Goal: Information Seeking & Learning: Learn about a topic

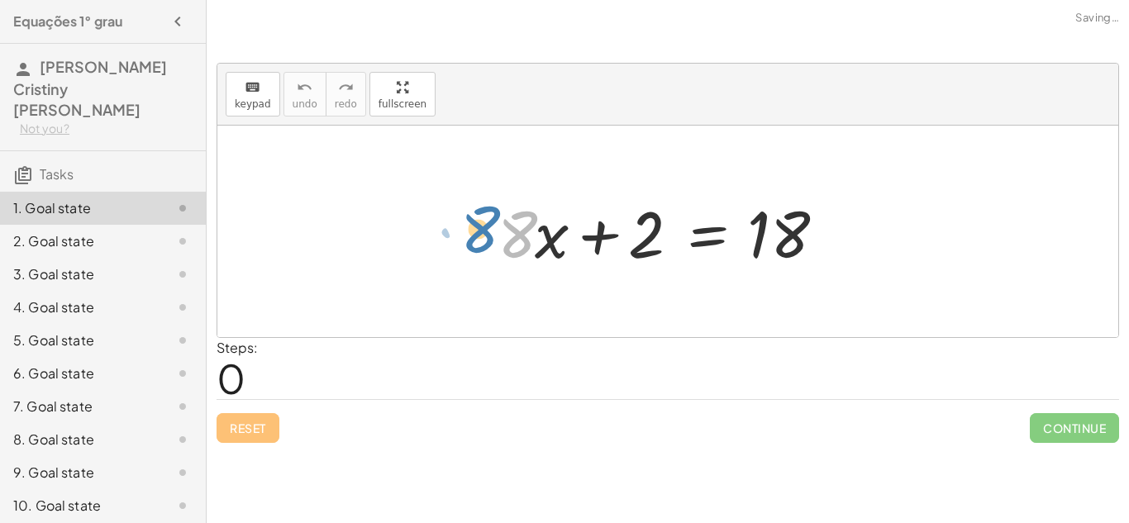
drag, startPoint x: 518, startPoint y: 274, endPoint x: 478, endPoint y: 269, distance: 40.0
click at [478, 269] on div "· 8 + · x + · 8 · x + 2 = 18" at bounding box center [667, 231] width 389 height 93
drag, startPoint x: 526, startPoint y: 247, endPoint x: 563, endPoint y: 256, distance: 37.5
click at [563, 256] on div at bounding box center [673, 231] width 369 height 85
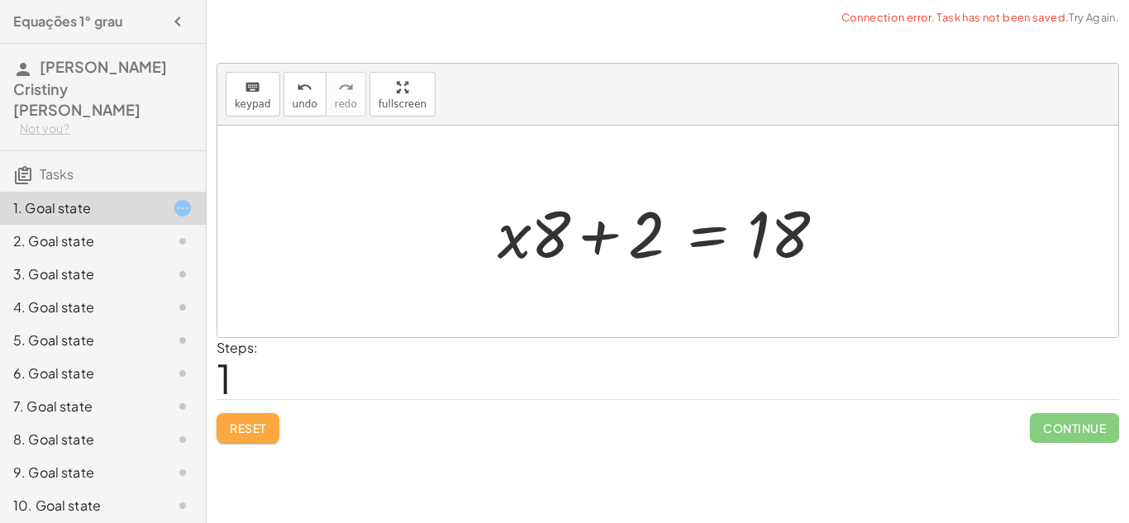
click at [251, 430] on span "Reset" at bounding box center [248, 428] width 36 height 15
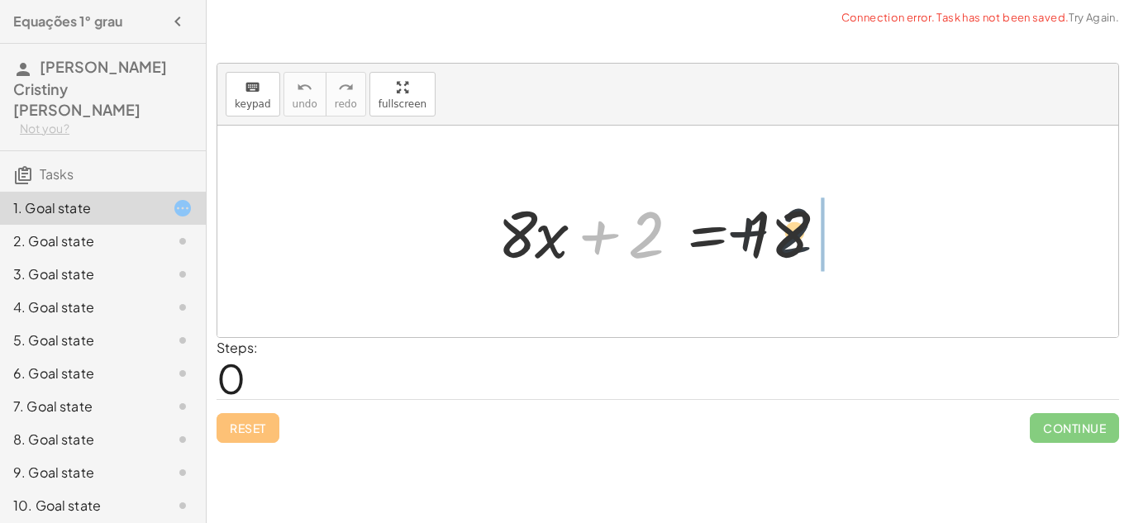
drag, startPoint x: 650, startPoint y: 240, endPoint x: 862, endPoint y: 235, distance: 211.6
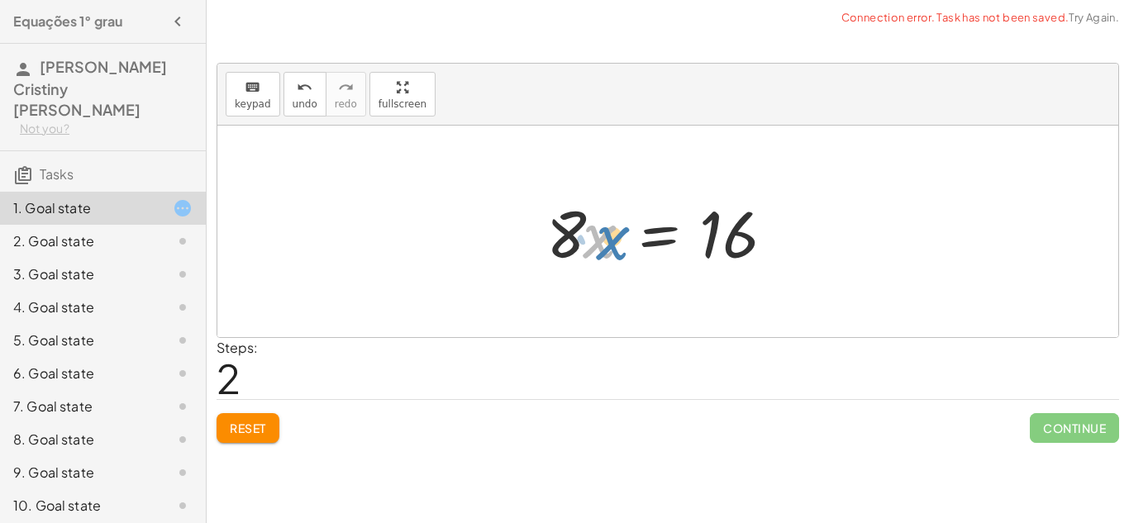
click at [592, 245] on div at bounding box center [674, 231] width 272 height 85
drag, startPoint x: 564, startPoint y: 239, endPoint x: 775, endPoint y: 235, distance: 210.8
click at [775, 235] on div at bounding box center [674, 231] width 272 height 85
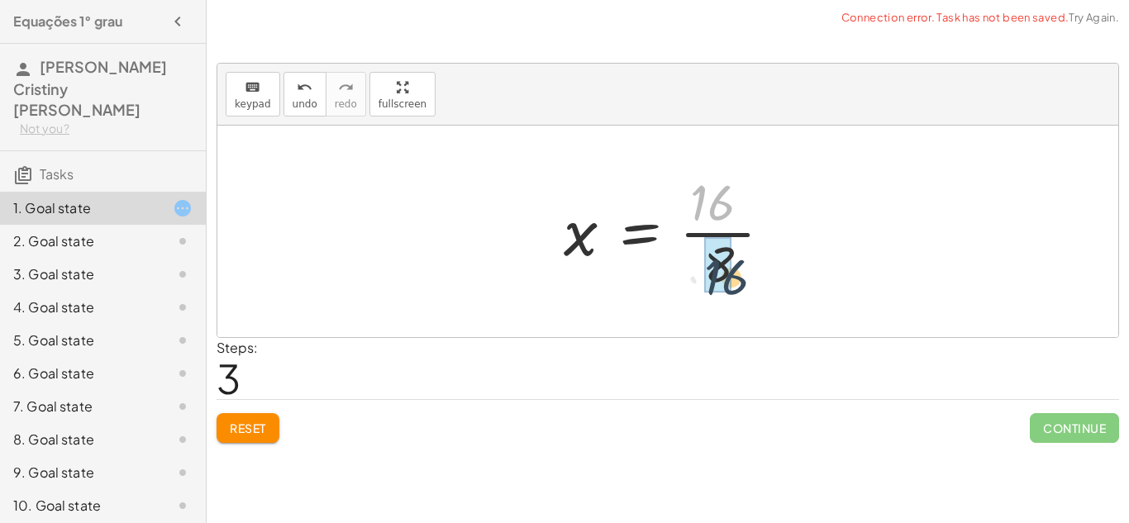
drag, startPoint x: 716, startPoint y: 213, endPoint x: 728, endPoint y: 288, distance: 75.4
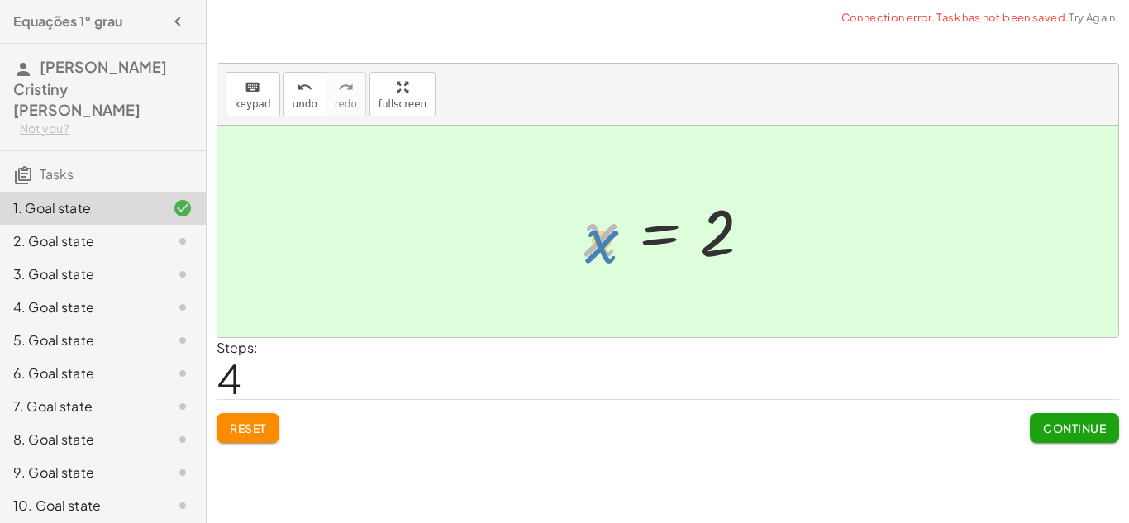
click at [589, 250] on div at bounding box center [674, 232] width 198 height 82
click at [1066, 443] on button "Continue" at bounding box center [1074, 428] width 89 height 30
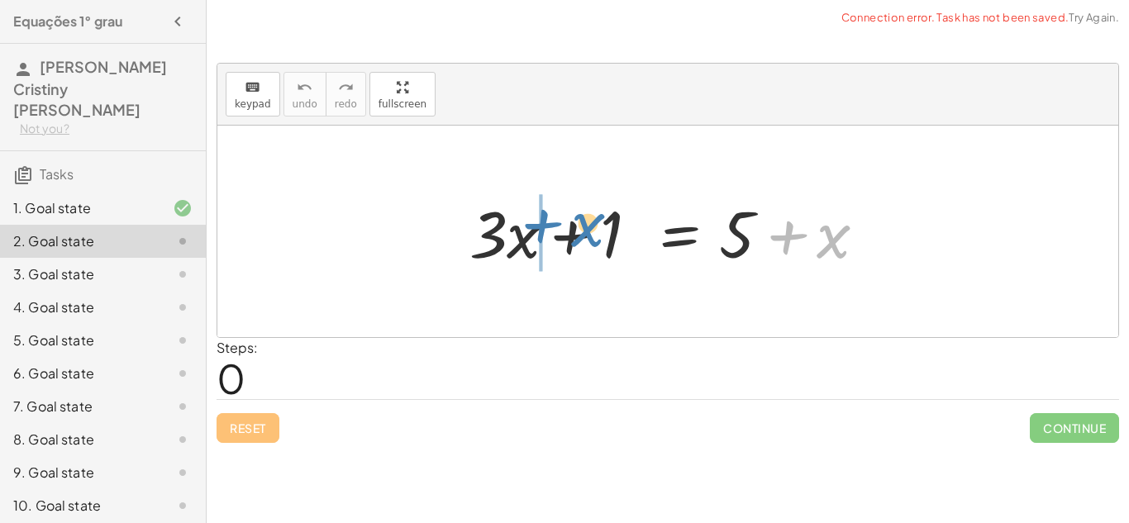
drag, startPoint x: 834, startPoint y: 259, endPoint x: 589, endPoint y: 246, distance: 245.0
click at [589, 246] on div at bounding box center [674, 231] width 426 height 85
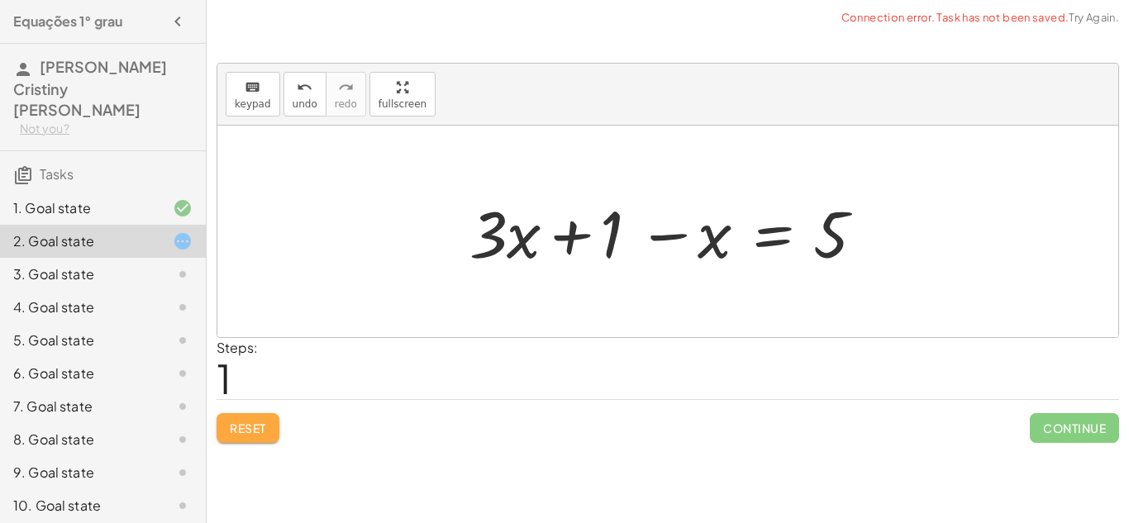
click at [279, 435] on button "Reset" at bounding box center [248, 428] width 63 height 30
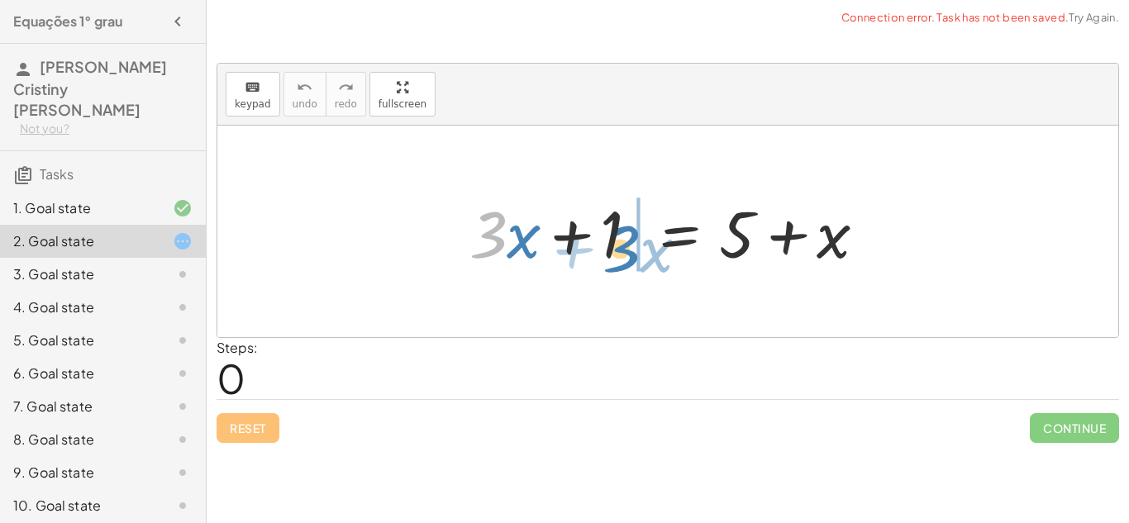
drag, startPoint x: 493, startPoint y: 256, endPoint x: 626, endPoint y: 268, distance: 134.4
click at [626, 268] on div at bounding box center [674, 231] width 426 height 85
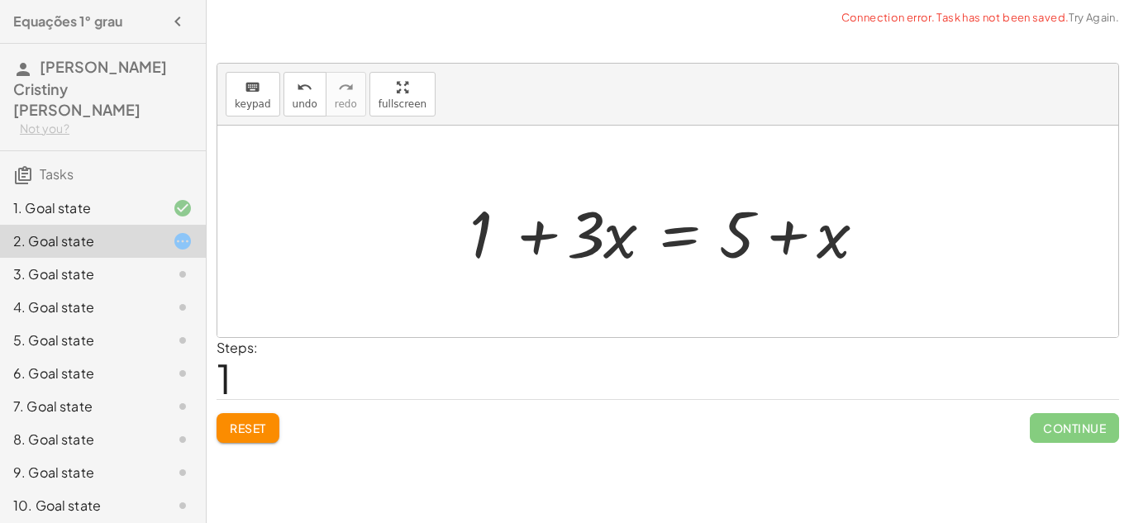
click at [260, 428] on span "Reset" at bounding box center [248, 428] width 36 height 15
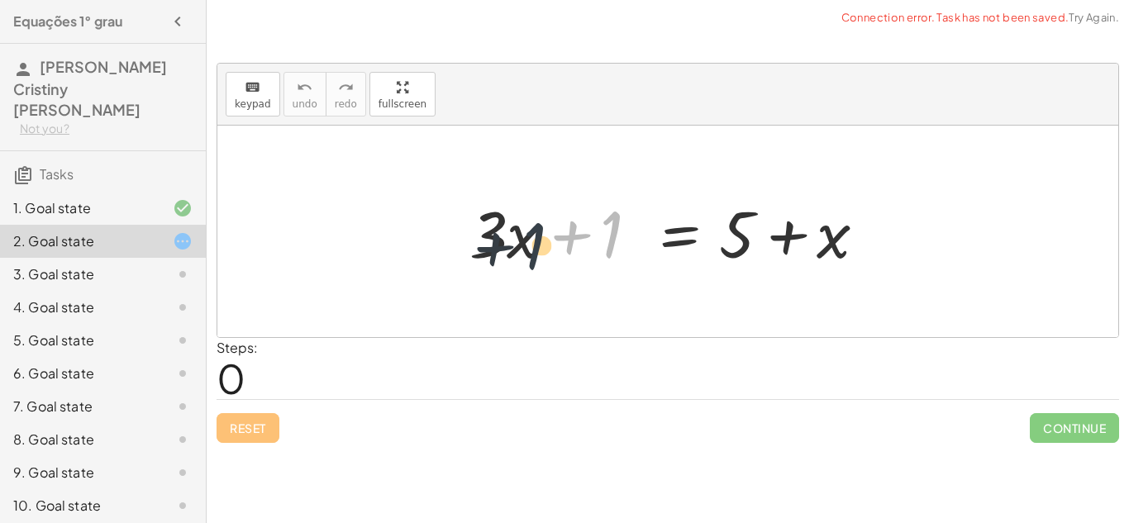
drag, startPoint x: 616, startPoint y: 255, endPoint x: 516, endPoint y: 263, distance: 100.3
click at [516, 263] on div at bounding box center [674, 231] width 426 height 85
drag, startPoint x: 608, startPoint y: 257, endPoint x: 769, endPoint y: 245, distance: 161.6
click at [769, 245] on div at bounding box center [674, 231] width 426 height 85
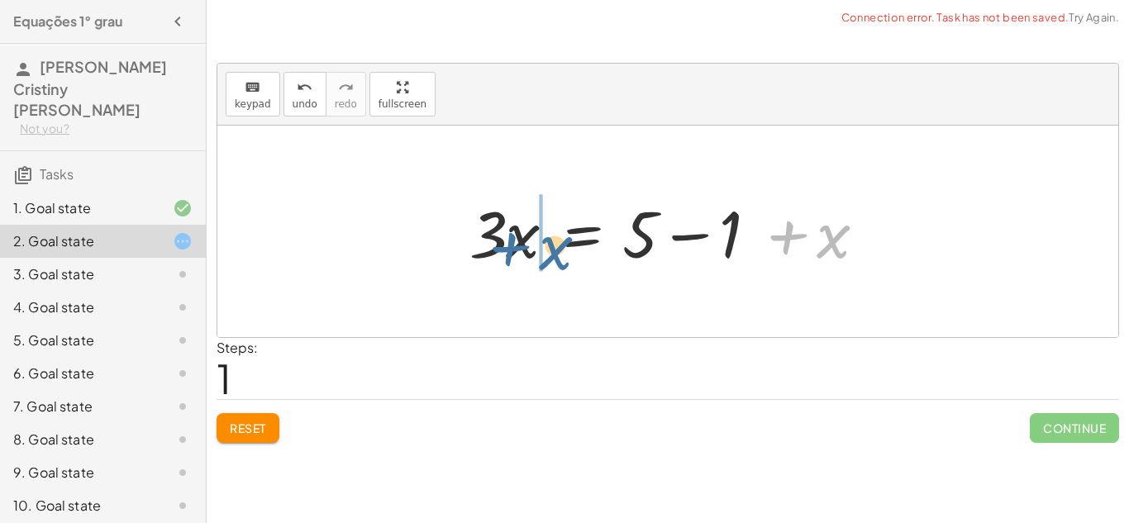
drag, startPoint x: 837, startPoint y: 260, endPoint x: 554, endPoint y: 270, distance: 282.8
click at [554, 270] on div at bounding box center [674, 231] width 426 height 85
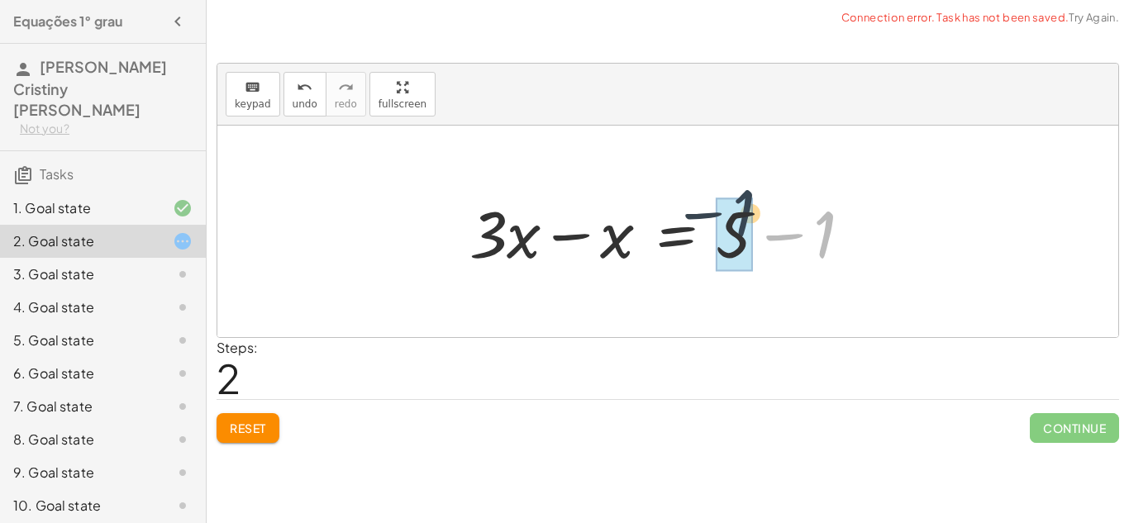
drag, startPoint x: 835, startPoint y: 259, endPoint x: 751, endPoint y: 238, distance: 86.0
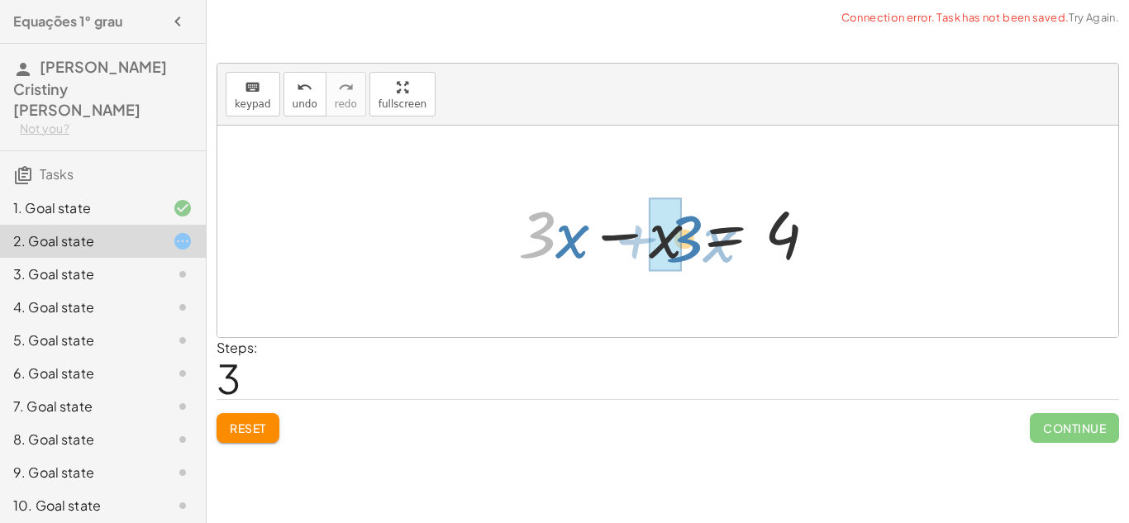
drag, startPoint x: 539, startPoint y: 238, endPoint x: 683, endPoint y: 241, distance: 144.6
click at [683, 241] on div at bounding box center [674, 231] width 328 height 85
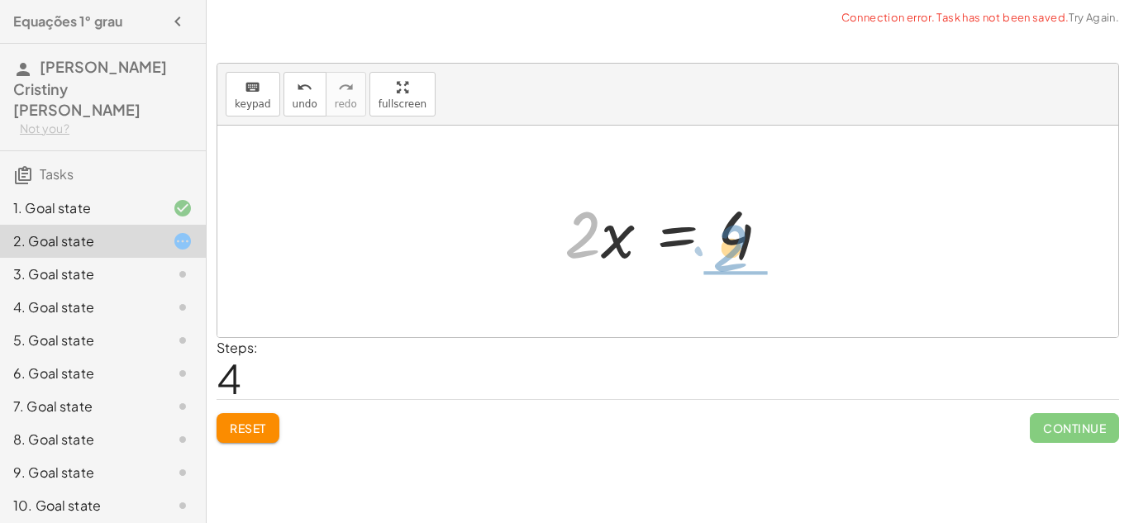
drag, startPoint x: 595, startPoint y: 245, endPoint x: 744, endPoint y: 255, distance: 149.1
click at [744, 255] on div at bounding box center [673, 231] width 235 height 85
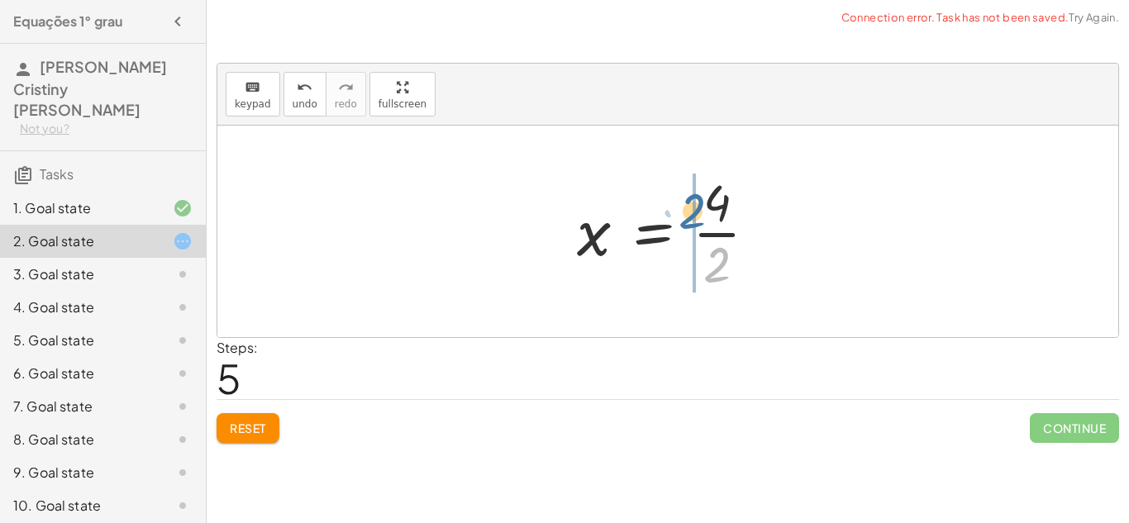
drag, startPoint x: 745, startPoint y: 277, endPoint x: 726, endPoint y: 227, distance: 53.1
click at [726, 227] on div at bounding box center [674, 231] width 210 height 127
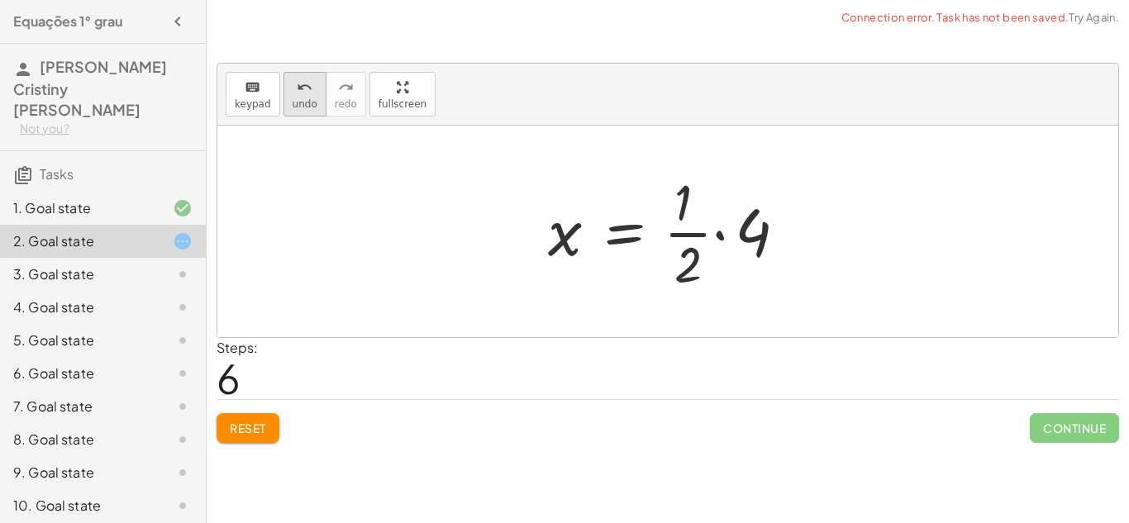
click at [299, 98] on button "undo undo" at bounding box center [304, 94] width 43 height 45
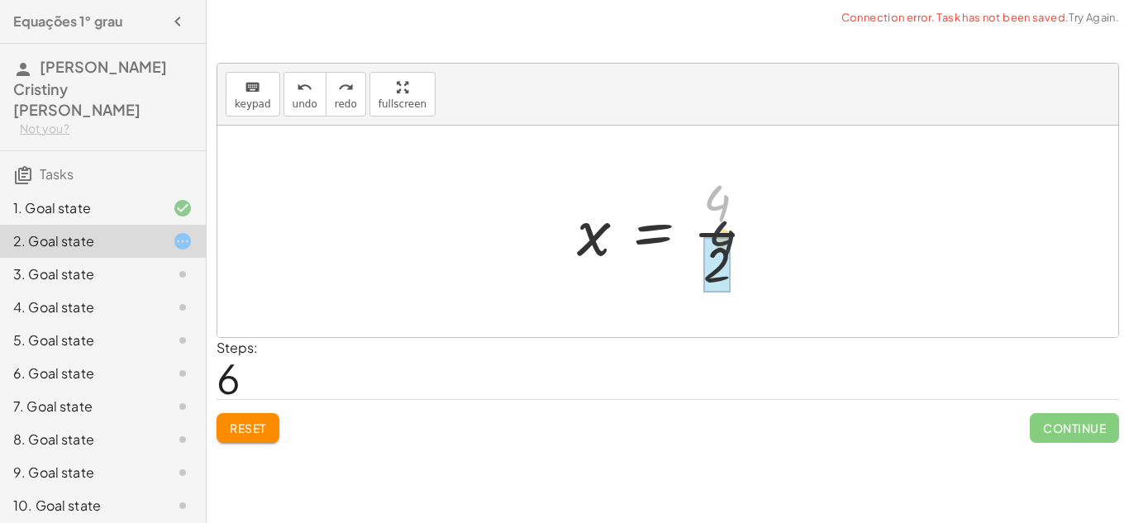
drag, startPoint x: 724, startPoint y: 218, endPoint x: 727, endPoint y: 266, distance: 48.0
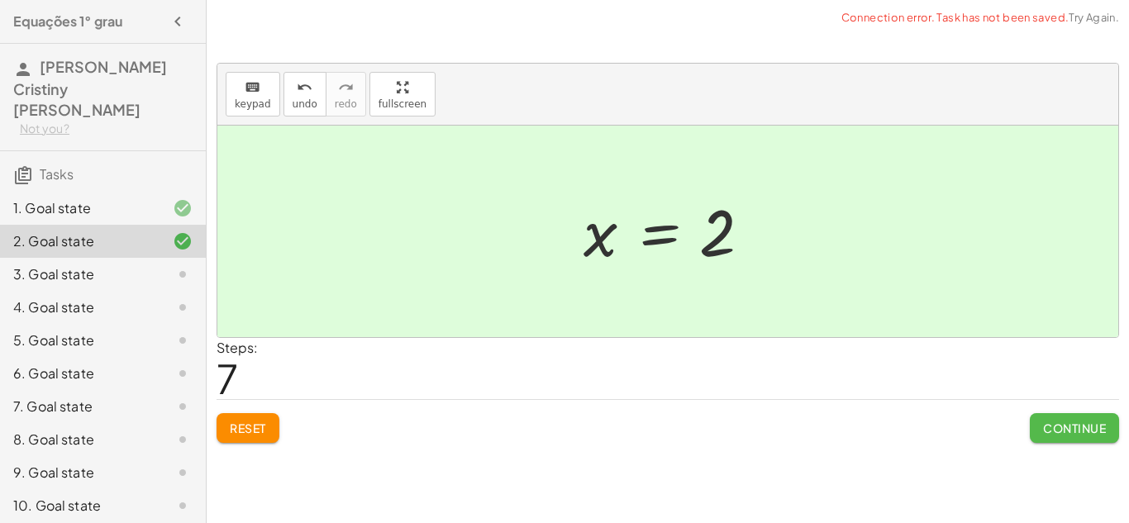
click at [1068, 435] on span "Continue" at bounding box center [1074, 428] width 63 height 15
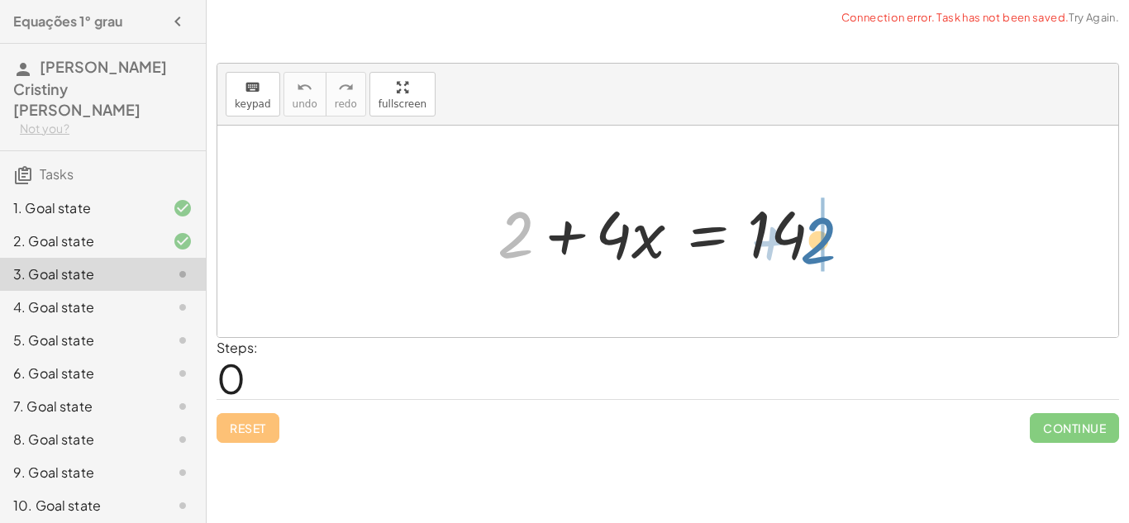
drag, startPoint x: 517, startPoint y: 250, endPoint x: 822, endPoint y: 257, distance: 305.0
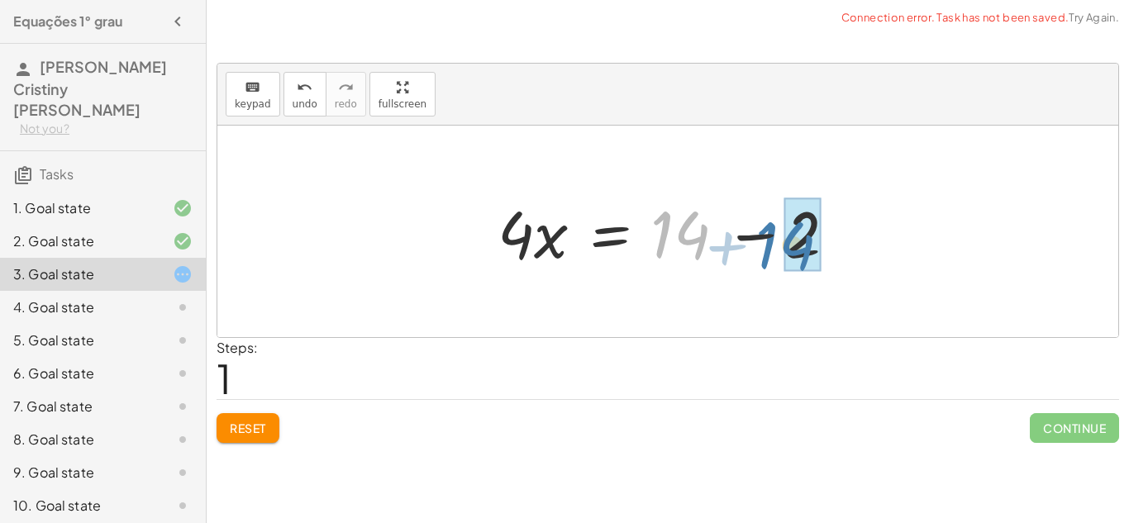
drag, startPoint x: 711, startPoint y: 255, endPoint x: 819, endPoint y: 265, distance: 108.0
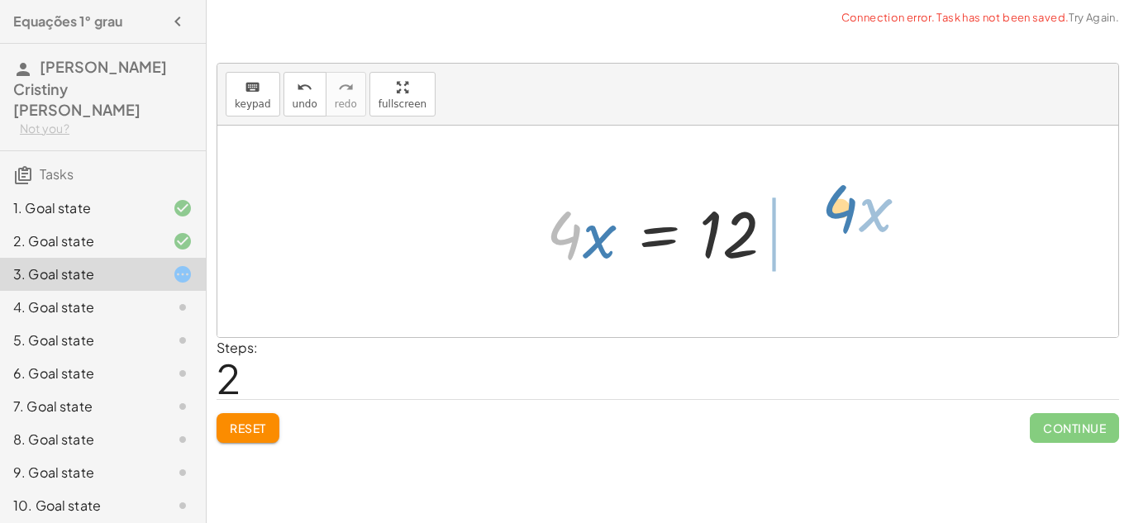
drag, startPoint x: 569, startPoint y: 255, endPoint x: 804, endPoint y: 234, distance: 236.4
click at [804, 234] on div at bounding box center [674, 231] width 272 height 85
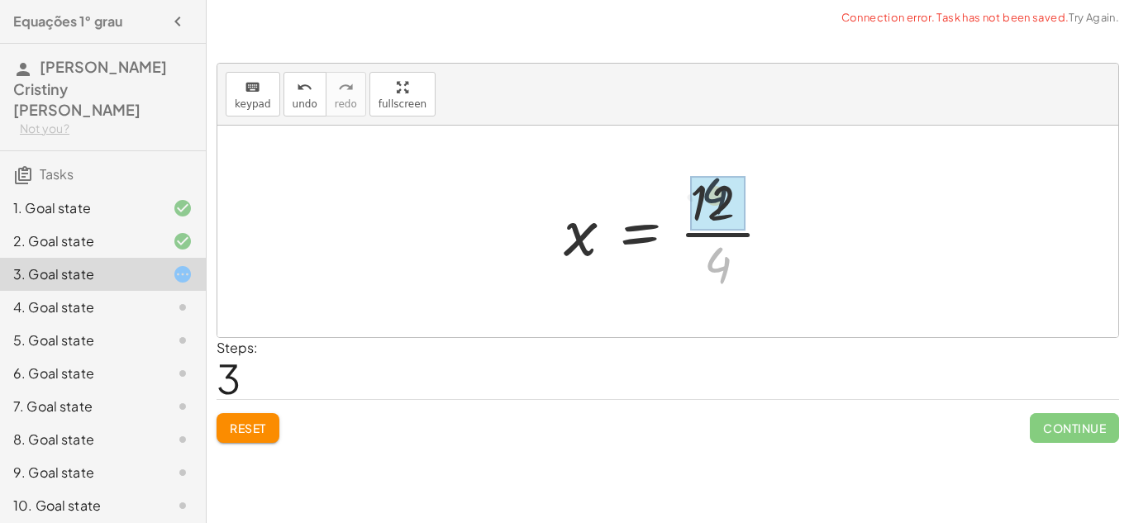
drag, startPoint x: 721, startPoint y: 291, endPoint x: 718, endPoint y: 220, distance: 71.1
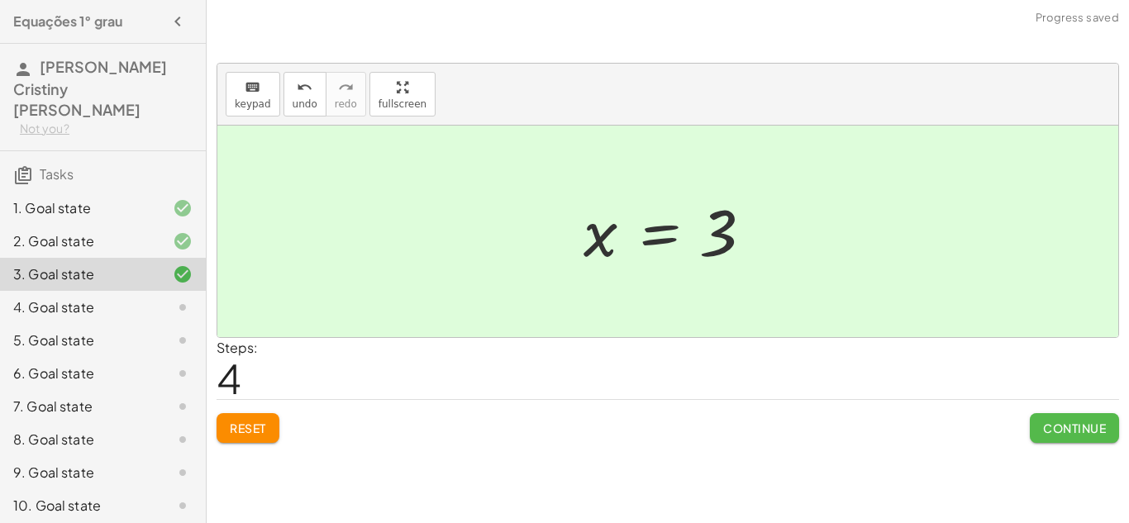
click at [1057, 435] on span "Continue" at bounding box center [1074, 428] width 63 height 15
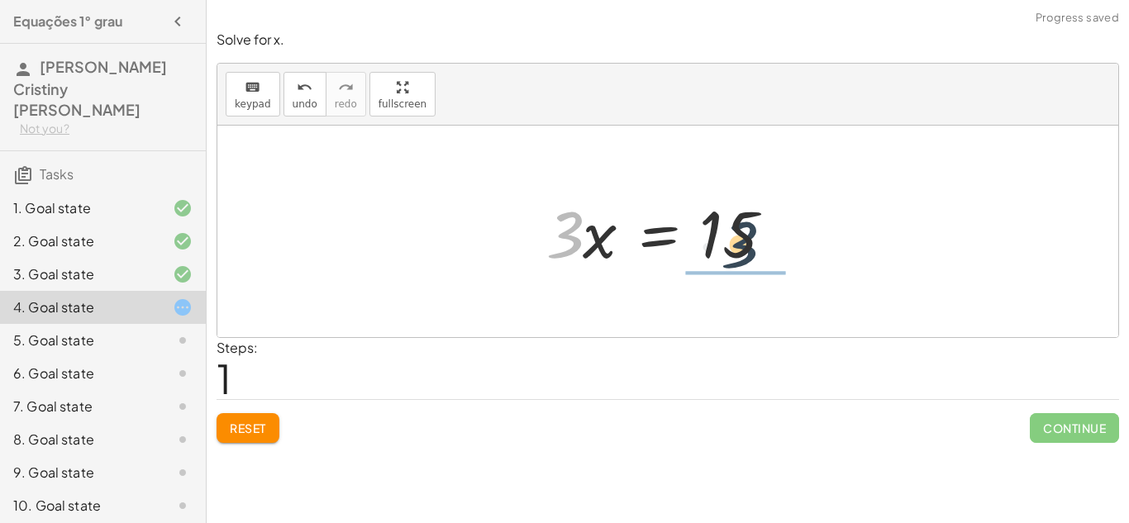
drag, startPoint x: 568, startPoint y: 250, endPoint x: 742, endPoint y: 260, distance: 174.6
click at [742, 260] on div at bounding box center [674, 231] width 272 height 85
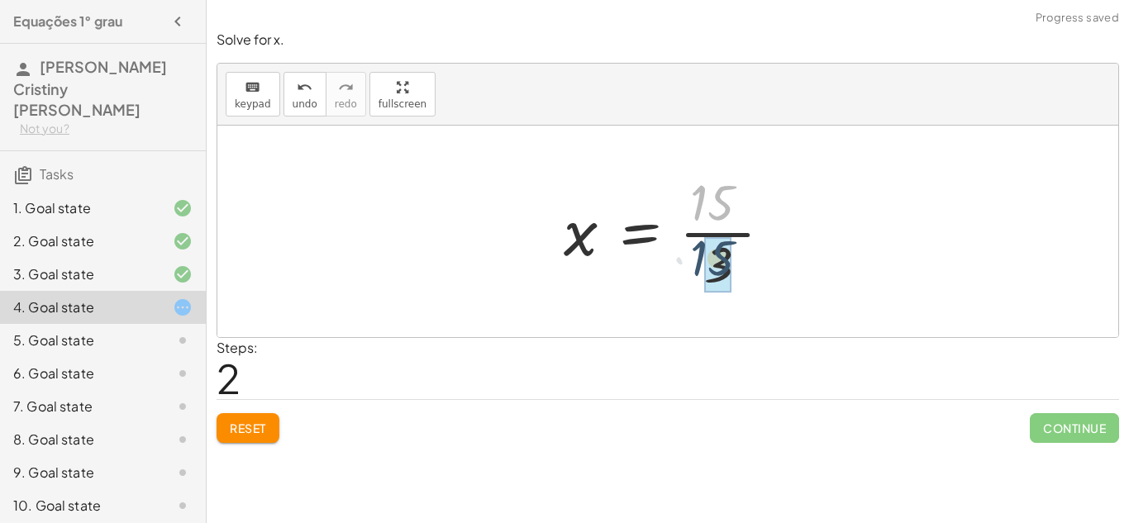
drag, startPoint x: 716, startPoint y: 207, endPoint x: 716, endPoint y: 264, distance: 57.0
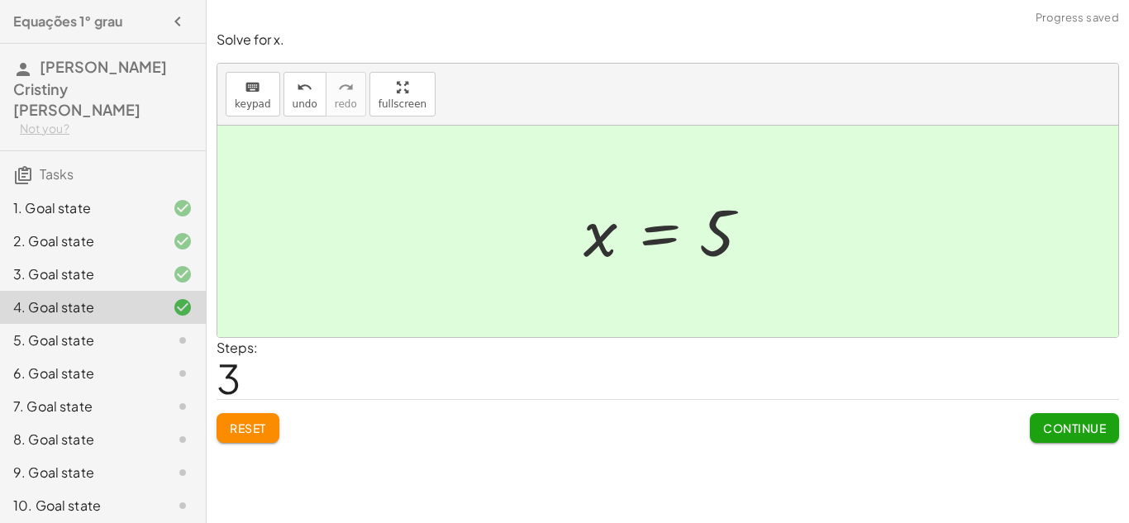
click at [1073, 428] on span "Continue" at bounding box center [1074, 428] width 63 height 15
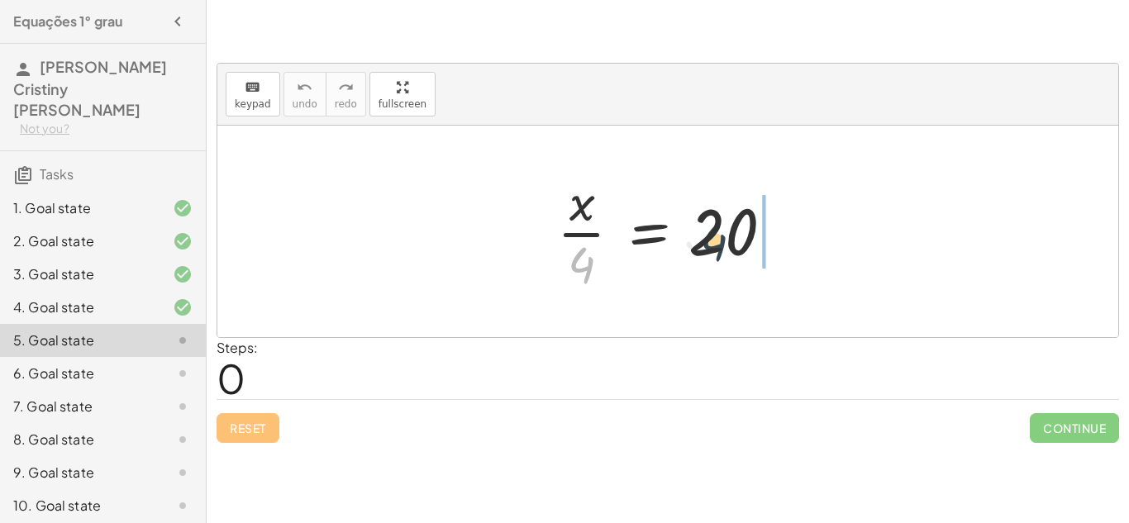
drag, startPoint x: 592, startPoint y: 278, endPoint x: 754, endPoint y: 250, distance: 165.2
click at [754, 250] on div at bounding box center [674, 231] width 250 height 127
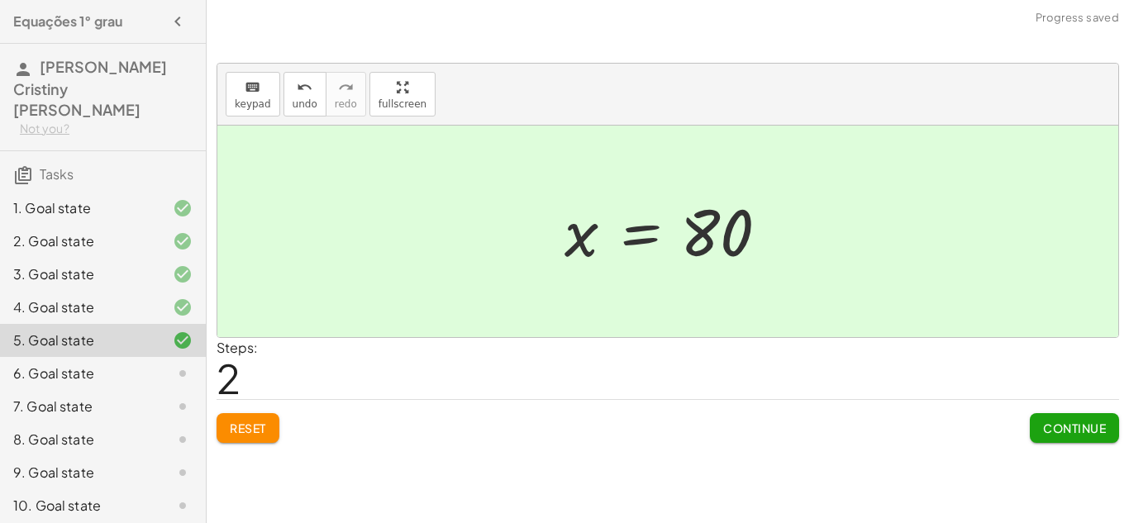
click at [238, 443] on button "Reset" at bounding box center [248, 428] width 63 height 30
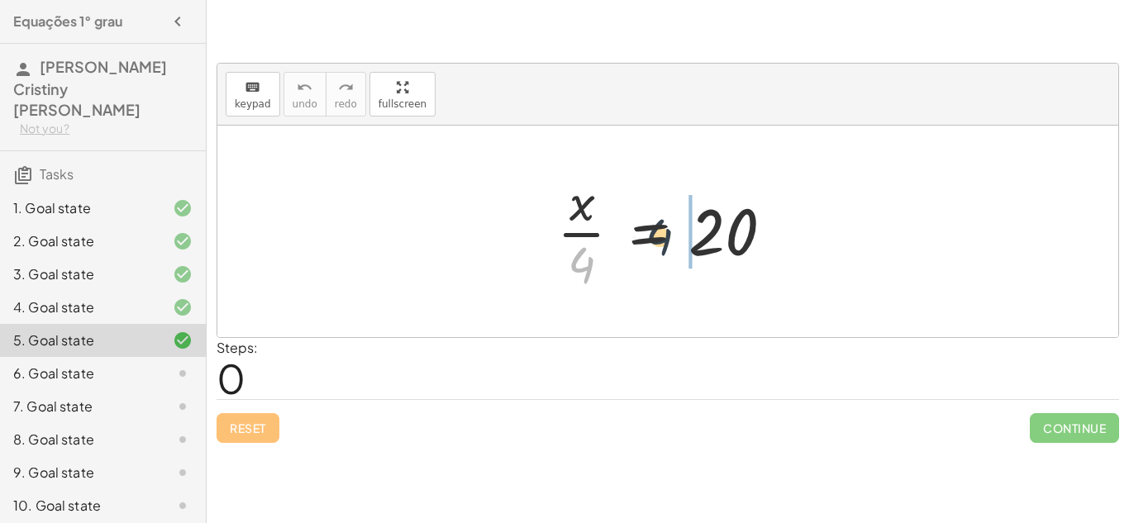
drag, startPoint x: 583, startPoint y: 273, endPoint x: 769, endPoint y: 241, distance: 189.4
click at [769, 241] on div at bounding box center [674, 231] width 250 height 127
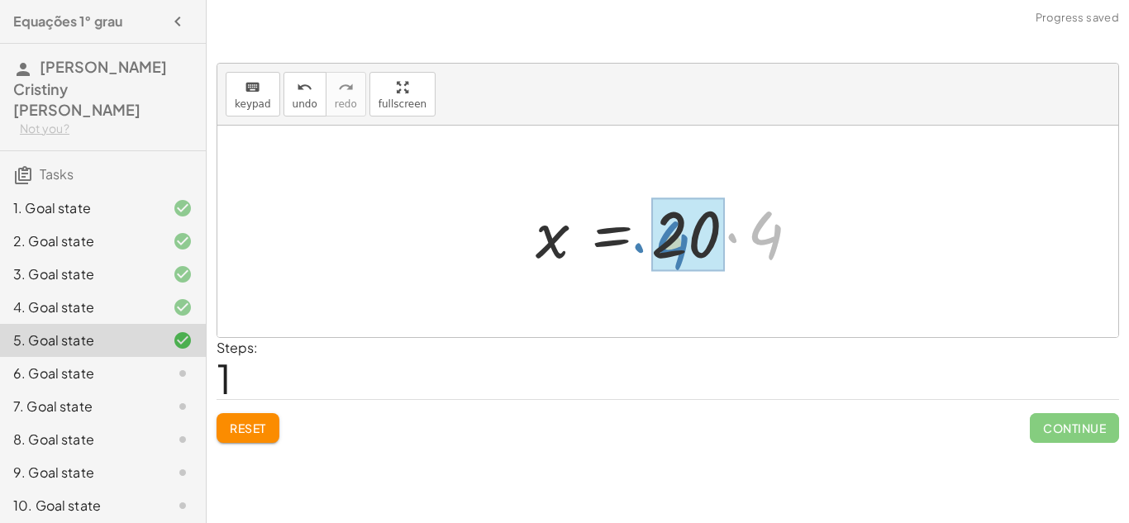
drag, startPoint x: 734, startPoint y: 256, endPoint x: 630, endPoint y: 268, distance: 104.8
click at [630, 268] on div at bounding box center [673, 231] width 293 height 85
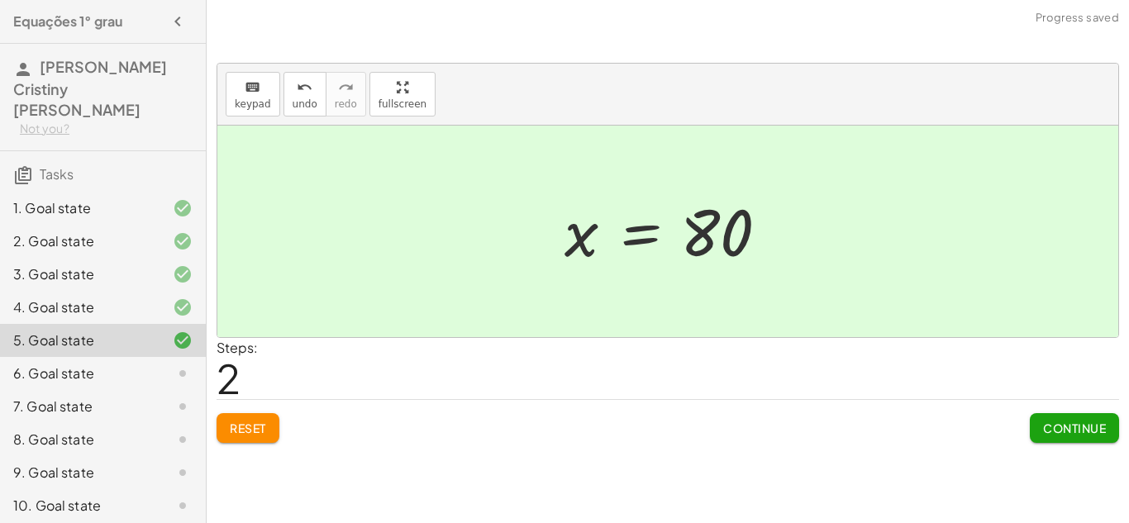
click at [1083, 433] on span "Continue" at bounding box center [1074, 428] width 63 height 15
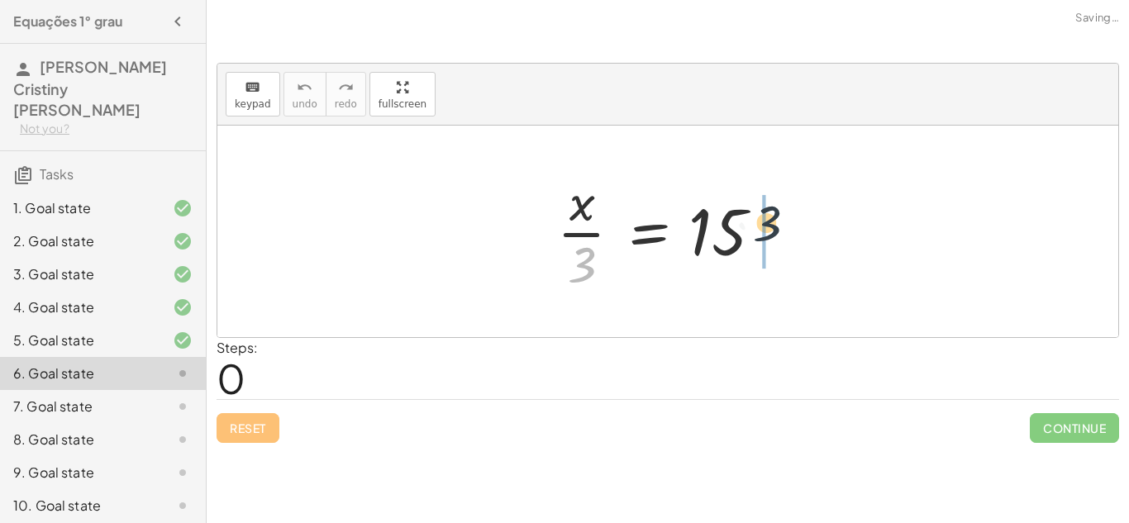
drag, startPoint x: 587, startPoint y: 271, endPoint x: 778, endPoint y: 231, distance: 195.1
click at [778, 231] on div at bounding box center [674, 231] width 250 height 127
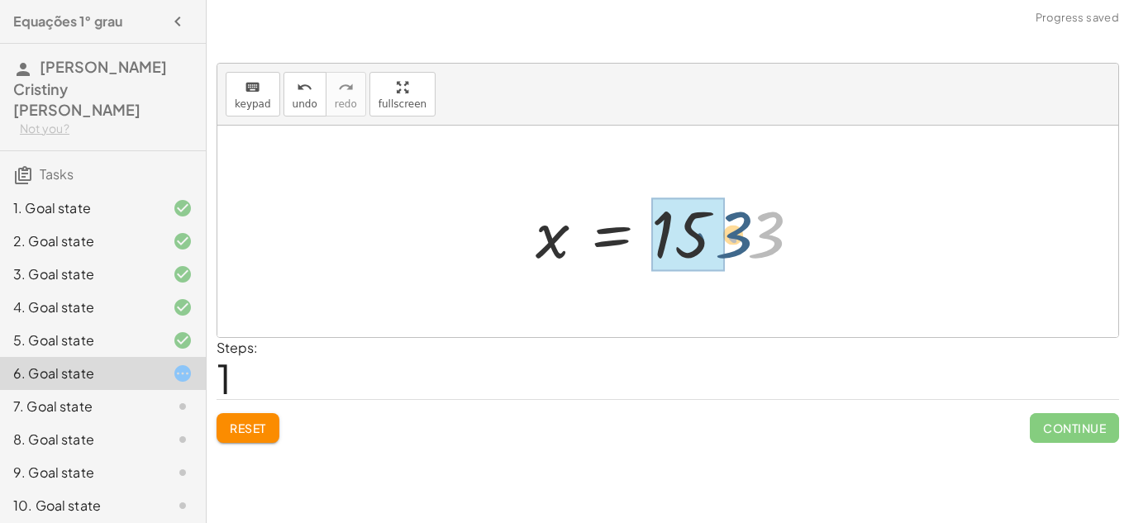
drag, startPoint x: 792, startPoint y: 242, endPoint x: 714, endPoint y: 240, distance: 78.5
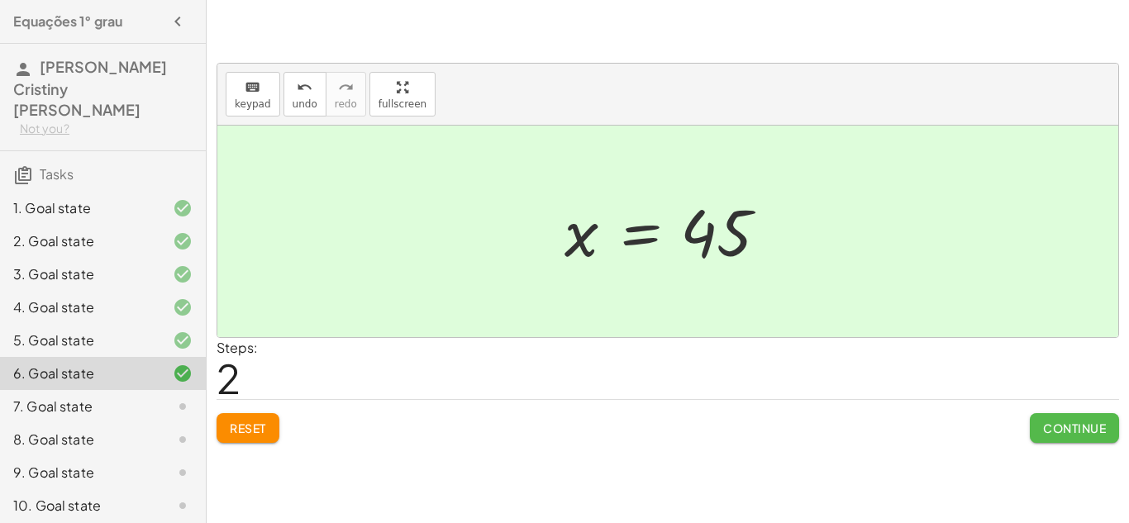
click at [1071, 430] on span "Continue" at bounding box center [1074, 428] width 63 height 15
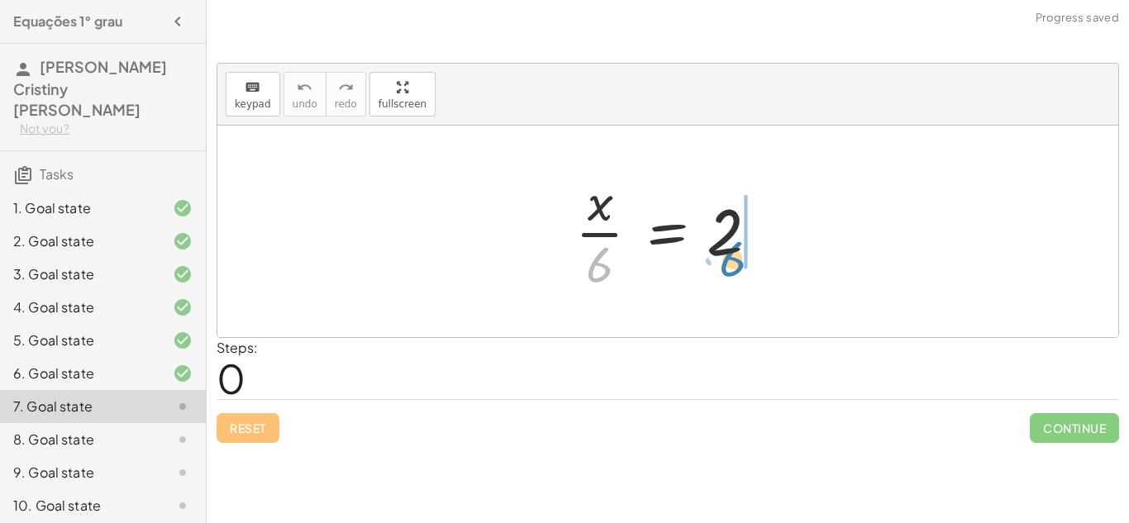
drag, startPoint x: 595, startPoint y: 281, endPoint x: 727, endPoint y: 274, distance: 132.4
click at [727, 274] on div at bounding box center [674, 231] width 214 height 127
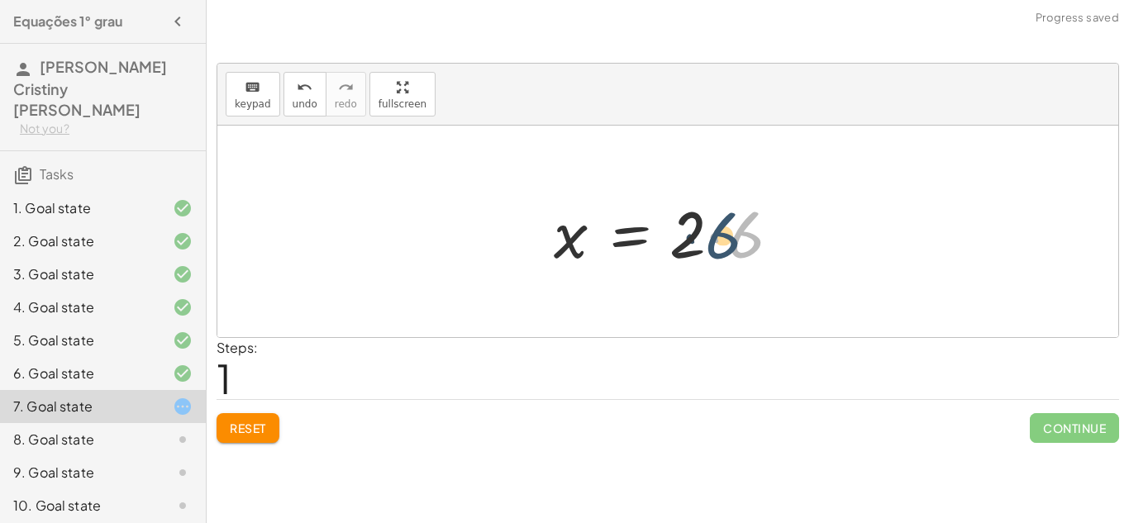
drag, startPoint x: 786, startPoint y: 252, endPoint x: 743, endPoint y: 252, distance: 43.0
click at [743, 252] on div at bounding box center [673, 231] width 257 height 85
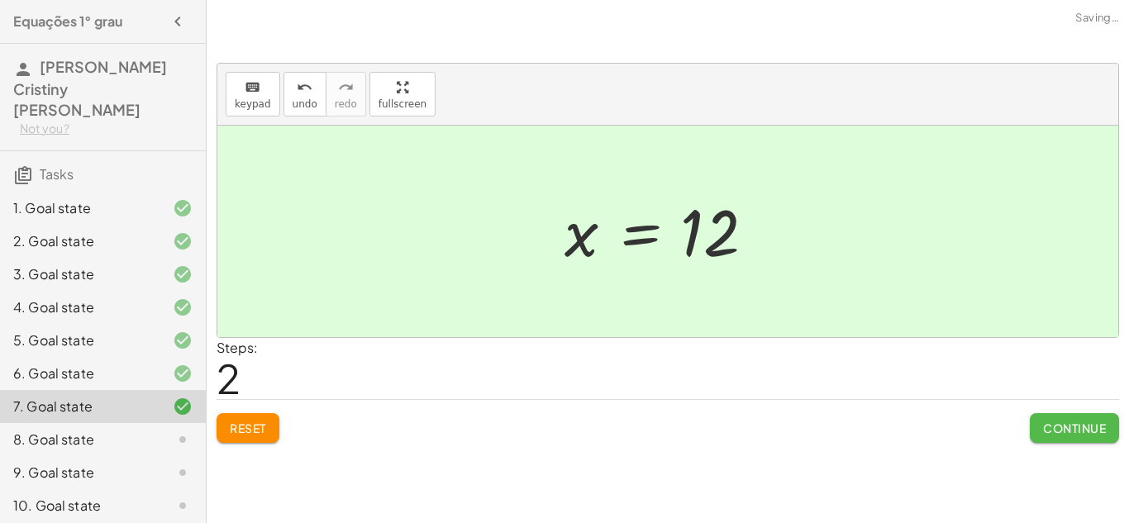
click at [1069, 433] on span "Continue" at bounding box center [1074, 428] width 63 height 15
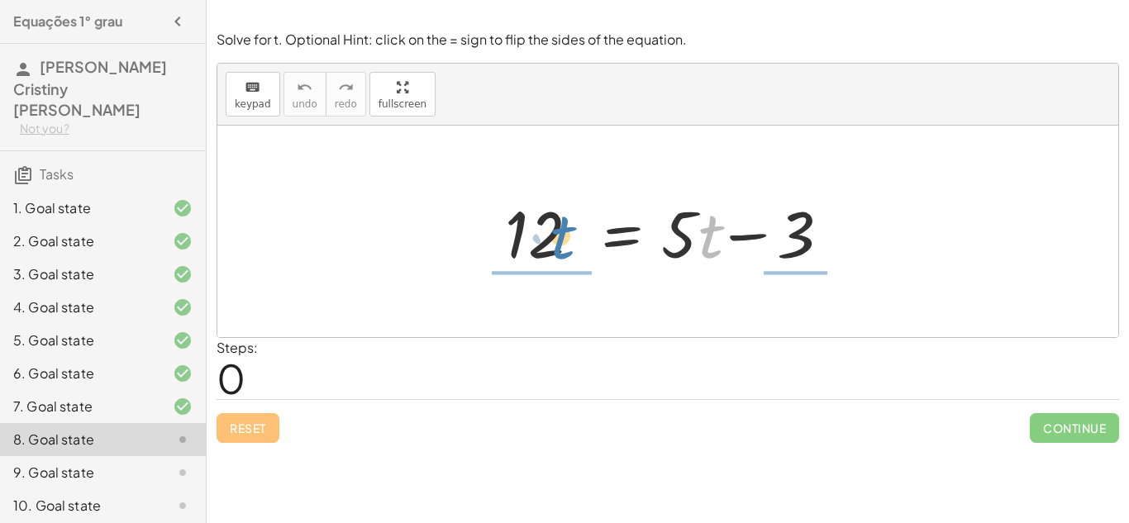
drag, startPoint x: 714, startPoint y: 247, endPoint x: 569, endPoint y: 249, distance: 144.6
click at [569, 249] on div at bounding box center [674, 231] width 355 height 85
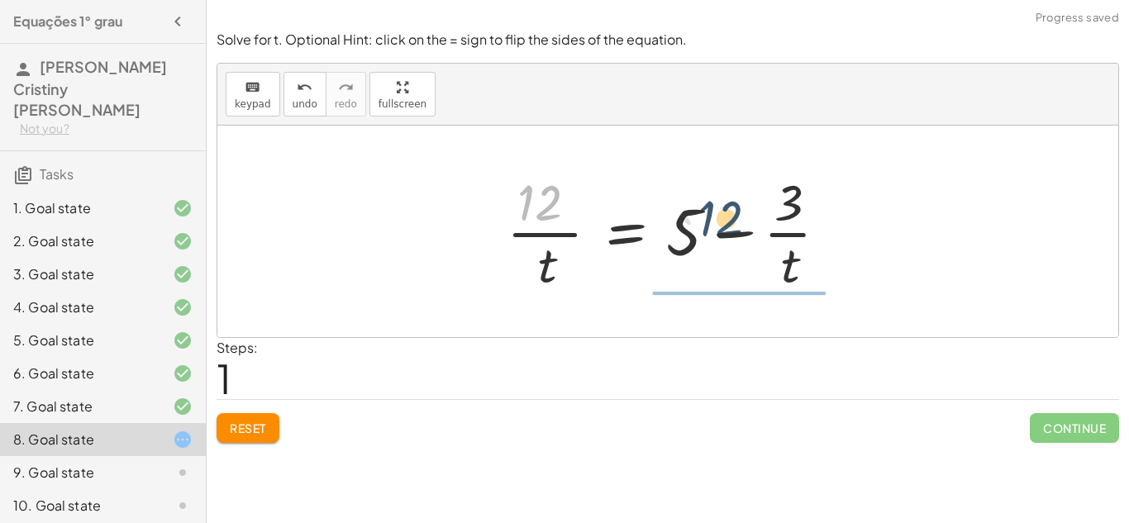
drag, startPoint x: 540, startPoint y: 219, endPoint x: 773, endPoint y: 234, distance: 232.7
click at [773, 234] on div at bounding box center [673, 231] width 351 height 127
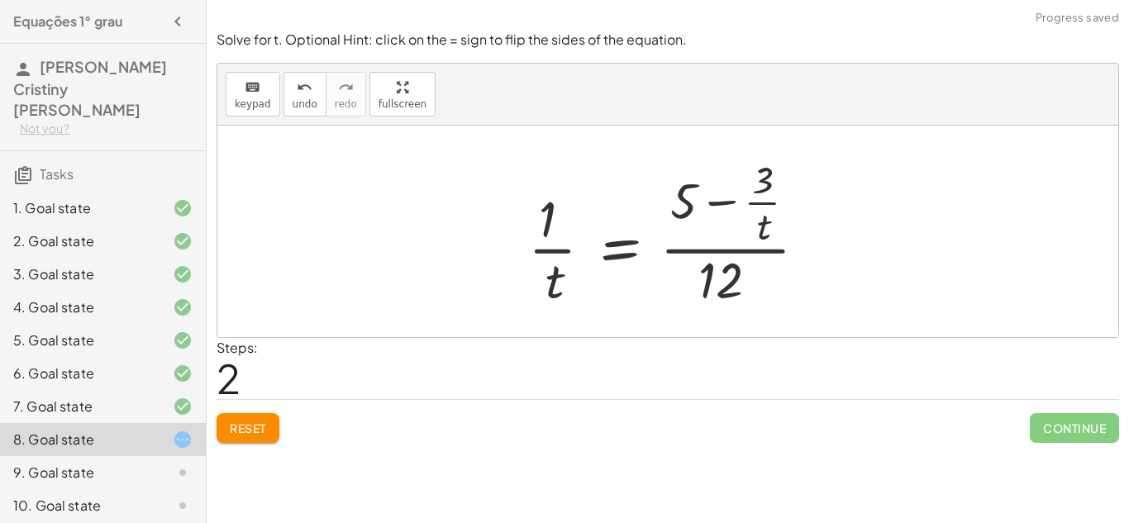
click at [270, 435] on button "Reset" at bounding box center [248, 428] width 63 height 30
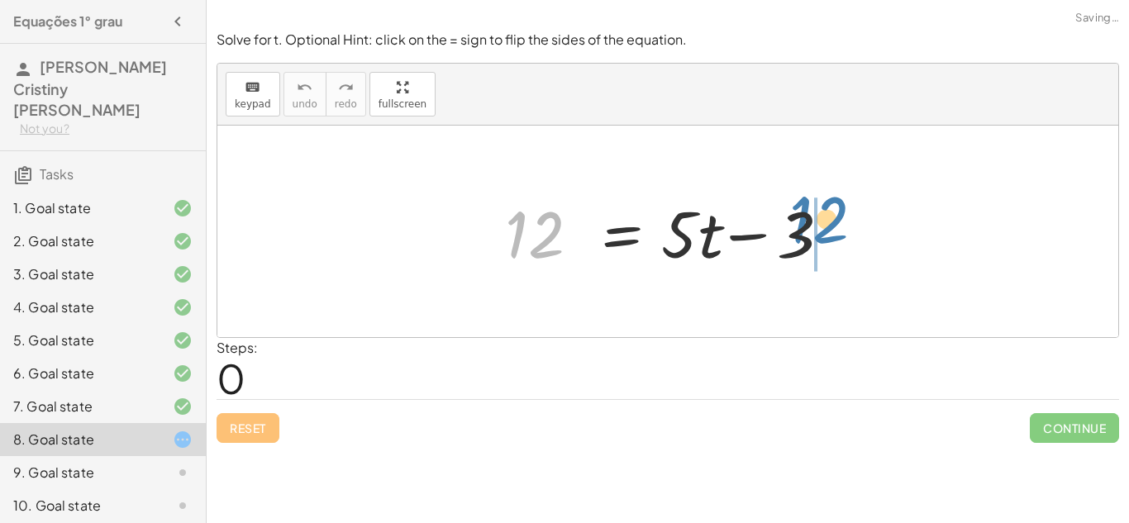
drag, startPoint x: 513, startPoint y: 262, endPoint x: 802, endPoint y: 248, distance: 289.6
click at [802, 248] on div at bounding box center [674, 231] width 355 height 85
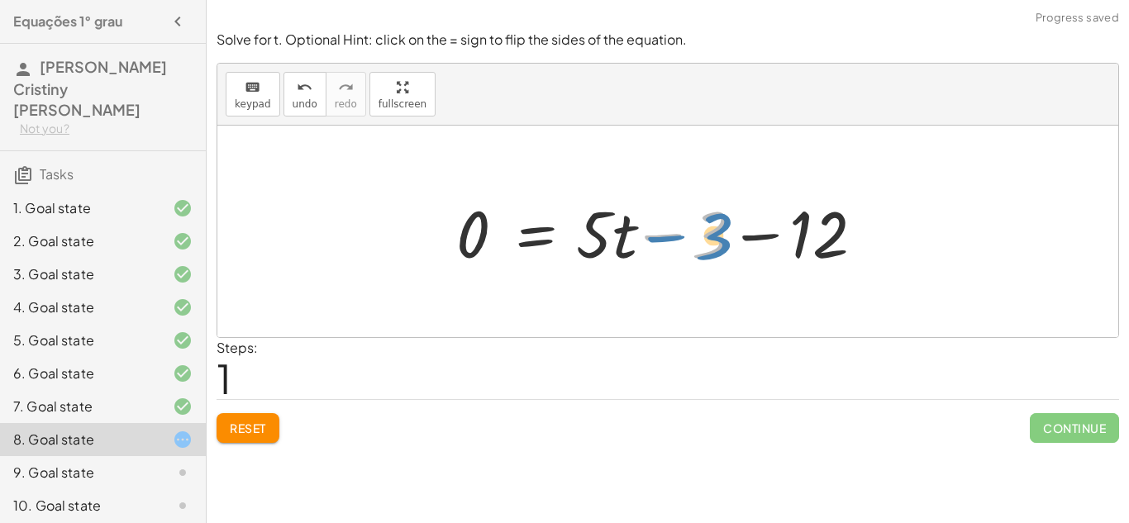
click at [639, 250] on div at bounding box center [674, 231] width 452 height 85
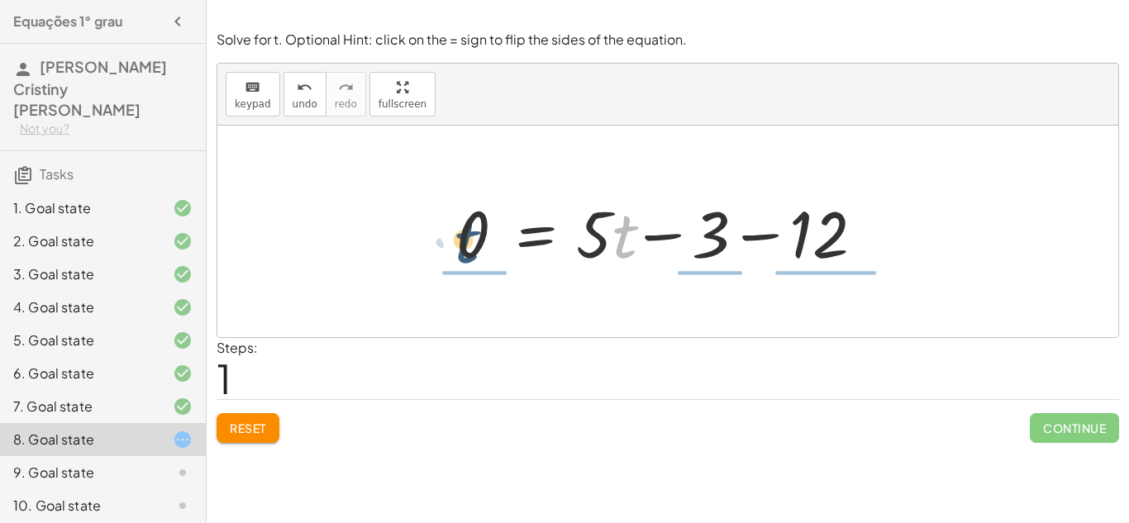
drag, startPoint x: 616, startPoint y: 245, endPoint x: 460, endPoint y: 250, distance: 156.3
click at [460, 250] on div at bounding box center [674, 231] width 452 height 85
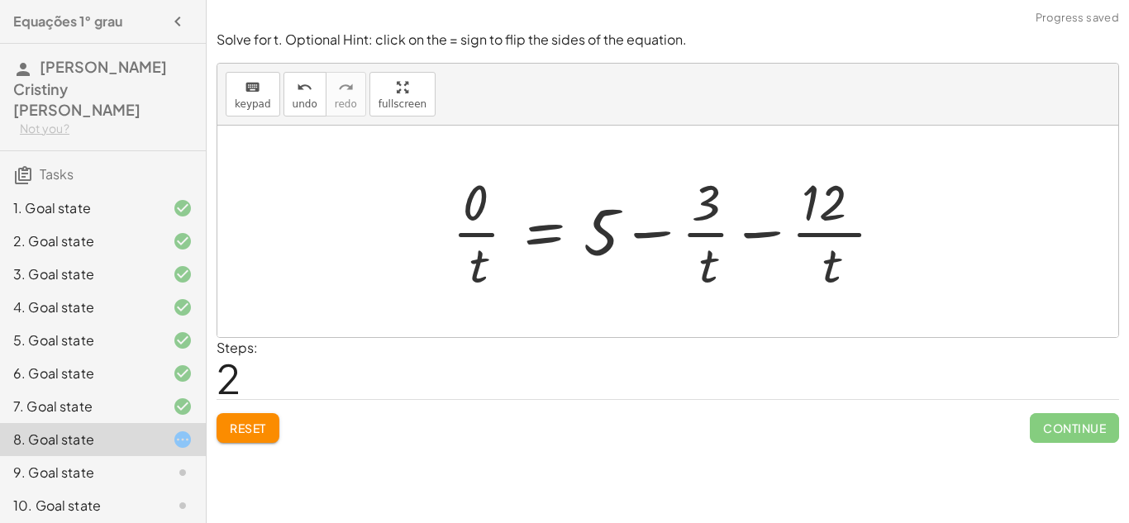
click at [249, 435] on span "Reset" at bounding box center [248, 428] width 36 height 15
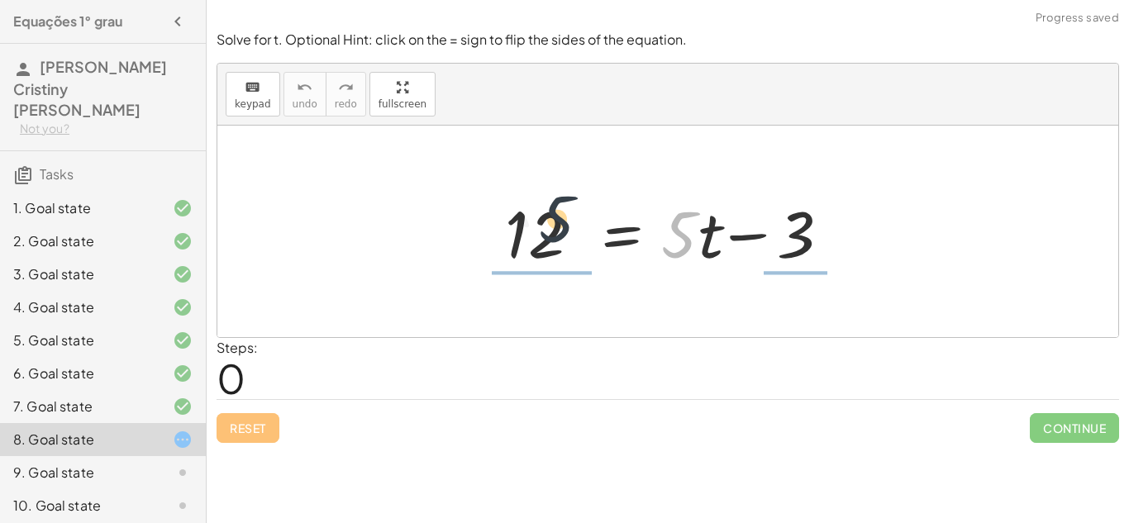
drag, startPoint x: 683, startPoint y: 250, endPoint x: 498, endPoint y: 250, distance: 184.3
click at [498, 250] on div at bounding box center [674, 231] width 355 height 85
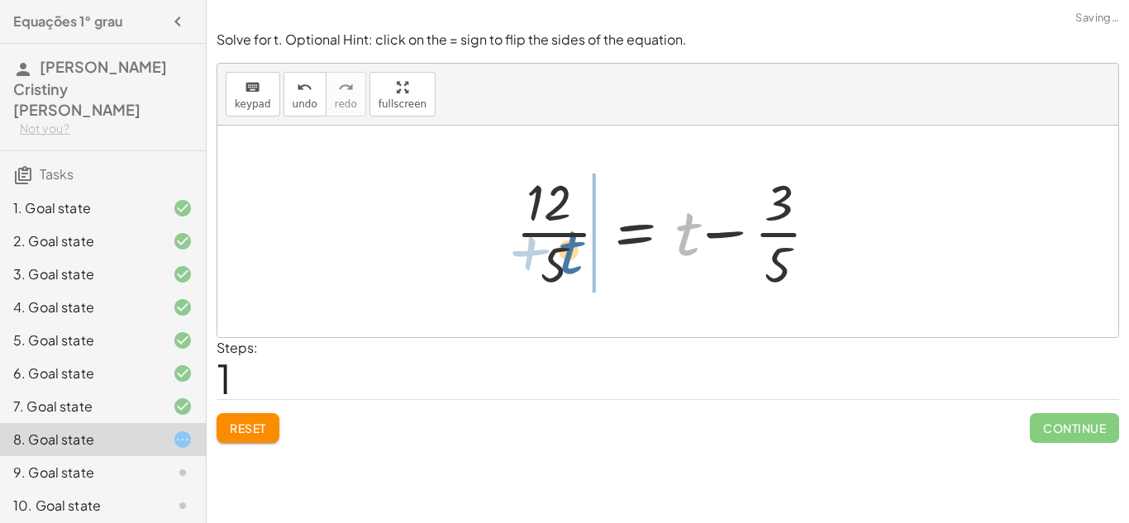
drag, startPoint x: 675, startPoint y: 249, endPoint x: 557, endPoint y: 267, distance: 119.6
click at [557, 267] on div at bounding box center [673, 231] width 333 height 127
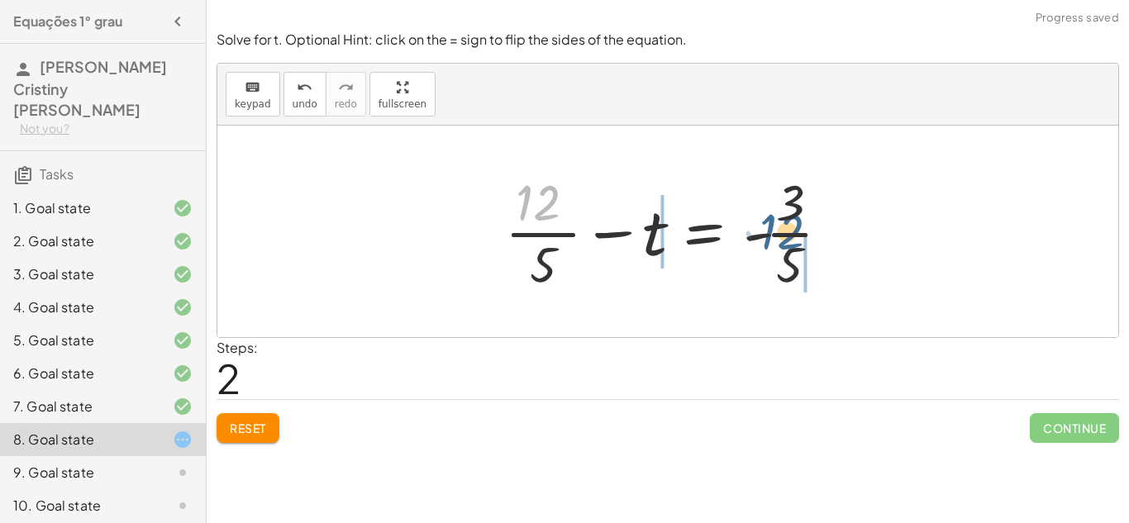
drag, startPoint x: 532, startPoint y: 207, endPoint x: 795, endPoint y: 239, distance: 264.6
click at [795, 239] on div at bounding box center [674, 231] width 355 height 127
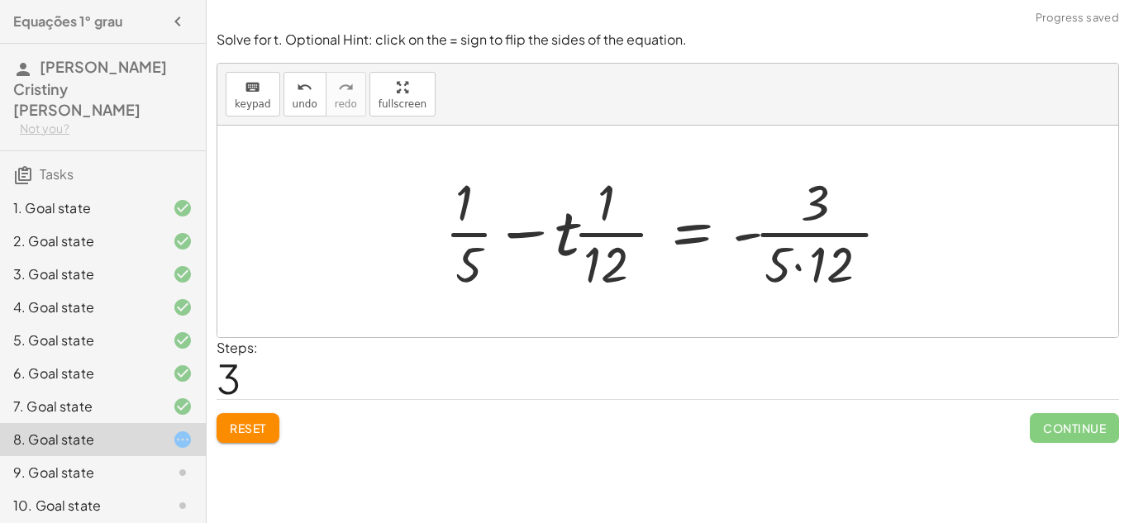
click at [264, 435] on span "Reset" at bounding box center [248, 428] width 36 height 15
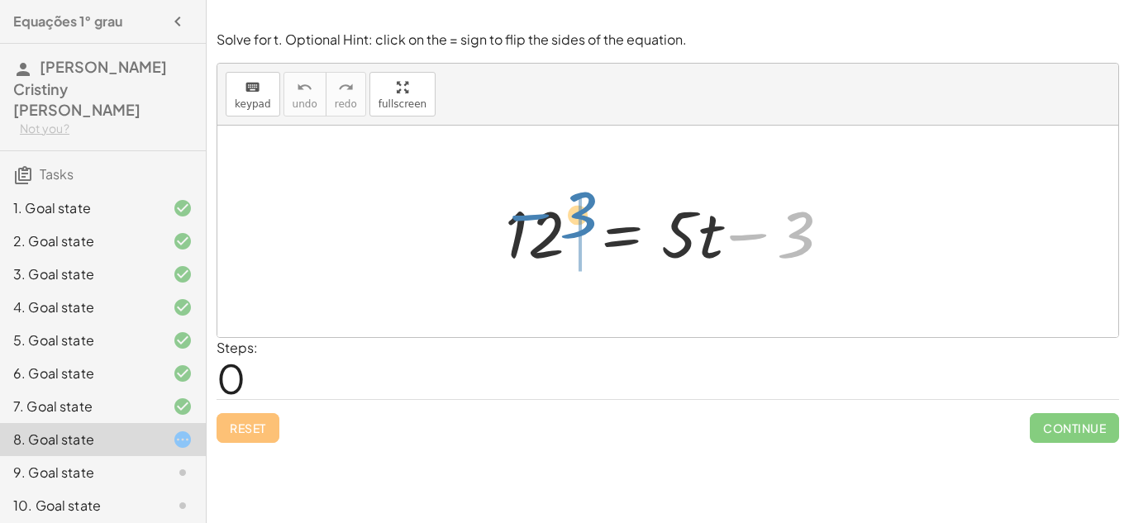
drag, startPoint x: 786, startPoint y: 241, endPoint x: 569, endPoint y: 221, distance: 217.4
click at [569, 221] on div at bounding box center [674, 231] width 355 height 85
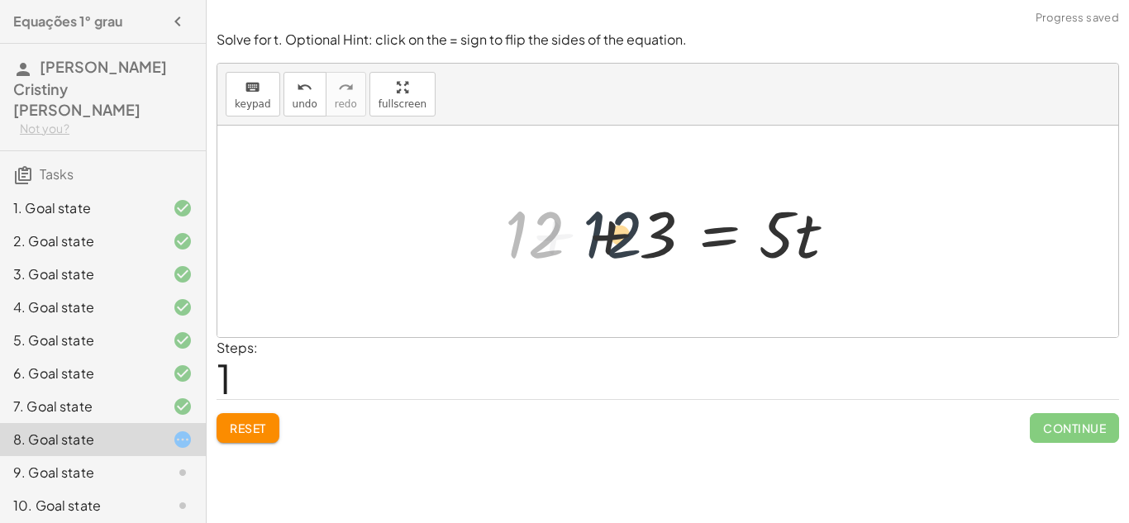
drag, startPoint x: 562, startPoint y: 239, endPoint x: 689, endPoint y: 233, distance: 127.4
click at [689, 233] on div at bounding box center [674, 231] width 355 height 85
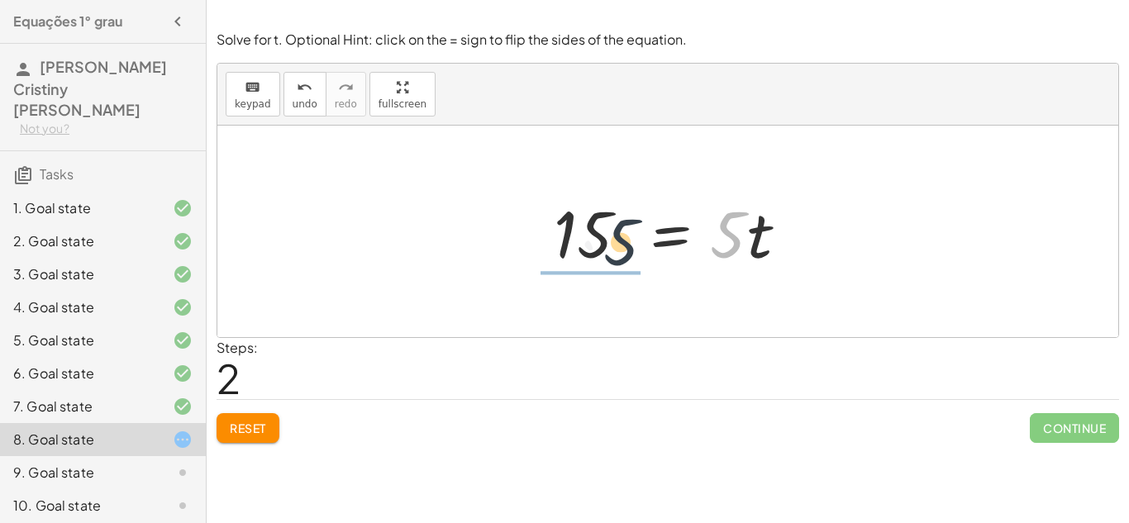
drag, startPoint x: 730, startPoint y: 239, endPoint x: 581, endPoint y: 247, distance: 149.8
click at [581, 247] on div at bounding box center [673, 231] width 257 height 85
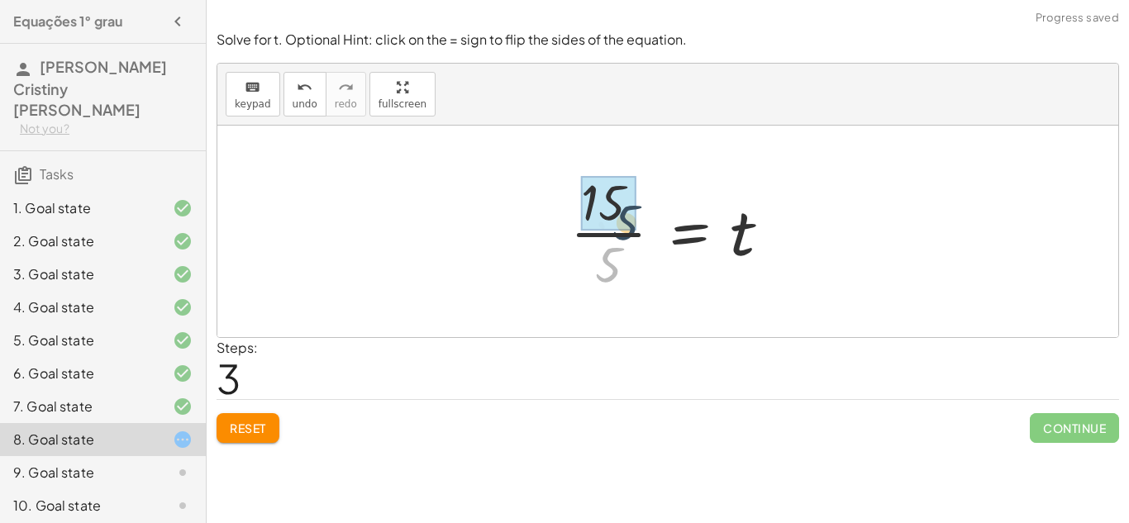
drag, startPoint x: 583, startPoint y: 282, endPoint x: 592, endPoint y: 227, distance: 55.3
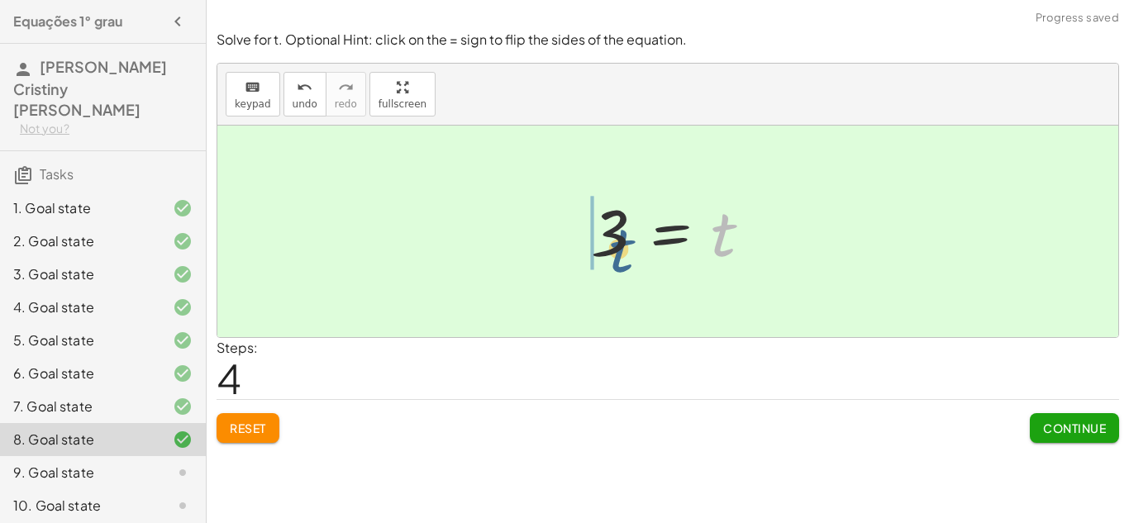
drag, startPoint x: 713, startPoint y: 262, endPoint x: 591, endPoint y: 271, distance: 122.6
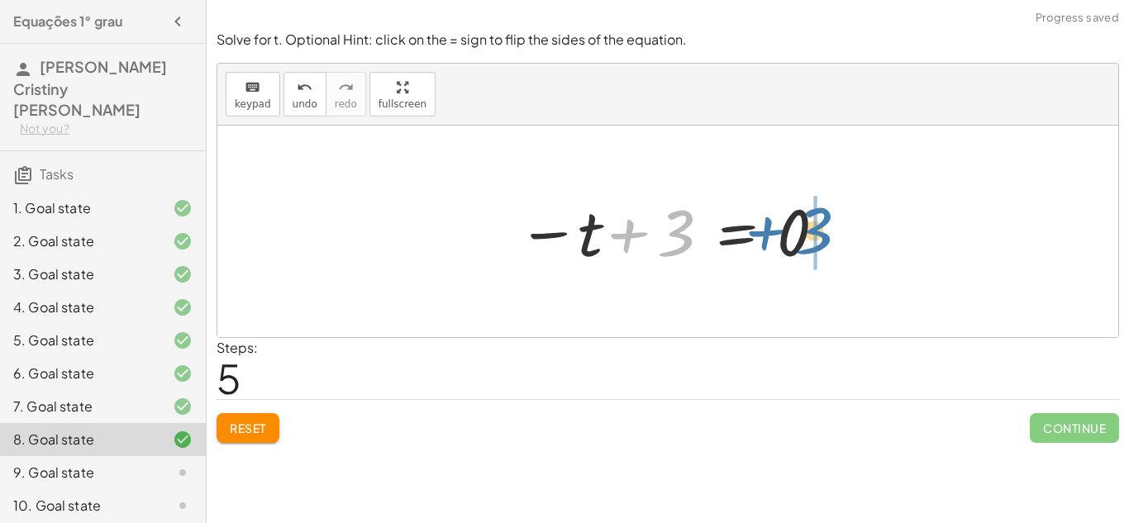
drag, startPoint x: 670, startPoint y: 240, endPoint x: 816, endPoint y: 236, distance: 146.3
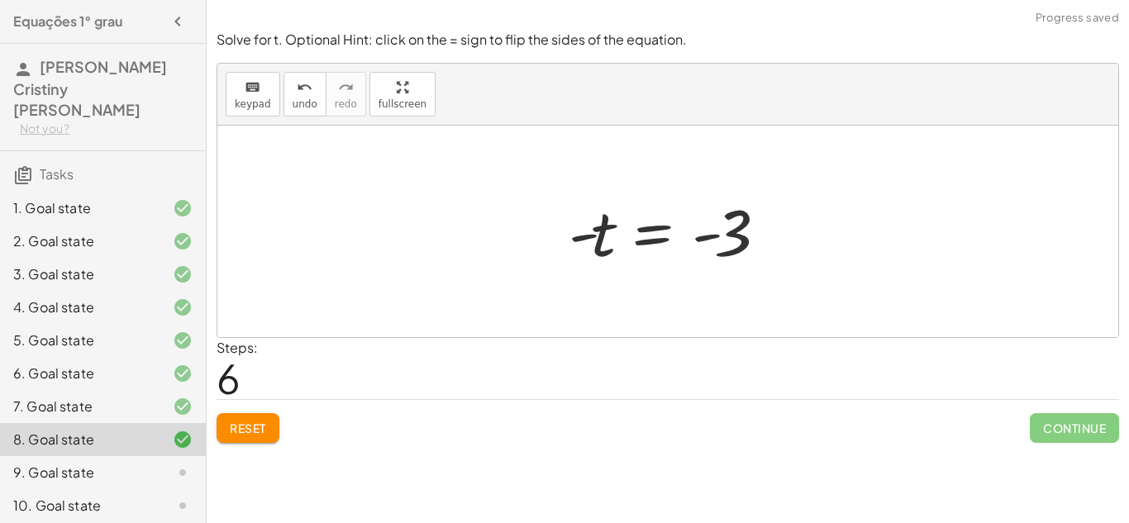
click at [262, 430] on span "Reset" at bounding box center [248, 428] width 36 height 15
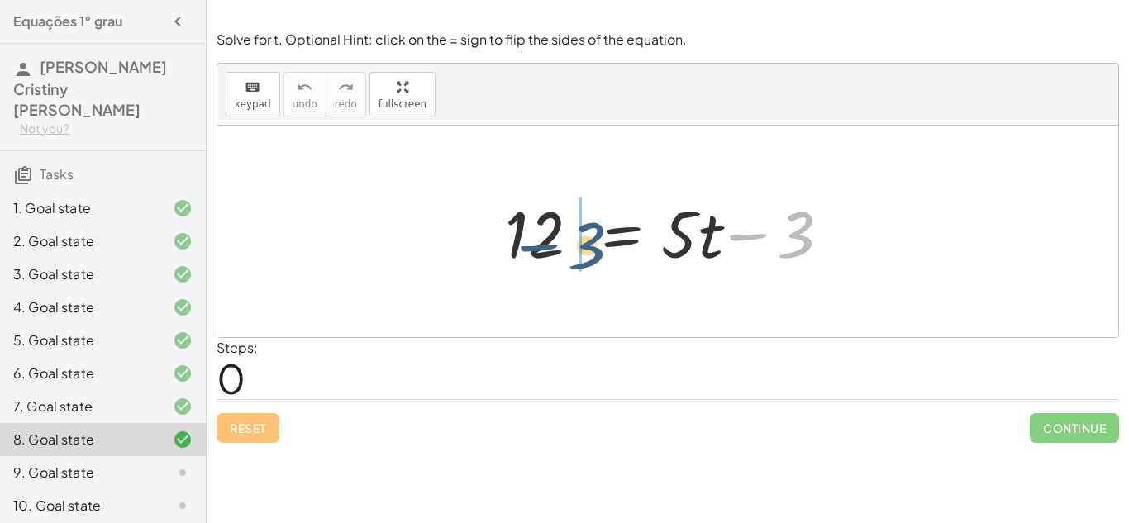
drag, startPoint x: 801, startPoint y: 252, endPoint x: 590, endPoint y: 267, distance: 211.2
click at [590, 267] on div at bounding box center [674, 231] width 355 height 85
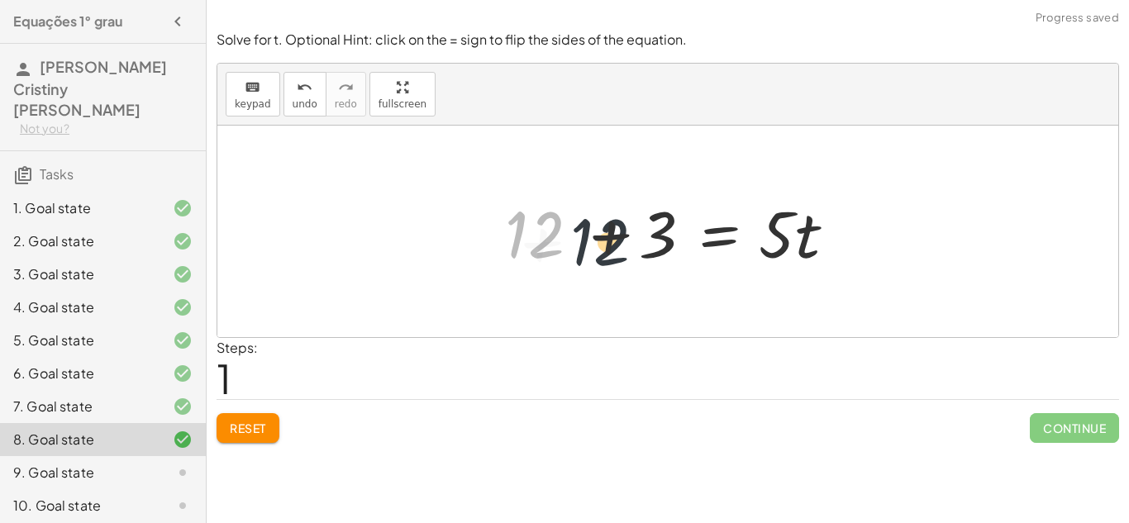
drag, startPoint x: 533, startPoint y: 233, endPoint x: 624, endPoint y: 250, distance: 92.5
click at [624, 250] on div at bounding box center [674, 231] width 355 height 85
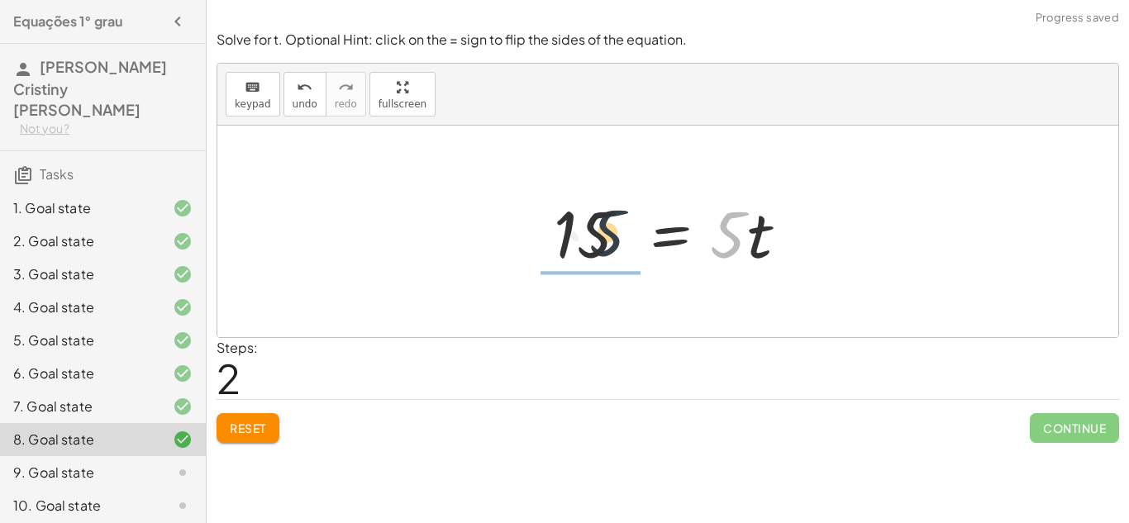
drag, startPoint x: 663, startPoint y: 259, endPoint x: 584, endPoint y: 248, distance: 79.2
click at [584, 248] on div at bounding box center [673, 231] width 257 height 85
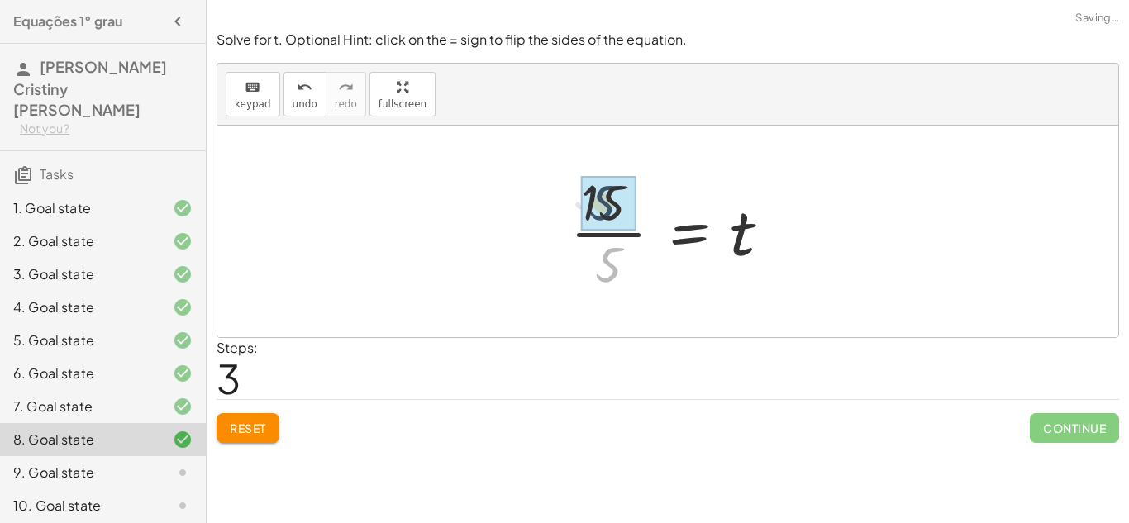
drag, startPoint x: 602, startPoint y: 275, endPoint x: 595, endPoint y: 213, distance: 62.3
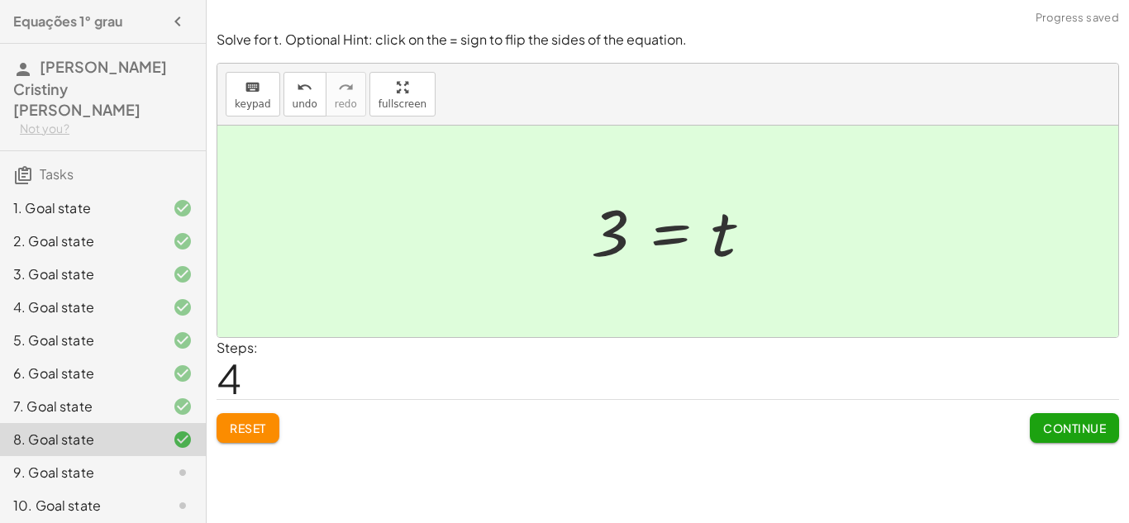
click at [1081, 435] on span "Continue" at bounding box center [1074, 428] width 63 height 15
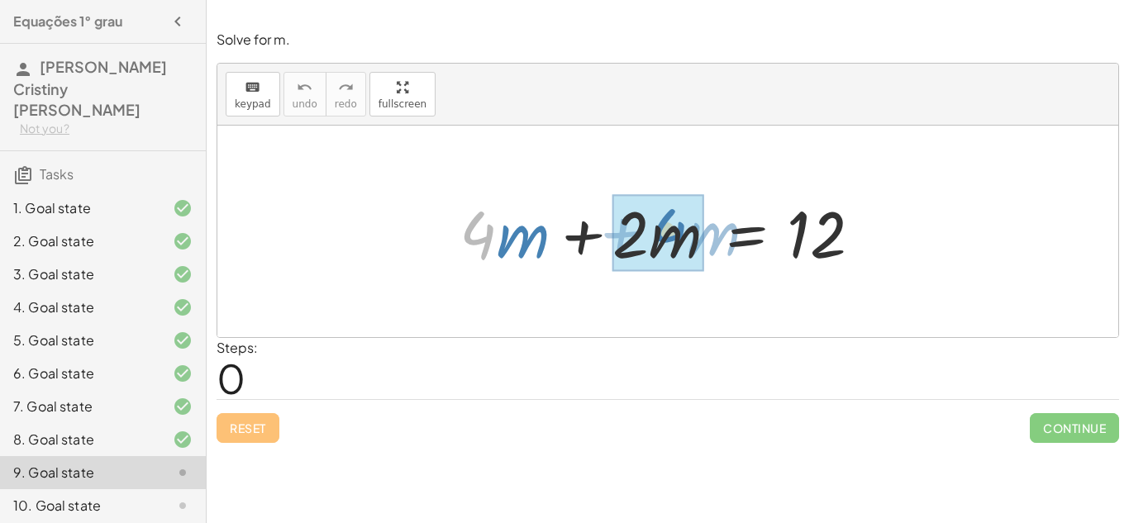
drag, startPoint x: 483, startPoint y: 240, endPoint x: 675, endPoint y: 238, distance: 191.7
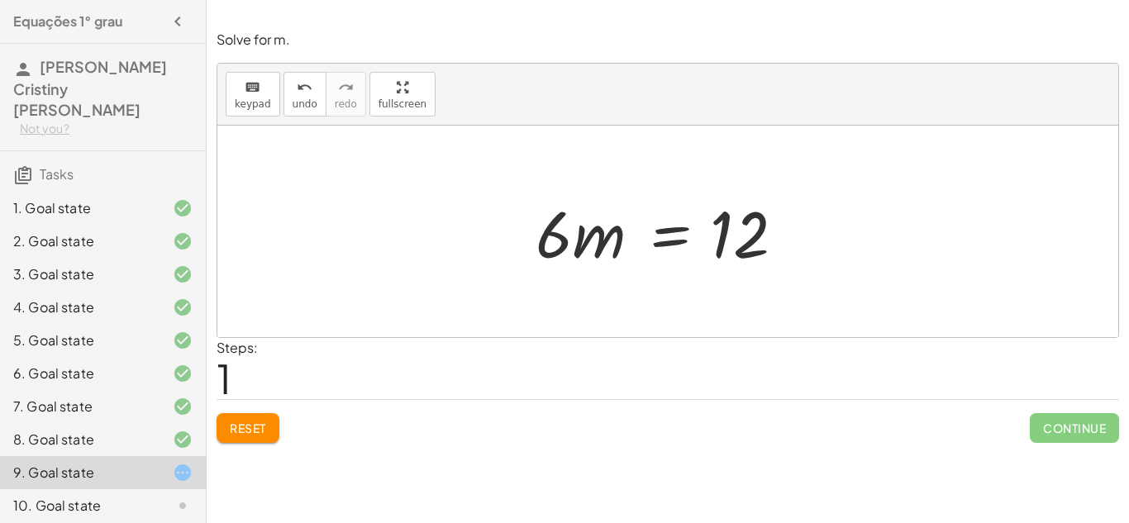
click at [223, 440] on button "Reset" at bounding box center [248, 428] width 63 height 30
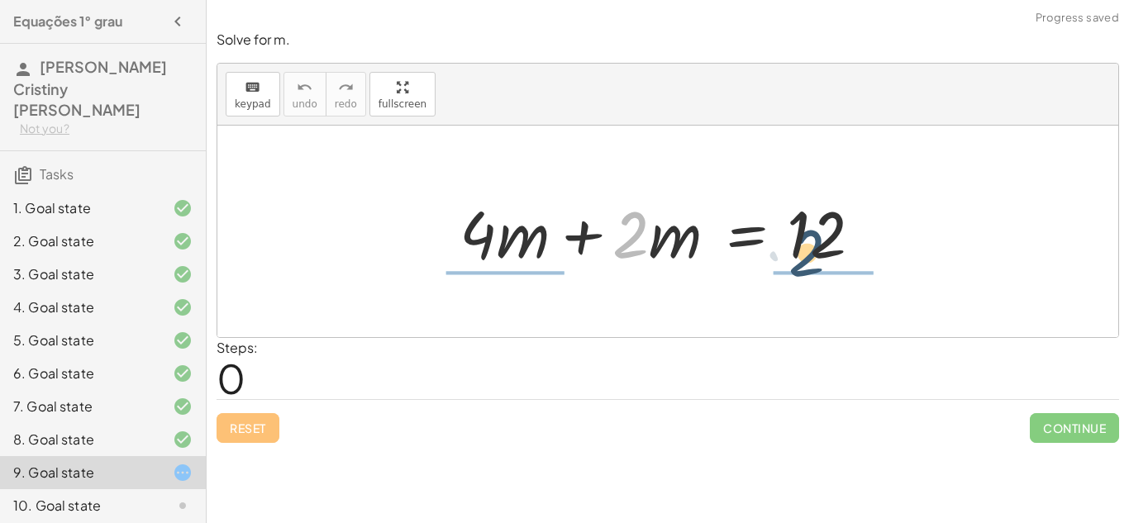
drag, startPoint x: 634, startPoint y: 234, endPoint x: 829, endPoint y: 249, distance: 195.6
click at [829, 249] on div at bounding box center [674, 231] width 446 height 85
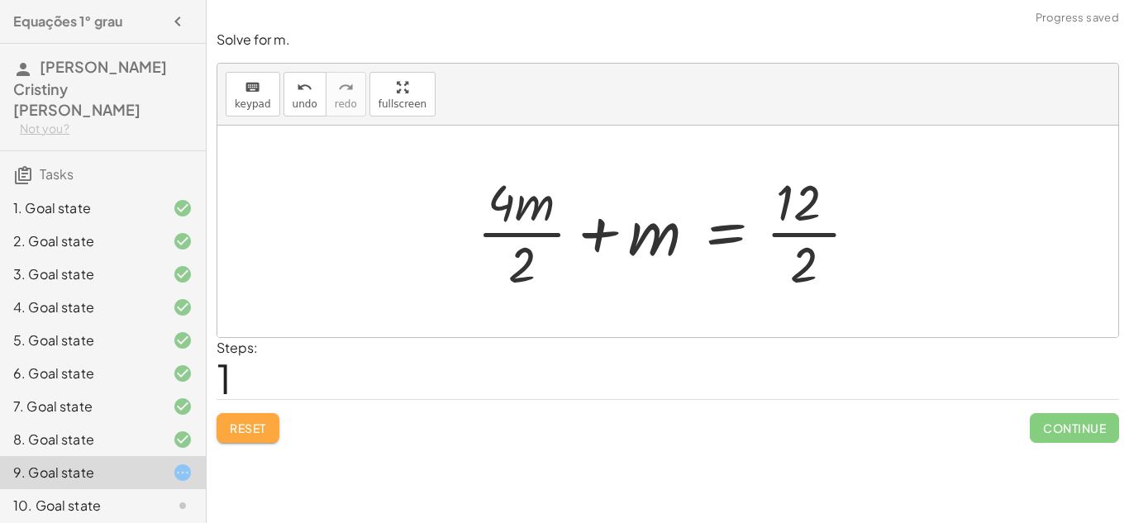
click at [223, 438] on button "Reset" at bounding box center [248, 428] width 63 height 30
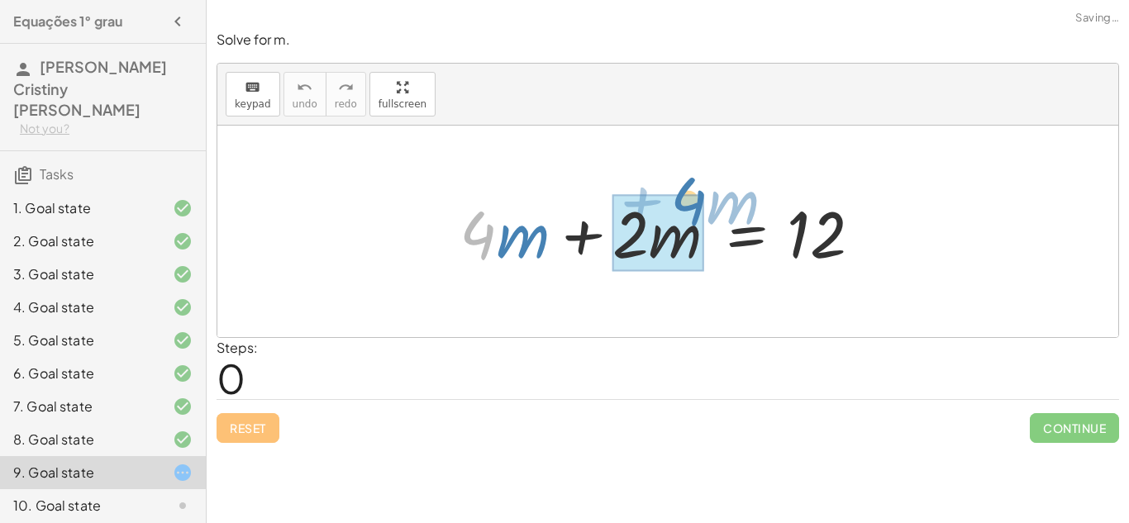
drag, startPoint x: 476, startPoint y: 246, endPoint x: 671, endPoint y: 215, distance: 197.5
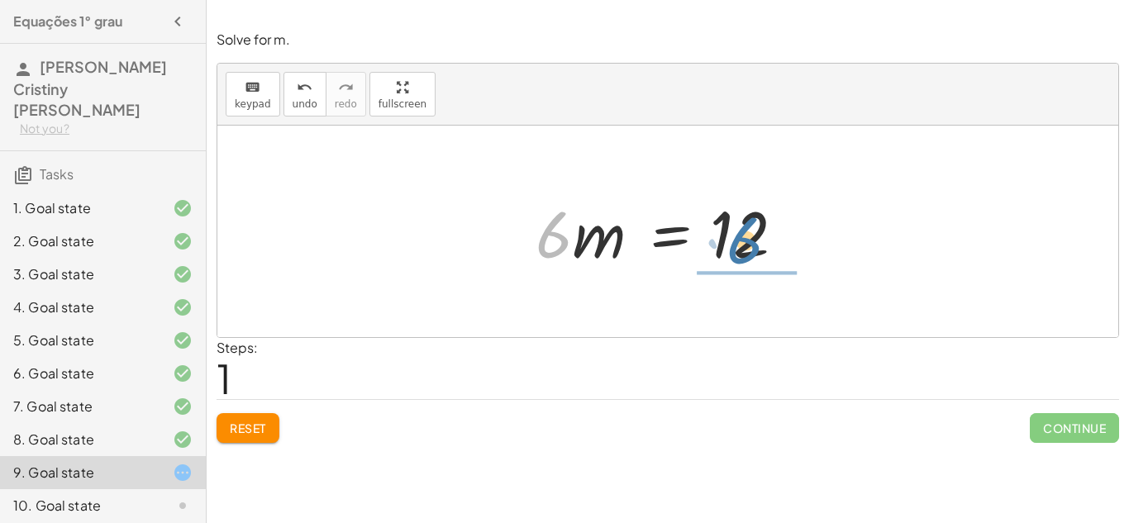
drag, startPoint x: 563, startPoint y: 242, endPoint x: 756, endPoint y: 248, distance: 193.5
click at [756, 248] on div at bounding box center [673, 231] width 293 height 85
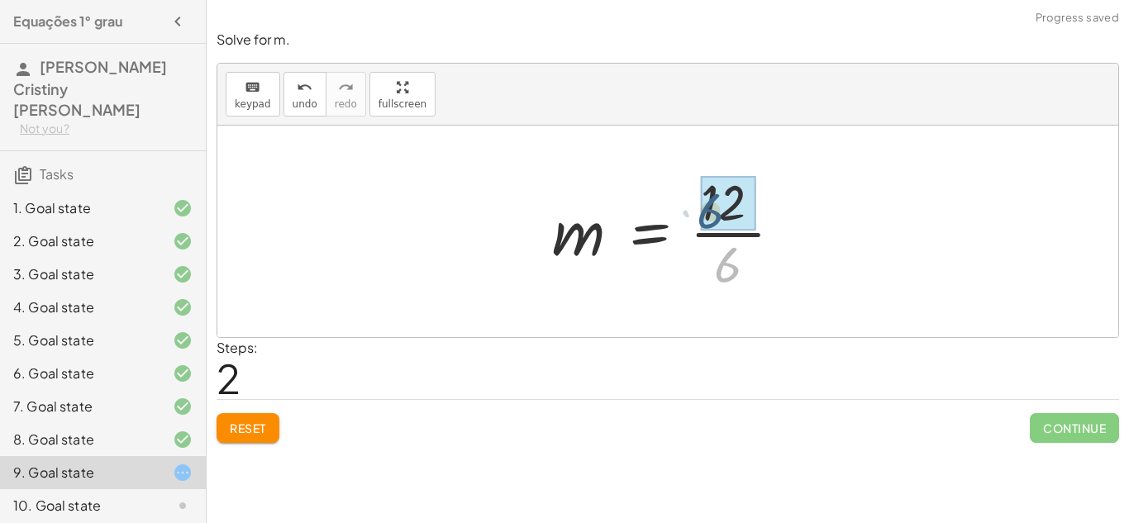
drag, startPoint x: 752, startPoint y: 274, endPoint x: 735, endPoint y: 220, distance: 57.0
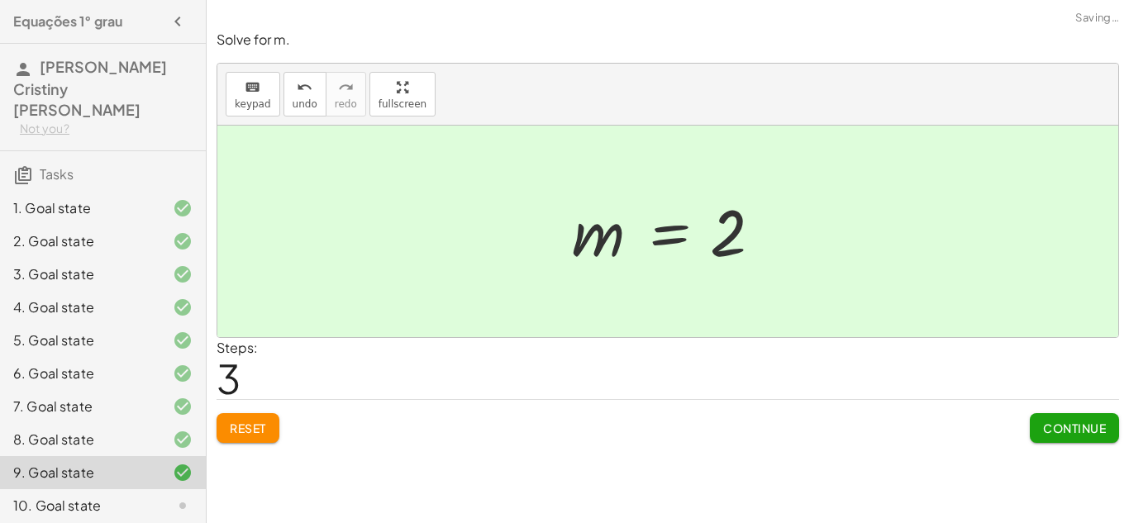
click at [1057, 426] on span "Continue" at bounding box center [1074, 428] width 63 height 15
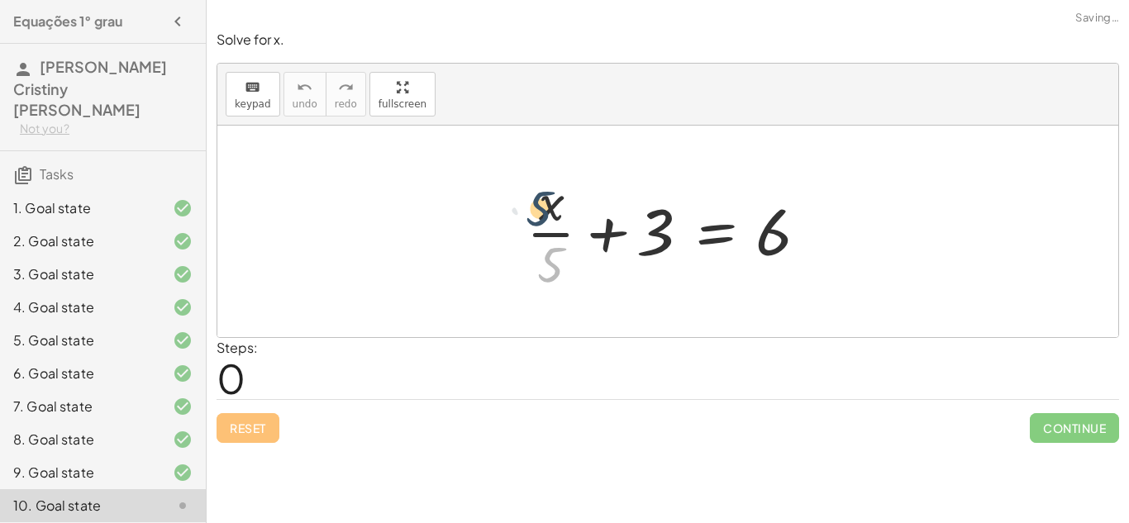
drag, startPoint x: 552, startPoint y: 266, endPoint x: 540, endPoint y: 209, distance: 58.2
click at [540, 209] on div at bounding box center [674, 231] width 312 height 127
drag, startPoint x: 549, startPoint y: 265, endPoint x: 711, endPoint y: 231, distance: 166.3
click at [711, 231] on div at bounding box center [674, 231] width 312 height 127
drag, startPoint x: 554, startPoint y: 278, endPoint x: 673, endPoint y: 259, distance: 120.4
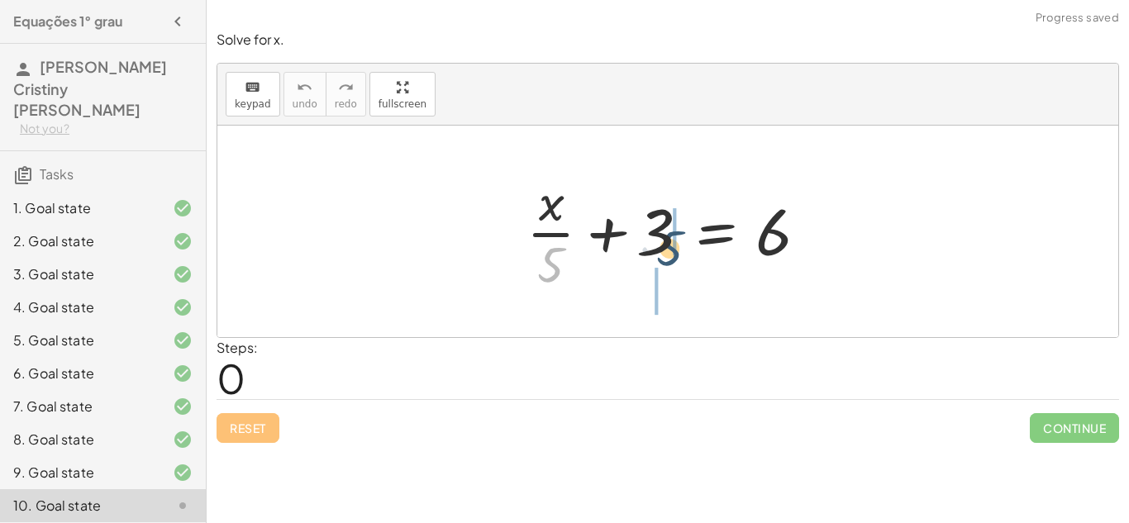
click at [673, 259] on div at bounding box center [674, 231] width 312 height 127
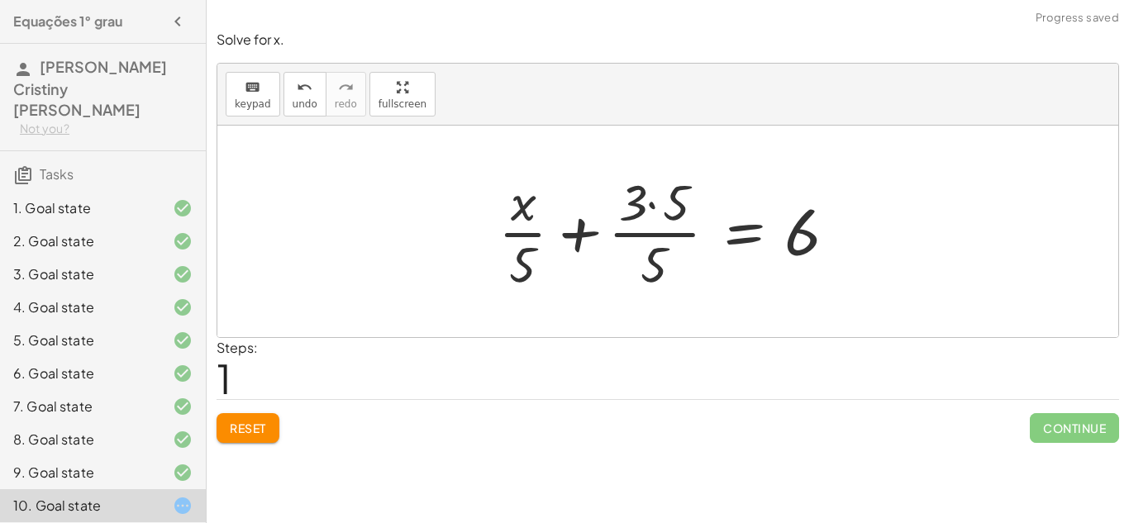
click at [246, 443] on button "Reset" at bounding box center [248, 428] width 63 height 30
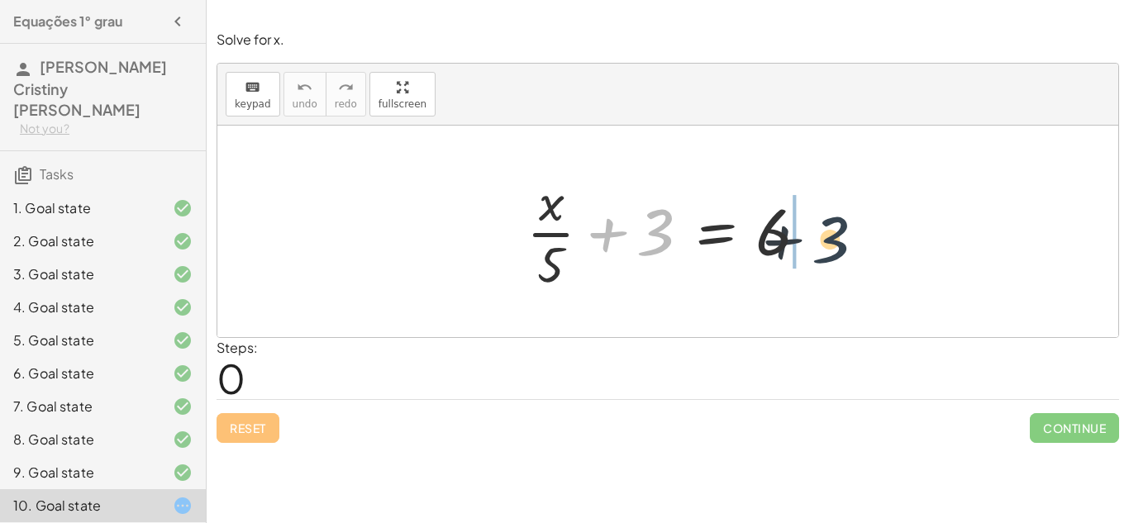
drag, startPoint x: 647, startPoint y: 231, endPoint x: 831, endPoint y: 239, distance: 184.5
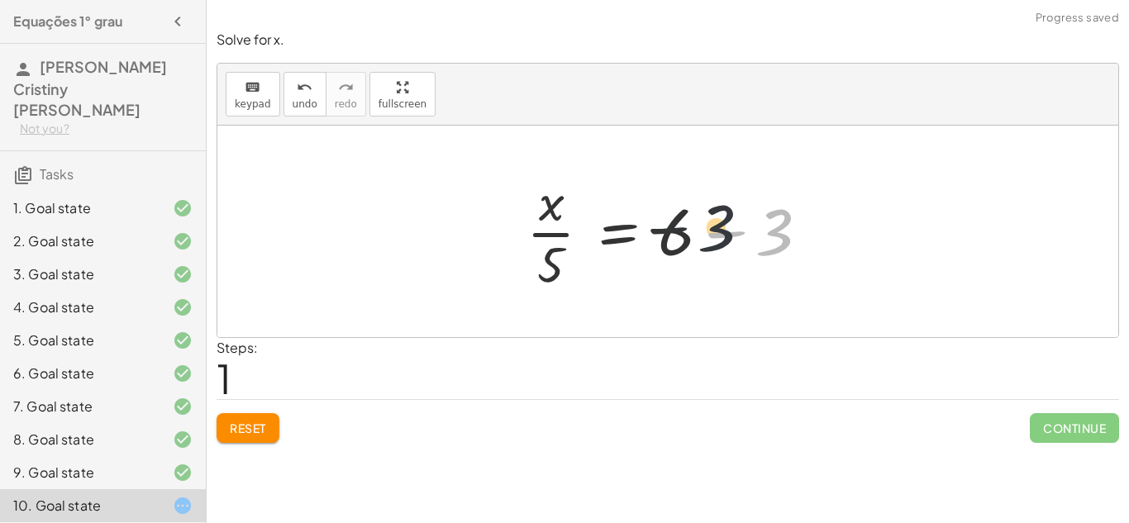
drag, startPoint x: 772, startPoint y: 248, endPoint x: 702, endPoint y: 244, distance: 69.5
click at [702, 244] on div at bounding box center [674, 231] width 312 height 127
drag, startPoint x: 547, startPoint y: 268, endPoint x: 545, endPoint y: 221, distance: 47.1
click at [545, 221] on div at bounding box center [674, 231] width 312 height 127
drag, startPoint x: 551, startPoint y: 218, endPoint x: 555, endPoint y: 279, distance: 61.3
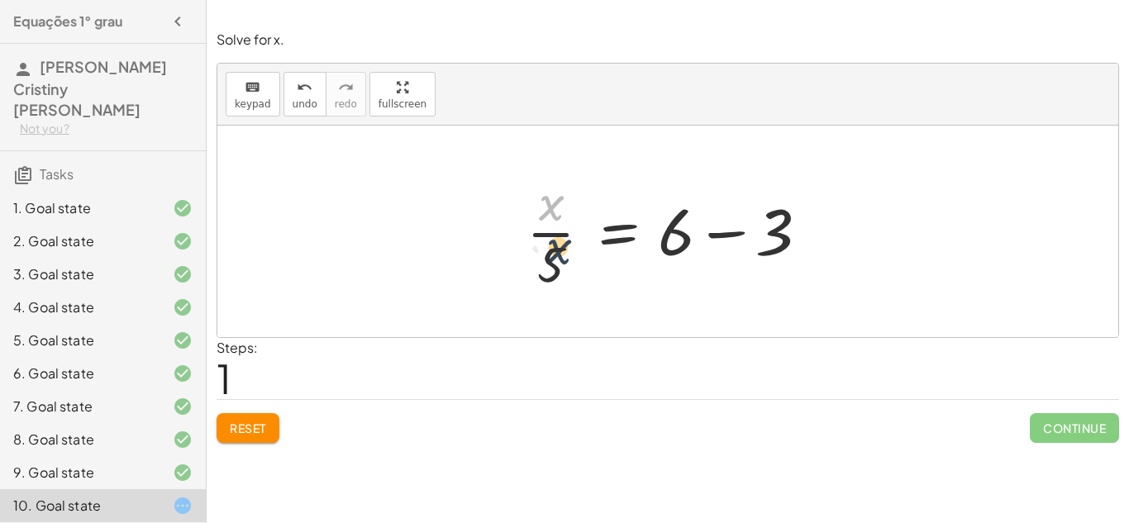
click at [555, 279] on div at bounding box center [674, 231] width 312 height 127
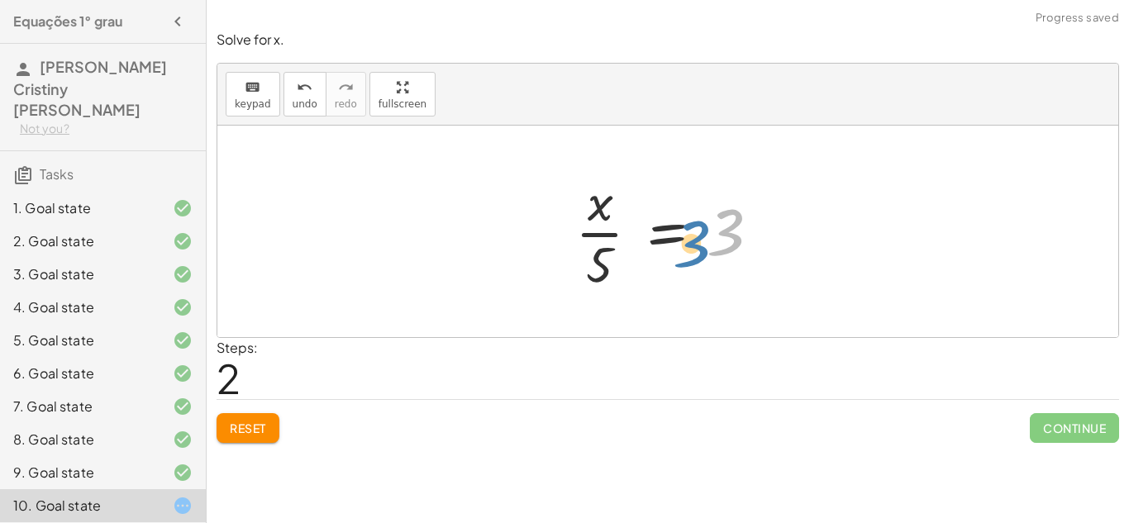
drag, startPoint x: 727, startPoint y: 244, endPoint x: 713, endPoint y: 253, distance: 16.7
click at [713, 253] on div at bounding box center [674, 231] width 214 height 127
drag, startPoint x: 600, startPoint y: 278, endPoint x: 797, endPoint y: 245, distance: 200.2
click at [797, 245] on div "+ · x · 5 + 3 = 6 · x · 5 = + 6 − 3 · 5 · x · 5 = 3" at bounding box center [667, 232] width 901 height 212
drag, startPoint x: 607, startPoint y: 263, endPoint x: 766, endPoint y: 236, distance: 161.0
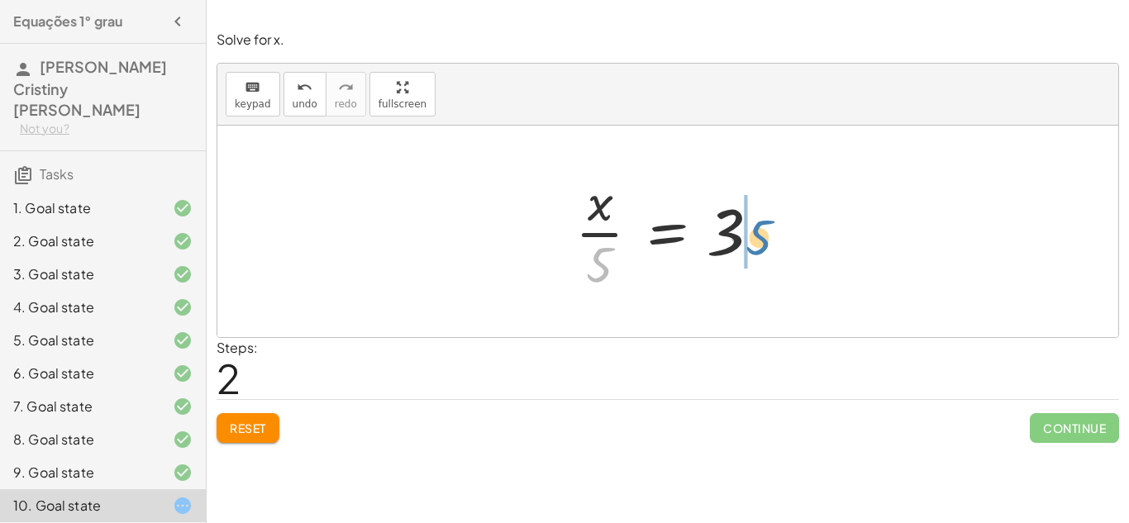
click at [766, 236] on div at bounding box center [674, 231] width 214 height 127
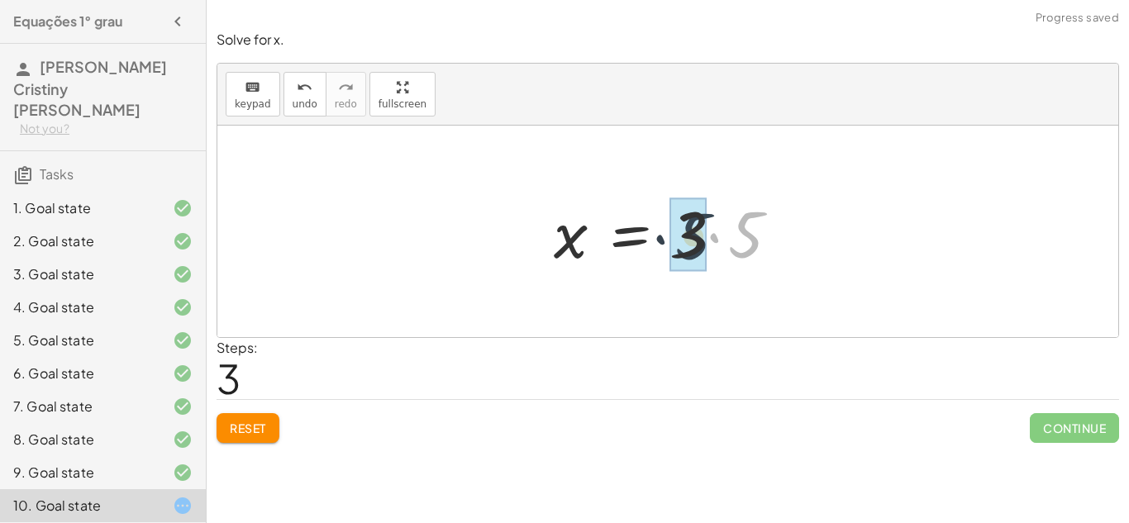
drag, startPoint x: 748, startPoint y: 255, endPoint x: 691, endPoint y: 256, distance: 57.0
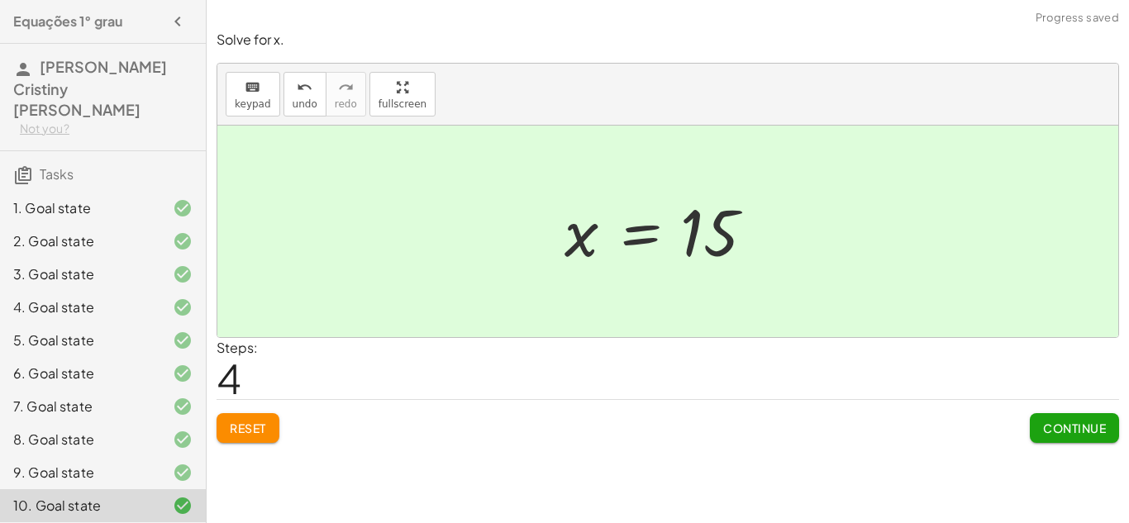
click at [1082, 431] on span "Continue" at bounding box center [1074, 428] width 63 height 15
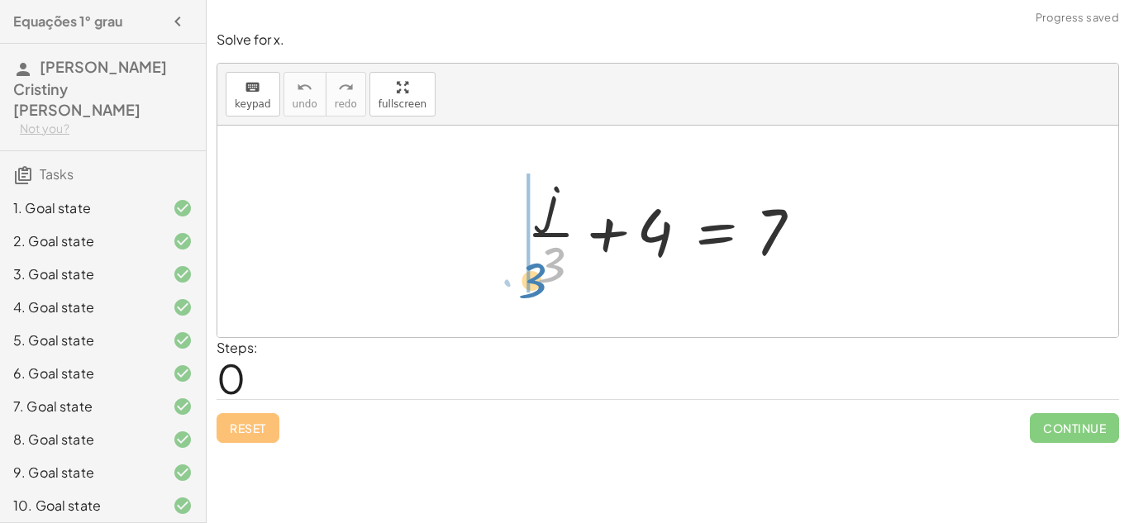
drag, startPoint x: 554, startPoint y: 262, endPoint x: 512, endPoint y: 282, distance: 47.3
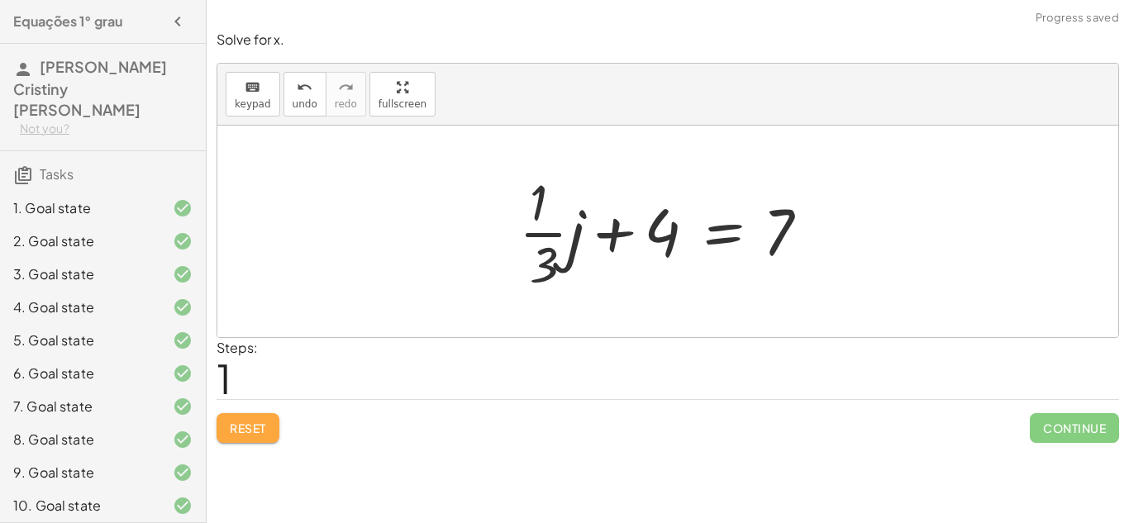
click at [259, 435] on span "Reset" at bounding box center [248, 428] width 36 height 15
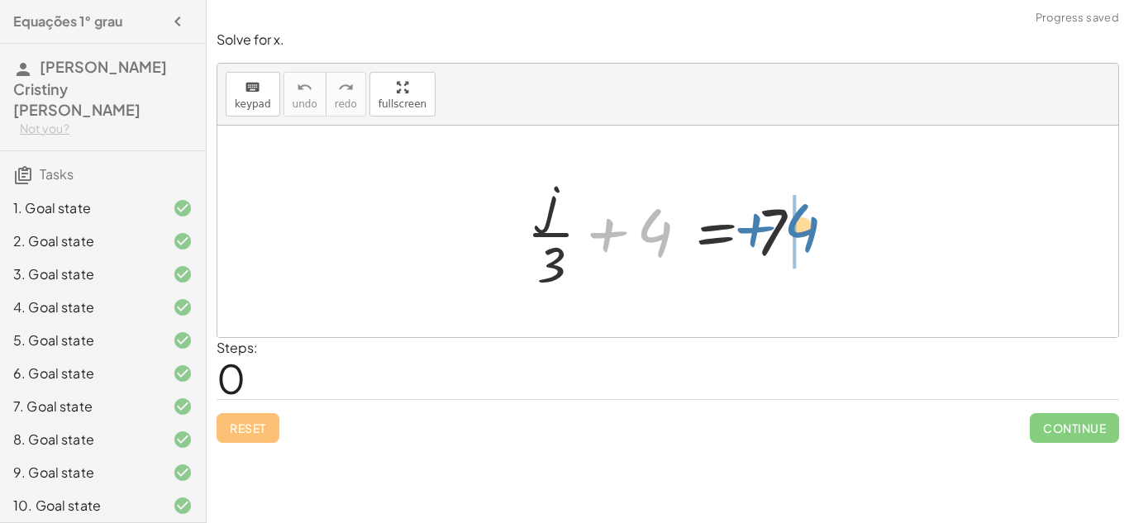
drag, startPoint x: 663, startPoint y: 248, endPoint x: 810, endPoint y: 244, distance: 147.1
click at [810, 244] on div at bounding box center [674, 231] width 312 height 127
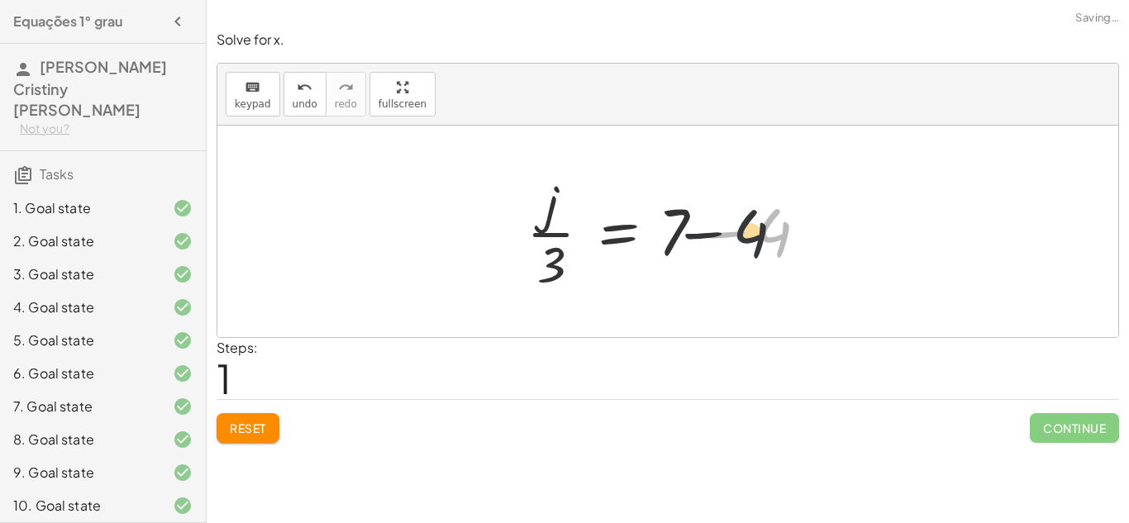
drag, startPoint x: 786, startPoint y: 249, endPoint x: 719, endPoint y: 248, distance: 66.9
click at [719, 248] on div at bounding box center [674, 231] width 312 height 127
drag, startPoint x: 777, startPoint y: 247, endPoint x: 683, endPoint y: 236, distance: 94.8
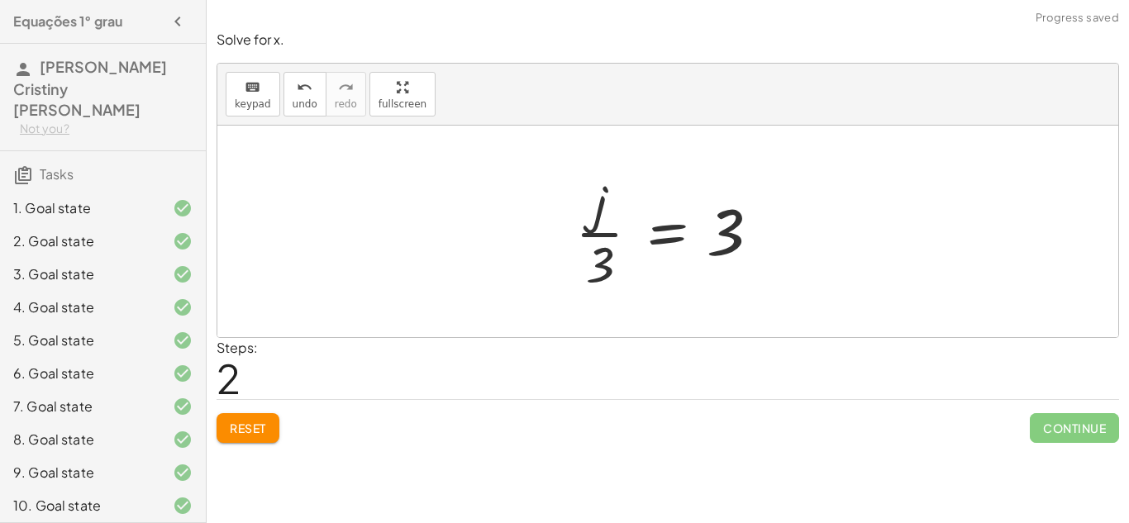
click at [566, 265] on div "+ · j · 3 + 4 = 7 · j · 3 = + 7 − 4 · j · 3 = 3" at bounding box center [667, 232] width 235 height 136
drag, startPoint x: 608, startPoint y: 265, endPoint x: 731, endPoint y: 243, distance: 125.1
click at [731, 243] on div at bounding box center [674, 231] width 214 height 127
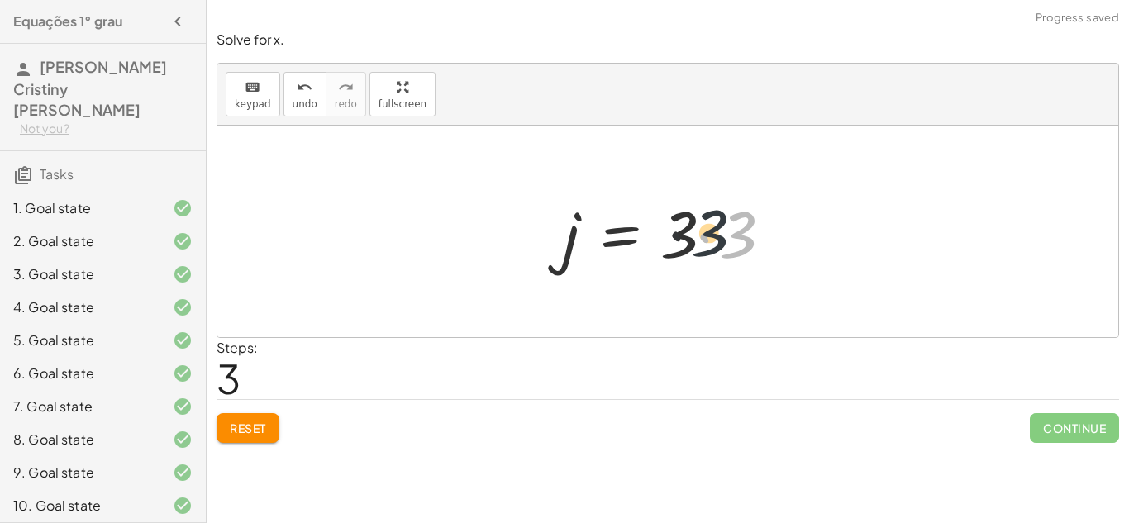
drag, startPoint x: 741, startPoint y: 250, endPoint x: 697, endPoint y: 245, distance: 44.0
click at [697, 245] on div at bounding box center [673, 231] width 238 height 85
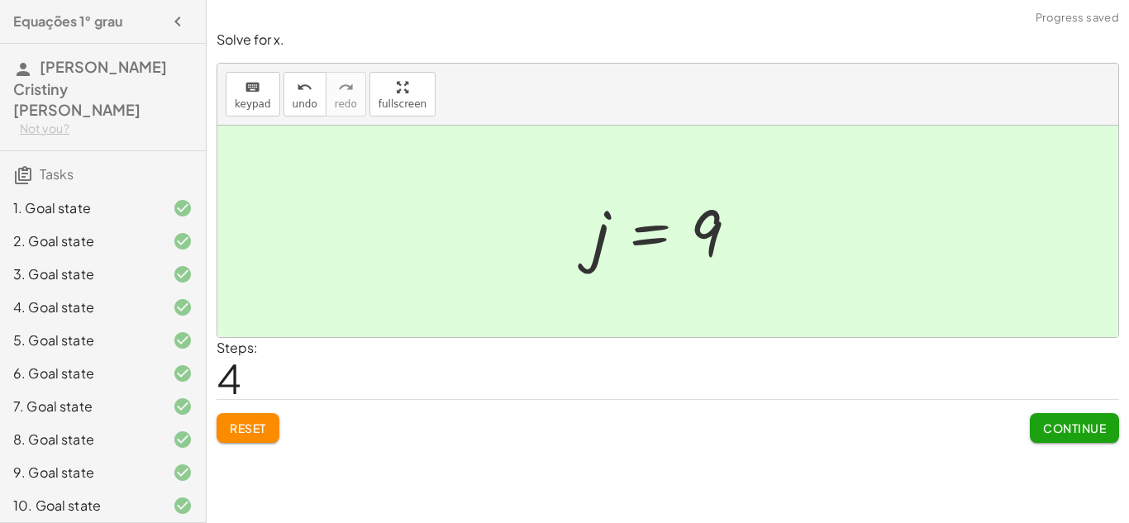
click at [1076, 432] on span "Continue" at bounding box center [1074, 428] width 63 height 15
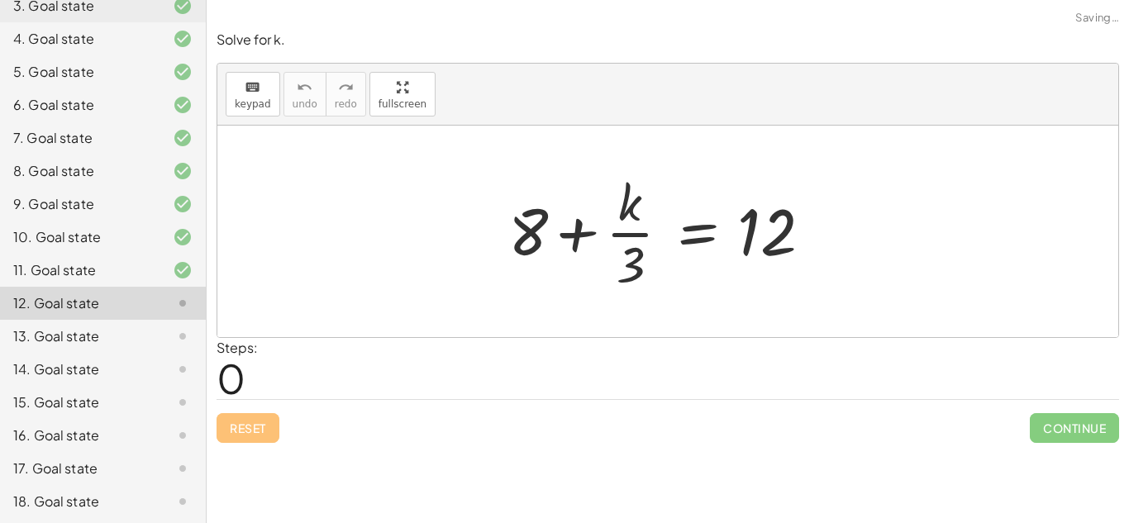
scroll to position [326, 0]
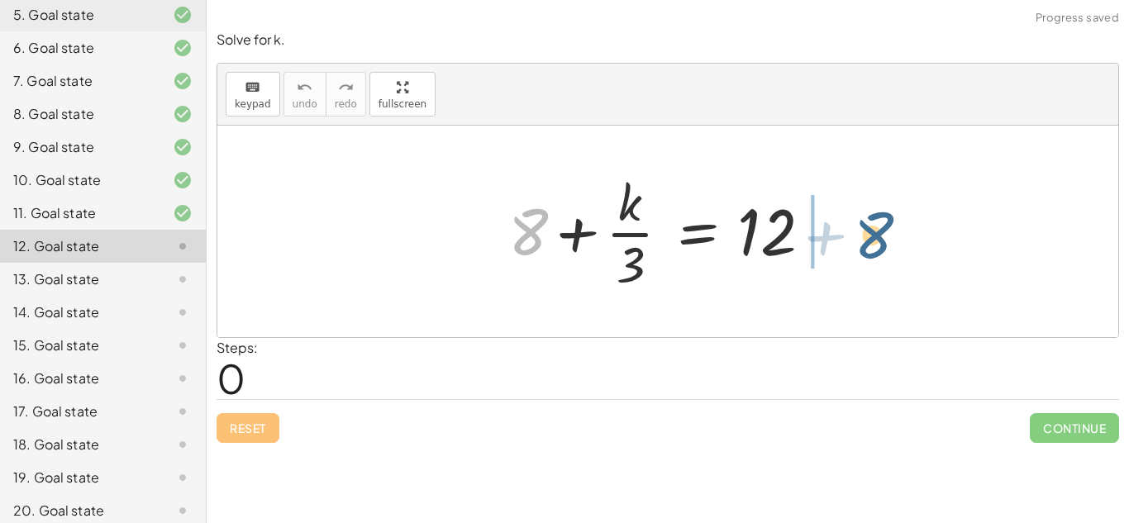
drag, startPoint x: 529, startPoint y: 240, endPoint x: 849, endPoint y: 237, distance: 320.6
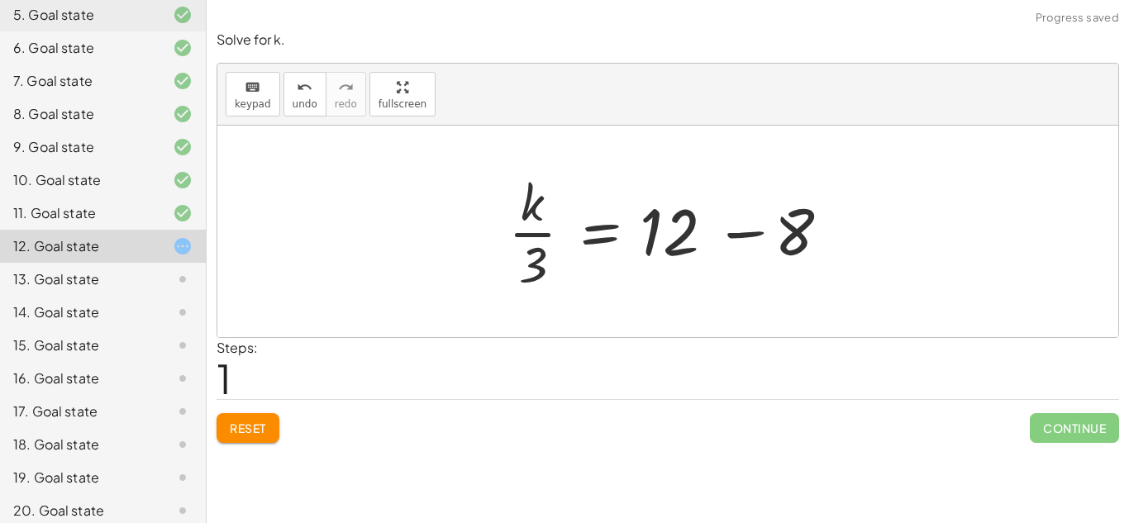
click at [870, 245] on div at bounding box center [667, 232] width 901 height 212
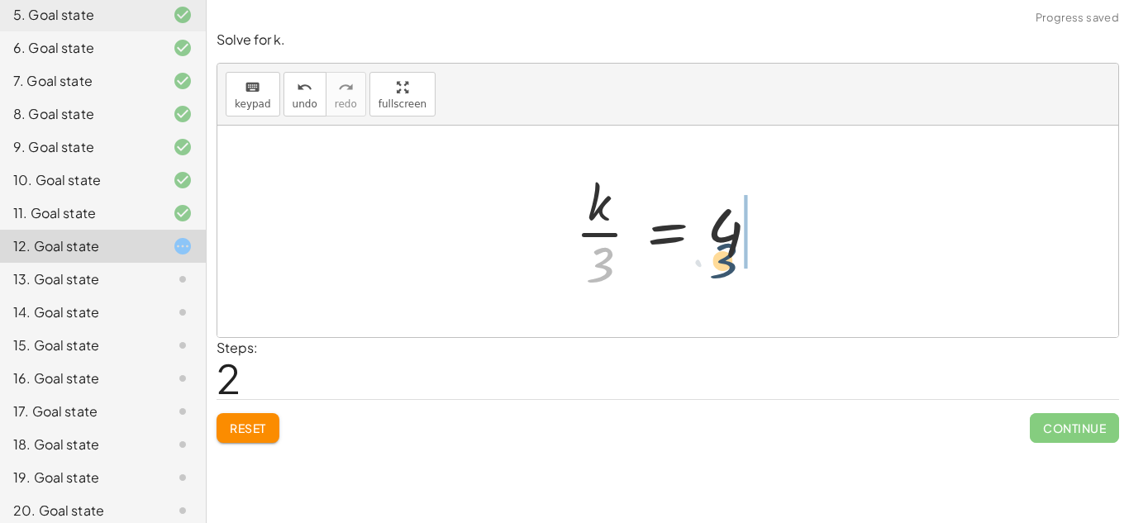
drag, startPoint x: 599, startPoint y: 265, endPoint x: 778, endPoint y: 252, distance: 179.8
click at [778, 252] on div at bounding box center [674, 231] width 214 height 127
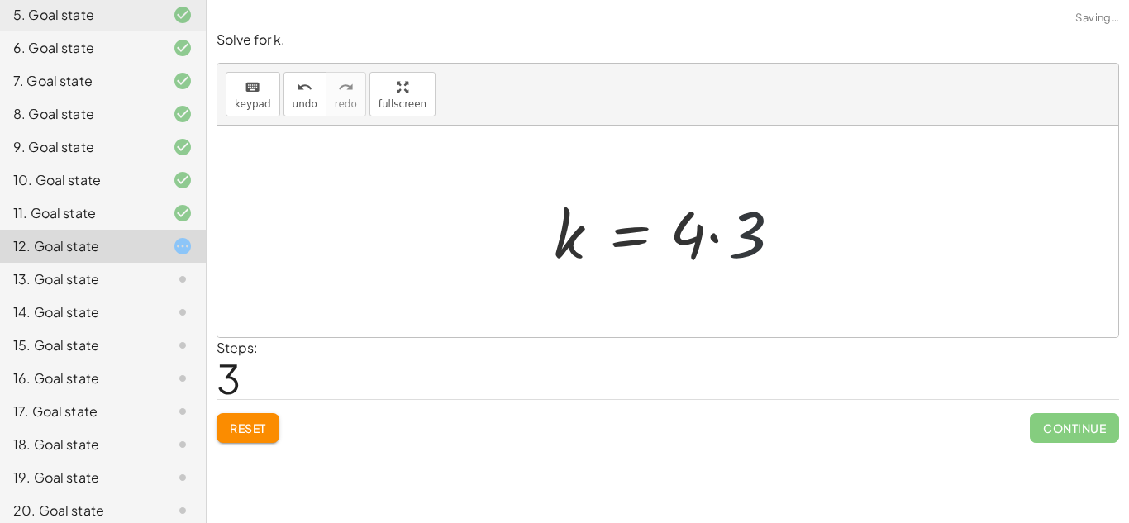
drag, startPoint x: 784, startPoint y: 252, endPoint x: 771, endPoint y: 253, distance: 13.2
click at [771, 253] on div at bounding box center [673, 231] width 257 height 85
drag, startPoint x: 761, startPoint y: 254, endPoint x: 692, endPoint y: 255, distance: 69.4
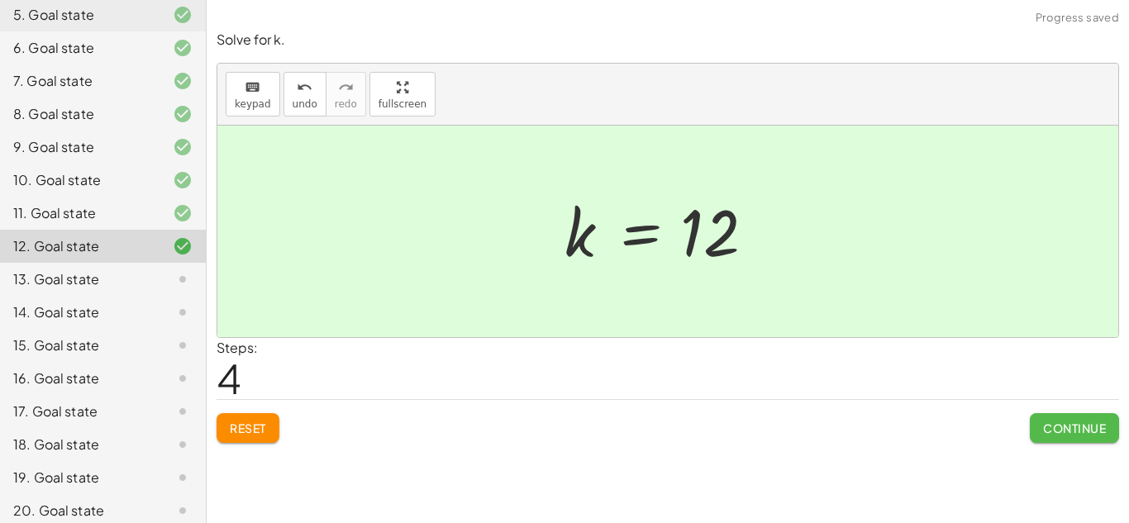
click at [1064, 431] on span "Continue" at bounding box center [1074, 428] width 63 height 15
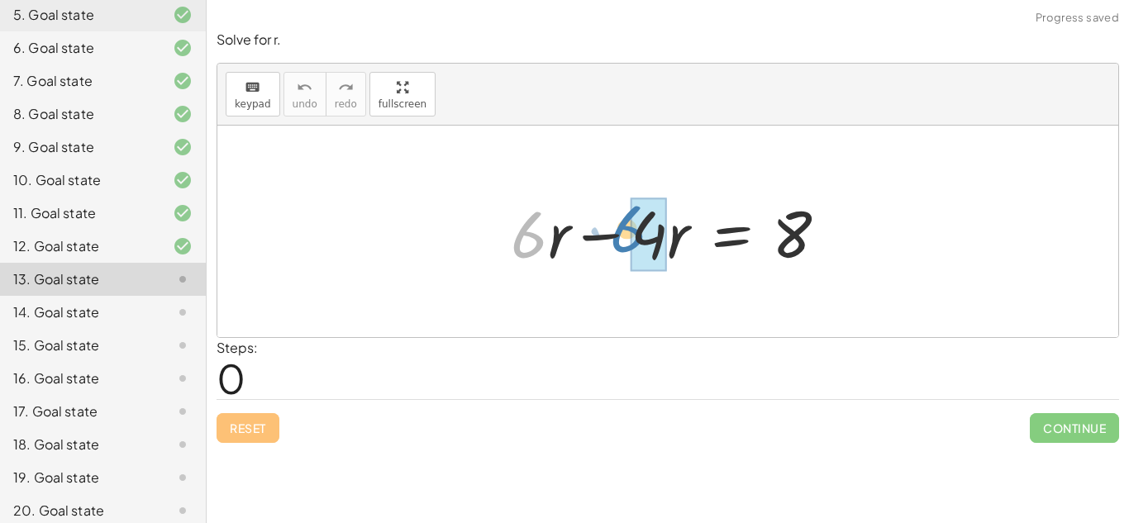
drag, startPoint x: 520, startPoint y: 258, endPoint x: 645, endPoint y: 261, distance: 124.8
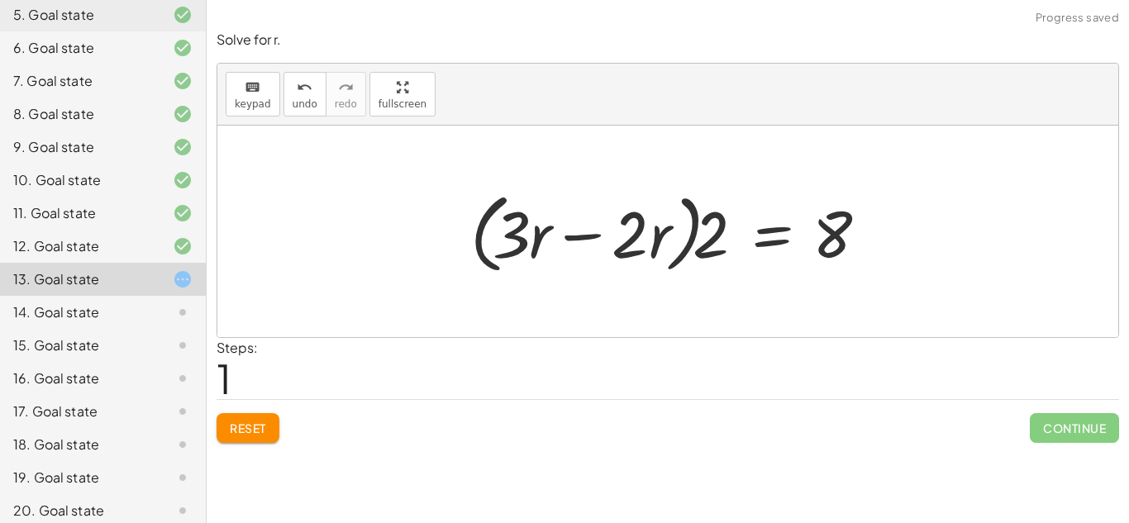
click at [260, 431] on span "Reset" at bounding box center [248, 428] width 36 height 15
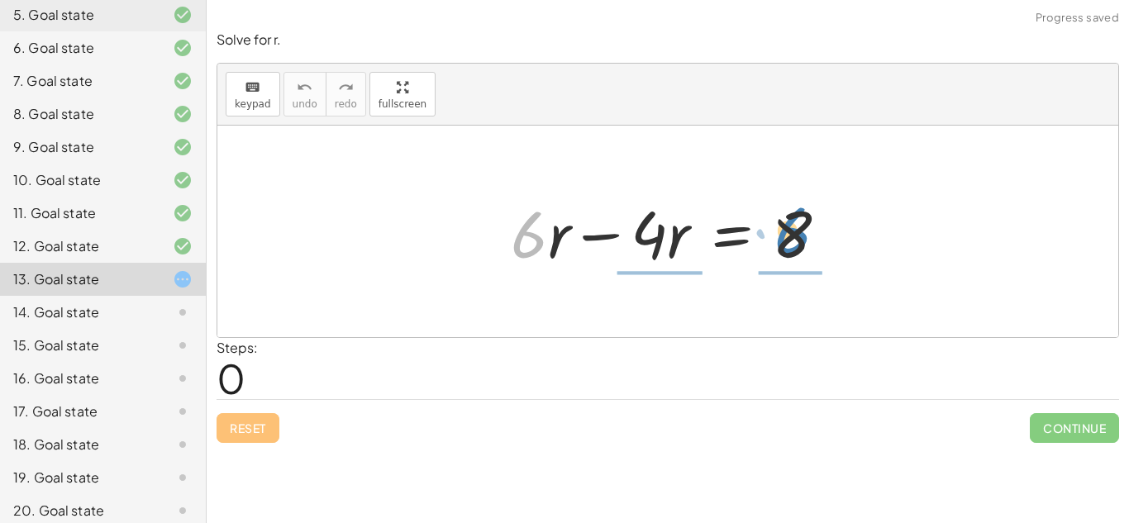
drag, startPoint x: 523, startPoint y: 238, endPoint x: 837, endPoint y: 239, distance: 314.0
click at [837, 239] on div at bounding box center [673, 231] width 343 height 85
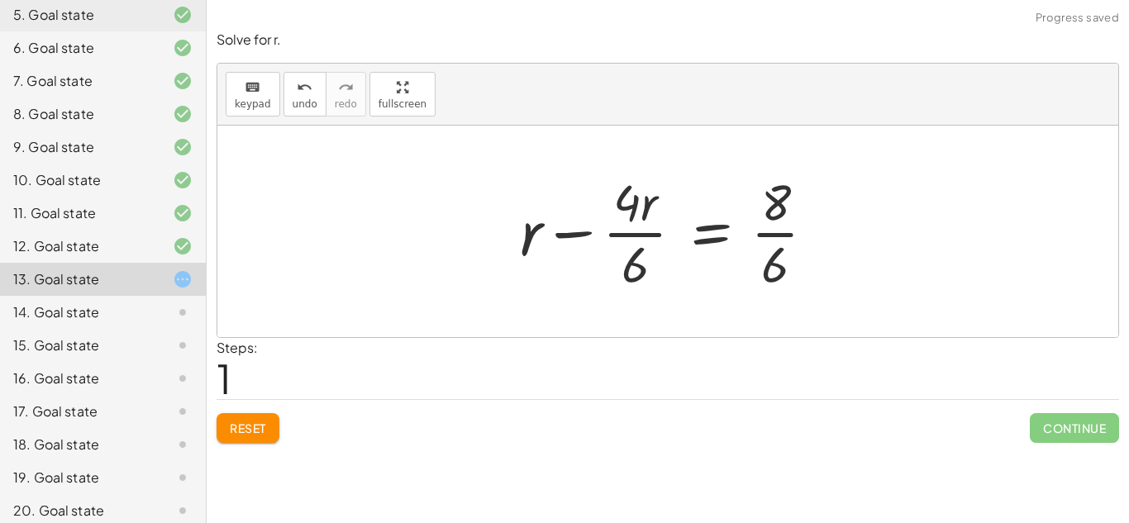
click at [264, 429] on span "Reset" at bounding box center [248, 428] width 36 height 15
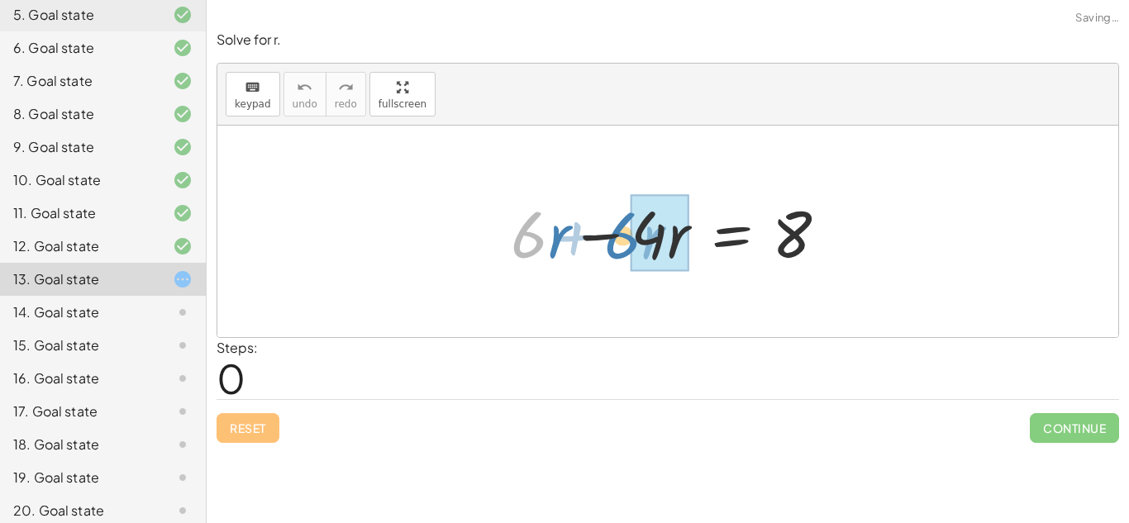
drag, startPoint x: 532, startPoint y: 240, endPoint x: 626, endPoint y: 240, distance: 94.2
click at [626, 240] on div at bounding box center [673, 231] width 343 height 85
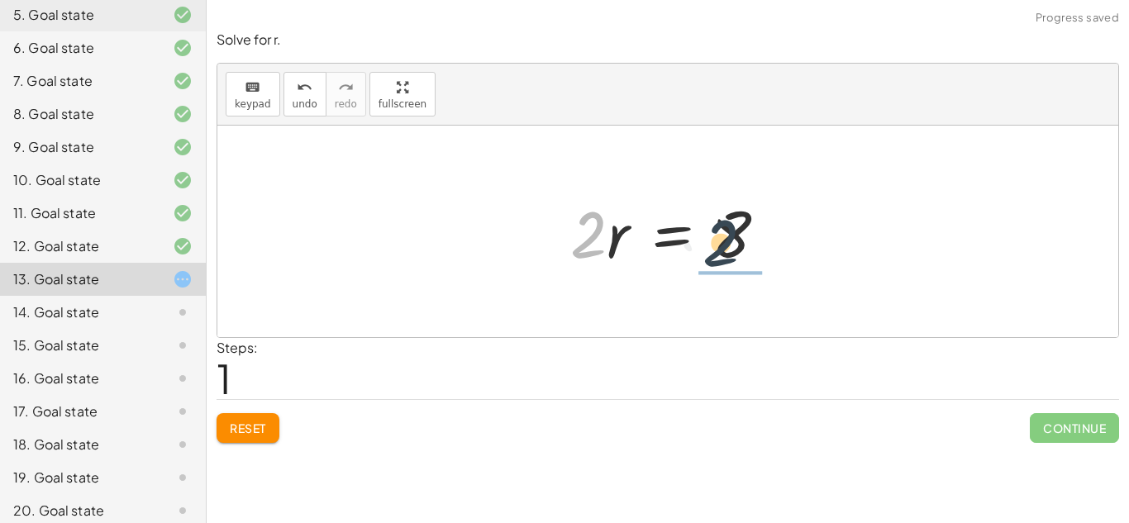
drag, startPoint x: 585, startPoint y: 254, endPoint x: 719, endPoint y: 262, distance: 134.1
click at [719, 262] on div at bounding box center [674, 231] width 224 height 85
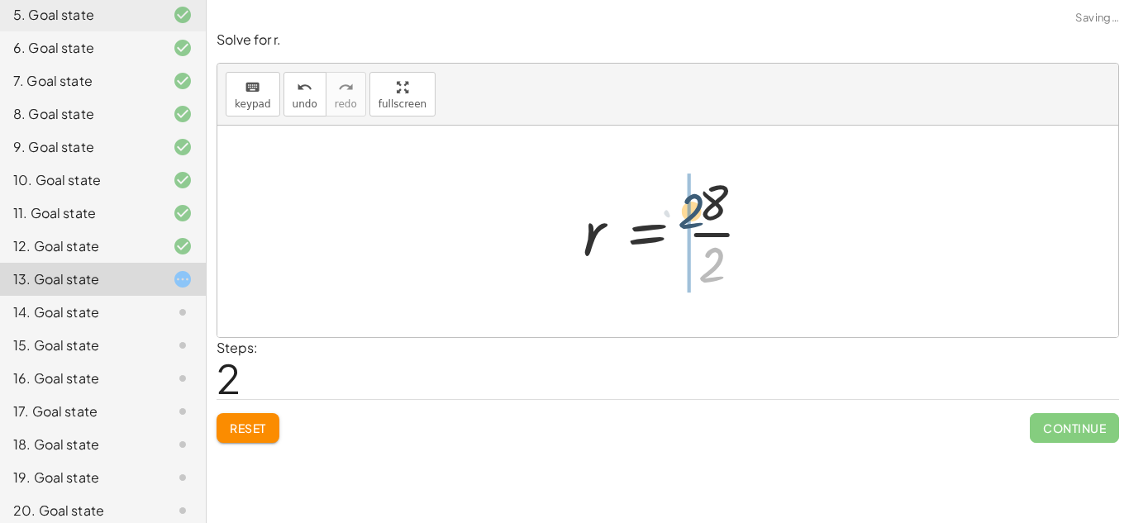
drag, startPoint x: 730, startPoint y: 279, endPoint x: 712, endPoint y: 223, distance: 59.1
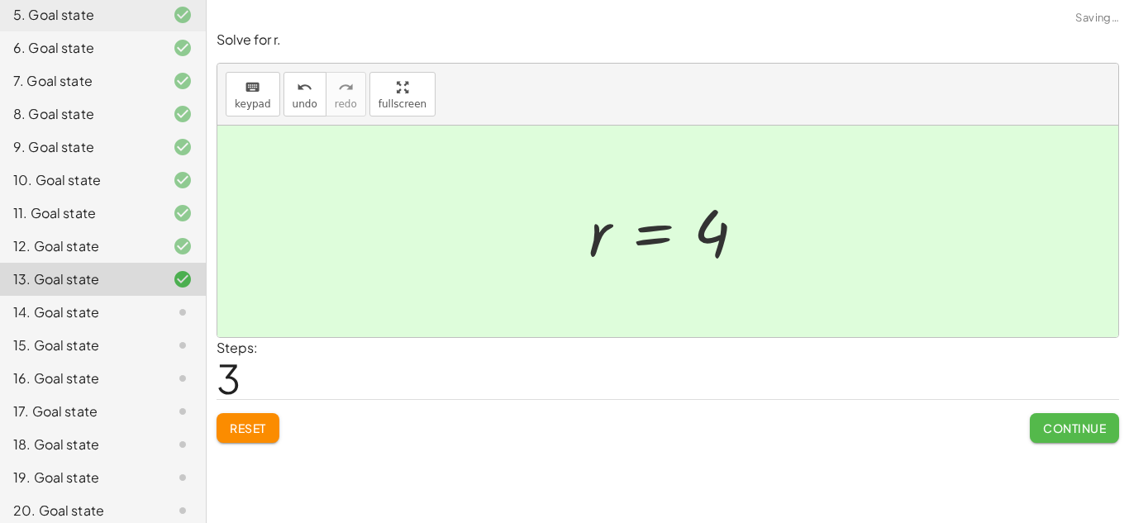
click at [1064, 435] on span "Continue" at bounding box center [1074, 428] width 63 height 15
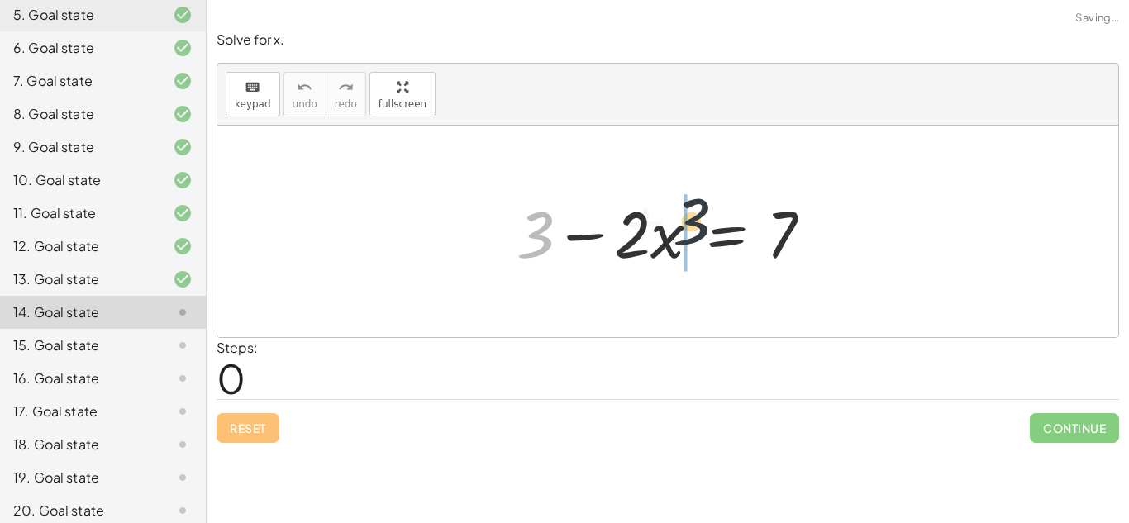
drag, startPoint x: 535, startPoint y: 241, endPoint x: 696, endPoint y: 228, distance: 161.7
click at [696, 228] on div at bounding box center [674, 231] width 332 height 85
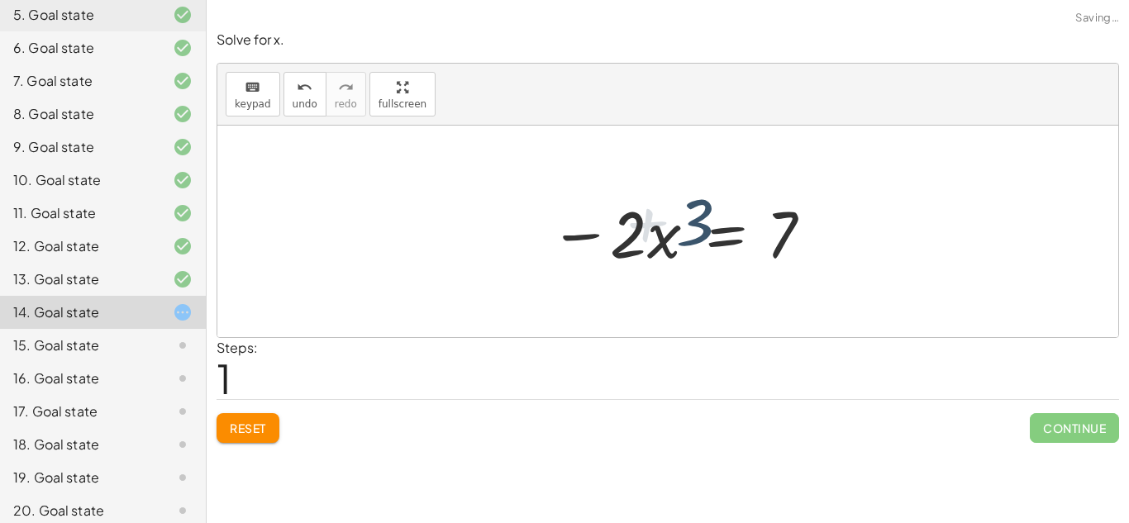
click at [696, 228] on div at bounding box center [638, 231] width 382 height 85
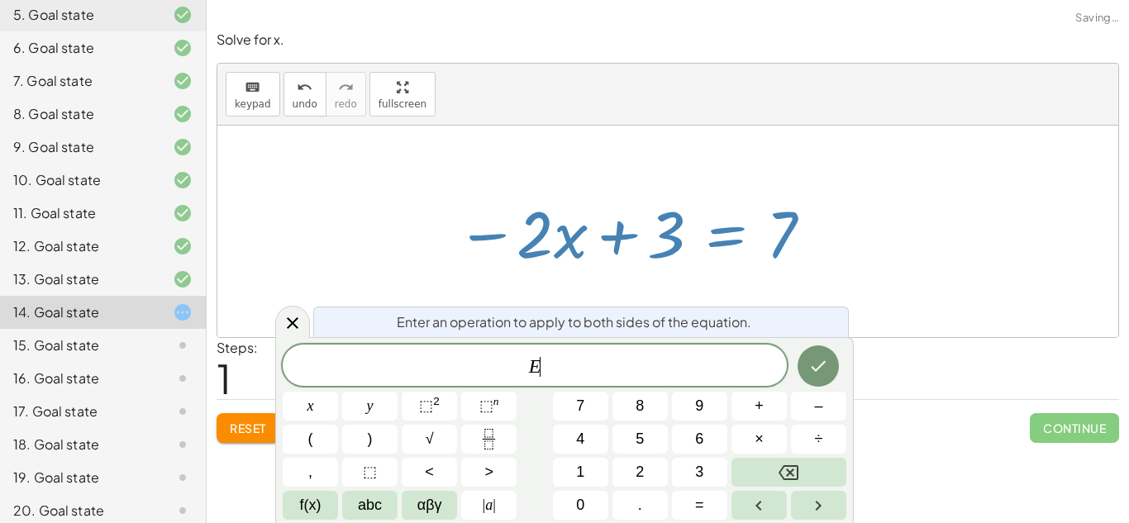
scroll to position [1, 0]
click at [371, 222] on div at bounding box center [667, 232] width 901 height 212
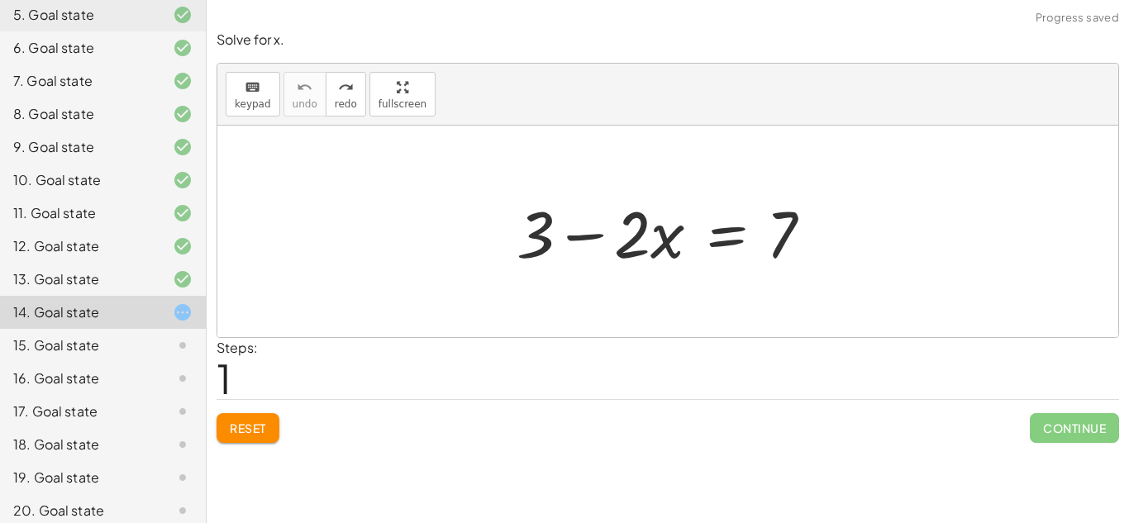
click at [245, 431] on span "Reset" at bounding box center [248, 428] width 36 height 15
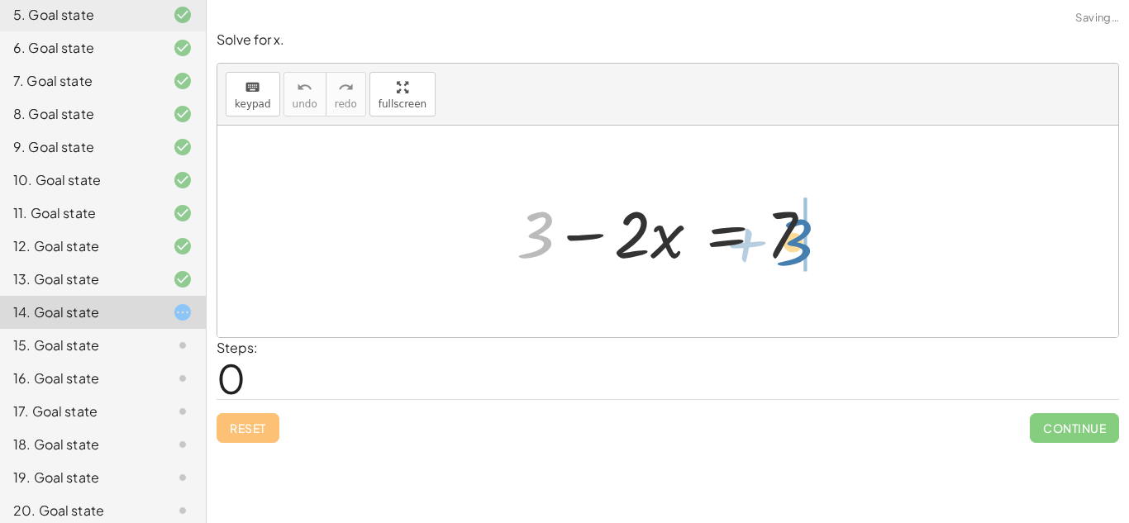
drag, startPoint x: 548, startPoint y: 240, endPoint x: 807, endPoint y: 248, distance: 259.6
click at [807, 248] on div at bounding box center [674, 231] width 332 height 85
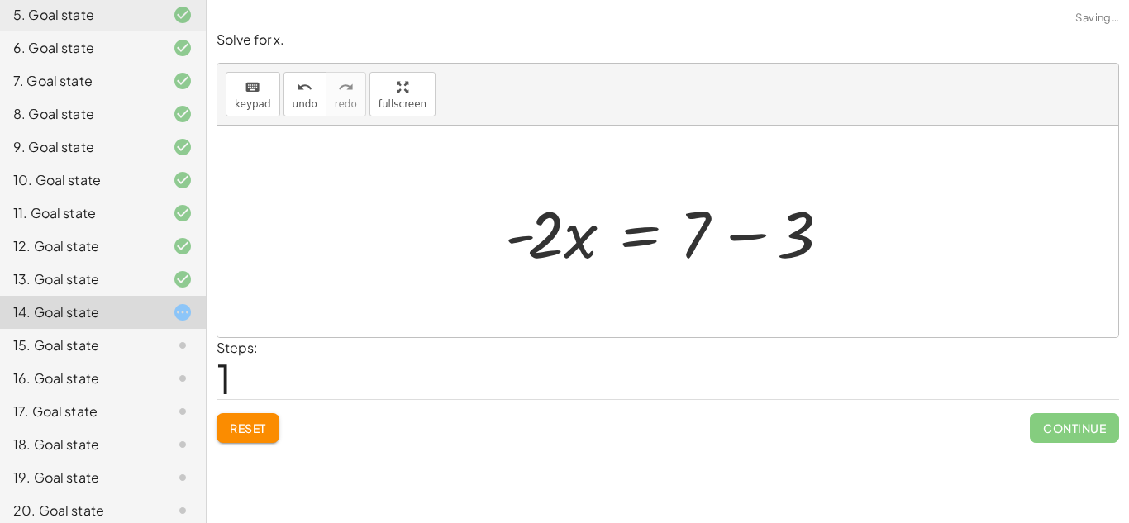
click at [260, 426] on span "Reset" at bounding box center [248, 428] width 36 height 15
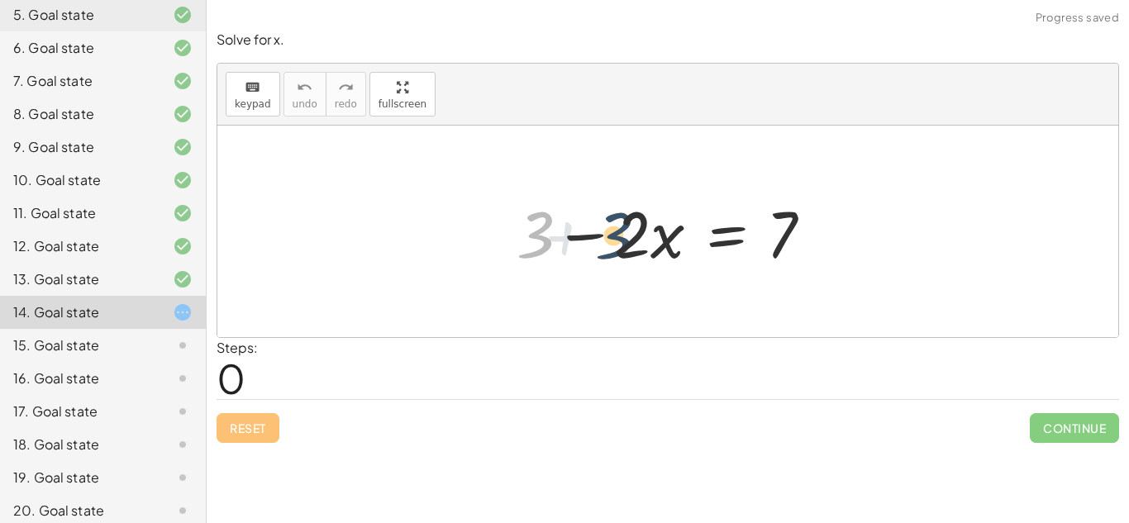
drag, startPoint x: 532, startPoint y: 231, endPoint x: 623, endPoint y: 232, distance: 90.9
click at [623, 232] on div at bounding box center [674, 231] width 332 height 85
drag, startPoint x: 538, startPoint y: 255, endPoint x: 661, endPoint y: 254, distance: 123.1
click at [661, 254] on div at bounding box center [674, 231] width 332 height 85
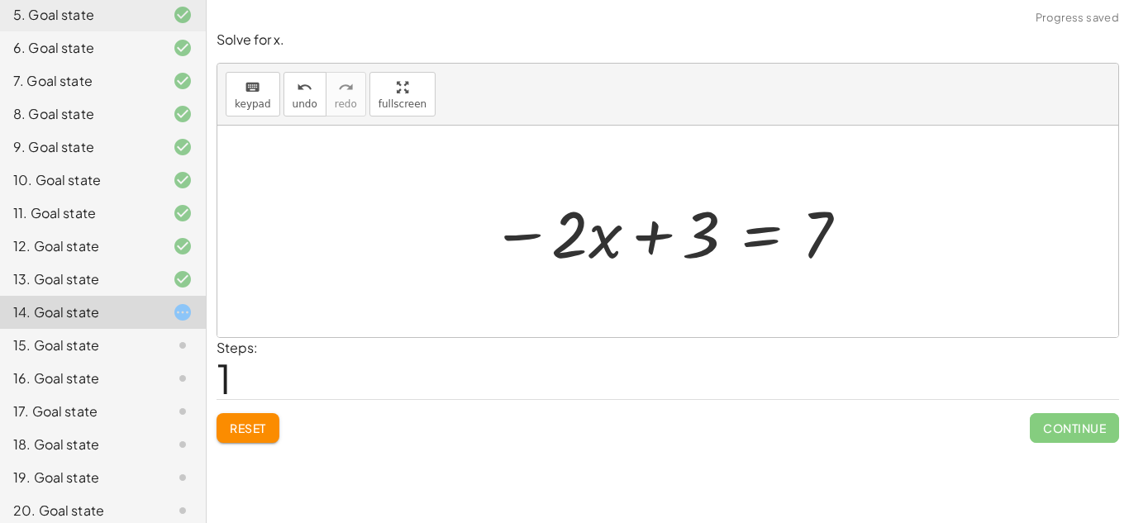
click at [235, 435] on span "Reset" at bounding box center [248, 428] width 36 height 15
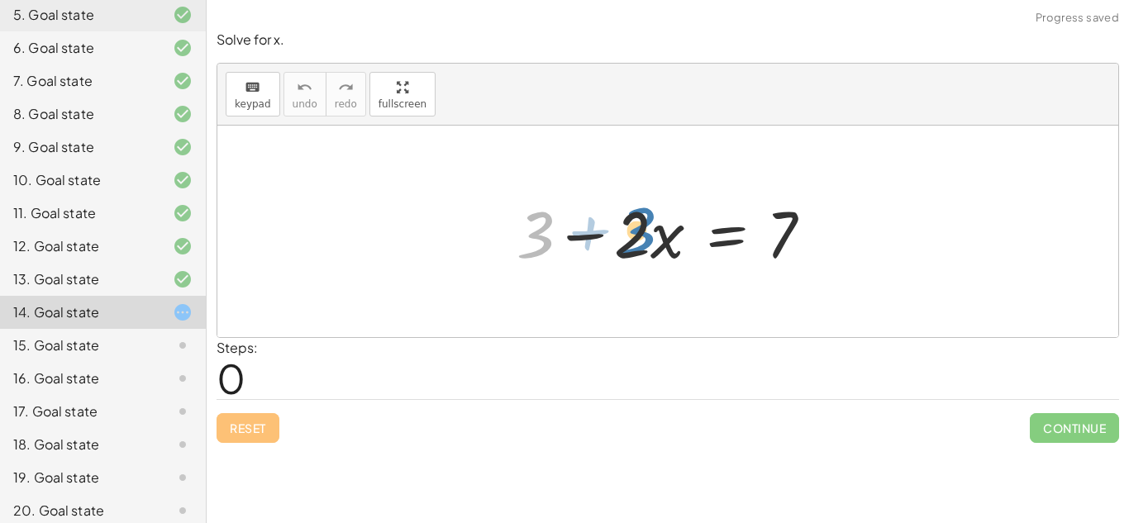
drag, startPoint x: 540, startPoint y: 236, endPoint x: 640, endPoint y: 231, distance: 100.9
click at [640, 231] on div at bounding box center [674, 231] width 332 height 85
drag, startPoint x: 540, startPoint y: 256, endPoint x: 784, endPoint y: 260, distance: 244.6
click at [784, 260] on div at bounding box center [674, 231] width 332 height 85
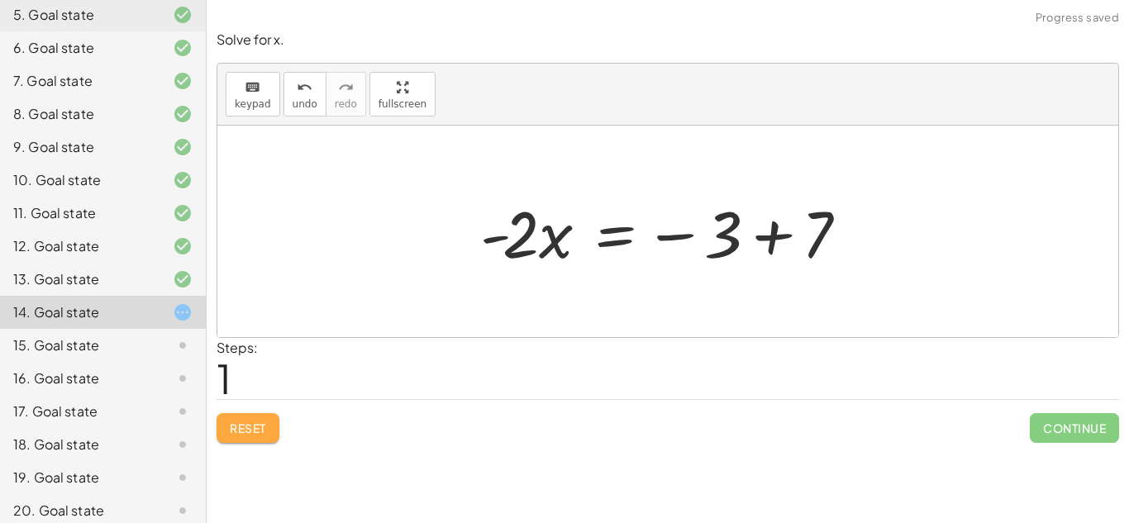
click at [262, 443] on button "Reset" at bounding box center [248, 428] width 63 height 30
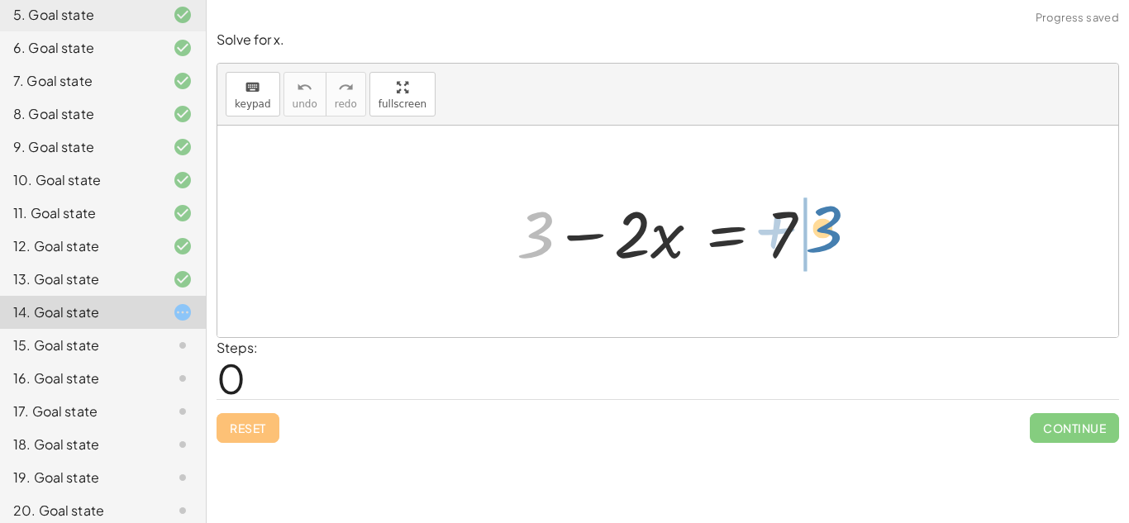
drag, startPoint x: 540, startPoint y: 245, endPoint x: 830, endPoint y: 239, distance: 289.3
click at [830, 239] on div at bounding box center [674, 231] width 332 height 85
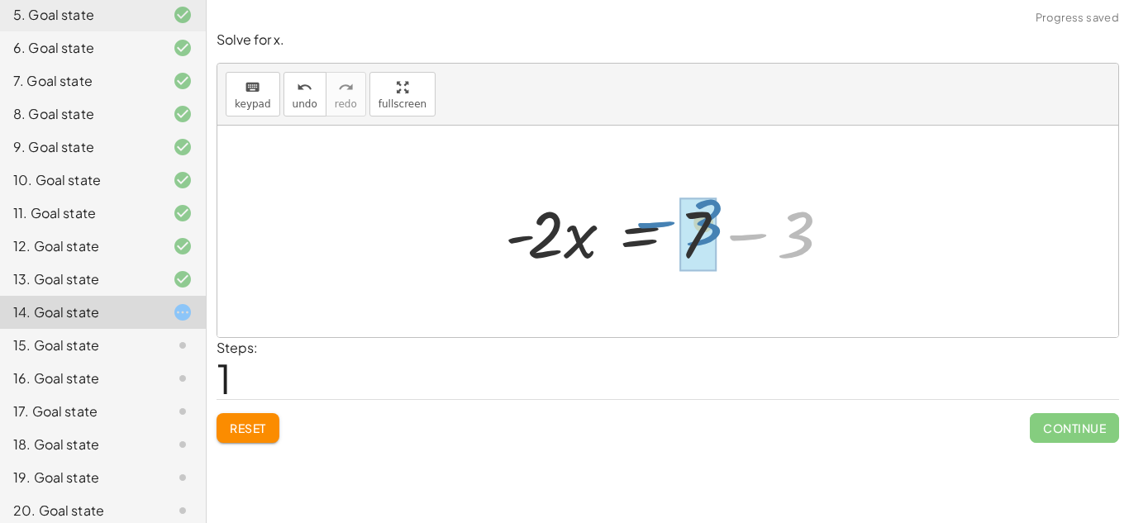
drag, startPoint x: 792, startPoint y: 236, endPoint x: 698, endPoint y: 224, distance: 94.2
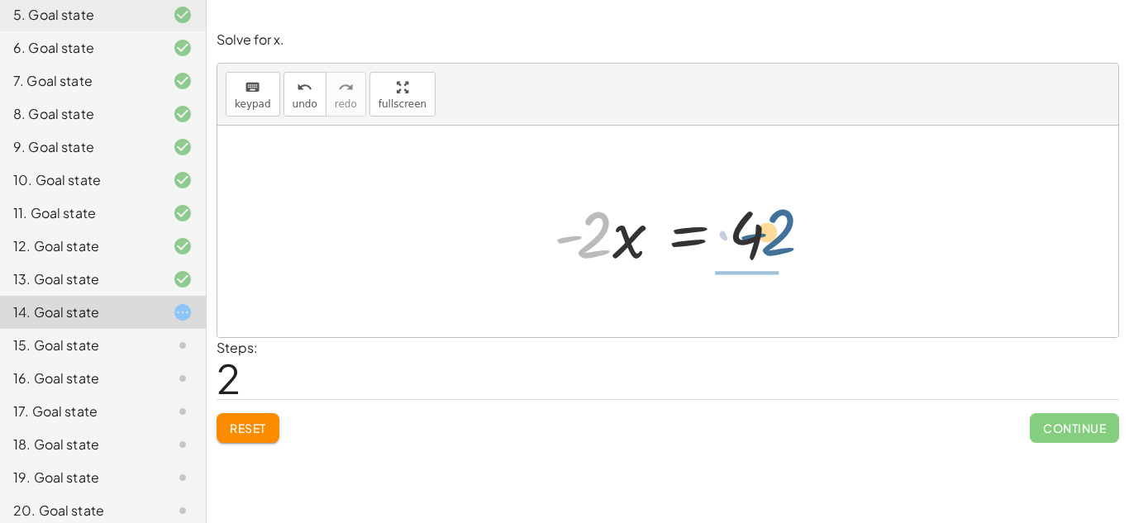
drag, startPoint x: 583, startPoint y: 253, endPoint x: 769, endPoint y: 250, distance: 185.1
click at [769, 250] on div at bounding box center [673, 231] width 257 height 85
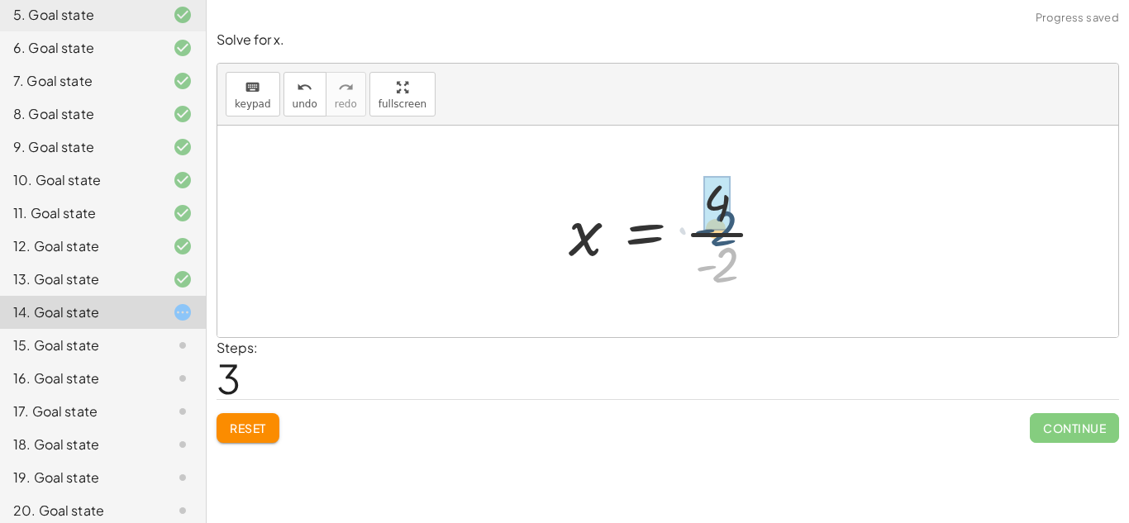
drag, startPoint x: 718, startPoint y: 258, endPoint x: 711, endPoint y: 201, distance: 57.4
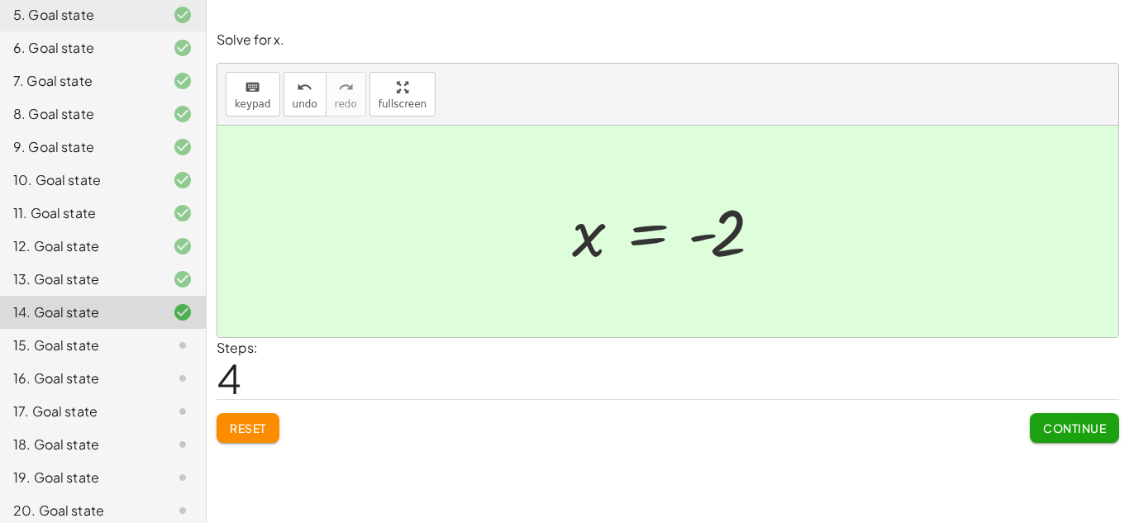
click at [1067, 435] on span "Continue" at bounding box center [1074, 428] width 63 height 15
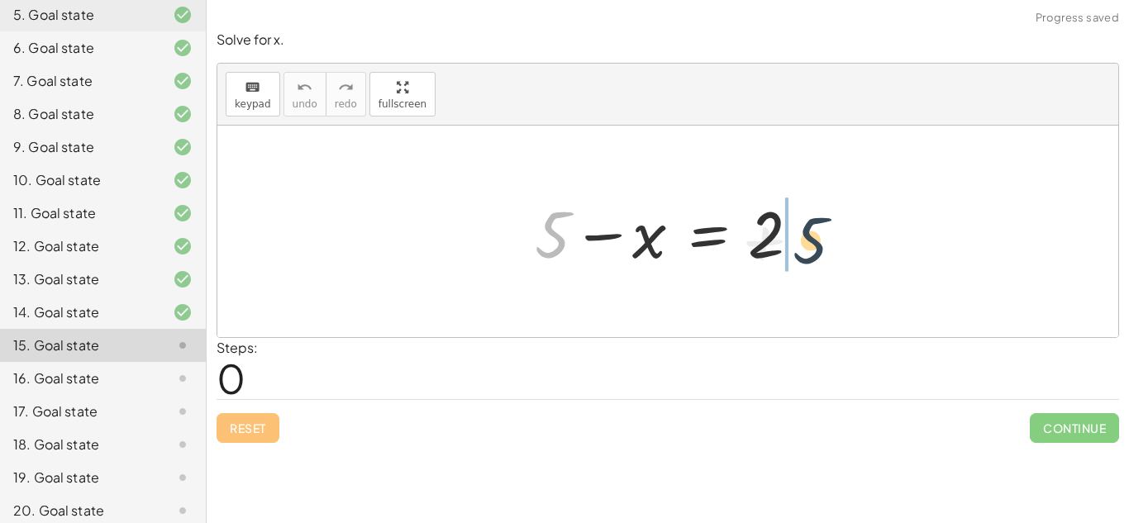
drag, startPoint x: 563, startPoint y: 232, endPoint x: 823, endPoint y: 238, distance: 260.4
click at [823, 238] on div "+ 5 + 5 − x = 2" at bounding box center [668, 231] width 316 height 93
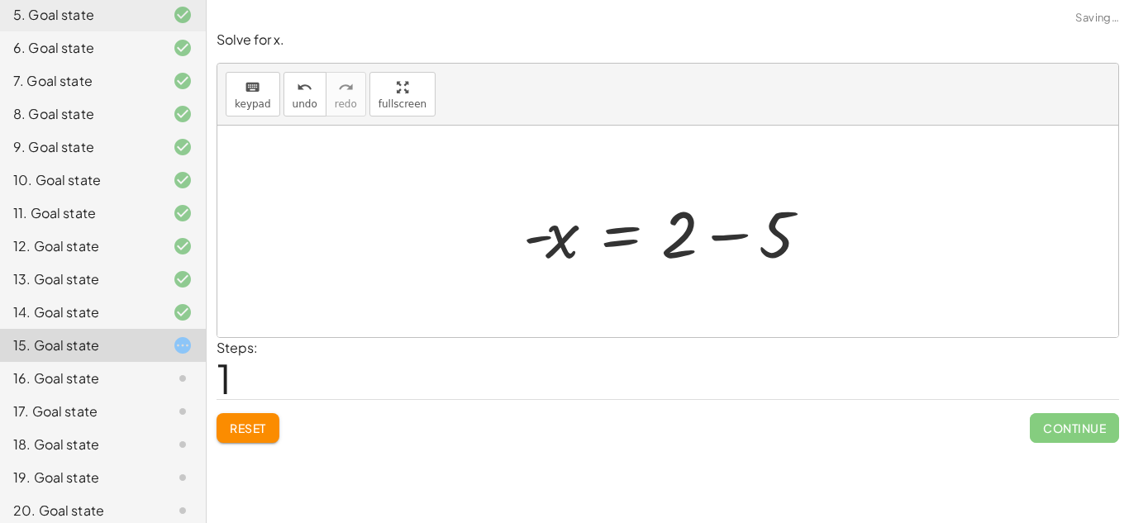
click at [840, 246] on div at bounding box center [667, 232] width 901 height 212
drag, startPoint x: 784, startPoint y: 245, endPoint x: 690, endPoint y: 243, distance: 94.2
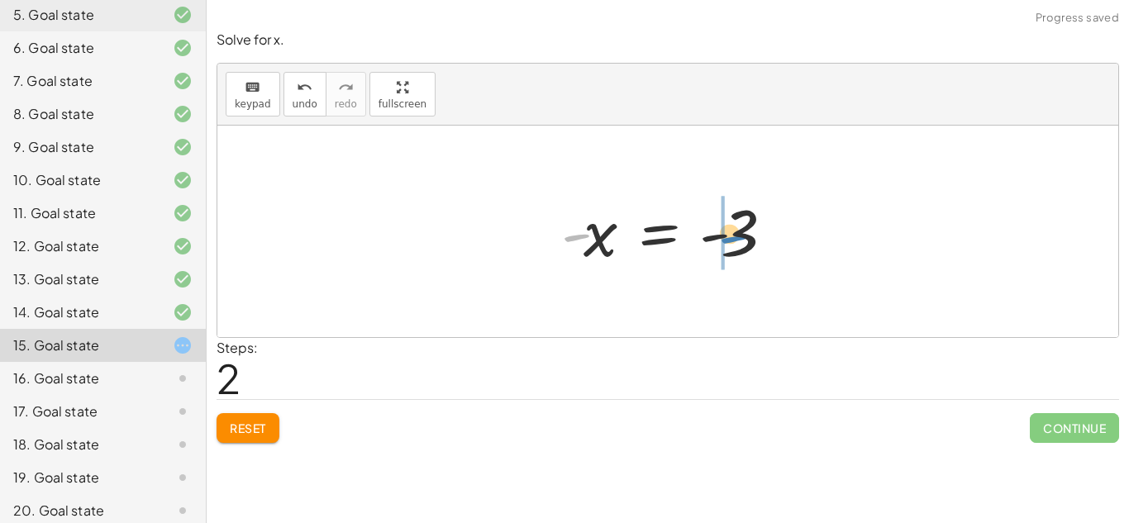
drag, startPoint x: 571, startPoint y: 245, endPoint x: 728, endPoint y: 246, distance: 157.0
click at [728, 246] on div at bounding box center [674, 232] width 242 height 82
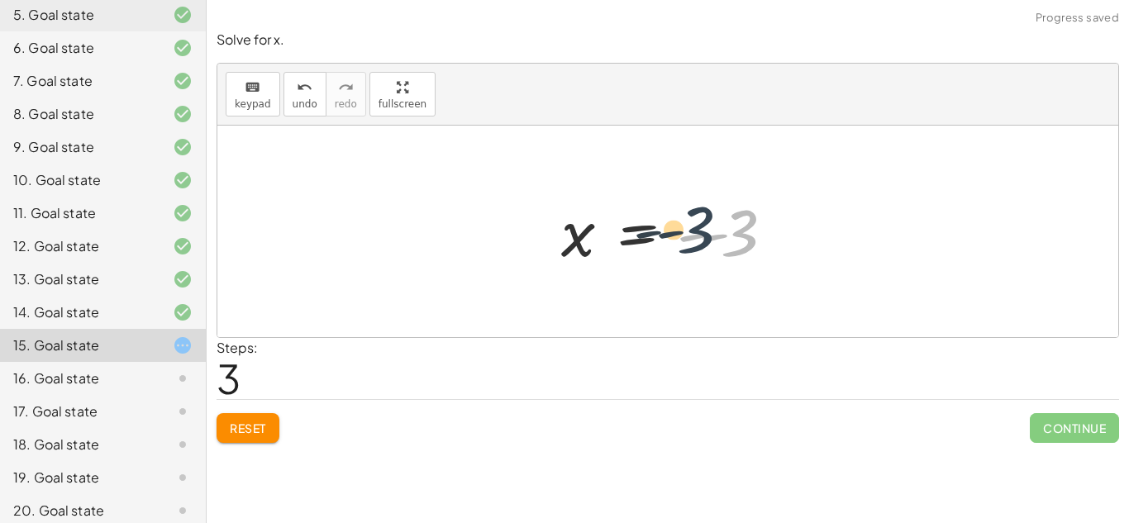
drag, startPoint x: 754, startPoint y: 250, endPoint x: 711, endPoint y: 247, distance: 43.1
click at [711, 247] on div at bounding box center [674, 232] width 242 height 82
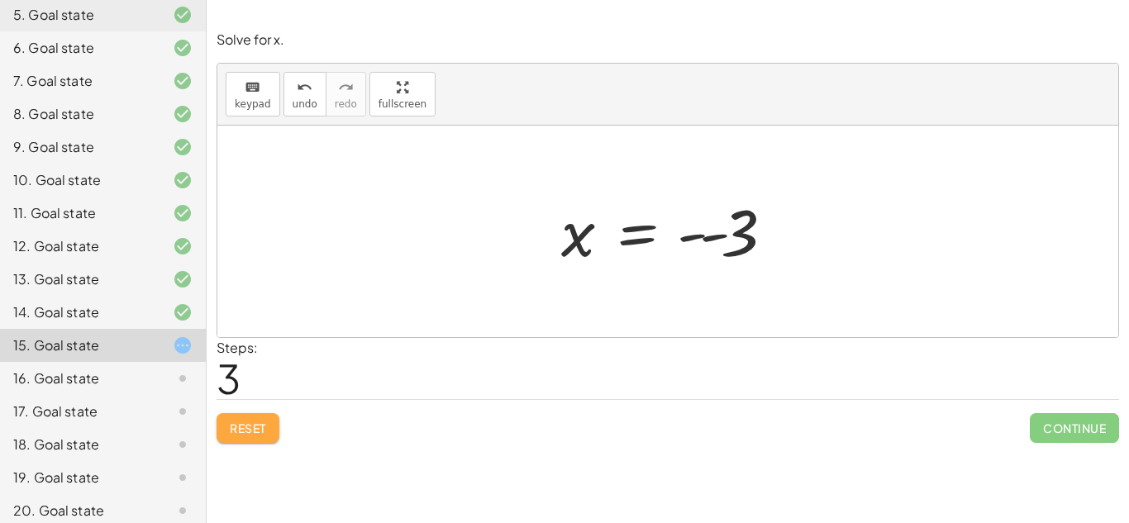
click at [251, 431] on span "Reset" at bounding box center [248, 428] width 36 height 15
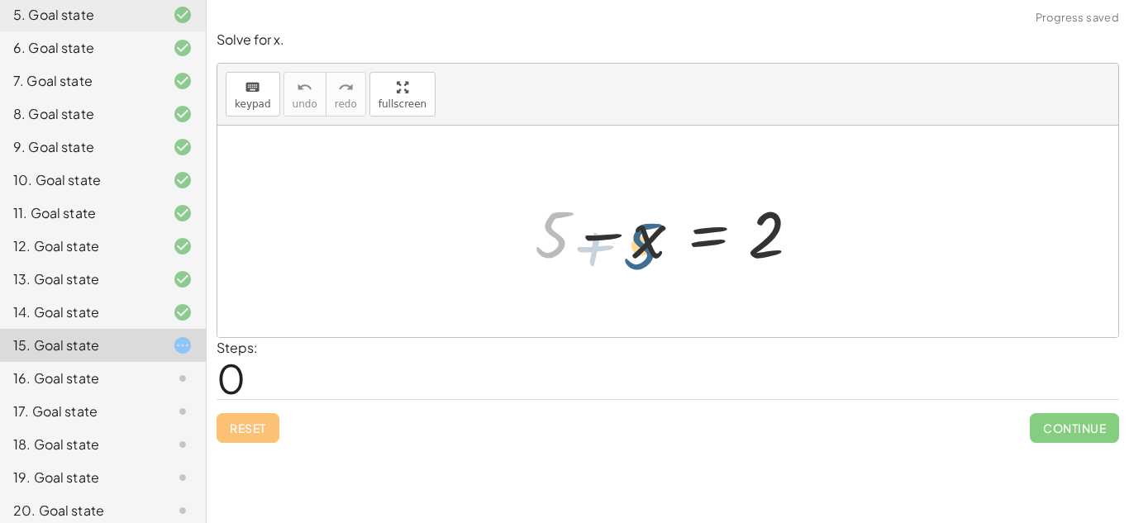
drag, startPoint x: 545, startPoint y: 244, endPoint x: 638, endPoint y: 254, distance: 93.9
click at [638, 254] on div at bounding box center [673, 231] width 295 height 85
drag, startPoint x: 550, startPoint y: 246, endPoint x: 658, endPoint y: 244, distance: 108.3
click at [658, 244] on div at bounding box center [673, 231] width 295 height 85
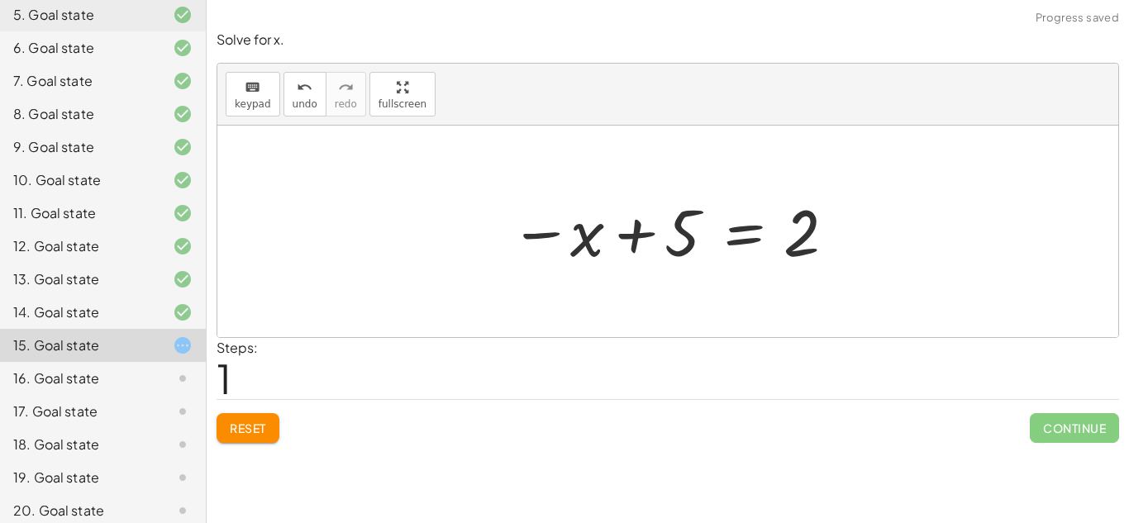
click at [0, 0] on div "Solve for x. keyboard keypad undo undo redo redo fullscreen + 5 − x = 2 + 5 − x…" at bounding box center [0, 0] width 0 height 0
click at [259, 443] on button "Reset" at bounding box center [248, 428] width 63 height 30
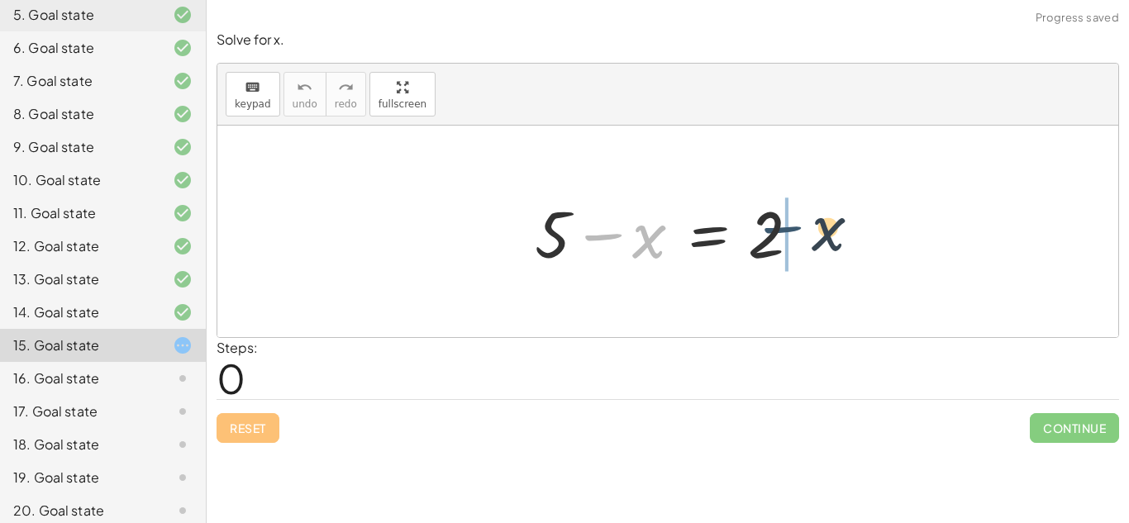
drag, startPoint x: 592, startPoint y: 247, endPoint x: 773, endPoint y: 240, distance: 180.3
click at [773, 240] on div at bounding box center [673, 231] width 295 height 85
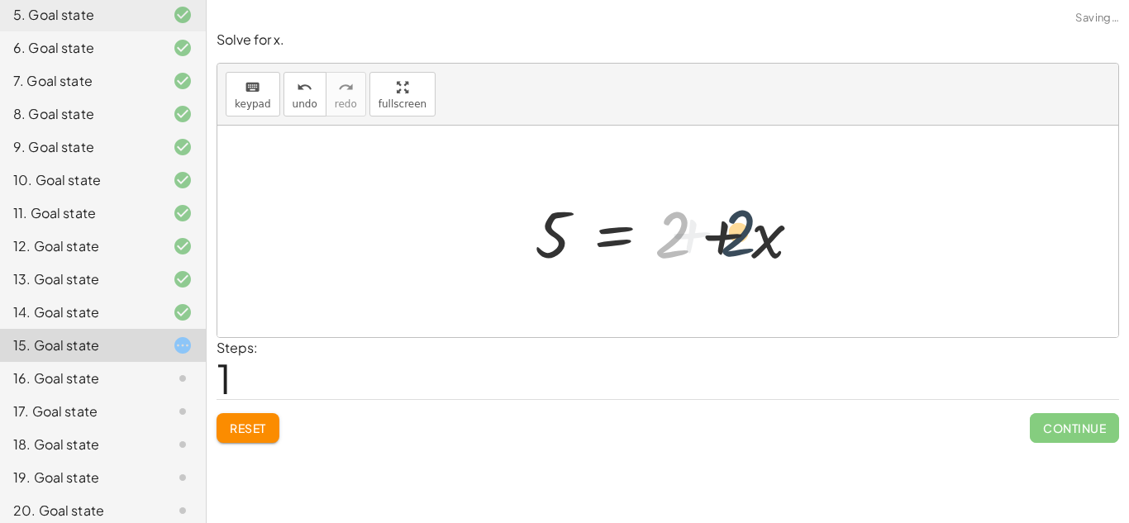
drag, startPoint x: 673, startPoint y: 252, endPoint x: 751, endPoint y: 249, distance: 78.6
click at [751, 249] on div at bounding box center [673, 231] width 295 height 85
drag, startPoint x: 565, startPoint y: 240, endPoint x: 721, endPoint y: 260, distance: 156.7
click at [721, 260] on div at bounding box center [673, 231] width 295 height 85
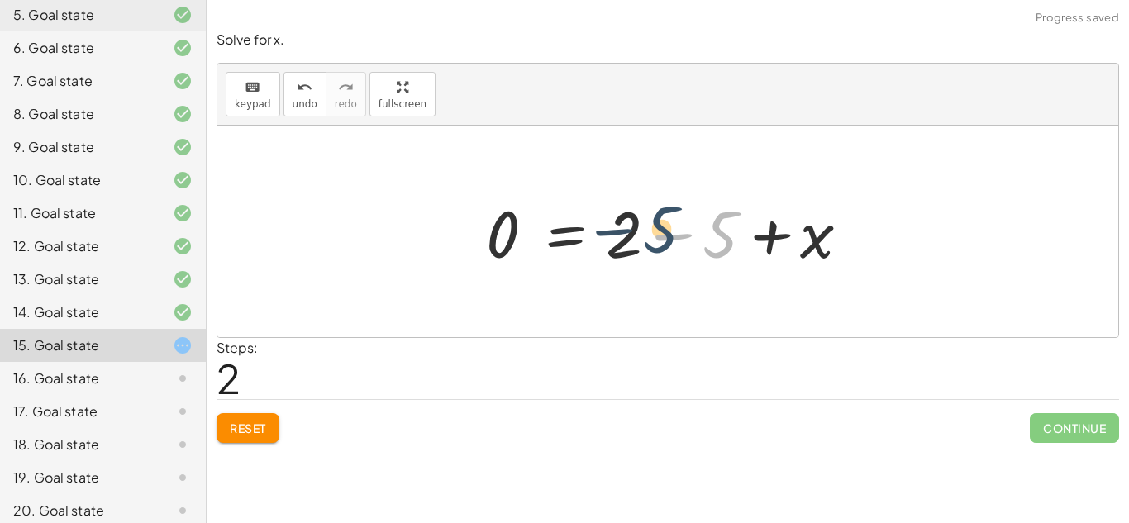
drag, startPoint x: 714, startPoint y: 254, endPoint x: 648, endPoint y: 250, distance: 66.2
click at [648, 250] on div at bounding box center [674, 231] width 393 height 85
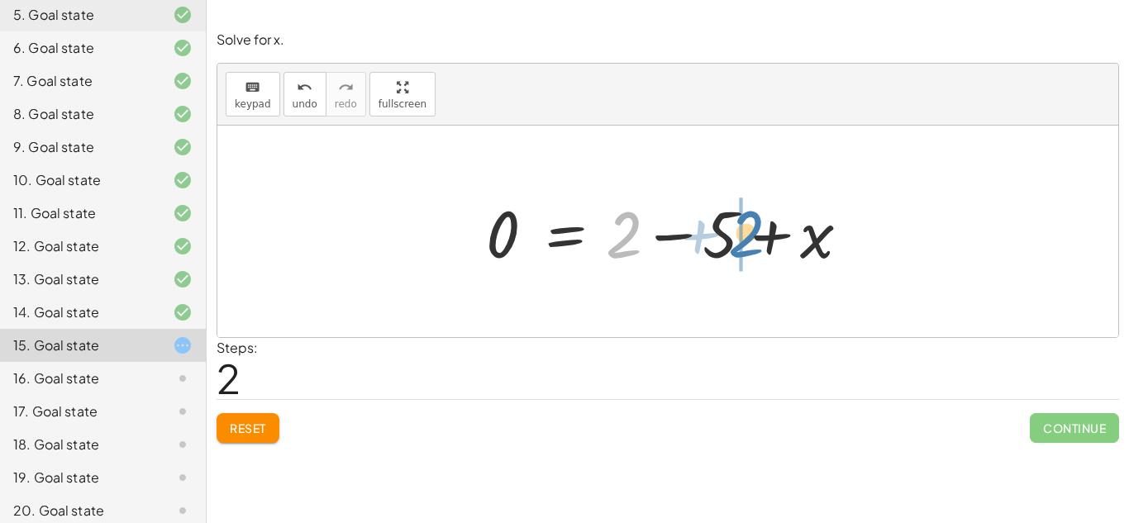
drag, startPoint x: 628, startPoint y: 236, endPoint x: 753, endPoint y: 235, distance: 124.8
click at [753, 235] on div at bounding box center [674, 231] width 393 height 85
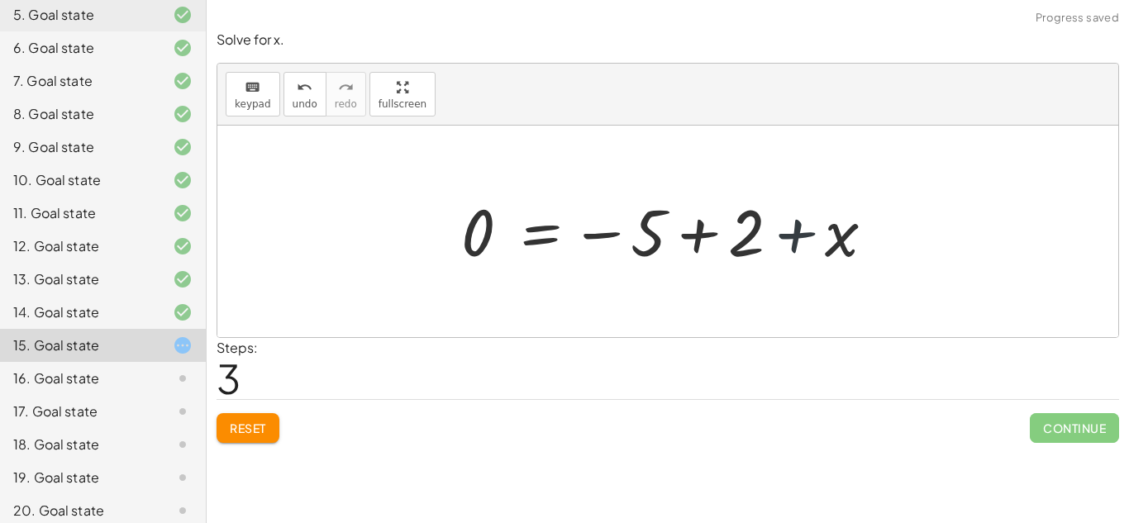
click at [772, 244] on div at bounding box center [674, 232] width 442 height 82
drag, startPoint x: 747, startPoint y: 245, endPoint x: 653, endPoint y: 251, distance: 94.4
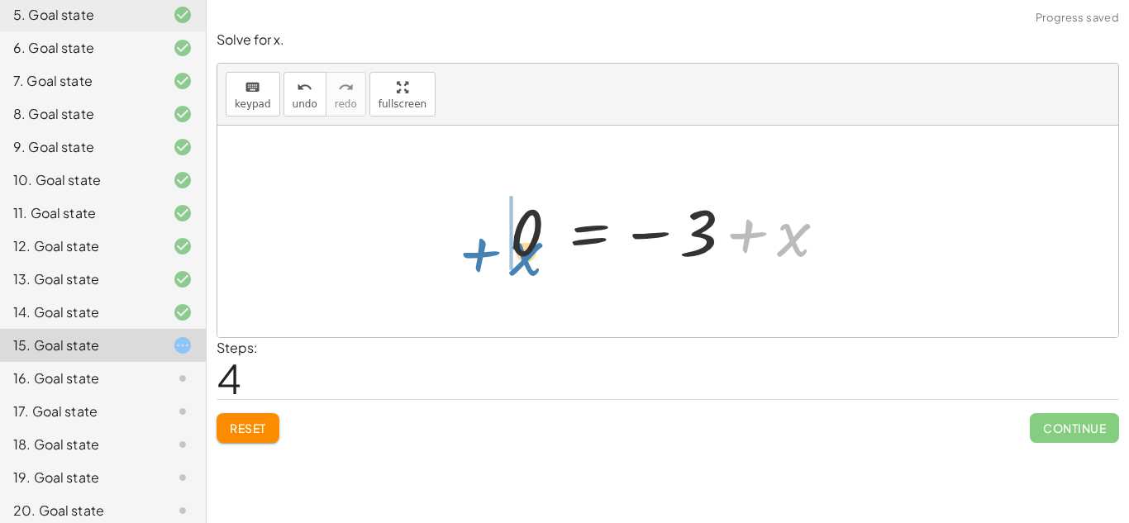
drag, startPoint x: 733, startPoint y: 246, endPoint x: 468, endPoint y: 264, distance: 265.8
click at [468, 264] on div "+ 5 − x = 2 5 = + 2 + x 0 = + 2 − 5 + x 0 = − 5 + 2 + x + x x = + 0 − 3" at bounding box center [667, 232] width 901 height 212
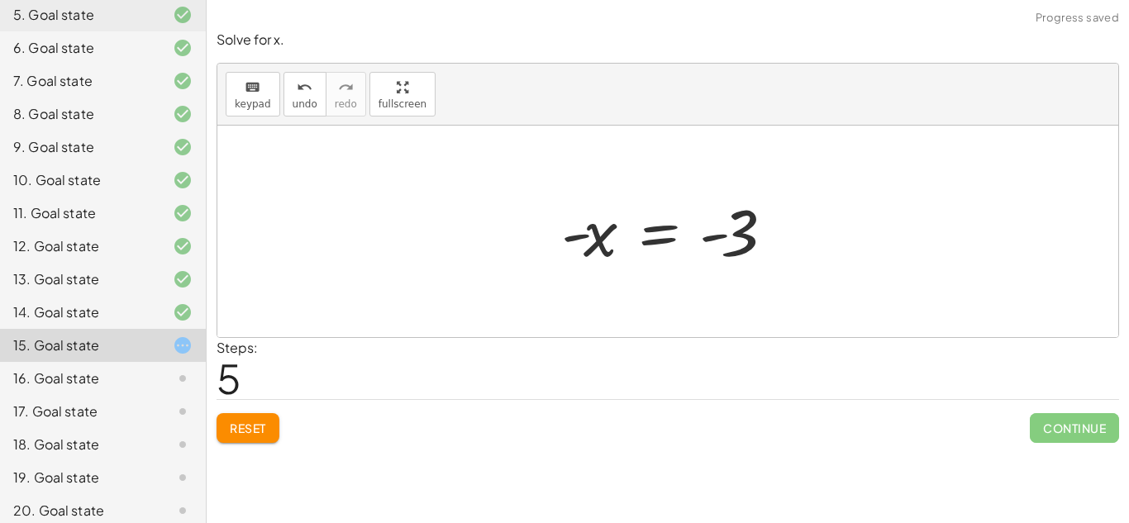
click at [266, 435] on span "Reset" at bounding box center [248, 428] width 36 height 15
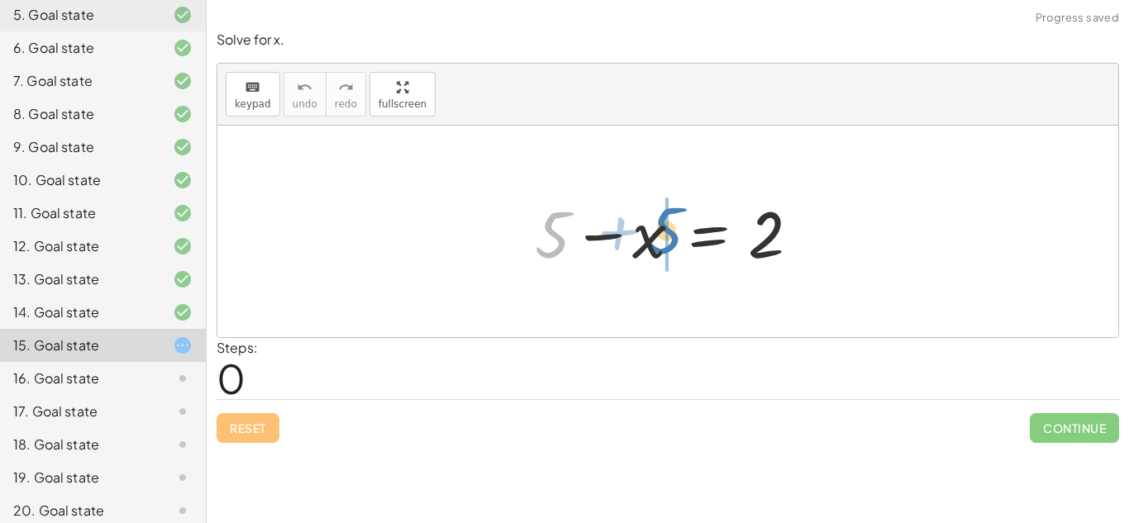
drag, startPoint x: 556, startPoint y: 246, endPoint x: 665, endPoint y: 242, distance: 109.2
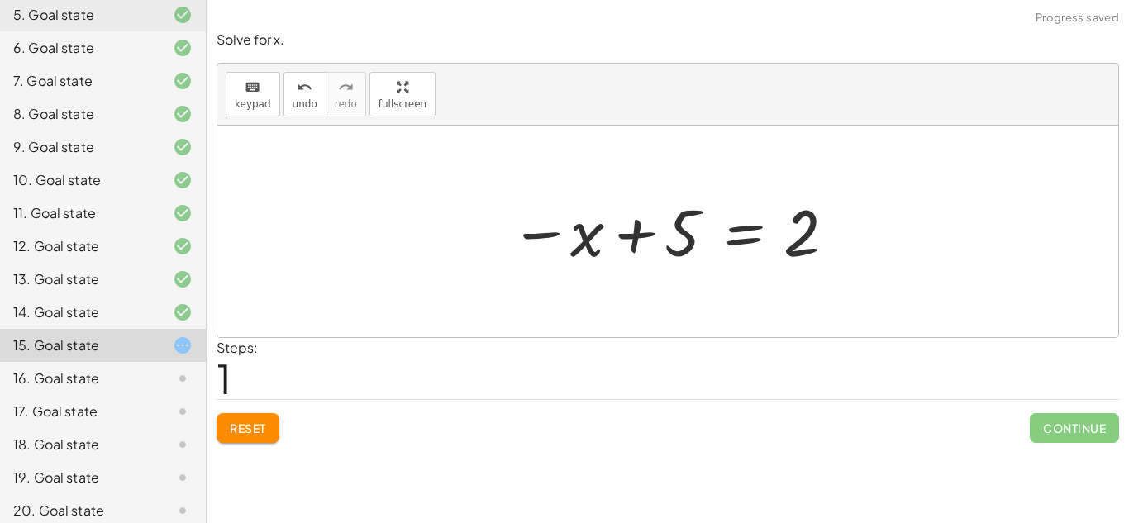
click at [242, 435] on span "Reset" at bounding box center [248, 428] width 36 height 15
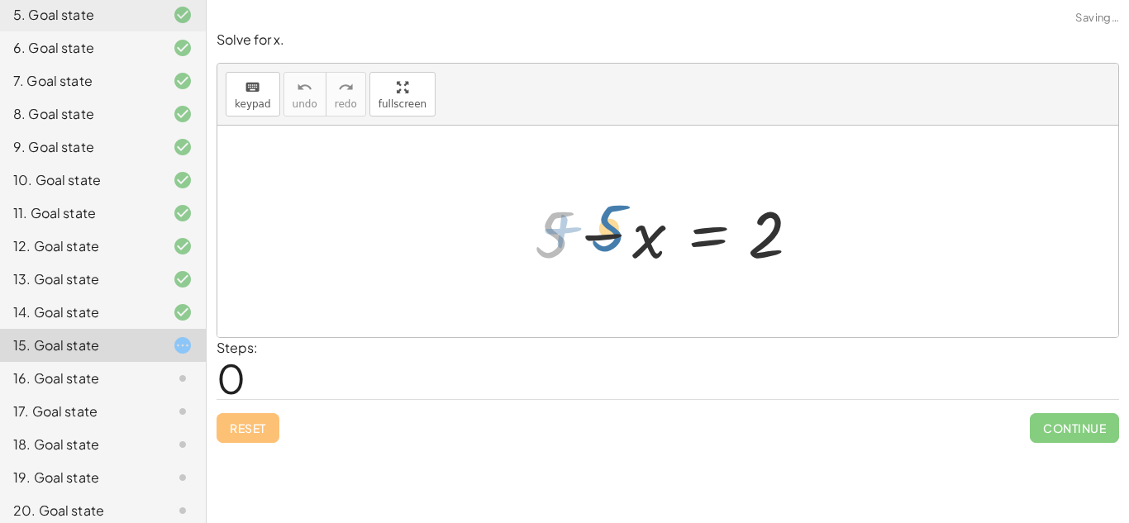
drag, startPoint x: 550, startPoint y: 254, endPoint x: 606, endPoint y: 247, distance: 56.6
click at [606, 247] on div at bounding box center [673, 231] width 295 height 85
drag, startPoint x: 565, startPoint y: 245, endPoint x: 656, endPoint y: 242, distance: 91.0
click at [656, 242] on div at bounding box center [673, 231] width 295 height 85
drag, startPoint x: 540, startPoint y: 248, endPoint x: 655, endPoint y: 252, distance: 115.8
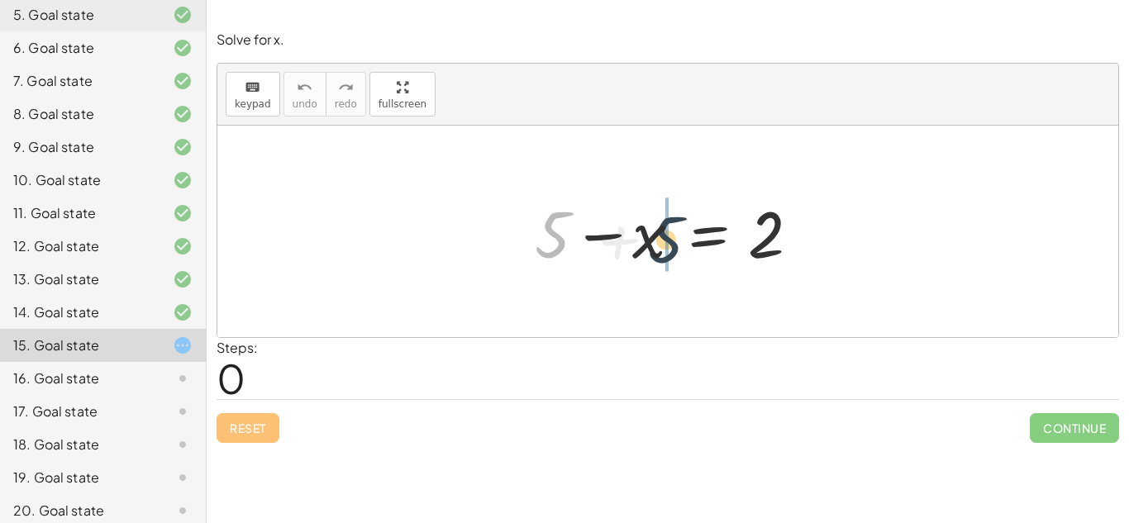
click at [655, 252] on div at bounding box center [673, 231] width 295 height 85
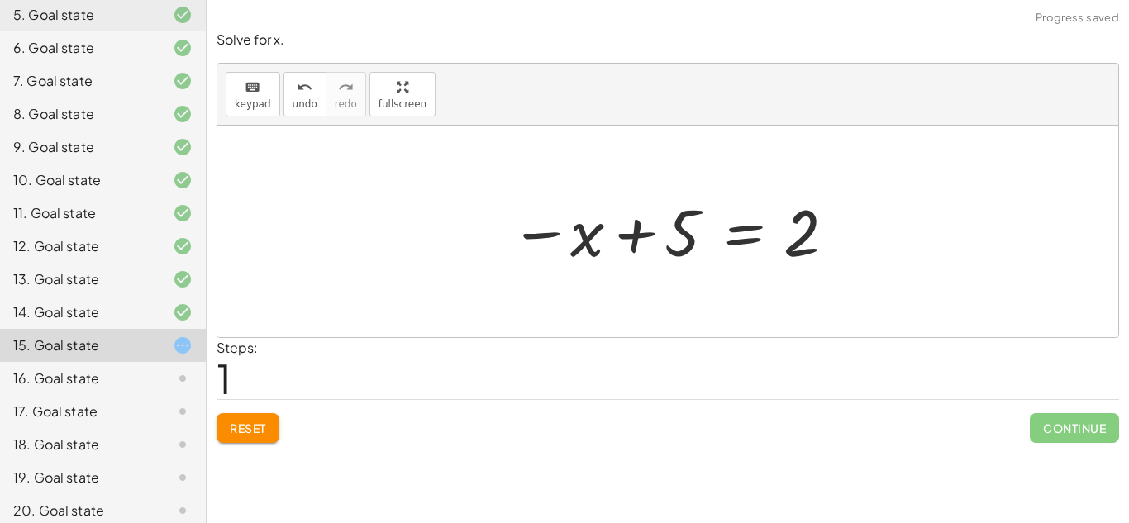
click at [260, 435] on span "Reset" at bounding box center [248, 428] width 36 height 15
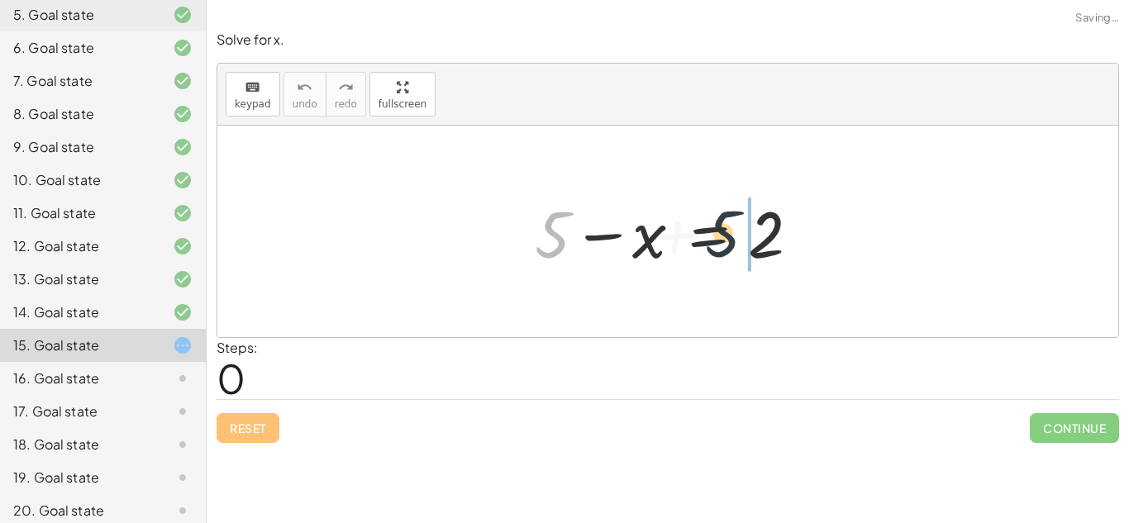
drag, startPoint x: 547, startPoint y: 231, endPoint x: 738, endPoint y: 231, distance: 190.9
click at [738, 231] on div at bounding box center [673, 231] width 295 height 85
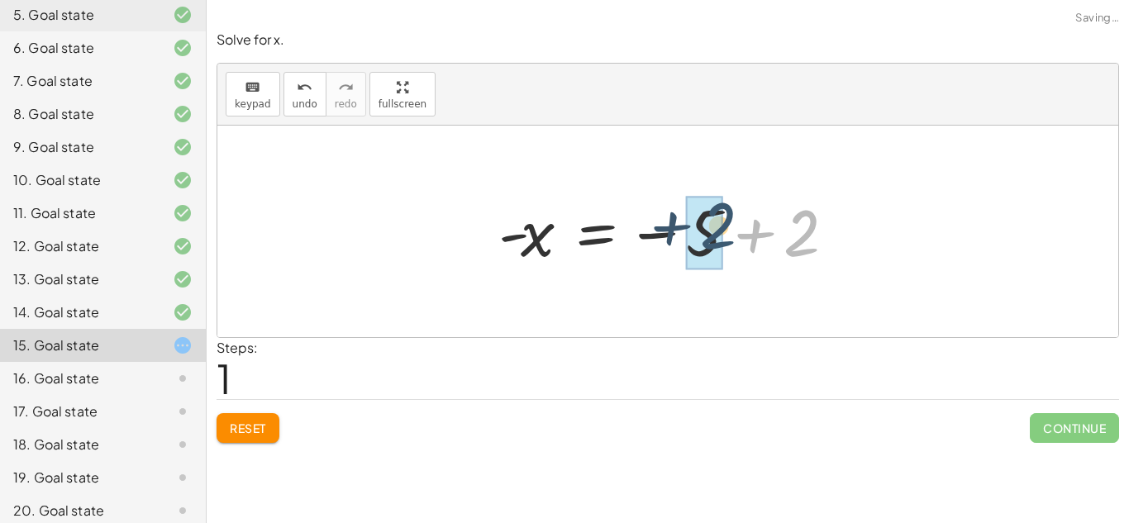
drag, startPoint x: 812, startPoint y: 247, endPoint x: 726, endPoint y: 240, distance: 87.1
click at [726, 240] on div at bounding box center [673, 232] width 367 height 82
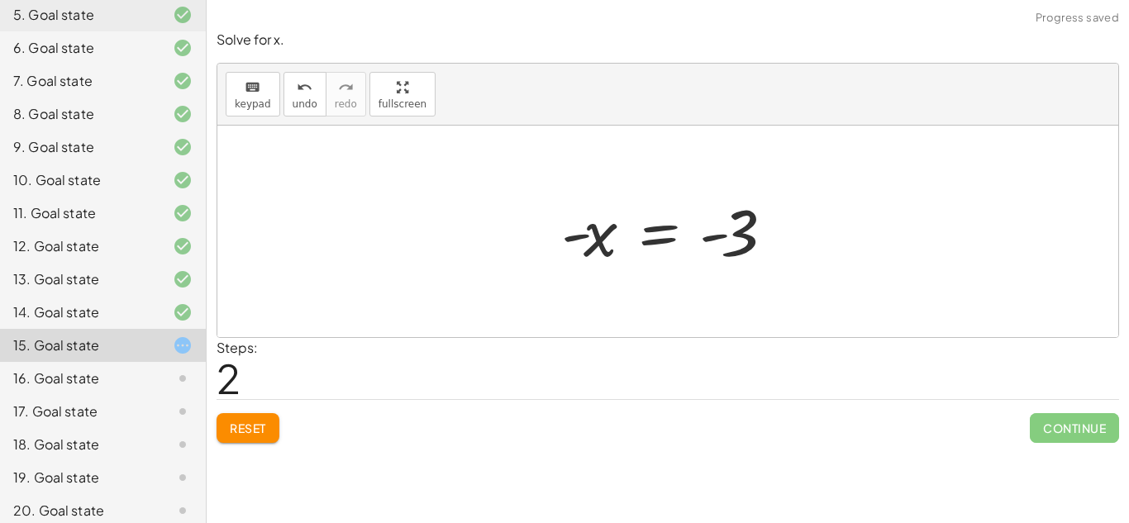
click at [240, 432] on span "Reset" at bounding box center [248, 428] width 36 height 15
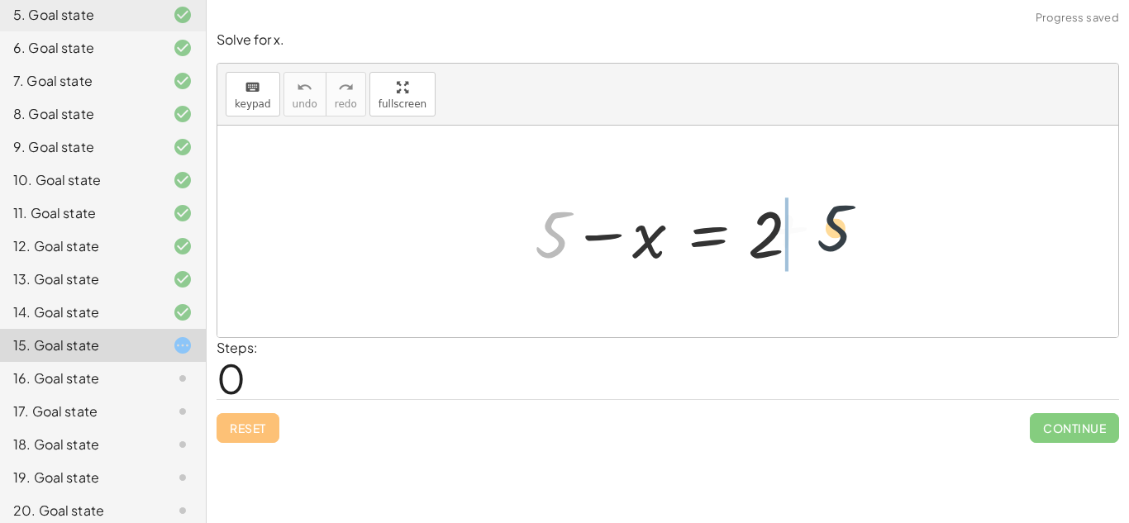
drag, startPoint x: 564, startPoint y: 231, endPoint x: 879, endPoint y: 227, distance: 314.9
click at [879, 227] on div "+ 5 + 5 − x = 2" at bounding box center [667, 232] width 901 height 212
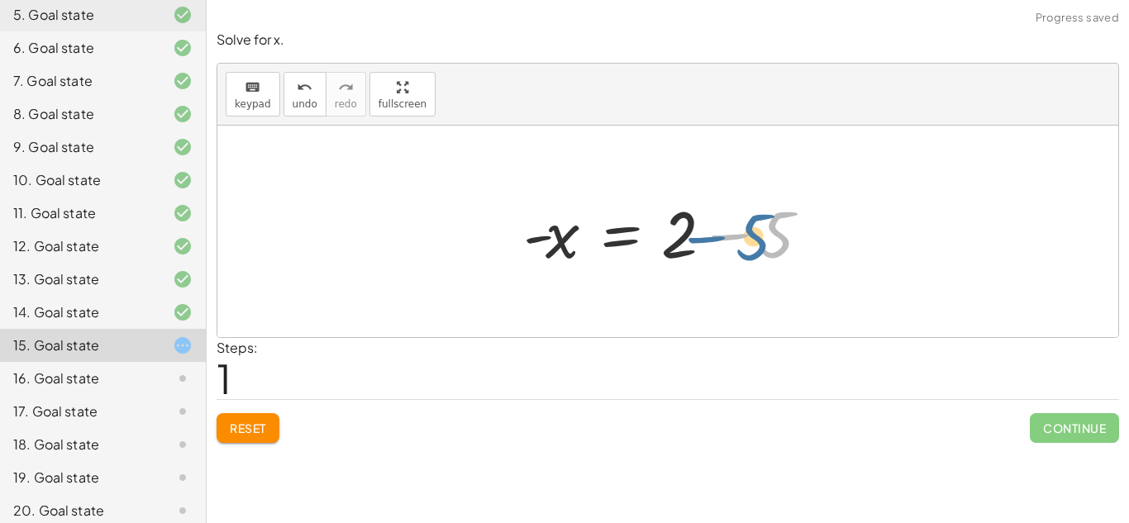
click at [787, 259] on div at bounding box center [673, 231] width 317 height 85
drag, startPoint x: 687, startPoint y: 268, endPoint x: 776, endPoint y: 258, distance: 89.8
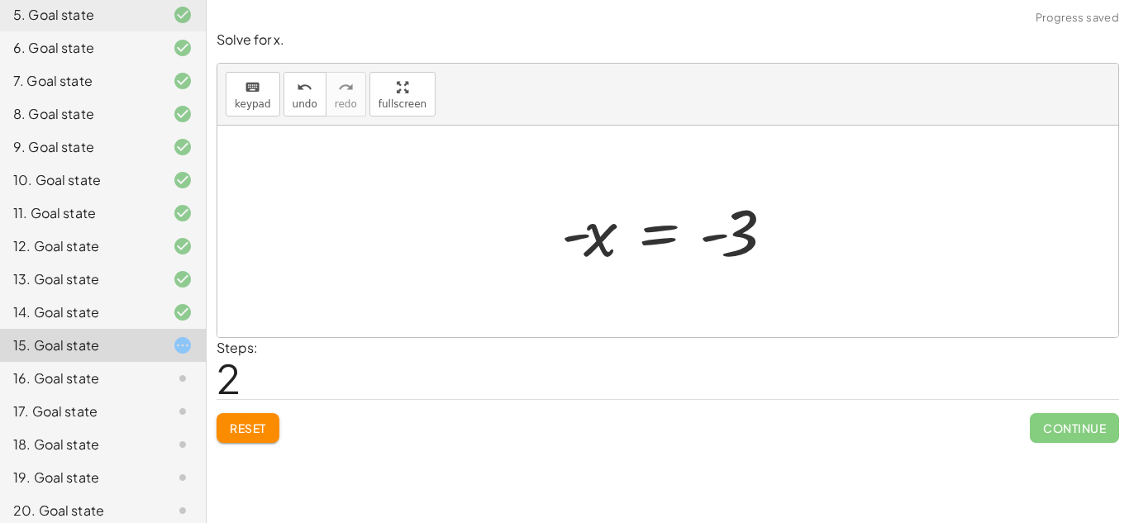
click at [237, 443] on button "Reset" at bounding box center [248, 428] width 63 height 30
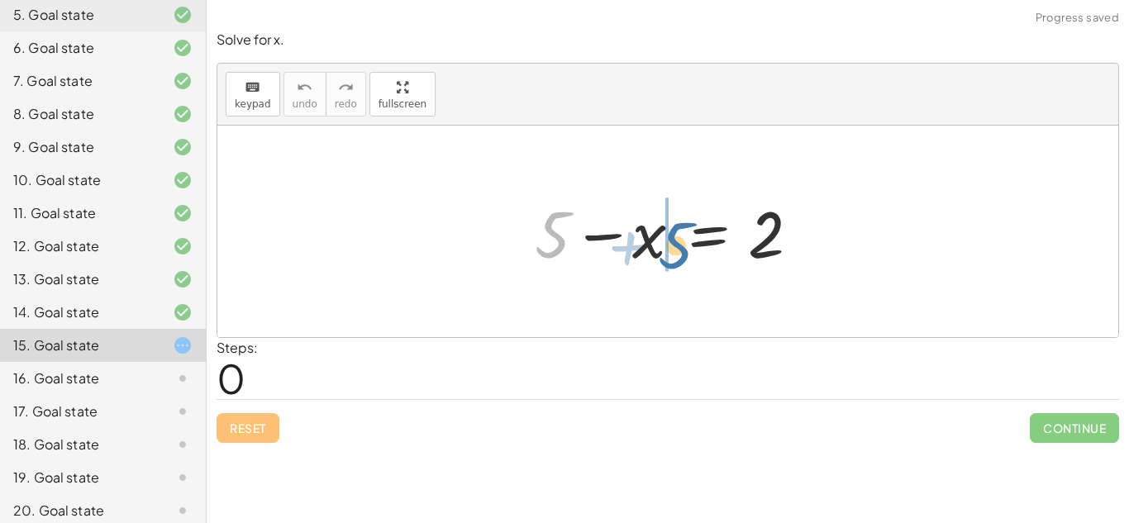
drag, startPoint x: 557, startPoint y: 259, endPoint x: 673, endPoint y: 265, distance: 116.7
click at [673, 265] on div at bounding box center [673, 231] width 295 height 85
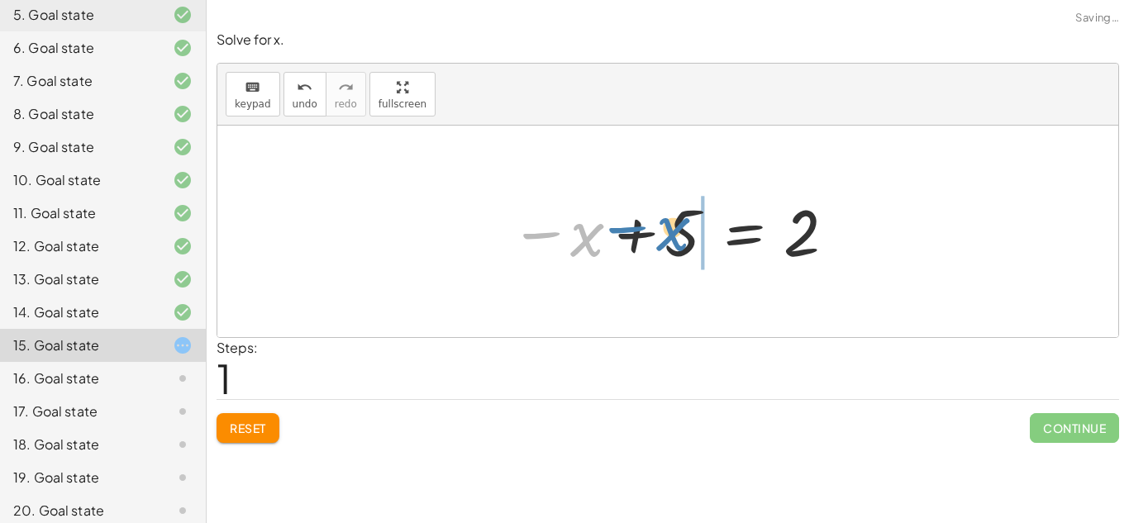
drag, startPoint x: 550, startPoint y: 258, endPoint x: 655, endPoint y: 253, distance: 105.1
click at [655, 253] on div at bounding box center [674, 232] width 345 height 82
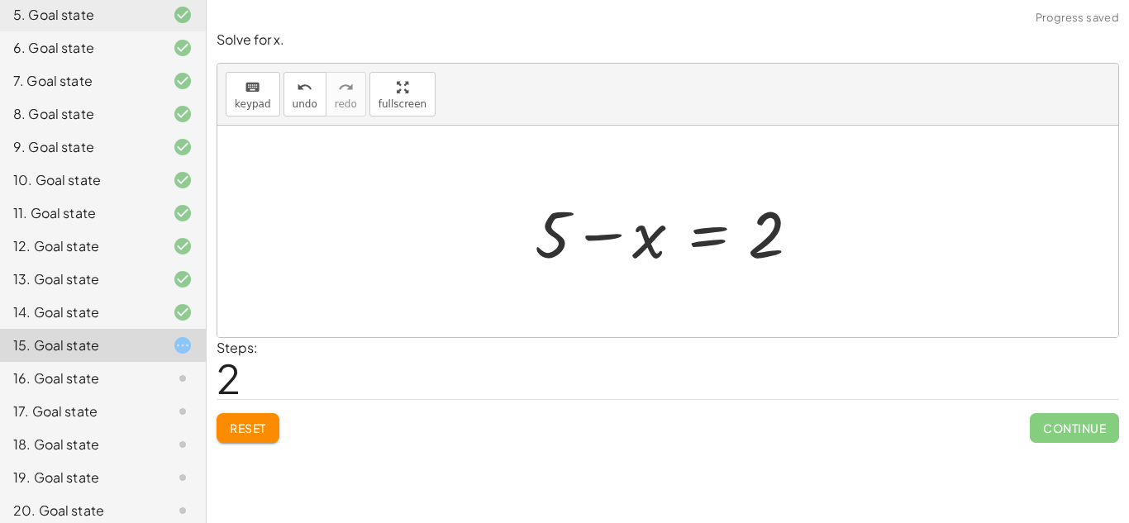
click at [261, 430] on span "Reset" at bounding box center [248, 428] width 36 height 15
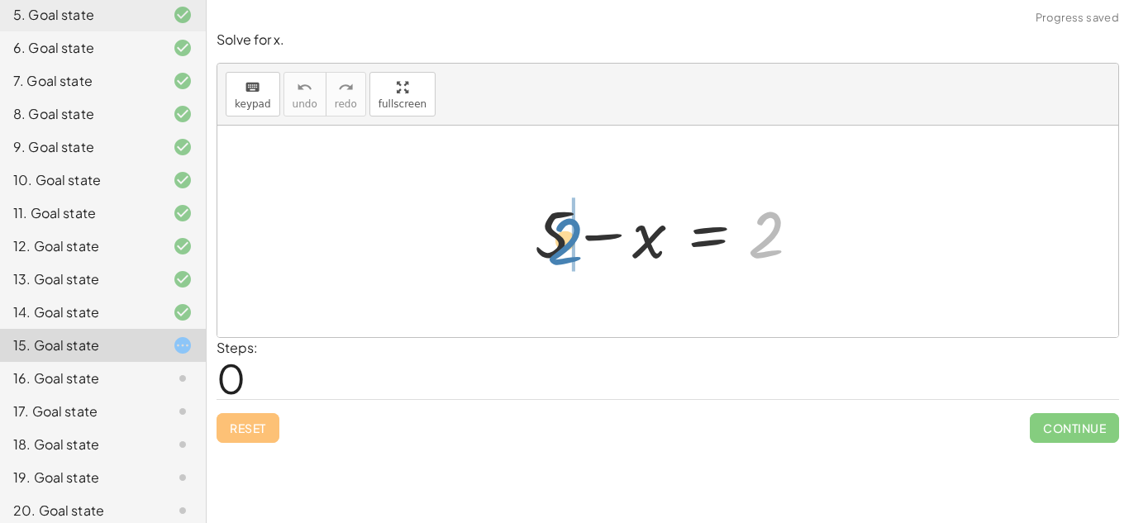
drag, startPoint x: 779, startPoint y: 239, endPoint x: 578, endPoint y: 245, distance: 201.7
click at [578, 245] on div at bounding box center [673, 231] width 295 height 85
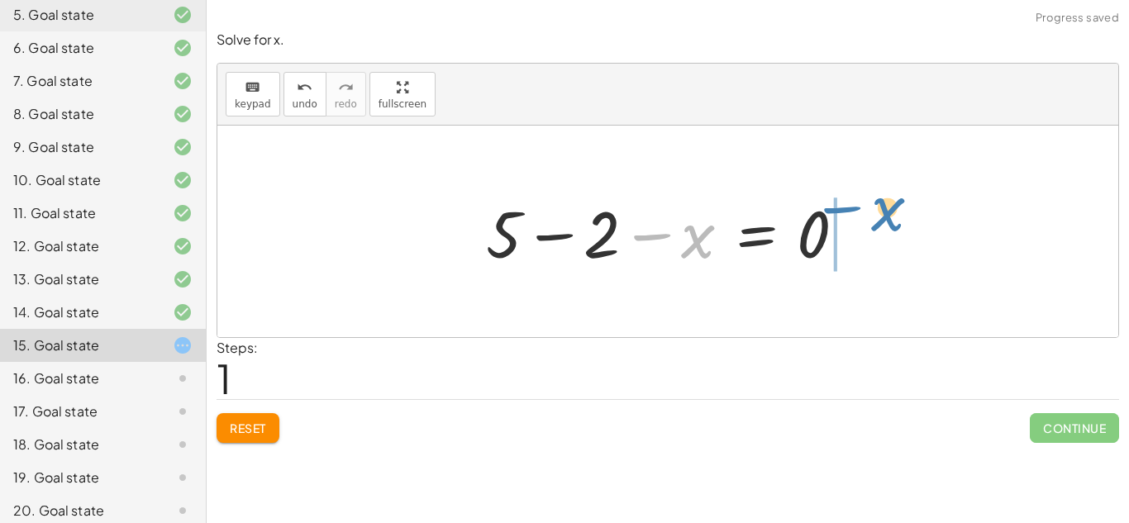
drag, startPoint x: 680, startPoint y: 246, endPoint x: 868, endPoint y: 218, distance: 189.7
click at [868, 218] on div at bounding box center [674, 231] width 393 height 85
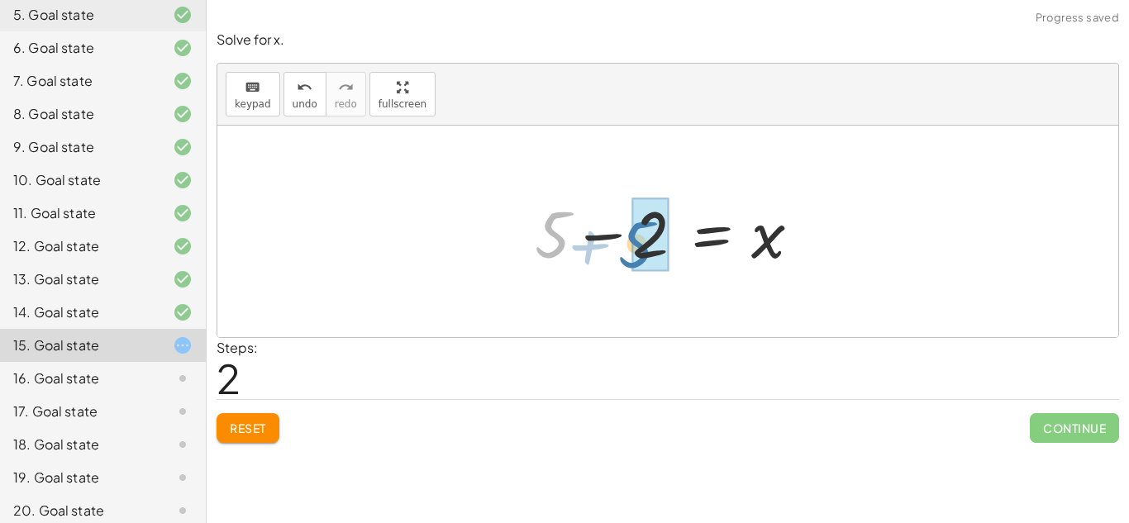
drag, startPoint x: 554, startPoint y: 238, endPoint x: 650, endPoint y: 248, distance: 97.2
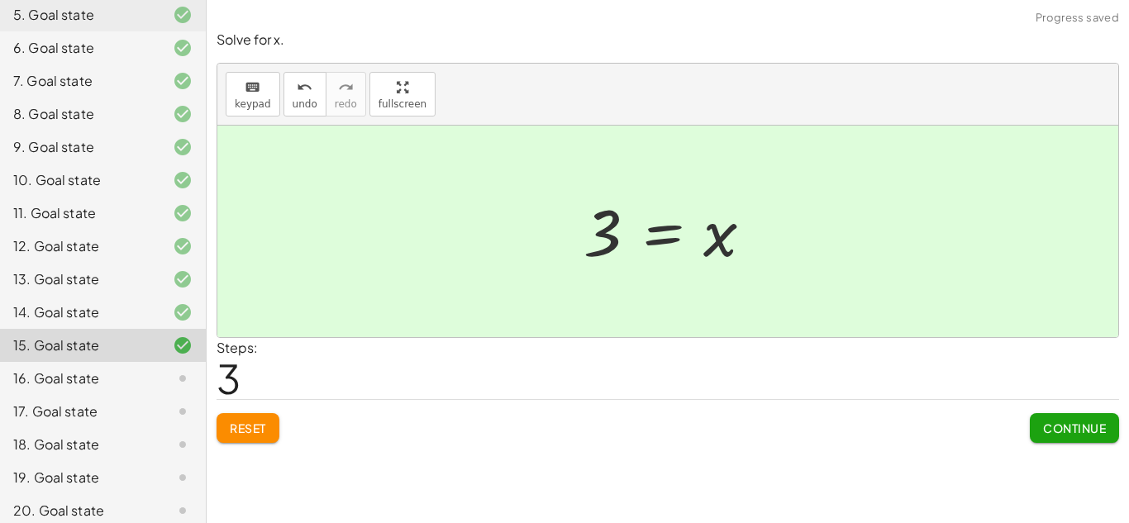
click at [1063, 429] on span "Continue" at bounding box center [1074, 428] width 63 height 15
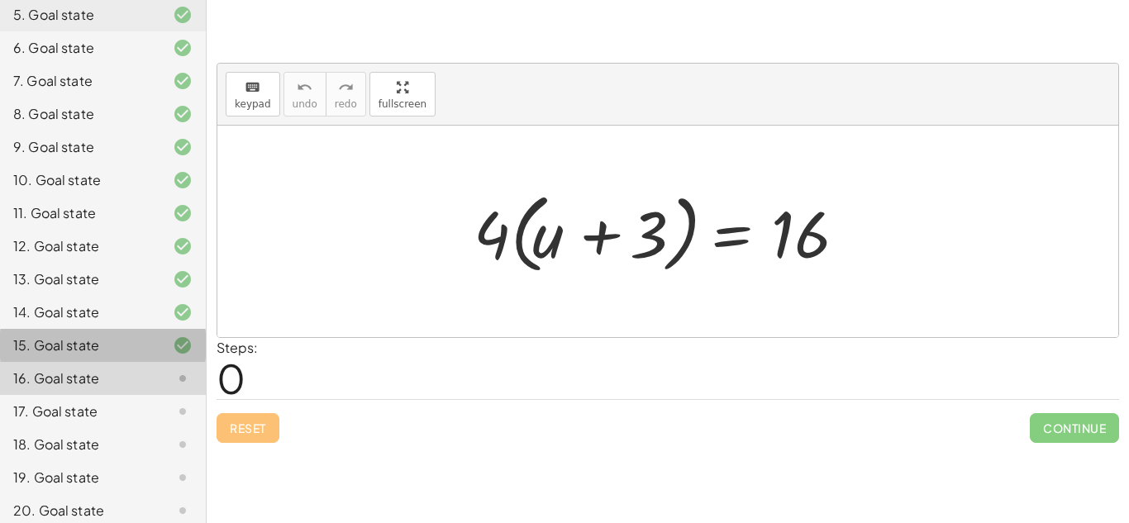
click at [131, 395] on div "15. Goal state" at bounding box center [103, 411] width 206 height 33
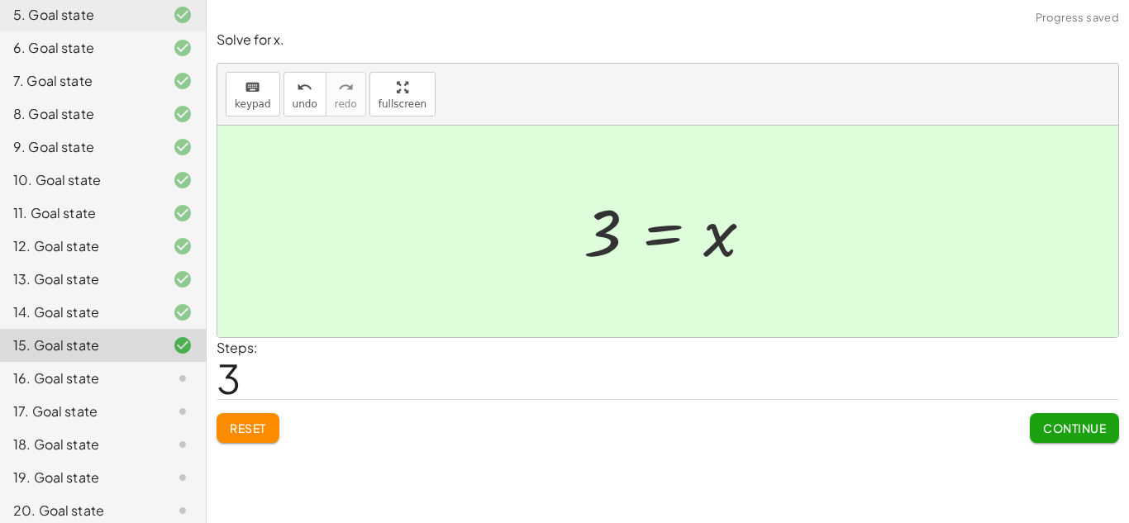
click at [102, 369] on div "16. Goal state" at bounding box center [79, 379] width 133 height 20
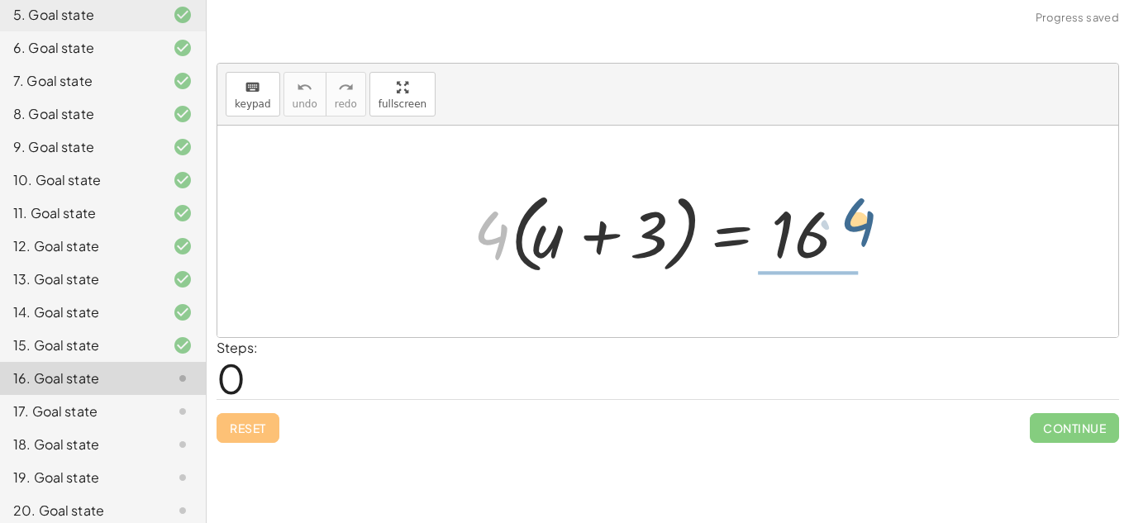
drag, startPoint x: 497, startPoint y: 243, endPoint x: 865, endPoint y: 229, distance: 368.0
click at [865, 229] on div at bounding box center [673, 231] width 416 height 95
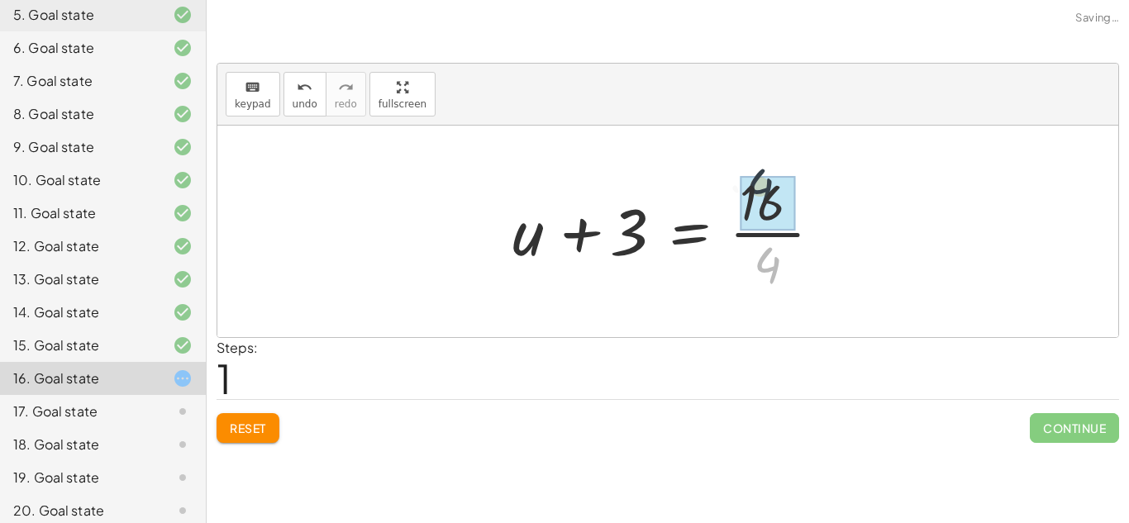
drag, startPoint x: 778, startPoint y: 271, endPoint x: 770, endPoint y: 187, distance: 84.7
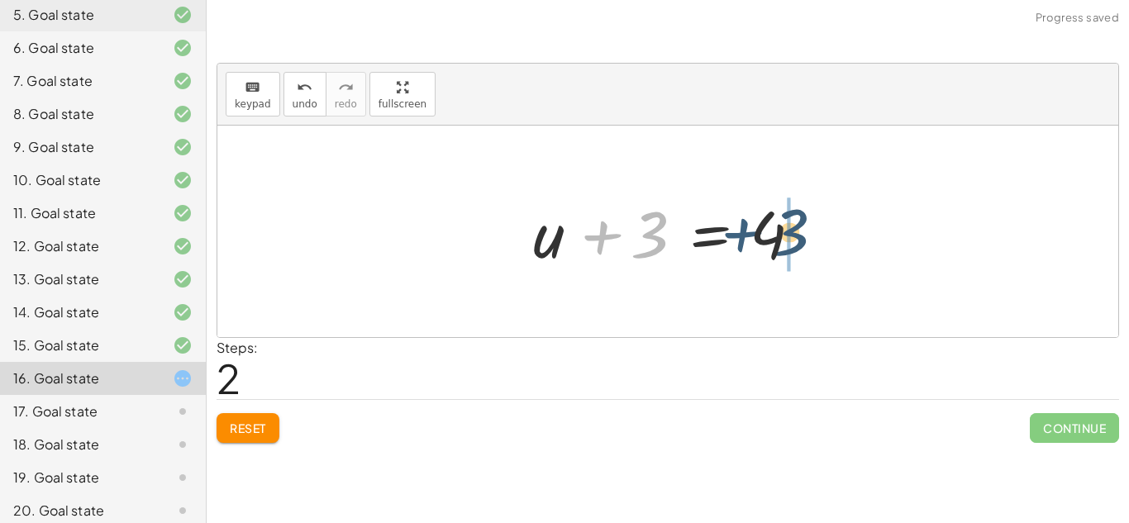
drag, startPoint x: 624, startPoint y: 245, endPoint x: 769, endPoint y: 241, distance: 144.6
click at [769, 241] on div at bounding box center [674, 231] width 299 height 85
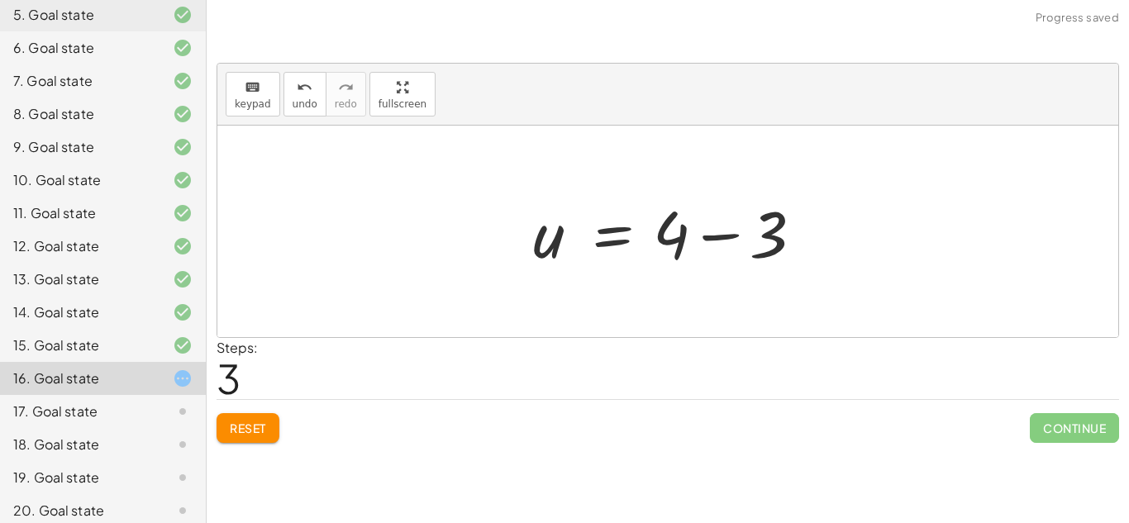
click at [849, 249] on div at bounding box center [667, 232] width 901 height 212
drag, startPoint x: 778, startPoint y: 229, endPoint x: 701, endPoint y: 232, distance: 76.9
click at [701, 232] on div at bounding box center [674, 231] width 299 height 85
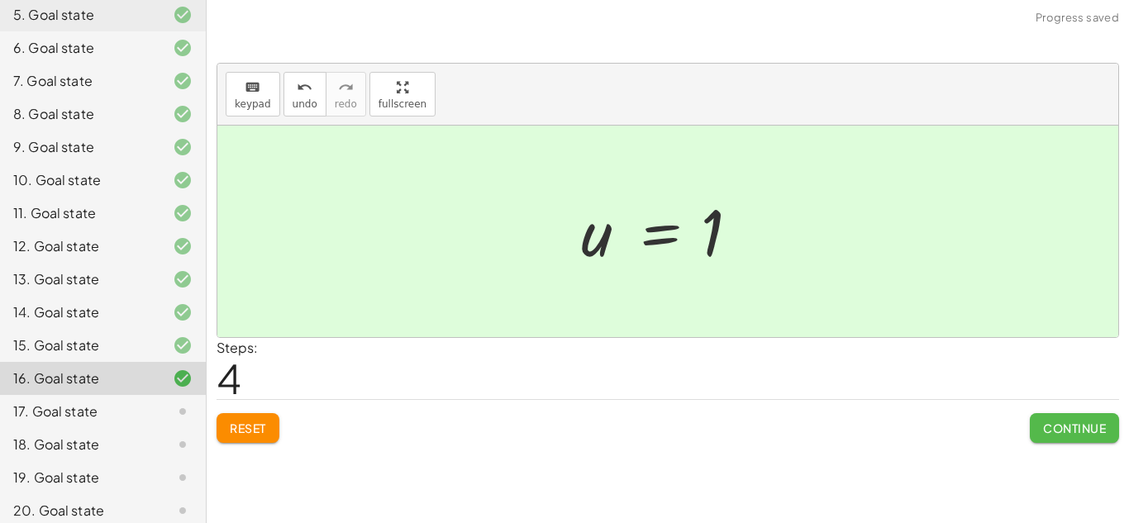
click at [1070, 443] on button "Continue" at bounding box center [1074, 428] width 89 height 30
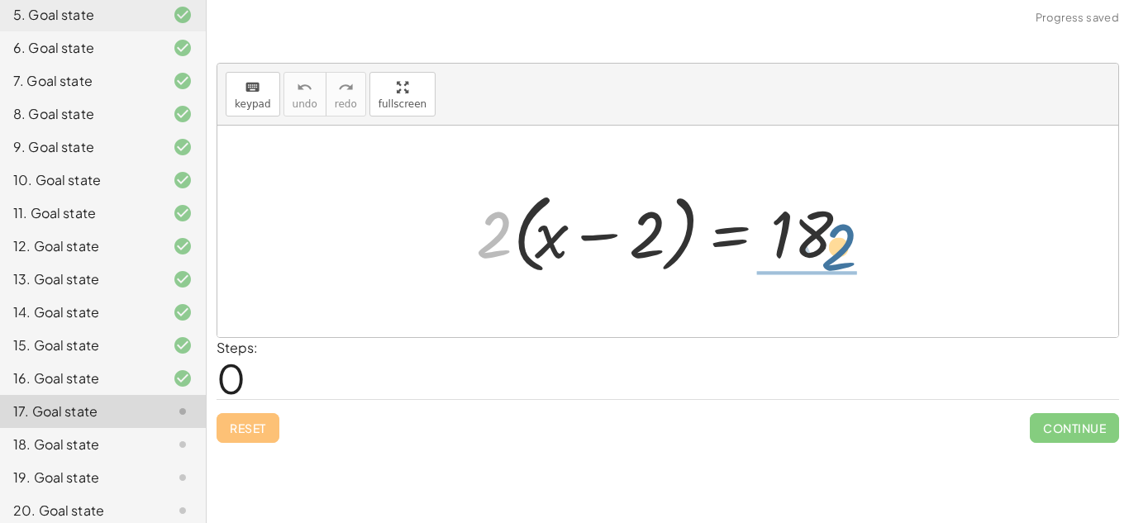
drag, startPoint x: 491, startPoint y: 233, endPoint x: 826, endPoint y: 236, distance: 335.5
click at [826, 236] on div at bounding box center [674, 231] width 413 height 95
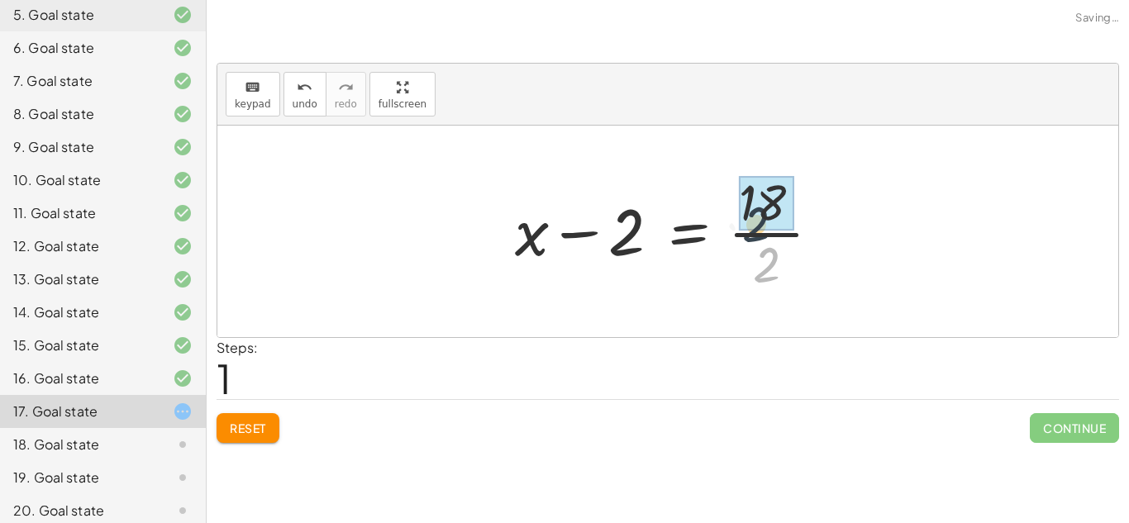
drag, startPoint x: 773, startPoint y: 273, endPoint x: 761, endPoint y: 227, distance: 46.9
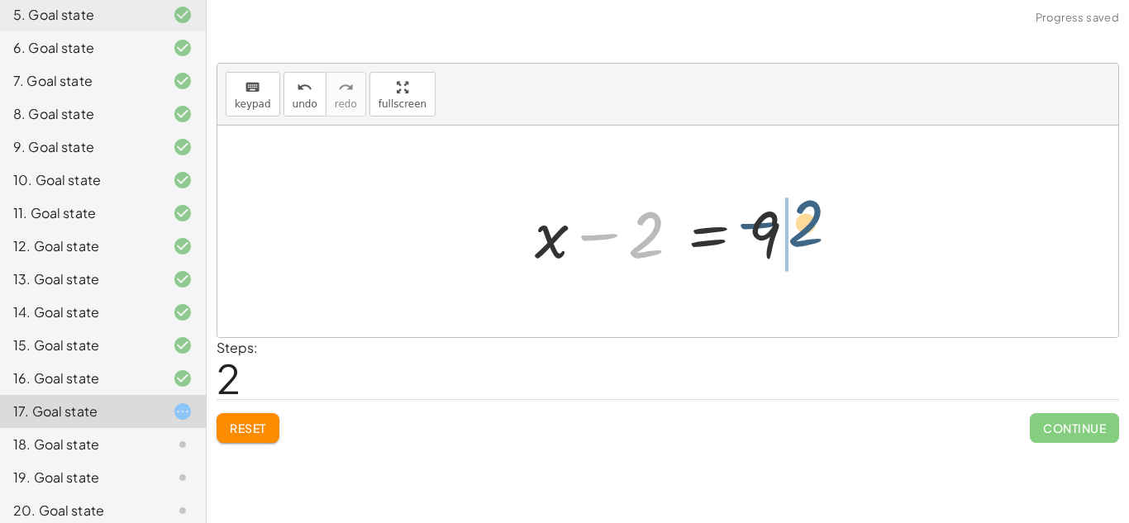
drag, startPoint x: 647, startPoint y: 259, endPoint x: 812, endPoint y: 248, distance: 165.7
click at [812, 248] on div at bounding box center [673, 231] width 295 height 85
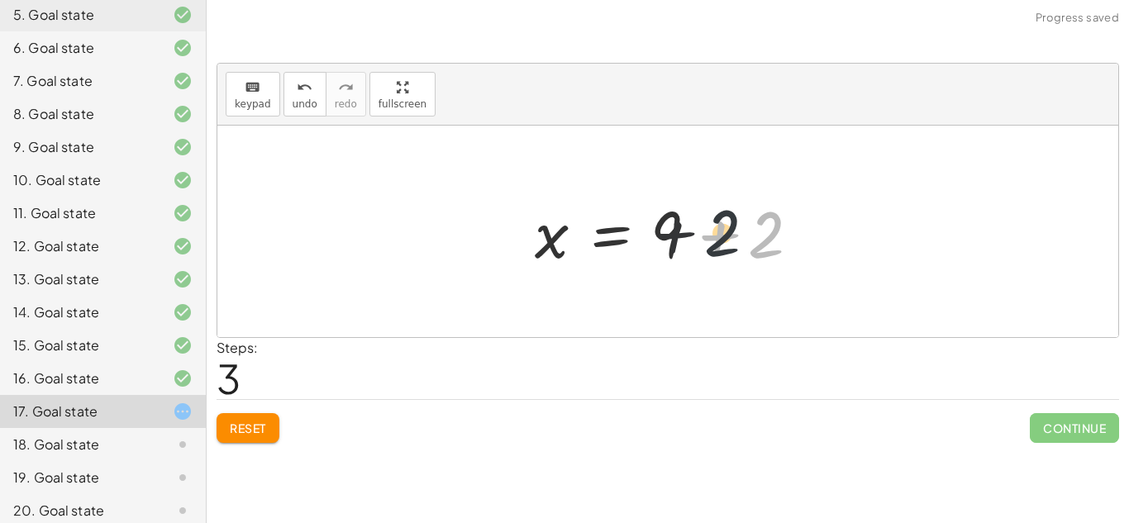
drag, startPoint x: 759, startPoint y: 249, endPoint x: 697, endPoint y: 248, distance: 62.8
click at [697, 248] on div at bounding box center [673, 231] width 295 height 85
drag, startPoint x: 664, startPoint y: 256, endPoint x: 774, endPoint y: 250, distance: 110.9
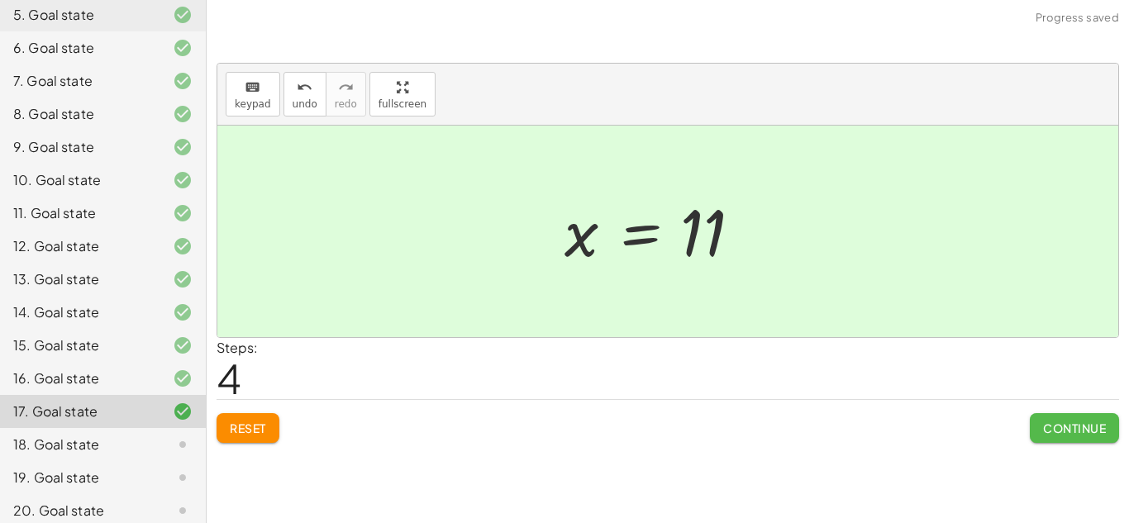
click at [1068, 435] on span "Continue" at bounding box center [1074, 428] width 63 height 15
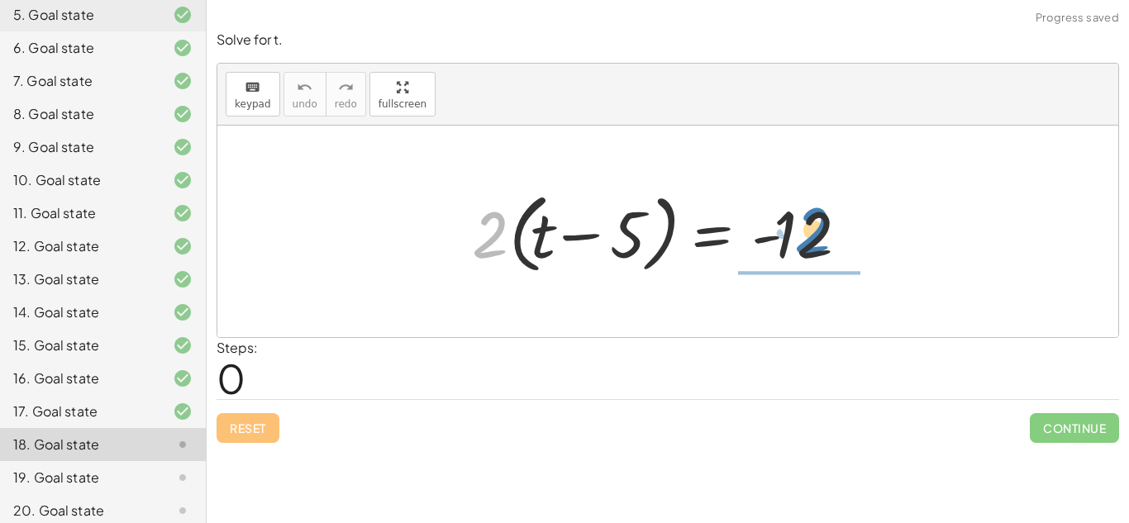
drag, startPoint x: 489, startPoint y: 258, endPoint x: 811, endPoint y: 255, distance: 322.3
click at [811, 255] on div at bounding box center [674, 231] width 421 height 95
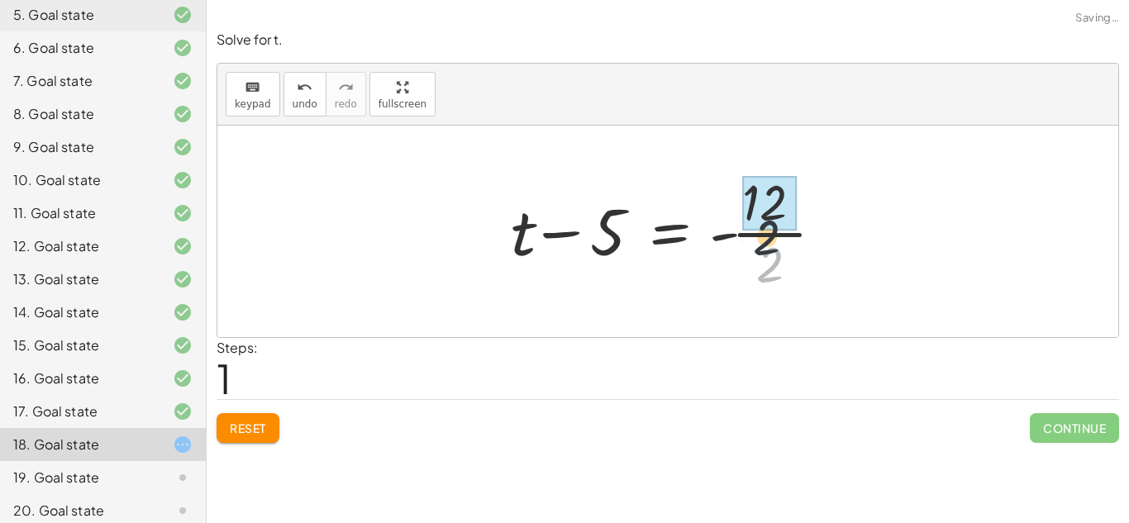
drag, startPoint x: 774, startPoint y: 278, endPoint x: 767, endPoint y: 220, distance: 58.3
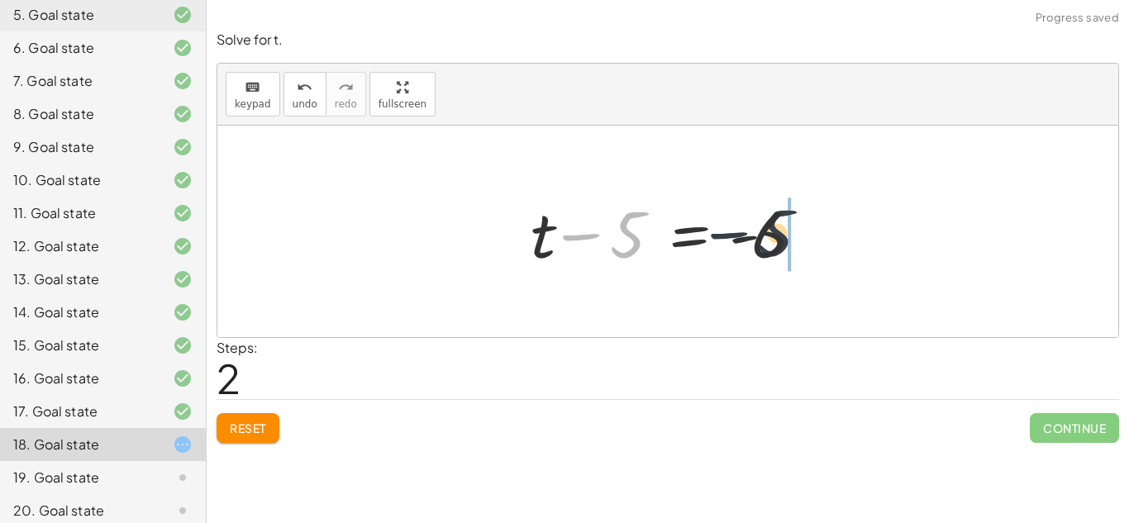
drag, startPoint x: 623, startPoint y: 254, endPoint x: 782, endPoint y: 251, distance: 158.7
click at [782, 251] on div at bounding box center [673, 231] width 302 height 85
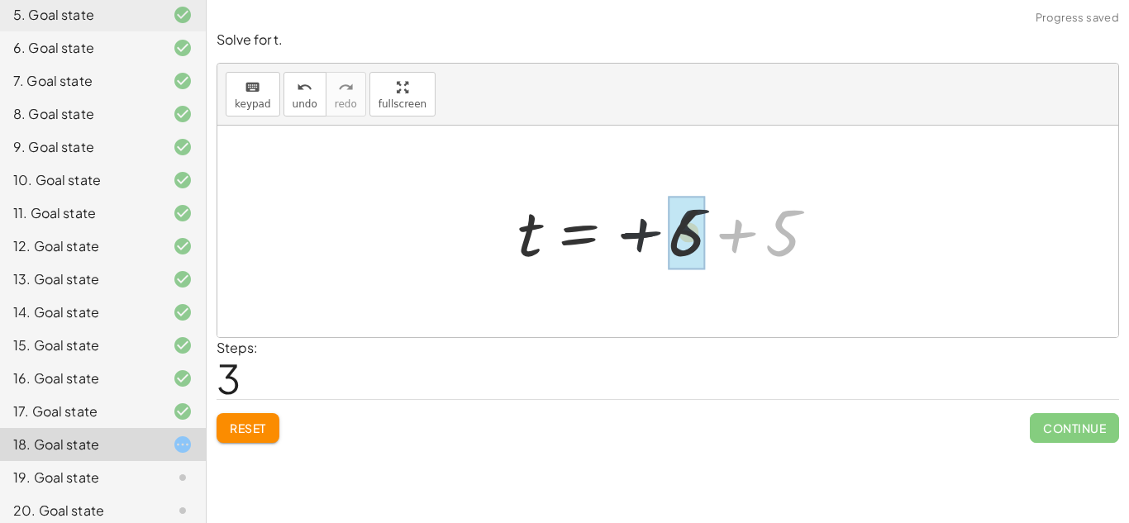
drag, startPoint x: 773, startPoint y: 255, endPoint x: 663, endPoint y: 250, distance: 110.8
click at [663, 250] on div at bounding box center [674, 232] width 331 height 82
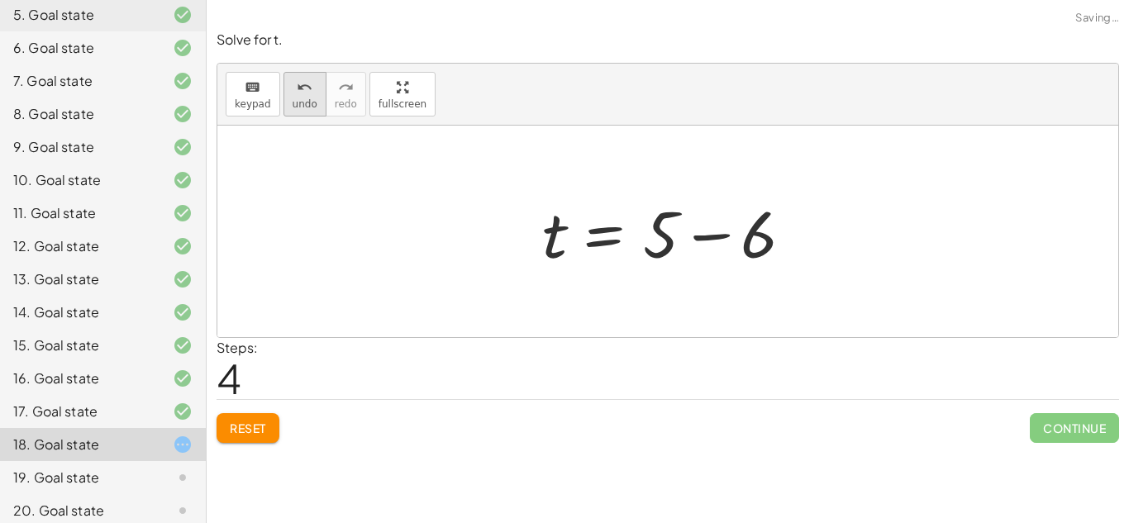
click at [302, 88] on icon "undo" at bounding box center [305, 88] width 16 height 20
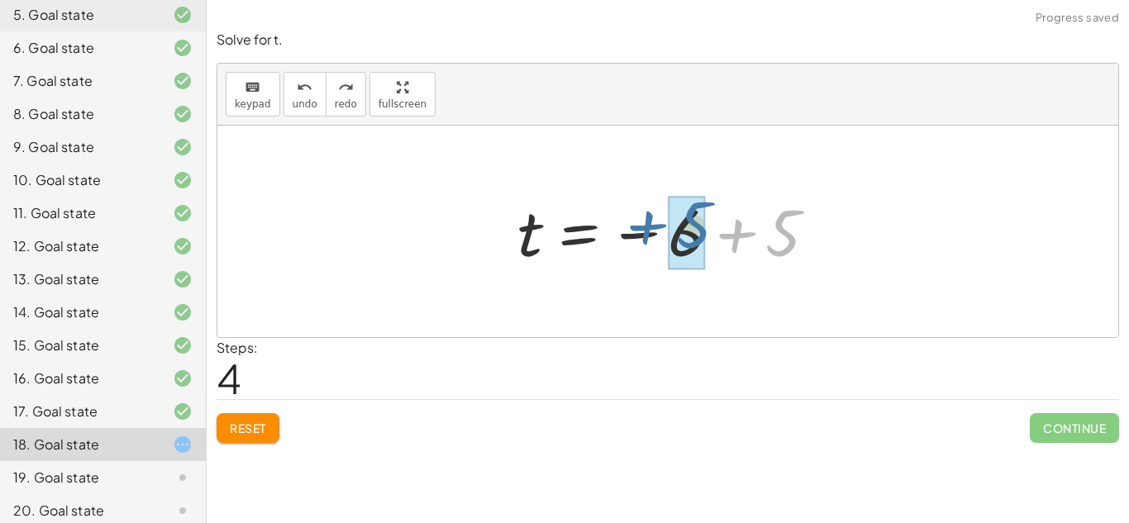
drag, startPoint x: 788, startPoint y: 257, endPoint x: 699, endPoint y: 250, distance: 89.5
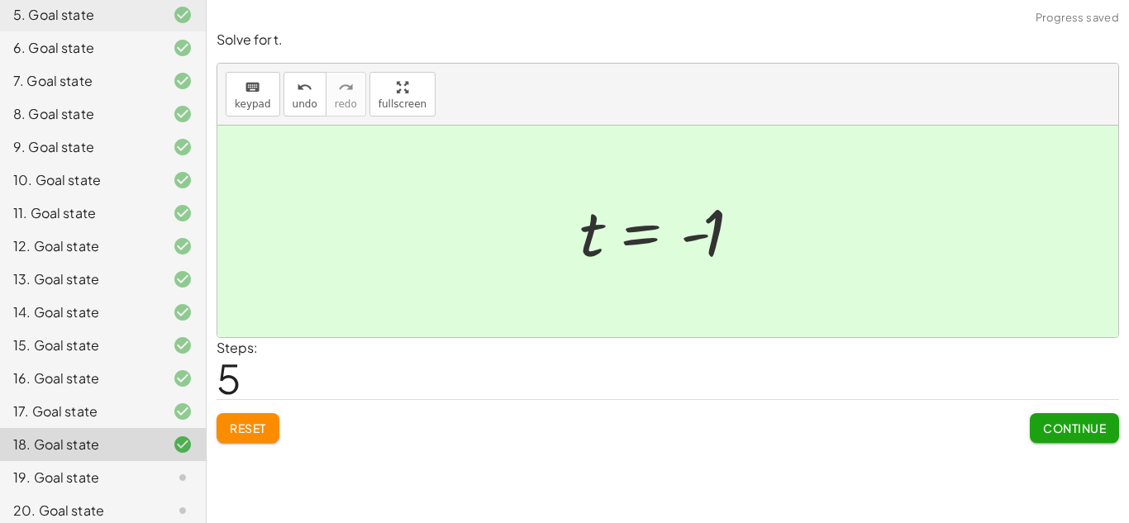
click at [1060, 435] on span "Continue" at bounding box center [1074, 428] width 63 height 15
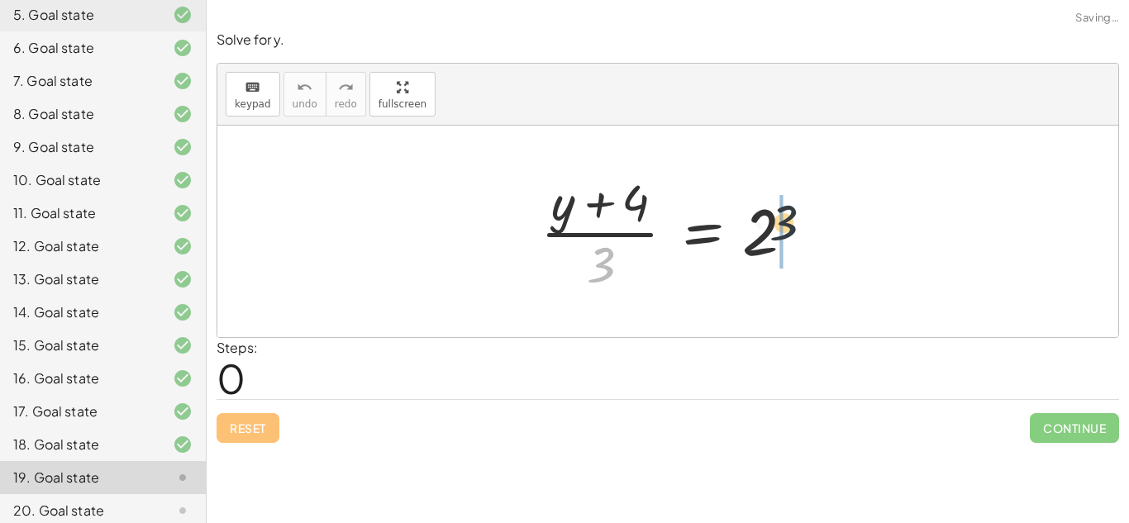
drag, startPoint x: 599, startPoint y: 276, endPoint x: 805, endPoint y: 232, distance: 210.4
click at [805, 232] on div at bounding box center [674, 231] width 284 height 127
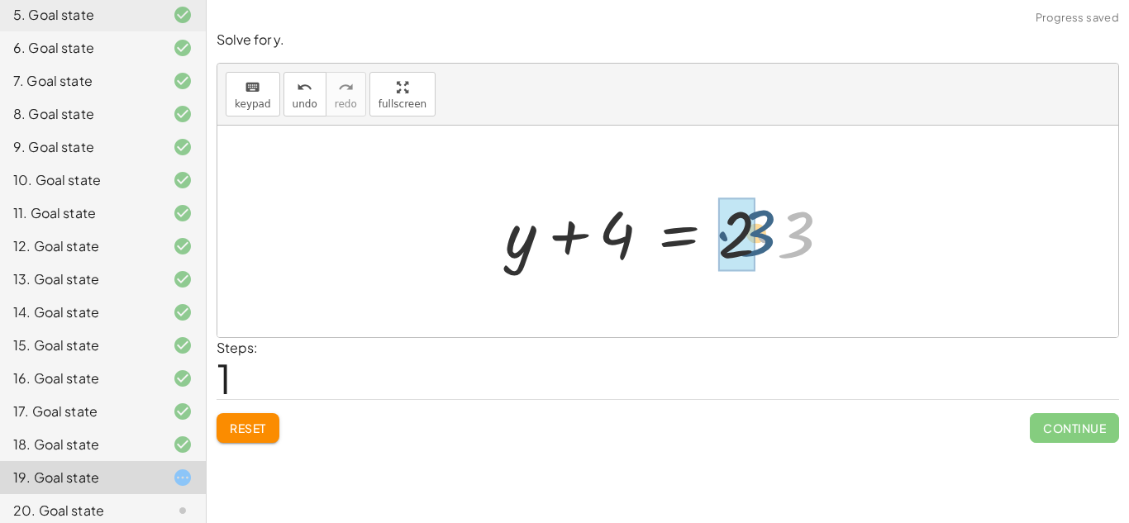
drag, startPoint x: 812, startPoint y: 243, endPoint x: 765, endPoint y: 242, distance: 47.1
click at [765, 242] on div at bounding box center [674, 231] width 355 height 85
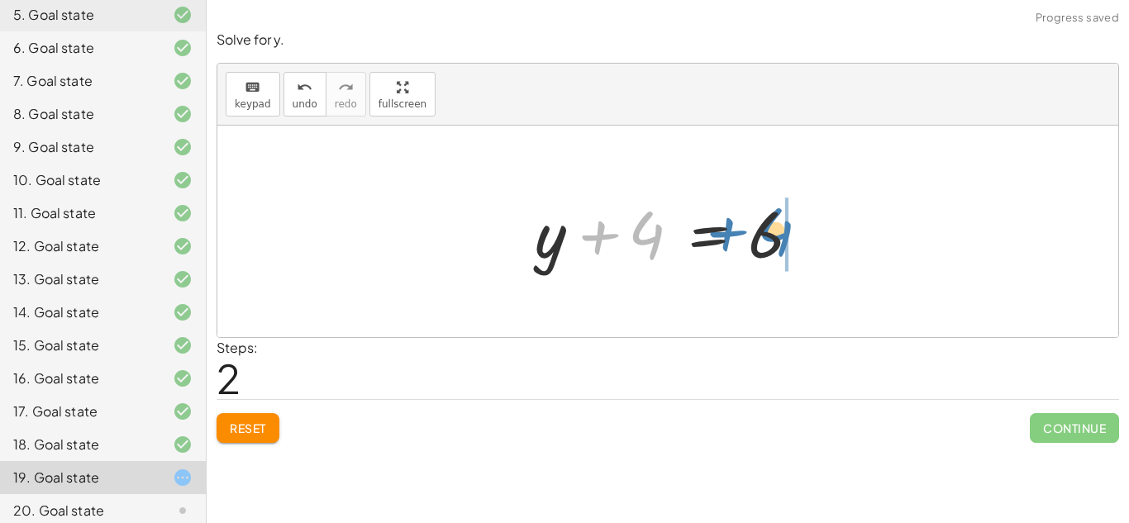
drag, startPoint x: 649, startPoint y: 245, endPoint x: 778, endPoint y: 241, distance: 129.0
click at [778, 241] on div at bounding box center [673, 231] width 295 height 85
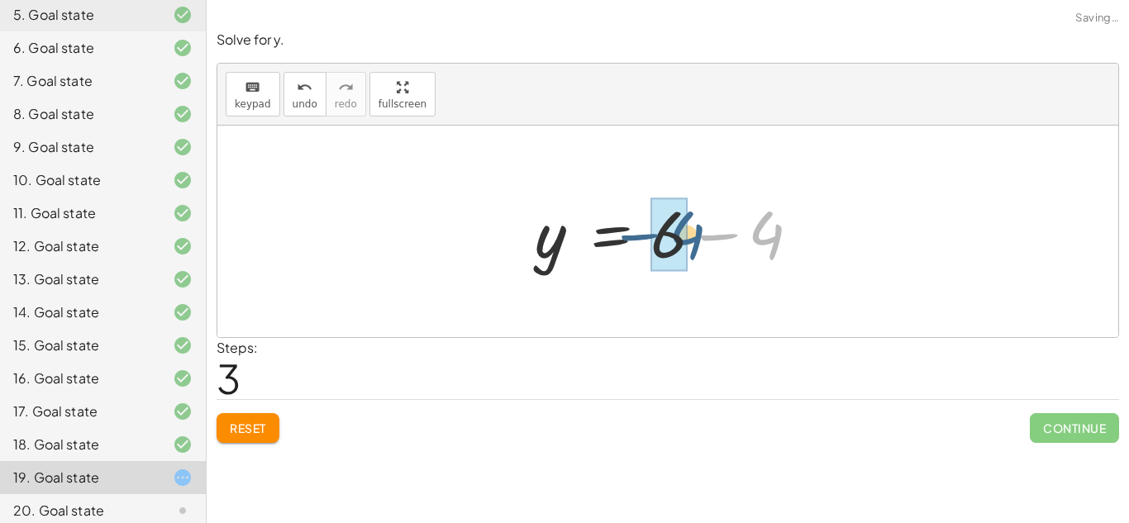
drag, startPoint x: 765, startPoint y: 257, endPoint x: 673, endPoint y: 256, distance: 91.7
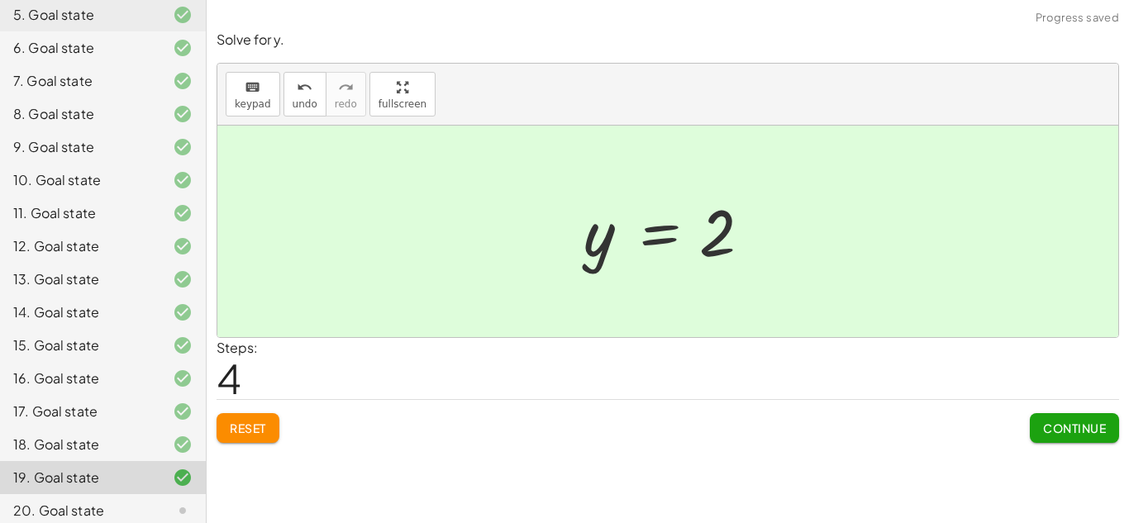
click at [1081, 443] on button "Continue" at bounding box center [1074, 428] width 89 height 30
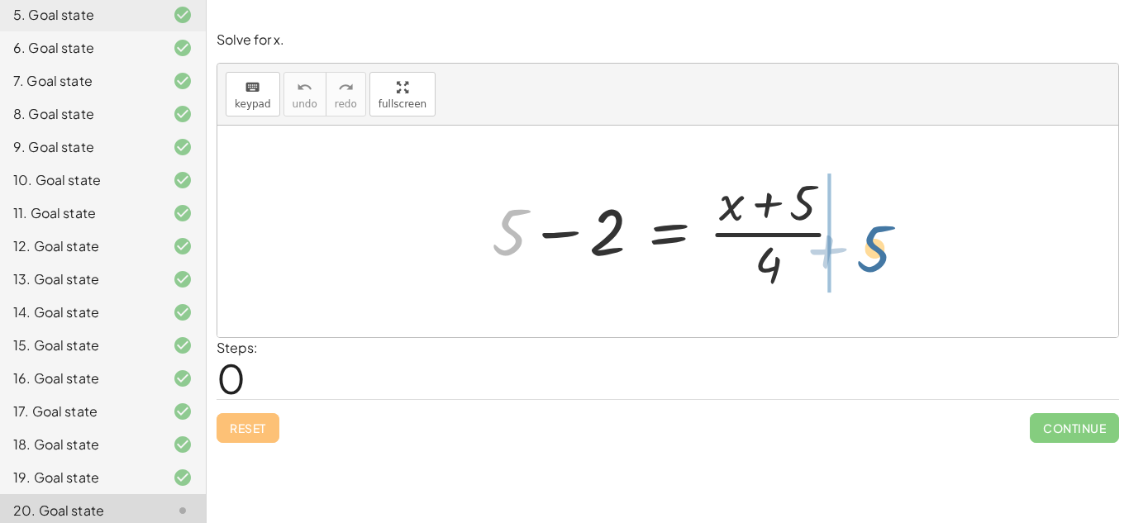
drag, startPoint x: 513, startPoint y: 251, endPoint x: 868, endPoint y: 268, distance: 354.9
click at [868, 268] on div "+ 5 + 5 − 2 = · ( + x + 5 ) · 4" at bounding box center [668, 232] width 402 height 136
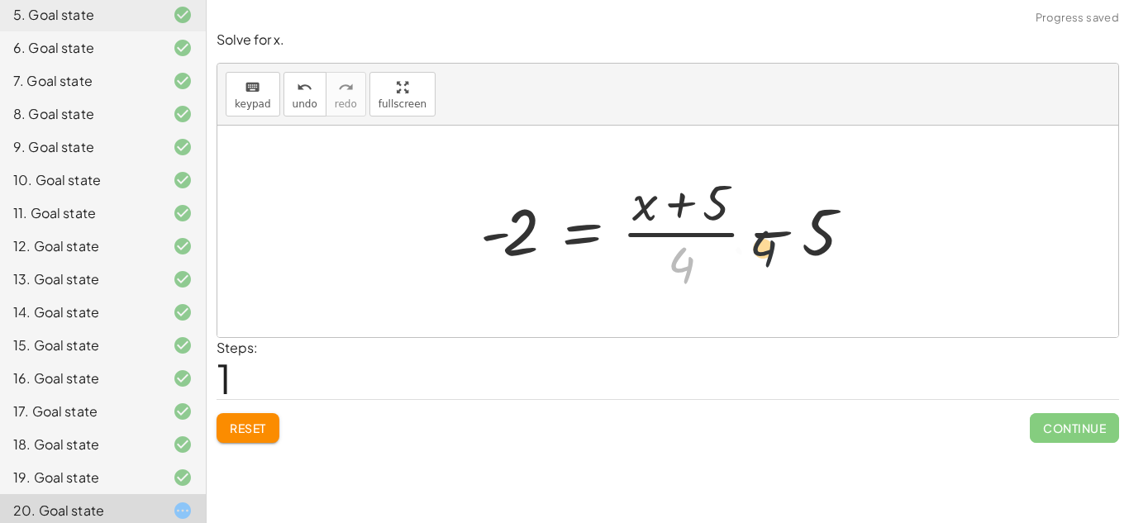
drag, startPoint x: 679, startPoint y: 288, endPoint x: 810, endPoint y: 267, distance: 132.2
click at [810, 267] on div at bounding box center [674, 231] width 404 height 127
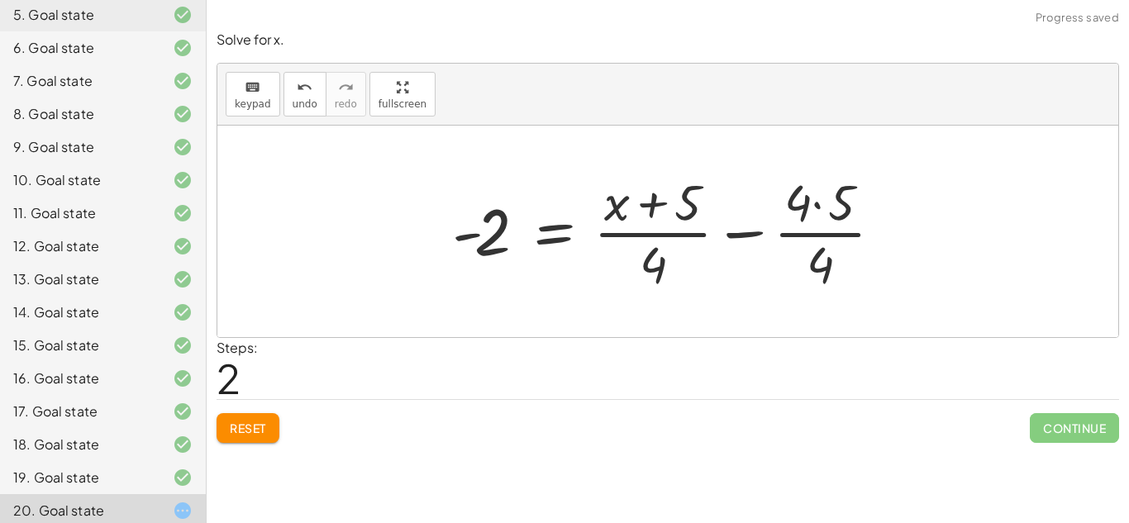
click at [251, 431] on span "Reset" at bounding box center [248, 428] width 36 height 15
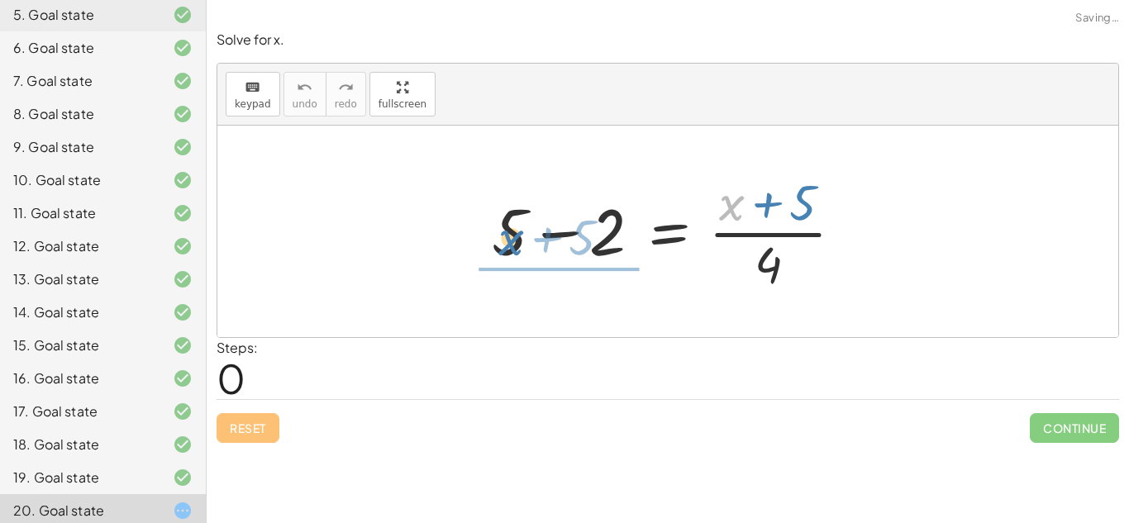
drag, startPoint x: 734, startPoint y: 212, endPoint x: 508, endPoint y: 243, distance: 227.8
click at [508, 243] on div at bounding box center [674, 231] width 382 height 127
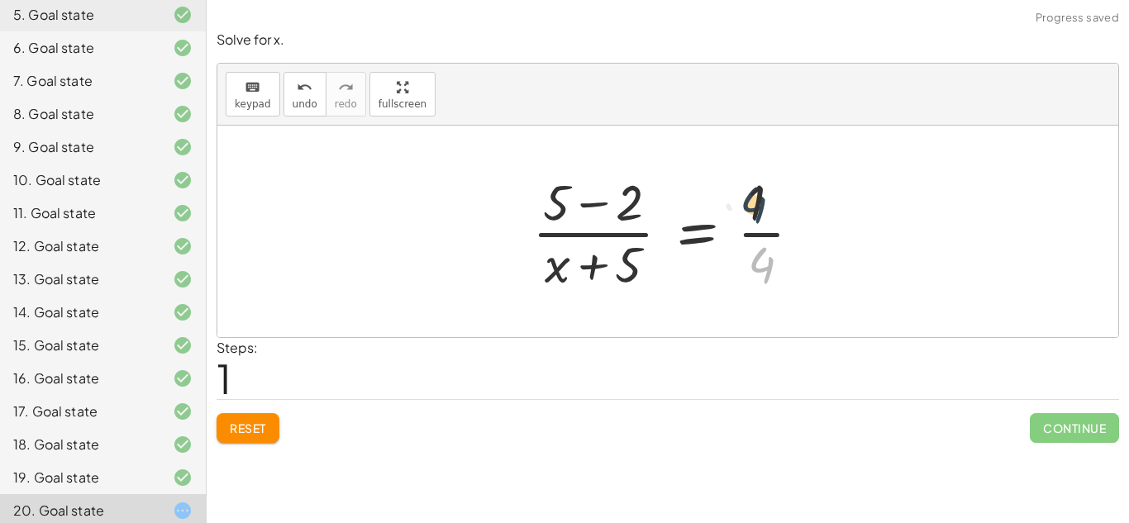
drag, startPoint x: 762, startPoint y: 274, endPoint x: 751, endPoint y: 204, distance: 70.2
click at [751, 204] on div at bounding box center [673, 231] width 299 height 127
drag, startPoint x: 770, startPoint y: 218, endPoint x: 769, endPoint y: 276, distance: 57.9
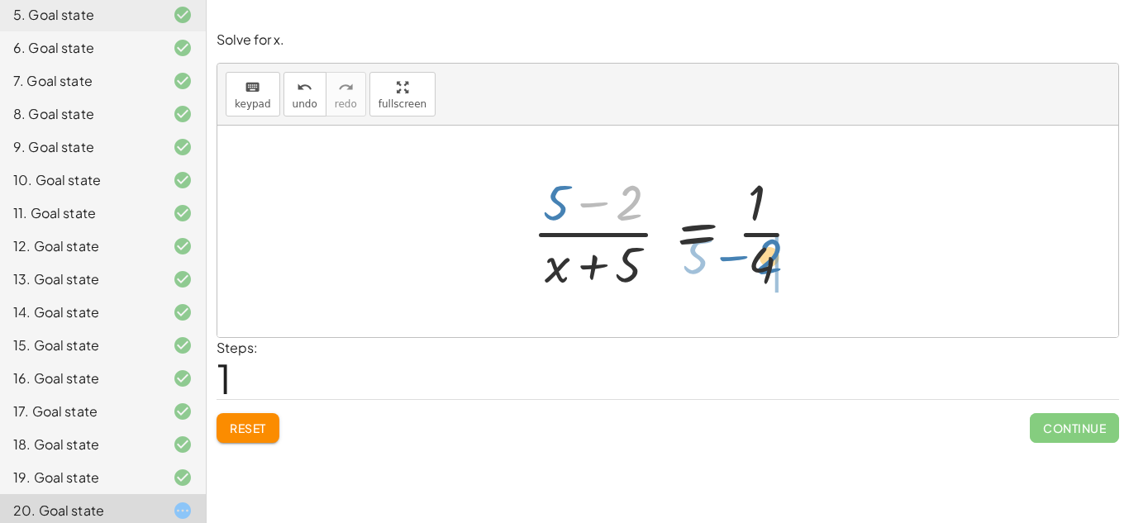
drag, startPoint x: 633, startPoint y: 219, endPoint x: 791, endPoint y: 276, distance: 167.8
click at [791, 276] on div at bounding box center [673, 231] width 299 height 127
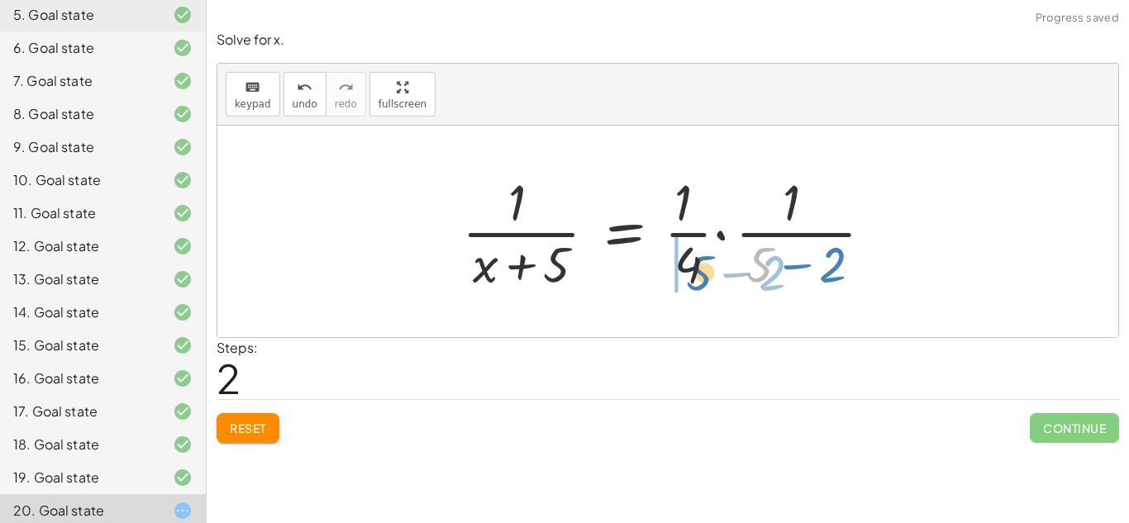
drag, startPoint x: 752, startPoint y: 283, endPoint x: 659, endPoint y: 300, distance: 94.2
click at [659, 299] on div "+ 5 − 2 = · ( + x + 5 ) · 4 · ( + 5 − 2 ) · ( + x + 5 ) = · 1 · 4 + 5 · ( − 2 )…" at bounding box center [667, 232] width 461 height 136
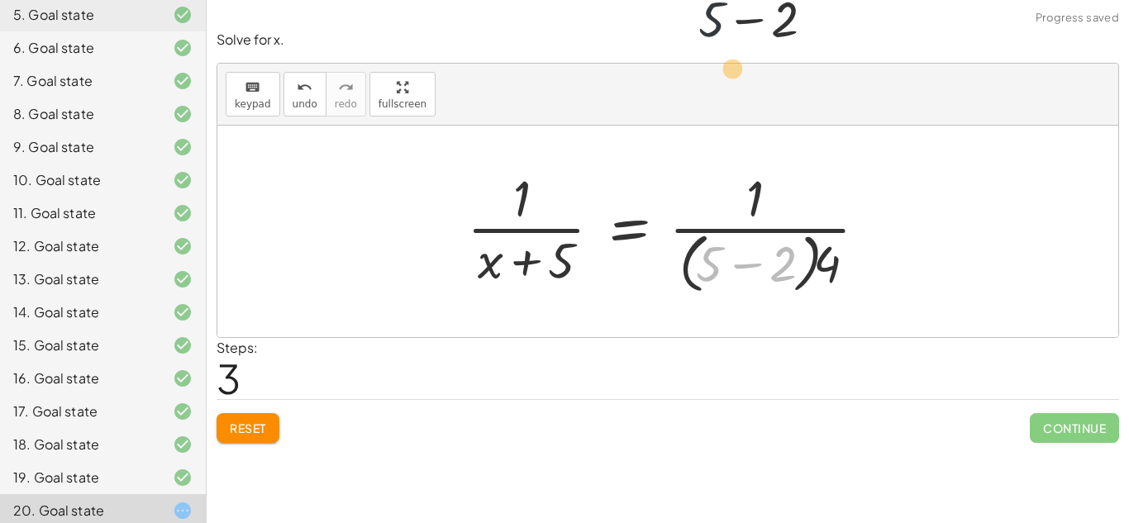
drag, startPoint x: 716, startPoint y: 286, endPoint x: 723, endPoint y: -4, distance: 290.1
click at [723, 0] on html "Equações 1° grau Flavia Cristiny Bastos Not you? Tasks 1. Goal state 2. Goal st…" at bounding box center [564, 261] width 1129 height 523
click at [758, 206] on div at bounding box center [674, 231] width 431 height 135
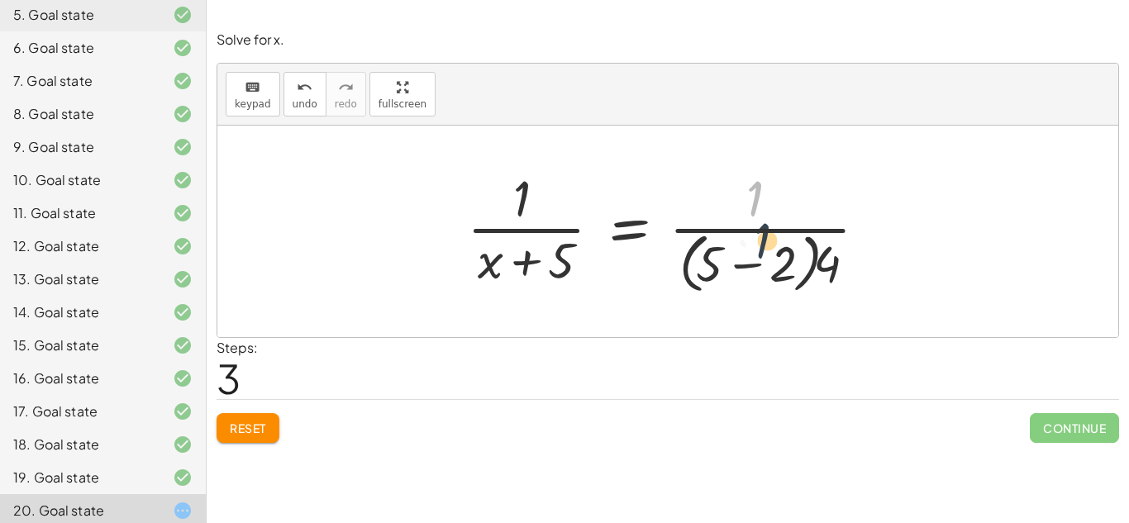
drag, startPoint x: 758, startPoint y: 206, endPoint x: 765, endPoint y: 250, distance: 45.2
click at [765, 250] on div at bounding box center [674, 231] width 431 height 135
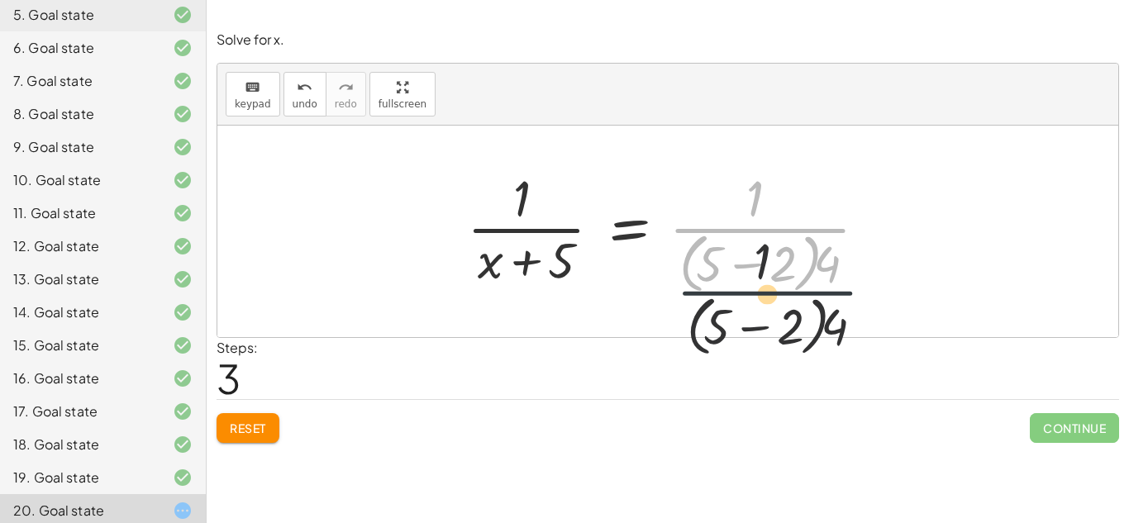
drag, startPoint x: 760, startPoint y: 221, endPoint x: 773, endPoint y: 343, distance: 122.1
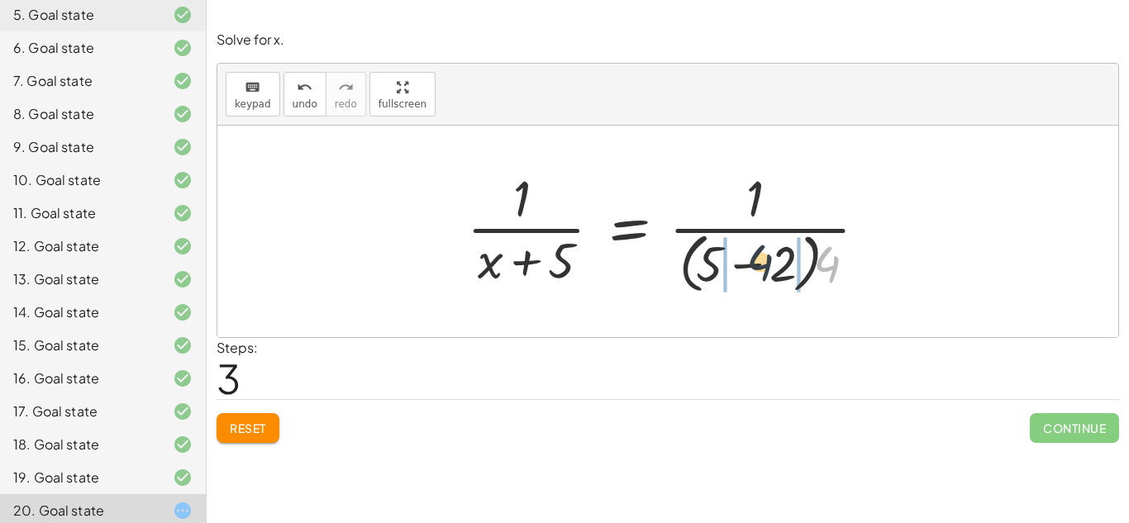
drag, startPoint x: 838, startPoint y: 287, endPoint x: 759, endPoint y: 283, distance: 78.6
click at [759, 283] on div at bounding box center [674, 231] width 431 height 135
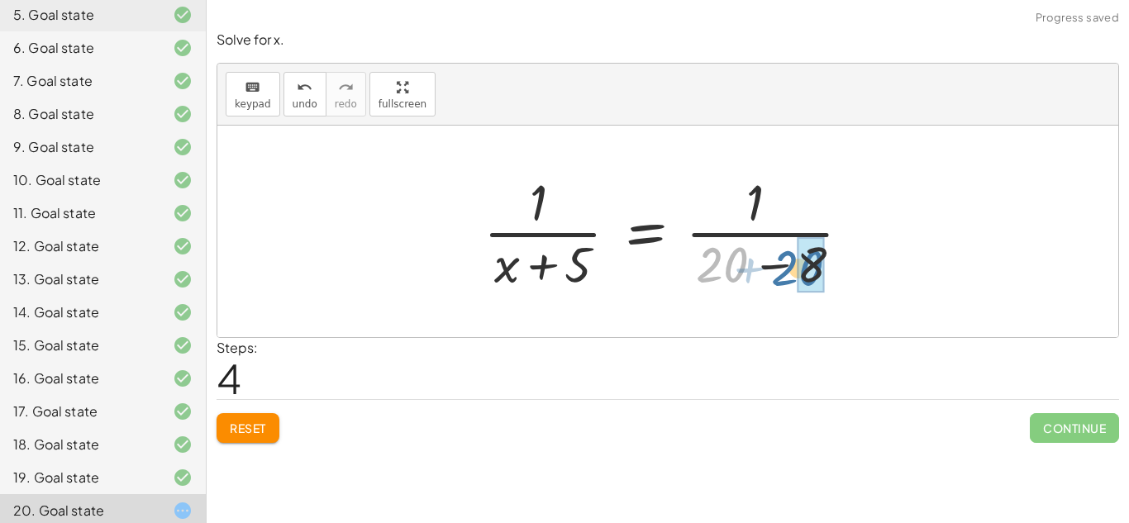
drag, startPoint x: 721, startPoint y: 274, endPoint x: 803, endPoint y: 276, distance: 82.7
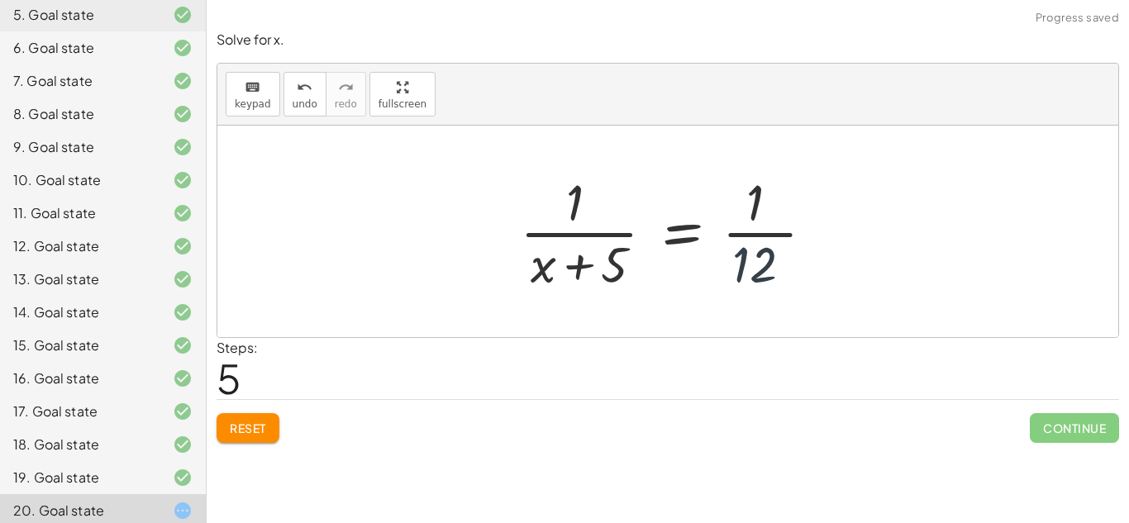
click at [727, 270] on div at bounding box center [674, 231] width 324 height 127
drag, startPoint x: 756, startPoint y: 274, endPoint x: 751, endPoint y: 193, distance: 81.1
click at [751, 193] on div at bounding box center [674, 231] width 324 height 127
drag, startPoint x: 611, startPoint y: 284, endPoint x: 588, endPoint y: 285, distance: 22.3
click at [588, 285] on div at bounding box center [674, 231] width 324 height 127
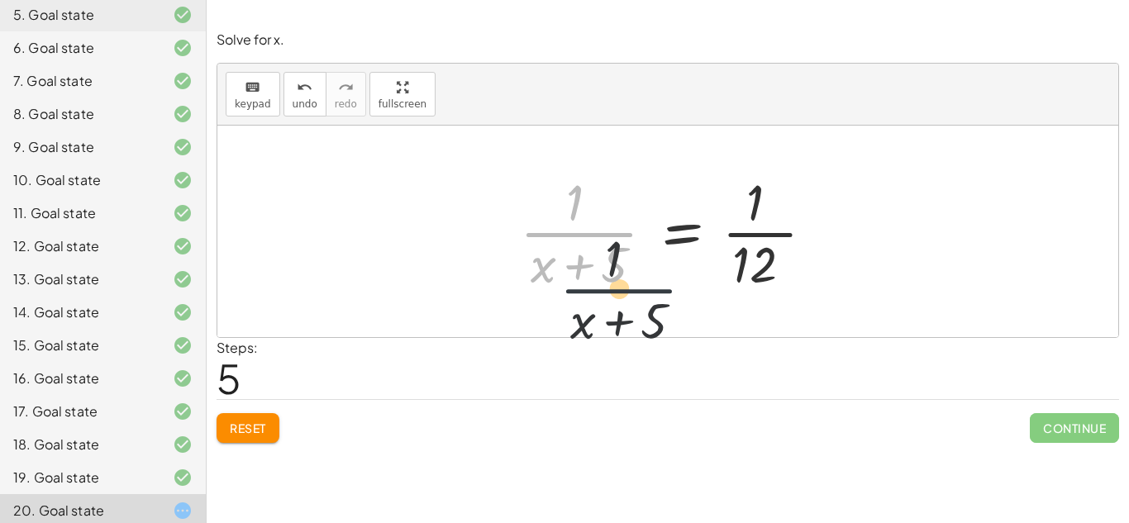
drag, startPoint x: 573, startPoint y: 223, endPoint x: 623, endPoint y: 293, distance: 85.3
click at [623, 293] on div at bounding box center [674, 231] width 324 height 127
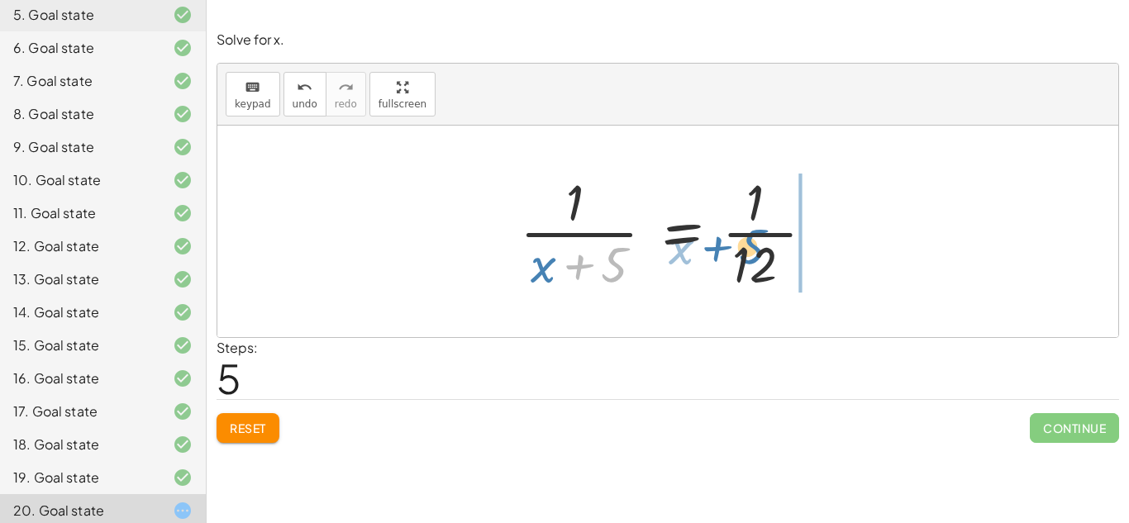
drag, startPoint x: 619, startPoint y: 290, endPoint x: 826, endPoint y: 257, distance: 210.0
click at [826, 257] on div at bounding box center [674, 231] width 324 height 127
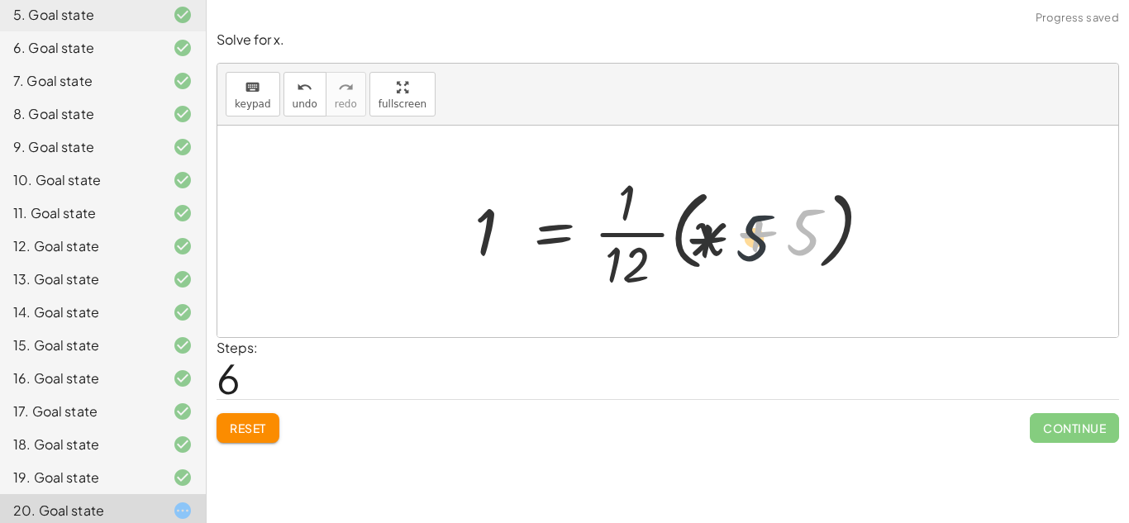
drag, startPoint x: 788, startPoint y: 252, endPoint x: 697, endPoint y: 256, distance: 91.0
click at [697, 256] on div at bounding box center [674, 231] width 416 height 127
drag, startPoint x: 807, startPoint y: 240, endPoint x: 650, endPoint y: 251, distance: 157.4
click at [650, 251] on div at bounding box center [674, 231] width 416 height 127
drag, startPoint x: 808, startPoint y: 244, endPoint x: 637, endPoint y: 274, distance: 173.8
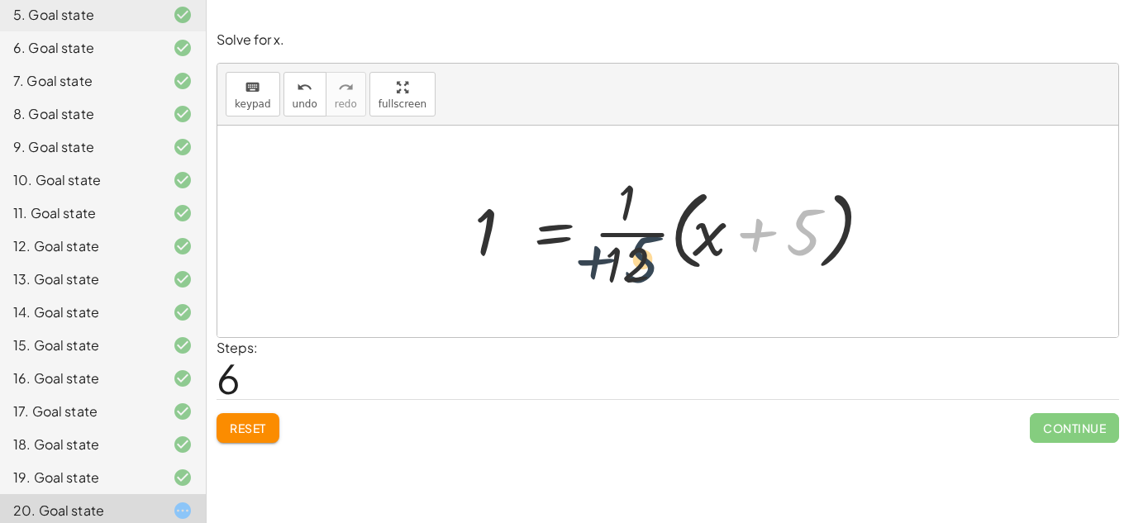
click at [637, 274] on div at bounding box center [674, 231] width 416 height 127
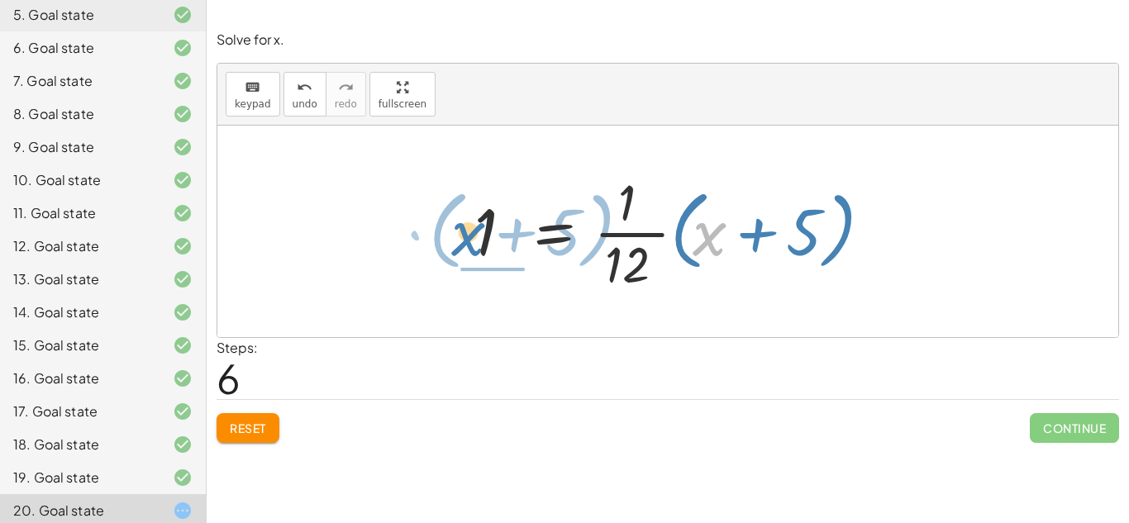
drag, startPoint x: 702, startPoint y: 252, endPoint x: 456, endPoint y: 250, distance: 245.4
click at [456, 250] on div "+ 5 − 2 = · ( + x + 5 ) · 4 · ( + 5 − 2 ) · ( + x + 5 ) = · 1 · 4 · 1 · ( + x +…" at bounding box center [668, 232] width 437 height 136
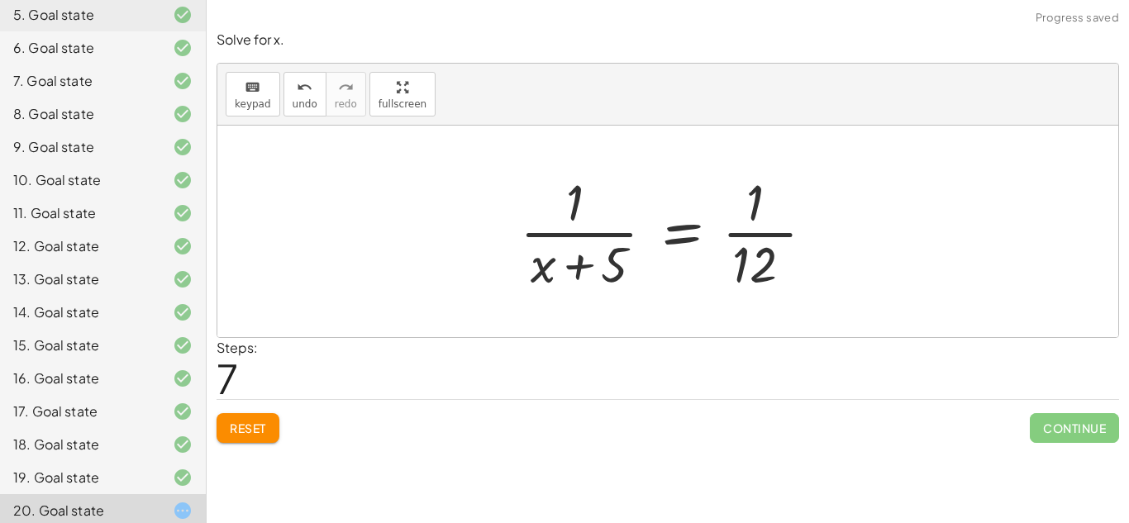
drag, startPoint x: 479, startPoint y: 267, endPoint x: 679, endPoint y: 275, distance: 200.1
click at [679, 275] on div "+ 5 − 2 = · ( + x + 5 ) · 4 · ( + 5 − 2 ) · ( + x + 5 ) = · 1 · 4 · 1 · ( + x +…" at bounding box center [667, 232] width 901 height 212
drag, startPoint x: 607, startPoint y: 277, endPoint x: 797, endPoint y: 252, distance: 192.5
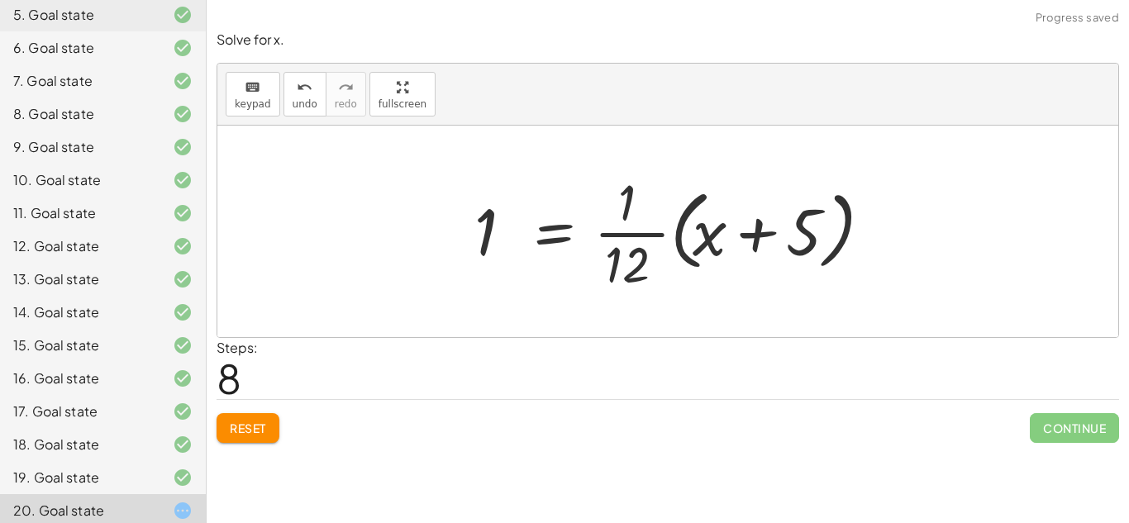
drag, startPoint x: 910, startPoint y: 238, endPoint x: 890, endPoint y: 237, distance: 19.8
click at [890, 237] on div at bounding box center [667, 232] width 901 height 212
drag, startPoint x: 800, startPoint y: 246, endPoint x: 650, endPoint y: 266, distance: 150.9
click at [650, 266] on div at bounding box center [674, 231] width 416 height 127
drag, startPoint x: 719, startPoint y: 247, endPoint x: 648, endPoint y: 291, distance: 83.5
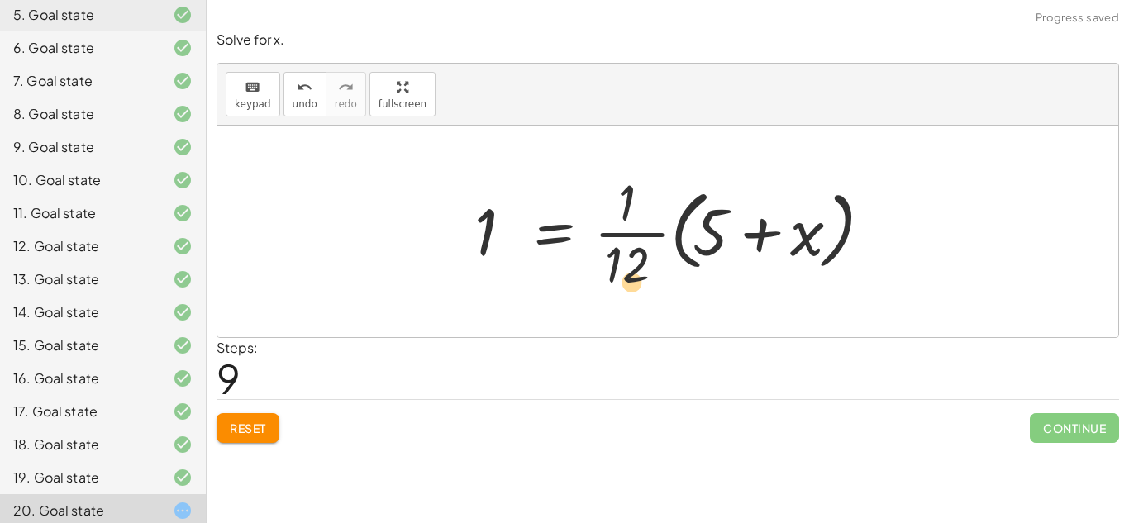
click at [648, 291] on div at bounding box center [674, 231] width 416 height 127
drag, startPoint x: 805, startPoint y: 237, endPoint x: 915, endPoint y: 247, distance: 110.4
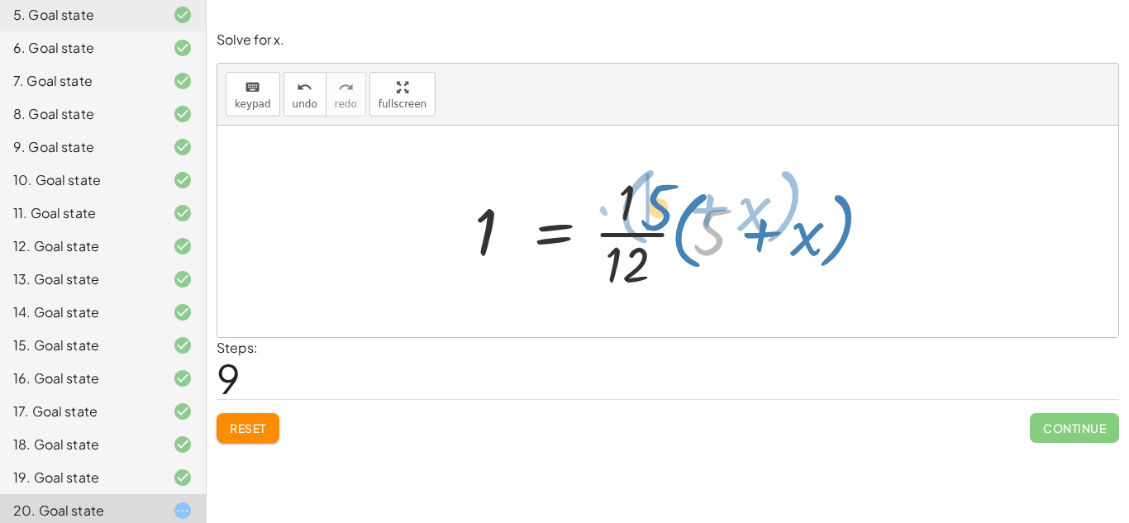
drag, startPoint x: 724, startPoint y: 245, endPoint x: 663, endPoint y: 214, distance: 68.7
click at [663, 214] on div at bounding box center [674, 231] width 416 height 127
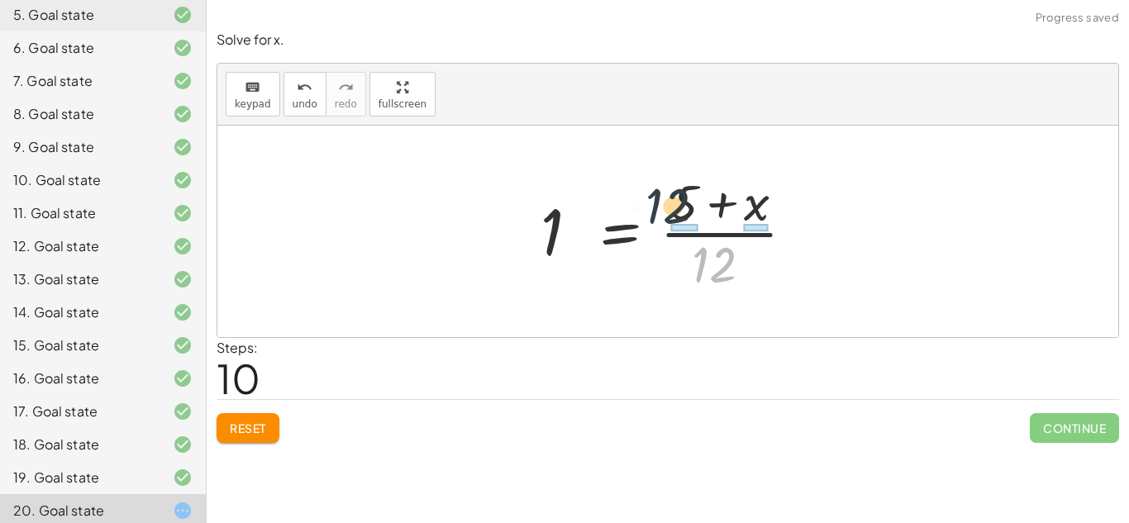
drag, startPoint x: 712, startPoint y: 274, endPoint x: 659, endPoint y: 201, distance: 90.4
click at [659, 201] on div at bounding box center [674, 231] width 284 height 127
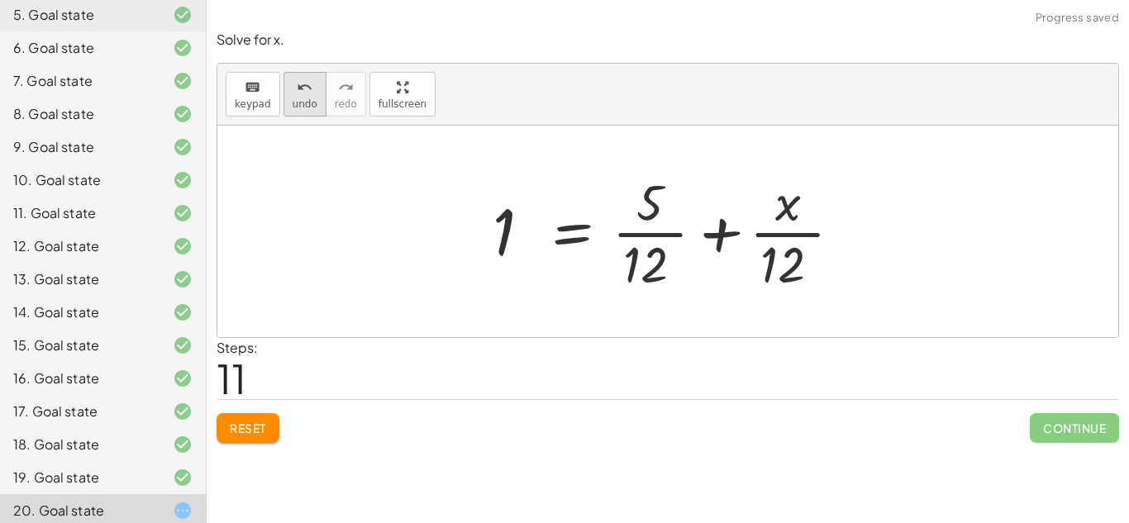
click at [293, 94] on div "undo" at bounding box center [305, 87] width 25 height 20
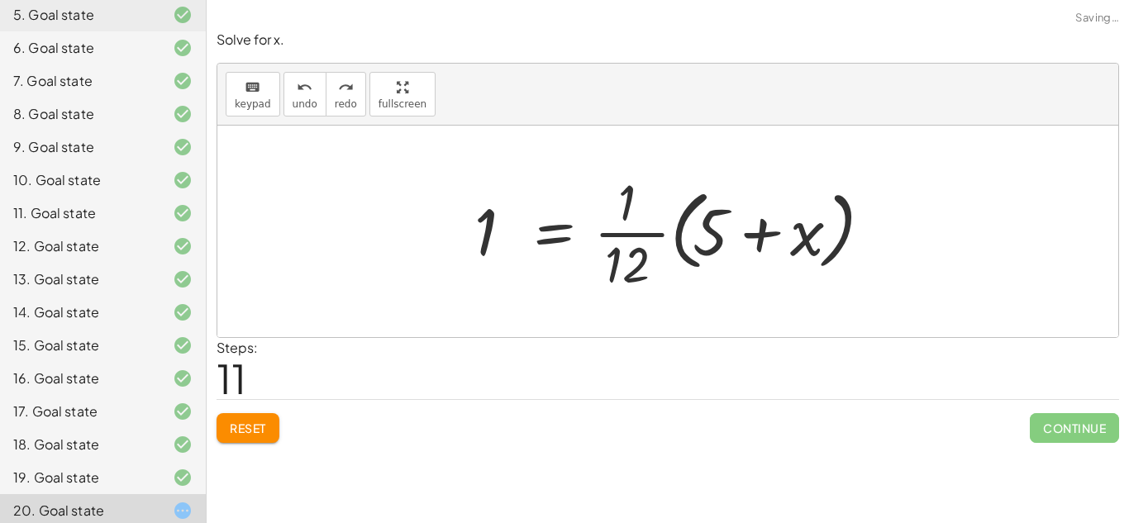
drag, startPoint x: 309, startPoint y: 100, endPoint x: 541, endPoint y: 164, distance: 241.0
click at [541, 164] on div "keyboard keypad undo undo redo redo fullscreen Undo the last action + 5 − 2 = ·…" at bounding box center [667, 201] width 901 height 274
click at [345, 102] on span "redo" at bounding box center [346, 104] width 22 height 12
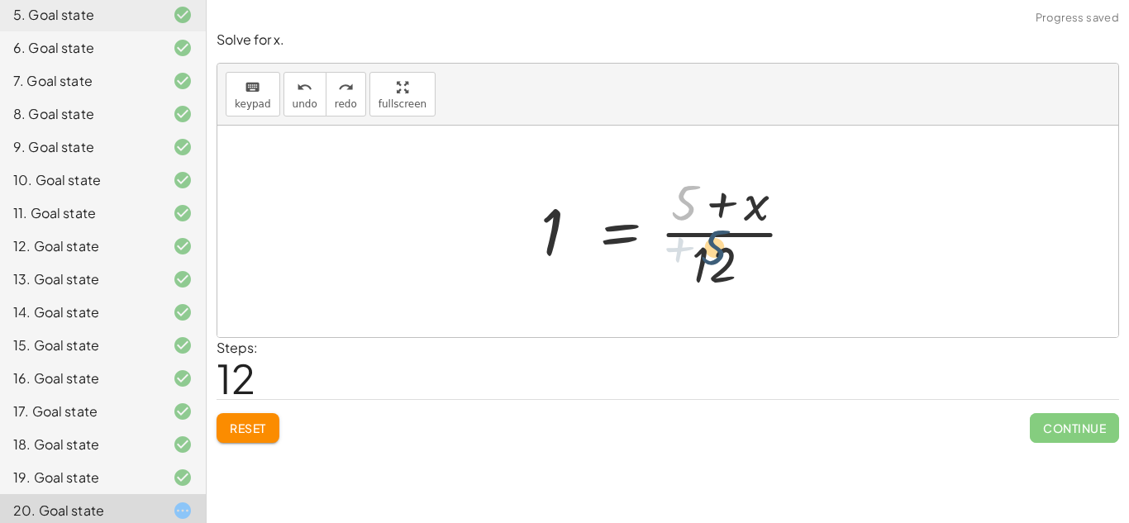
drag, startPoint x: 685, startPoint y: 219, endPoint x: 730, endPoint y: 288, distance: 82.5
click at [730, 288] on div at bounding box center [674, 231] width 284 height 127
drag, startPoint x: 754, startPoint y: 212, endPoint x: 703, endPoint y: 290, distance: 93.7
click at [703, 290] on div at bounding box center [674, 231] width 284 height 127
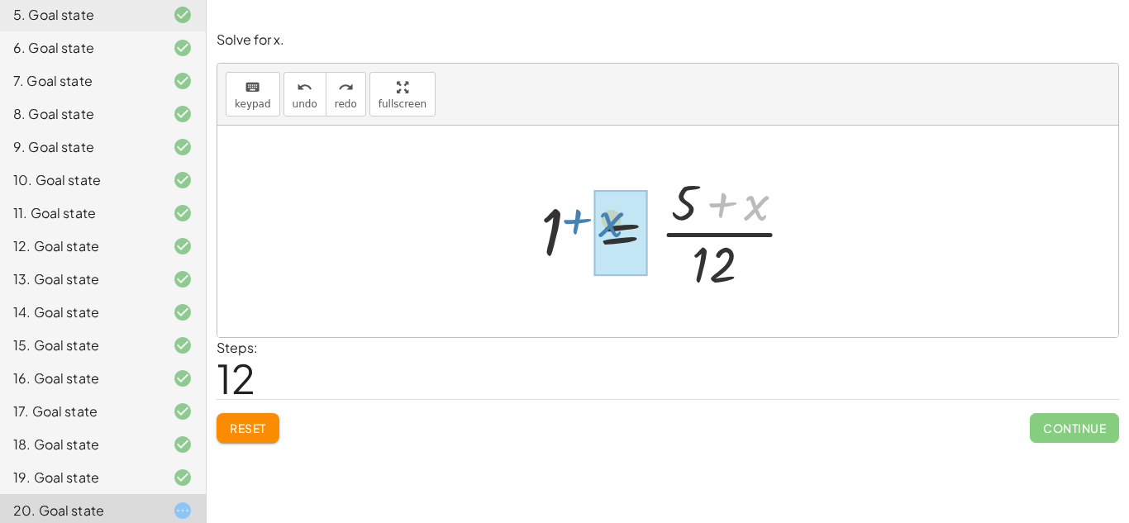
drag, startPoint x: 751, startPoint y: 215, endPoint x: 607, endPoint y: 231, distance: 145.5
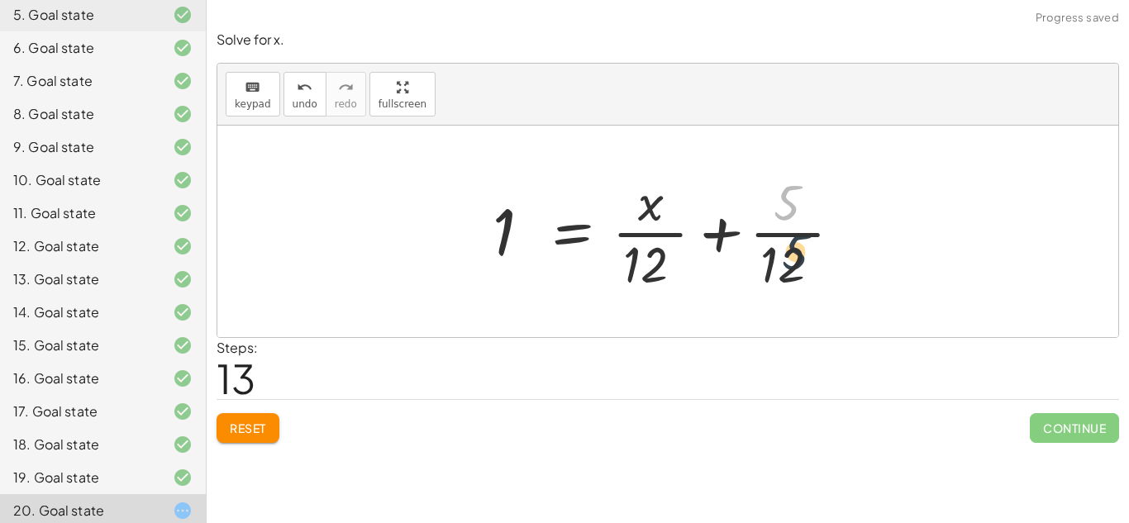
drag, startPoint x: 795, startPoint y: 210, endPoint x: 802, endPoint y: 260, distance: 51.0
click at [802, 260] on div at bounding box center [673, 231] width 378 height 127
drag, startPoint x: 798, startPoint y: 273, endPoint x: 774, endPoint y: 194, distance: 82.1
click at [774, 194] on div at bounding box center [673, 231] width 378 height 127
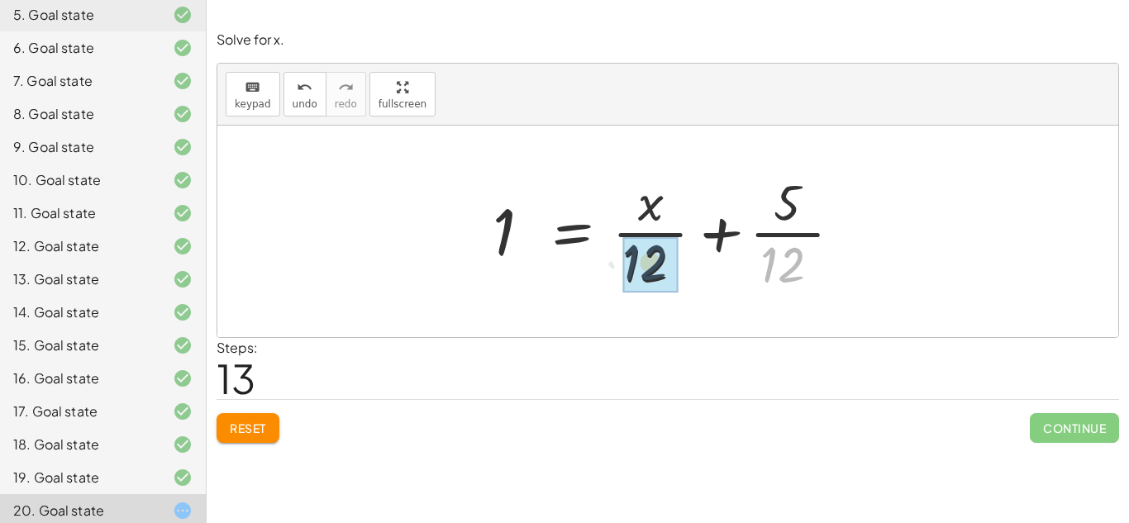
drag, startPoint x: 793, startPoint y: 271, endPoint x: 652, endPoint y: 269, distance: 141.3
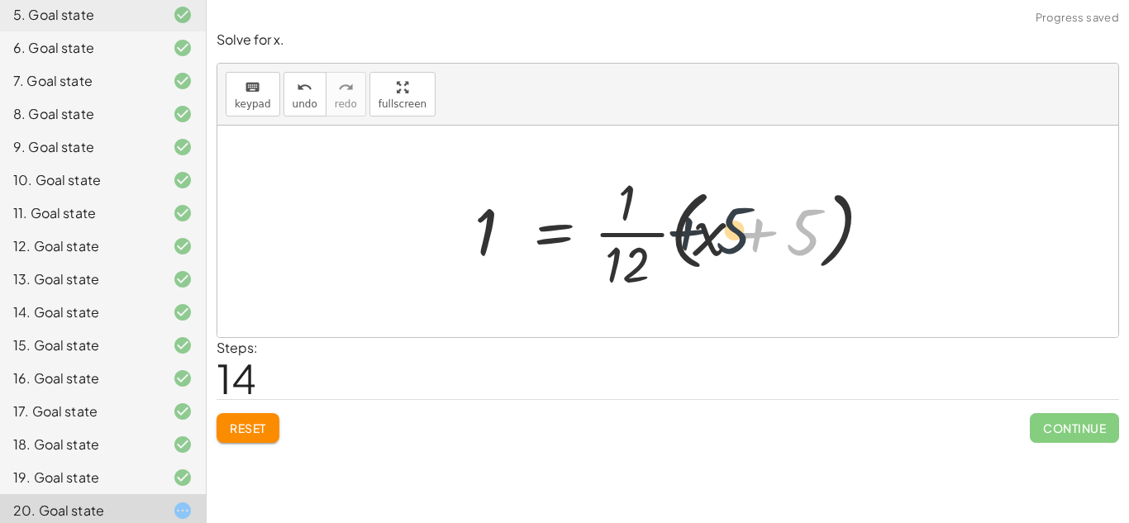
drag, startPoint x: 810, startPoint y: 238, endPoint x: 731, endPoint y: 236, distance: 78.5
click at [731, 236] on div at bounding box center [674, 231] width 416 height 127
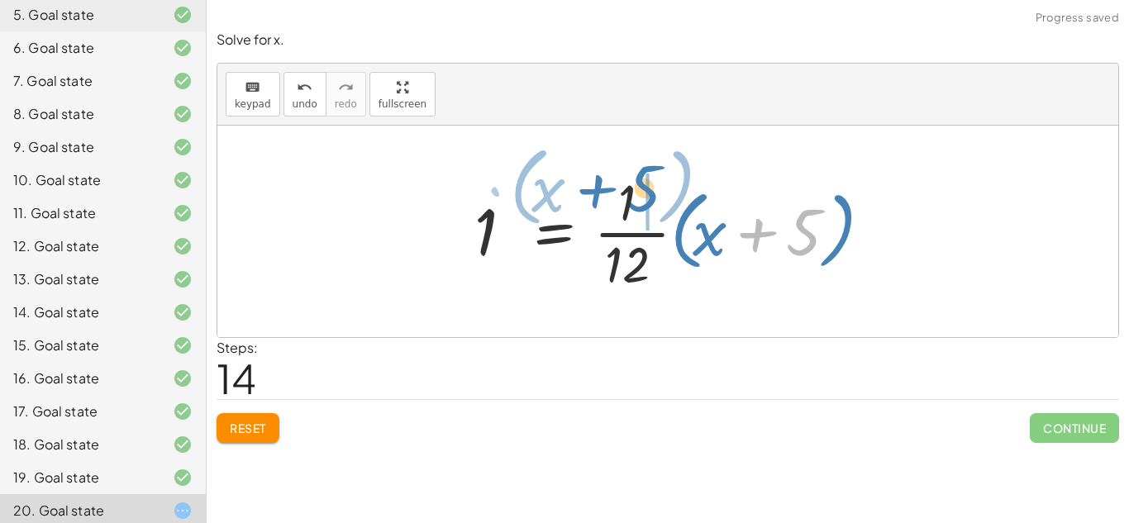
drag, startPoint x: 803, startPoint y: 235, endPoint x: 641, endPoint y: 192, distance: 167.6
click at [641, 192] on div at bounding box center [674, 231] width 416 height 127
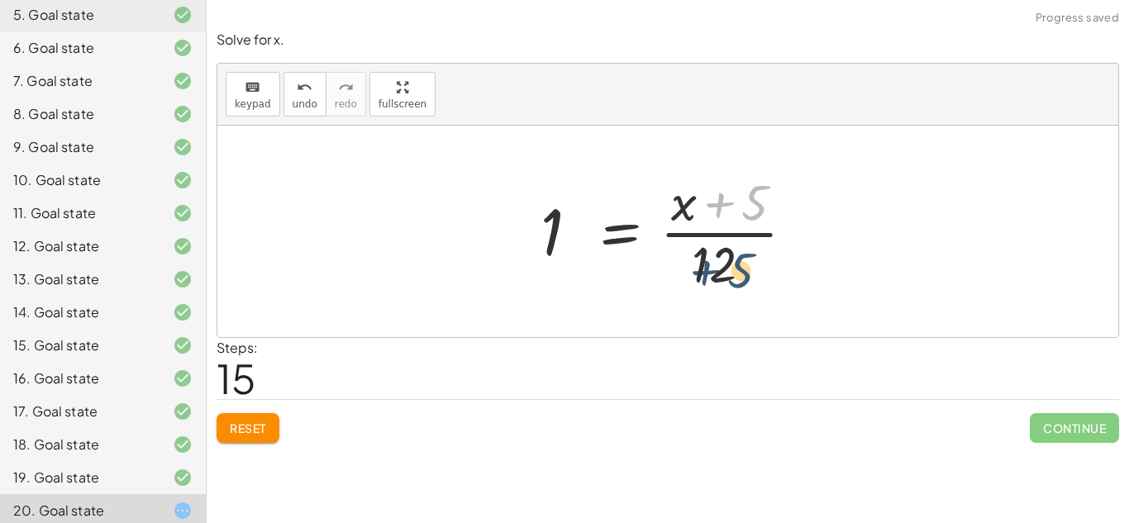
drag, startPoint x: 749, startPoint y: 209, endPoint x: 705, endPoint y: 295, distance: 96.8
click at [705, 295] on div at bounding box center [674, 231] width 284 height 127
drag, startPoint x: 710, startPoint y: 288, endPoint x: 730, endPoint y: 226, distance: 65.1
click at [730, 226] on div at bounding box center [674, 231] width 284 height 127
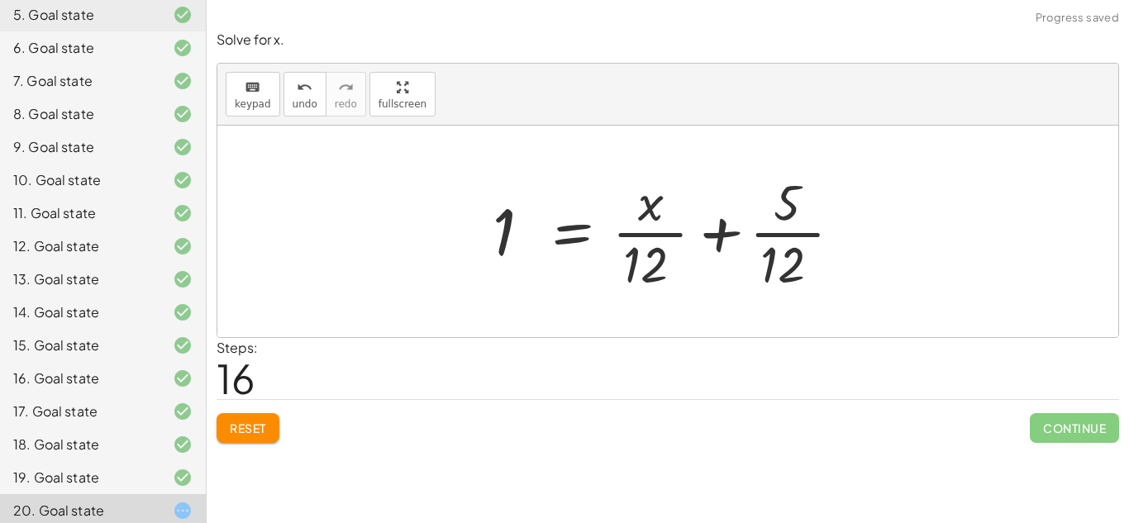
click at [266, 435] on span "Reset" at bounding box center [248, 428] width 36 height 15
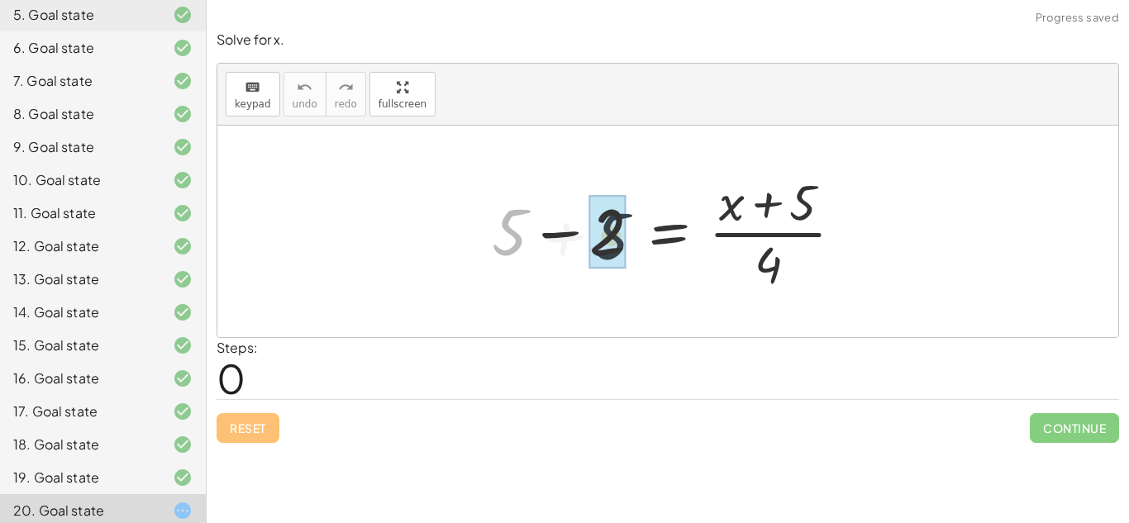
drag, startPoint x: 497, startPoint y: 236, endPoint x: 612, endPoint y: 238, distance: 114.9
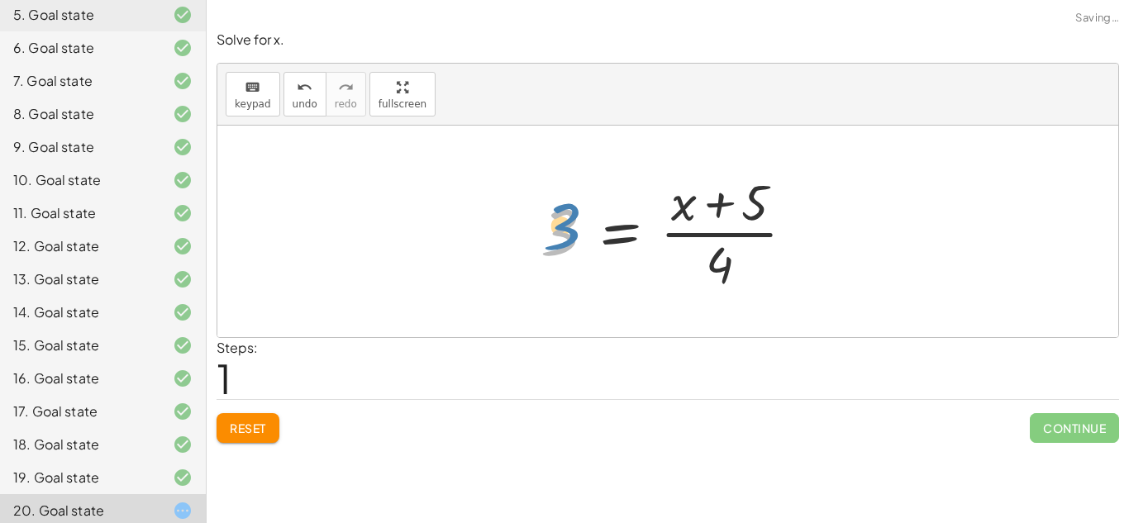
drag, startPoint x: 562, startPoint y: 245, endPoint x: 557, endPoint y: 235, distance: 11.1
click at [557, 235] on div at bounding box center [674, 231] width 284 height 127
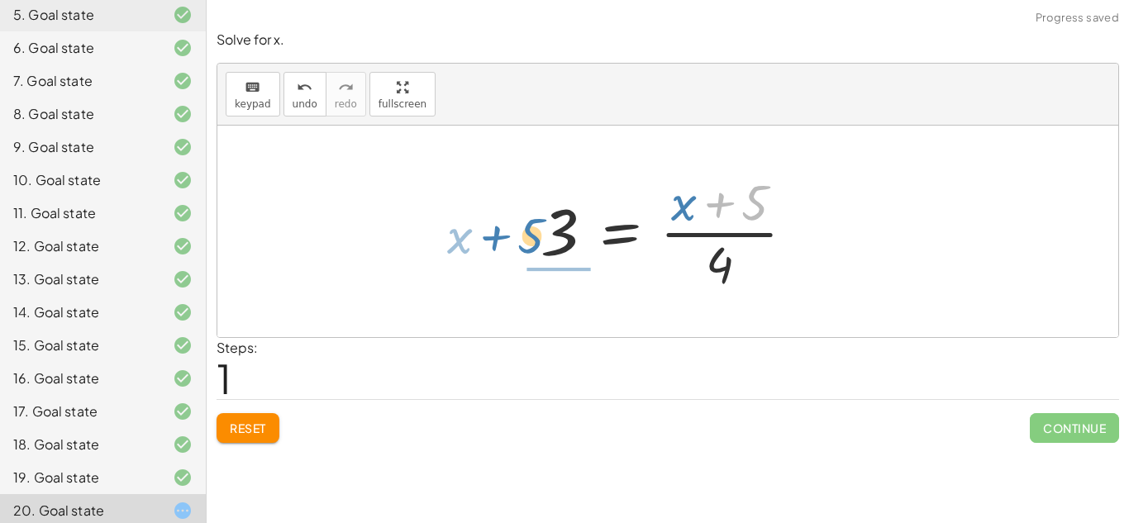
drag, startPoint x: 731, startPoint y: 213, endPoint x: 505, endPoint y: 245, distance: 228.6
click at [505, 245] on div "+ 5 − 2 = · ( + x + 5 ) · 4 + 5 · ( + x ) = · ( + x + 5 ) · 4 3" at bounding box center [667, 232] width 901 height 212
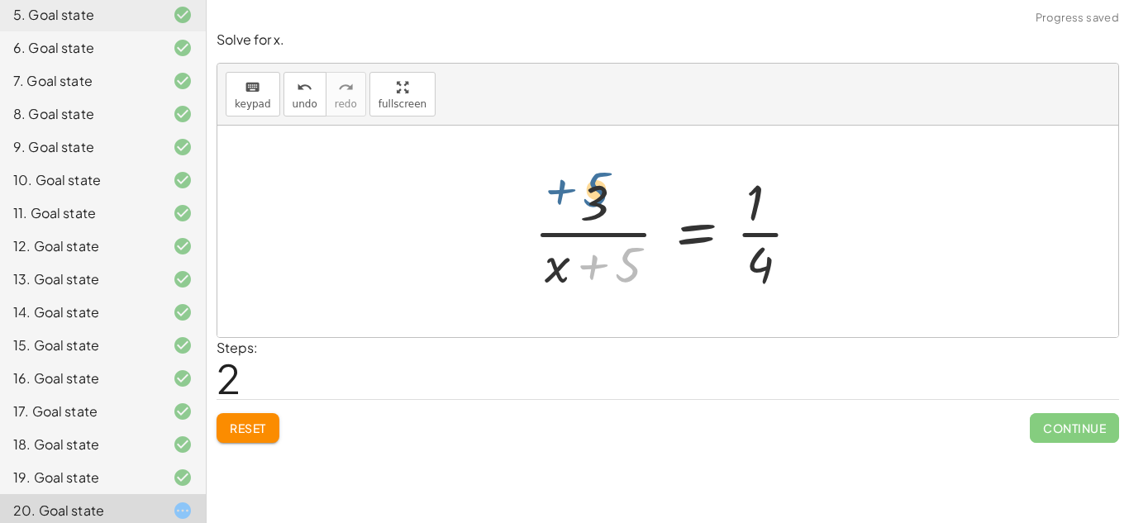
drag, startPoint x: 627, startPoint y: 264, endPoint x: 602, endPoint y: 207, distance: 62.2
click at [602, 207] on div at bounding box center [674, 231] width 297 height 127
drag, startPoint x: 602, startPoint y: 209, endPoint x: 647, endPoint y: 290, distance: 92.9
click at [647, 290] on div at bounding box center [674, 231] width 297 height 127
drag, startPoint x: 597, startPoint y: 224, endPoint x: 635, endPoint y: 255, distance: 48.7
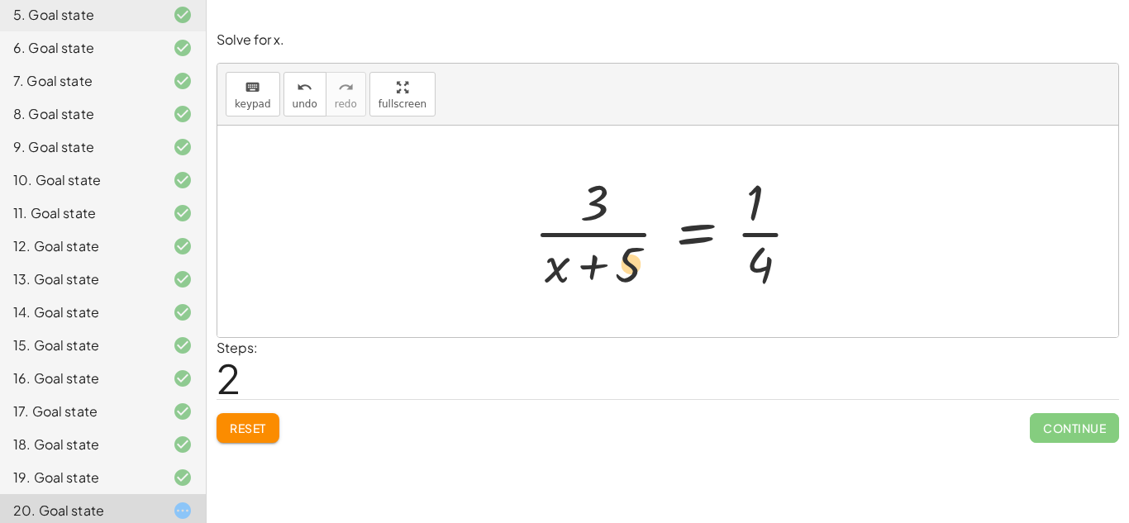
click at [635, 255] on div at bounding box center [674, 231] width 297 height 127
drag, startPoint x: 770, startPoint y: 278, endPoint x: 763, endPoint y: 212, distance: 65.7
click at [763, 212] on div at bounding box center [674, 231] width 297 height 127
drag, startPoint x: 762, startPoint y: 215, endPoint x: 769, endPoint y: 284, distance: 69.8
drag, startPoint x: 635, startPoint y: 287, endPoint x: 604, endPoint y: 217, distance: 76.2
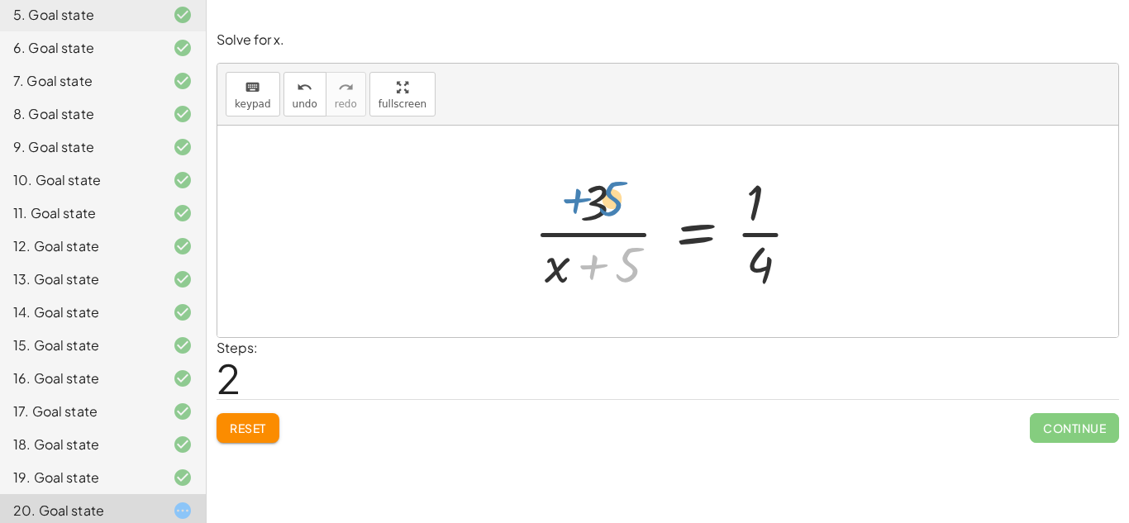
click at [604, 217] on div at bounding box center [674, 231] width 297 height 127
drag, startPoint x: 596, startPoint y: 207, endPoint x: 635, endPoint y: 270, distance: 74.5
click at [635, 270] on div at bounding box center [674, 231] width 297 height 127
drag, startPoint x: 592, startPoint y: 215, endPoint x: 548, endPoint y: 309, distance: 103.9
drag, startPoint x: 566, startPoint y: 276, endPoint x: 582, endPoint y: 200, distance: 77.6
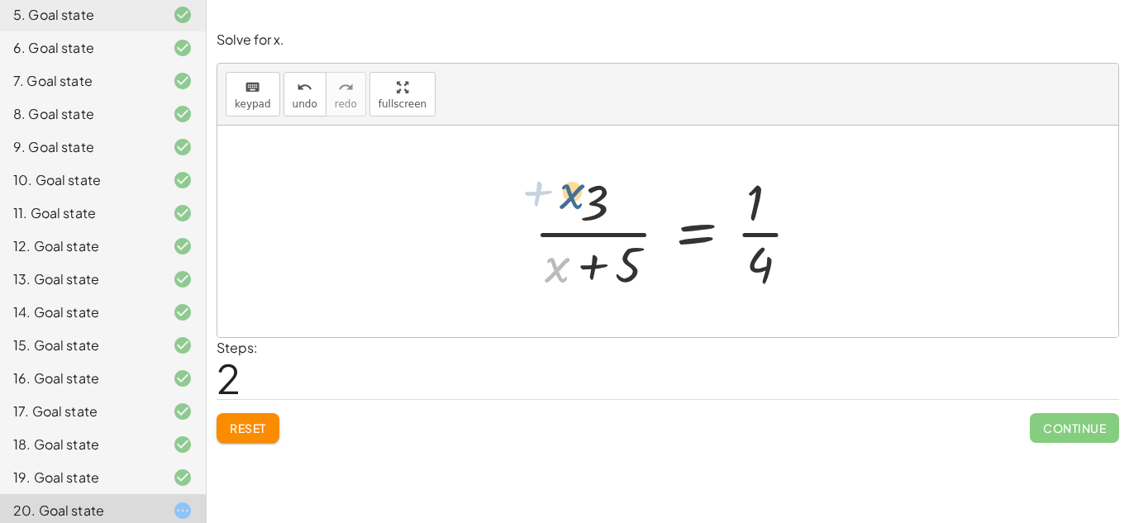
click at [582, 200] on div at bounding box center [674, 231] width 297 height 127
drag, startPoint x: 565, startPoint y: 277, endPoint x: 609, endPoint y: 220, distance: 71.9
click at [609, 220] on div at bounding box center [674, 231] width 297 height 127
drag, startPoint x: 596, startPoint y: 275, endPoint x: 592, endPoint y: 208, distance: 67.1
click at [592, 208] on div at bounding box center [674, 231] width 297 height 127
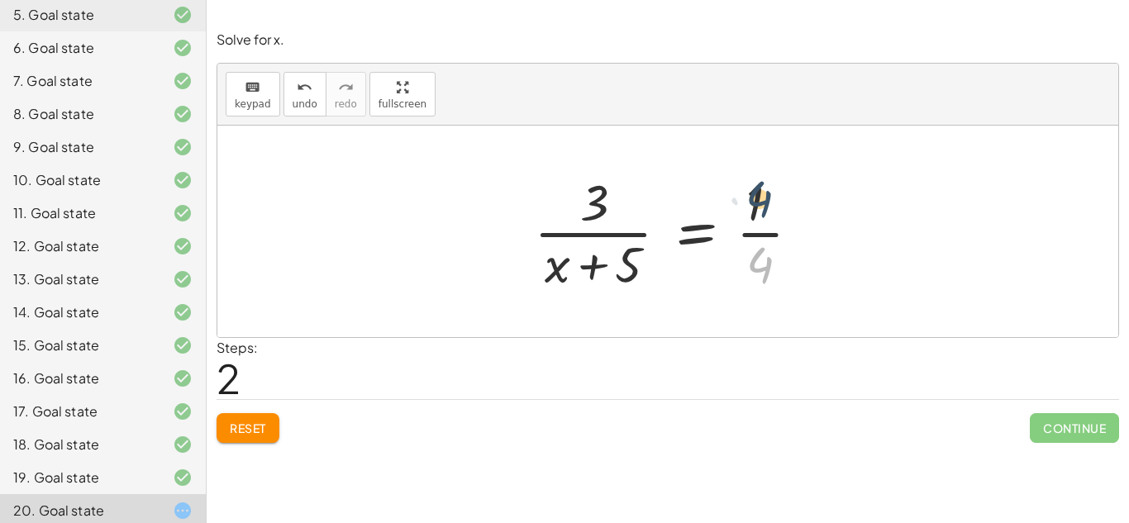
drag, startPoint x: 759, startPoint y: 264, endPoint x: 759, endPoint y: 193, distance: 70.2
click at [759, 193] on div at bounding box center [674, 231] width 297 height 127
drag, startPoint x: 763, startPoint y: 262, endPoint x: 613, endPoint y: 252, distance: 149.9
click at [613, 252] on div at bounding box center [674, 231] width 297 height 127
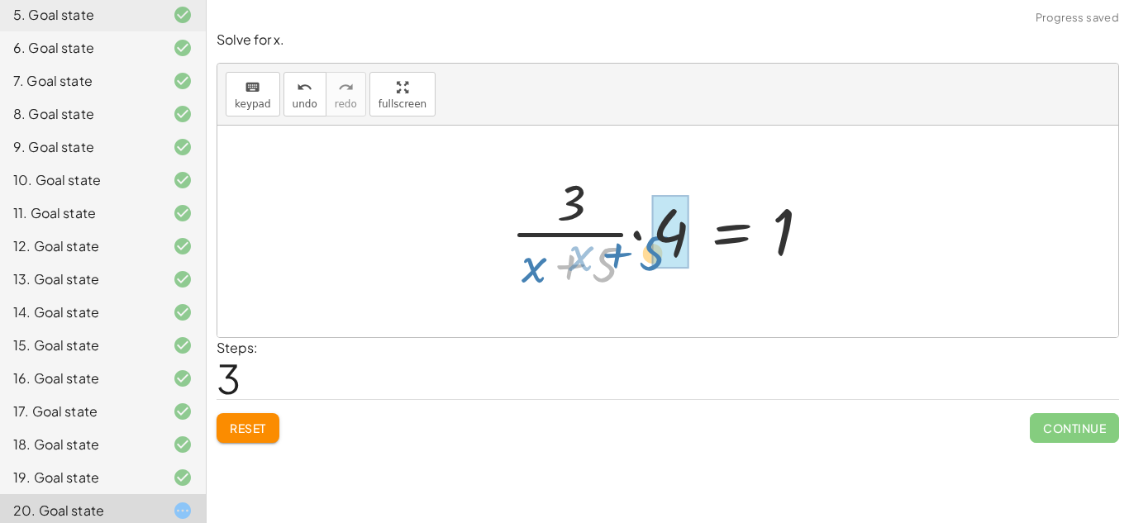
drag, startPoint x: 592, startPoint y: 263, endPoint x: 640, endPoint y: 254, distance: 49.6
click at [640, 254] on div at bounding box center [673, 231] width 343 height 127
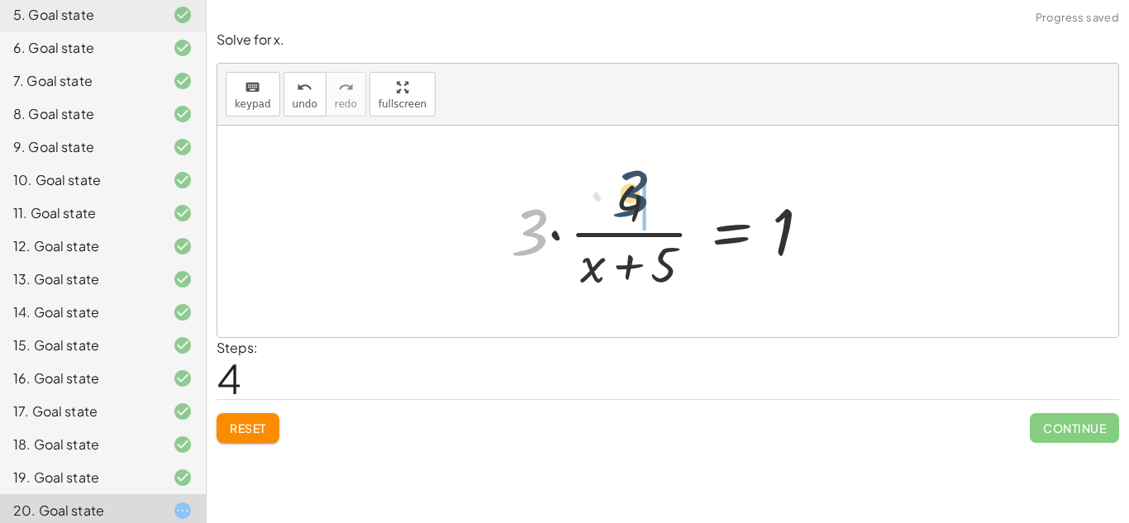
drag, startPoint x: 539, startPoint y: 253, endPoint x: 644, endPoint y: 213, distance: 112.2
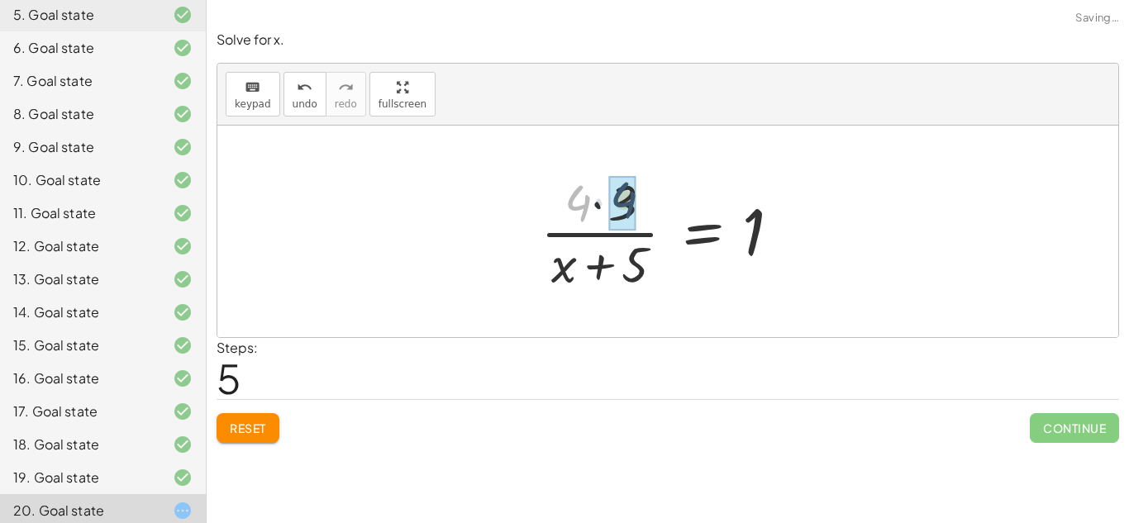
drag, startPoint x: 581, startPoint y: 219, endPoint x: 629, endPoint y: 216, distance: 48.0
drag, startPoint x: 593, startPoint y: 217, endPoint x: 604, endPoint y: 297, distance: 80.1
click at [604, 297] on div "+ 5 − 2 = · ( + x + 5 ) · 4 3 = · ( + x + 5 ) · 4 · 3 · ( + x + 5 ) = · 1 · 4 ·…" at bounding box center [668, 232] width 305 height 136
drag, startPoint x: 638, startPoint y: 289, endPoint x: 585, endPoint y: 294, distance: 53.1
click at [585, 294] on div at bounding box center [674, 231] width 284 height 127
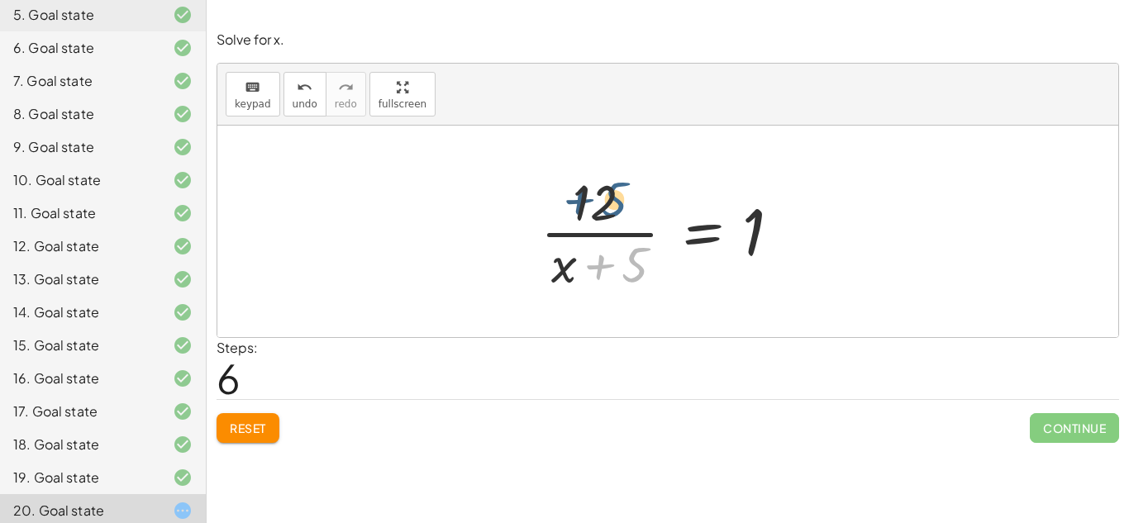
drag, startPoint x: 632, startPoint y: 270, endPoint x: 609, endPoint y: 203, distance: 70.8
click at [609, 203] on div at bounding box center [674, 231] width 284 height 127
drag, startPoint x: 599, startPoint y: 200, endPoint x: 802, endPoint y: 218, distance: 204.1
click at [802, 218] on div at bounding box center [674, 231] width 284 height 127
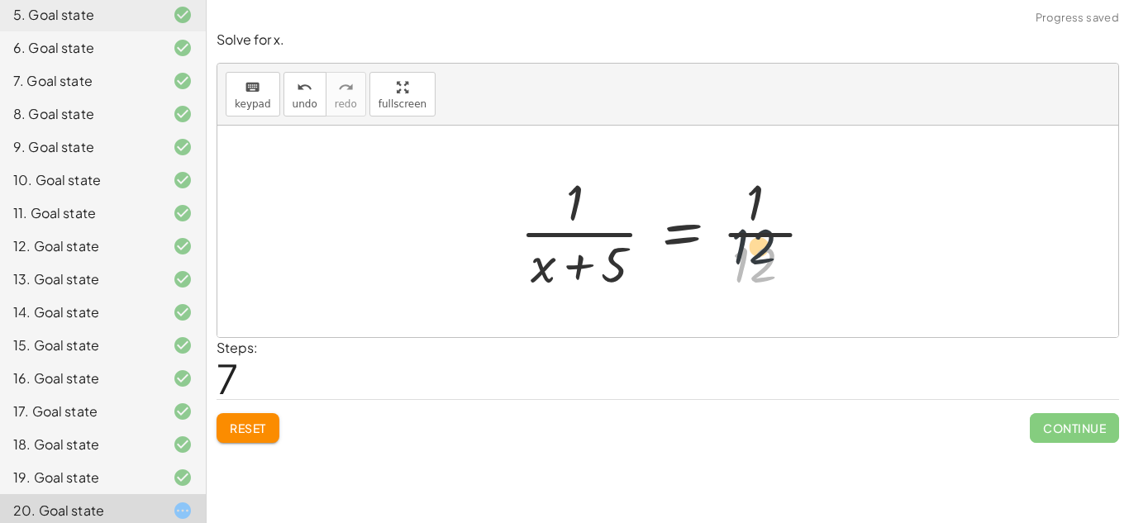
drag, startPoint x: 759, startPoint y: 275, endPoint x: 740, endPoint y: 185, distance: 92.1
click at [740, 185] on div at bounding box center [674, 231] width 324 height 127
drag, startPoint x: 609, startPoint y: 269, endPoint x: 578, endPoint y: 221, distance: 56.9
click at [578, 221] on div at bounding box center [674, 231] width 324 height 127
click at [266, 435] on span "Reset" at bounding box center [248, 428] width 36 height 15
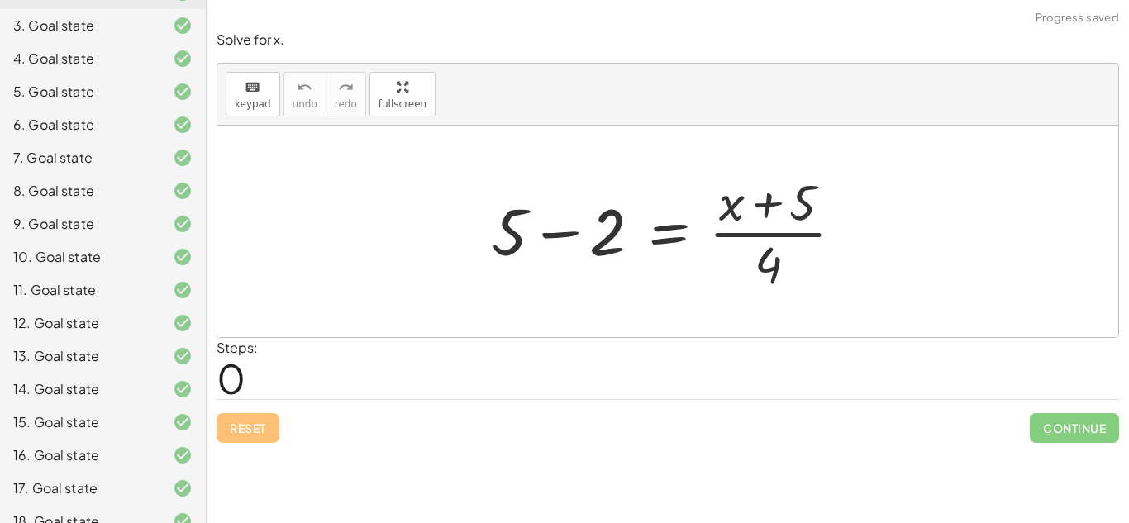
scroll to position [326, 0]
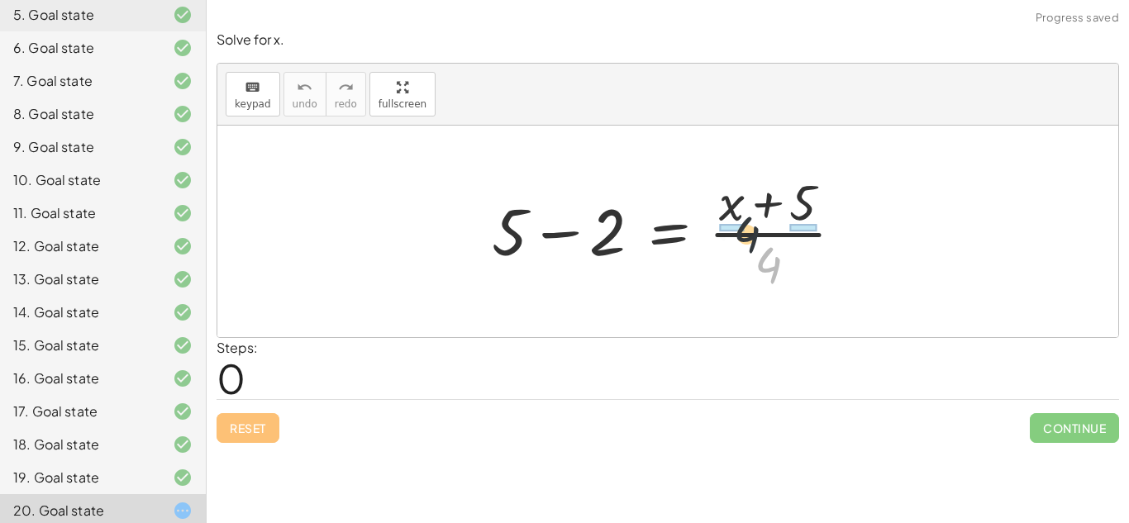
drag, startPoint x: 773, startPoint y: 270, endPoint x: 726, endPoint y: 197, distance: 86.9
click at [726, 197] on div at bounding box center [674, 231] width 382 height 127
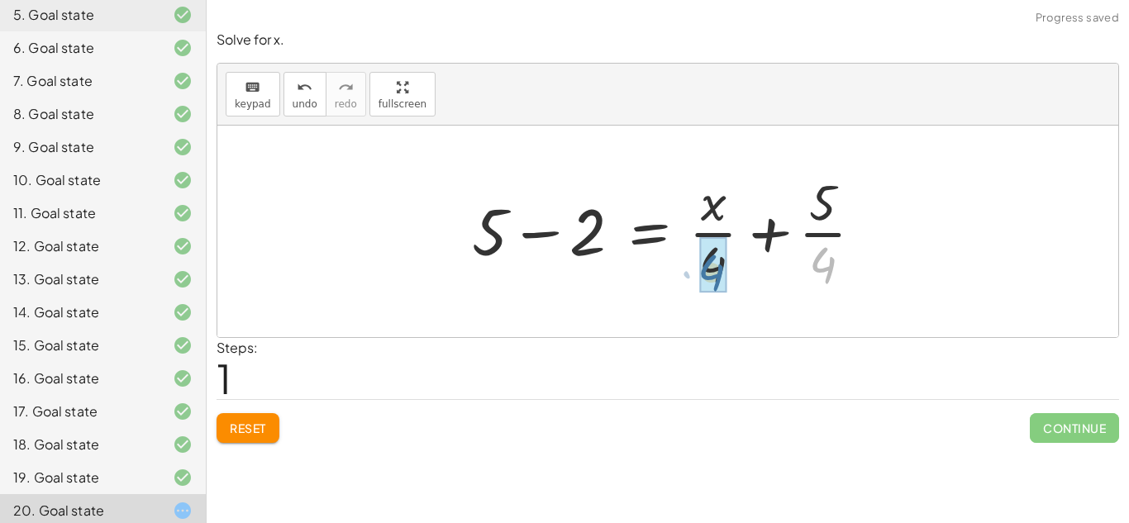
drag, startPoint x: 818, startPoint y: 278, endPoint x: 689, endPoint y: 287, distance: 129.2
click at [689, 287] on div at bounding box center [674, 231] width 421 height 127
drag, startPoint x: 826, startPoint y: 274, endPoint x: 712, endPoint y: 273, distance: 114.0
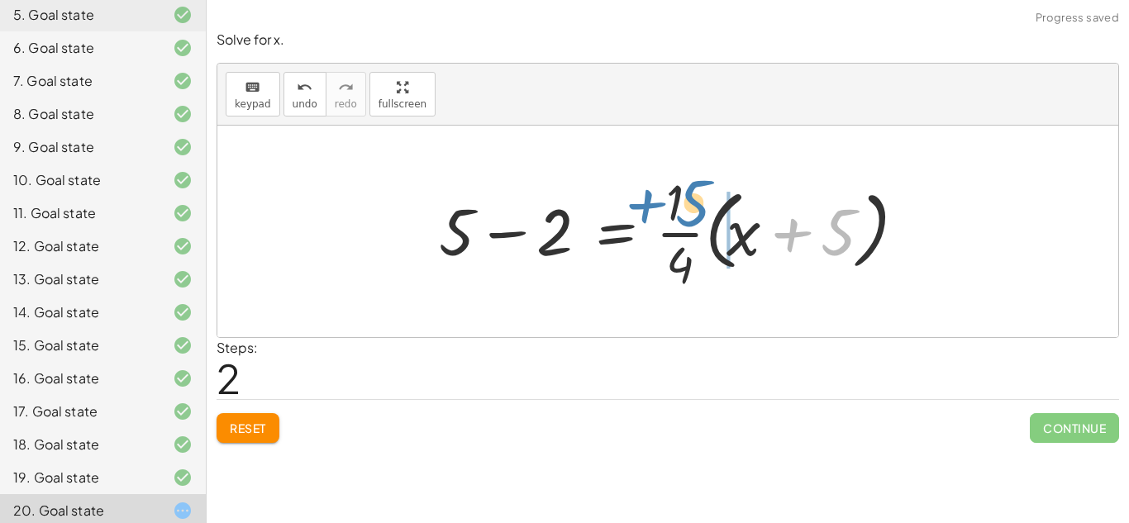
drag, startPoint x: 830, startPoint y: 240, endPoint x: 683, endPoint y: 209, distance: 150.2
click at [683, 209] on div at bounding box center [674, 231] width 486 height 127
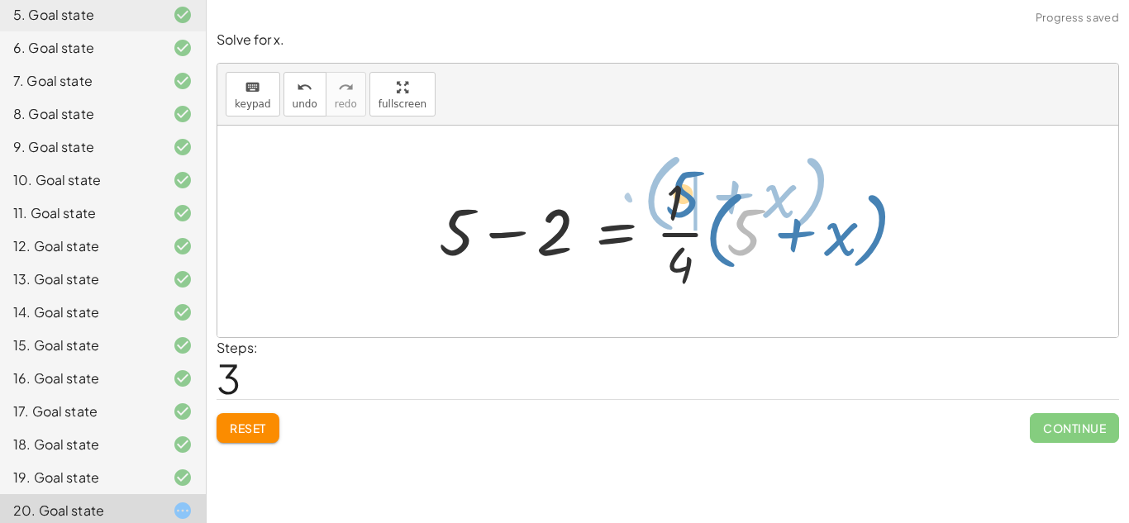
drag, startPoint x: 737, startPoint y: 240, endPoint x: 674, endPoint y: 202, distance: 73.4
click at [674, 202] on div at bounding box center [674, 231] width 486 height 127
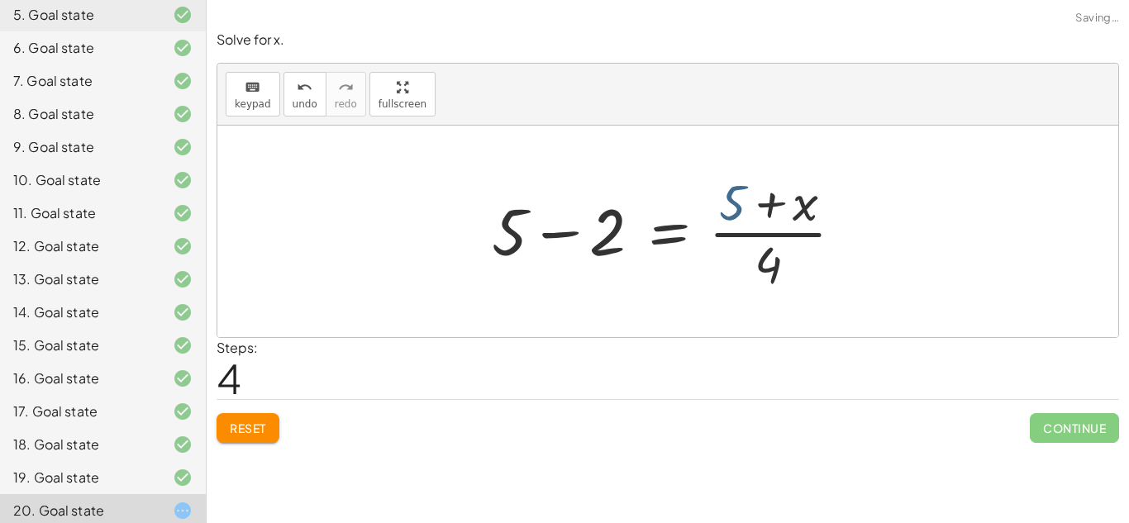
click at [736, 221] on div at bounding box center [674, 231] width 382 height 127
drag, startPoint x: 507, startPoint y: 240, endPoint x: 602, endPoint y: 239, distance: 95.0
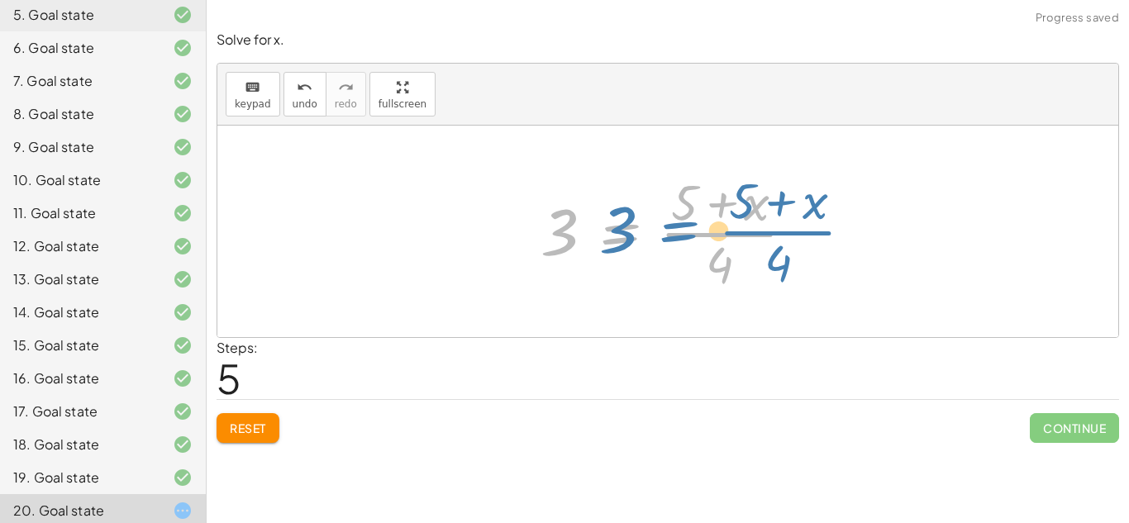
drag, startPoint x: 602, startPoint y: 239, endPoint x: 622, endPoint y: 240, distance: 20.7
click at [622, 240] on div at bounding box center [674, 231] width 284 height 127
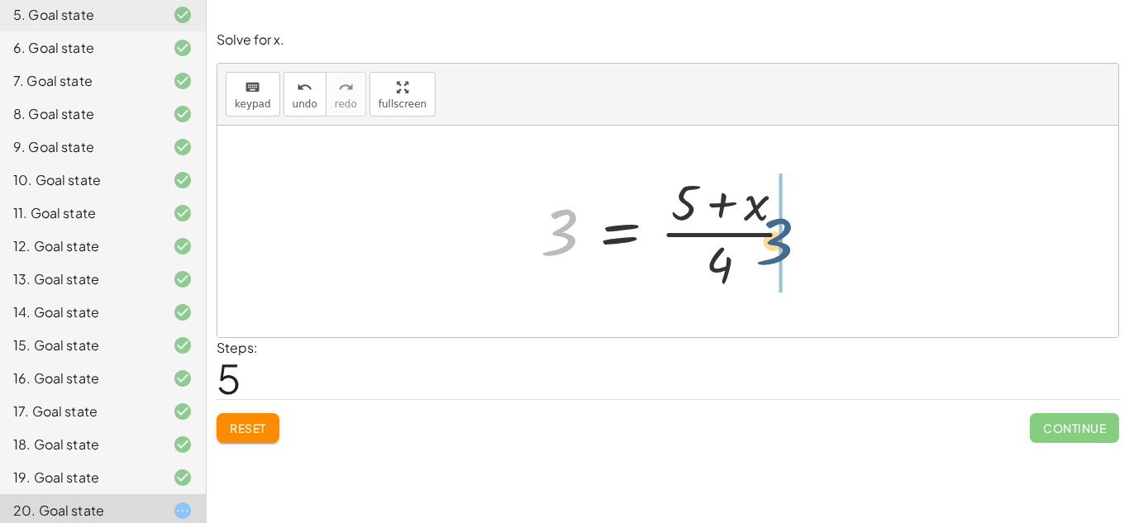
drag, startPoint x: 563, startPoint y: 243, endPoint x: 787, endPoint y: 257, distance: 224.4
click at [787, 257] on div at bounding box center [674, 231] width 284 height 127
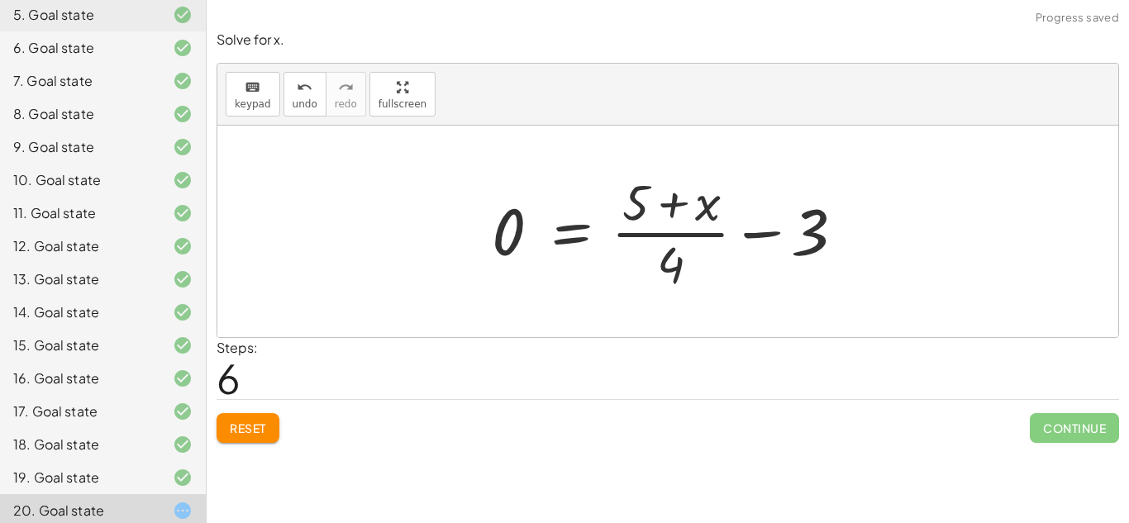
click at [702, 269] on div at bounding box center [674, 231] width 382 height 127
drag, startPoint x: 664, startPoint y: 272, endPoint x: 821, endPoint y: 225, distance: 163.1
click at [821, 225] on div at bounding box center [674, 231] width 382 height 127
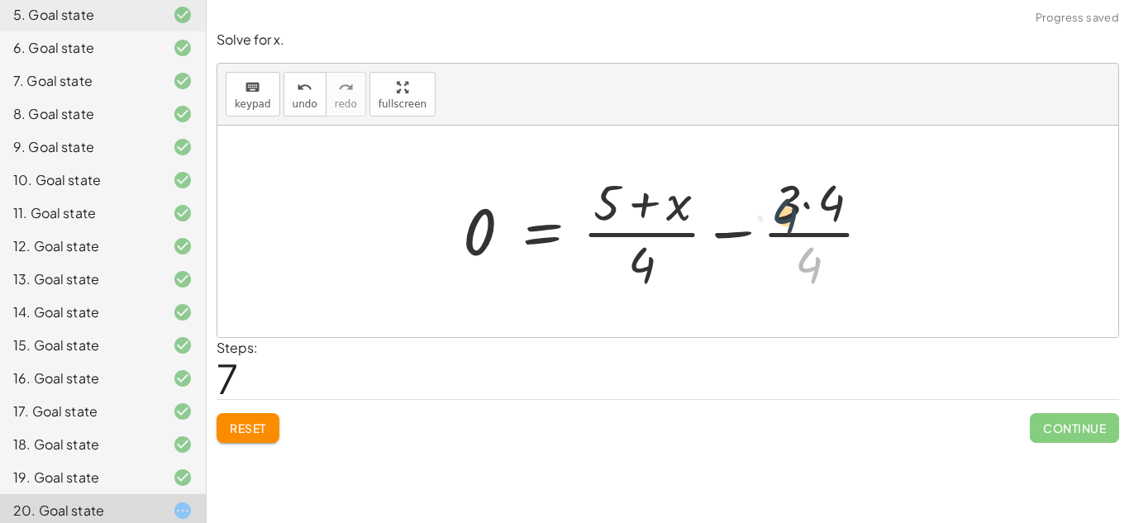
drag, startPoint x: 801, startPoint y: 257, endPoint x: 754, endPoint y: 157, distance: 110.2
click at [754, 157] on div "+ 5 − 2 = · ( + x + 5 ) · 4 + 5 − 2 = + · x · 4 + · 5 · 4 + 5 − 2 = · · 1 · 4 ·…" at bounding box center [667, 232] width 901 height 212
drag, startPoint x: 794, startPoint y: 207, endPoint x: 817, endPoint y: 285, distance: 81.8
click at [817, 285] on div at bounding box center [673, 231] width 438 height 127
drag, startPoint x: 822, startPoint y: 213, endPoint x: 791, endPoint y: 221, distance: 32.3
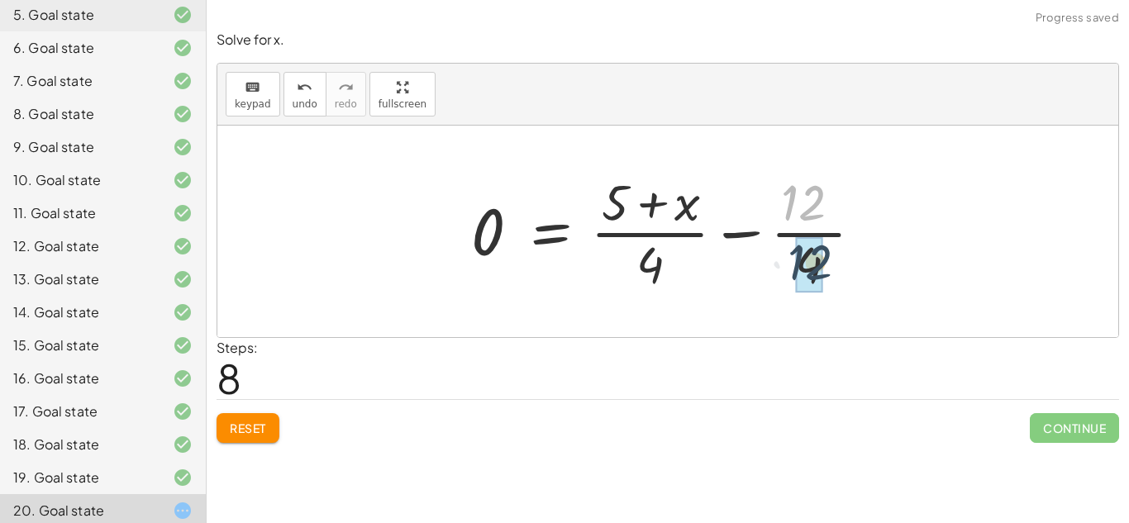
drag, startPoint x: 807, startPoint y: 207, endPoint x: 811, endPoint y: 270, distance: 62.9
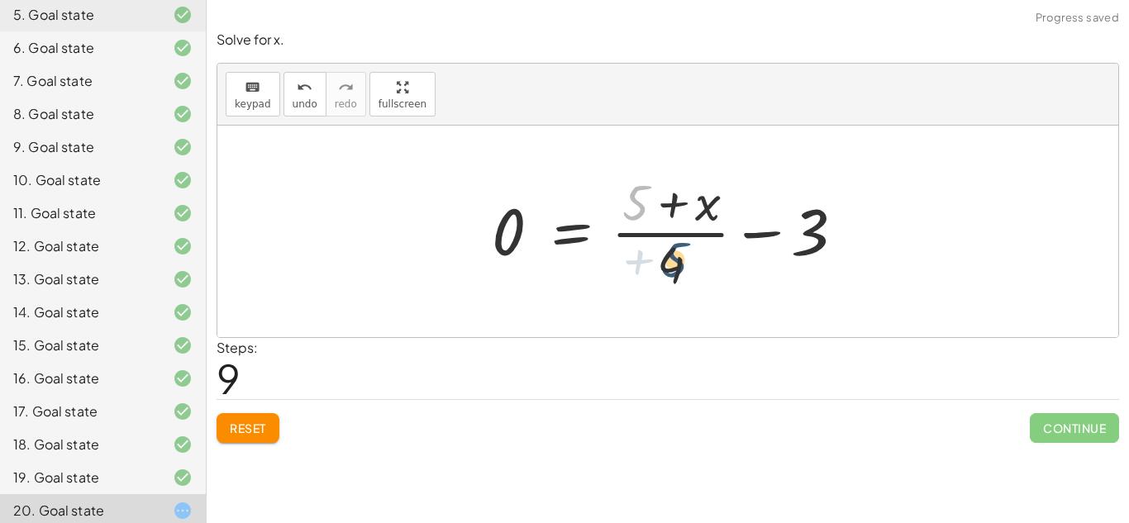
drag, startPoint x: 639, startPoint y: 218, endPoint x: 678, endPoint y: 284, distance: 77.1
click at [678, 284] on div at bounding box center [674, 231] width 382 height 127
drag, startPoint x: 678, startPoint y: 284, endPoint x: 601, endPoint y: 153, distance: 152.6
drag, startPoint x: 669, startPoint y: 274, endPoint x: 685, endPoint y: 210, distance: 66.3
click at [685, 210] on div at bounding box center [674, 231] width 382 height 127
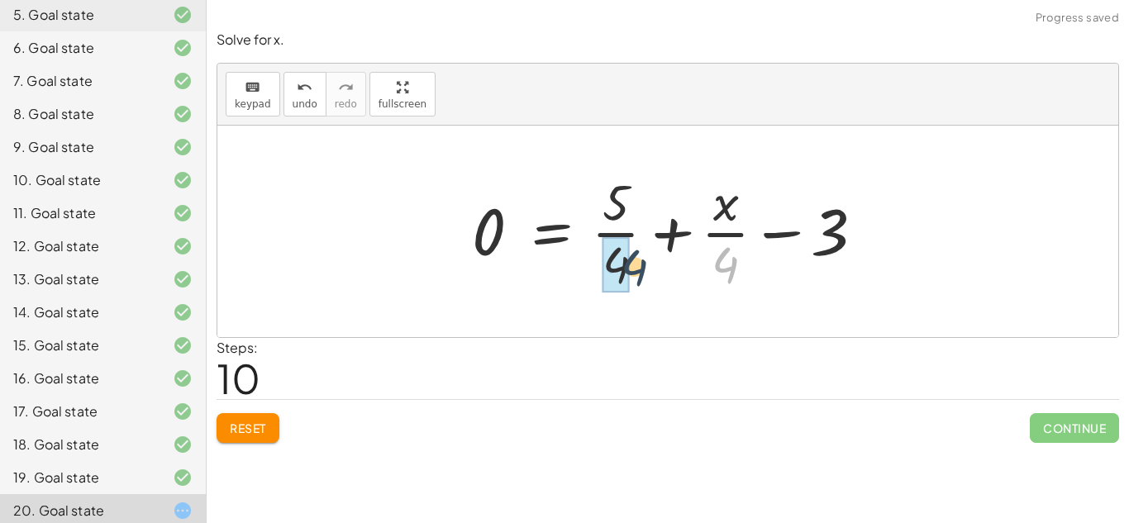
drag, startPoint x: 721, startPoint y: 263, endPoint x: 611, endPoint y: 263, distance: 109.1
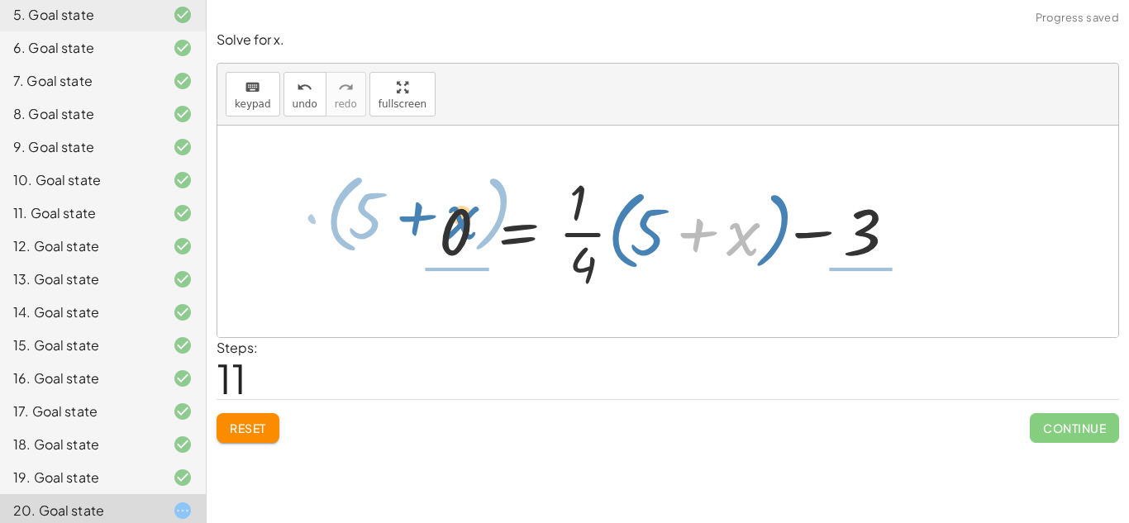
drag, startPoint x: 701, startPoint y: 237, endPoint x: 415, endPoint y: 221, distance: 286.4
click at [415, 221] on div "+ 5 − 2 = · ( + x + 5 ) · 4 + 5 − 2 = + · x · 4 + · 5 · 4 + 5 − 2 = · · 1 · 4 ·…" at bounding box center [667, 232] width 507 height 136
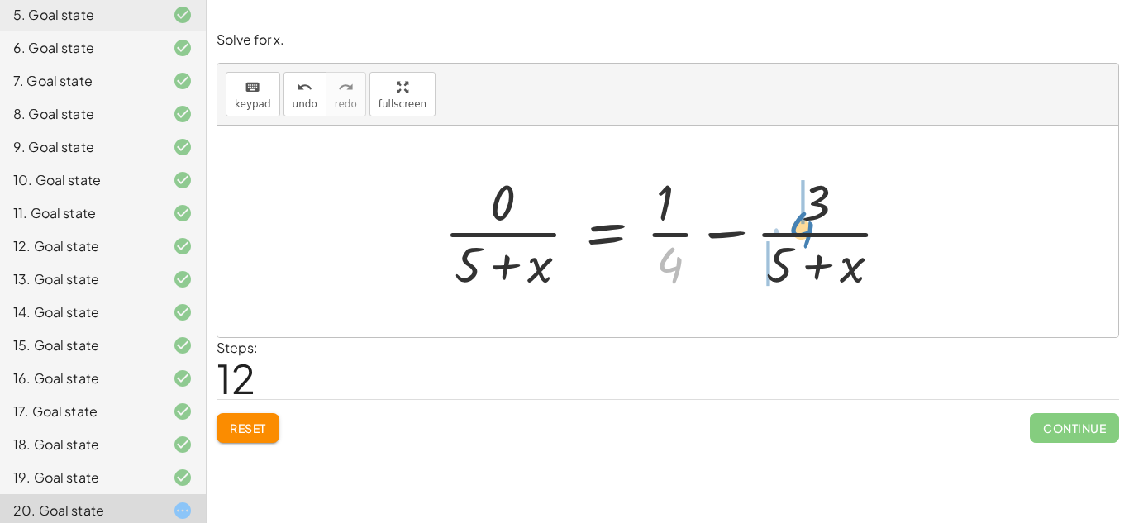
drag, startPoint x: 667, startPoint y: 274, endPoint x: 800, endPoint y: 235, distance: 138.6
click at [800, 235] on div at bounding box center [673, 231] width 477 height 127
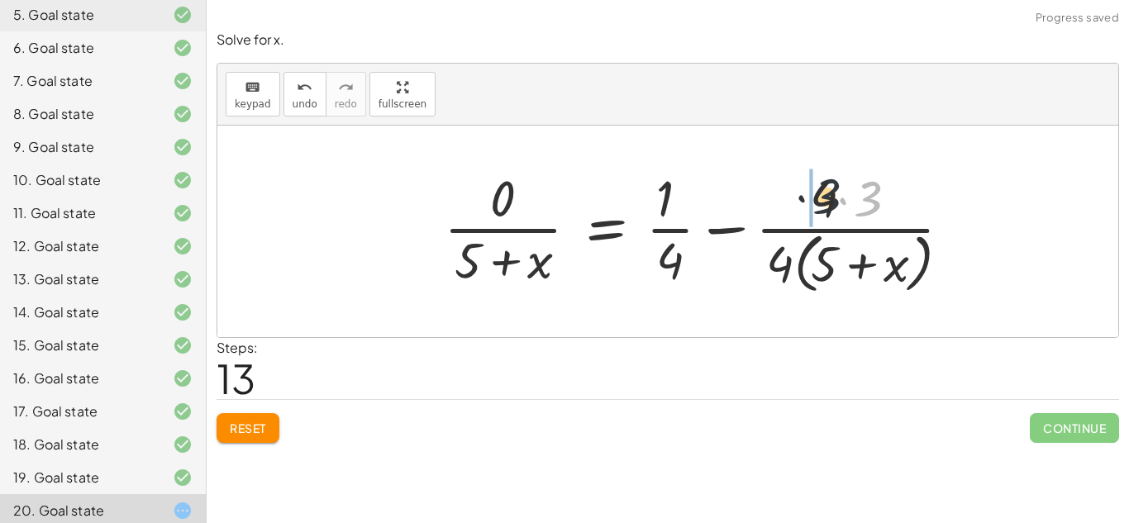
drag, startPoint x: 867, startPoint y: 212, endPoint x: 779, endPoint y: 207, distance: 87.8
click at [779, 207] on div at bounding box center [703, 231] width 537 height 135
drag, startPoint x: 814, startPoint y: 208, endPoint x: 865, endPoint y: 201, distance: 51.8
drag, startPoint x: 865, startPoint y: 202, endPoint x: 670, endPoint y: 255, distance: 201.8
click at [670, 255] on div at bounding box center [703, 231] width 537 height 135
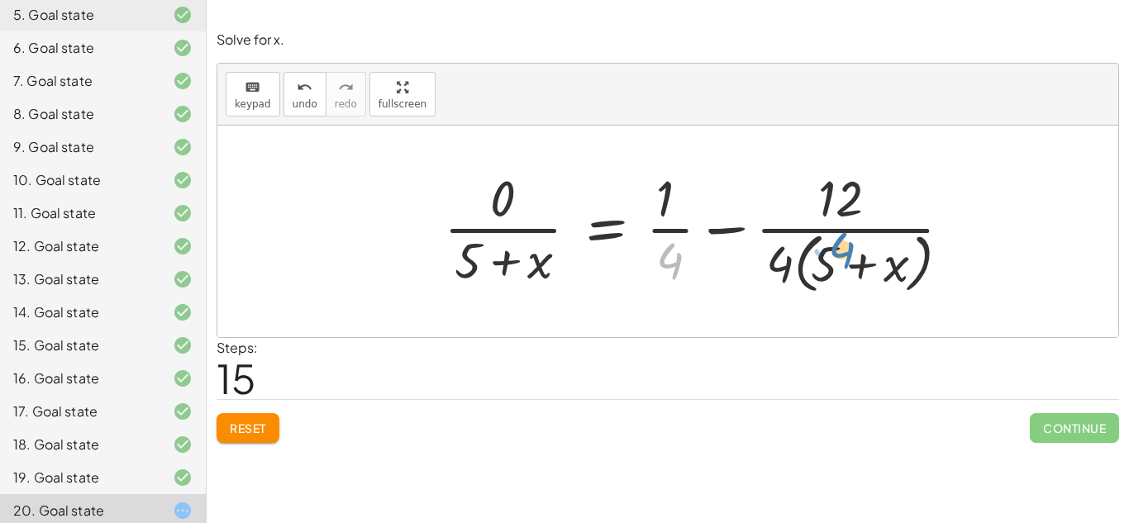
drag, startPoint x: 672, startPoint y: 269, endPoint x: 869, endPoint y: 283, distance: 198.0
click at [869, 283] on div at bounding box center [703, 231] width 537 height 135
drag, startPoint x: 670, startPoint y: 210, endPoint x: 776, endPoint y: 282, distance: 127.9
click at [776, 282] on div at bounding box center [703, 231] width 537 height 135
drag, startPoint x: 878, startPoint y: 290, endPoint x: 742, endPoint y: 295, distance: 135.6
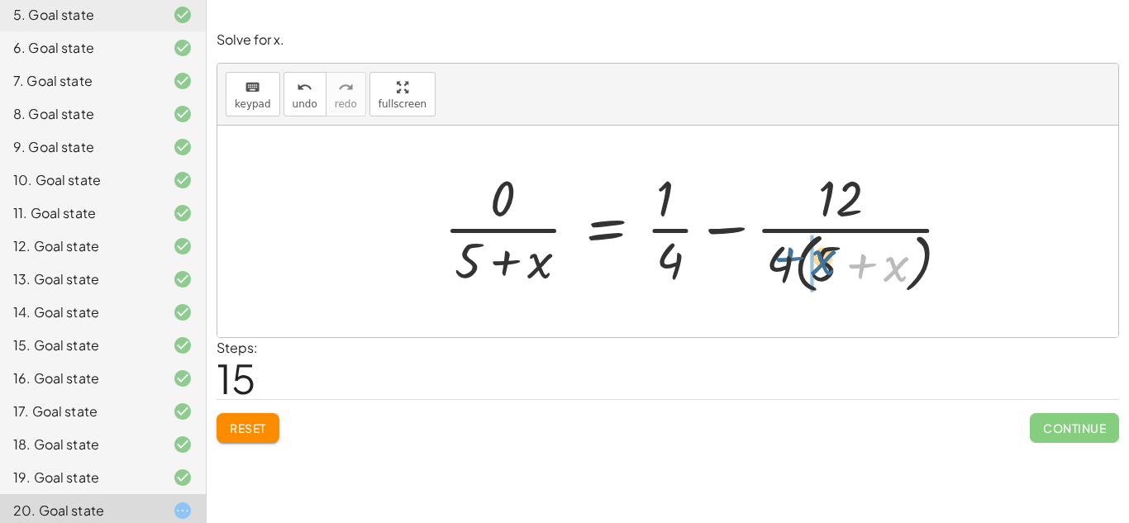
click at [742, 295] on div at bounding box center [703, 231] width 537 height 135
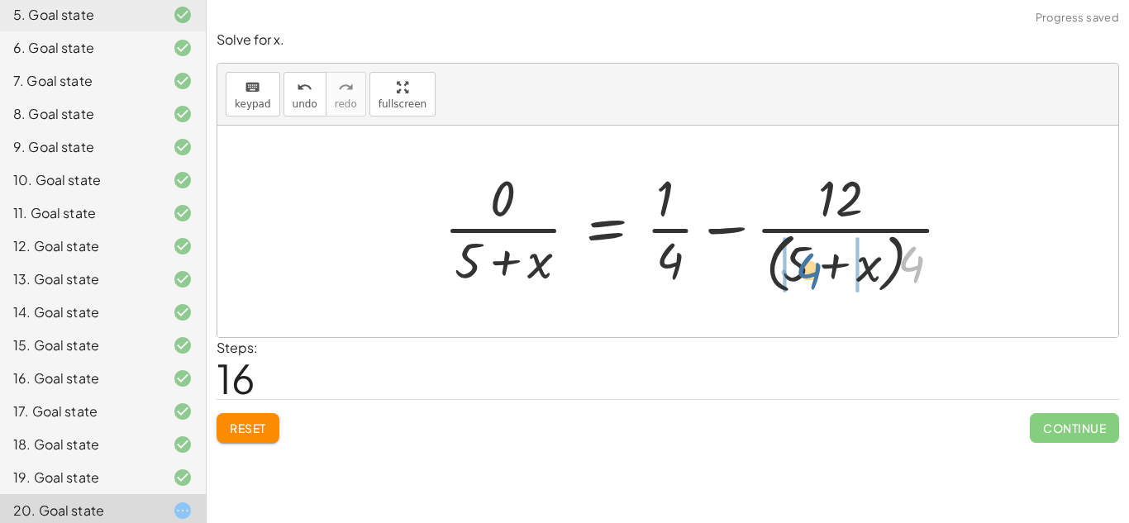
drag, startPoint x: 901, startPoint y: 276, endPoint x: 795, endPoint y: 282, distance: 105.9
click at [795, 282] on div at bounding box center [703, 231] width 537 height 135
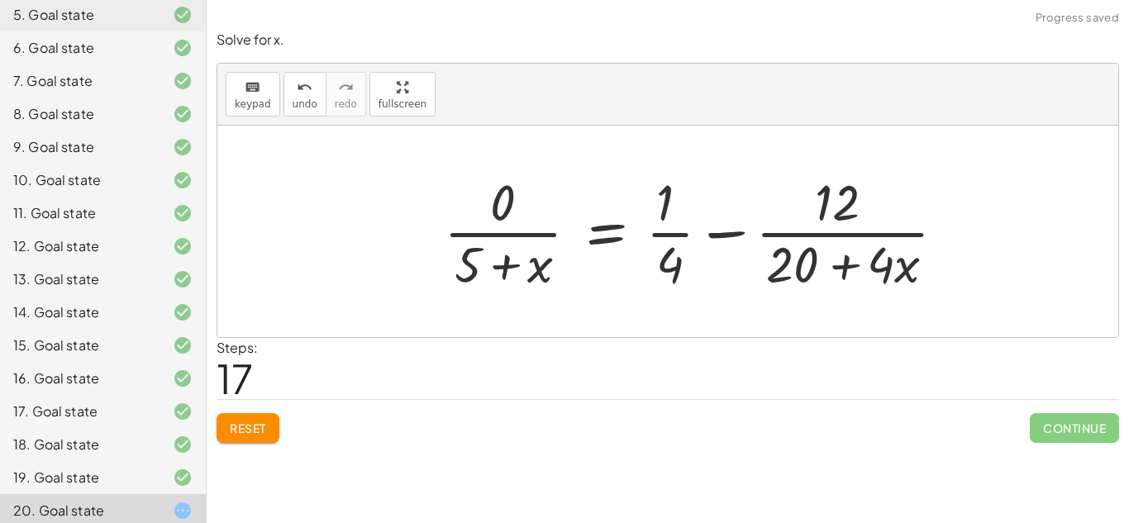
drag, startPoint x: 876, startPoint y: 270, endPoint x: 852, endPoint y: 269, distance: 24.0
click at [852, 269] on div at bounding box center [700, 231] width 531 height 127
drag, startPoint x: 884, startPoint y: 271, endPoint x: 800, endPoint y: 264, distance: 84.5
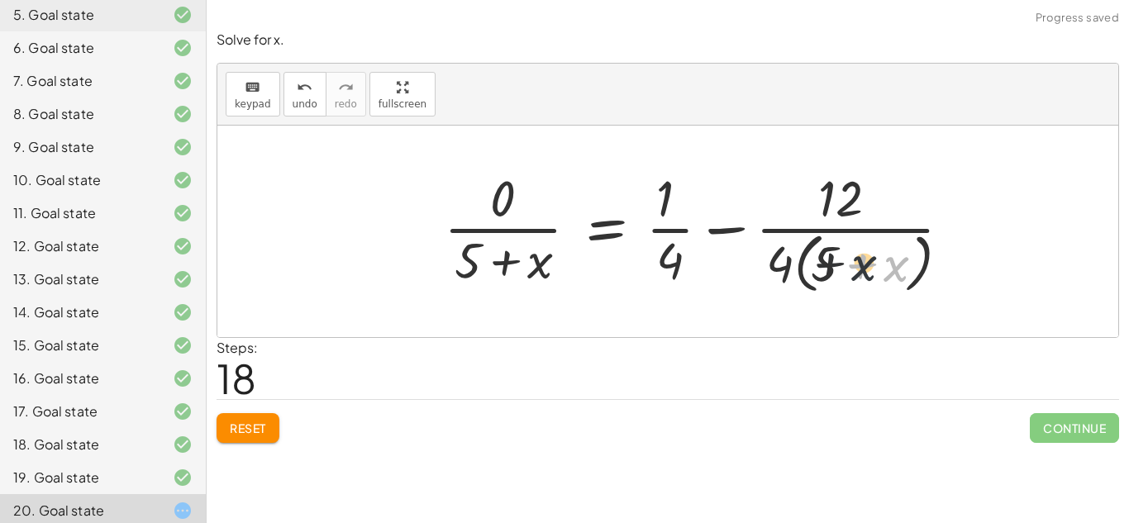
drag, startPoint x: 888, startPoint y: 271, endPoint x: 808, endPoint y: 266, distance: 80.3
click at [808, 266] on div at bounding box center [703, 231] width 537 height 135
drag, startPoint x: 892, startPoint y: 266, endPoint x: 796, endPoint y: 275, distance: 96.3
click at [796, 275] on div at bounding box center [703, 231] width 537 height 135
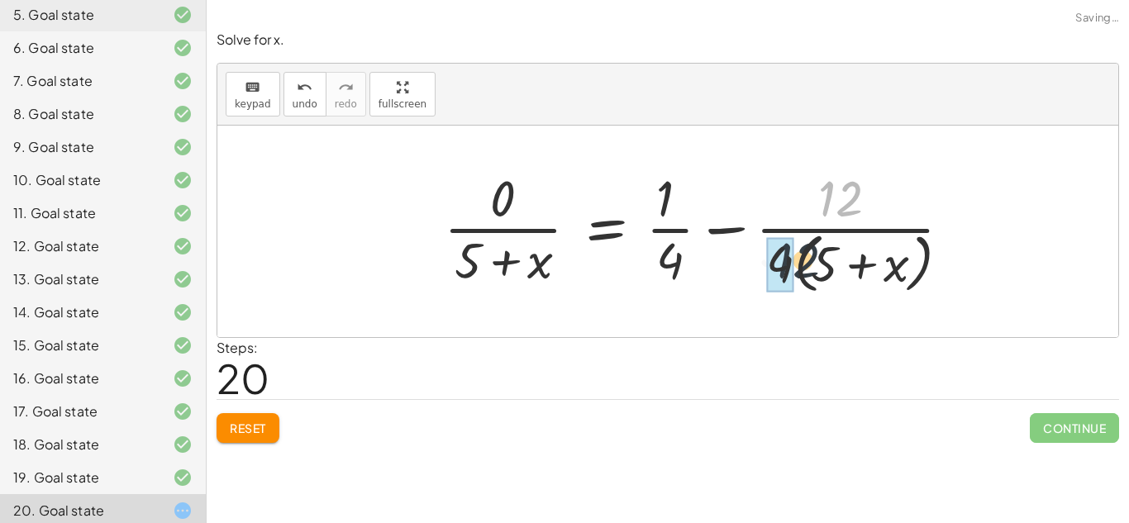
drag, startPoint x: 854, startPoint y: 200, endPoint x: 807, endPoint y: 271, distance: 85.7
click at [807, 271] on div at bounding box center [703, 231] width 537 height 135
click at [807, 271] on div at bounding box center [673, 231] width 477 height 127
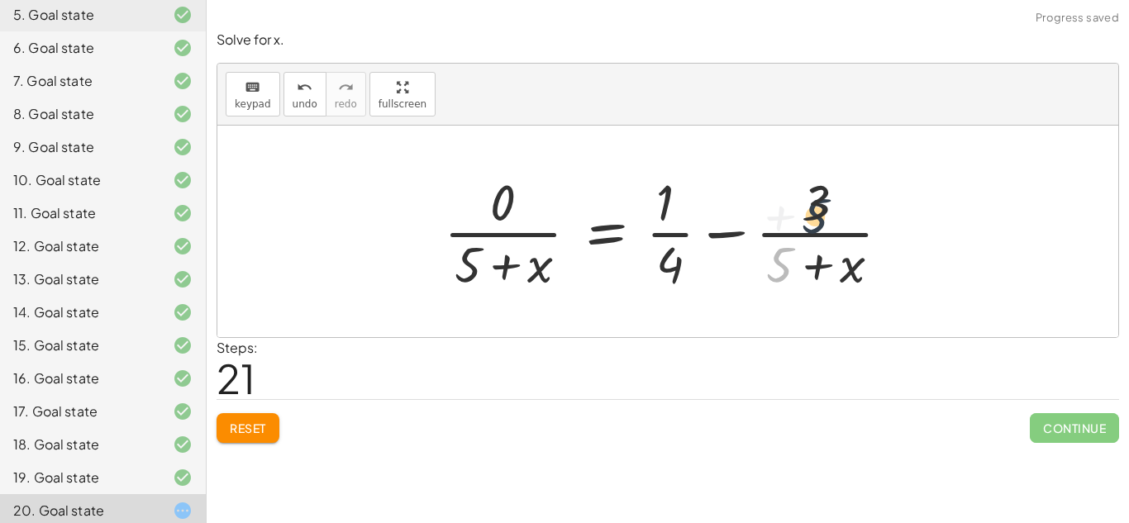
drag, startPoint x: 777, startPoint y: 278, endPoint x: 829, endPoint y: 205, distance: 89.4
click at [829, 205] on div at bounding box center [673, 231] width 477 height 127
drag, startPoint x: 779, startPoint y: 264, endPoint x: 858, endPoint y: 264, distance: 78.5
click at [858, 264] on div at bounding box center [673, 231] width 477 height 127
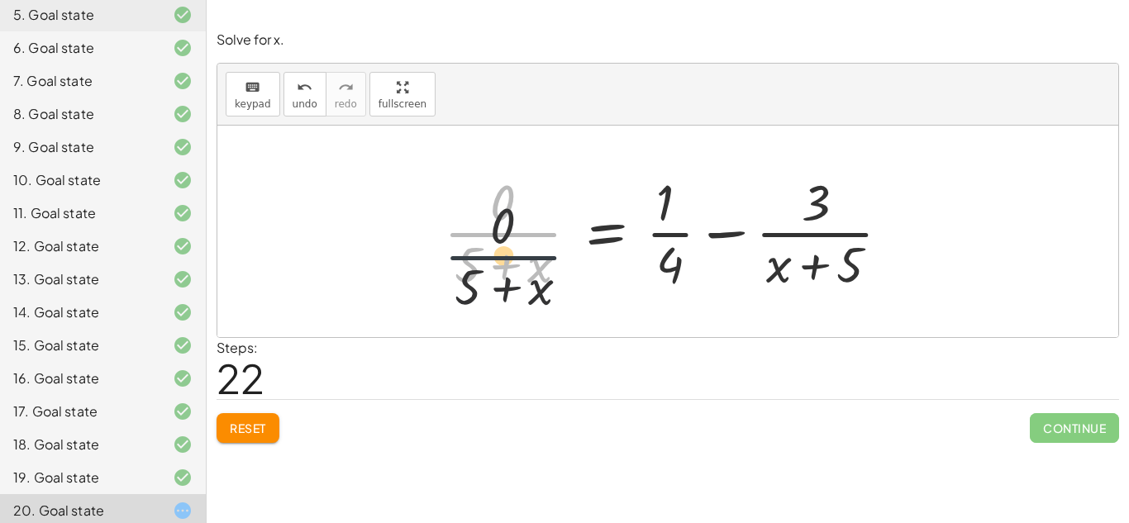
drag, startPoint x: 504, startPoint y: 225, endPoint x: 498, endPoint y: 269, distance: 45.0
click at [498, 269] on div at bounding box center [673, 231] width 477 height 127
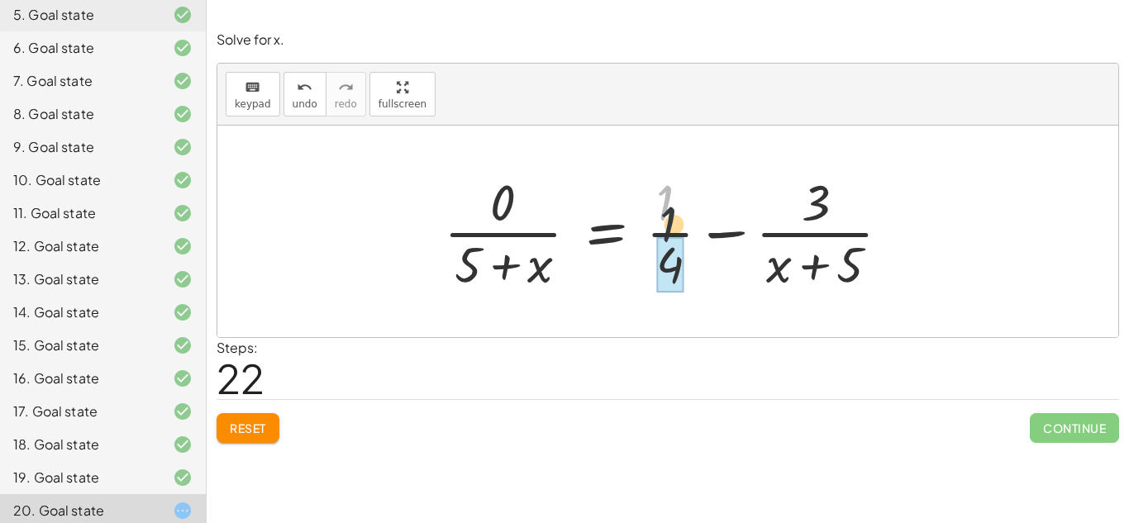
drag, startPoint x: 664, startPoint y: 219, endPoint x: 665, endPoint y: 272, distance: 52.9
drag, startPoint x: 666, startPoint y: 273, endPoint x: 663, endPoint y: 209, distance: 63.7
click at [663, 209] on div at bounding box center [673, 231] width 477 height 127
click at [250, 442] on button "Reset" at bounding box center [248, 428] width 63 height 30
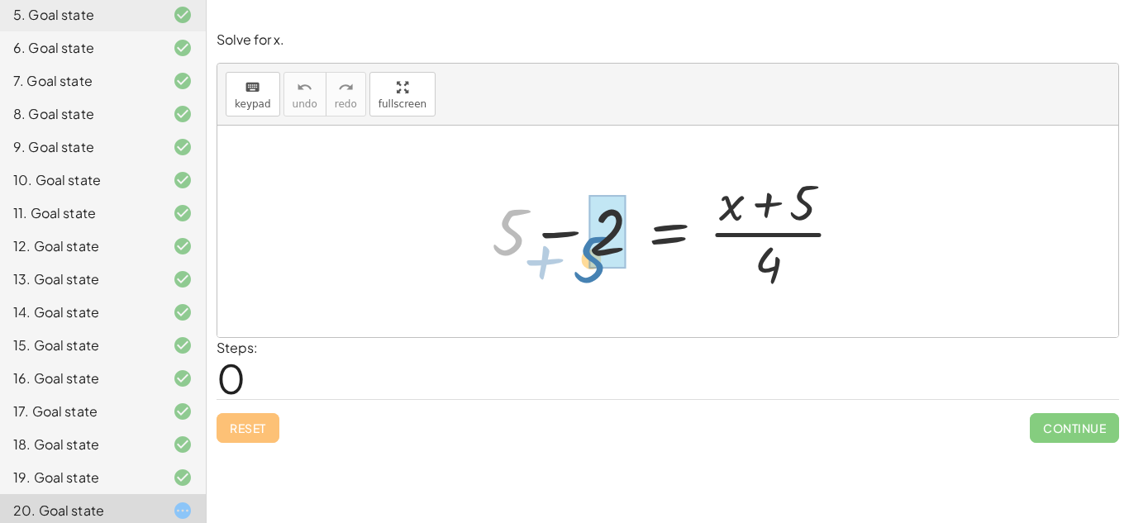
drag, startPoint x: 513, startPoint y: 228, endPoint x: 595, endPoint y: 252, distance: 85.2
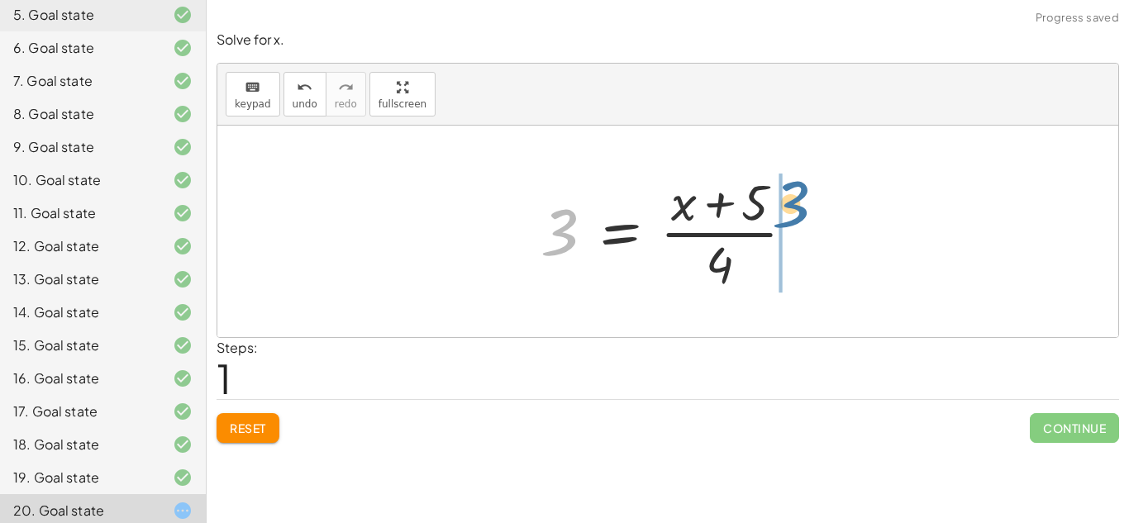
drag, startPoint x: 559, startPoint y: 241, endPoint x: 792, endPoint y: 216, distance: 234.4
click at [792, 216] on div at bounding box center [674, 231] width 284 height 127
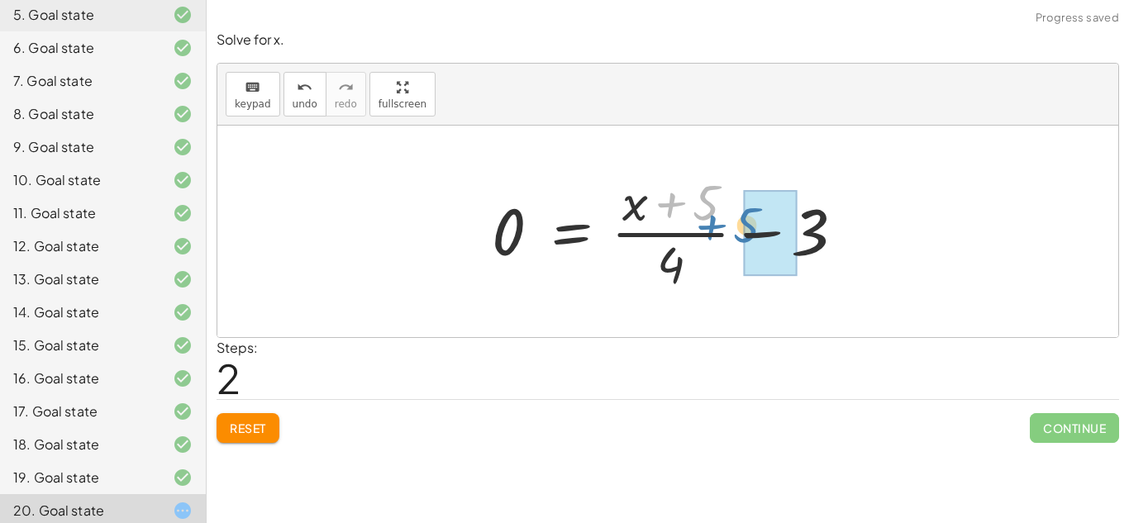
drag, startPoint x: 659, startPoint y: 202, endPoint x: 699, endPoint y: 224, distance: 46.2
click at [699, 224] on div at bounding box center [674, 231] width 382 height 127
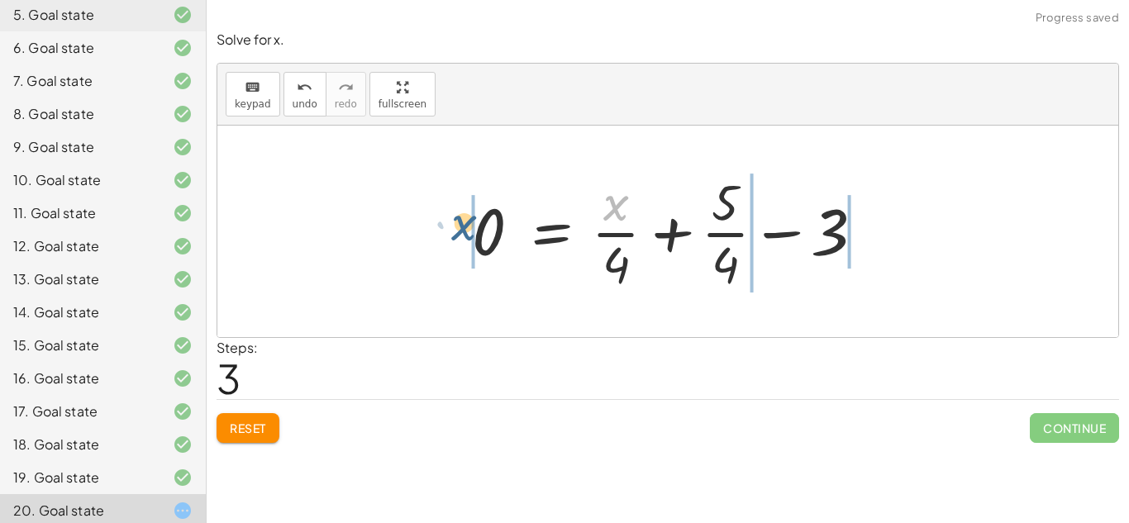
drag, startPoint x: 616, startPoint y: 214, endPoint x: 473, endPoint y: 241, distance: 145.5
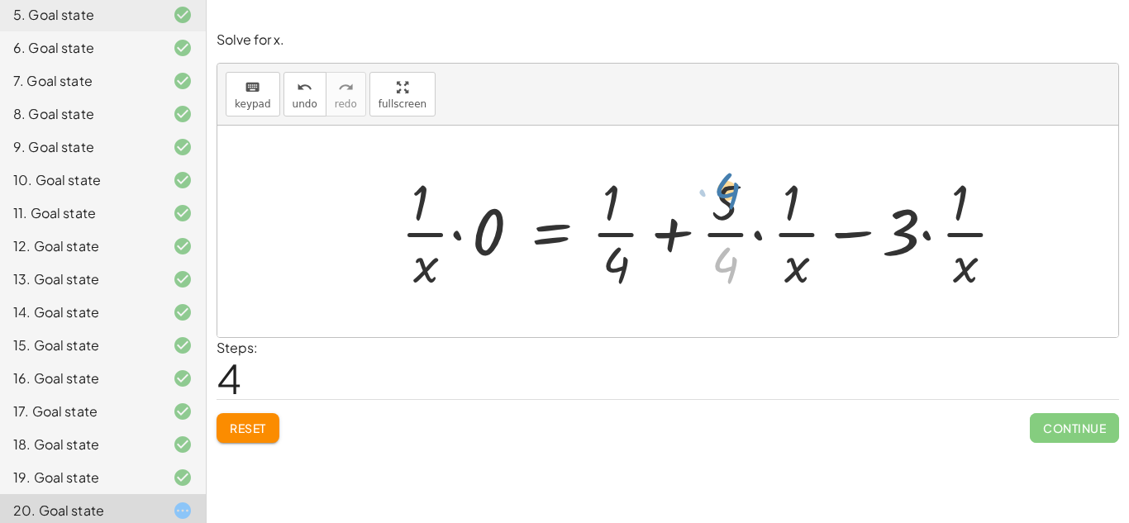
drag, startPoint x: 740, startPoint y: 267, endPoint x: 744, endPoint y: 203, distance: 63.8
click at [744, 203] on div at bounding box center [710, 231] width 635 height 127
drag, startPoint x: 720, startPoint y: 221, endPoint x: 617, endPoint y: 278, distance: 116.9
click at [617, 278] on div at bounding box center [710, 231] width 635 height 127
drag, startPoint x: 611, startPoint y: 272, endPoint x: 713, endPoint y: 273, distance: 102.5
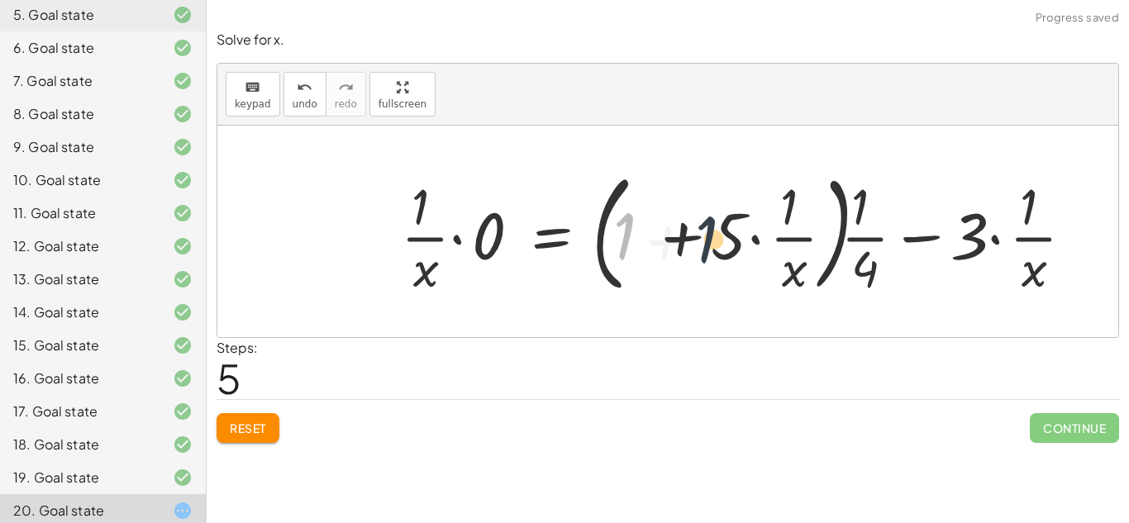
drag, startPoint x: 632, startPoint y: 240, endPoint x: 720, endPoint y: 244, distance: 87.7
click at [720, 244] on div at bounding box center [744, 231] width 703 height 137
drag, startPoint x: 799, startPoint y: 209, endPoint x: 921, endPoint y: 291, distance: 146.5
click at [921, 291] on div at bounding box center [744, 231] width 703 height 137
drag, startPoint x: 973, startPoint y: 260, endPoint x: 830, endPoint y: 280, distance: 144.3
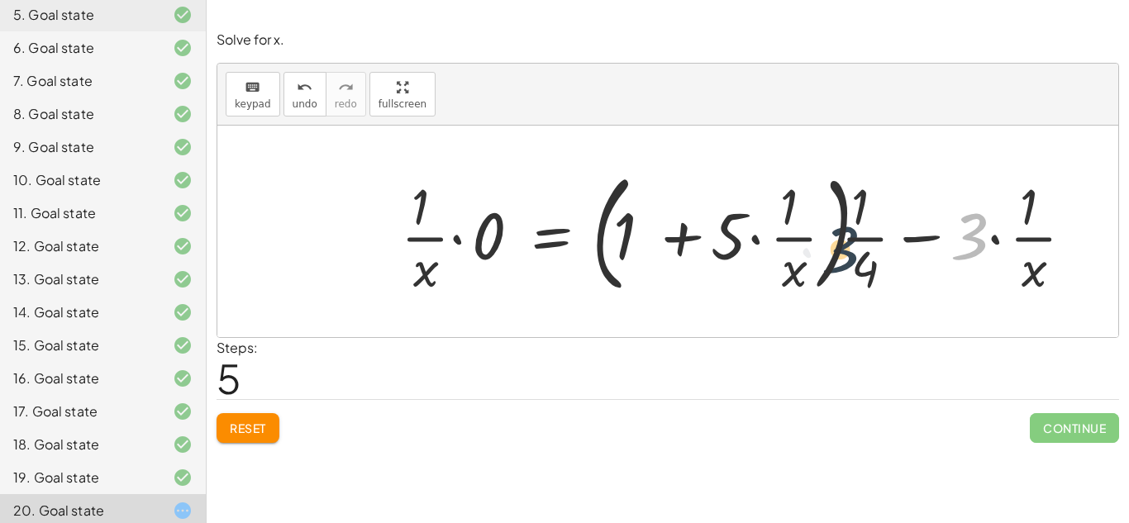
click at [830, 280] on div at bounding box center [744, 231] width 703 height 137
drag, startPoint x: 959, startPoint y: 250, endPoint x: 738, endPoint y: 245, distance: 220.7
click at [738, 245] on div at bounding box center [744, 231] width 703 height 137
drag, startPoint x: 975, startPoint y: 253, endPoint x: 801, endPoint y: 254, distance: 174.4
click at [801, 254] on div at bounding box center [744, 231] width 703 height 137
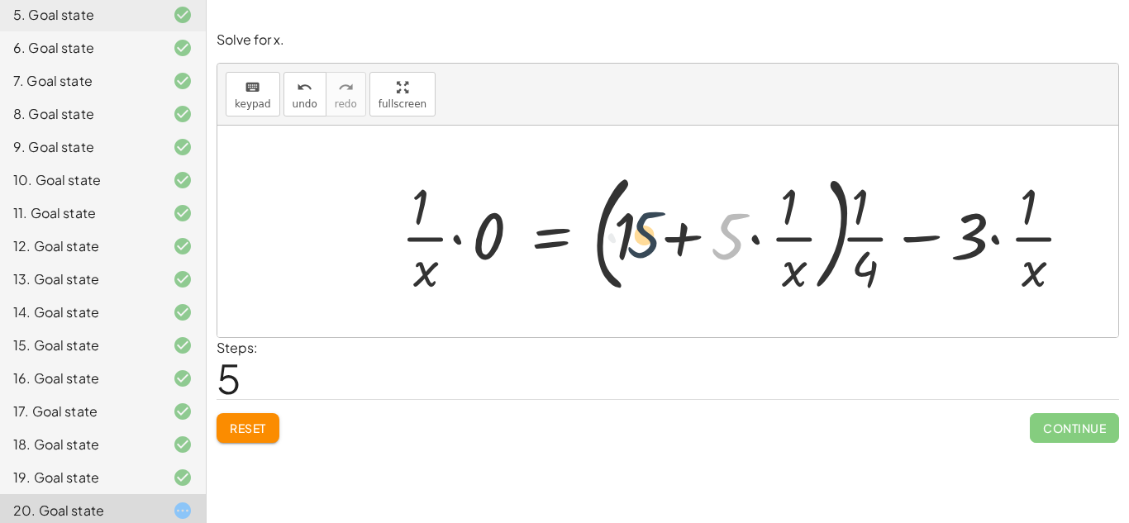
drag, startPoint x: 735, startPoint y: 253, endPoint x: 643, endPoint y: 251, distance: 92.6
click at [643, 251] on div at bounding box center [744, 231] width 703 height 137
drag, startPoint x: 626, startPoint y: 257, endPoint x: 726, endPoint y: 246, distance: 101.4
click at [726, 246] on div at bounding box center [744, 231] width 703 height 137
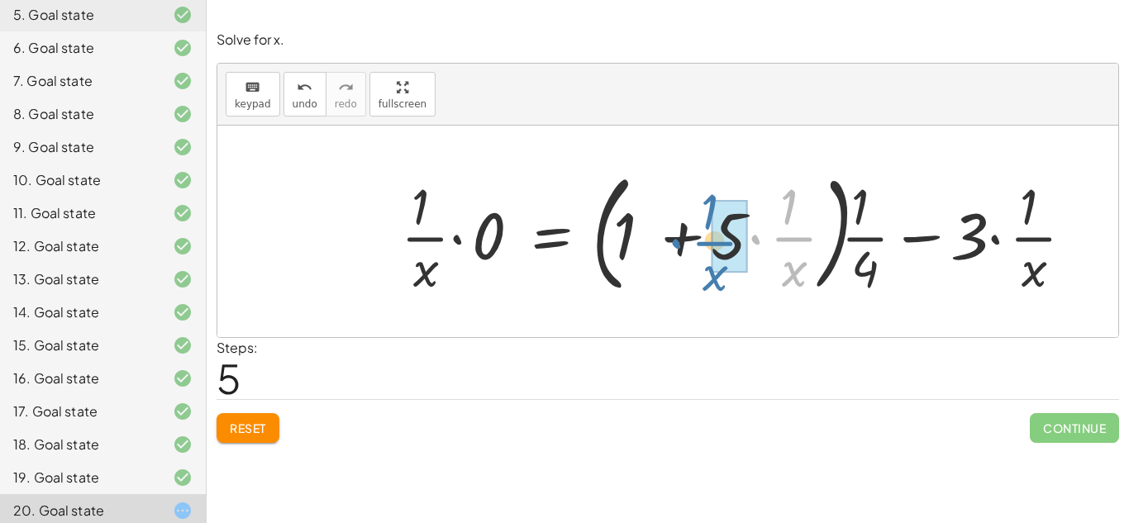
drag, startPoint x: 760, startPoint y: 253, endPoint x: 678, endPoint y: 264, distance: 83.4
click at [678, 264] on div at bounding box center [744, 231] width 703 height 137
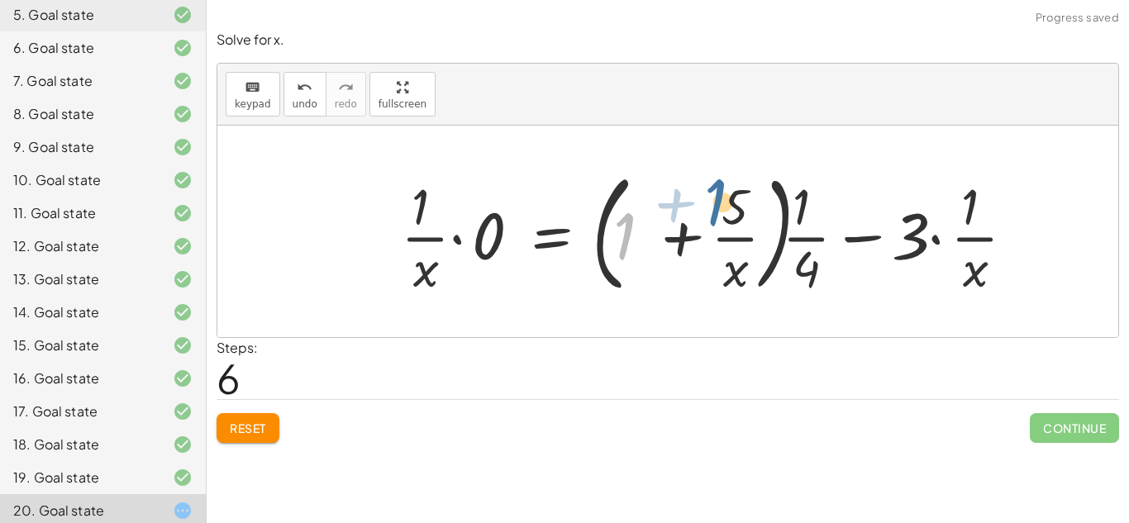
drag, startPoint x: 622, startPoint y: 264, endPoint x: 728, endPoint y: 234, distance: 109.9
click at [728, 234] on div at bounding box center [715, 231] width 644 height 137
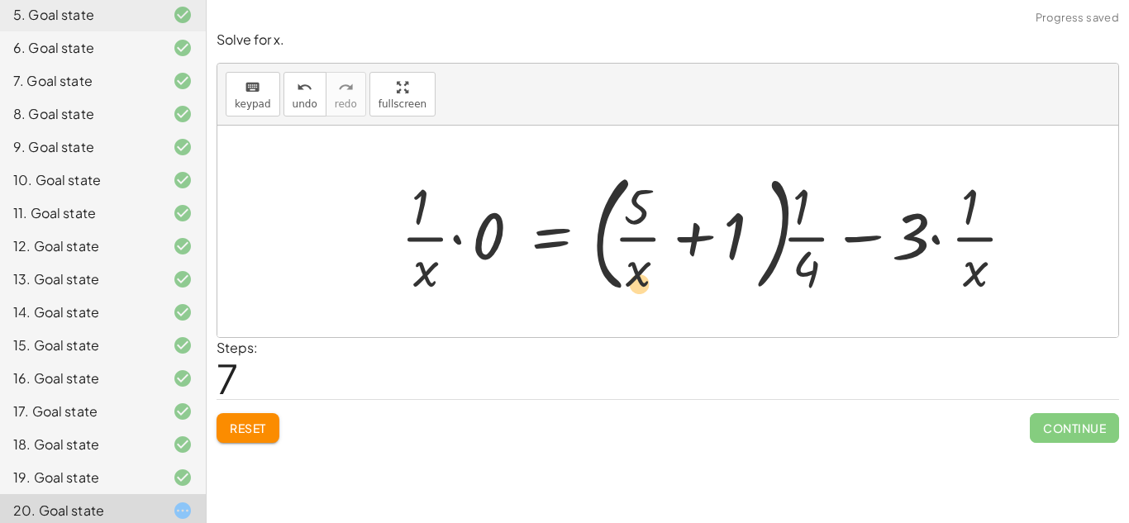
drag, startPoint x: 742, startPoint y: 247, endPoint x: 637, endPoint y: 294, distance: 115.0
click at [637, 294] on div at bounding box center [715, 231] width 644 height 137
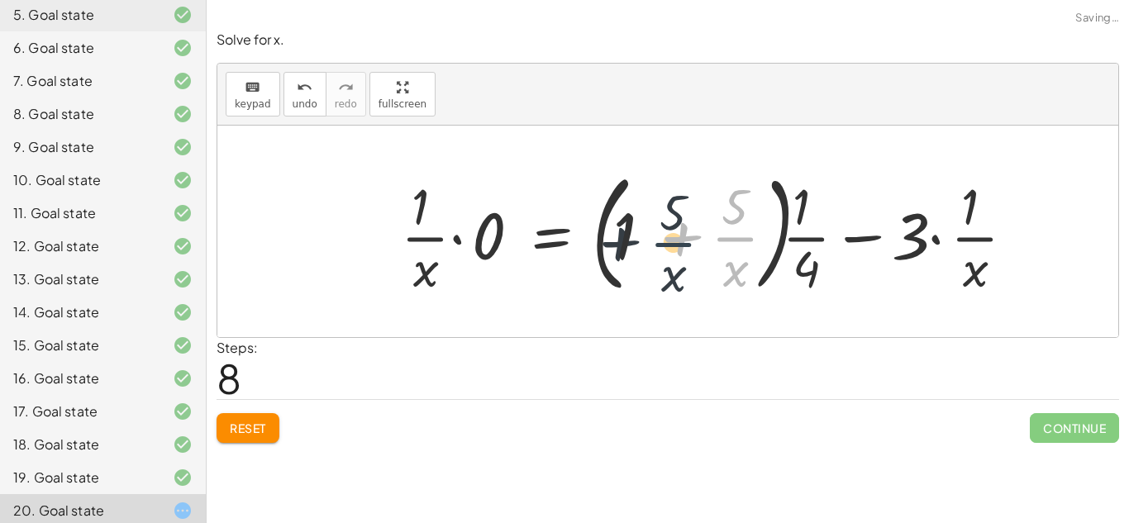
drag, startPoint x: 725, startPoint y: 226, endPoint x: 678, endPoint y: 240, distance: 48.9
click at [678, 240] on div at bounding box center [715, 231] width 644 height 137
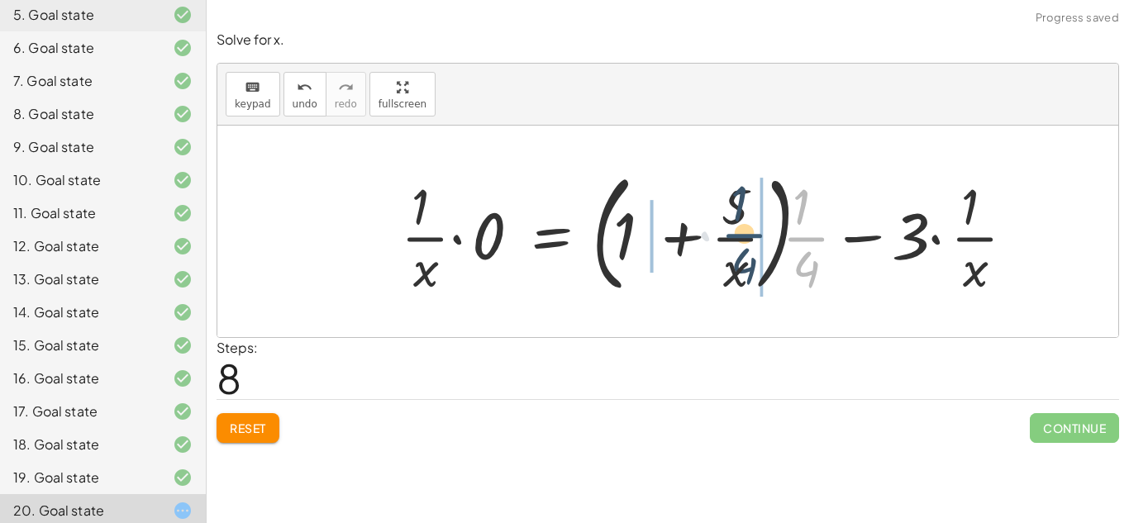
drag, startPoint x: 804, startPoint y: 229, endPoint x: 741, endPoint y: 228, distance: 62.8
click at [741, 228] on div at bounding box center [715, 231] width 644 height 137
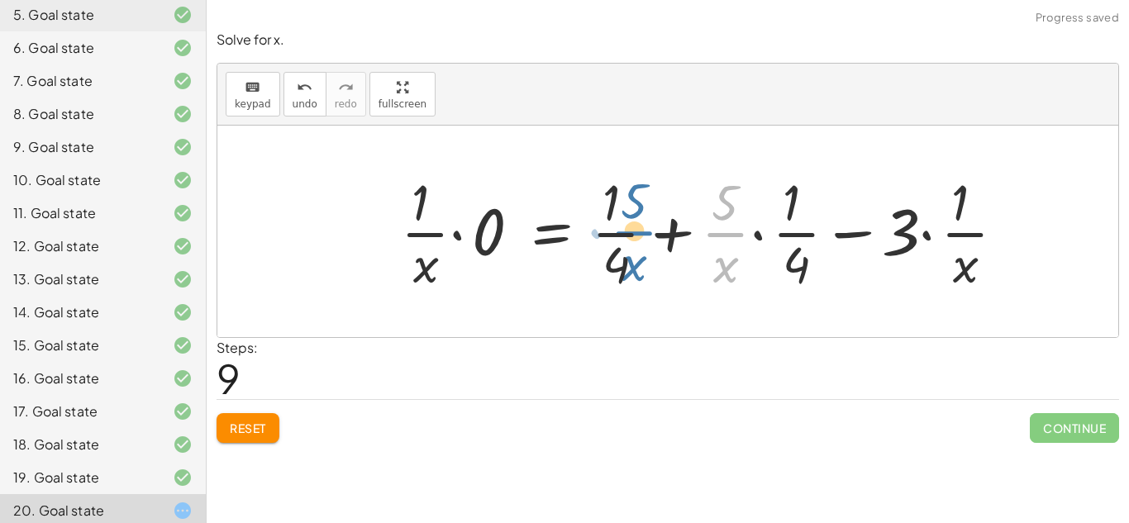
drag, startPoint x: 707, startPoint y: 222, endPoint x: 606, endPoint y: 222, distance: 100.8
click at [606, 222] on div at bounding box center [710, 231] width 635 height 127
drag, startPoint x: 614, startPoint y: 217, endPoint x: 721, endPoint y: 208, distance: 106.9
click at [721, 208] on div at bounding box center [710, 231] width 635 height 127
click at [632, 208] on div at bounding box center [710, 231] width 635 height 127
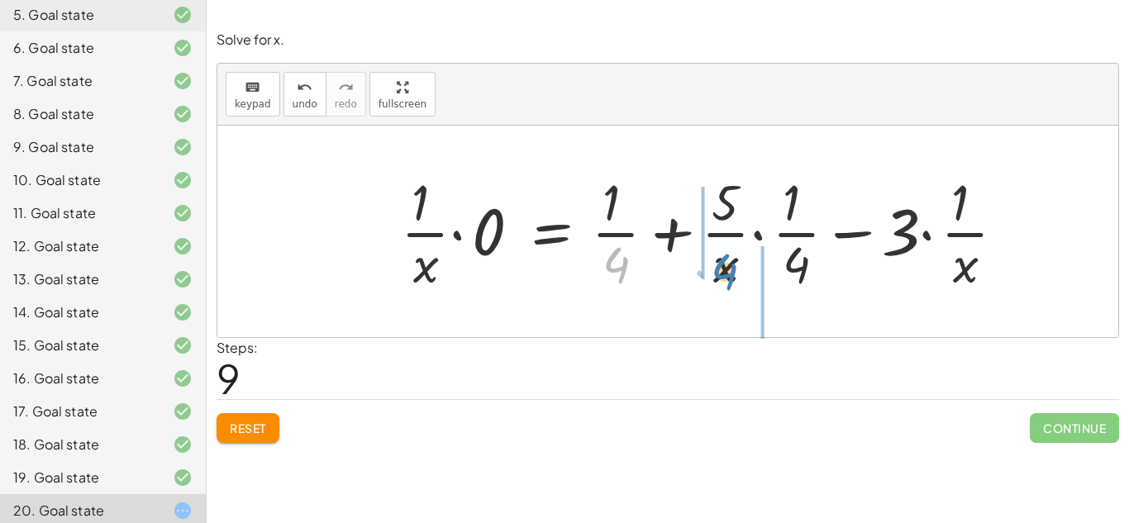
drag, startPoint x: 625, startPoint y: 270, endPoint x: 735, endPoint y: 276, distance: 110.1
click at [735, 276] on div at bounding box center [710, 231] width 635 height 127
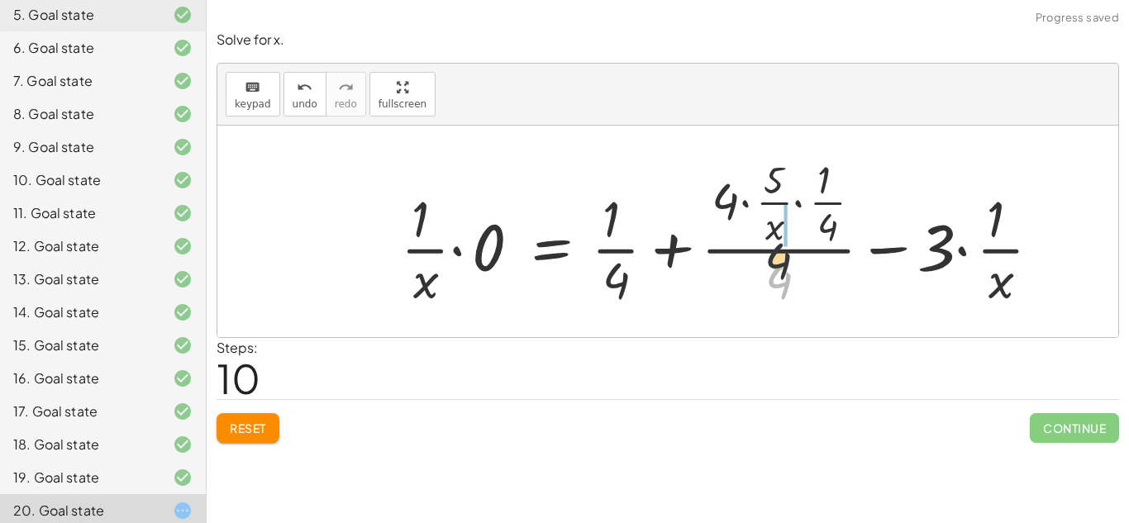
drag, startPoint x: 788, startPoint y: 284, endPoint x: 783, endPoint y: 202, distance: 82.7
click at [783, 202] on div at bounding box center [728, 231] width 670 height 159
click at [263, 435] on span "Reset" at bounding box center [248, 428] width 36 height 15
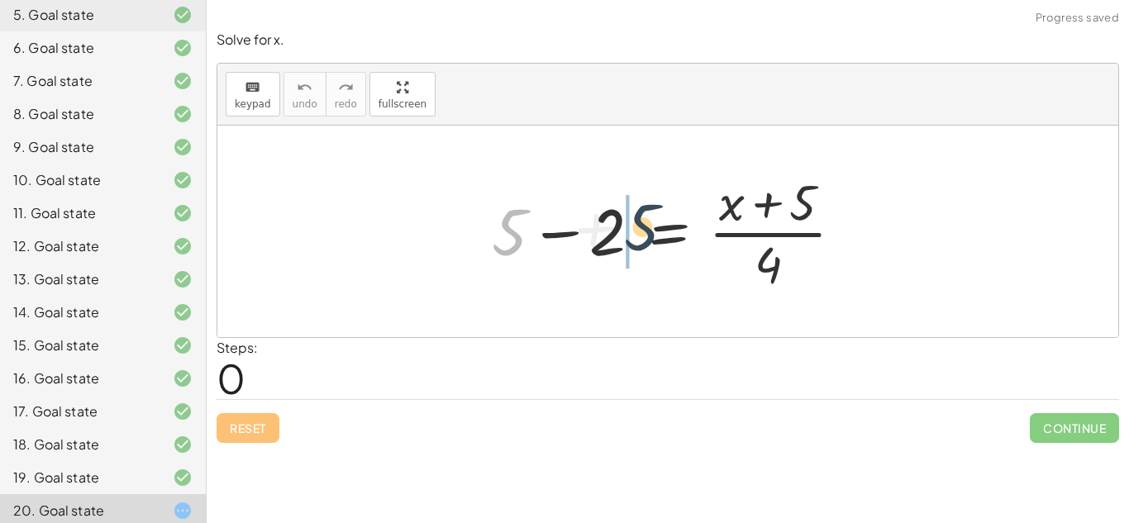
drag, startPoint x: 488, startPoint y: 237, endPoint x: 632, endPoint y: 231, distance: 143.9
click at [632, 231] on div at bounding box center [674, 231] width 382 height 127
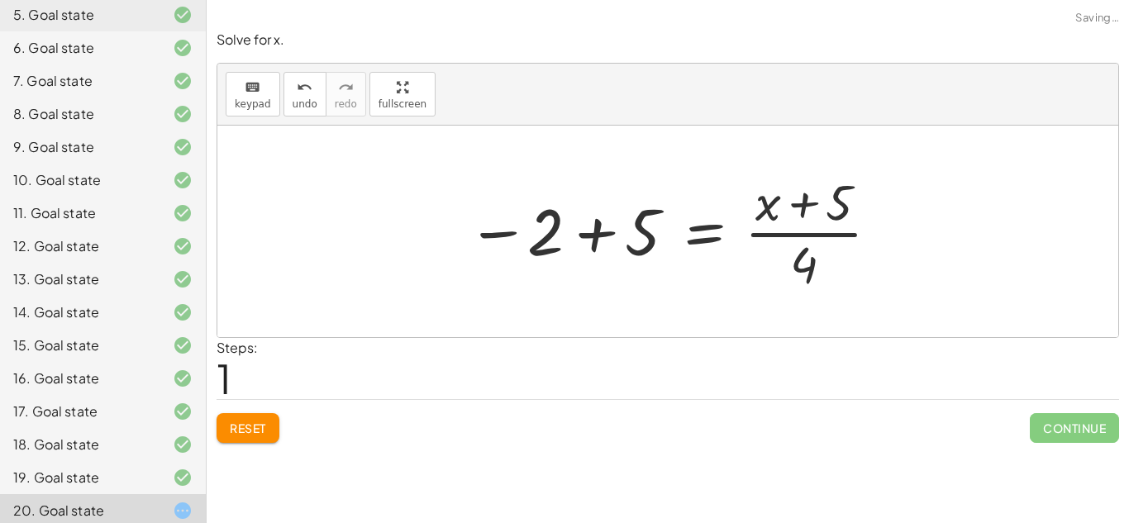
click at [262, 435] on span "Reset" at bounding box center [248, 428] width 36 height 15
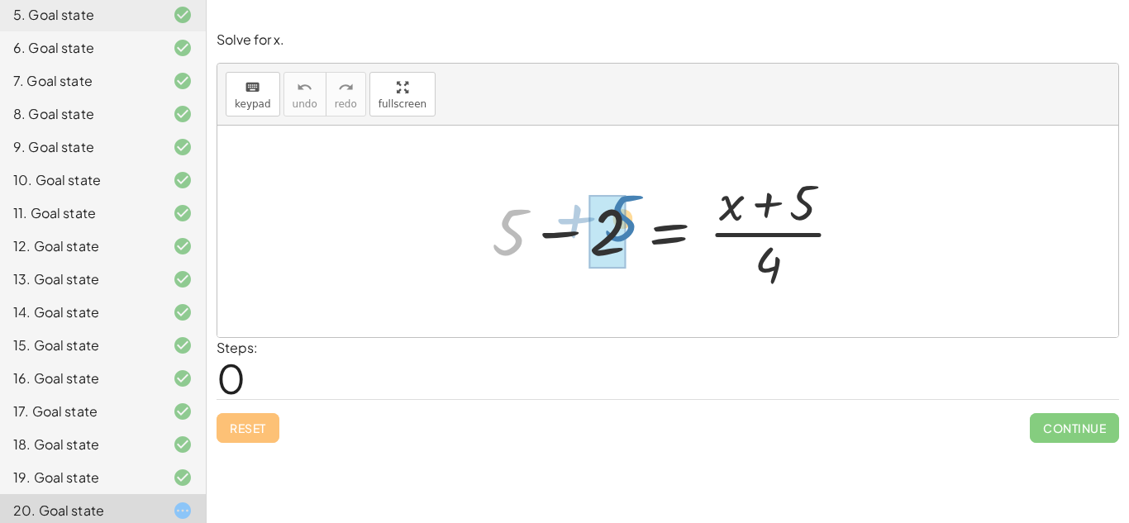
drag, startPoint x: 502, startPoint y: 247, endPoint x: 613, endPoint y: 234, distance: 111.5
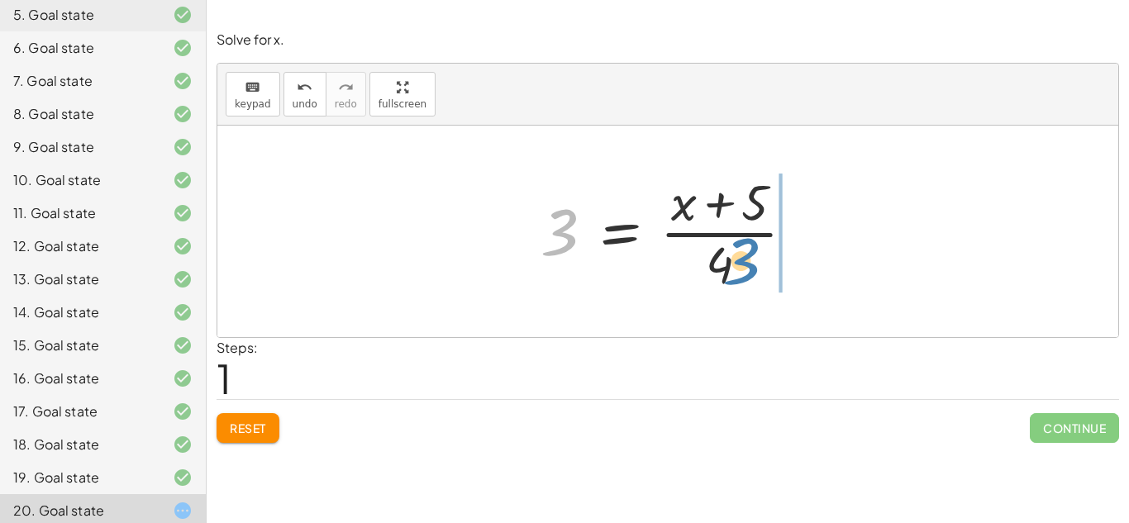
drag, startPoint x: 565, startPoint y: 239, endPoint x: 745, endPoint y: 268, distance: 181.6
click at [745, 268] on div at bounding box center [674, 231] width 284 height 127
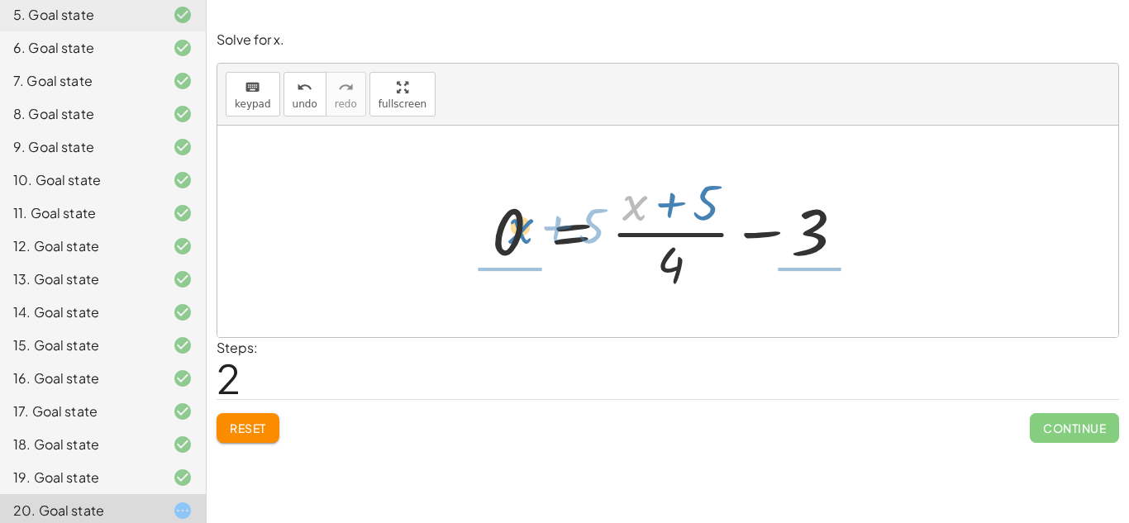
drag, startPoint x: 635, startPoint y: 203, endPoint x: 517, endPoint y: 227, distance: 120.6
click at [517, 227] on div at bounding box center [674, 231] width 382 height 127
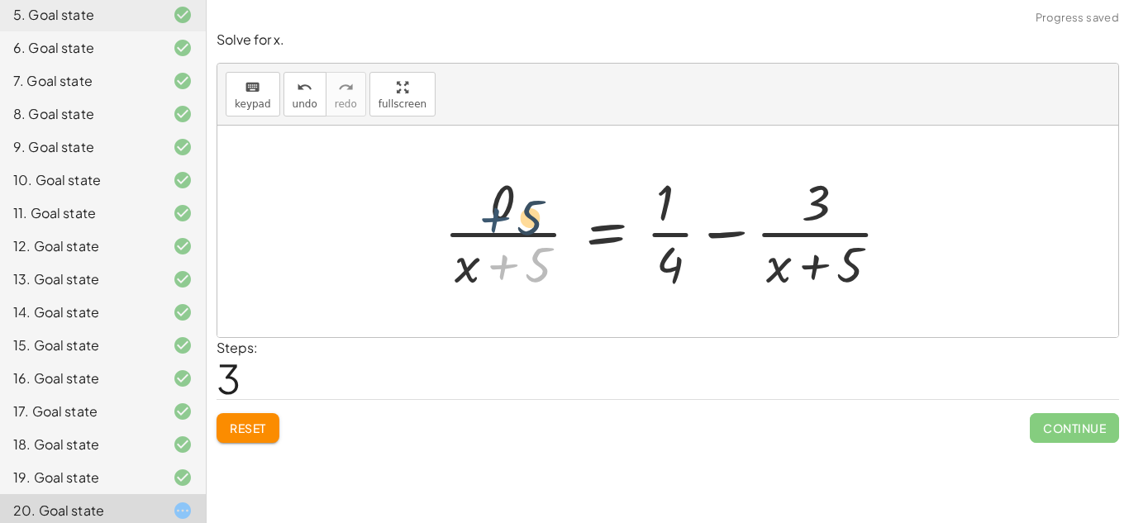
drag, startPoint x: 510, startPoint y: 274, endPoint x: 497, endPoint y: 196, distance: 78.7
click at [497, 196] on div at bounding box center [673, 231] width 477 height 127
drag, startPoint x: 499, startPoint y: 197, endPoint x: 523, endPoint y: 269, distance: 75.0
click at [523, 269] on div at bounding box center [673, 231] width 477 height 127
drag, startPoint x: 502, startPoint y: 209, endPoint x: 467, endPoint y: 278, distance: 77.6
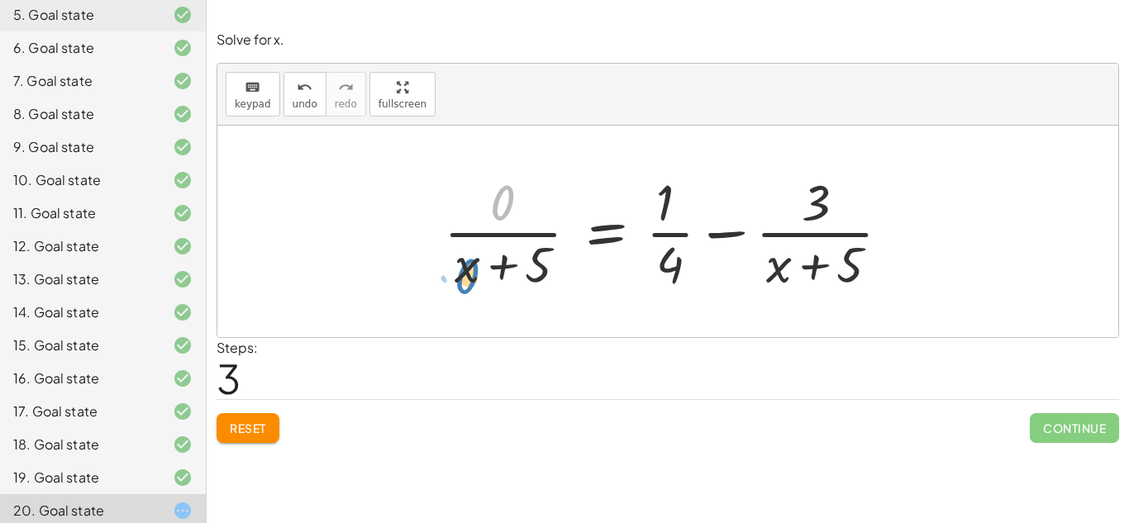
click at [467, 278] on div at bounding box center [673, 231] width 477 height 127
drag, startPoint x: 546, startPoint y: 271, endPoint x: 483, endPoint y: 270, distance: 62.8
click at [483, 270] on div at bounding box center [673, 231] width 477 height 127
drag, startPoint x: 519, startPoint y: 275, endPoint x: 428, endPoint y: 267, distance: 91.3
click at [428, 267] on div "+ 5 − 2 = · ( + x + 5 ) · 4 3 = · ( + x + 5 ) · 4 0 = + · ( + x + 5 ) · 4 − 3 +…" at bounding box center [667, 232] width 497 height 136
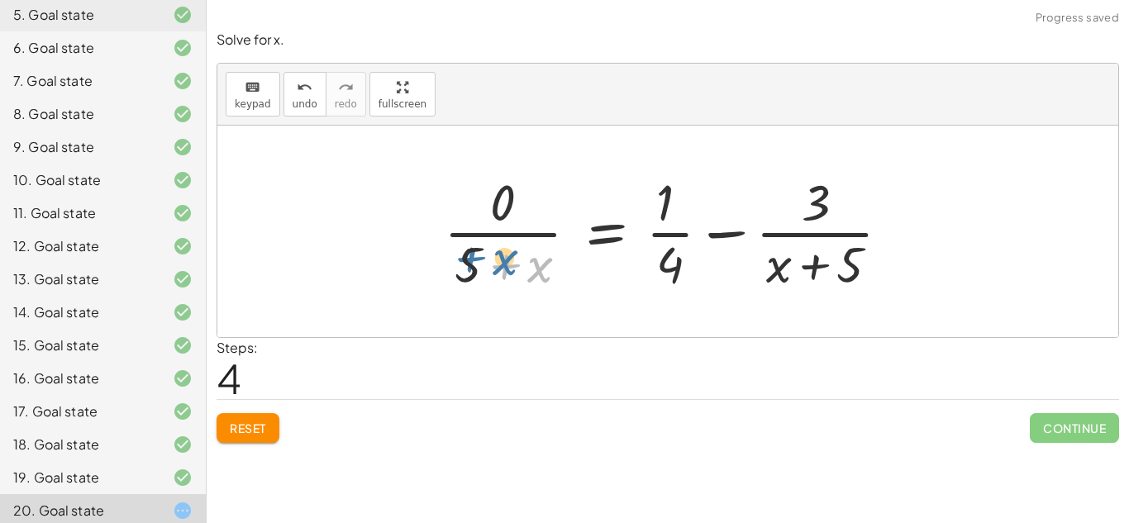
drag, startPoint x: 542, startPoint y: 280, endPoint x: 505, endPoint y: 272, distance: 38.1
click at [505, 272] on div at bounding box center [673, 231] width 477 height 127
click at [264, 435] on span "Reset" at bounding box center [248, 428] width 36 height 15
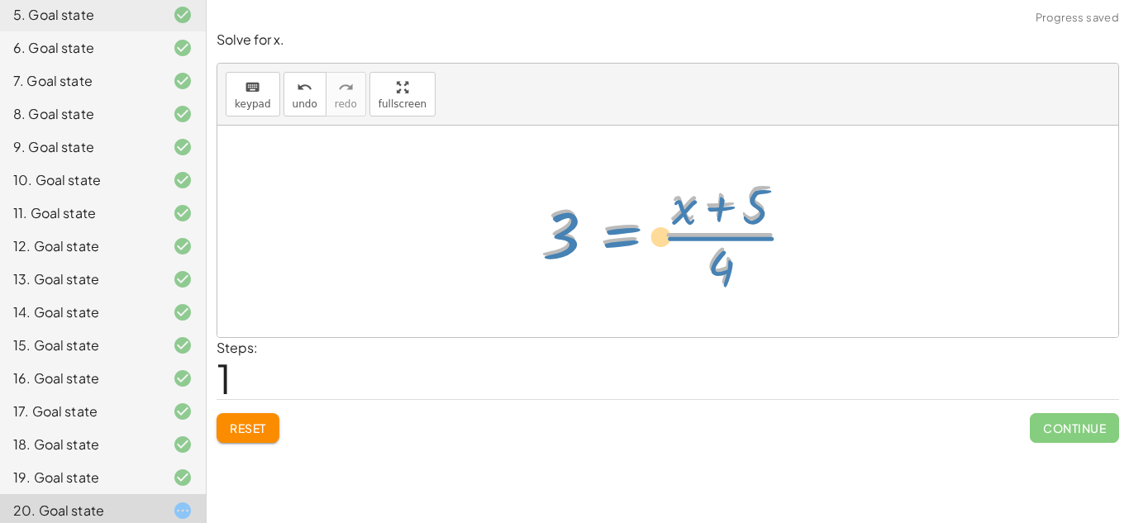
drag, startPoint x: 597, startPoint y: 245, endPoint x: 526, endPoint y: 274, distance: 76.4
click at [526, 274] on div "+ 5 − 2 = · ( + x + 5 ) · 4 3 = · ( + x + 5 ) · 4 = · ( + x + 5 ) · 4 3" at bounding box center [668, 232] width 305 height 136
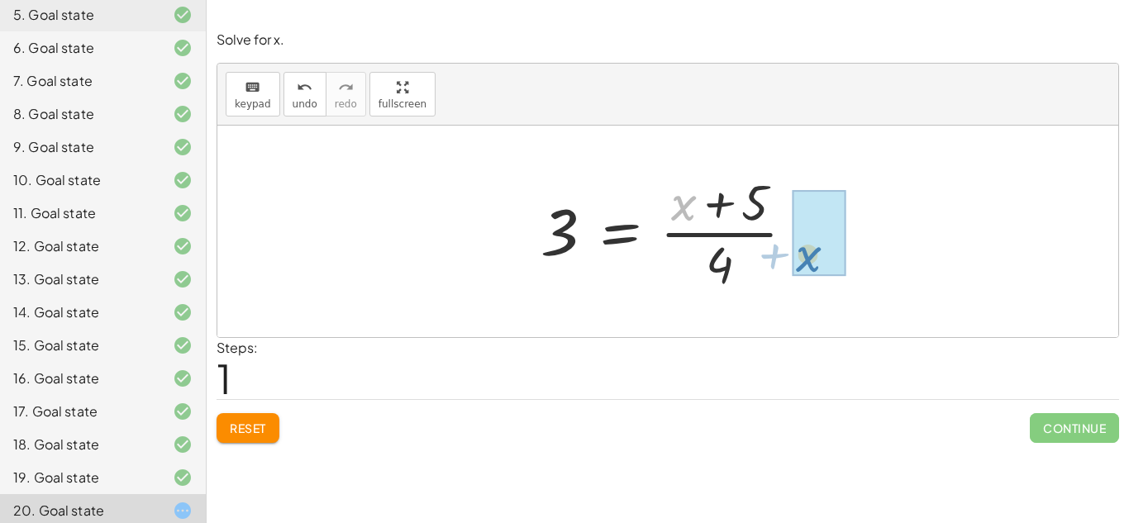
drag, startPoint x: 695, startPoint y: 215, endPoint x: 821, endPoint y: 266, distance: 135.7
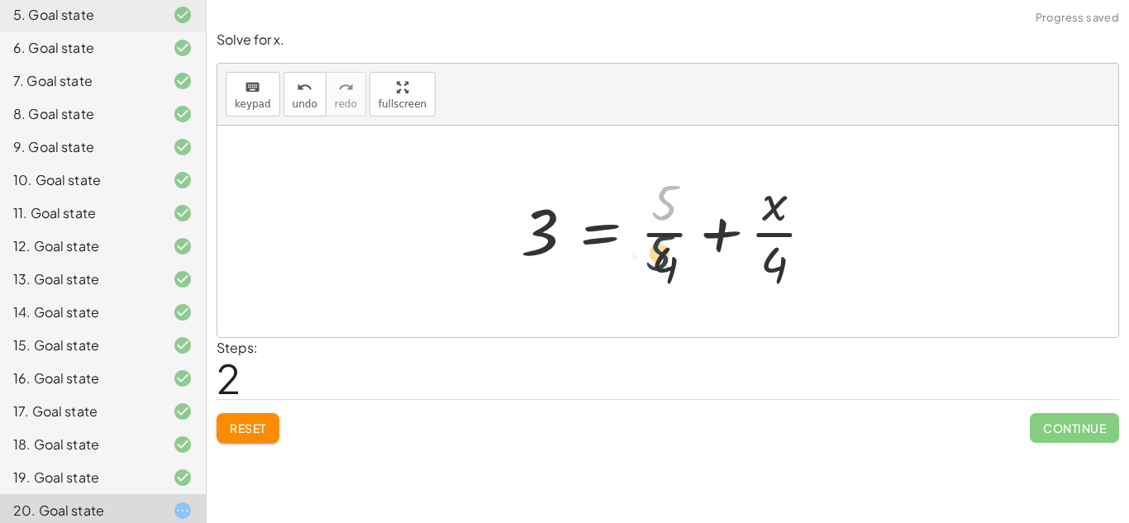
drag, startPoint x: 671, startPoint y: 211, endPoint x: 665, endPoint y: 267, distance: 56.5
click at [665, 267] on div at bounding box center [674, 231] width 324 height 127
drag, startPoint x: 666, startPoint y: 269, endPoint x: 658, endPoint y: 199, distance: 70.7
click at [658, 199] on div at bounding box center [674, 231] width 324 height 127
drag, startPoint x: 780, startPoint y: 215, endPoint x: 504, endPoint y: 247, distance: 277.9
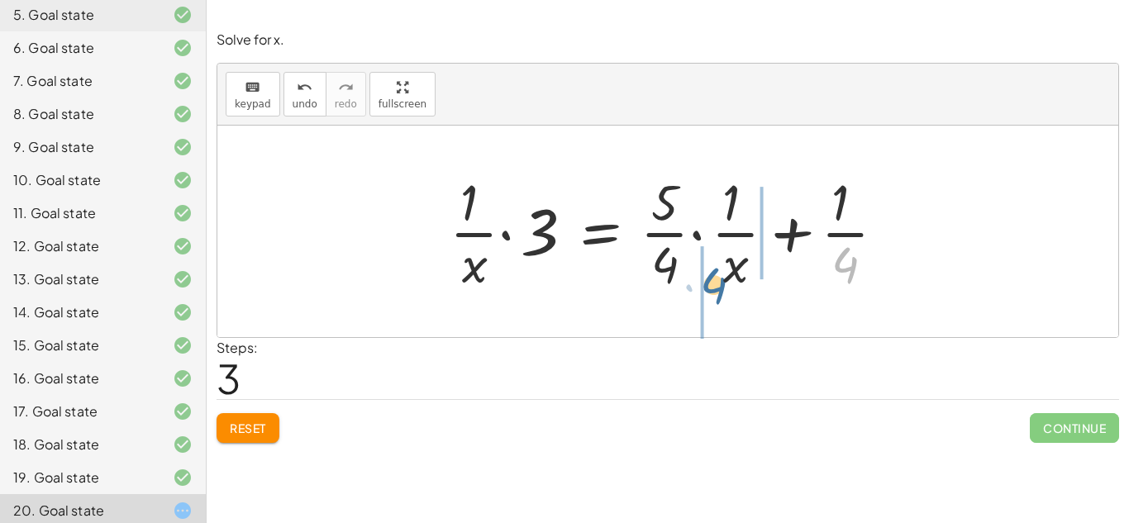
drag, startPoint x: 841, startPoint y: 260, endPoint x: 705, endPoint y: 280, distance: 137.8
click at [705, 280] on div at bounding box center [674, 231] width 466 height 127
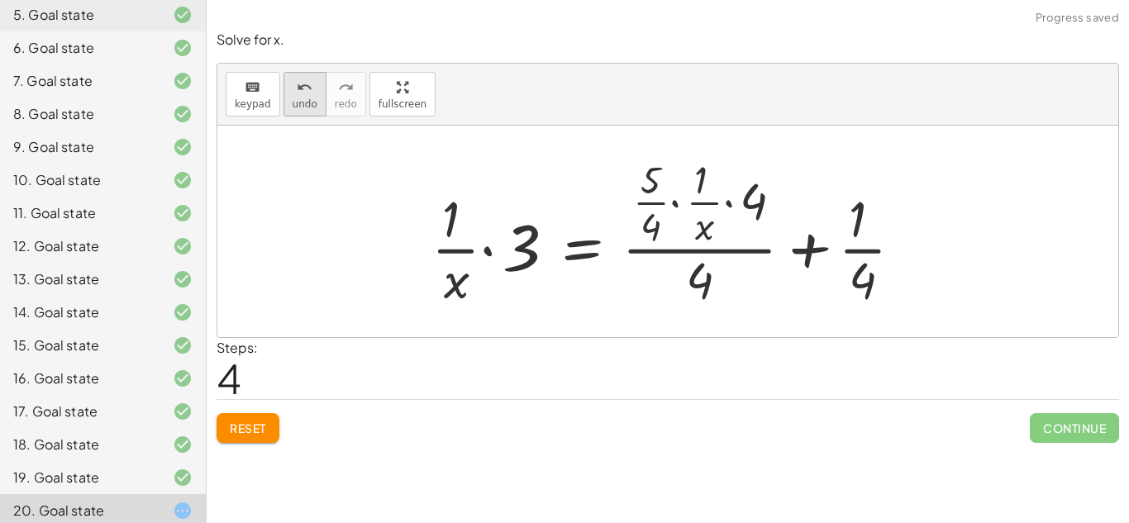
click at [313, 95] on button "undo undo" at bounding box center [304, 94] width 43 height 45
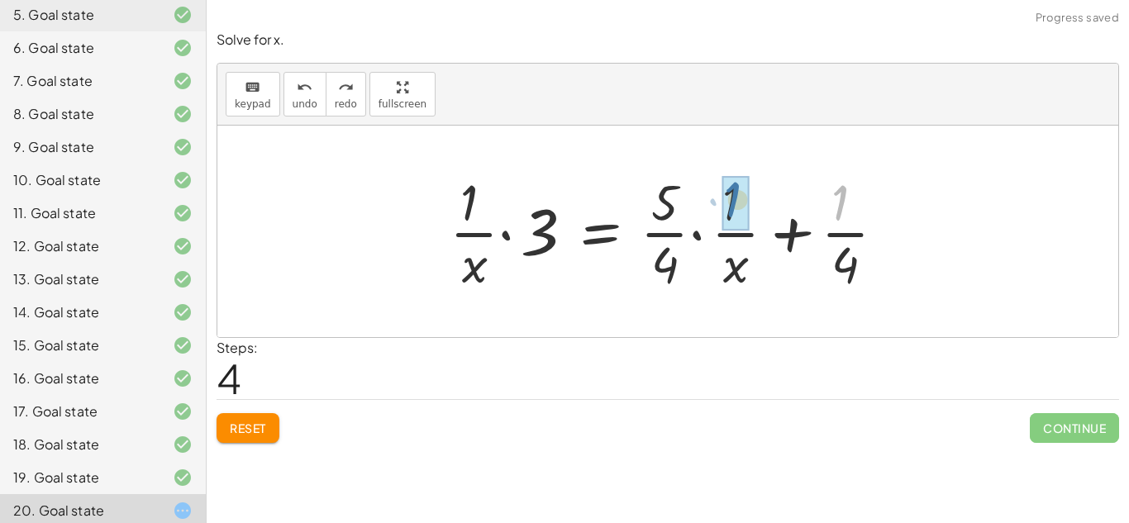
drag, startPoint x: 849, startPoint y: 208, endPoint x: 740, endPoint y: 205, distance: 109.1
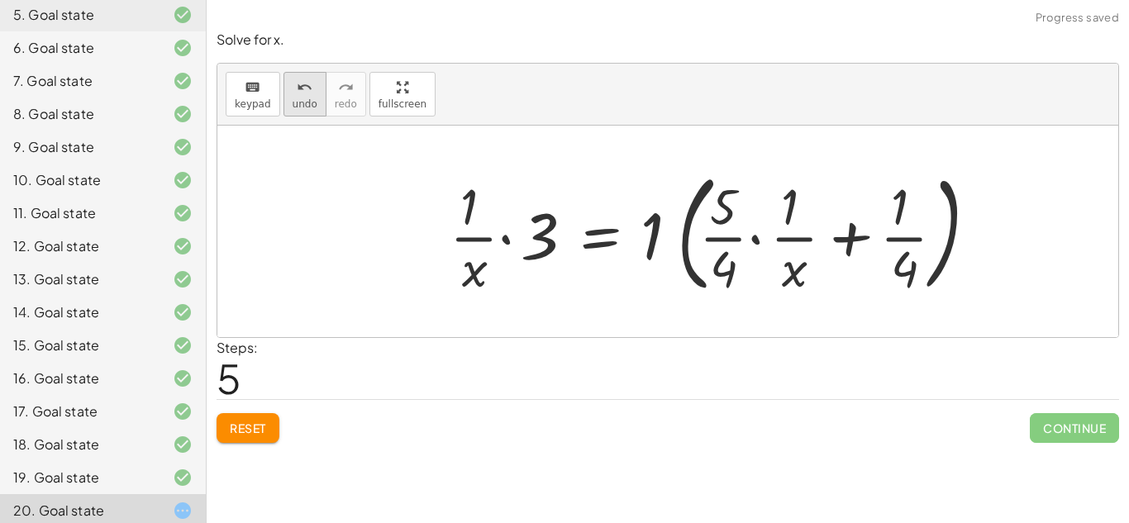
click at [301, 83] on icon "undo" at bounding box center [305, 88] width 16 height 20
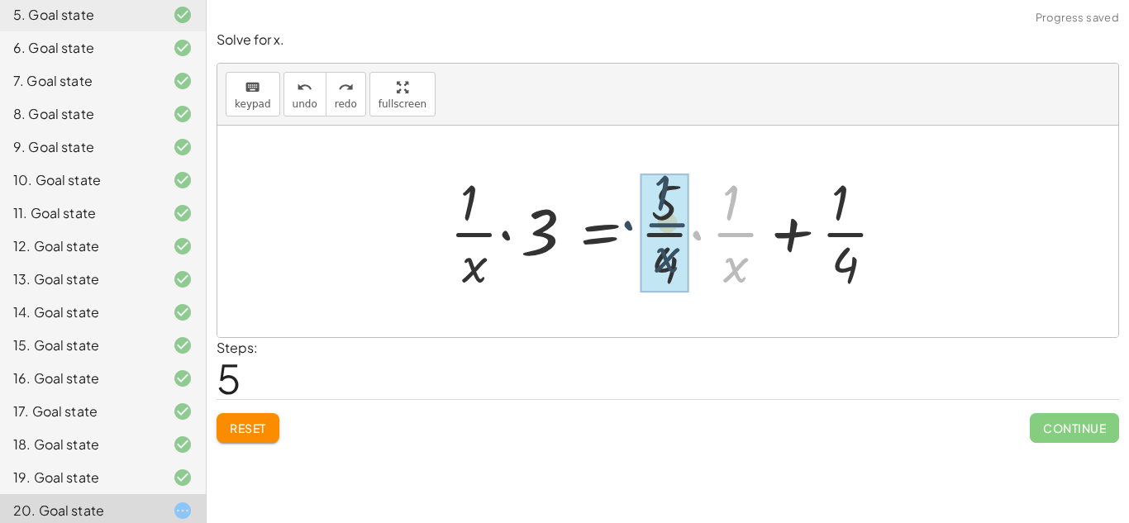
drag, startPoint x: 738, startPoint y: 221, endPoint x: 691, endPoint y: 215, distance: 47.6
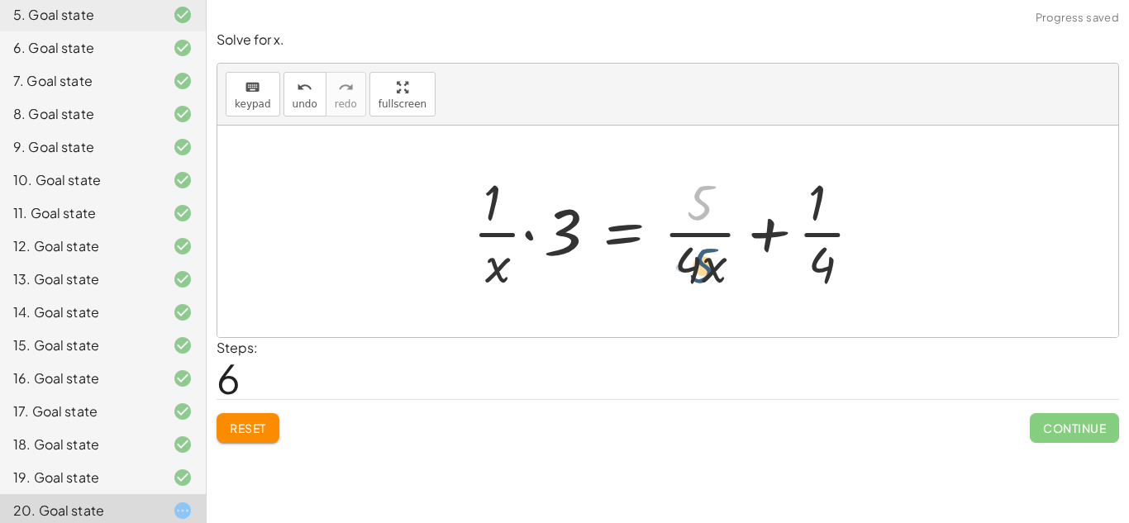
drag, startPoint x: 696, startPoint y: 209, endPoint x: 697, endPoint y: 278, distance: 68.6
click at [697, 278] on div at bounding box center [674, 231] width 420 height 127
drag, startPoint x: 704, startPoint y: 283, endPoint x: 486, endPoint y: 217, distance: 228.0
click at [486, 217] on div at bounding box center [674, 231] width 420 height 127
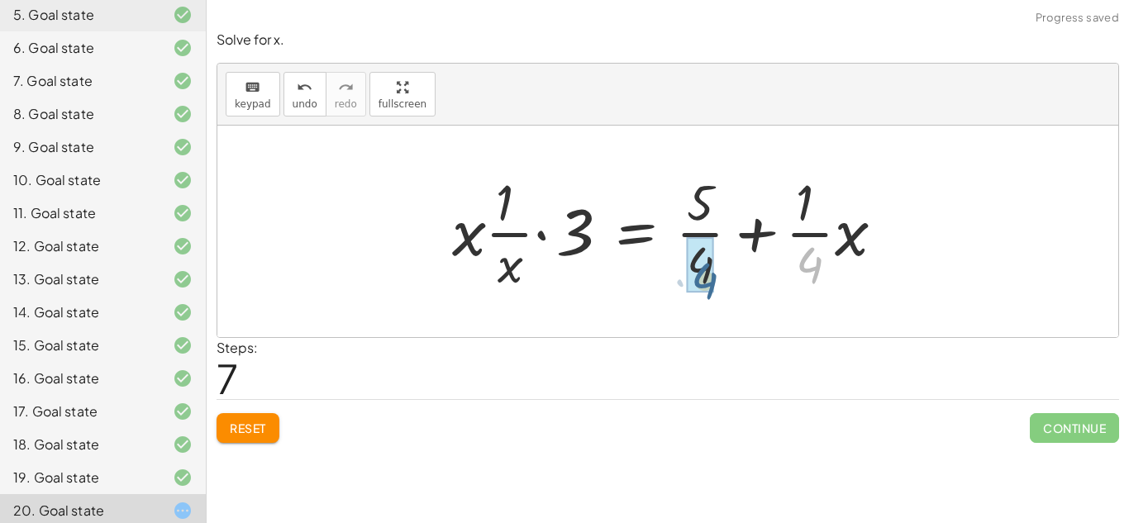
drag, startPoint x: 808, startPoint y: 259, endPoint x: 701, endPoint y: 274, distance: 108.3
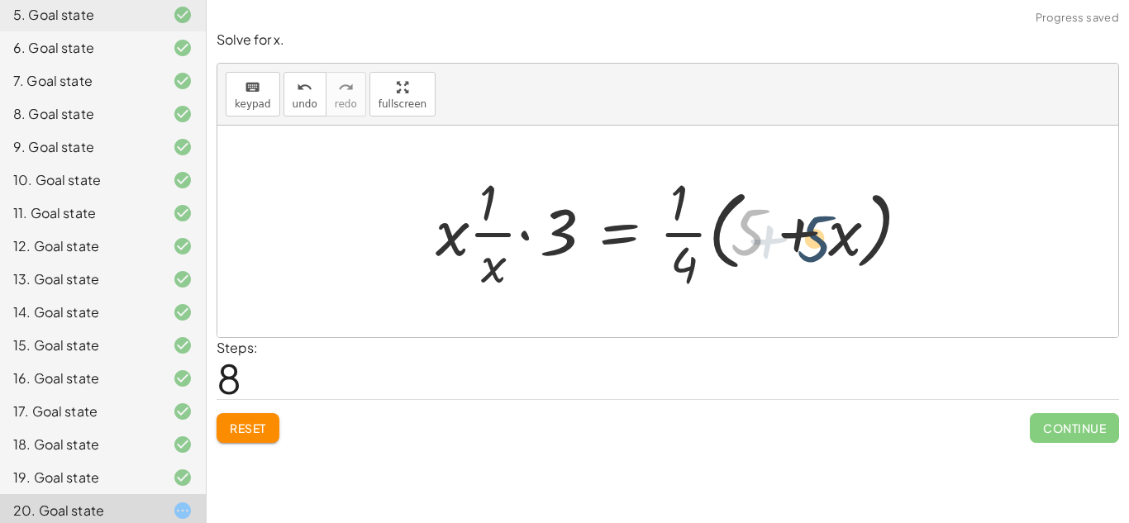
drag, startPoint x: 749, startPoint y: 250, endPoint x: 843, endPoint y: 259, distance: 94.6
click at [843, 259] on div at bounding box center [673, 231] width 493 height 127
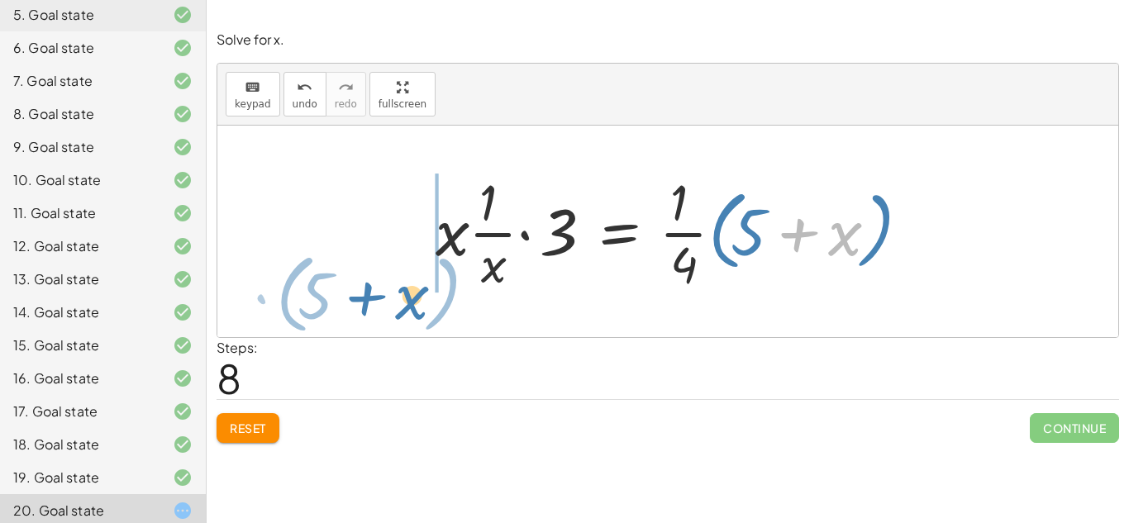
drag, startPoint x: 840, startPoint y: 245, endPoint x: 407, endPoint y: 299, distance: 436.3
click at [407, 299] on div "+ 5 − 2 = · ( + x + 5 ) · 4 3 = · ( + x + 5 ) · 4 3 = + · 5 · 4 + · x · 4 · · 1…" at bounding box center [667, 232] width 901 height 212
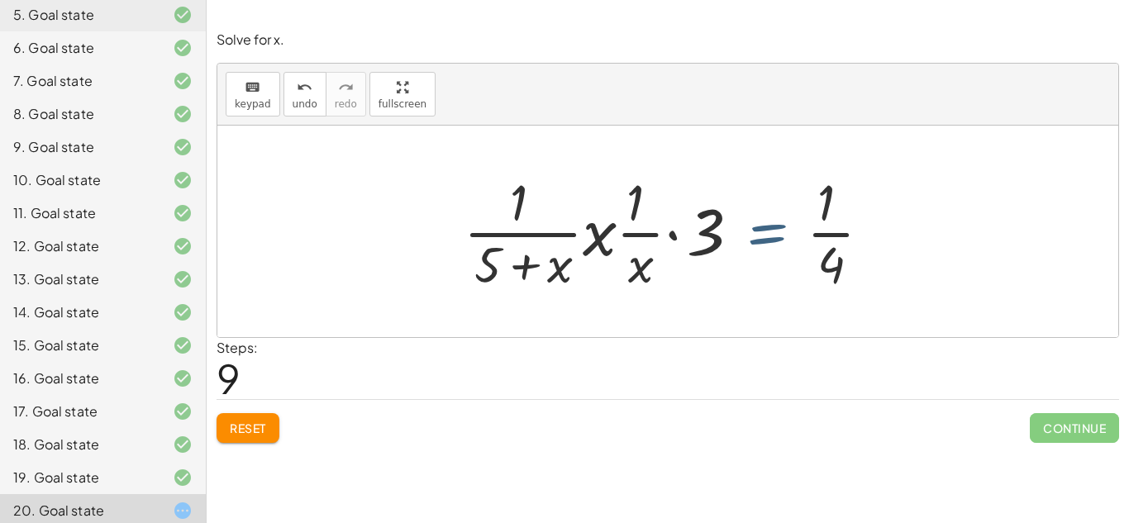
drag, startPoint x: 726, startPoint y: 259, endPoint x: 716, endPoint y: 259, distance: 9.1
click at [716, 259] on div at bounding box center [673, 231] width 437 height 127
drag, startPoint x: 713, startPoint y: 259, endPoint x: 642, endPoint y: 236, distance: 74.5
click at [642, 236] on div at bounding box center [673, 231] width 437 height 127
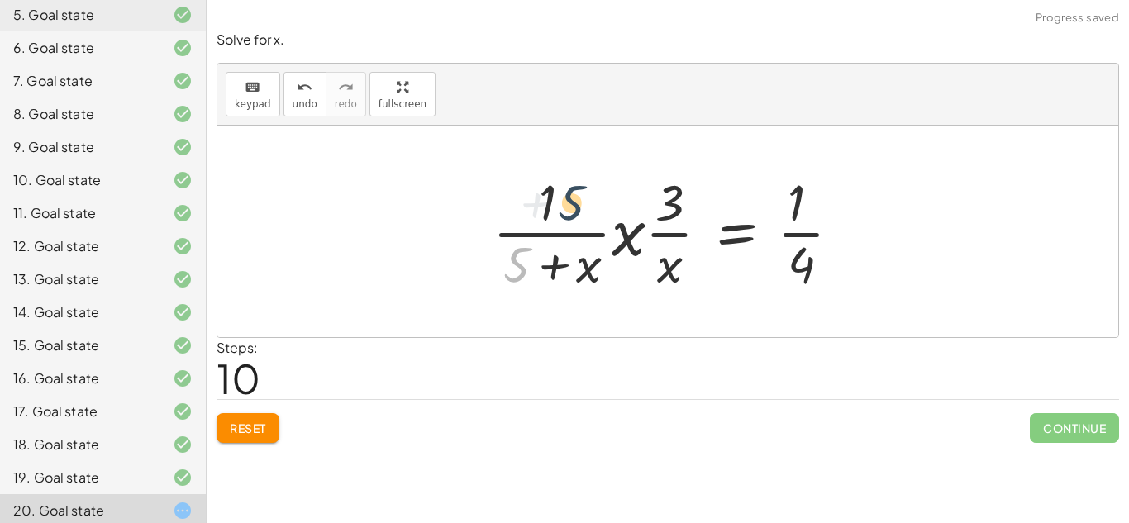
drag, startPoint x: 504, startPoint y: 273, endPoint x: 563, endPoint y: 213, distance: 83.6
click at [563, 213] on div at bounding box center [673, 231] width 378 height 127
drag, startPoint x: 517, startPoint y: 277, endPoint x: 629, endPoint y: 245, distance: 116.1
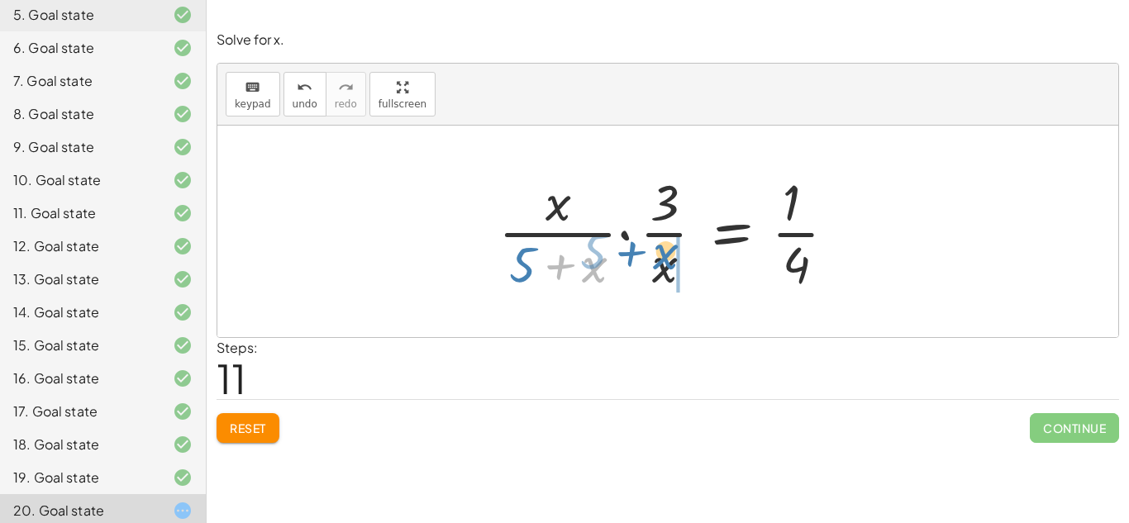
drag, startPoint x: 588, startPoint y: 283, endPoint x: 663, endPoint y: 275, distance: 74.7
click at [663, 275] on div at bounding box center [674, 231] width 368 height 127
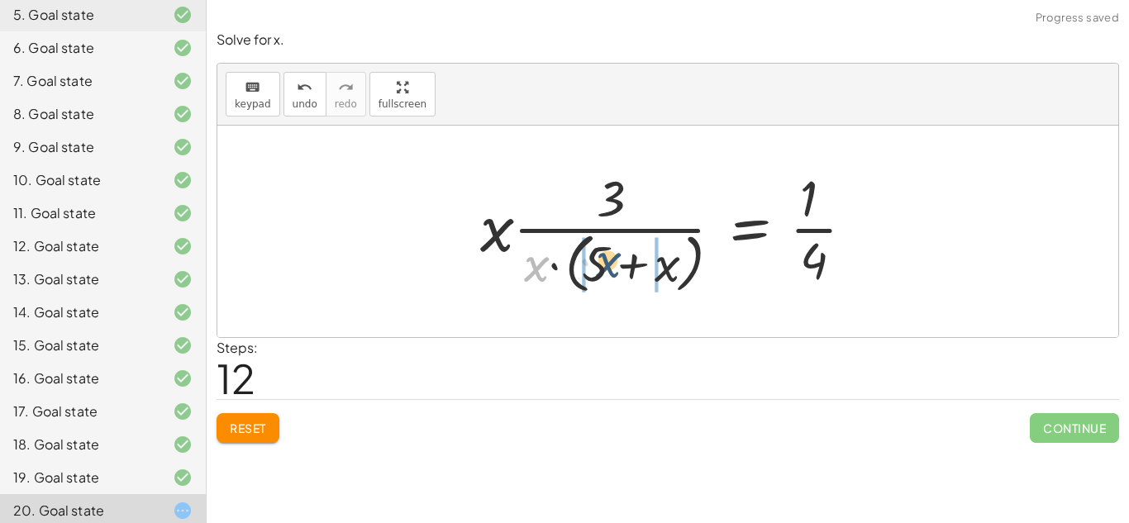
drag, startPoint x: 540, startPoint y: 278, endPoint x: 619, endPoint y: 274, distance: 78.6
click at [619, 274] on div at bounding box center [674, 231] width 404 height 135
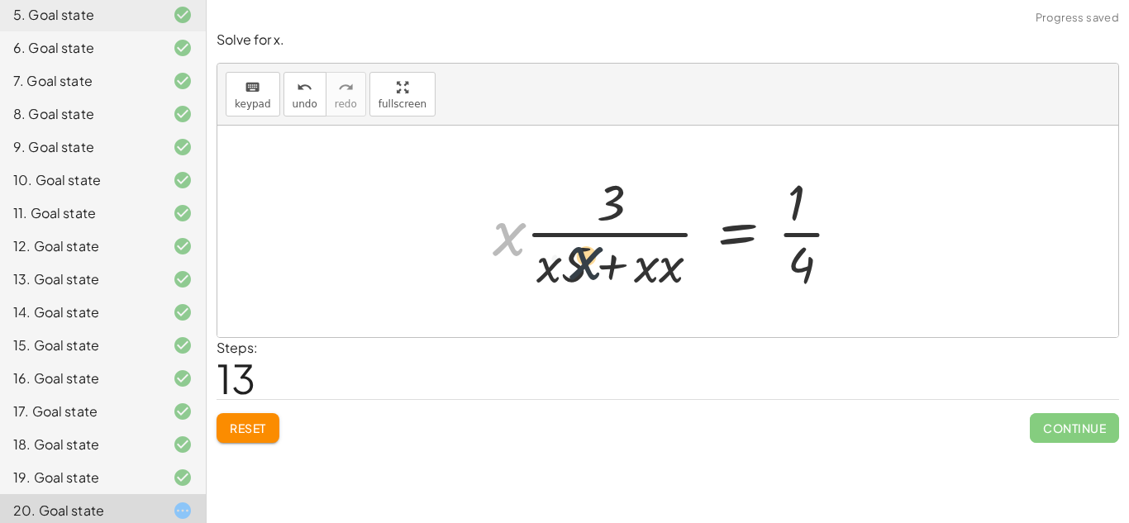
drag, startPoint x: 517, startPoint y: 247, endPoint x: 597, endPoint y: 274, distance: 84.7
click at [597, 274] on div at bounding box center [673, 231] width 379 height 127
drag, startPoint x: 507, startPoint y: 241, endPoint x: 605, endPoint y: 218, distance: 100.2
click at [605, 218] on div at bounding box center [673, 231] width 379 height 127
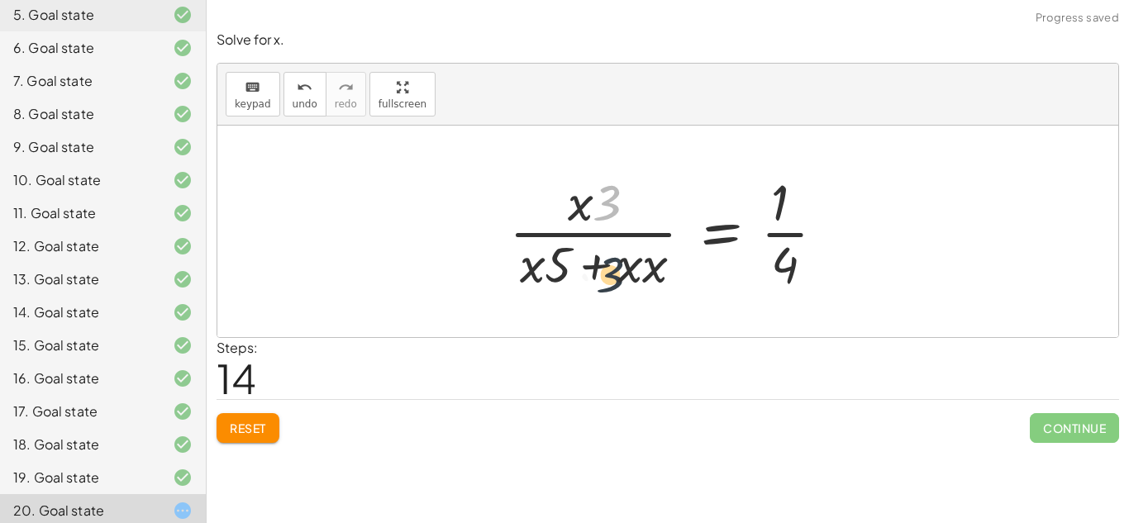
drag, startPoint x: 616, startPoint y: 210, endPoint x: 620, endPoint y: 286, distance: 76.1
click at [620, 286] on div at bounding box center [674, 231] width 346 height 127
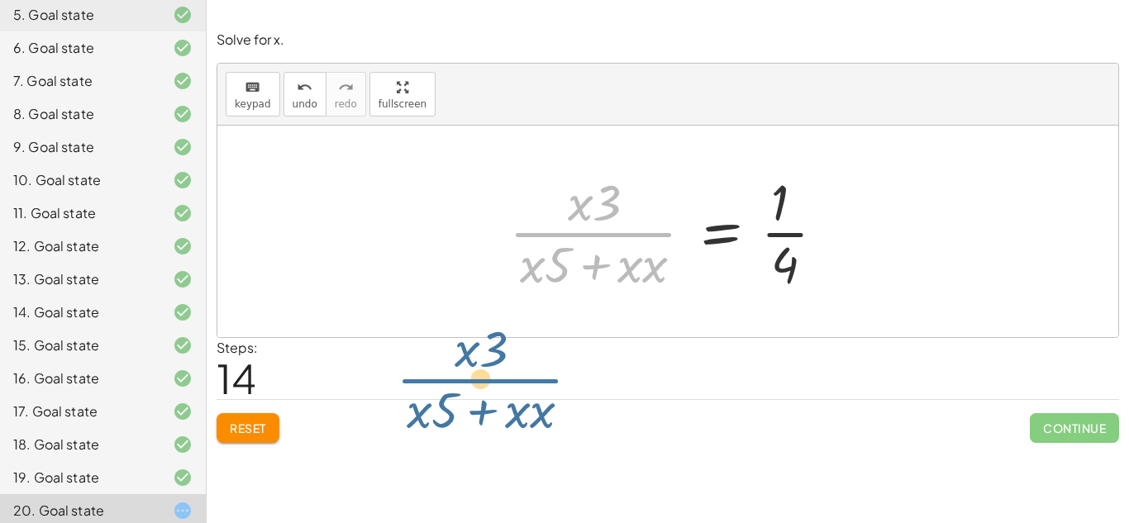
drag, startPoint x: 595, startPoint y: 219, endPoint x: 548, endPoint y: 320, distance: 111.3
click at [548, 320] on div "+ 5 − 2 = · ( + x + 5 ) · 4 3 = · ( + x + 5 ) · 4 3 = + · 5 · 4 + · x · 4 · · 1…" at bounding box center [667, 232] width 901 height 212
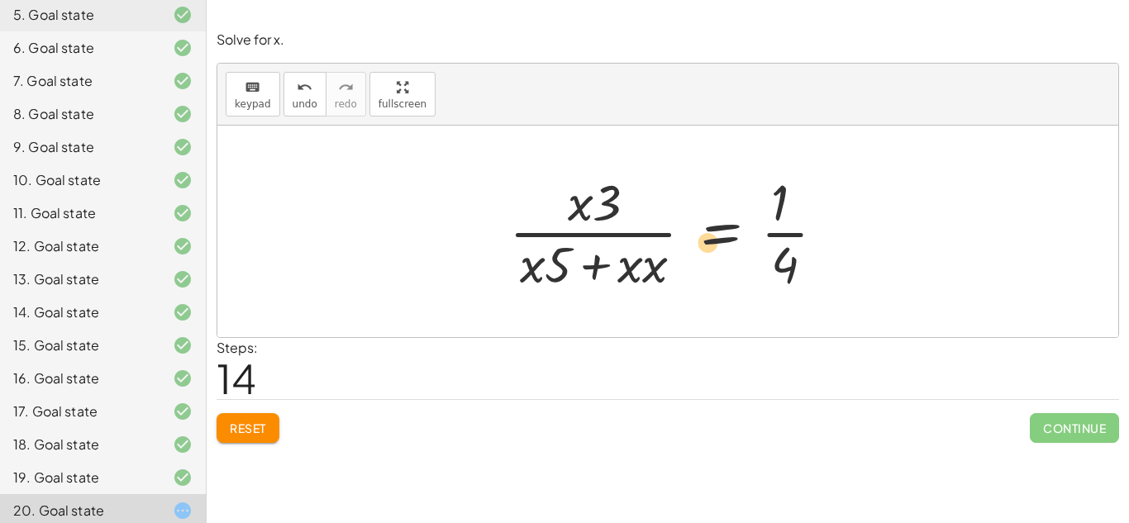
drag, startPoint x: 608, startPoint y: 224, endPoint x: 597, endPoint y: 245, distance: 23.3
click at [597, 245] on div at bounding box center [674, 231] width 346 height 127
drag, startPoint x: 613, startPoint y: 207, endPoint x: 840, endPoint y: 225, distance: 227.1
click at [840, 225] on div at bounding box center [674, 231] width 346 height 127
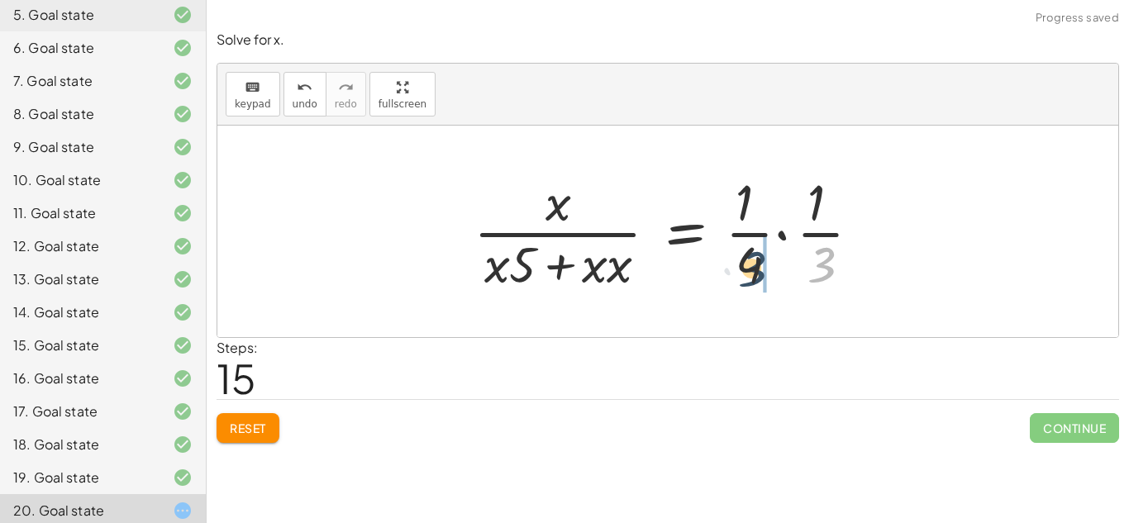
drag, startPoint x: 818, startPoint y: 261, endPoint x: 749, endPoint y: 265, distance: 69.5
click at [749, 265] on div at bounding box center [673, 231] width 417 height 127
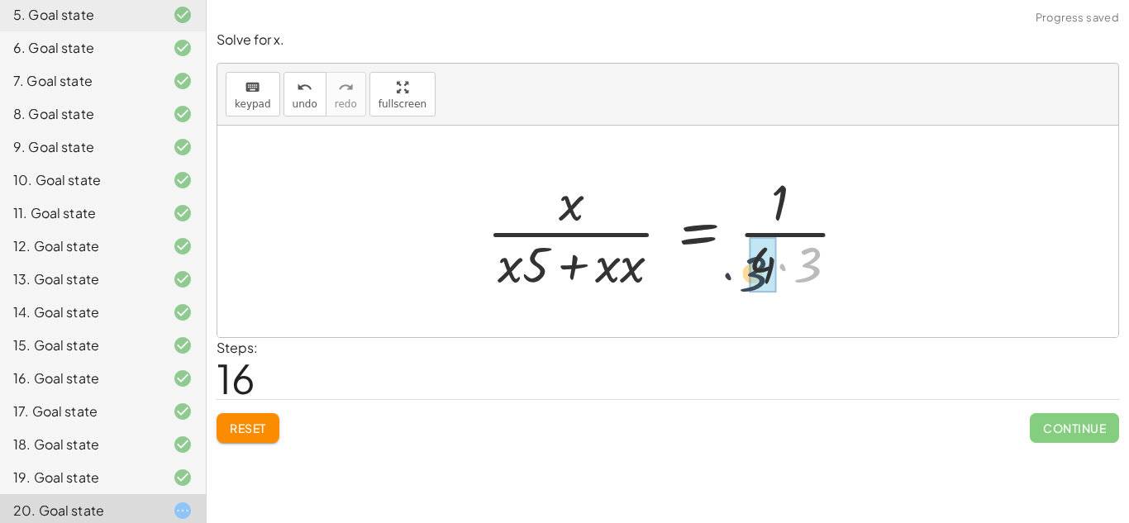
drag, startPoint x: 797, startPoint y: 269, endPoint x: 744, endPoint y: 277, distance: 54.3
click at [744, 277] on div at bounding box center [673, 231] width 390 height 127
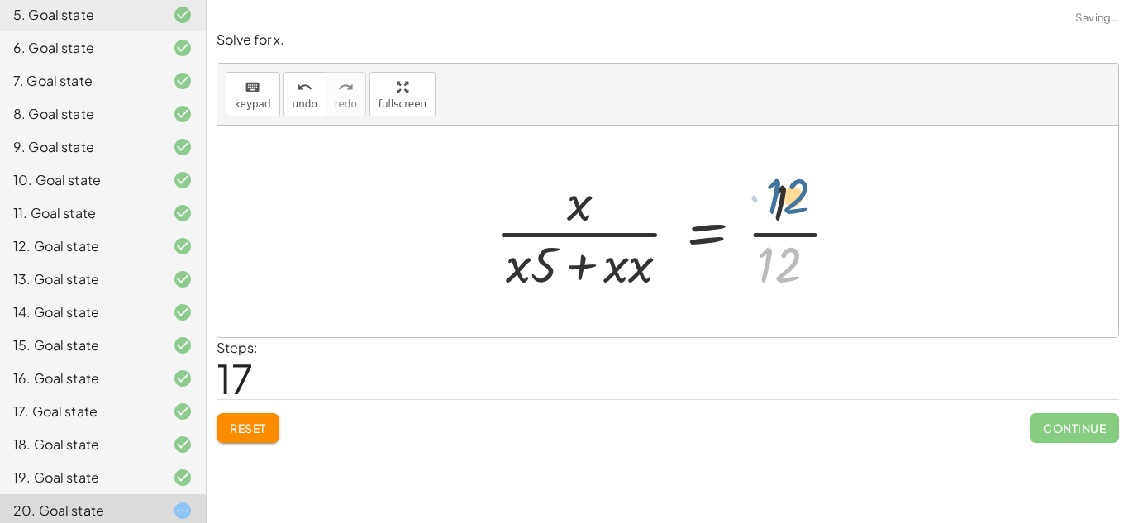
drag, startPoint x: 772, startPoint y: 280, endPoint x: 783, endPoint y: 222, distance: 59.0
click at [783, 222] on div at bounding box center [674, 231] width 374 height 127
drag, startPoint x: 543, startPoint y: 264, endPoint x: 857, endPoint y: 226, distance: 316.4
click at [857, 226] on div at bounding box center [674, 231] width 374 height 127
drag, startPoint x: 542, startPoint y: 278, endPoint x: 830, endPoint y: 258, distance: 288.3
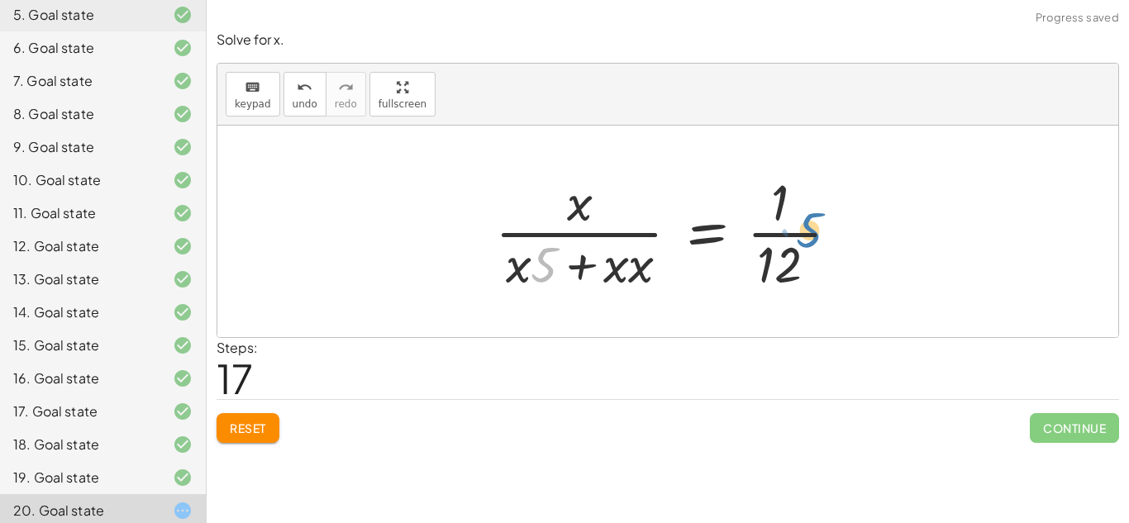
click at [830, 258] on div at bounding box center [674, 231] width 374 height 127
drag, startPoint x: 605, startPoint y: 281, endPoint x: 550, endPoint y: 273, distance: 55.2
click at [550, 273] on div at bounding box center [674, 231] width 374 height 127
drag, startPoint x: 539, startPoint y: 274, endPoint x: 592, endPoint y: 271, distance: 52.9
click at [592, 271] on div at bounding box center [674, 231] width 374 height 127
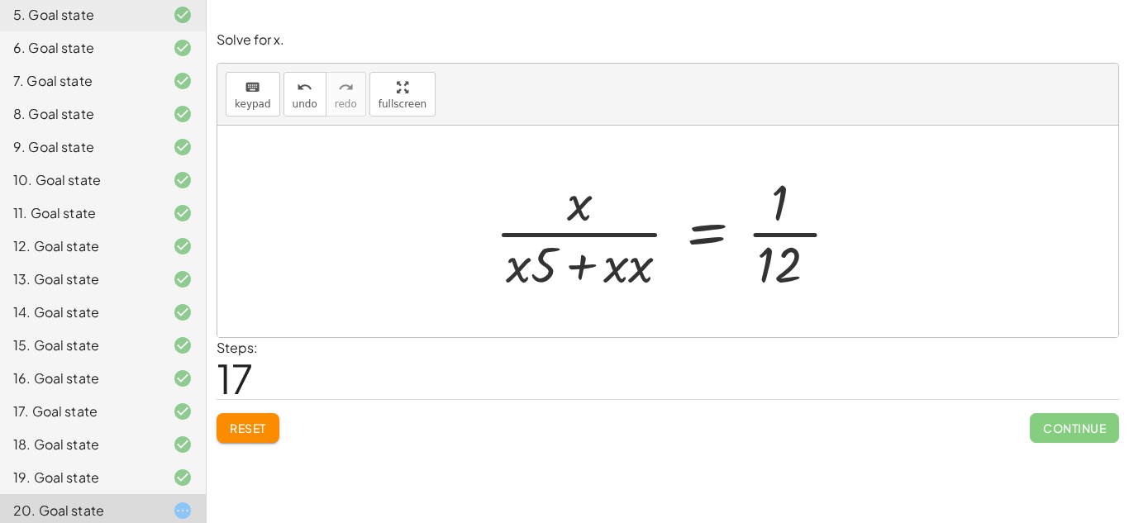
drag, startPoint x: 525, startPoint y: 272, endPoint x: 540, endPoint y: 277, distance: 15.7
click at [540, 277] on div at bounding box center [674, 231] width 374 height 127
drag, startPoint x: 545, startPoint y: 278, endPoint x: 577, endPoint y: 217, distance: 68.0
click at [577, 217] on div at bounding box center [674, 231] width 374 height 127
drag, startPoint x: 542, startPoint y: 261, endPoint x: 602, endPoint y: 274, distance: 61.8
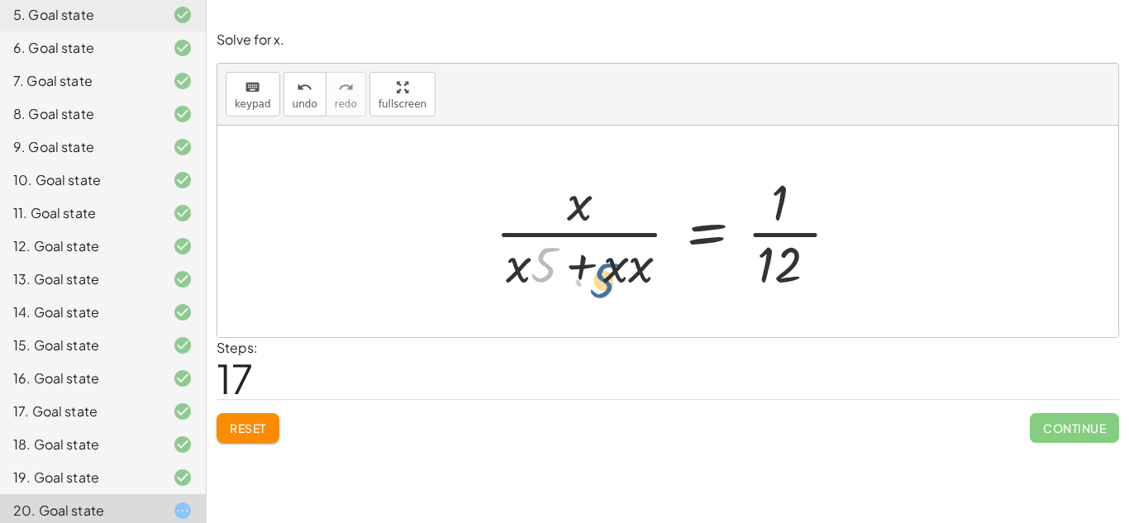
click at [602, 274] on div at bounding box center [674, 231] width 374 height 127
drag, startPoint x: 550, startPoint y: 270, endPoint x: 803, endPoint y: 206, distance: 260.9
click at [803, 206] on div at bounding box center [674, 231] width 374 height 127
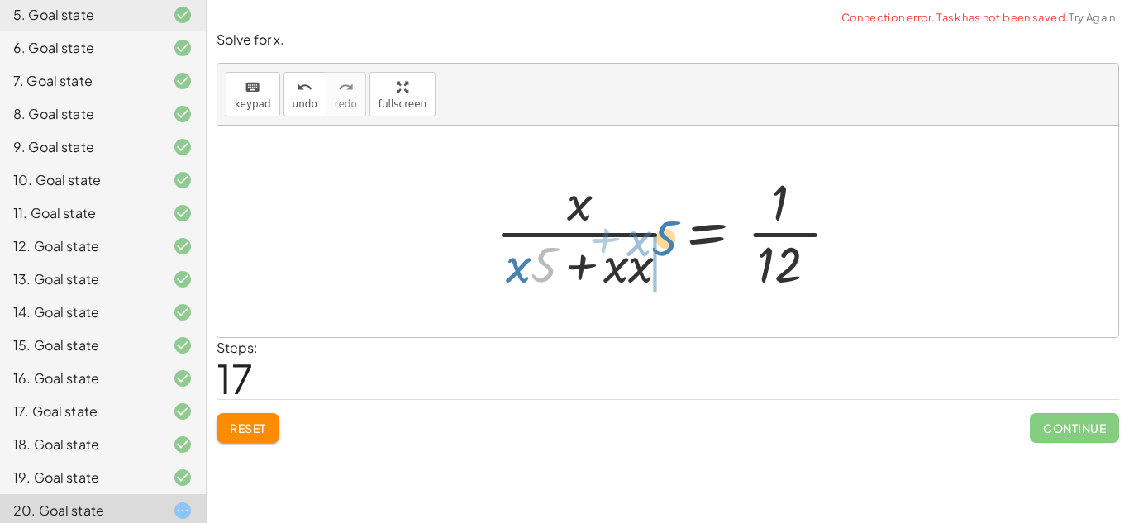
drag, startPoint x: 544, startPoint y: 264, endPoint x: 664, endPoint y: 238, distance: 123.5
click at [664, 238] on div at bounding box center [674, 231] width 374 height 127
drag, startPoint x: 544, startPoint y: 278, endPoint x: 633, endPoint y: 282, distance: 89.3
click at [633, 282] on div at bounding box center [674, 231] width 374 height 127
drag, startPoint x: 539, startPoint y: 277, endPoint x: 599, endPoint y: 286, distance: 61.0
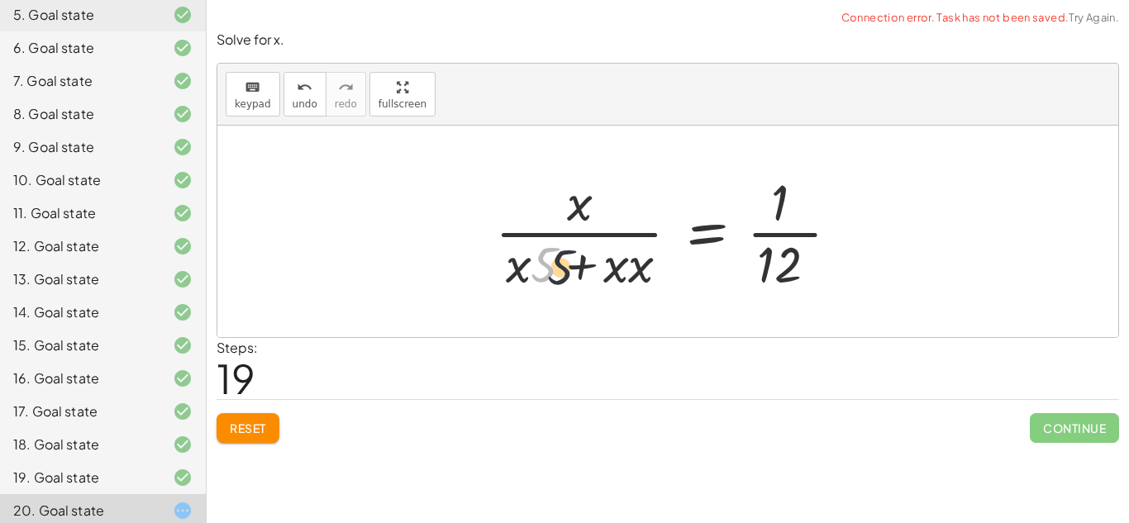
click at [599, 286] on div at bounding box center [674, 231] width 374 height 127
drag, startPoint x: 521, startPoint y: 279, endPoint x: 575, endPoint y: 217, distance: 82.6
click at [575, 217] on div at bounding box center [674, 231] width 374 height 127
drag, startPoint x: 514, startPoint y: 274, endPoint x: 561, endPoint y: 205, distance: 83.9
click at [561, 205] on div at bounding box center [674, 231] width 374 height 127
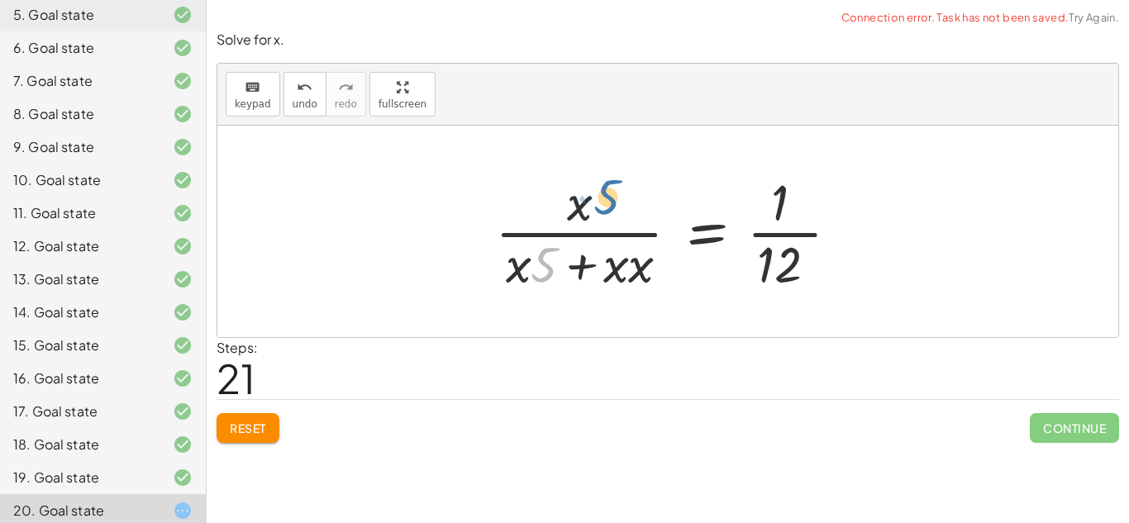
drag, startPoint x: 544, startPoint y: 289, endPoint x: 605, endPoint y: 226, distance: 88.2
click at [605, 226] on div at bounding box center [674, 231] width 374 height 127
drag, startPoint x: 629, startPoint y: 273, endPoint x: 528, endPoint y: 224, distance: 112.0
click at [528, 224] on div at bounding box center [674, 231] width 374 height 127
drag, startPoint x: 540, startPoint y: 275, endPoint x: 479, endPoint y: 271, distance: 61.3
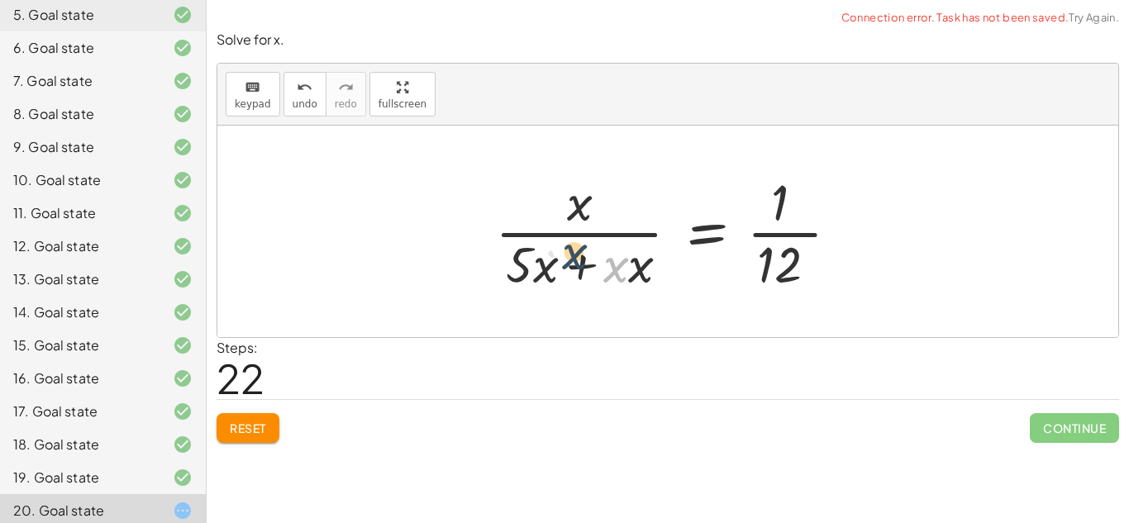
drag, startPoint x: 619, startPoint y: 278, endPoint x: 573, endPoint y: 279, distance: 46.3
click at [573, 279] on div at bounding box center [674, 231] width 374 height 127
drag, startPoint x: 788, startPoint y: 293, endPoint x: 779, endPoint y: 231, distance: 62.6
click at [779, 231] on div at bounding box center [674, 231] width 374 height 127
click at [787, 266] on div at bounding box center [674, 231] width 374 height 127
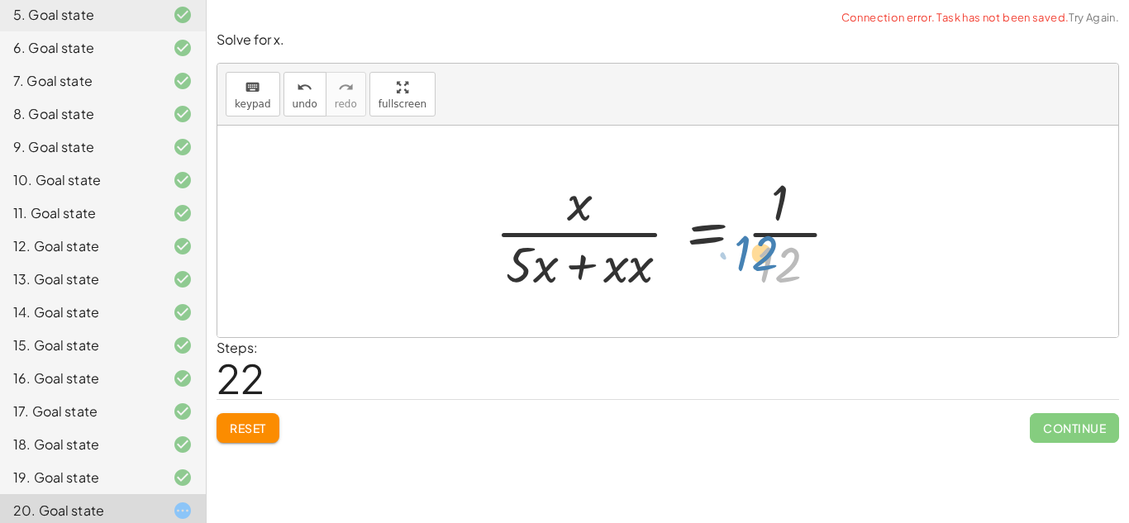
drag, startPoint x: 780, startPoint y: 255, endPoint x: 768, endPoint y: 253, distance: 12.6
click at [768, 253] on div at bounding box center [674, 231] width 374 height 127
drag, startPoint x: 513, startPoint y: 261, endPoint x: 567, endPoint y: 236, distance: 59.5
click at [567, 236] on div at bounding box center [674, 231] width 374 height 127
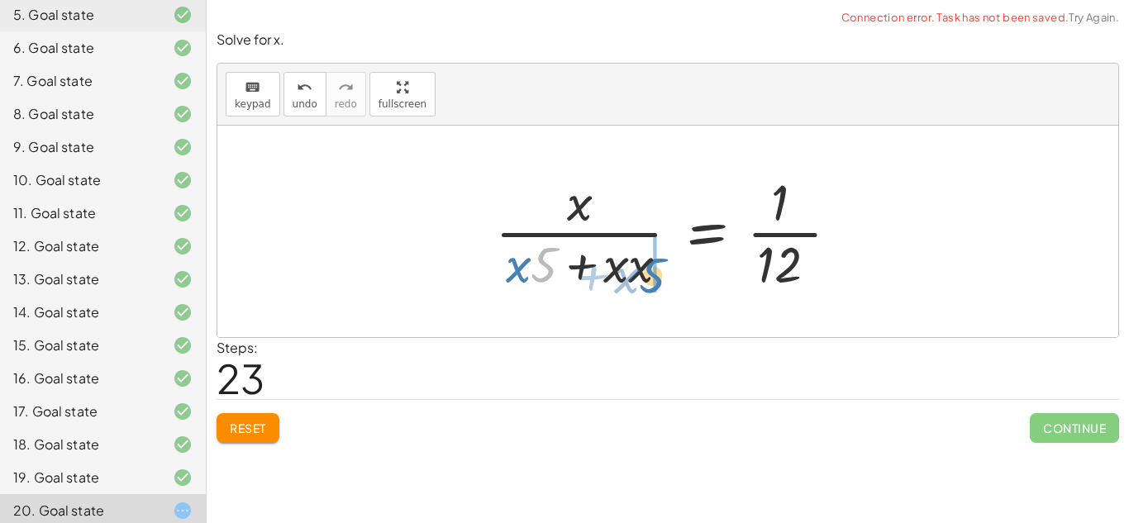
drag, startPoint x: 550, startPoint y: 259, endPoint x: 665, endPoint y: 270, distance: 115.4
click at [665, 270] on div at bounding box center [674, 231] width 374 height 127
drag, startPoint x: 650, startPoint y: 276, endPoint x: 642, endPoint y: 219, distance: 57.6
click at [642, 219] on div at bounding box center [674, 231] width 374 height 127
drag, startPoint x: 617, startPoint y: 283, endPoint x: 669, endPoint y: 285, distance: 52.1
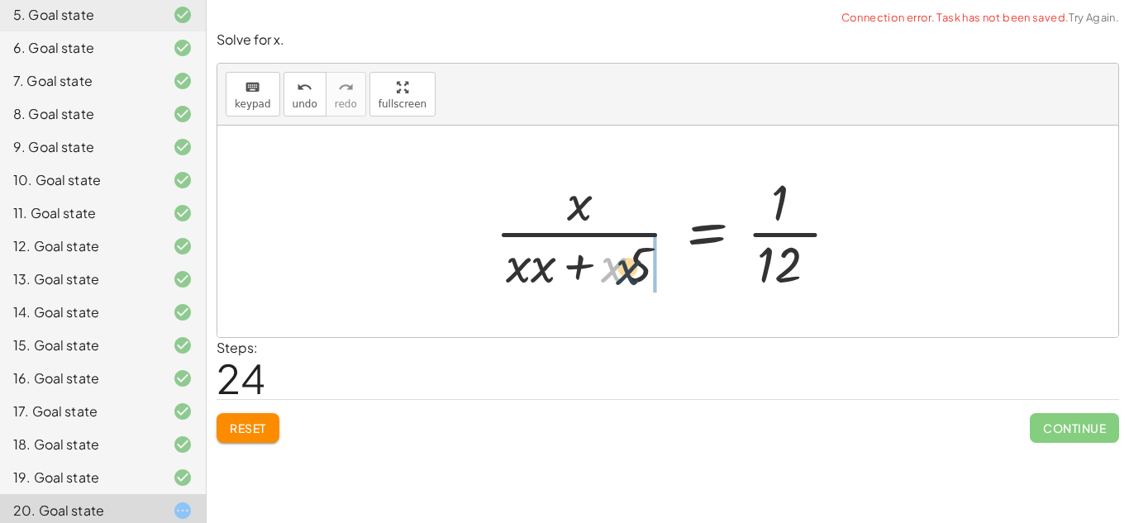
click at [669, 285] on div at bounding box center [674, 231] width 374 height 127
drag, startPoint x: 540, startPoint y: 278, endPoint x: 623, endPoint y: 289, distance: 84.1
click at [623, 289] on div at bounding box center [674, 231] width 374 height 127
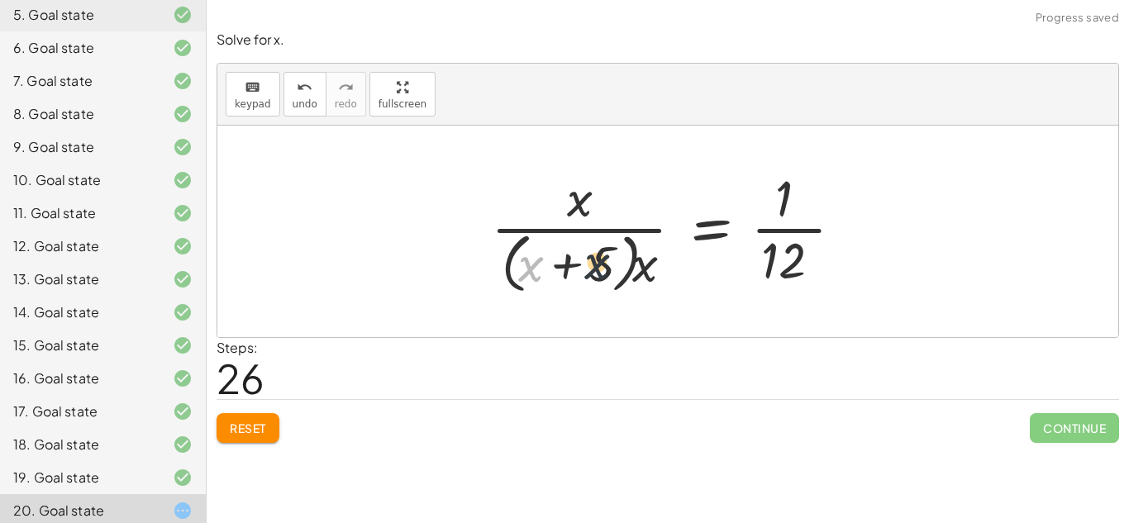
drag, startPoint x: 521, startPoint y: 283, endPoint x: 588, endPoint y: 271, distance: 67.3
click at [588, 271] on div at bounding box center [674, 231] width 382 height 135
click at [600, 285] on div at bounding box center [674, 231] width 382 height 135
drag, startPoint x: 600, startPoint y: 285, endPoint x: 554, endPoint y: 286, distance: 46.3
click at [554, 286] on div at bounding box center [674, 231] width 382 height 135
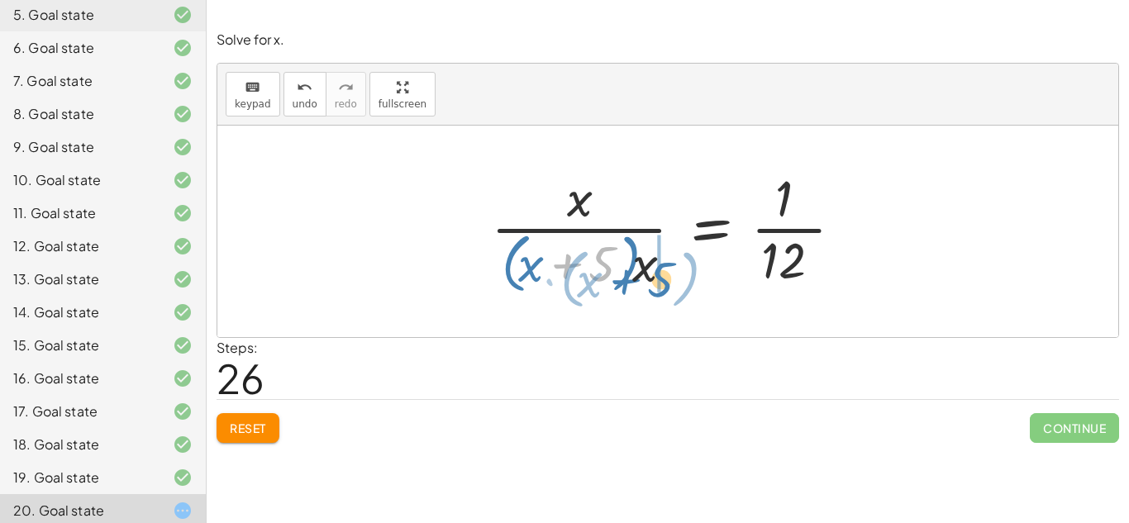
drag, startPoint x: 587, startPoint y: 274, endPoint x: 648, endPoint y: 291, distance: 63.3
click at [648, 291] on div at bounding box center [674, 231] width 382 height 135
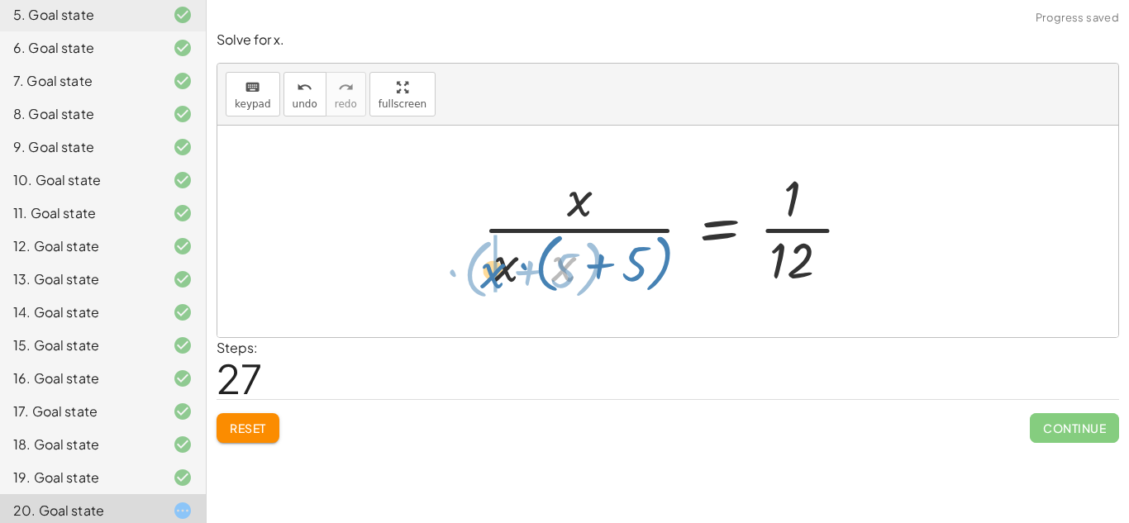
drag, startPoint x: 559, startPoint y: 278, endPoint x: 491, endPoint y: 286, distance: 69.1
click at [491, 286] on div at bounding box center [673, 231] width 398 height 135
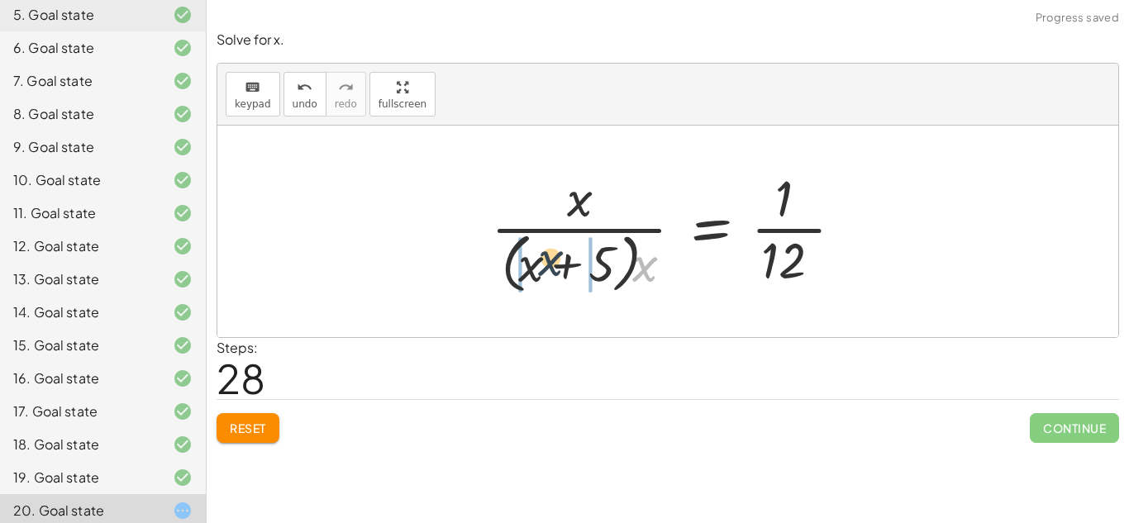
drag, startPoint x: 650, startPoint y: 271, endPoint x: 548, endPoint y: 263, distance: 102.0
click at [548, 263] on div at bounding box center [674, 231] width 382 height 135
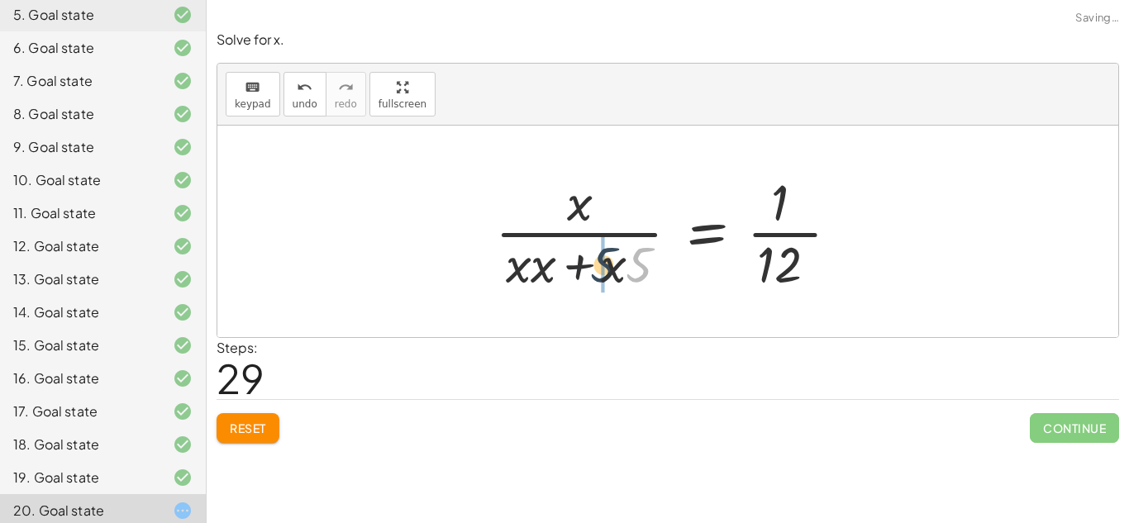
drag, startPoint x: 636, startPoint y: 274, endPoint x: 569, endPoint y: 276, distance: 67.0
click at [569, 276] on div at bounding box center [674, 231] width 374 height 127
drag, startPoint x: 627, startPoint y: 277, endPoint x: 522, endPoint y: 280, distance: 105.0
click at [522, 280] on div at bounding box center [674, 231] width 374 height 127
drag, startPoint x: 523, startPoint y: 273, endPoint x: 577, endPoint y: 274, distance: 53.7
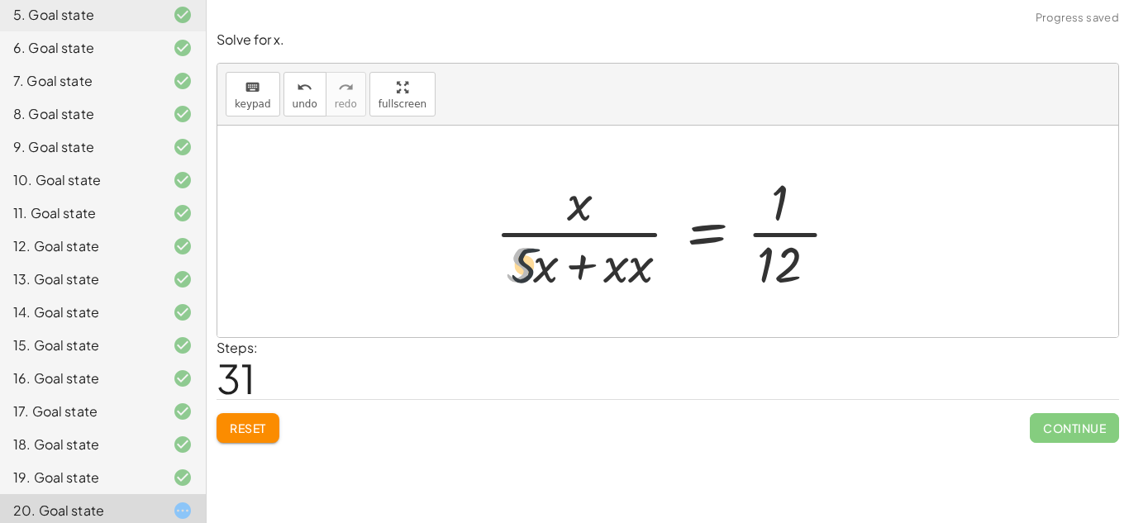
click at [577, 274] on div at bounding box center [674, 231] width 374 height 127
drag, startPoint x: 627, startPoint y: 277, endPoint x: 535, endPoint y: 280, distance: 91.8
click at [535, 280] on div at bounding box center [674, 231] width 374 height 127
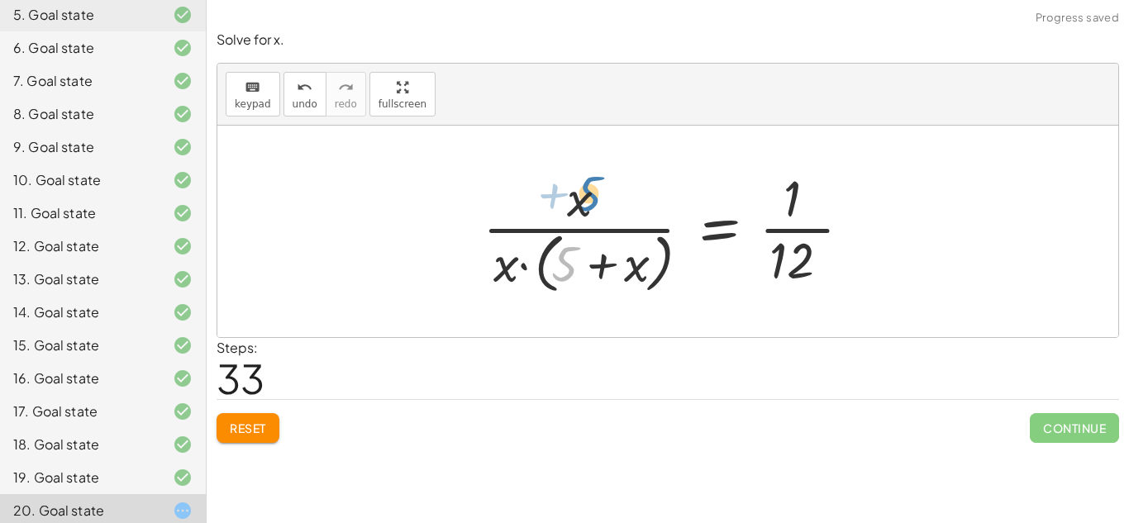
drag, startPoint x: 556, startPoint y: 274, endPoint x: 573, endPoint y: 207, distance: 69.1
click at [573, 207] on div at bounding box center [673, 231] width 398 height 135
drag, startPoint x: 601, startPoint y: 271, endPoint x: 569, endPoint y: 187, distance: 90.2
click at [569, 187] on div at bounding box center [673, 231] width 398 height 135
drag, startPoint x: 626, startPoint y: 274, endPoint x: 507, endPoint y: 282, distance: 119.3
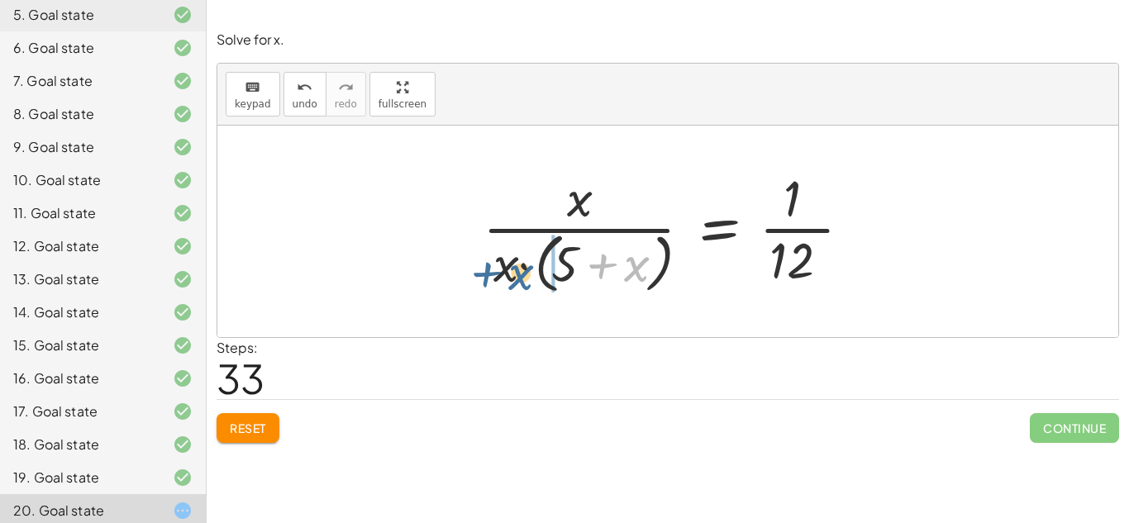
click at [507, 282] on div at bounding box center [673, 231] width 398 height 135
drag, startPoint x: 634, startPoint y: 273, endPoint x: 612, endPoint y: 223, distance: 54.0
click at [612, 223] on div at bounding box center [673, 231] width 398 height 135
drag, startPoint x: 632, startPoint y: 275, endPoint x: 597, endPoint y: 204, distance: 79.1
click at [597, 204] on div at bounding box center [673, 231] width 398 height 135
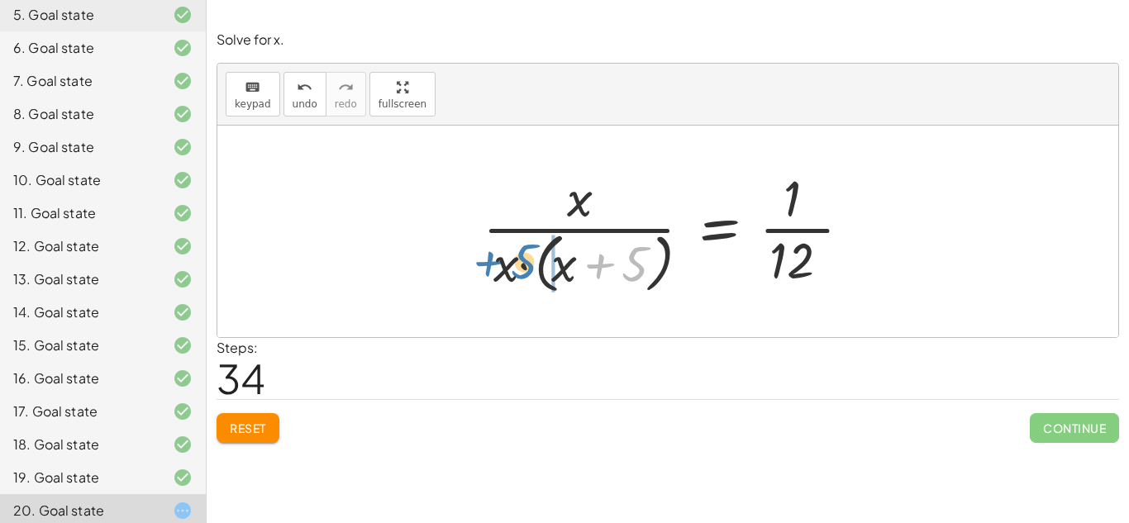
drag, startPoint x: 633, startPoint y: 265, endPoint x: 524, endPoint y: 263, distance: 109.1
click at [524, 263] on div at bounding box center [673, 231] width 398 height 135
drag, startPoint x: 565, startPoint y: 270, endPoint x: 511, endPoint y: 269, distance: 54.5
click at [511, 269] on div at bounding box center [673, 231] width 398 height 135
drag, startPoint x: 507, startPoint y: 271, endPoint x: 555, endPoint y: 280, distance: 48.8
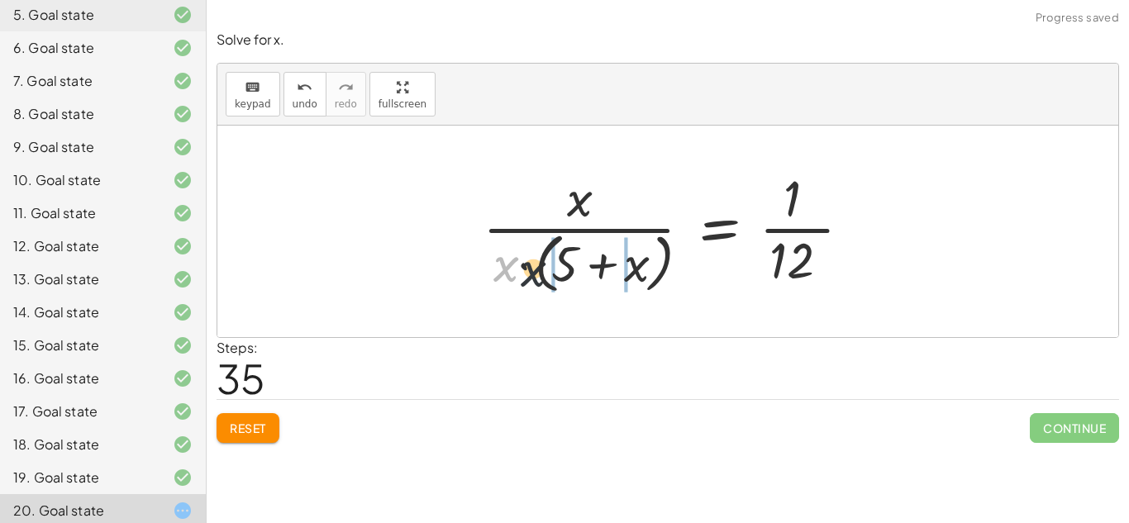
click at [555, 280] on div at bounding box center [673, 231] width 398 height 135
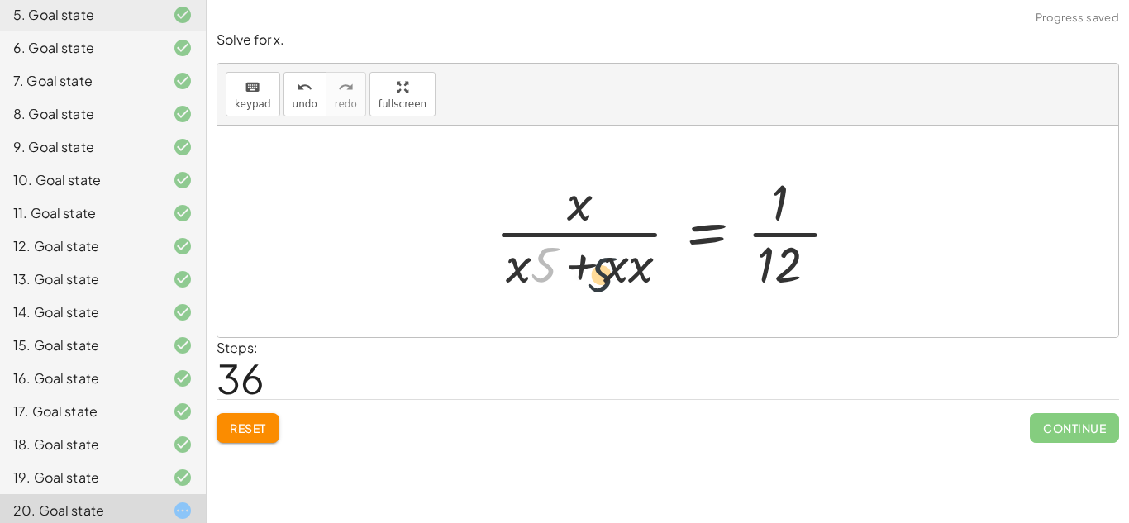
drag, startPoint x: 548, startPoint y: 277, endPoint x: 624, endPoint y: 290, distance: 77.2
click at [624, 290] on div at bounding box center [674, 231] width 374 height 127
drag, startPoint x: 550, startPoint y: 278, endPoint x: 591, endPoint y: 217, distance: 73.8
click at [591, 217] on div at bounding box center [674, 231] width 374 height 127
click at [255, 453] on div "Solve for x. keyboard keypad undo undo redo redo fullscreen + 5 − 2 = · ( + x +…" at bounding box center [668, 237] width 922 height 432
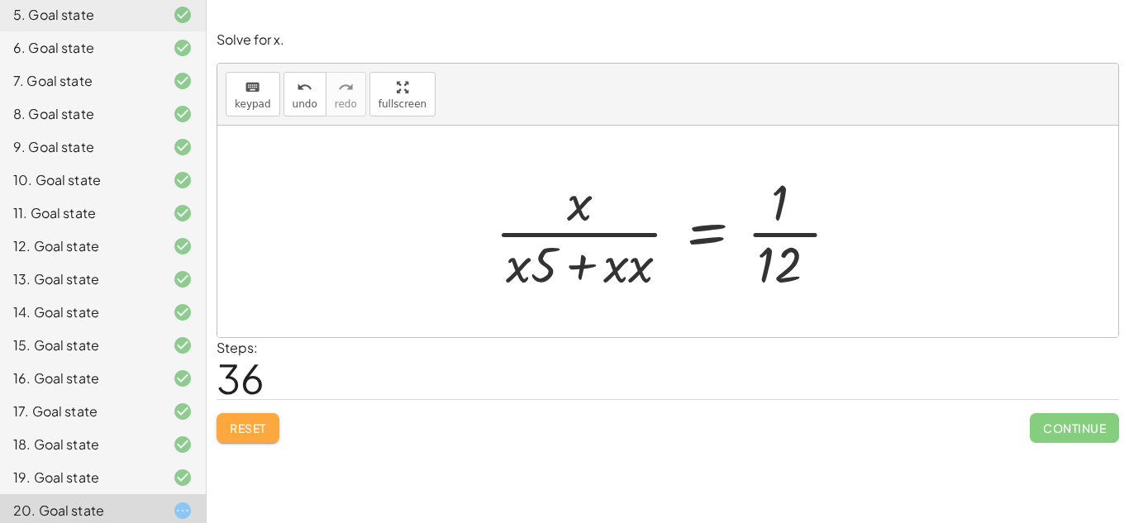
click at [234, 435] on span "Reset" at bounding box center [248, 428] width 36 height 15
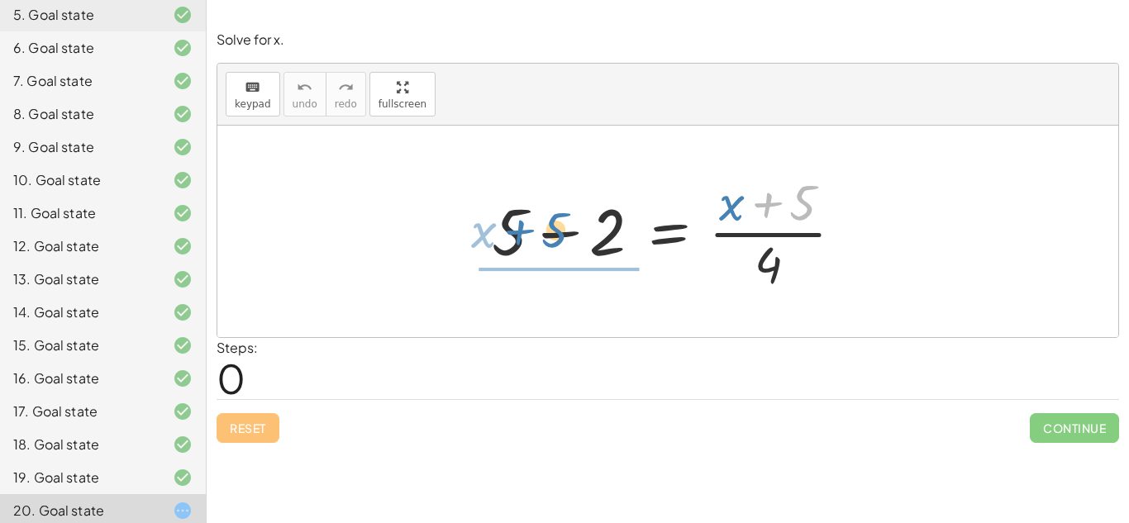
drag, startPoint x: 792, startPoint y: 212, endPoint x: 539, endPoint y: 240, distance: 255.2
click at [539, 240] on div at bounding box center [674, 231] width 382 height 127
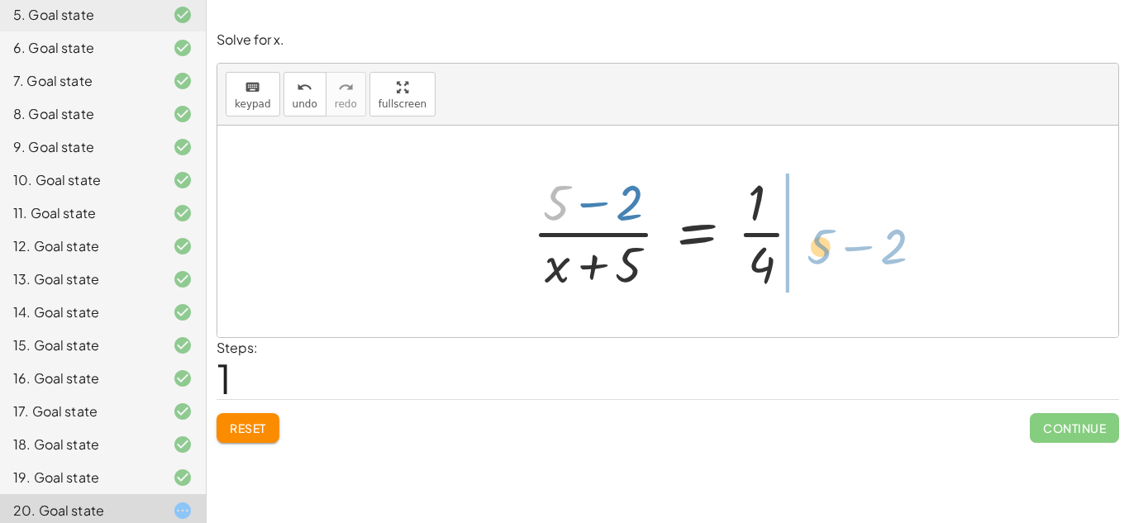
drag, startPoint x: 545, startPoint y: 215, endPoint x: 807, endPoint y: 259, distance: 266.4
click at [807, 259] on div at bounding box center [673, 231] width 299 height 127
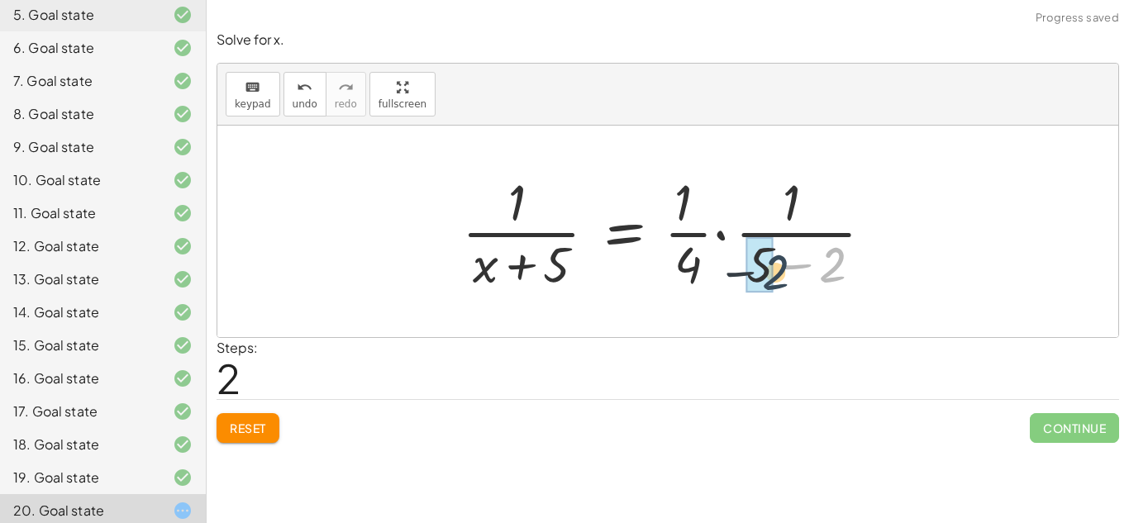
drag, startPoint x: 824, startPoint y: 270, endPoint x: 759, endPoint y: 279, distance: 65.1
click at [759, 279] on div at bounding box center [638, 231] width 368 height 127
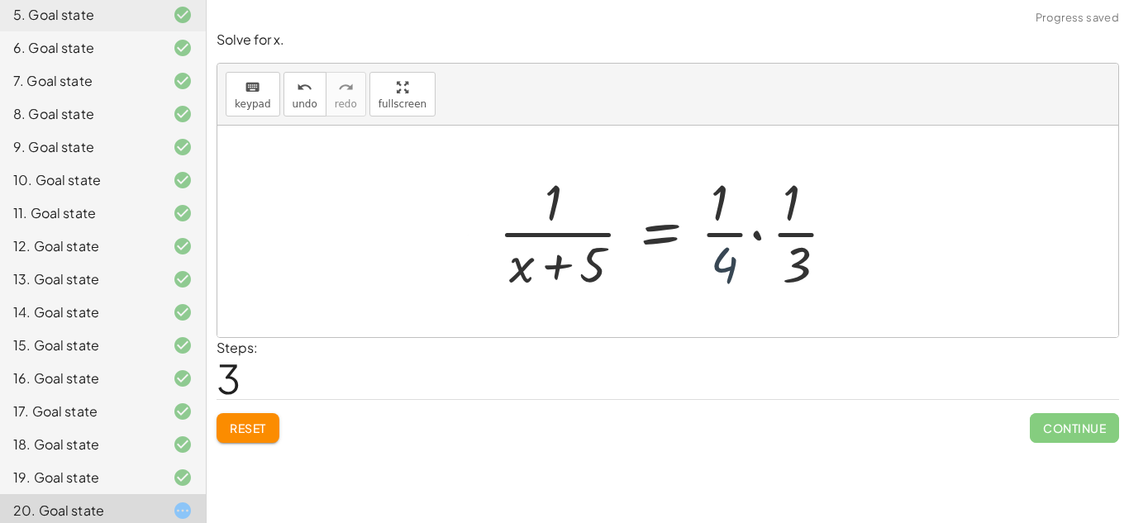
click at [755, 281] on div at bounding box center [674, 231] width 368 height 127
drag, startPoint x: 721, startPoint y: 281, endPoint x: 826, endPoint y: 283, distance: 105.8
click at [826, 283] on div at bounding box center [674, 231] width 368 height 127
drag, startPoint x: 801, startPoint y: 284, endPoint x: 746, endPoint y: 288, distance: 54.6
click at [746, 288] on div at bounding box center [674, 231] width 368 height 127
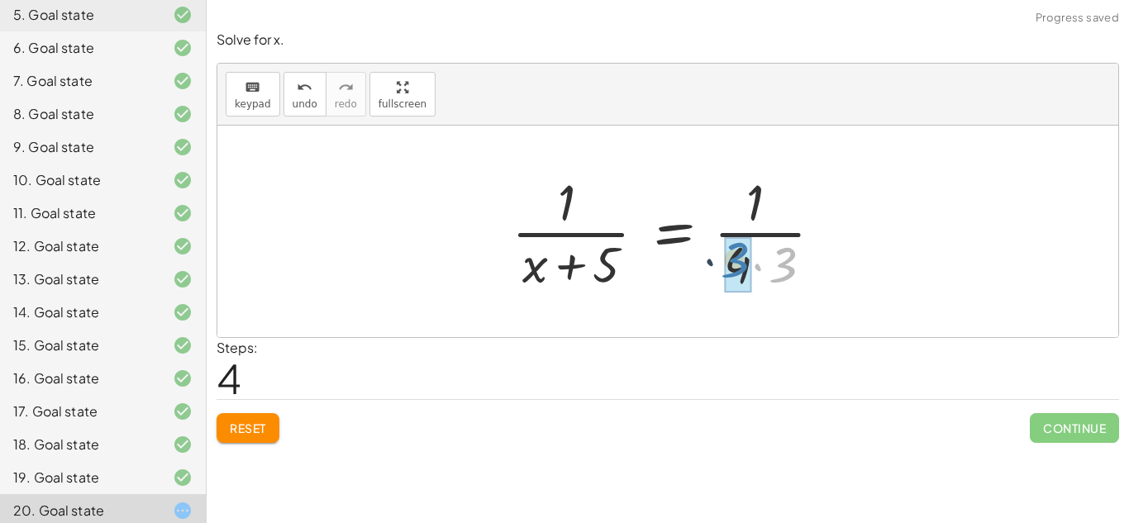
drag, startPoint x: 776, startPoint y: 276, endPoint x: 728, endPoint y: 270, distance: 48.3
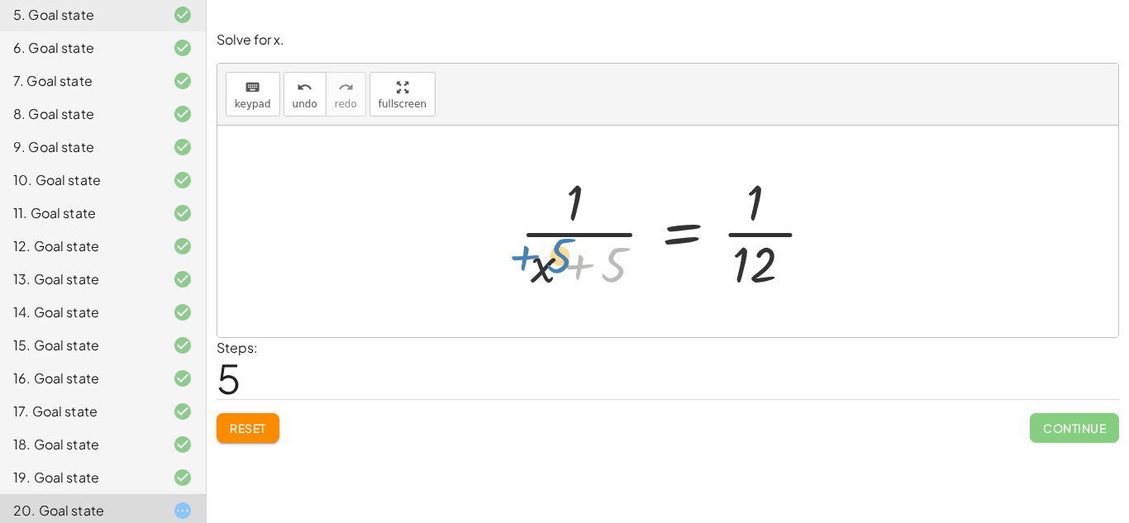
drag, startPoint x: 614, startPoint y: 285, endPoint x: 559, endPoint y: 282, distance: 54.6
click at [559, 282] on div at bounding box center [674, 231] width 324 height 127
drag, startPoint x: 621, startPoint y: 264, endPoint x: 588, endPoint y: 196, distance: 76.1
click at [588, 196] on div at bounding box center [674, 231] width 324 height 127
drag, startPoint x: 608, startPoint y: 272, endPoint x: 811, endPoint y: 236, distance: 206.5
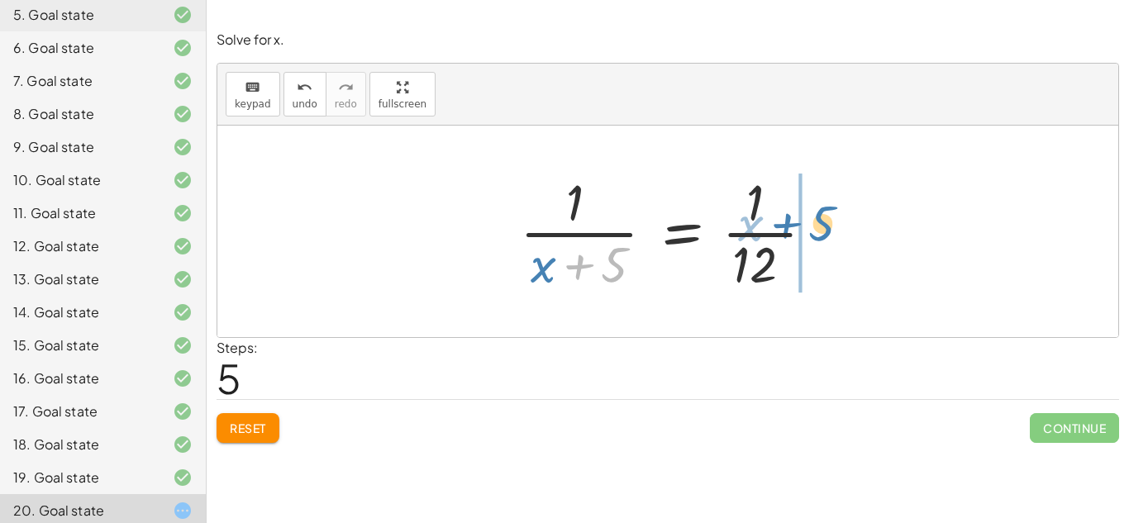
click at [811, 236] on div at bounding box center [674, 231] width 324 height 127
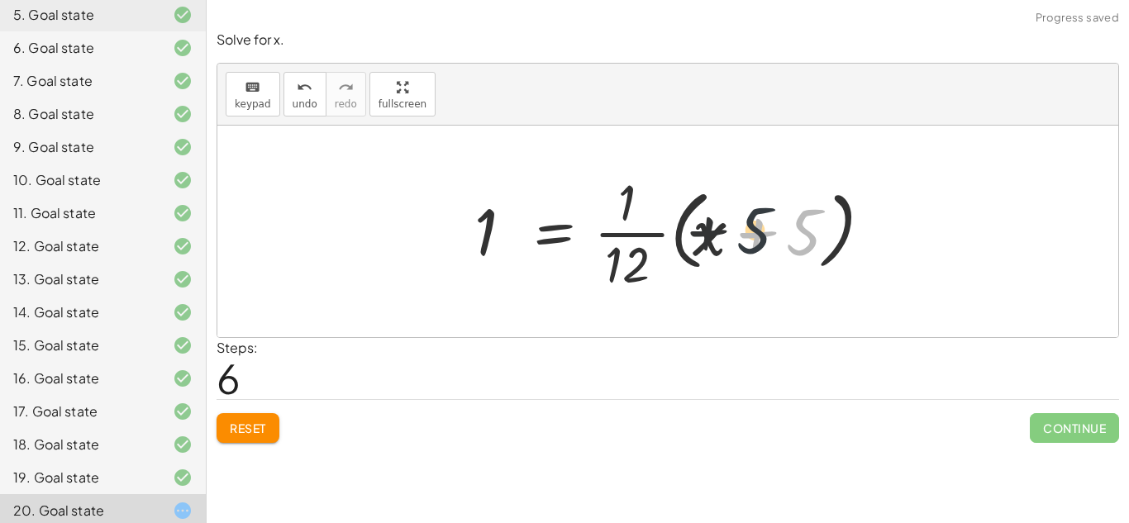
drag, startPoint x: 806, startPoint y: 248, endPoint x: 722, endPoint y: 249, distance: 83.5
click at [722, 249] on div at bounding box center [674, 231] width 416 height 127
click at [301, 97] on icon "undo" at bounding box center [305, 88] width 16 height 20
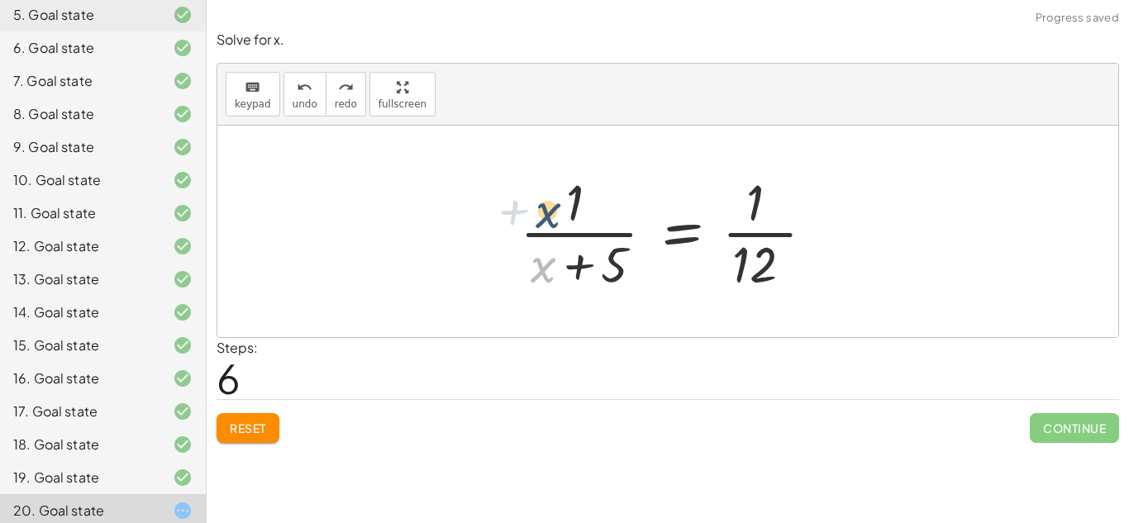
drag, startPoint x: 546, startPoint y: 275, endPoint x: 550, endPoint y: 208, distance: 67.1
click at [550, 208] on div at bounding box center [674, 231] width 324 height 127
drag, startPoint x: 604, startPoint y: 265, endPoint x: 578, endPoint y: 194, distance: 75.5
click at [578, 194] on div at bounding box center [674, 231] width 324 height 127
drag, startPoint x: 573, startPoint y: 208, endPoint x: 567, endPoint y: 281, distance: 73.0
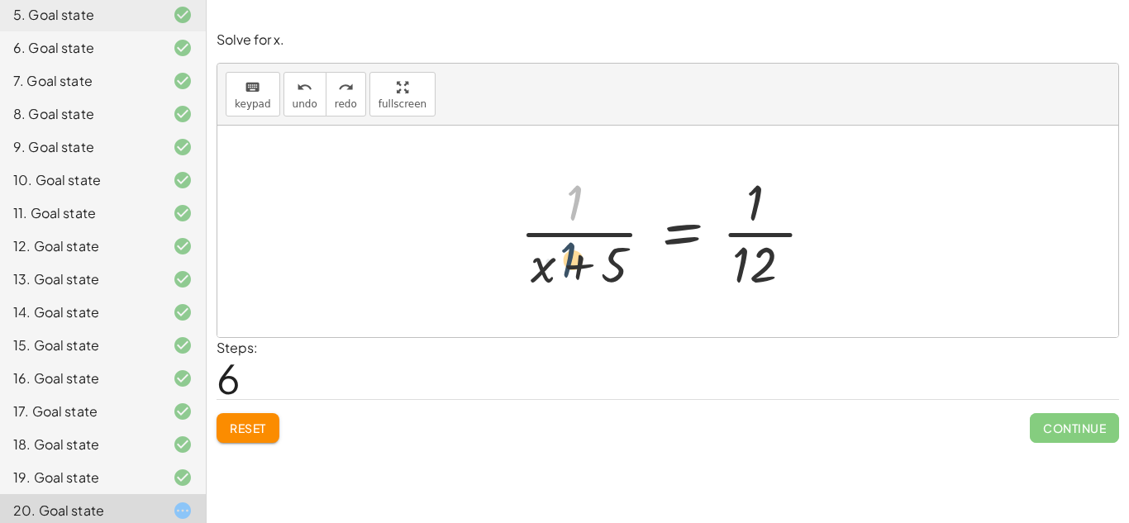
click at [567, 281] on div at bounding box center [674, 231] width 324 height 127
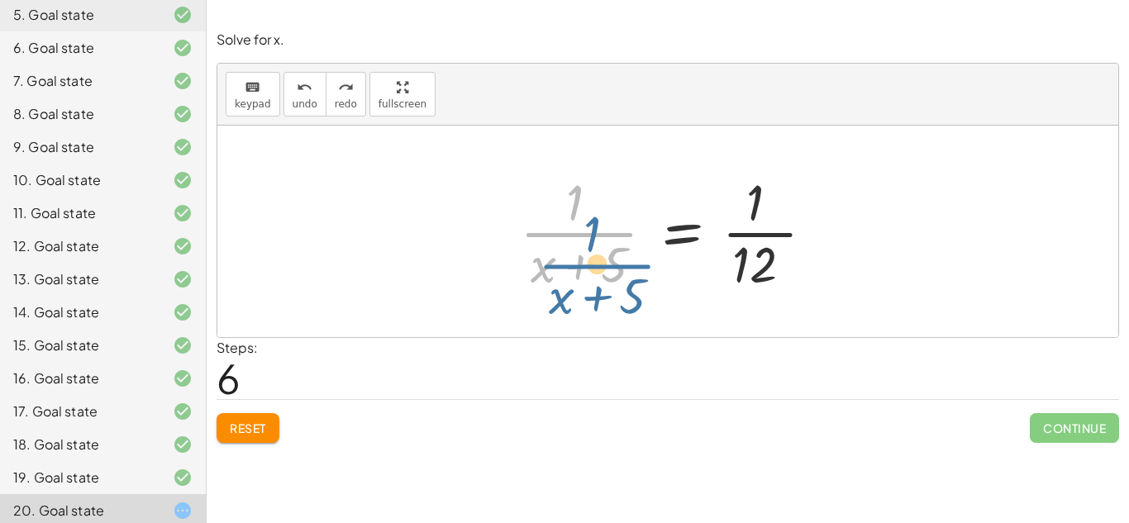
drag, startPoint x: 577, startPoint y: 223, endPoint x: 592, endPoint y: 249, distance: 29.6
click at [592, 249] on div at bounding box center [674, 231] width 324 height 127
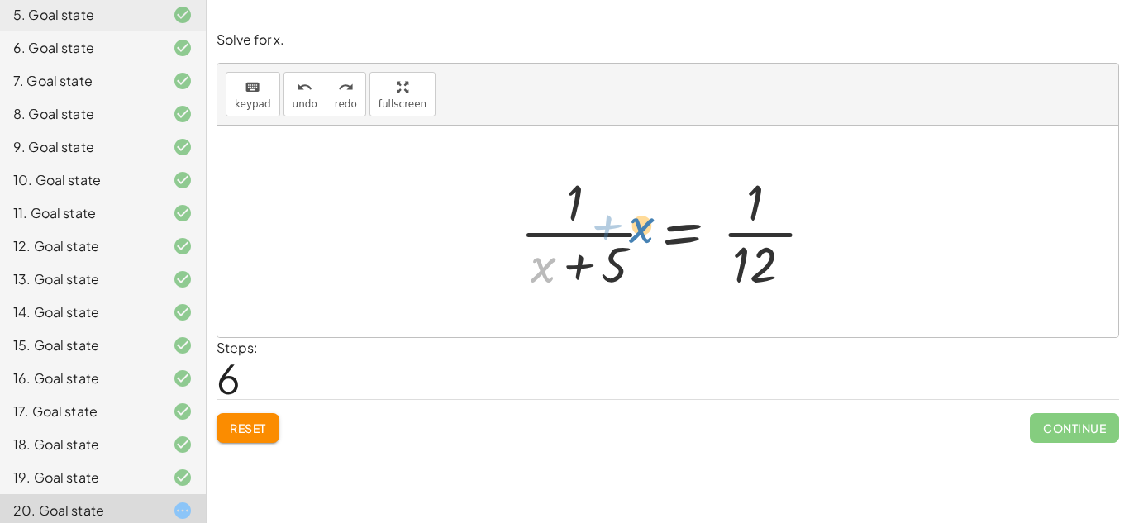
drag, startPoint x: 547, startPoint y: 271, endPoint x: 645, endPoint y: 231, distance: 106.0
click at [645, 231] on div at bounding box center [674, 231] width 324 height 127
drag, startPoint x: 545, startPoint y: 275, endPoint x: 635, endPoint y: 272, distance: 91.0
click at [635, 272] on div at bounding box center [674, 231] width 324 height 127
drag, startPoint x: 549, startPoint y: 266, endPoint x: 603, endPoint y: 273, distance: 54.9
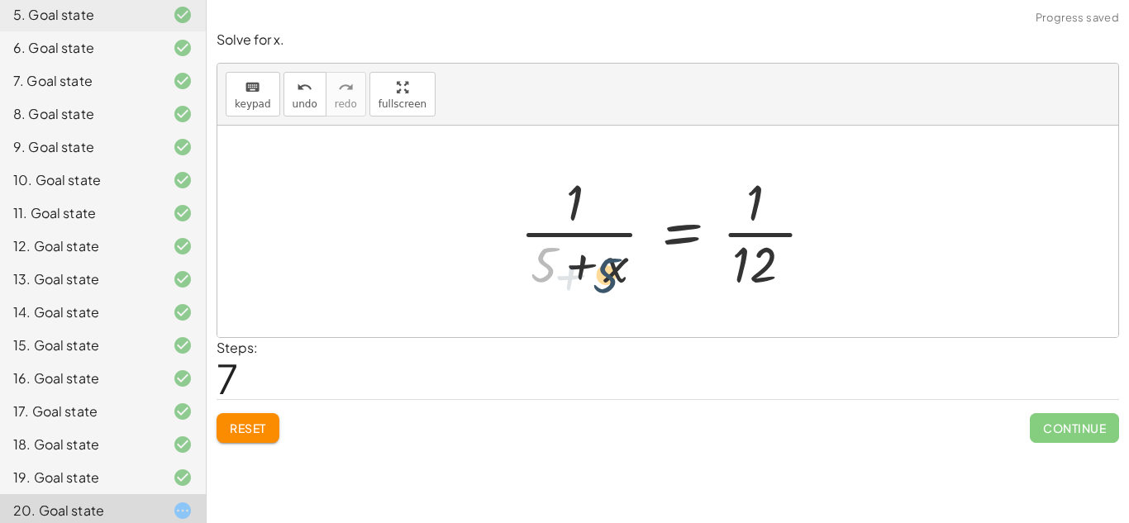
click at [603, 273] on div at bounding box center [674, 231] width 324 height 127
drag, startPoint x: 535, startPoint y: 274, endPoint x: 627, endPoint y: 224, distance: 104.7
click at [627, 224] on div at bounding box center [674, 231] width 324 height 127
drag, startPoint x: 542, startPoint y: 283, endPoint x: 643, endPoint y: 288, distance: 100.9
click at [643, 288] on div at bounding box center [674, 231] width 324 height 127
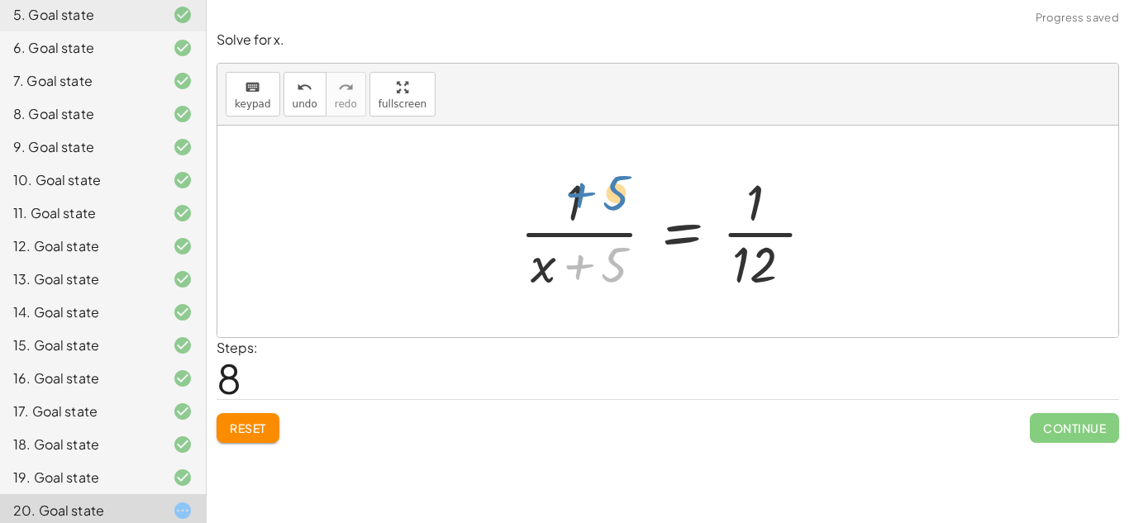
drag, startPoint x: 611, startPoint y: 271, endPoint x: 612, endPoint y: 203, distance: 67.8
click at [612, 203] on div at bounding box center [674, 231] width 324 height 127
drag, startPoint x: 609, startPoint y: 264, endPoint x: 564, endPoint y: 275, distance: 46.9
click at [564, 275] on div at bounding box center [674, 231] width 324 height 127
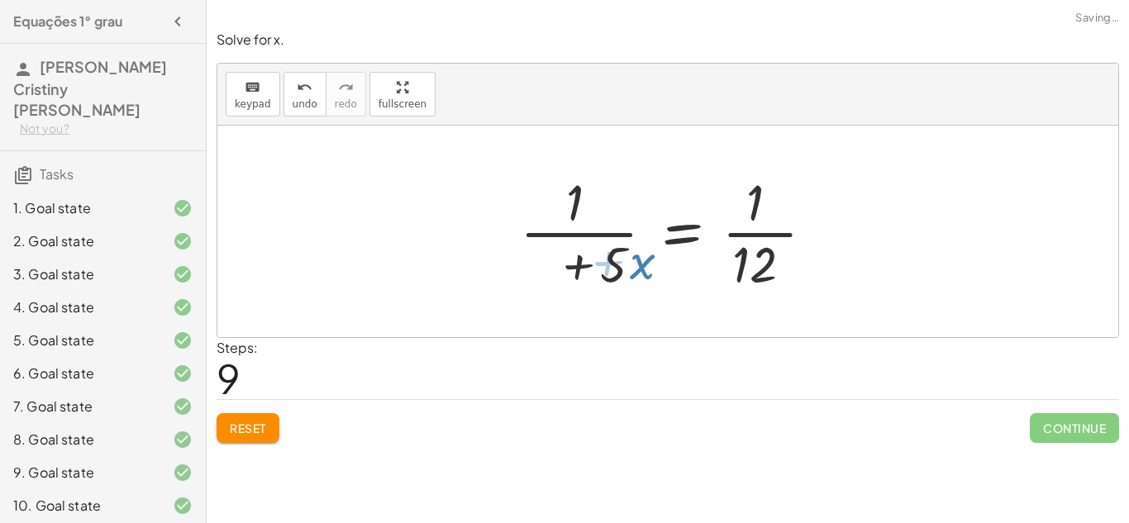
scroll to position [326, 0]
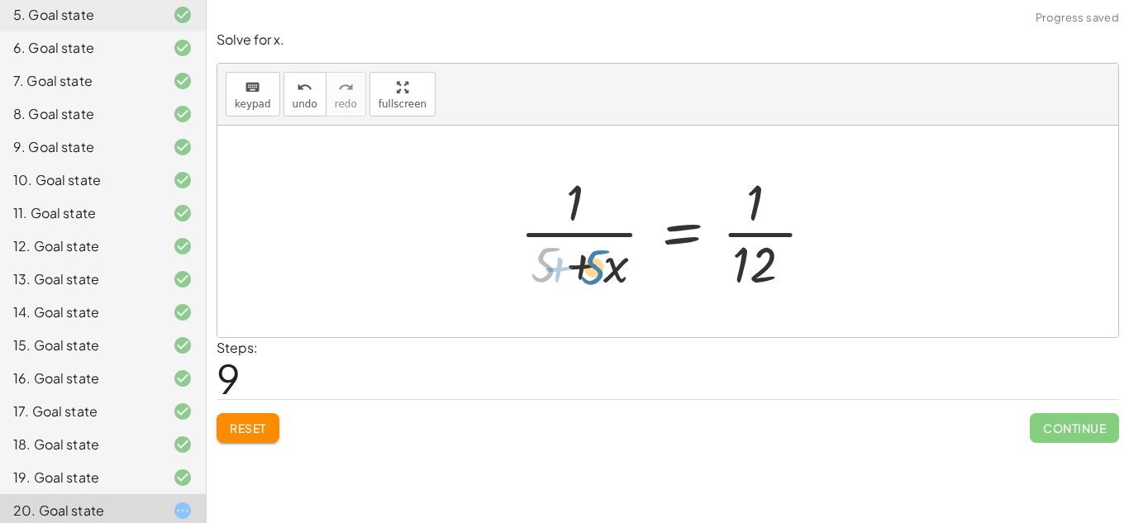
drag, startPoint x: 537, startPoint y: 272, endPoint x: 588, endPoint y: 274, distance: 50.5
click at [588, 274] on div at bounding box center [674, 231] width 324 height 127
click at [589, 275] on div at bounding box center [674, 231] width 324 height 127
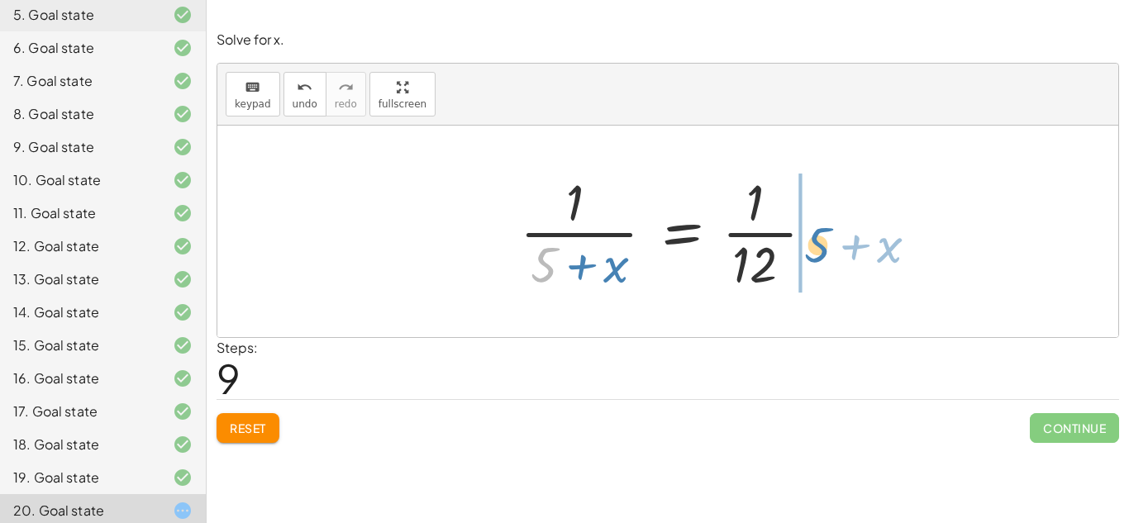
drag, startPoint x: 550, startPoint y: 271, endPoint x: 823, endPoint y: 251, distance: 274.2
click at [823, 251] on div at bounding box center [674, 231] width 324 height 127
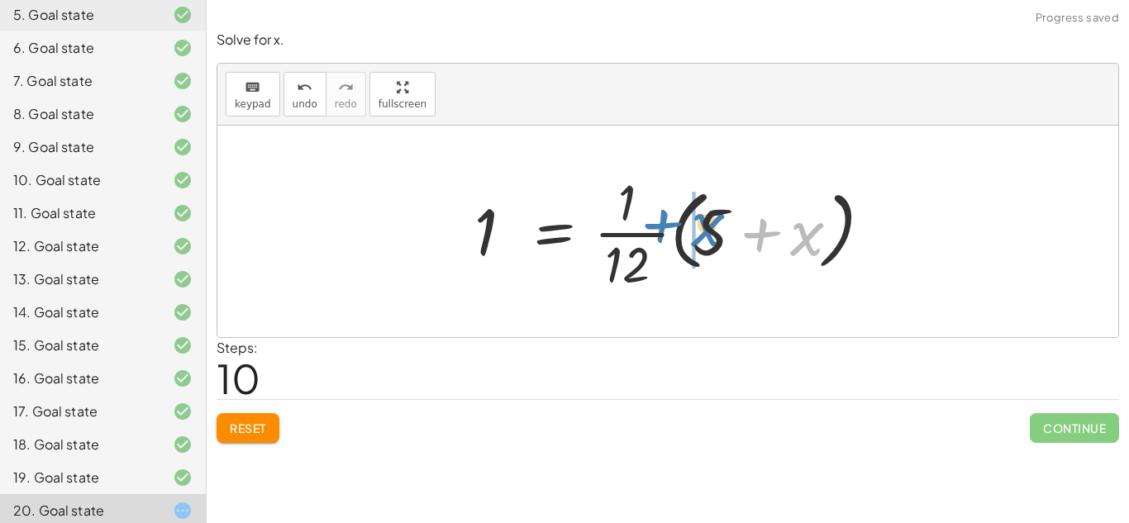
drag, startPoint x: 843, startPoint y: 245, endPoint x: 744, endPoint y: 237, distance: 99.5
click at [744, 237] on div at bounding box center [674, 231] width 416 height 127
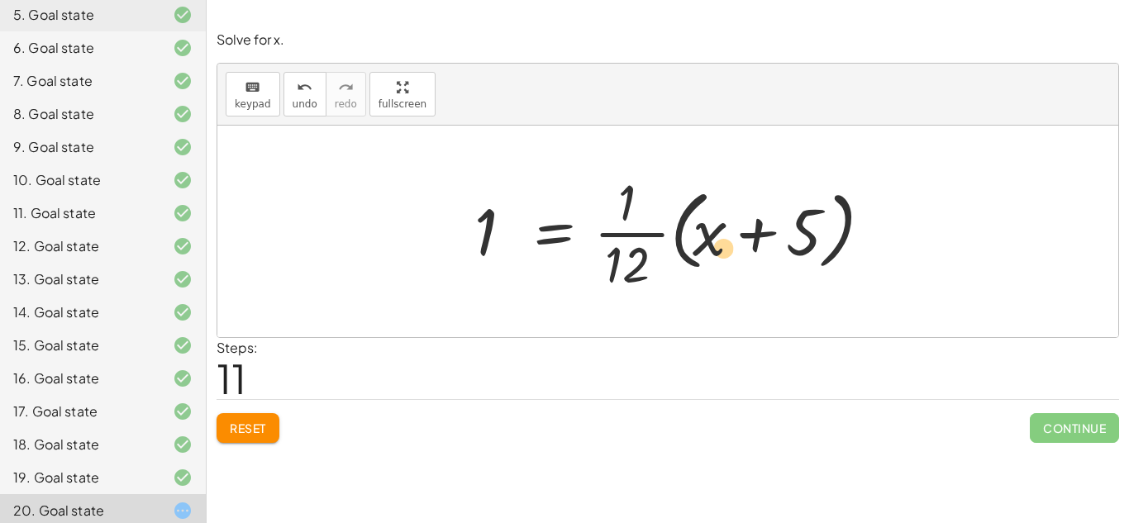
drag, startPoint x: 696, startPoint y: 252, endPoint x: 728, endPoint y: 267, distance: 35.5
click at [728, 267] on div at bounding box center [674, 231] width 416 height 127
drag, startPoint x: 797, startPoint y: 252, endPoint x: 696, endPoint y: 325, distance: 125.0
click at [696, 325] on div "+ 5 − 2 = · ( + x + 5 ) · 4 · ( + 5 − 2 ) · ( + x + 5 ) = · 1 · 4 · 1 · ( + x +…" at bounding box center [667, 232] width 901 height 212
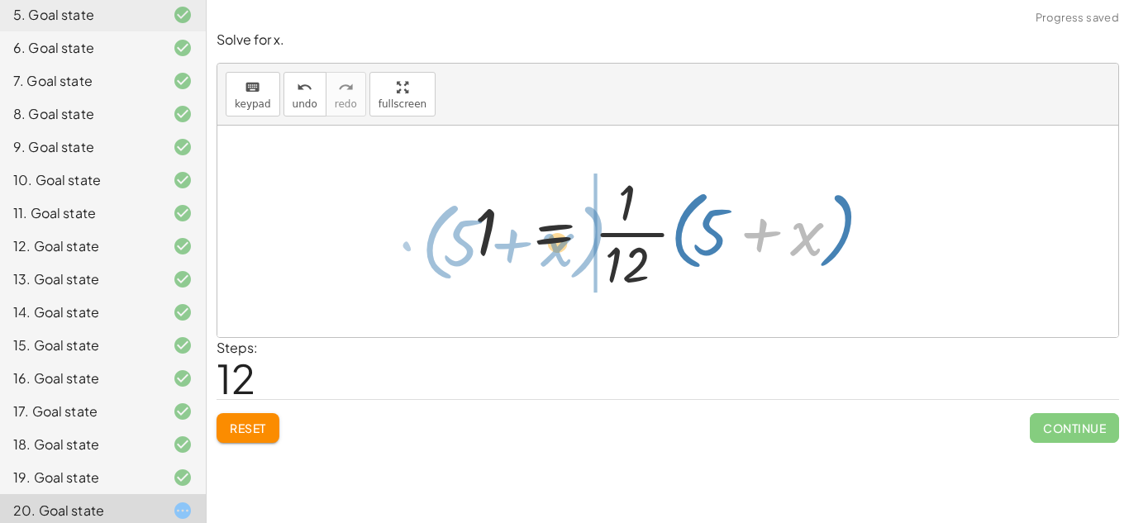
drag, startPoint x: 793, startPoint y: 254, endPoint x: 539, endPoint y: 260, distance: 254.6
click at [539, 260] on div at bounding box center [674, 231] width 416 height 127
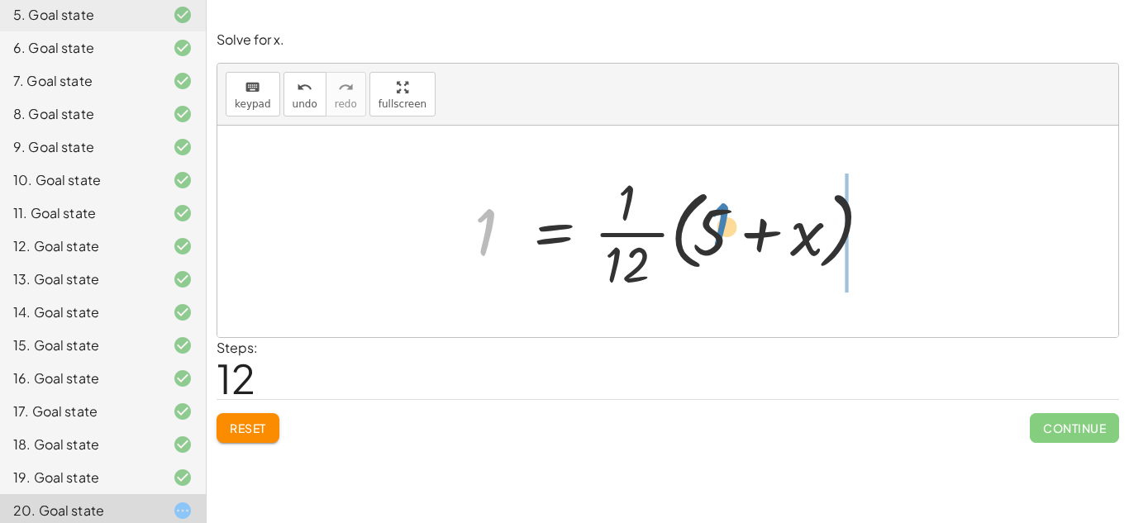
drag, startPoint x: 497, startPoint y: 244, endPoint x: 730, endPoint y: 239, distance: 233.9
click at [730, 239] on div at bounding box center [674, 231] width 416 height 127
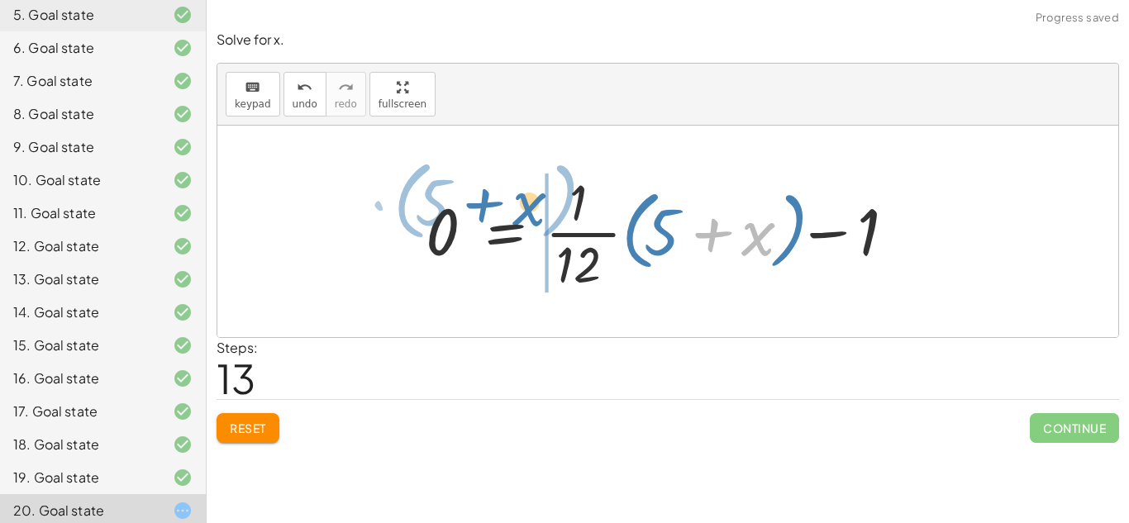
drag, startPoint x: 770, startPoint y: 245, endPoint x: 542, endPoint y: 217, distance: 229.8
click at [542, 217] on div at bounding box center [673, 231] width 513 height 127
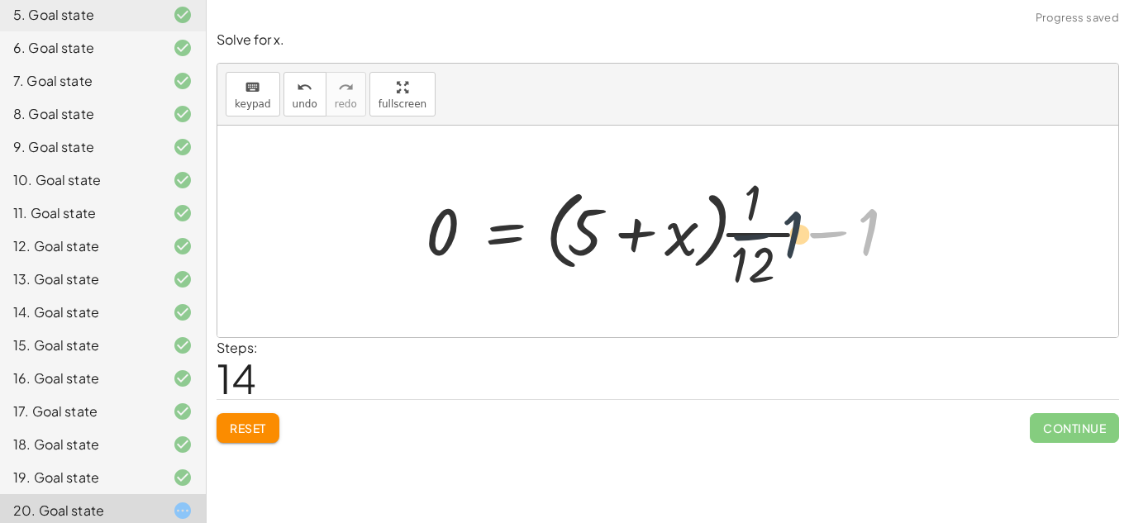
drag, startPoint x: 865, startPoint y: 240, endPoint x: 779, endPoint y: 247, distance: 86.3
click at [779, 247] on div at bounding box center [673, 231] width 513 height 127
drag, startPoint x: 877, startPoint y: 242, endPoint x: 744, endPoint y: 272, distance: 136.3
click at [744, 272] on div at bounding box center [673, 231] width 513 height 127
drag, startPoint x: 869, startPoint y: 253, endPoint x: 743, endPoint y: 198, distance: 137.7
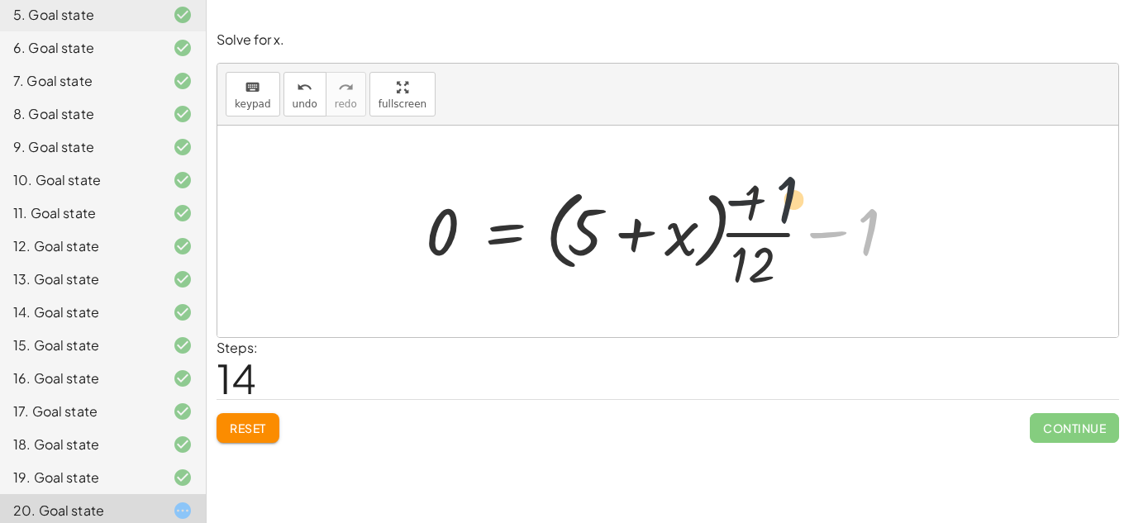
click at [743, 198] on div at bounding box center [673, 231] width 513 height 127
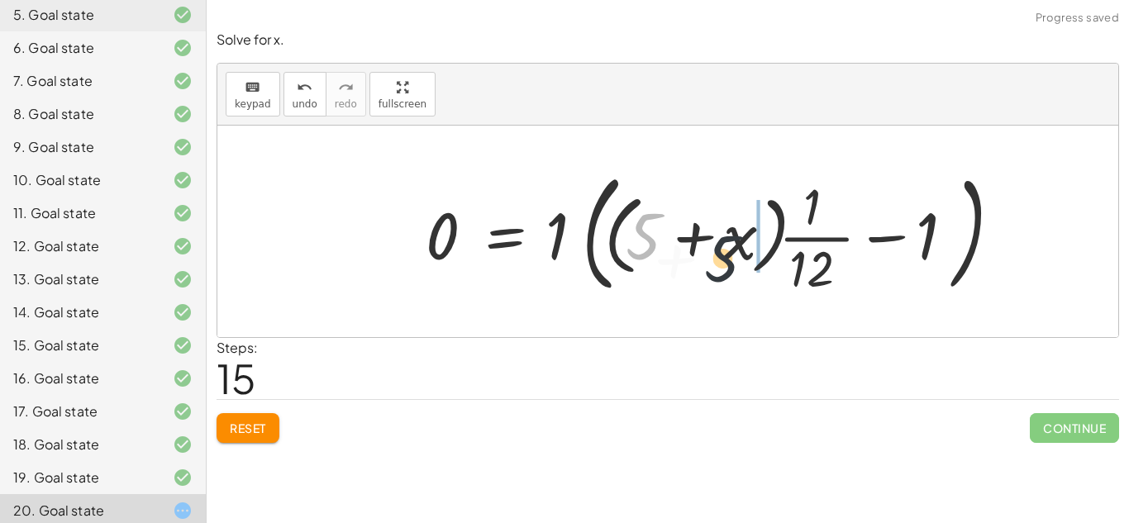
drag, startPoint x: 635, startPoint y: 241, endPoint x: 767, endPoint y: 271, distance: 134.7
click at [767, 271] on div at bounding box center [714, 231] width 594 height 137
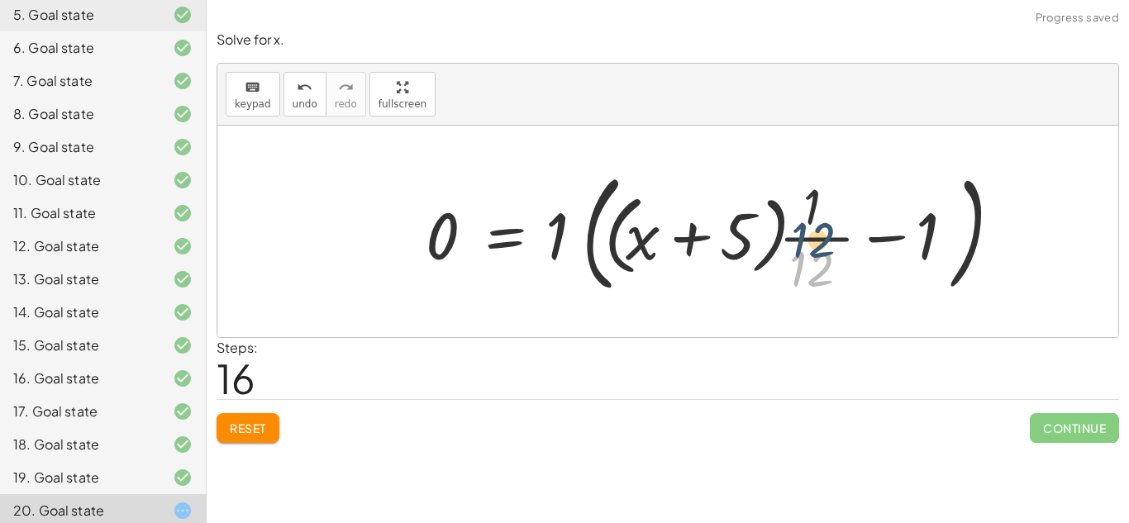
drag, startPoint x: 813, startPoint y: 280, endPoint x: 815, endPoint y: 247, distance: 33.1
click at [815, 247] on div at bounding box center [714, 231] width 594 height 137
drag, startPoint x: 926, startPoint y: 262, endPoint x: 812, endPoint y: 293, distance: 118.1
click at [812, 293] on div at bounding box center [714, 231] width 594 height 137
drag, startPoint x: 934, startPoint y: 259, endPoint x: 731, endPoint y: 263, distance: 202.5
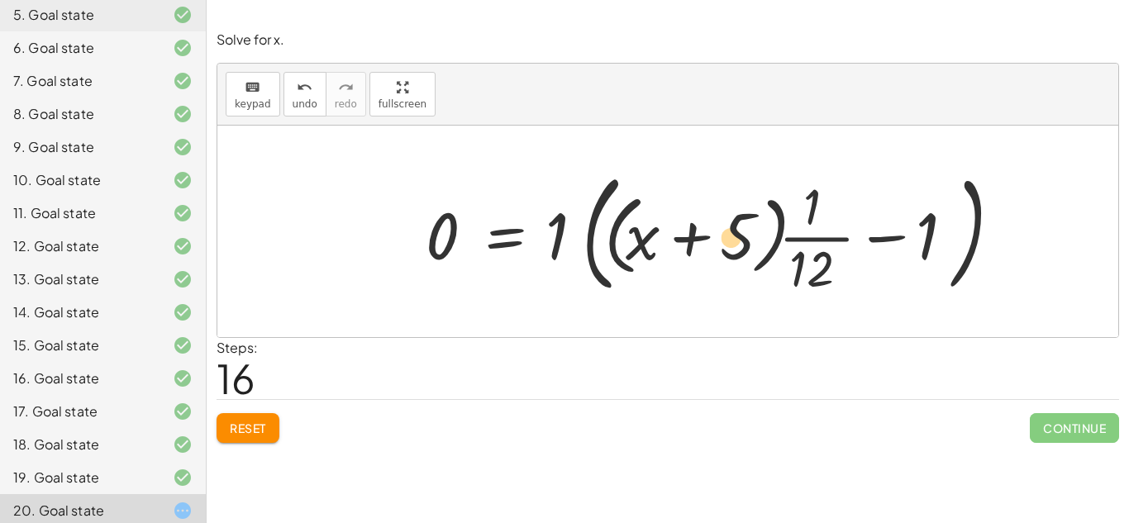
click at [731, 263] on div at bounding box center [714, 231] width 594 height 137
drag, startPoint x: 933, startPoint y: 237, endPoint x: 732, endPoint y: 234, distance: 200.8
click at [732, 234] on div at bounding box center [714, 231] width 594 height 137
drag, startPoint x: 641, startPoint y: 249, endPoint x: 799, endPoint y: 285, distance: 162.0
click at [799, 285] on div at bounding box center [714, 231] width 594 height 137
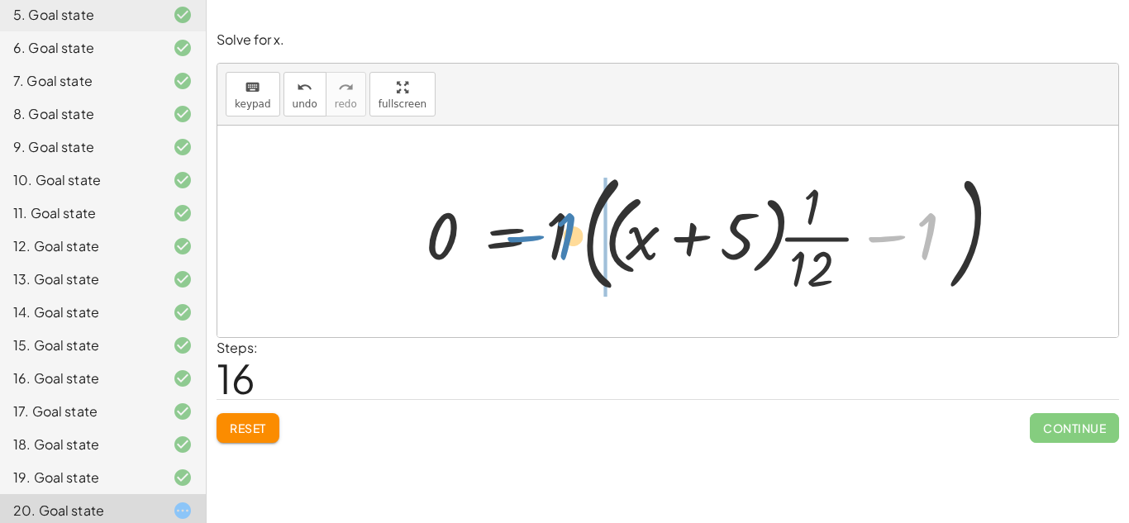
drag, startPoint x: 949, startPoint y: 256, endPoint x: 596, endPoint y: 259, distance: 352.9
click at [596, 259] on div at bounding box center [714, 231] width 594 height 137
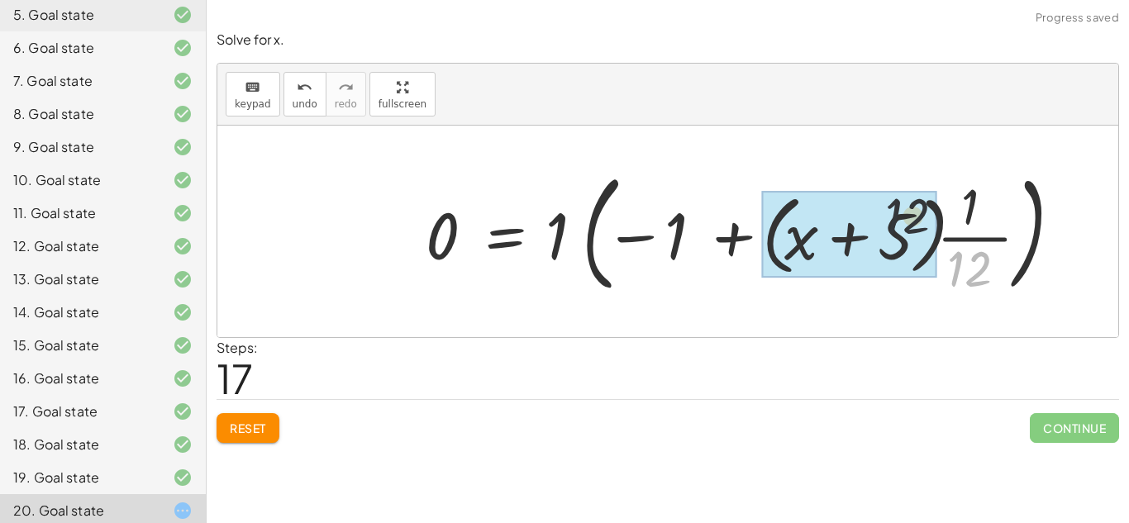
drag, startPoint x: 953, startPoint y: 274, endPoint x: 868, endPoint y: 202, distance: 111.4
click at [868, 202] on div at bounding box center [744, 231] width 655 height 137
drag, startPoint x: 968, startPoint y: 277, endPoint x: 916, endPoint y: 250, distance: 59.1
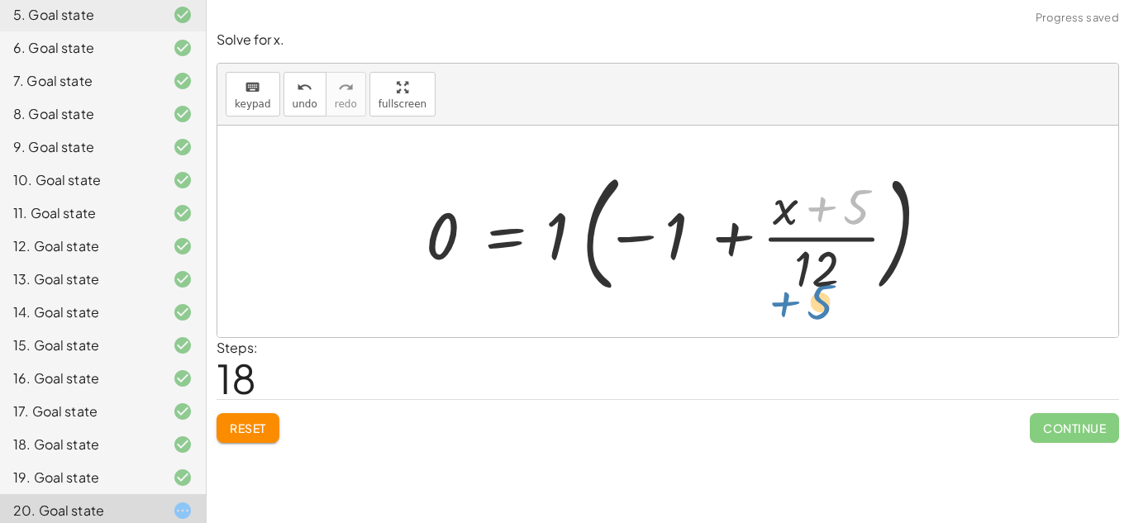
drag, startPoint x: 849, startPoint y: 219, endPoint x: 814, endPoint y: 316, distance: 103.8
click at [814, 316] on div "+ 5 − 2 = · ( + x + 5 ) · 4 · ( + 5 − 2 ) · ( + x + 5 ) = · 1 · 4 · 1 · ( + x +…" at bounding box center [667, 232] width 901 height 212
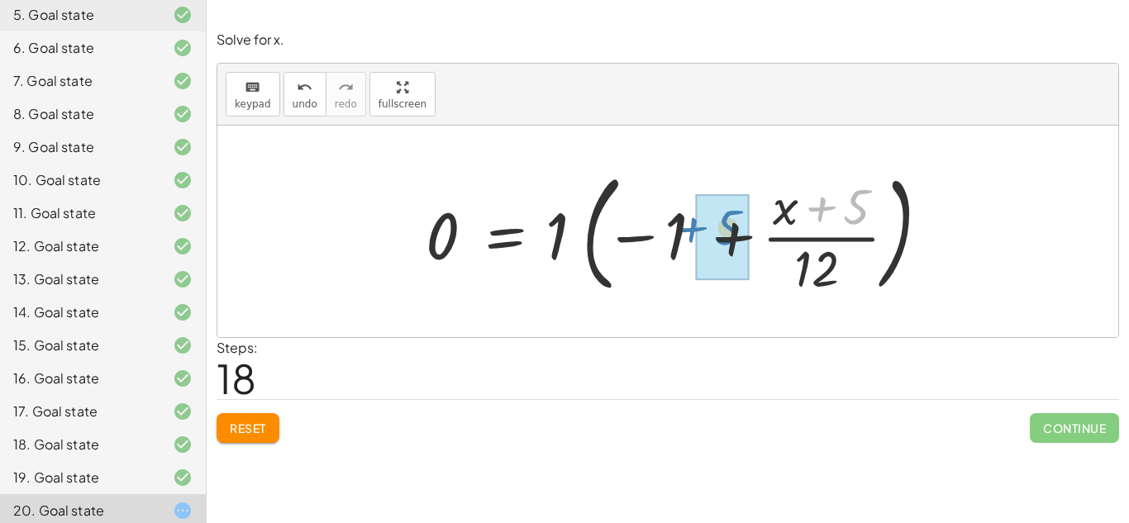
drag, startPoint x: 858, startPoint y: 212, endPoint x: 729, endPoint y: 233, distance: 130.6
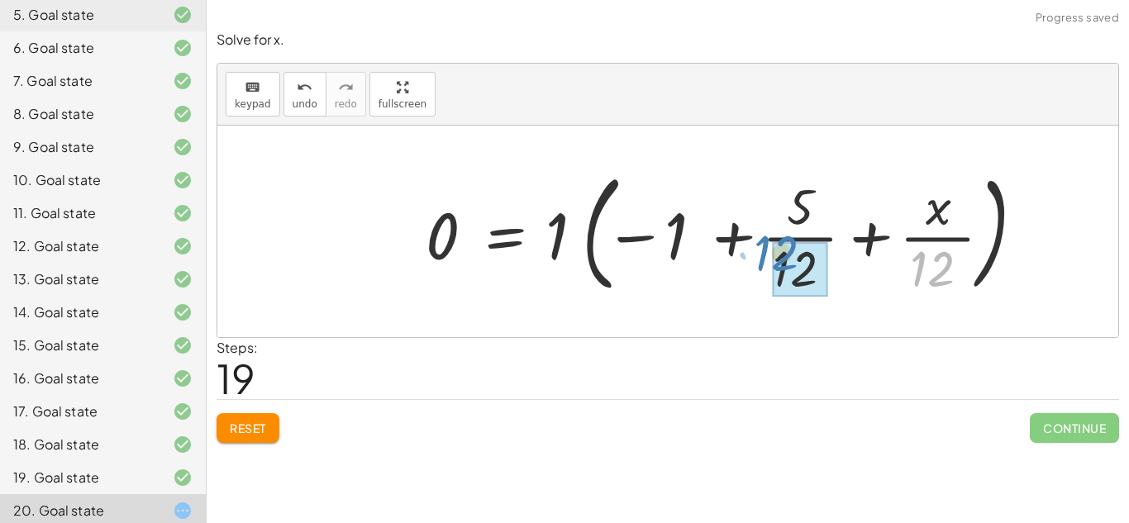
drag, startPoint x: 940, startPoint y: 281, endPoint x: 788, endPoint y: 262, distance: 153.2
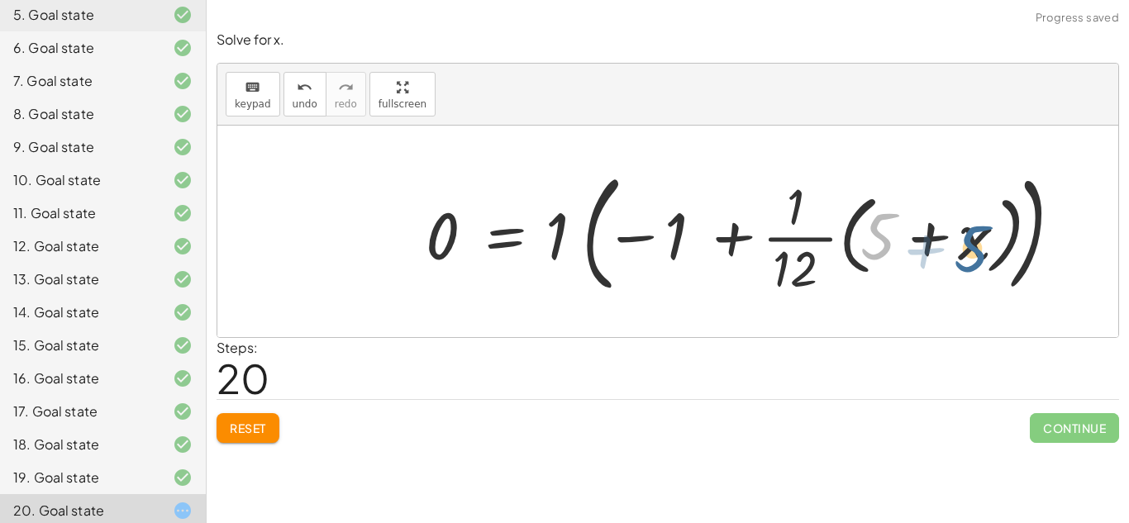
drag, startPoint x: 896, startPoint y: 250, endPoint x: 989, endPoint y: 263, distance: 94.2
click at [989, 263] on div at bounding box center [744, 231] width 655 height 137
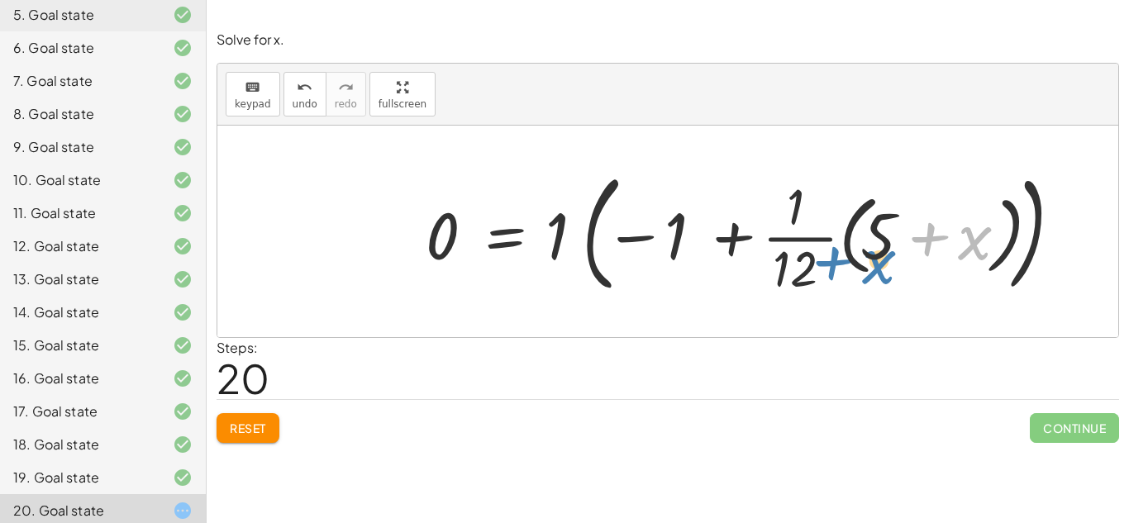
drag, startPoint x: 987, startPoint y: 264, endPoint x: 894, endPoint y: 289, distance: 95.8
click at [894, 289] on div at bounding box center [744, 231] width 655 height 137
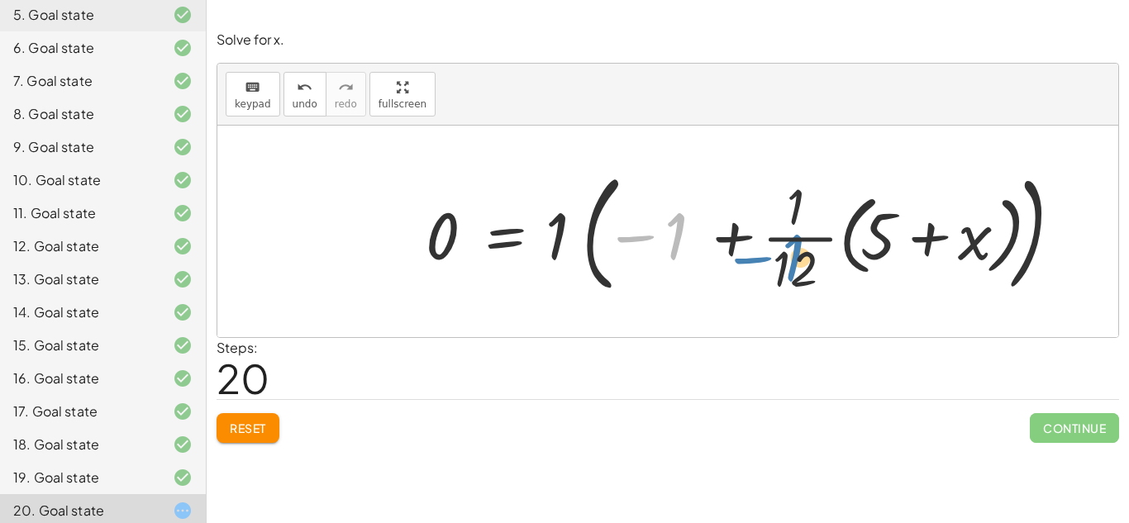
drag, startPoint x: 686, startPoint y: 237, endPoint x: 803, endPoint y: 246, distance: 117.7
click at [803, 246] on div at bounding box center [744, 231] width 655 height 137
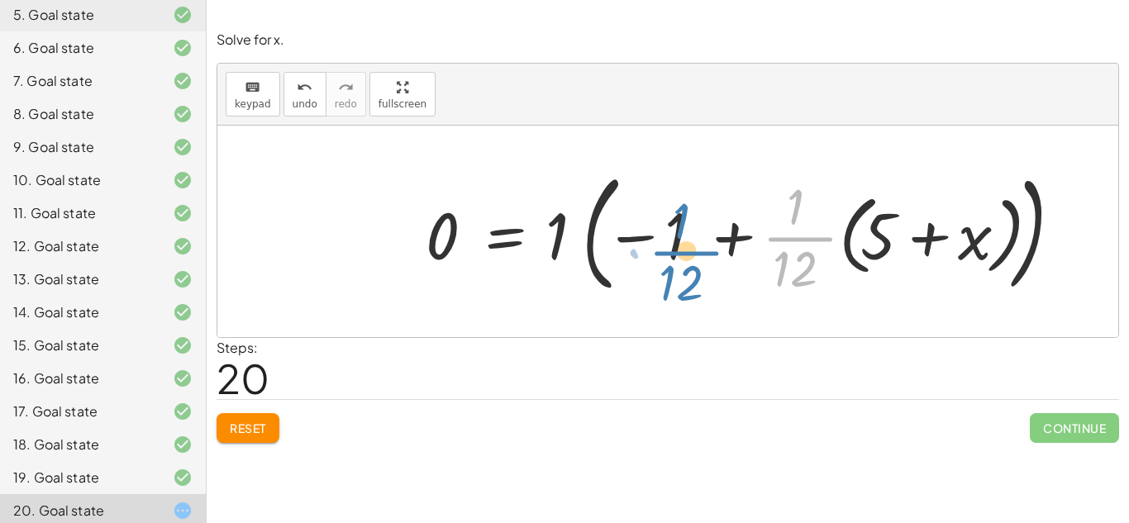
drag, startPoint x: 801, startPoint y: 236, endPoint x: 688, endPoint y: 250, distance: 114.2
click at [688, 250] on div at bounding box center [744, 231] width 655 height 137
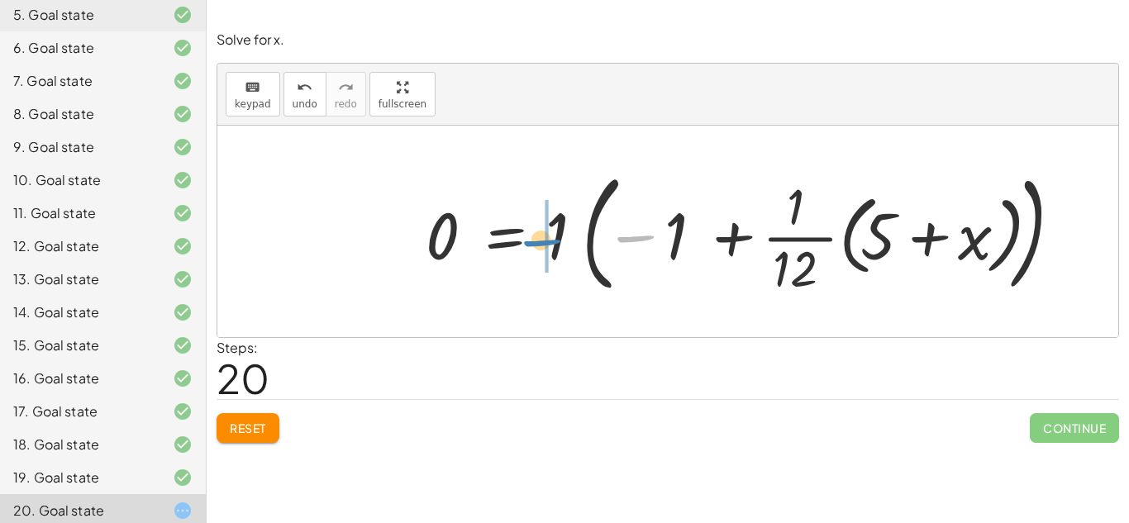
drag, startPoint x: 637, startPoint y: 241, endPoint x: 546, endPoint y: 246, distance: 91.0
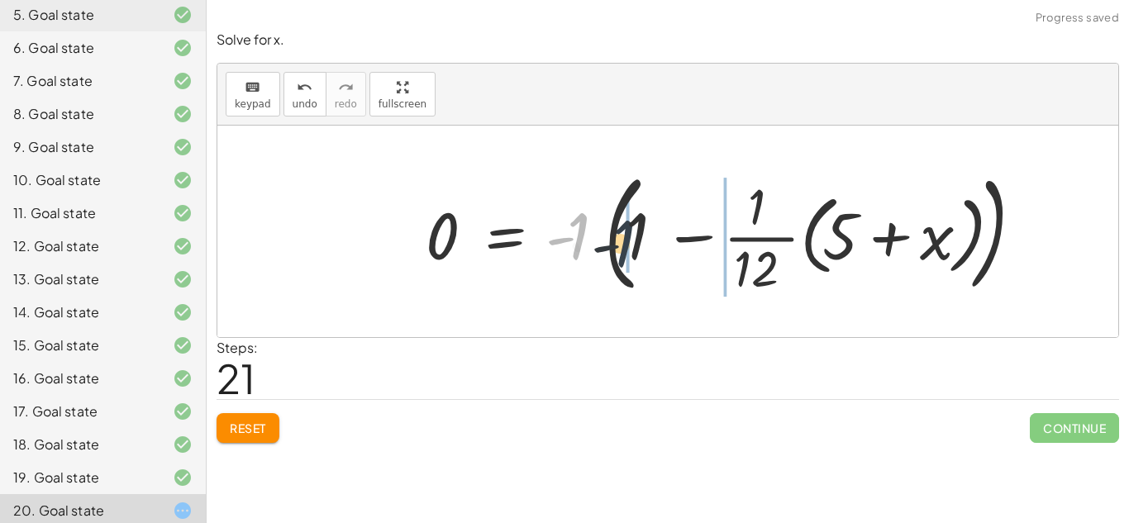
drag, startPoint x: 587, startPoint y: 248, endPoint x: 645, endPoint y: 255, distance: 58.3
click at [645, 256] on div at bounding box center [725, 231] width 616 height 137
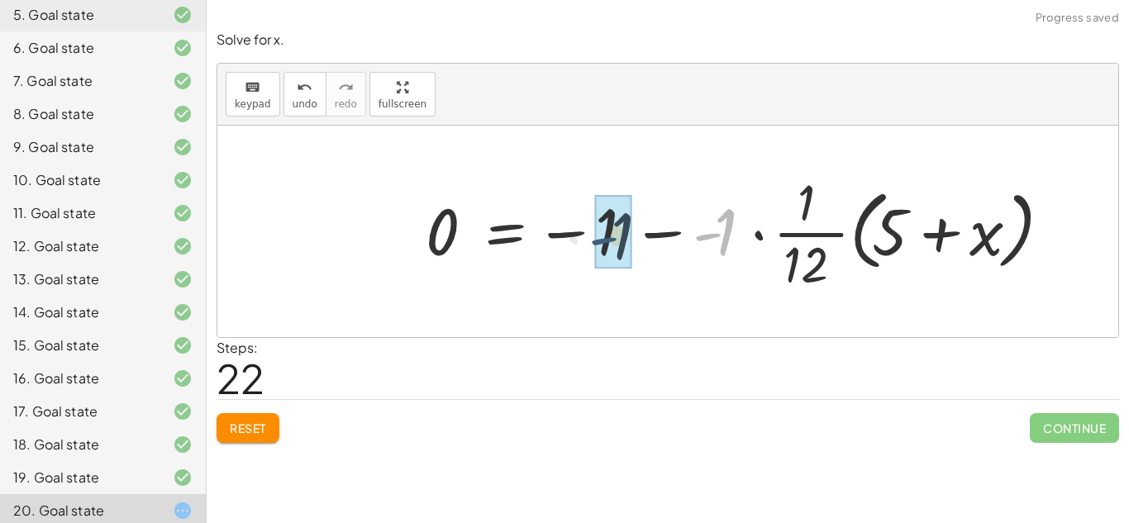
drag, startPoint x: 708, startPoint y: 247, endPoint x: 606, endPoint y: 251, distance: 102.6
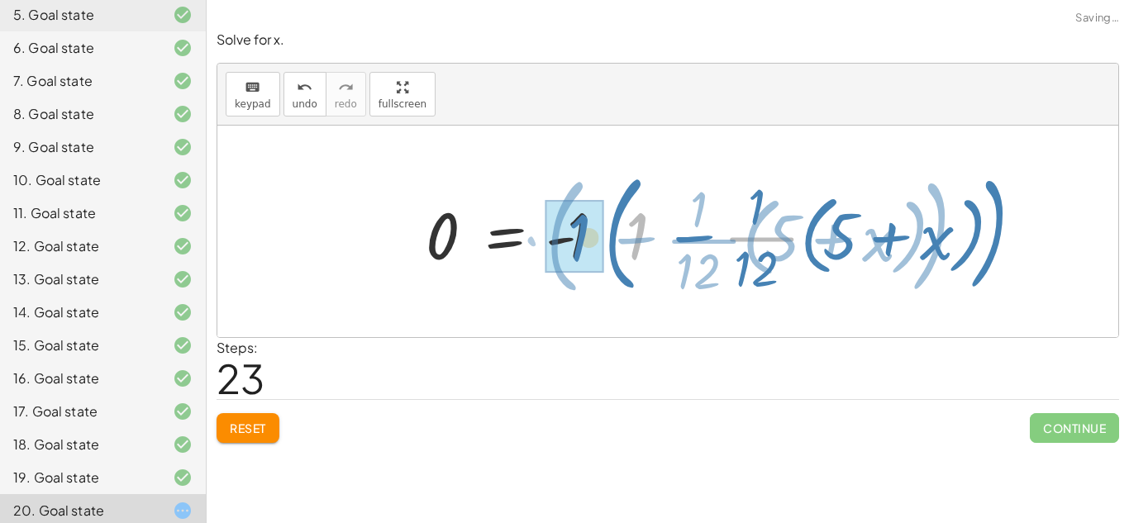
drag, startPoint x: 651, startPoint y: 252, endPoint x: 584, endPoint y: 255, distance: 67.0
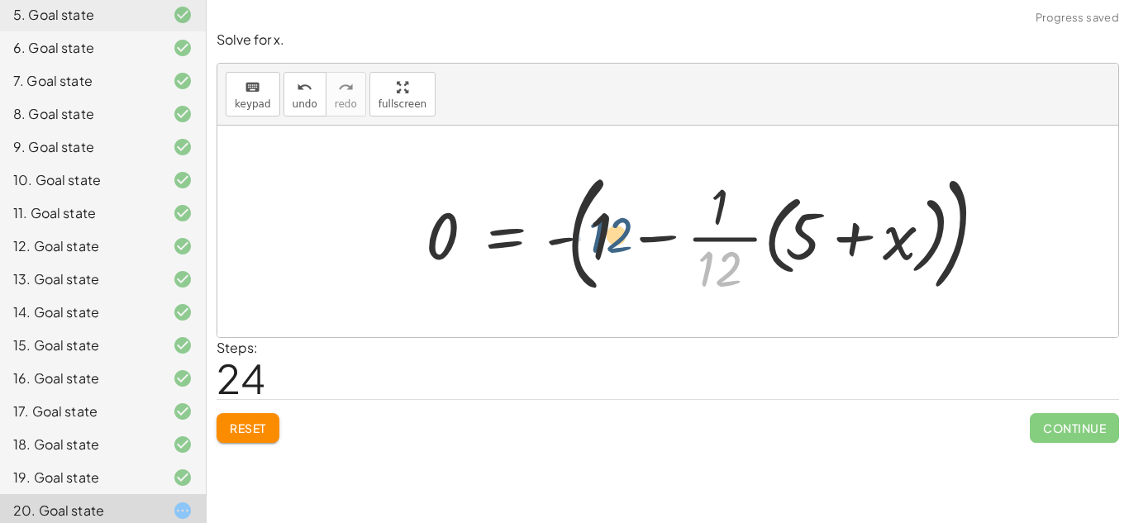
drag, startPoint x: 734, startPoint y: 273, endPoint x: 616, endPoint y: 233, distance: 124.6
click at [616, 233] on div at bounding box center [706, 231] width 579 height 137
drag, startPoint x: 726, startPoint y: 246, endPoint x: 726, endPoint y: 264, distance: 18.2
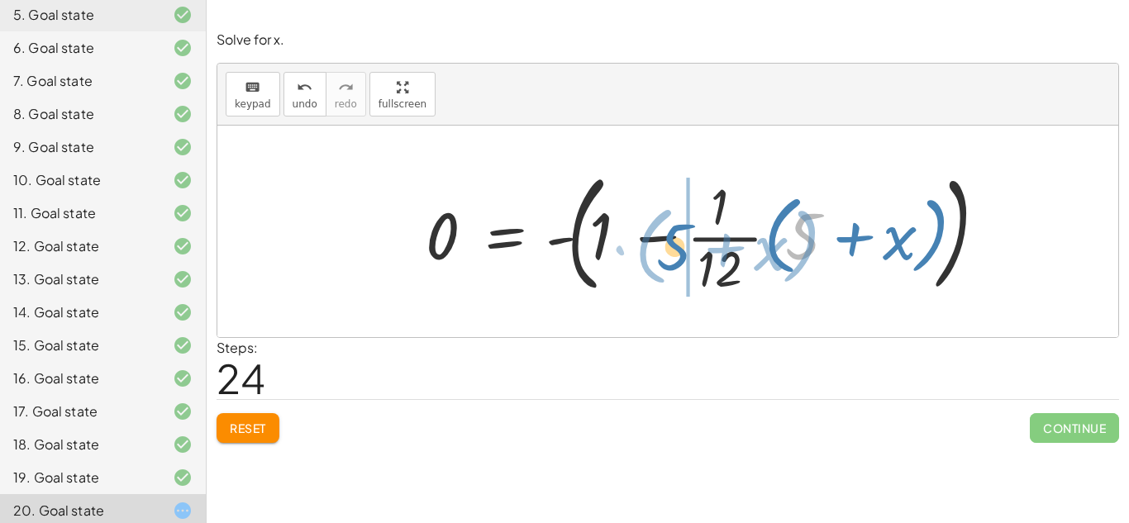
drag, startPoint x: 813, startPoint y: 260, endPoint x: 684, endPoint y: 271, distance: 129.4
click at [684, 271] on div at bounding box center [706, 231] width 579 height 137
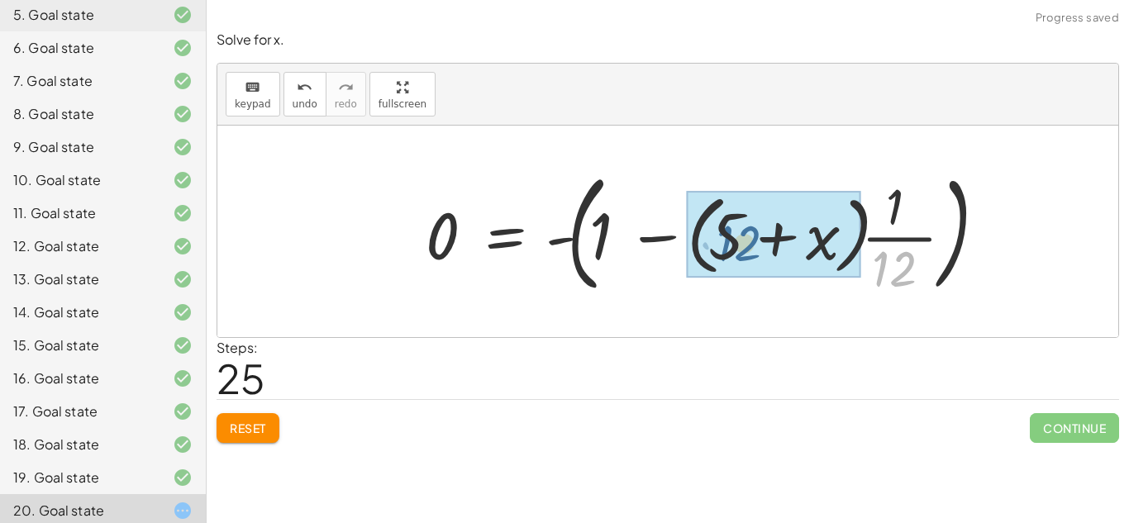
drag, startPoint x: 894, startPoint y: 267, endPoint x: 735, endPoint y: 240, distance: 161.8
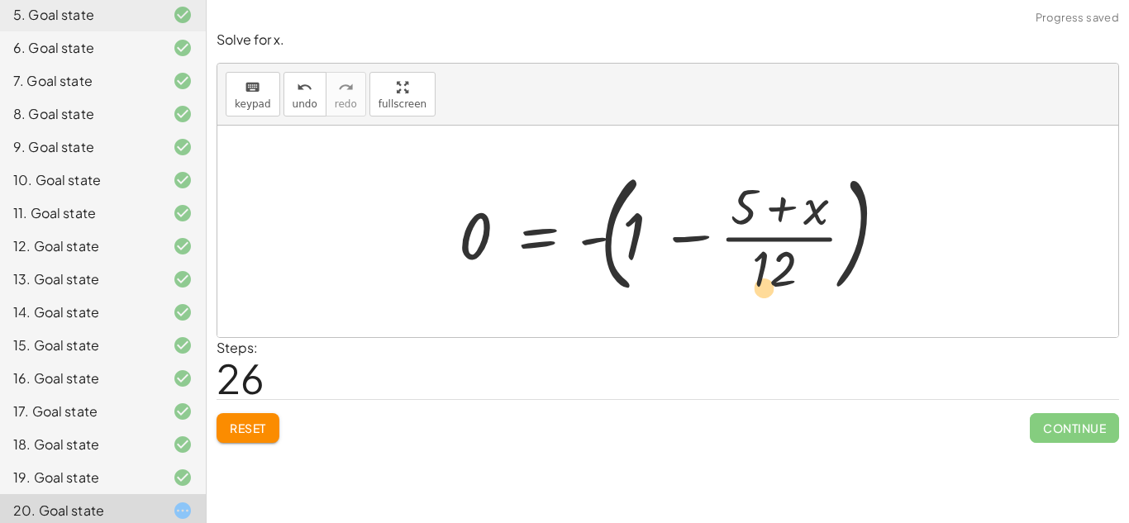
drag, startPoint x: 775, startPoint y: 286, endPoint x: 769, endPoint y: 310, distance: 24.9
click at [769, 310] on div "+ 5 − 2 = · ( + x + 5 ) · 4 · ( + 5 − 2 ) · ( + x + 5 ) = · 1 · 4 · 1 · ( + x +…" at bounding box center [667, 232] width 901 height 212
drag, startPoint x: 758, startPoint y: 250, endPoint x: 781, endPoint y: 282, distance: 39.0
click at [781, 282] on div at bounding box center [674, 231] width 448 height 137
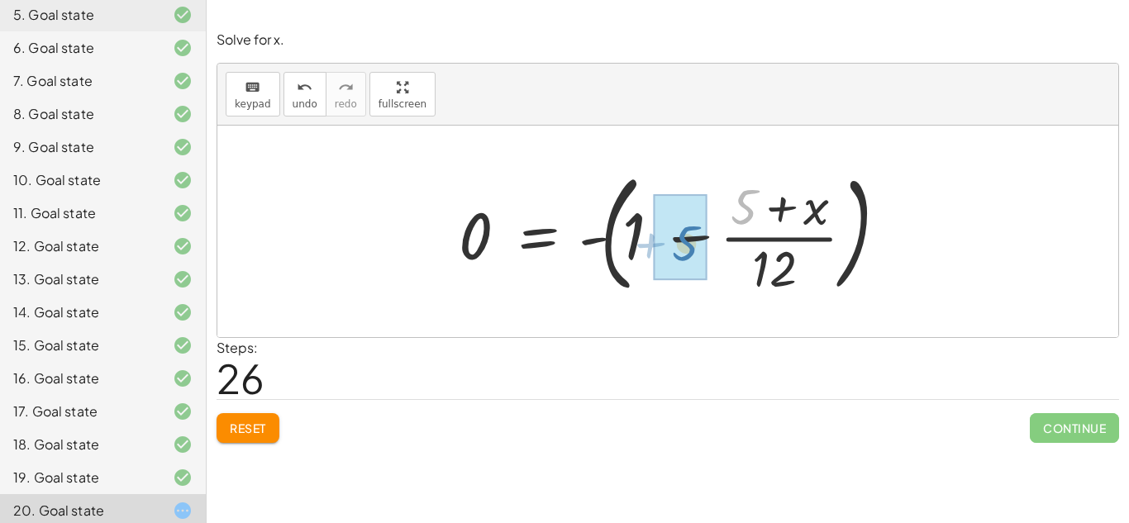
drag, startPoint x: 748, startPoint y: 206, endPoint x: 692, endPoint y: 240, distance: 66.0
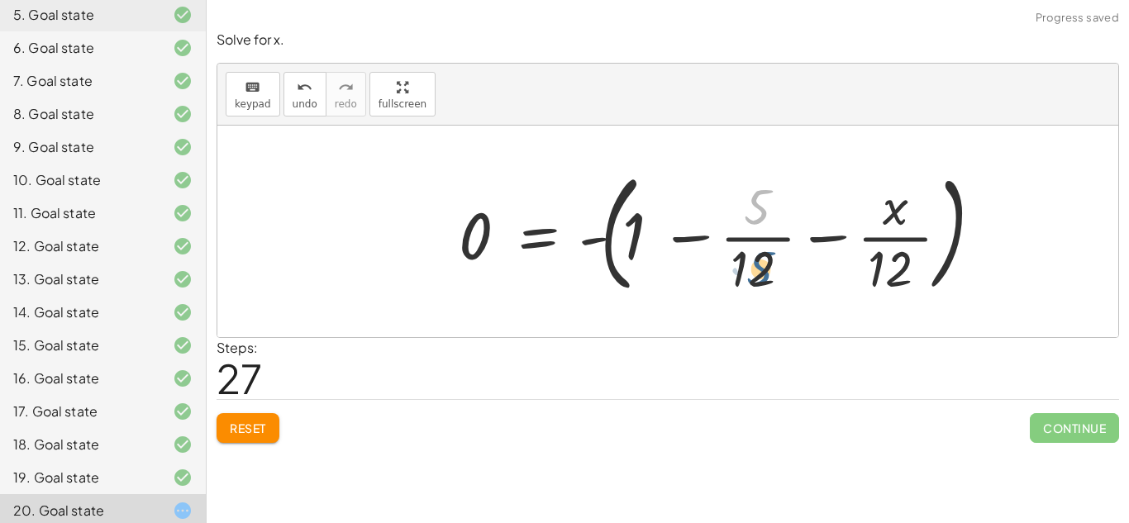
drag, startPoint x: 756, startPoint y: 214, endPoint x: 759, endPoint y: 276, distance: 62.0
click at [759, 276] on div at bounding box center [721, 231] width 542 height 137
drag, startPoint x: 891, startPoint y: 280, endPoint x: 882, endPoint y: 272, distance: 12.3
click at [882, 272] on div at bounding box center [721, 231] width 542 height 137
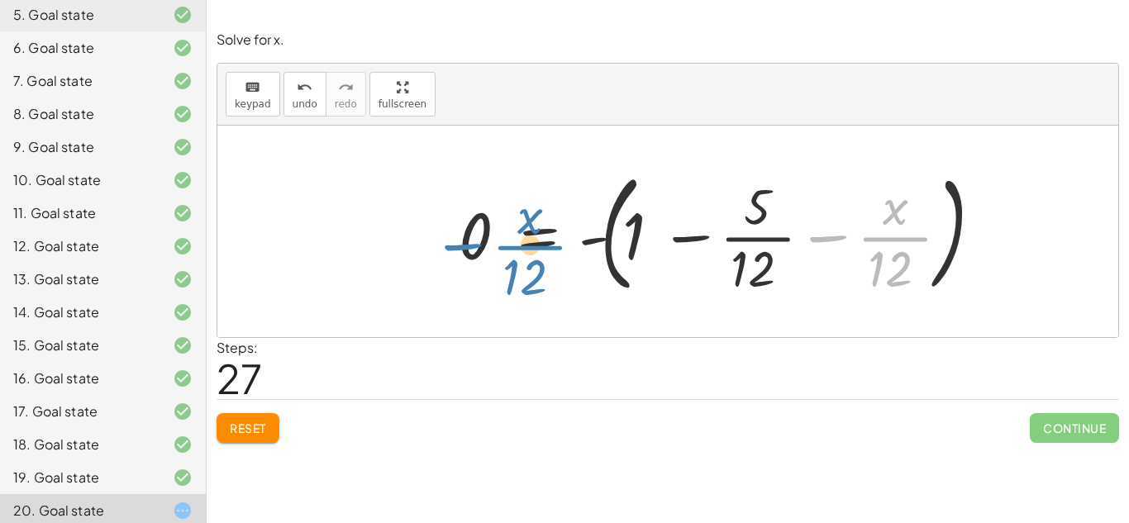
drag, startPoint x: 892, startPoint y: 228, endPoint x: 526, endPoint y: 236, distance: 366.2
click at [526, 236] on div at bounding box center [721, 231] width 542 height 137
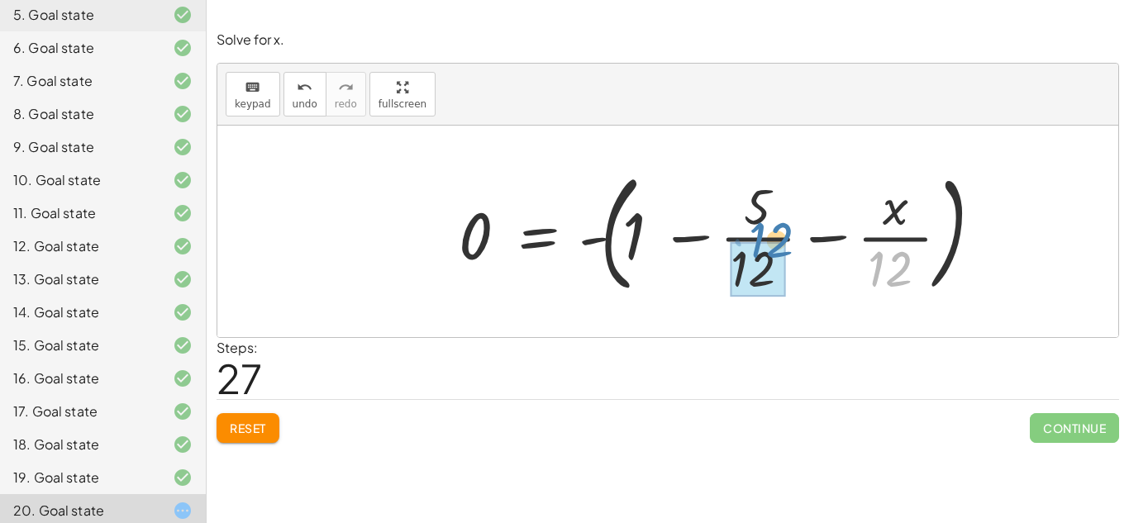
drag, startPoint x: 930, startPoint y: 297, endPoint x: 808, endPoint y: 272, distance: 124.8
click at [808, 272] on div at bounding box center [721, 231] width 542 height 137
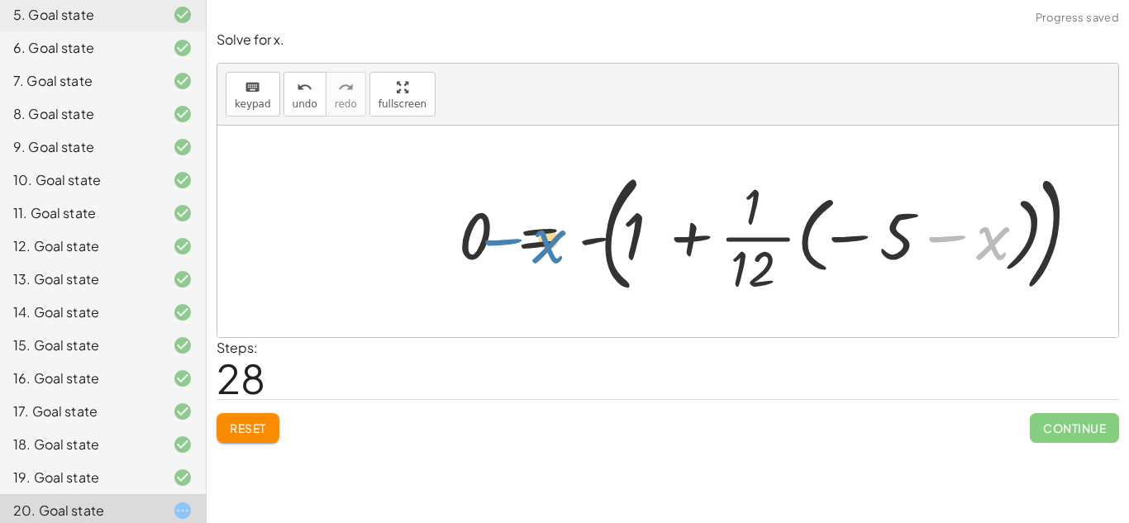
drag, startPoint x: 945, startPoint y: 250, endPoint x: 535, endPoint y: 273, distance: 411.3
click at [535, 273] on div at bounding box center [770, 231] width 640 height 137
drag, startPoint x: 918, startPoint y: 247, endPoint x: 896, endPoint y: 250, distance: 22.6
click at [896, 250] on div at bounding box center [770, 231] width 640 height 137
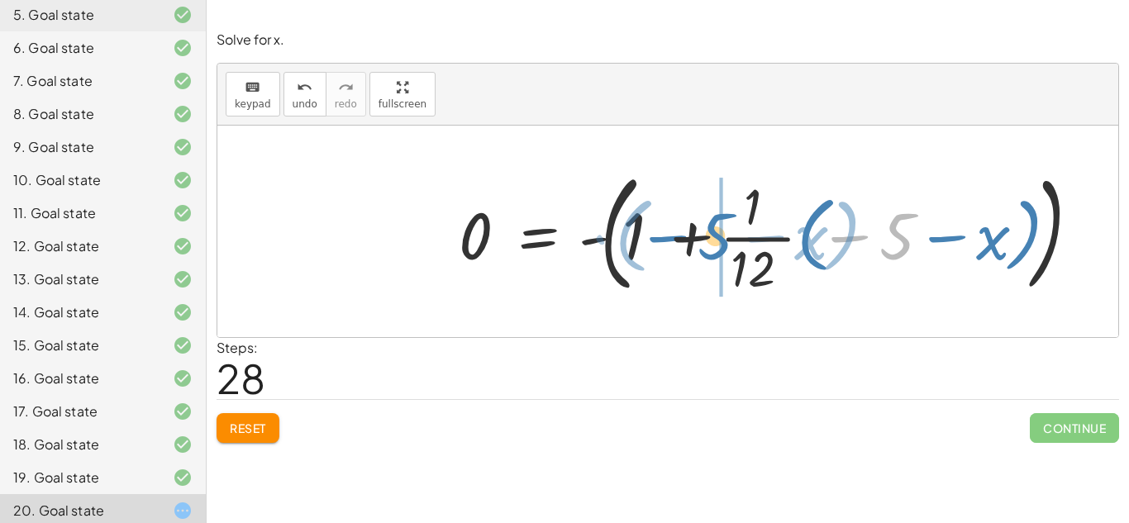
drag, startPoint x: 883, startPoint y: 246, endPoint x: 707, endPoint y: 245, distance: 176.8
click at [707, 245] on div at bounding box center [770, 231] width 640 height 137
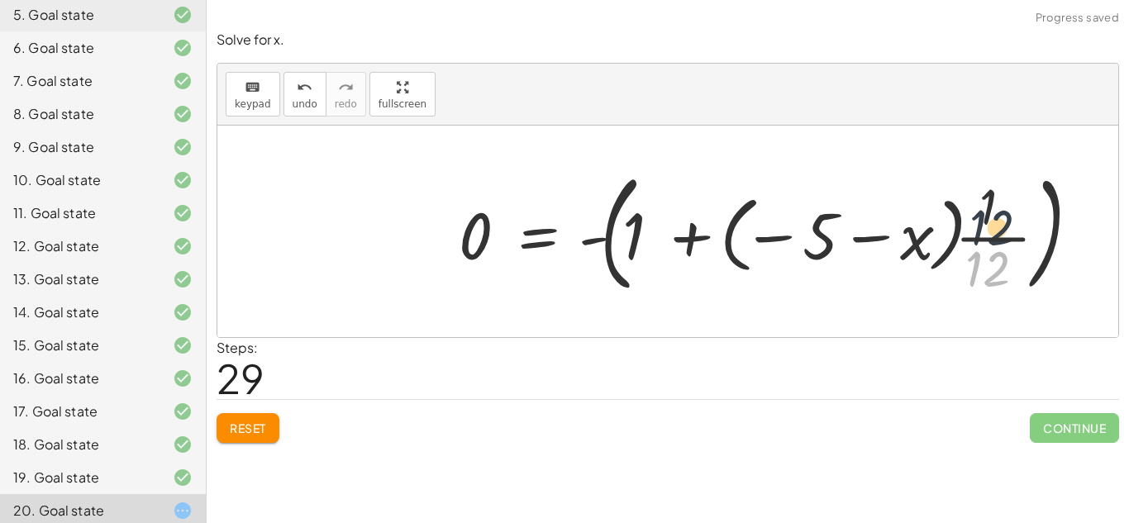
drag, startPoint x: 989, startPoint y: 268, endPoint x: 997, endPoint y: 201, distance: 67.3
click at [997, 201] on div at bounding box center [770, 231] width 640 height 137
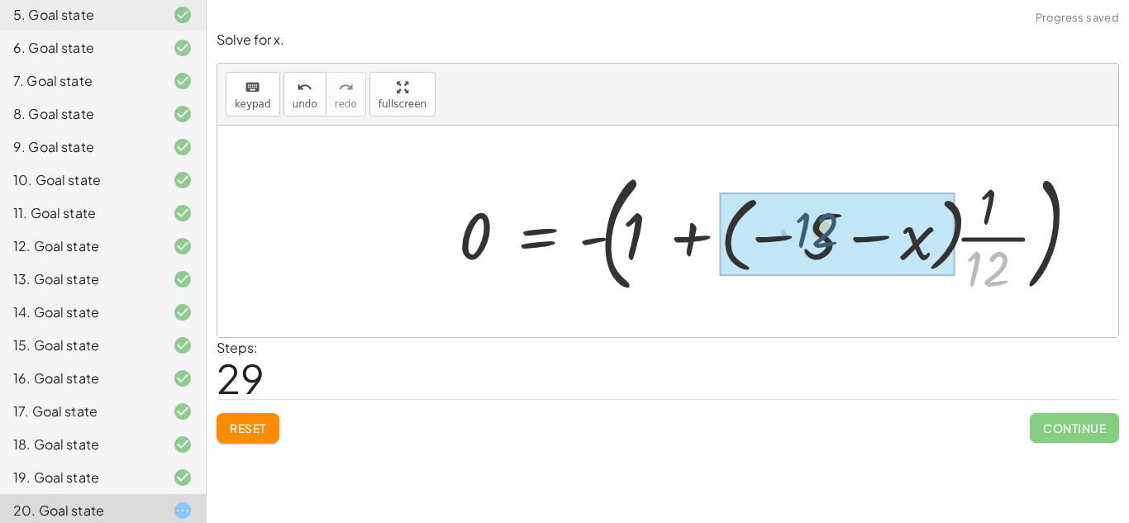
drag, startPoint x: 1004, startPoint y: 281, endPoint x: 834, endPoint y: 242, distance: 174.6
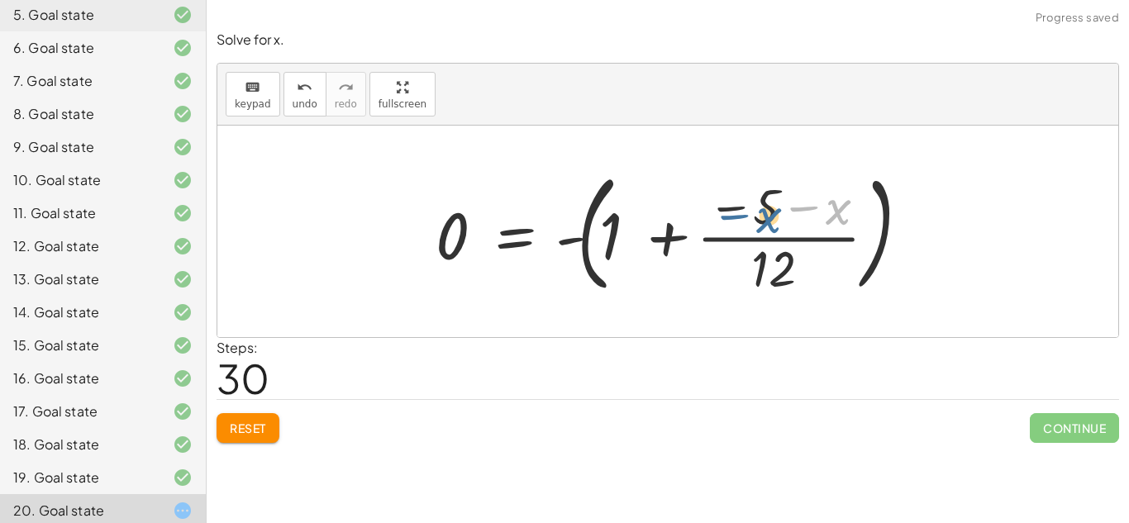
drag, startPoint x: 817, startPoint y: 219, endPoint x: 537, endPoint y: 244, distance: 281.2
click at [537, 244] on div at bounding box center [673, 231] width 493 height 137
drag, startPoint x: 845, startPoint y: 217, endPoint x: 715, endPoint y: 210, distance: 129.9
click at [715, 210] on div at bounding box center [673, 231] width 493 height 137
click at [826, 209] on div at bounding box center [673, 231] width 493 height 137
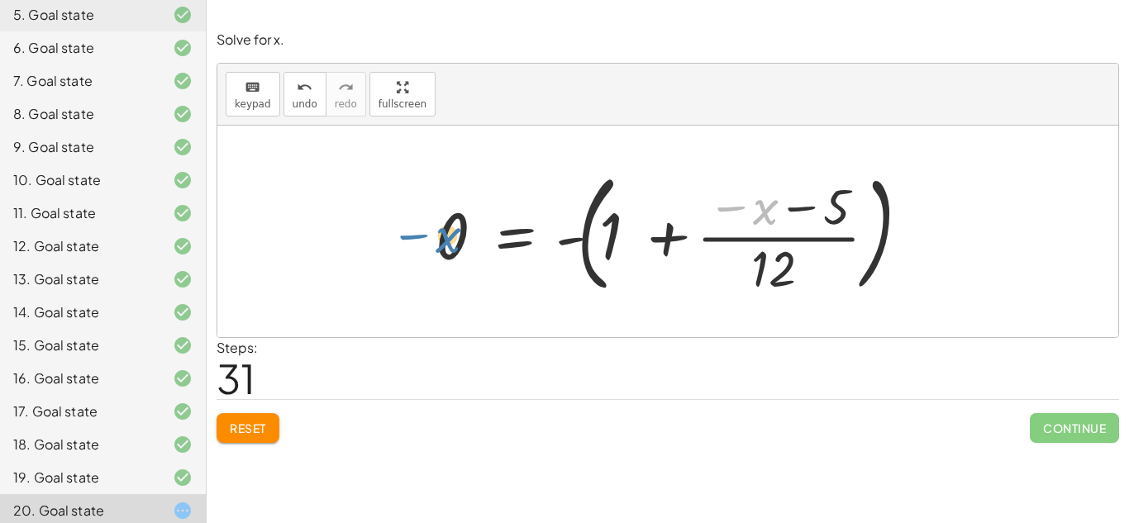
drag, startPoint x: 769, startPoint y: 221, endPoint x: 450, endPoint y: 249, distance: 320.2
click at [450, 249] on div at bounding box center [673, 231] width 493 height 137
drag, startPoint x: 445, startPoint y: 251, endPoint x: 603, endPoint y: 249, distance: 157.9
click at [603, 249] on div at bounding box center [673, 231] width 493 height 137
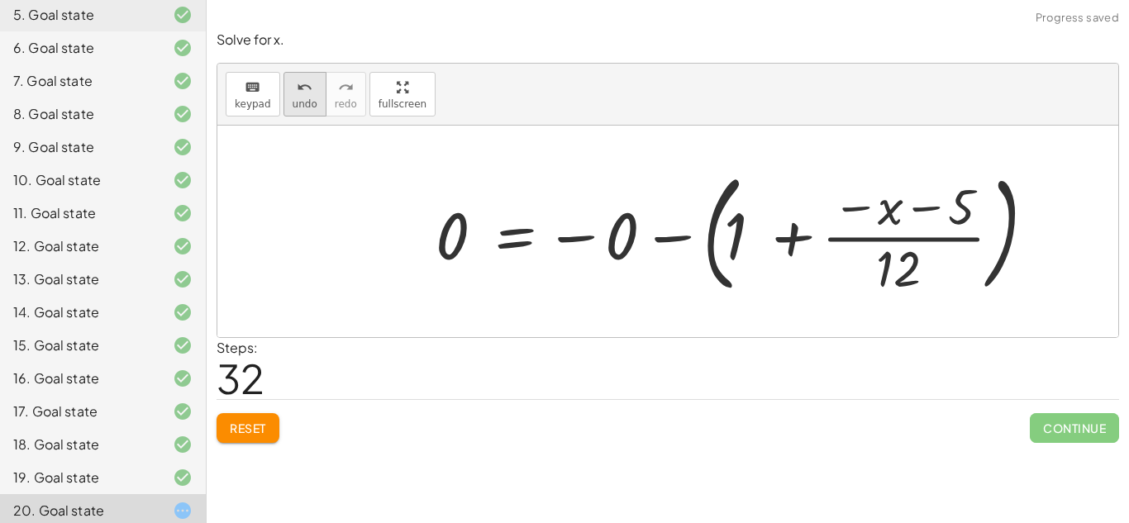
click at [307, 104] on span "undo" at bounding box center [305, 104] width 25 height 12
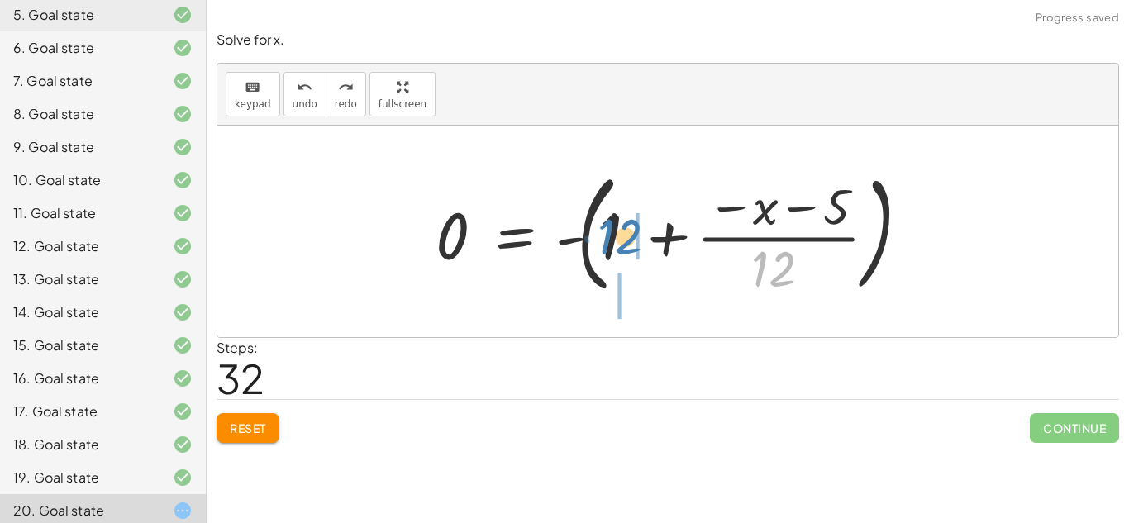
drag, startPoint x: 773, startPoint y: 284, endPoint x: 618, endPoint y: 252, distance: 157.9
click at [618, 252] on div at bounding box center [673, 231] width 493 height 137
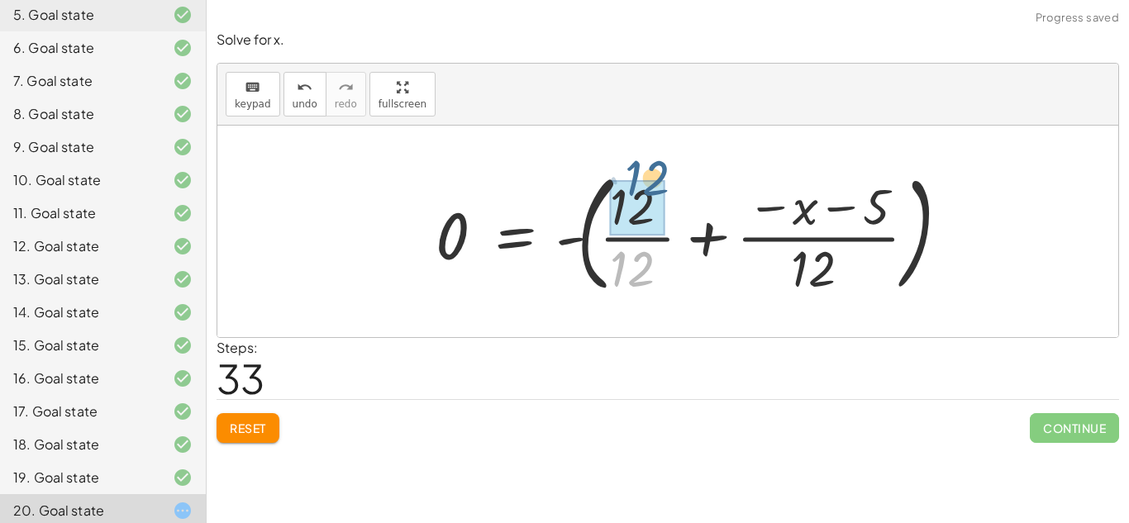
drag, startPoint x: 644, startPoint y: 272, endPoint x: 658, endPoint y: 184, distance: 88.7
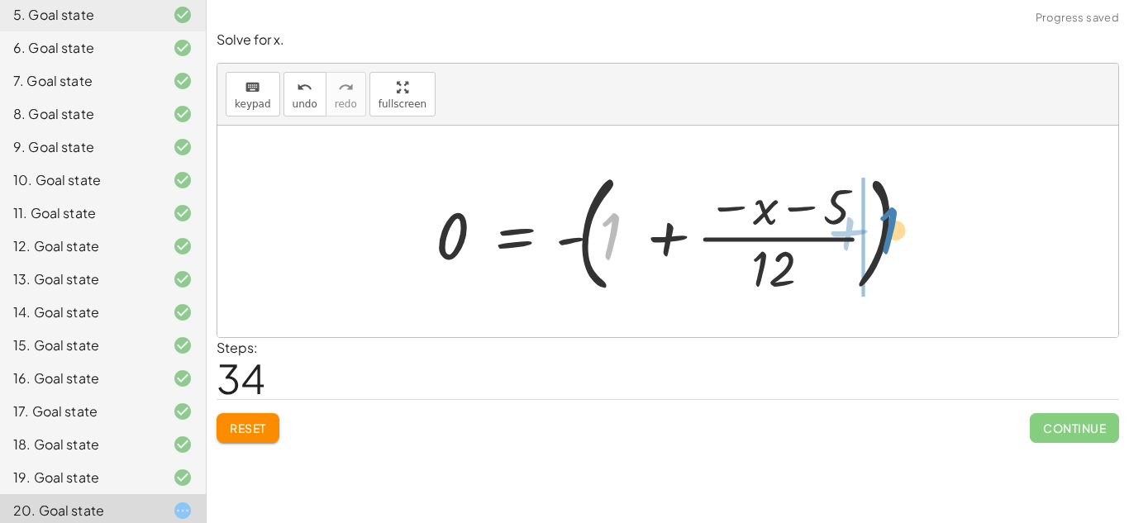
drag, startPoint x: 623, startPoint y: 254, endPoint x: 902, endPoint y: 250, distance: 279.3
click at [902, 250] on div at bounding box center [673, 231] width 493 height 137
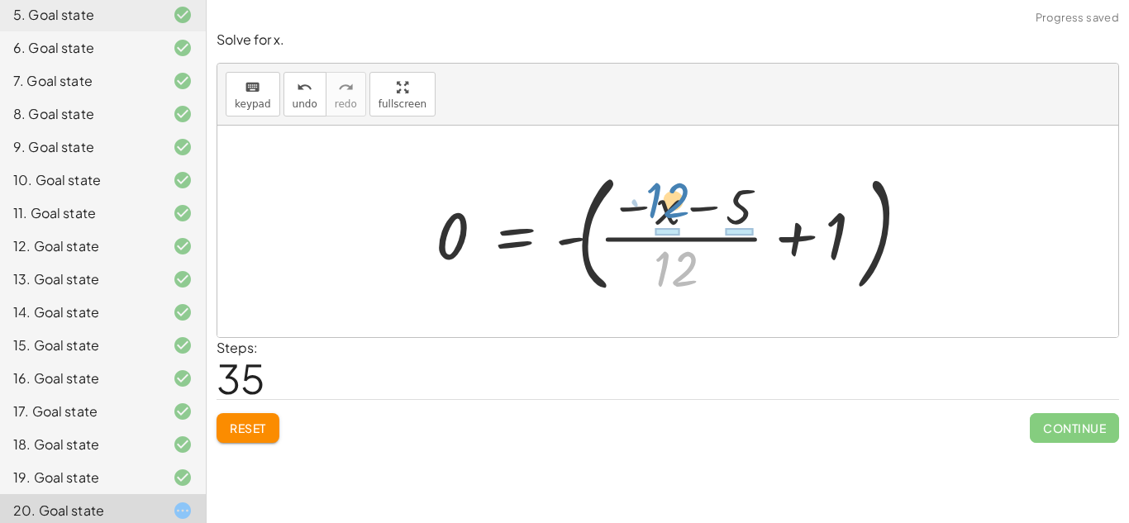
drag, startPoint x: 692, startPoint y: 263, endPoint x: 683, endPoint y: 195, distance: 68.4
click at [683, 195] on div at bounding box center [673, 231] width 493 height 137
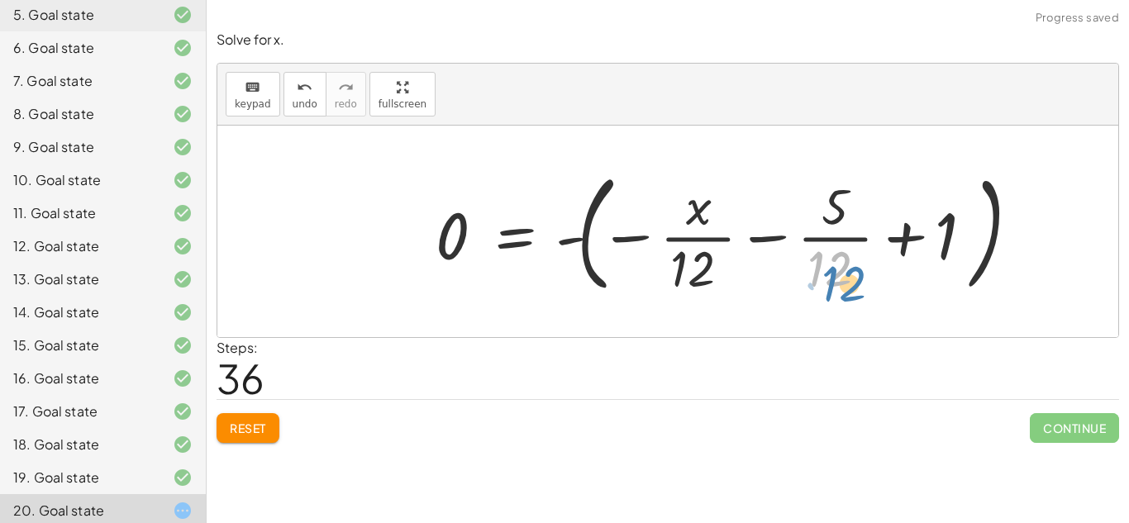
drag, startPoint x: 825, startPoint y: 288, endPoint x: 844, endPoint y: 306, distance: 26.3
click at [844, 306] on div "+ 5 − 2 = · ( + x + 5 ) · 4 · ( + 5 − 2 ) · ( + x + 5 ) = · 1 · 4 · 1 · ( + x +…" at bounding box center [667, 232] width 901 height 212
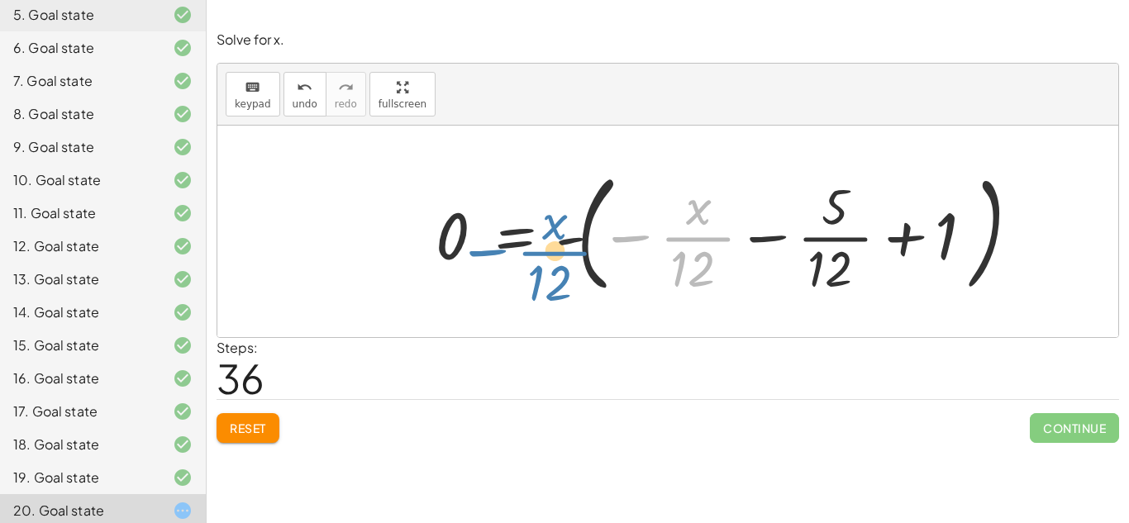
drag, startPoint x: 704, startPoint y: 228, endPoint x: 601, endPoint y: 249, distance: 105.3
click at [601, 249] on div at bounding box center [728, 231] width 603 height 137
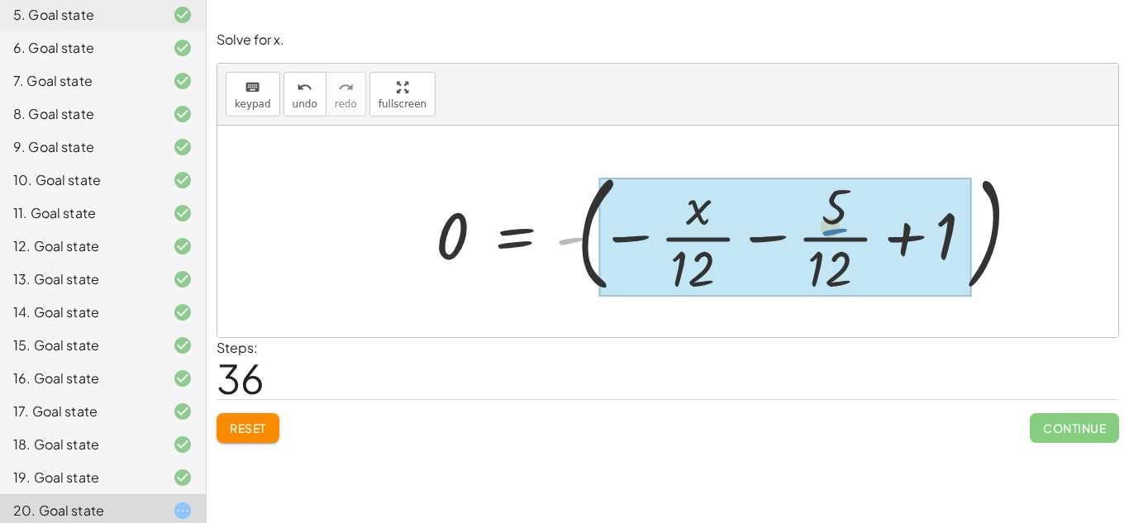
drag, startPoint x: 561, startPoint y: 259, endPoint x: 826, endPoint y: 252, distance: 265.4
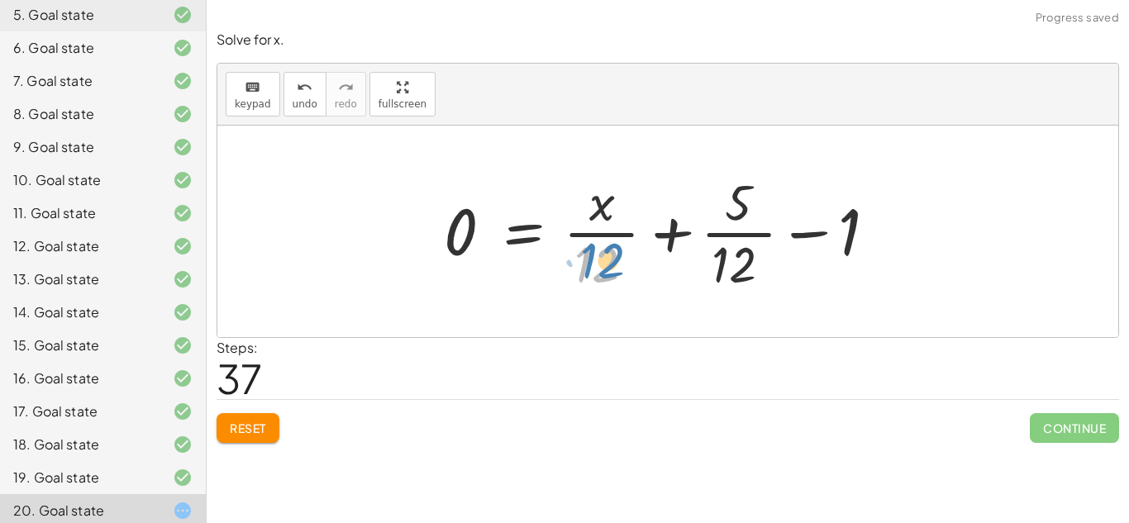
drag, startPoint x: 613, startPoint y: 264, endPoint x: 654, endPoint y: 278, distance: 42.6
click at [654, 278] on div at bounding box center [673, 231] width 476 height 127
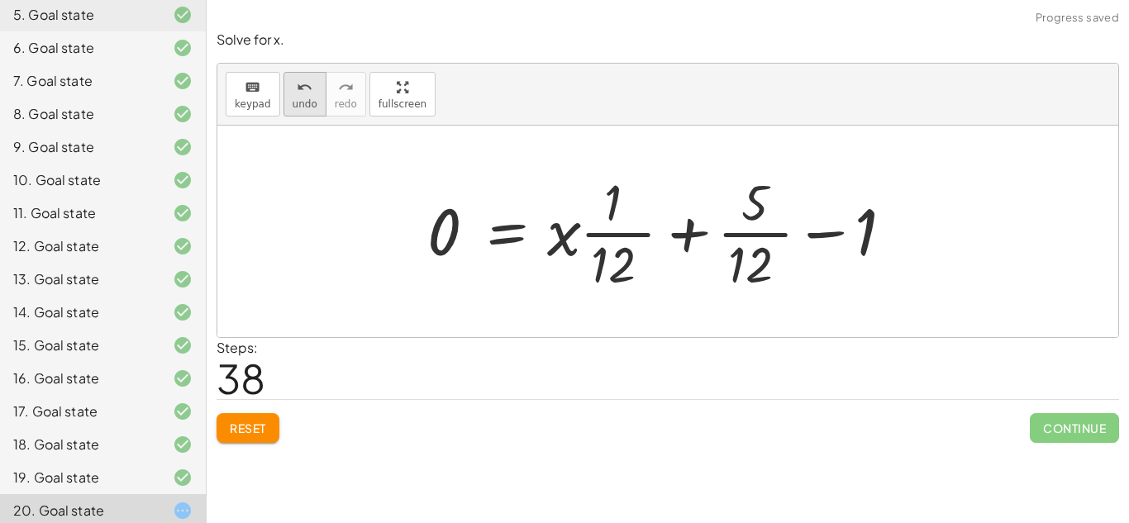
click at [293, 100] on span "undo" at bounding box center [305, 104] width 25 height 12
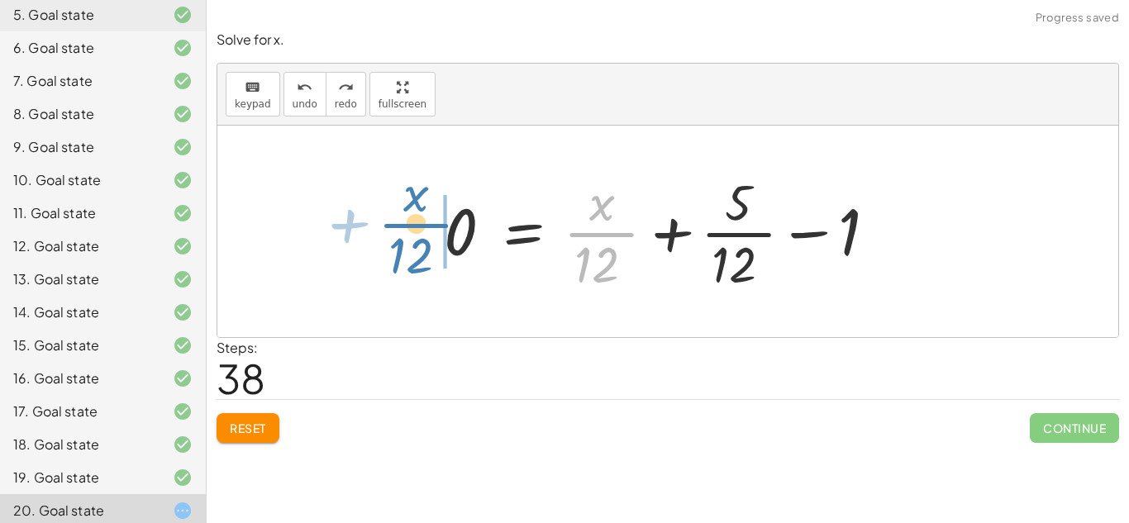
drag, startPoint x: 600, startPoint y: 225, endPoint x: 415, endPoint y: 215, distance: 185.4
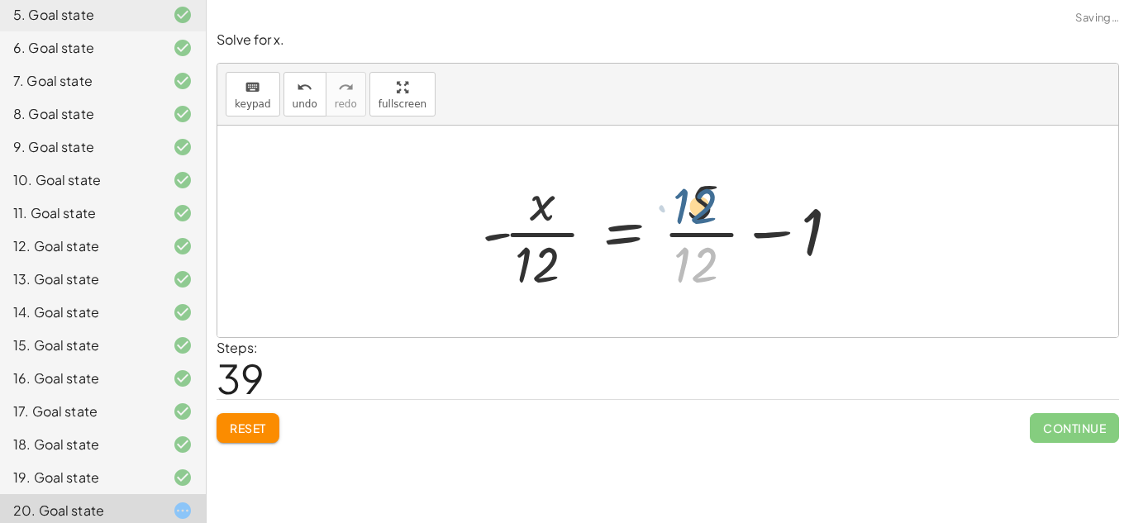
drag, startPoint x: 695, startPoint y: 264, endPoint x: 688, endPoint y: 197, distance: 67.3
click at [688, 197] on div at bounding box center [673, 231] width 401 height 127
drag, startPoint x: 745, startPoint y: 245, endPoint x: 818, endPoint y: 236, distance: 74.1
click at [818, 236] on div at bounding box center [673, 231] width 401 height 127
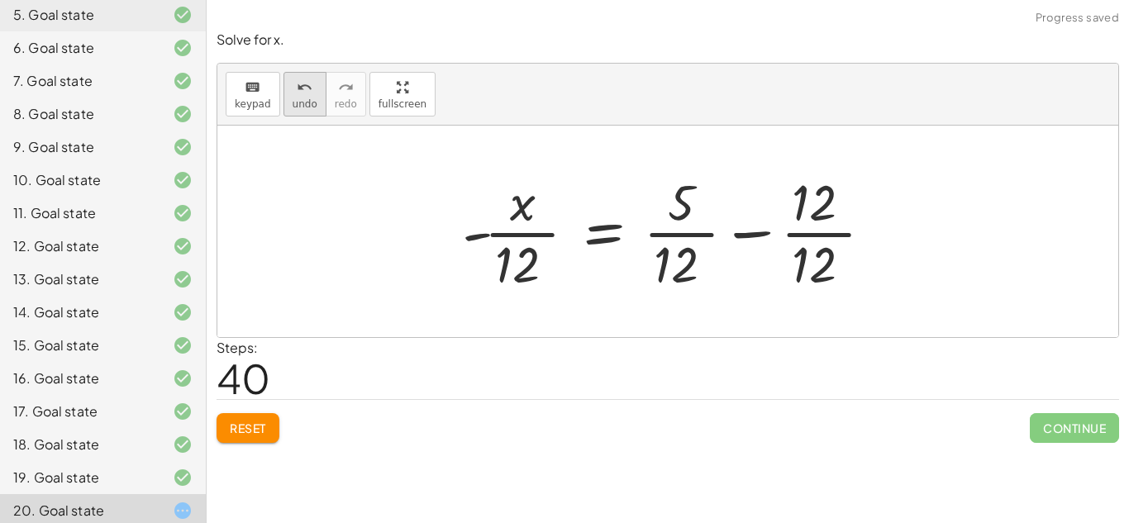
click at [302, 101] on span "undo" at bounding box center [305, 104] width 25 height 12
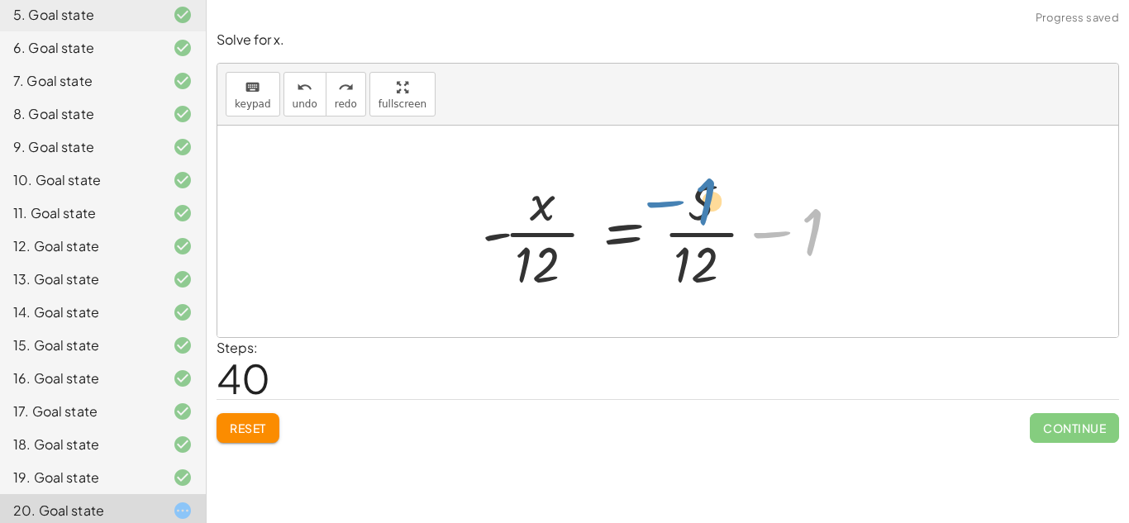
drag, startPoint x: 808, startPoint y: 236, endPoint x: 702, endPoint y: 205, distance: 110.9
click at [702, 205] on div at bounding box center [673, 231] width 401 height 127
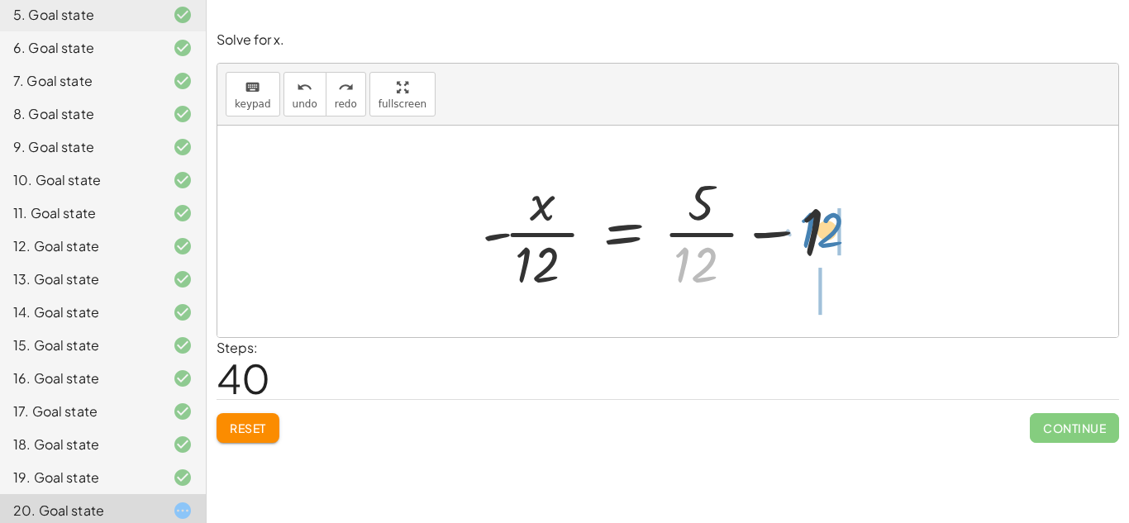
drag, startPoint x: 727, startPoint y: 255, endPoint x: 830, endPoint y: 225, distance: 106.9
click at [830, 225] on div at bounding box center [673, 231] width 401 height 127
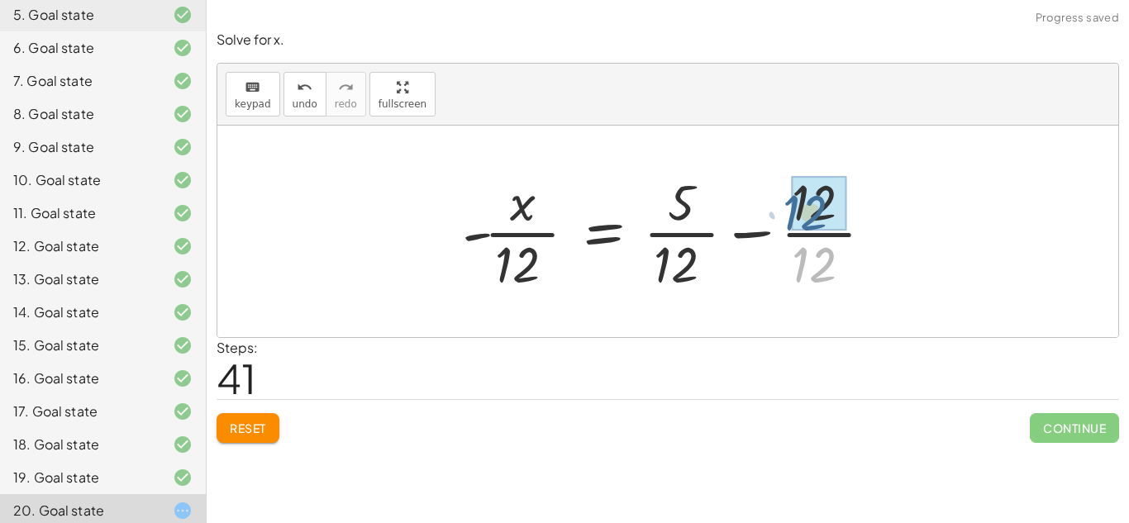
drag, startPoint x: 838, startPoint y: 268, endPoint x: 828, endPoint y: 215, distance: 53.8
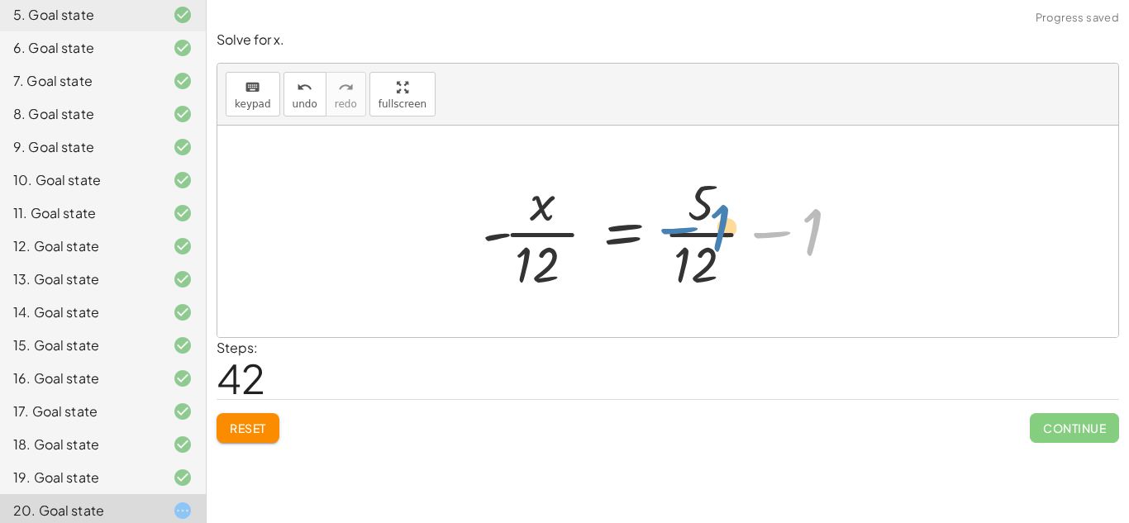
drag, startPoint x: 757, startPoint y: 231, endPoint x: 711, endPoint y: 231, distance: 46.3
click at [711, 231] on div at bounding box center [673, 231] width 401 height 127
drag, startPoint x: 818, startPoint y: 244, endPoint x: 483, endPoint y: 240, distance: 334.7
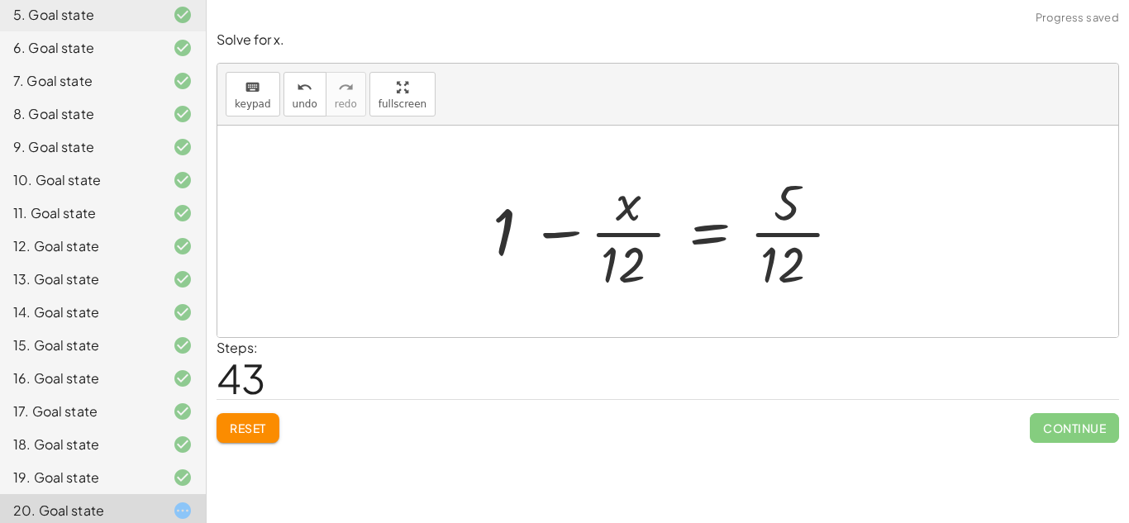
drag, startPoint x: 427, startPoint y: 242, endPoint x: 521, endPoint y: 278, distance: 100.7
click at [521, 278] on div "+ 5 − 2 = · ( + x + 5 ) · 4 · ( + 5 − 2 ) · ( + x + 5 ) = · 1 · 4 · 1 · ( + x +…" at bounding box center [667, 232] width 901 height 212
drag, startPoint x: 500, startPoint y: 238, endPoint x: 618, endPoint y: 238, distance: 118.2
click at [618, 238] on div at bounding box center [673, 231] width 378 height 127
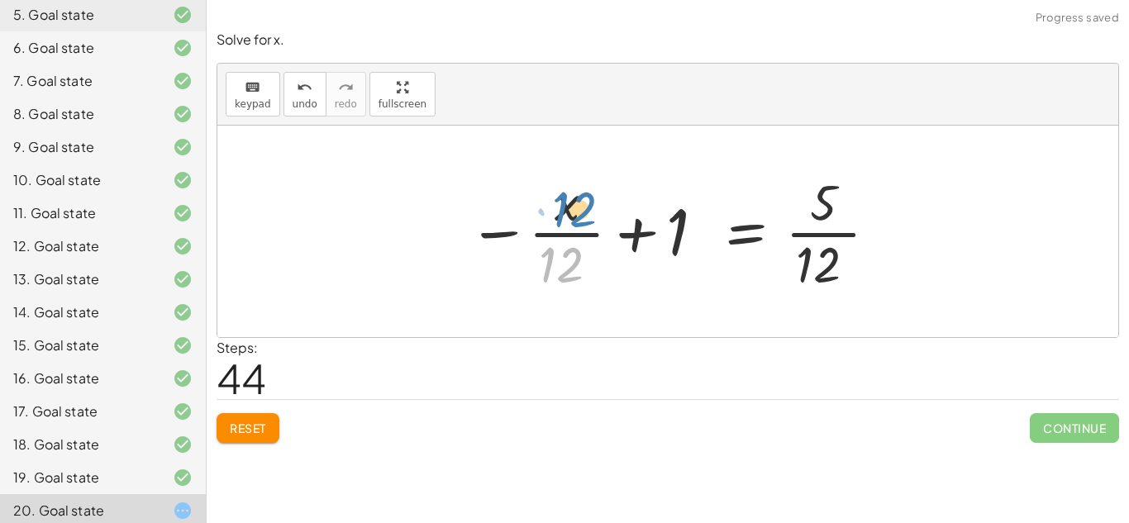
drag, startPoint x: 544, startPoint y: 280, endPoint x: 551, endPoint y: 221, distance: 60.0
click at [551, 221] on div at bounding box center [673, 231] width 429 height 127
drag, startPoint x: 587, startPoint y: 272, endPoint x: 664, endPoint y: 259, distance: 78.0
click at [664, 259] on div at bounding box center [673, 231] width 429 height 127
drag, startPoint x: 665, startPoint y: 263, endPoint x: 688, endPoint y: 230, distance: 39.9
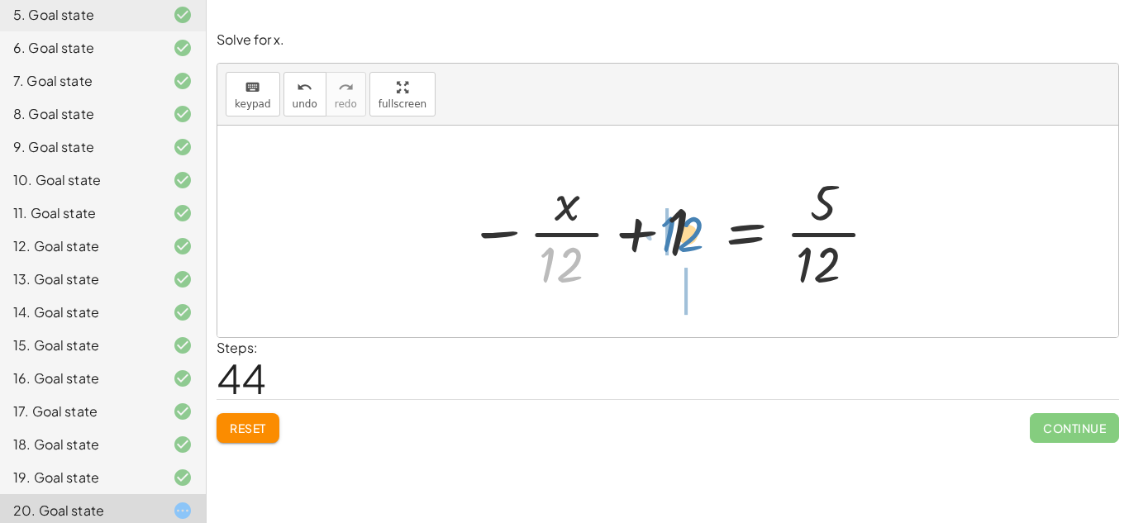
click at [688, 230] on div at bounding box center [673, 231] width 429 height 127
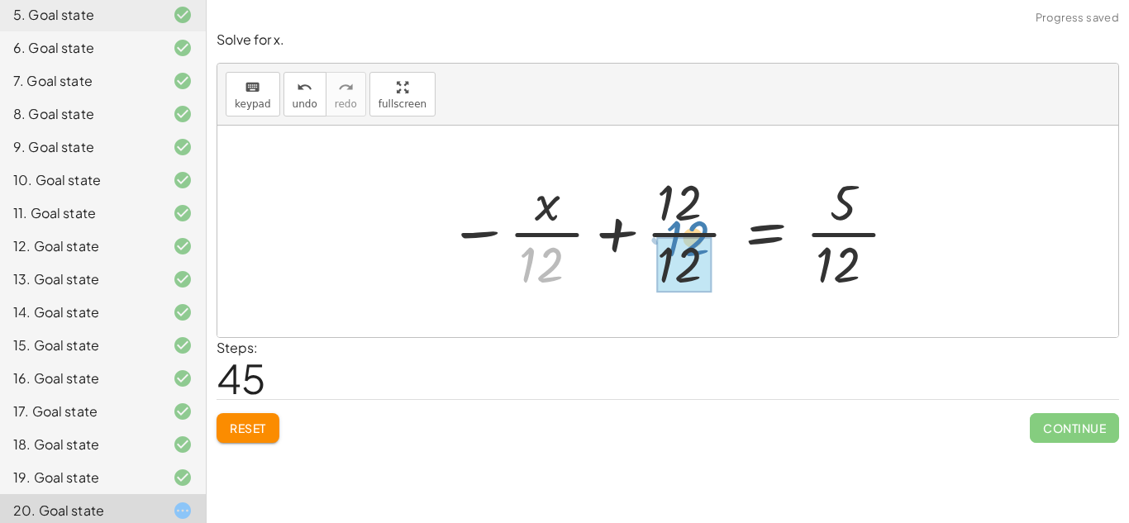
drag, startPoint x: 565, startPoint y: 256, endPoint x: 726, endPoint y: 248, distance: 160.5
click at [726, 248] on div at bounding box center [674, 231] width 469 height 127
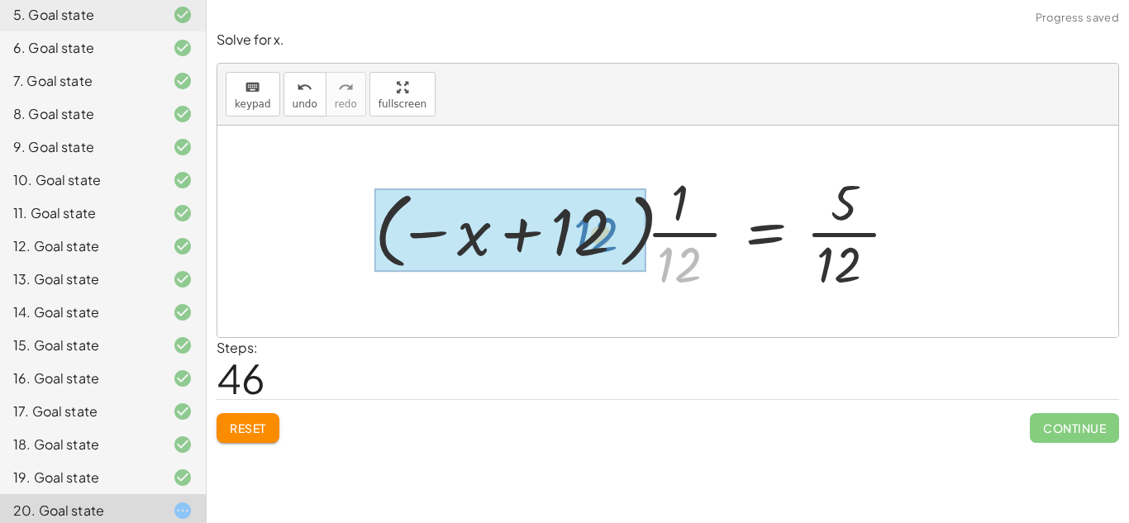
drag, startPoint x: 699, startPoint y: 279, endPoint x: 619, endPoint y: 252, distance: 84.7
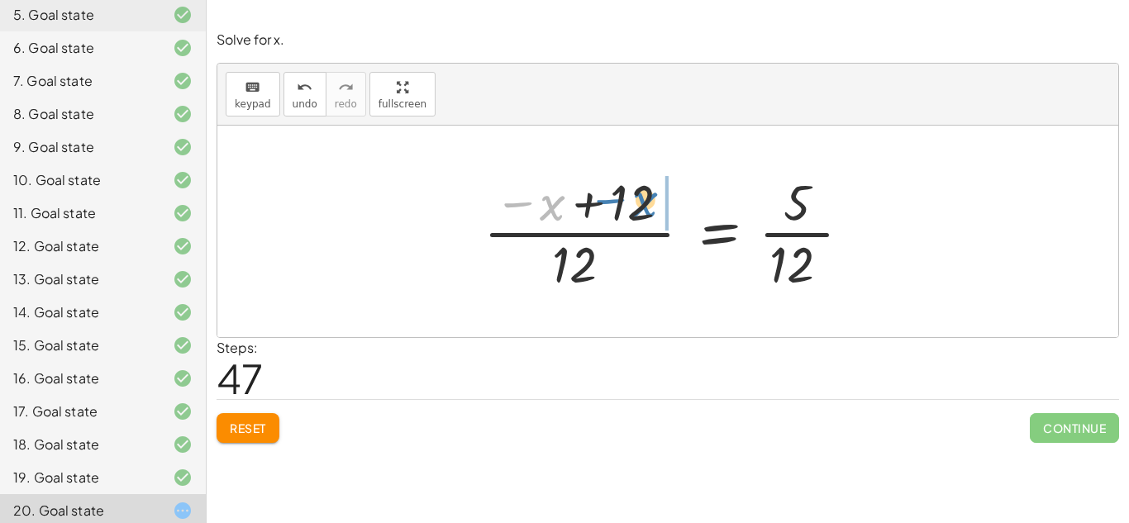
drag, startPoint x: 554, startPoint y: 205, endPoint x: 649, endPoint y: 202, distance: 94.3
click at [649, 202] on div at bounding box center [673, 231] width 397 height 127
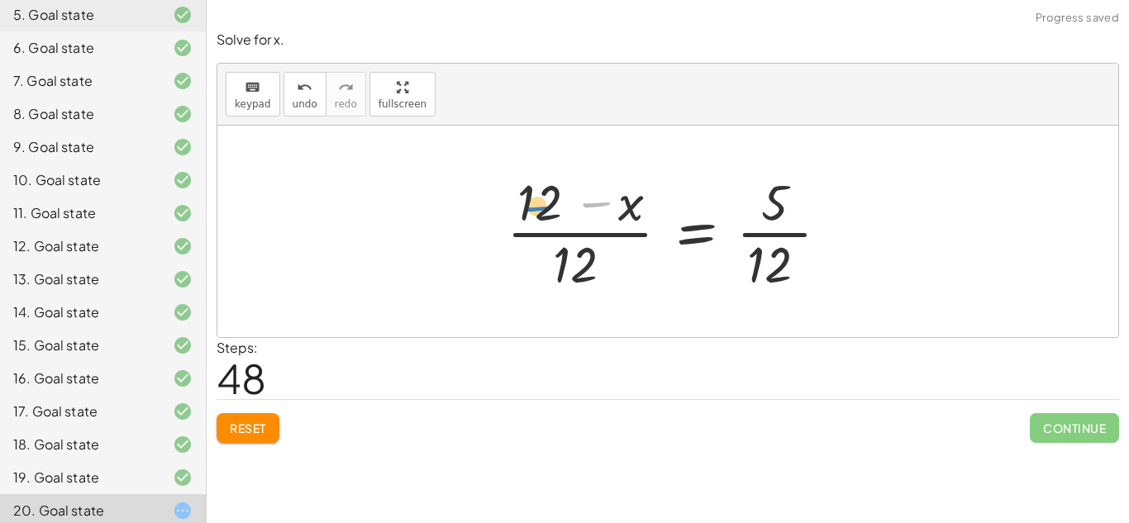
drag, startPoint x: 583, startPoint y: 201, endPoint x: 525, endPoint y: 205, distance: 58.8
click at [525, 205] on div at bounding box center [674, 231] width 352 height 127
drag, startPoint x: 525, startPoint y: 205, endPoint x: 526, endPoint y: 146, distance: 58.7
click at [526, 146] on div "+ 5 − 2 = · ( + x + 5 ) · 4 · ( + 5 − 2 ) · ( + x + 5 ) = · 1 · 4 · 1 · ( + x +…" at bounding box center [667, 232] width 901 height 212
drag, startPoint x: 626, startPoint y: 212, endPoint x: 557, endPoint y: 226, distance: 71.0
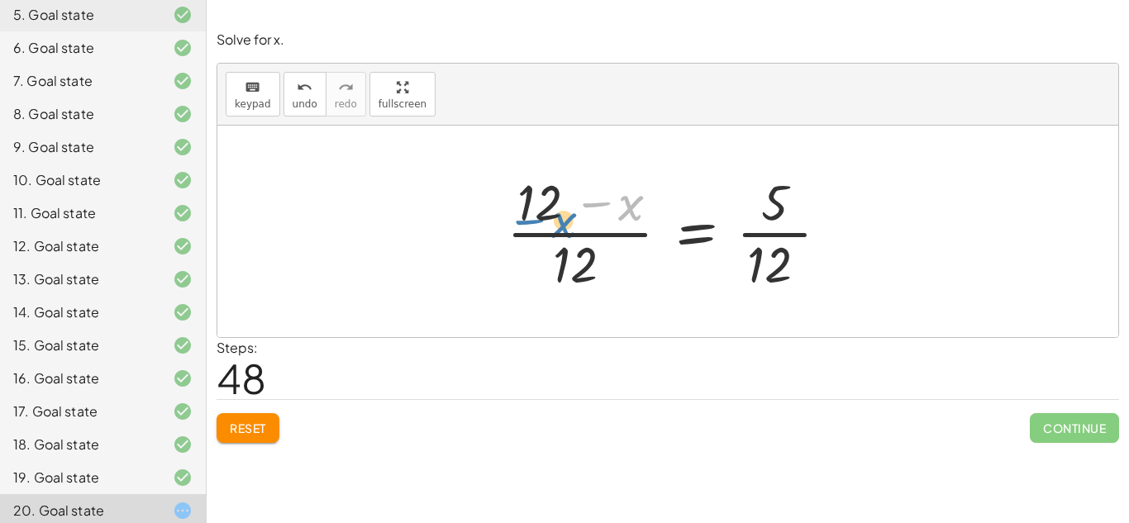
click at [557, 226] on div at bounding box center [674, 231] width 352 height 127
drag, startPoint x: 607, startPoint y: 199, endPoint x: 562, endPoint y: 265, distance: 80.2
click at [562, 265] on div at bounding box center [674, 231] width 352 height 127
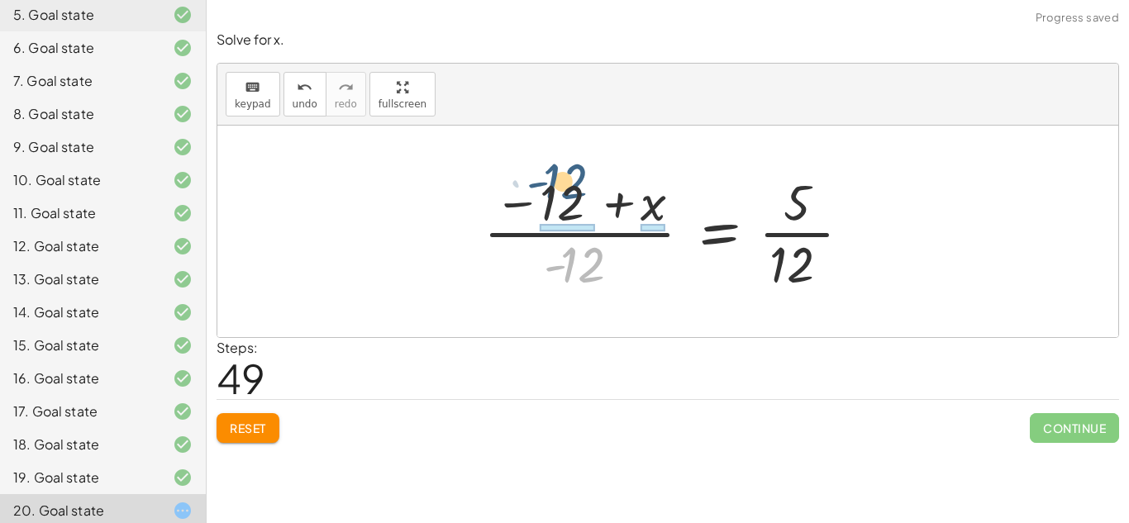
drag, startPoint x: 560, startPoint y: 268, endPoint x: 543, endPoint y: 184, distance: 85.2
click at [543, 184] on div at bounding box center [673, 231] width 397 height 127
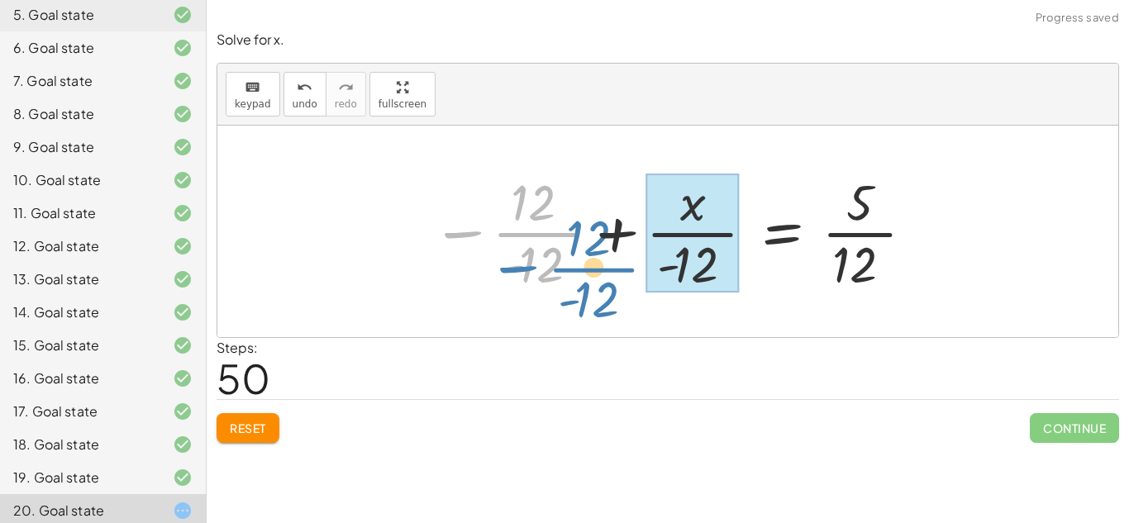
drag, startPoint x: 489, startPoint y: 225, endPoint x: 560, endPoint y: 246, distance: 74.2
click at [560, 246] on div at bounding box center [674, 231] width 502 height 127
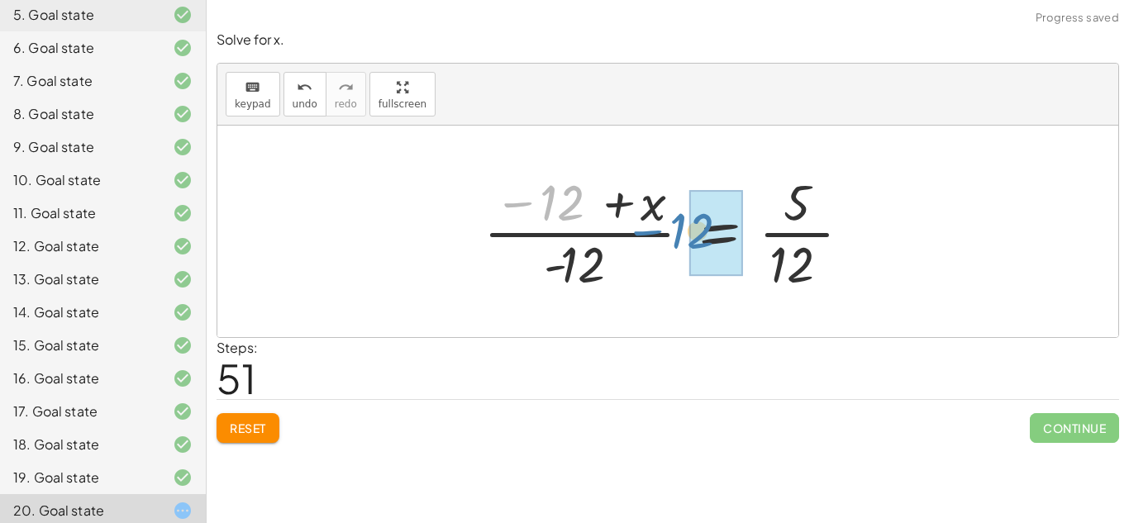
drag, startPoint x: 577, startPoint y: 212, endPoint x: 707, endPoint y: 240, distance: 132.7
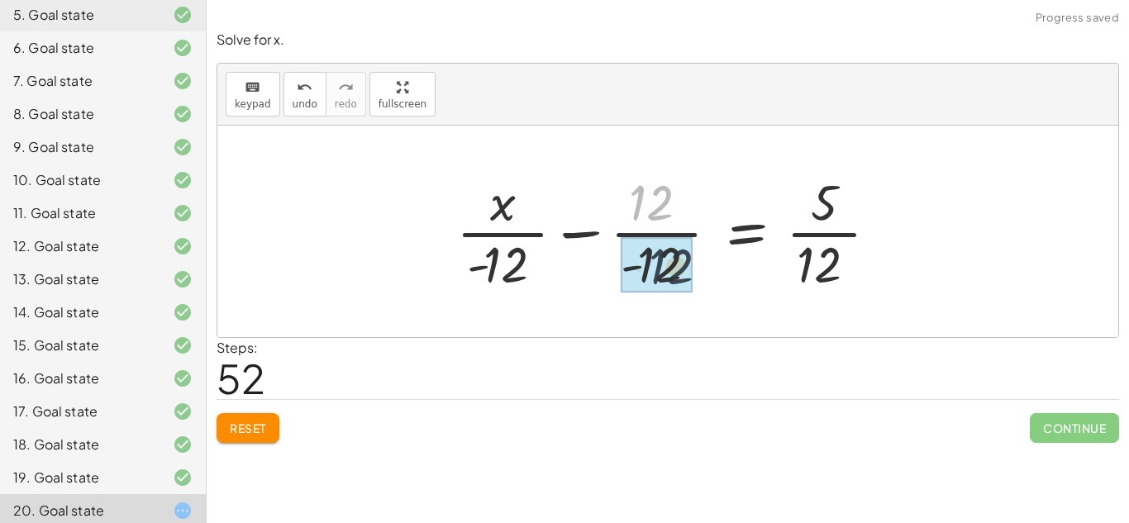
drag, startPoint x: 635, startPoint y: 208, endPoint x: 654, endPoint y: 275, distance: 69.6
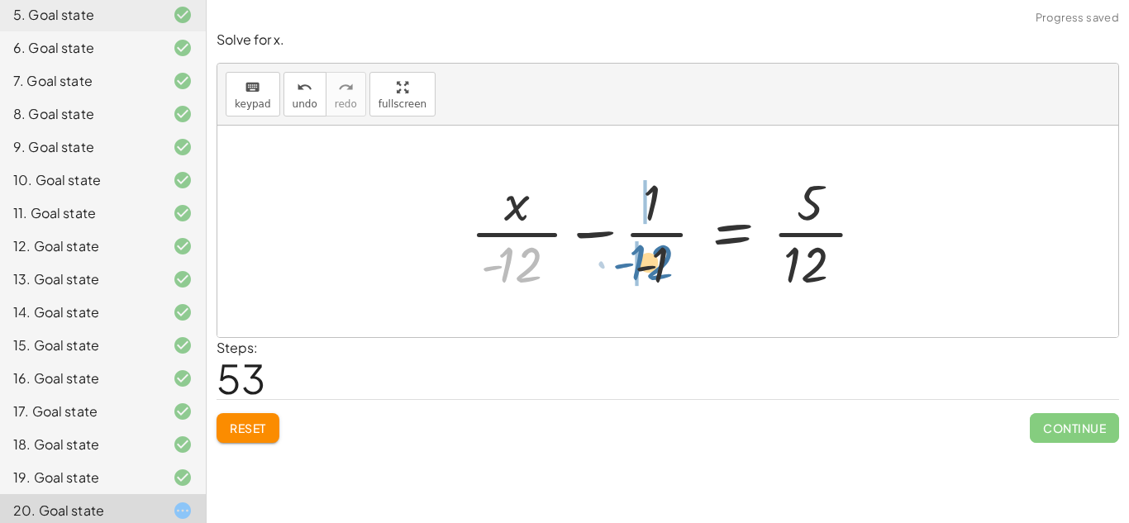
drag, startPoint x: 532, startPoint y: 278, endPoint x: 667, endPoint y: 278, distance: 134.7
click at [667, 278] on div at bounding box center [674, 231] width 424 height 127
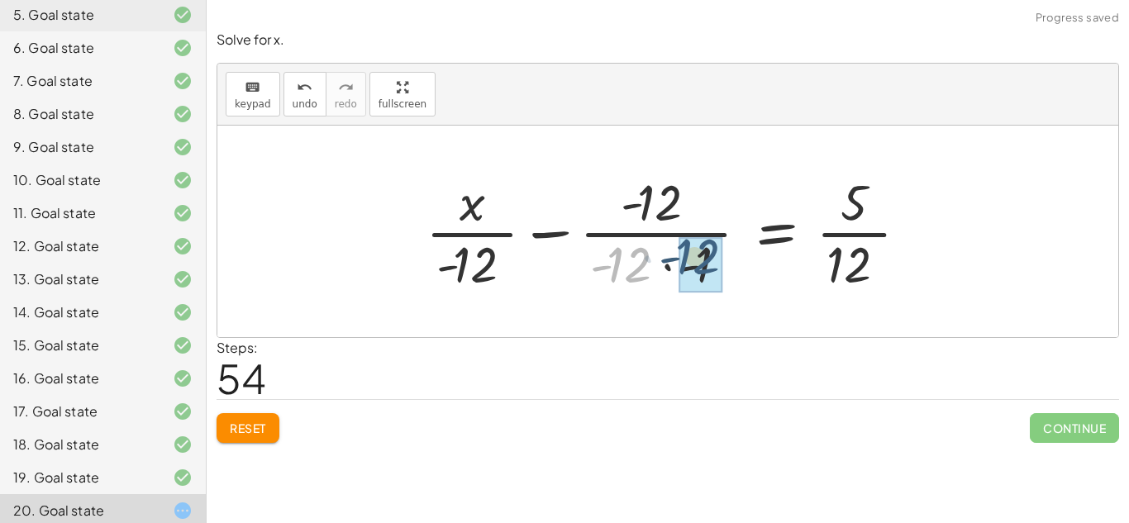
drag, startPoint x: 593, startPoint y: 265, endPoint x: 663, endPoint y: 258, distance: 69.8
click at [663, 258] on div at bounding box center [673, 231] width 512 height 127
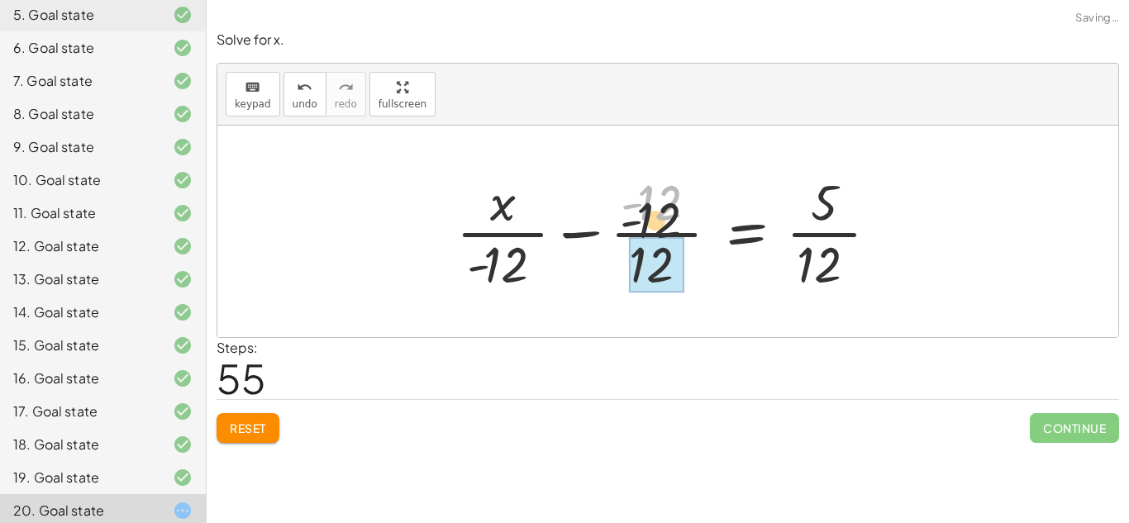
click at [693, 263] on div at bounding box center [674, 231] width 452 height 127
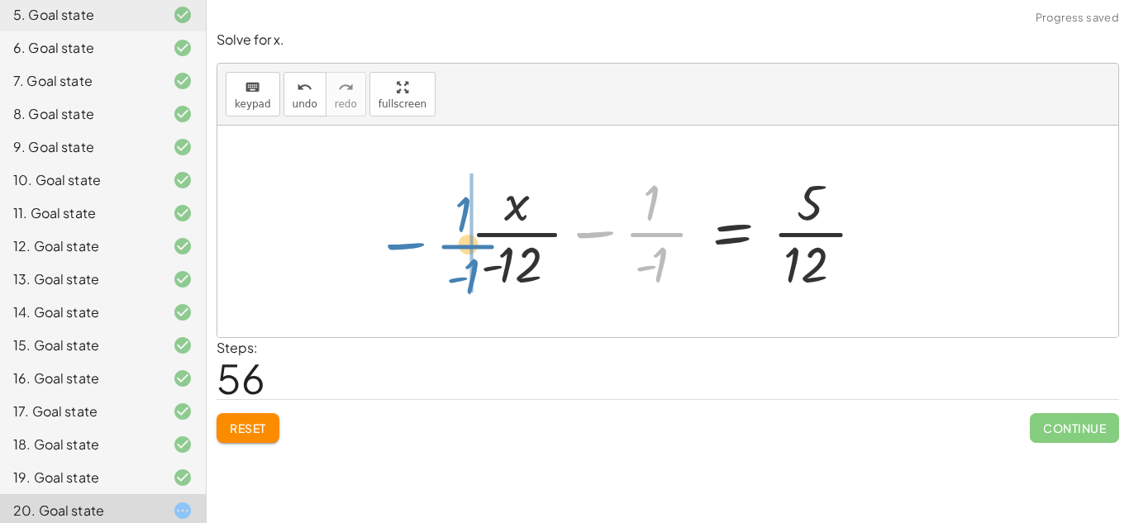
drag, startPoint x: 673, startPoint y: 272, endPoint x: 483, endPoint y: 235, distance: 194.5
click at [483, 235] on div at bounding box center [674, 231] width 424 height 127
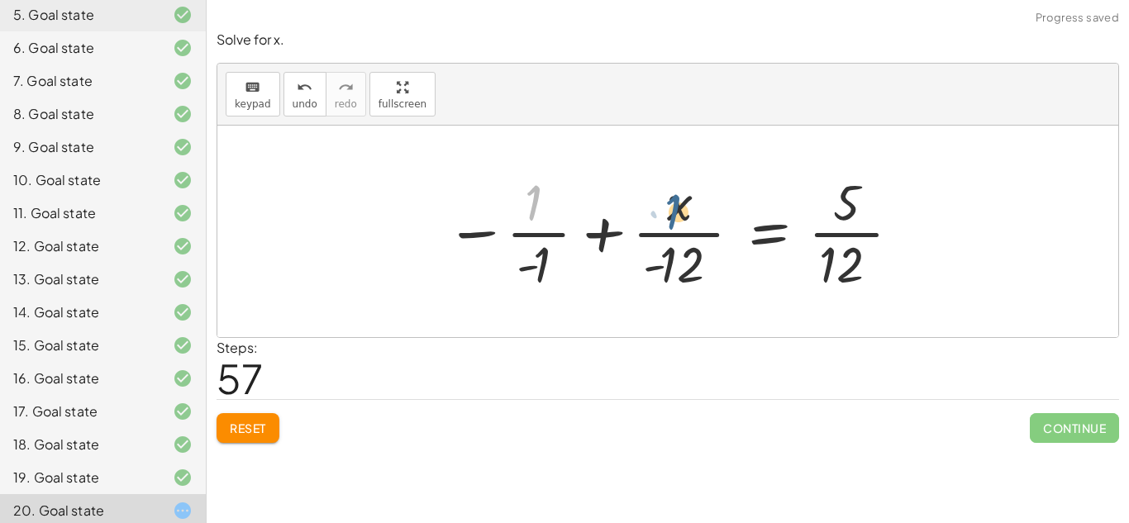
drag, startPoint x: 526, startPoint y: 215, endPoint x: 665, endPoint y: 223, distance: 139.9
click at [665, 223] on div at bounding box center [673, 231] width 473 height 127
drag, startPoint x: 529, startPoint y: 216, endPoint x: 697, endPoint y: 288, distance: 183.6
click at [697, 288] on div at bounding box center [673, 231] width 473 height 127
drag, startPoint x: 539, startPoint y: 273, endPoint x: 682, endPoint y: 283, distance: 143.3
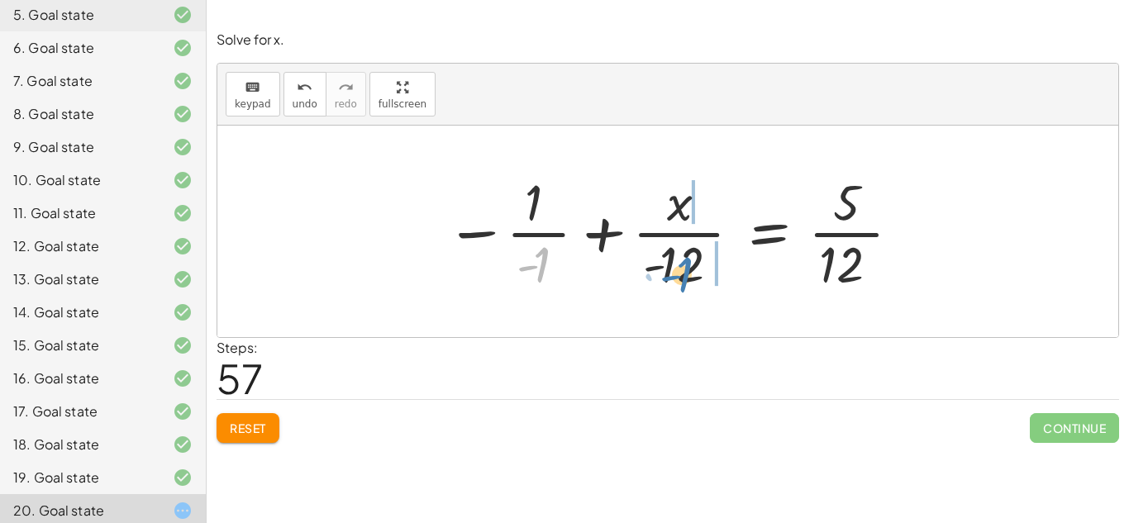
click at [682, 283] on div at bounding box center [673, 231] width 473 height 127
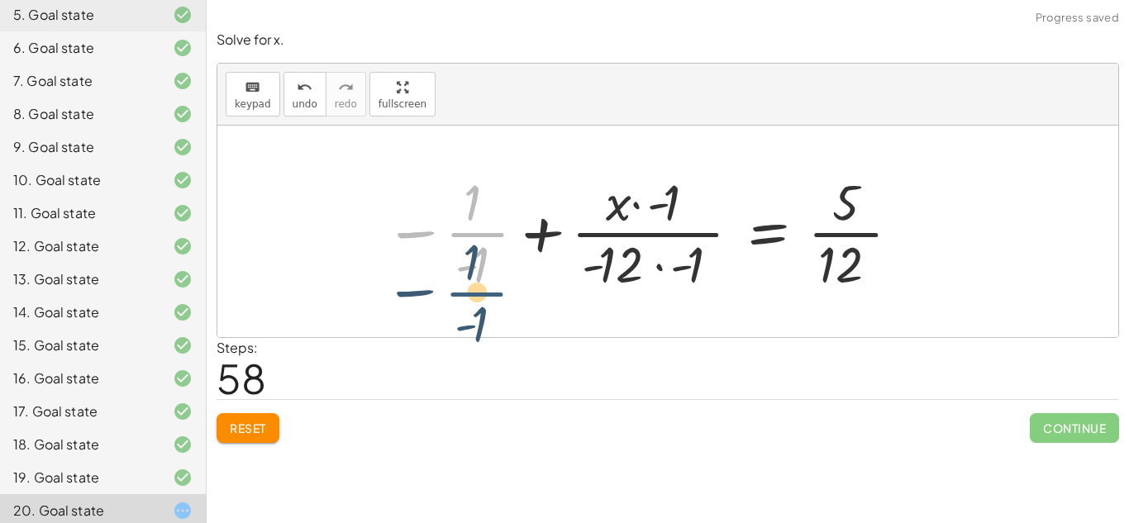
drag, startPoint x: 479, startPoint y: 223, endPoint x: 478, endPoint y: 283, distance: 60.3
click at [478, 283] on div at bounding box center [643, 231] width 535 height 127
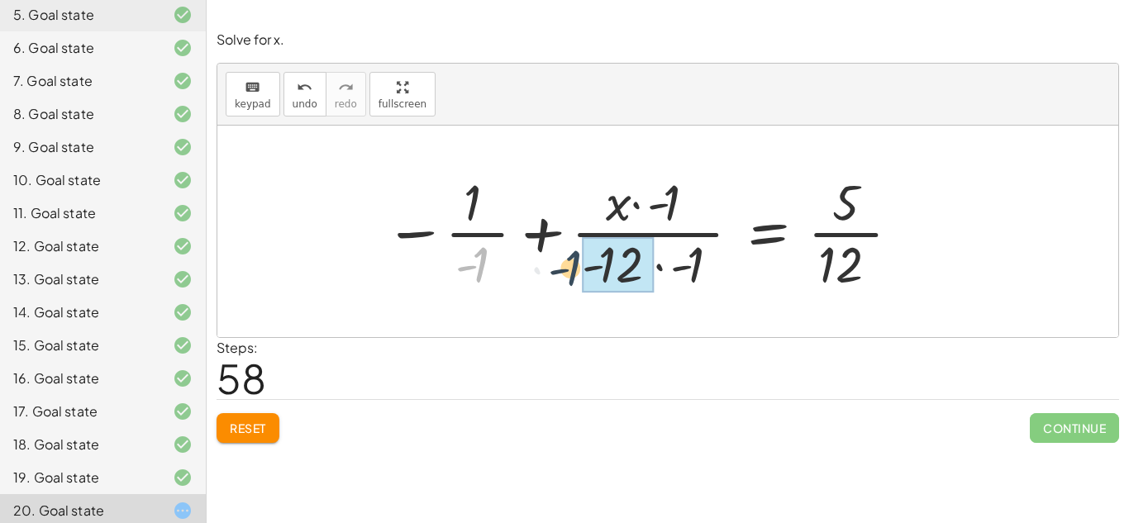
drag, startPoint x: 476, startPoint y: 259, endPoint x: 583, endPoint y: 256, distance: 106.7
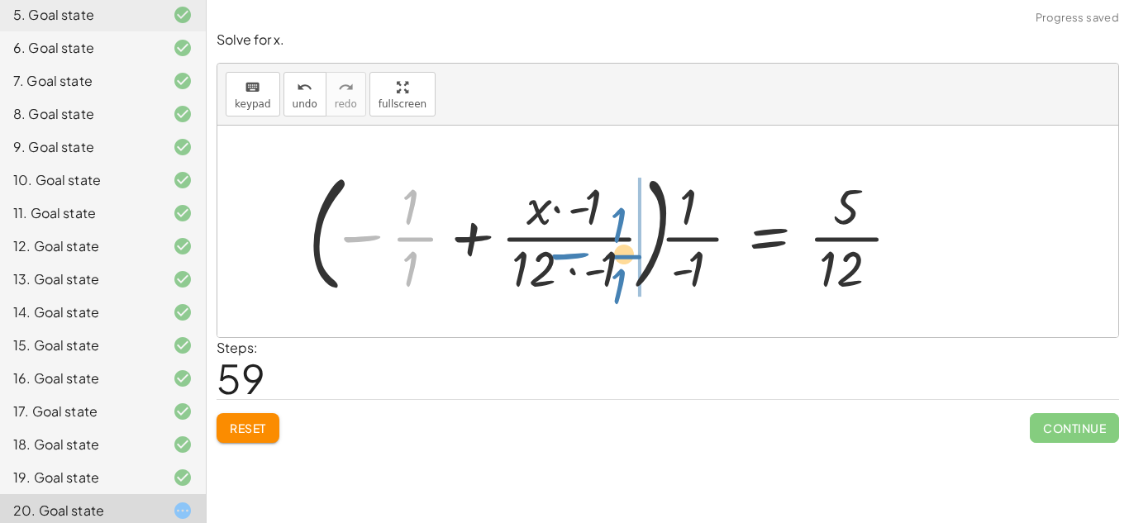
drag, startPoint x: 425, startPoint y: 227, endPoint x: 637, endPoint y: 245, distance: 213.1
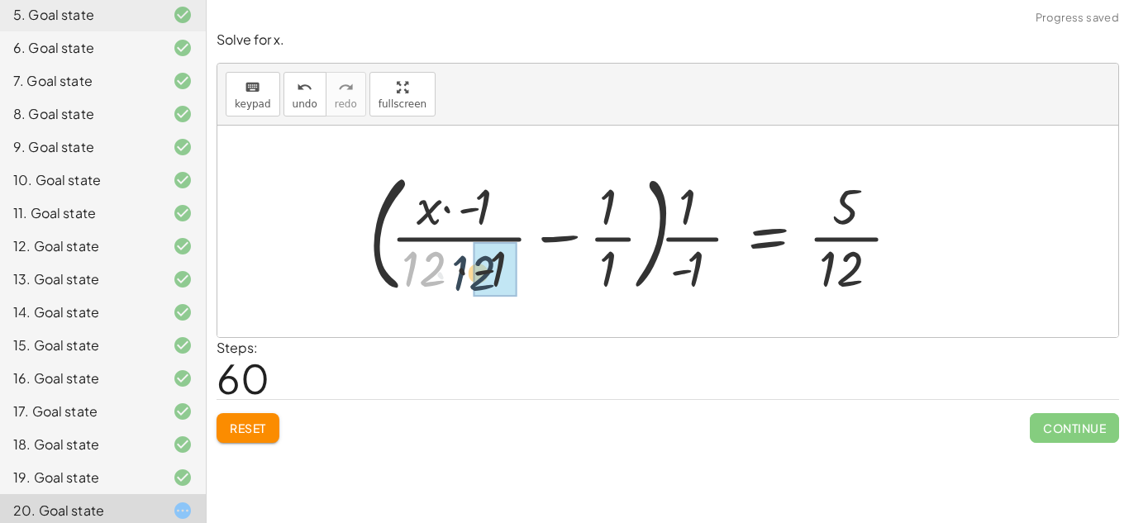
drag, startPoint x: 433, startPoint y: 274, endPoint x: 484, endPoint y: 278, distance: 51.4
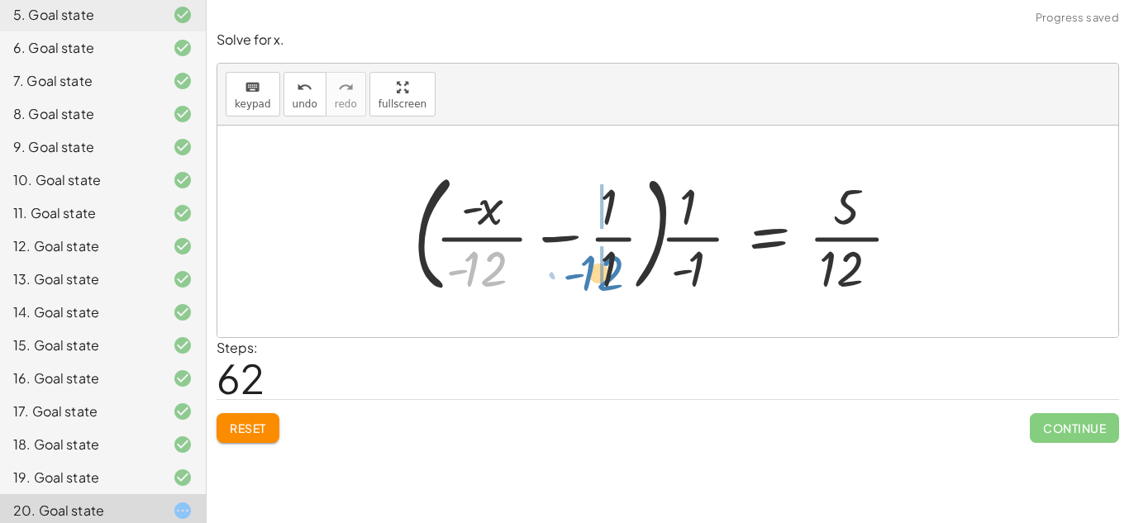
drag, startPoint x: 483, startPoint y: 280, endPoint x: 598, endPoint y: 282, distance: 115.7
click at [598, 282] on div at bounding box center [663, 231] width 517 height 137
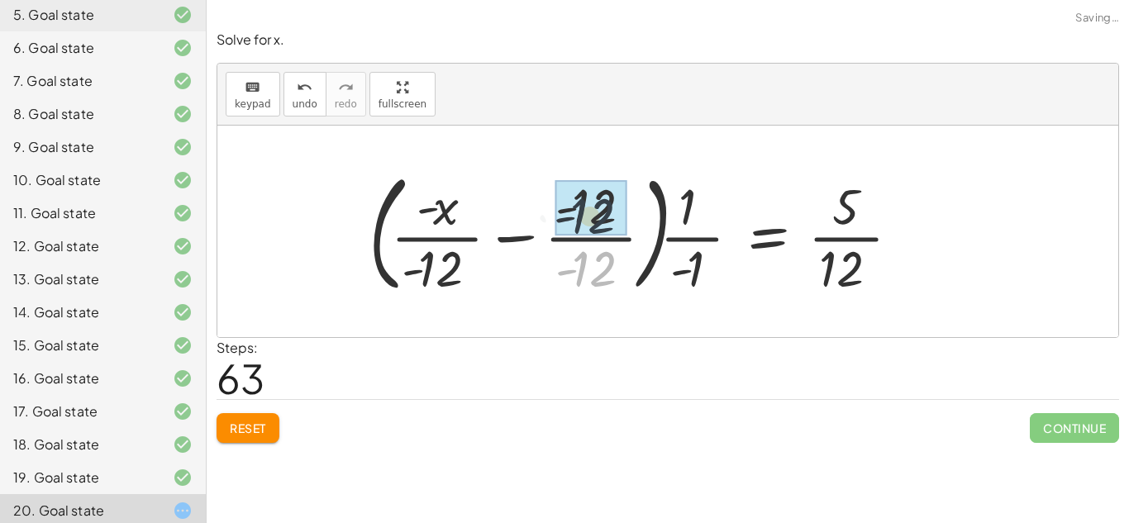
drag, startPoint x: 597, startPoint y: 277, endPoint x: 595, endPoint y: 223, distance: 53.8
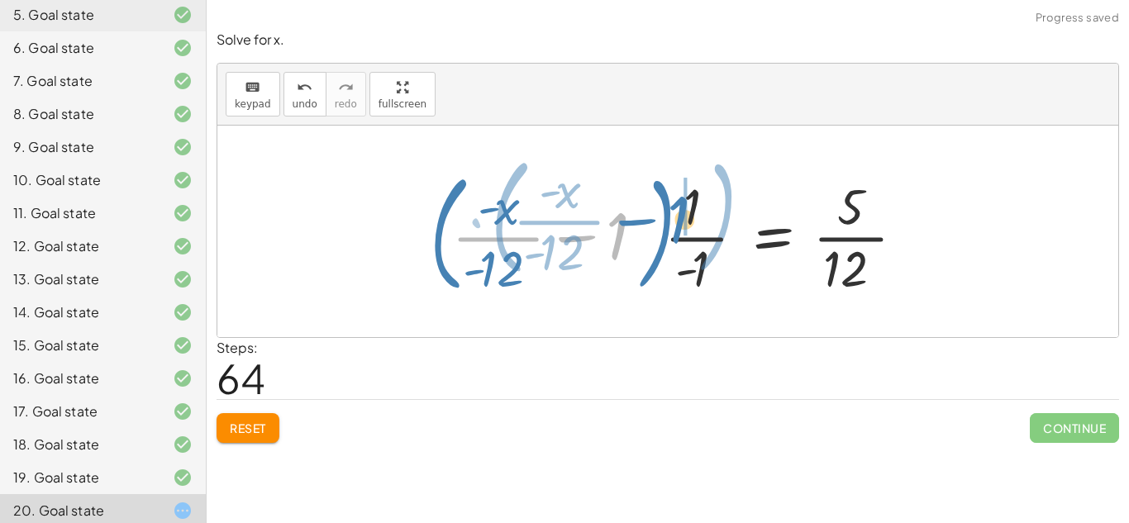
drag, startPoint x: 603, startPoint y: 254, endPoint x: 672, endPoint y: 233, distance: 71.6
click at [672, 233] on div at bounding box center [673, 231] width 505 height 137
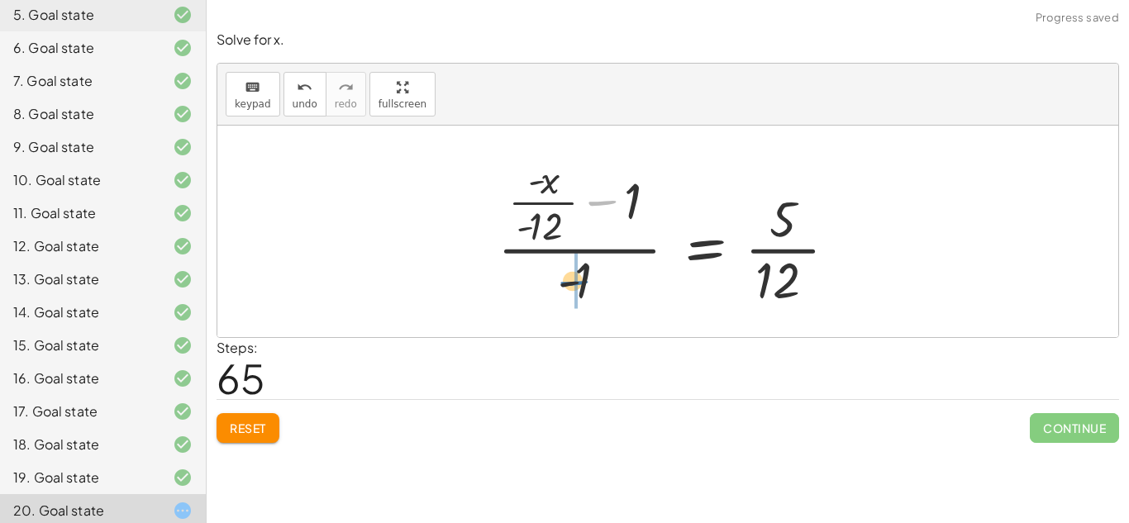
drag, startPoint x: 606, startPoint y: 216, endPoint x: 578, endPoint y: 296, distance: 84.7
click at [578, 296] on div at bounding box center [673, 231] width 369 height 159
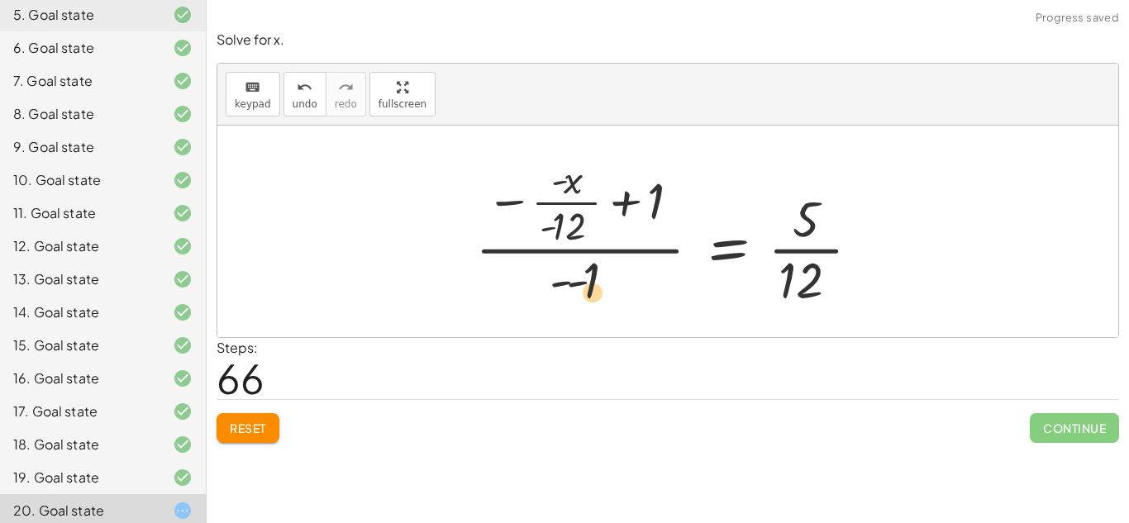
drag, startPoint x: 532, startPoint y: 231, endPoint x: 580, endPoint y: 300, distance: 83.7
click at [580, 300] on div at bounding box center [674, 231] width 415 height 159
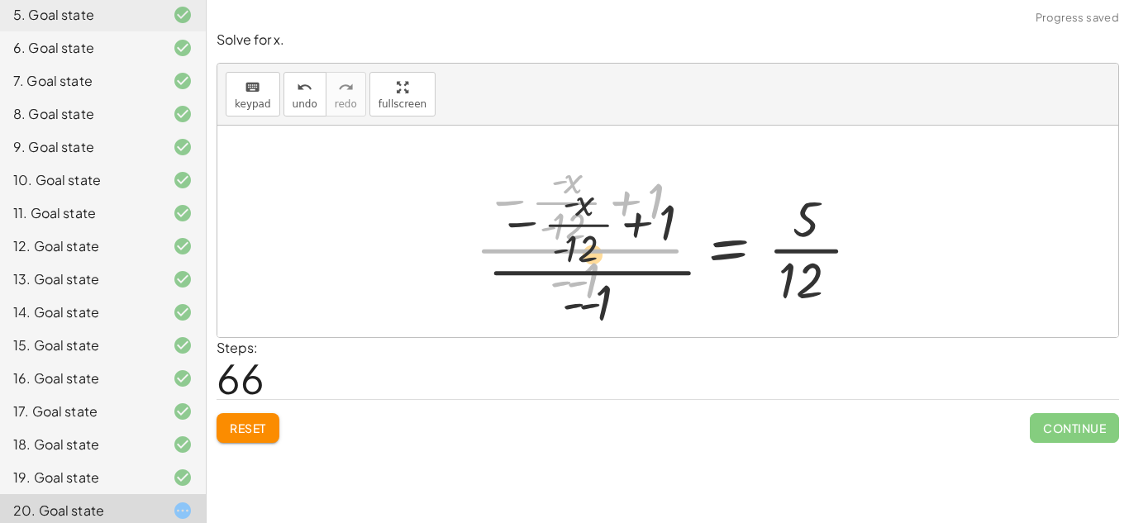
drag, startPoint x: 602, startPoint y: 297, endPoint x: 607, endPoint y: 319, distance: 22.9
click at [607, 319] on div "+ 5 − 2 = · ( + x + 5 ) · 4 · ( + 5 − 2 ) · ( + x + 5 ) = · 1 · 4 · 1 · ( + x +…" at bounding box center [667, 232] width 901 height 212
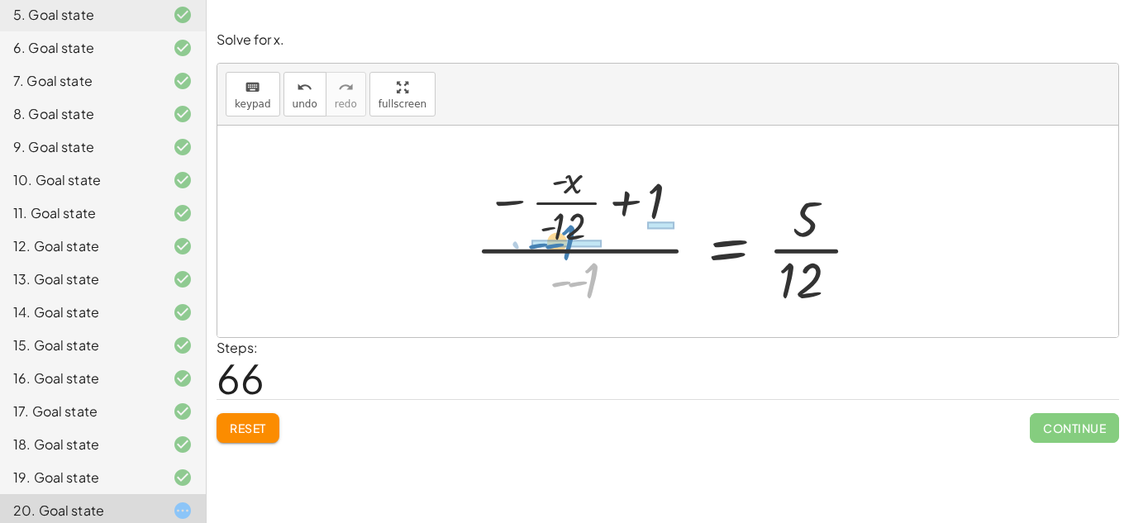
click at [563, 257] on div at bounding box center [674, 231] width 415 height 159
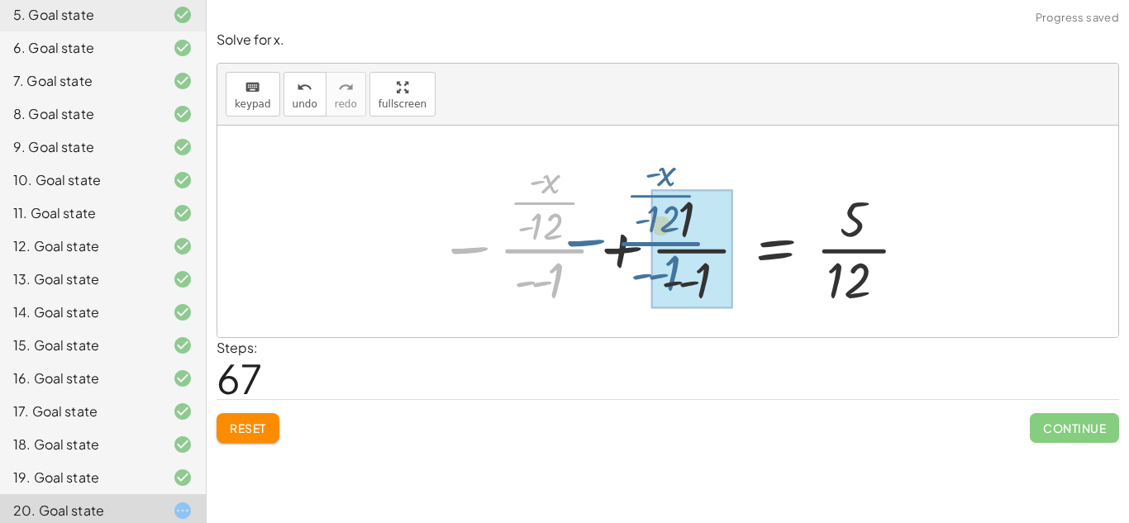
drag, startPoint x: 478, startPoint y: 244, endPoint x: 594, endPoint y: 237, distance: 116.7
click at [594, 237] on div at bounding box center [674, 231] width 488 height 159
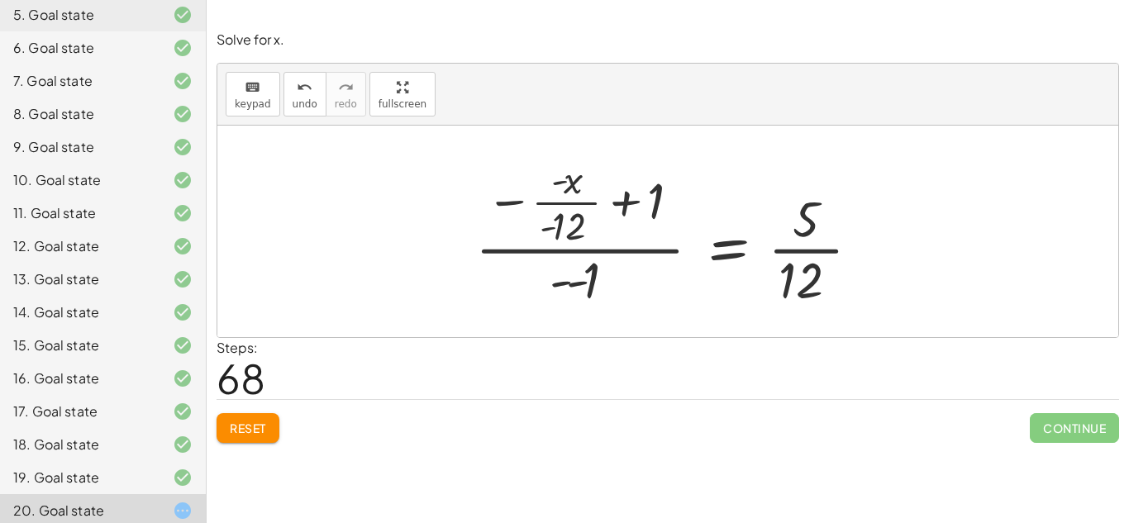
click at [269, 426] on button "Reset" at bounding box center [248, 428] width 63 height 30
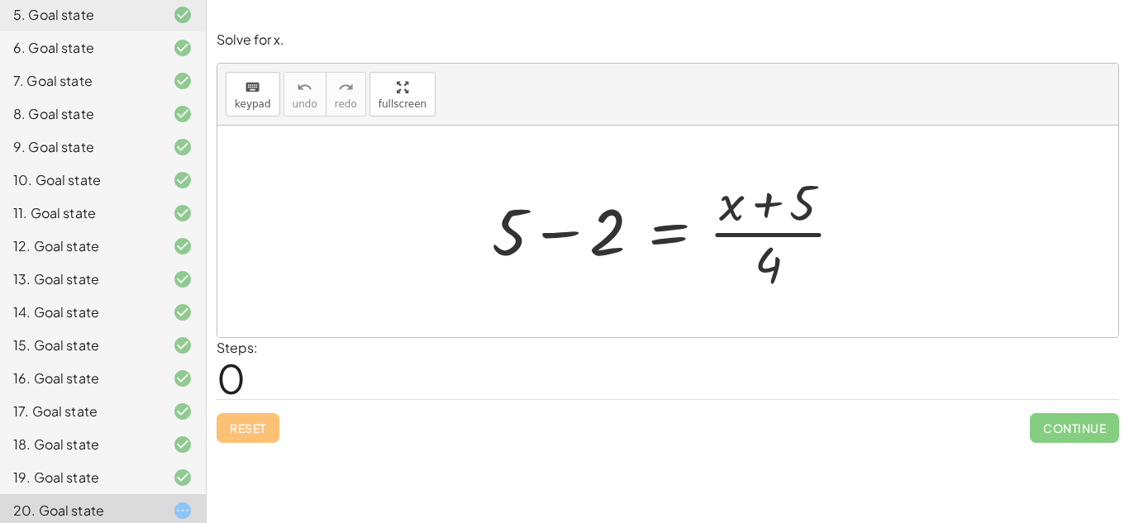
scroll to position [0, 0]
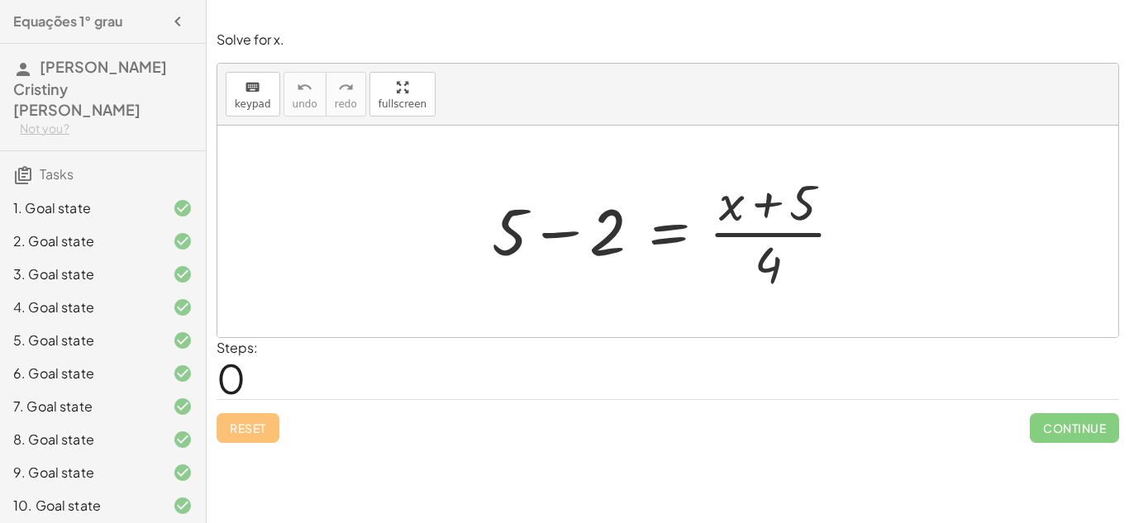
click at [121, 291] on div "2. Goal state" at bounding box center [103, 307] width 206 height 33
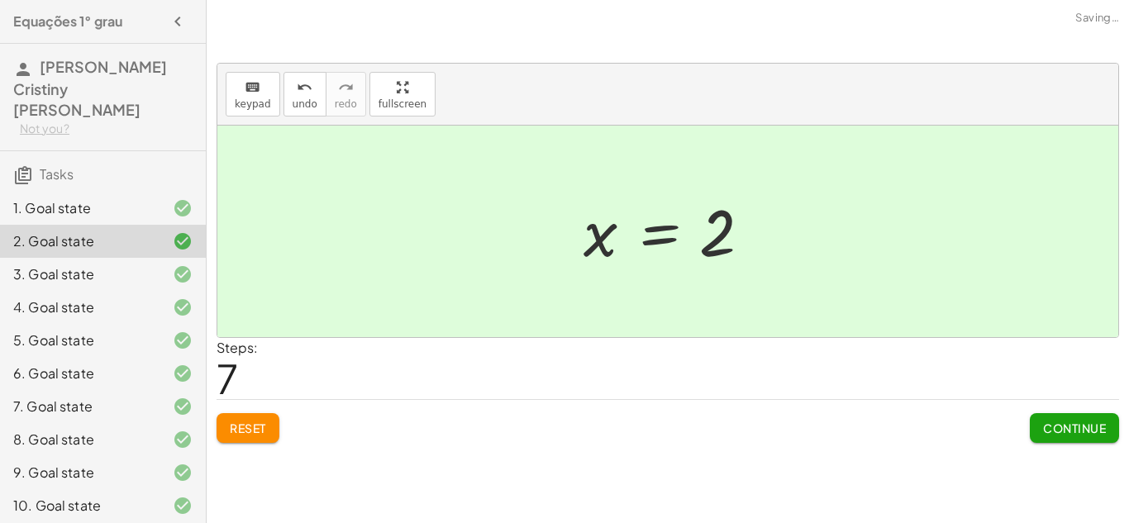
click at [115, 205] on div "1. Goal state" at bounding box center [79, 208] width 133 height 20
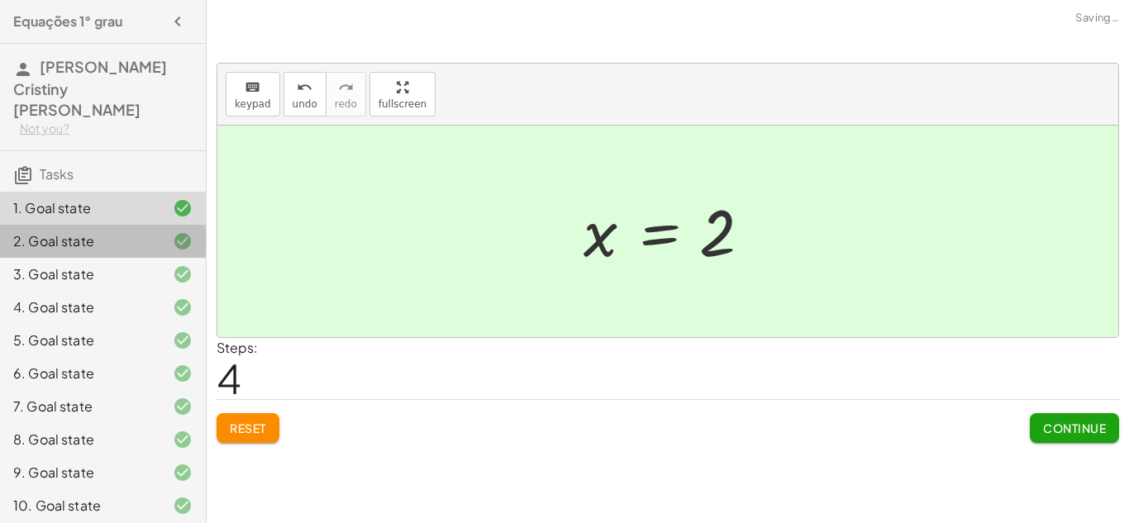
click at [152, 231] on div at bounding box center [169, 241] width 46 height 20
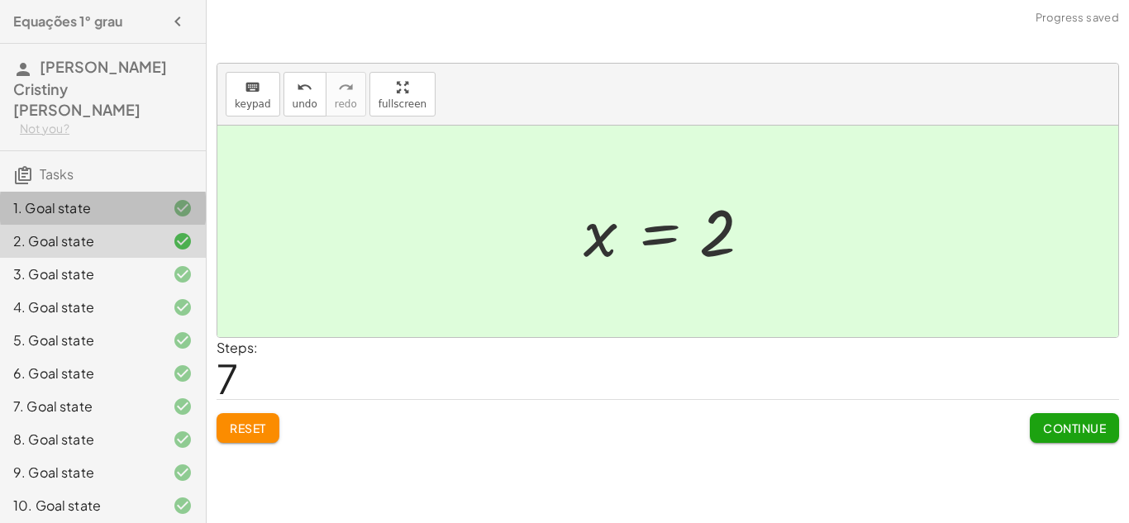
click at [159, 198] on div at bounding box center [169, 208] width 46 height 20
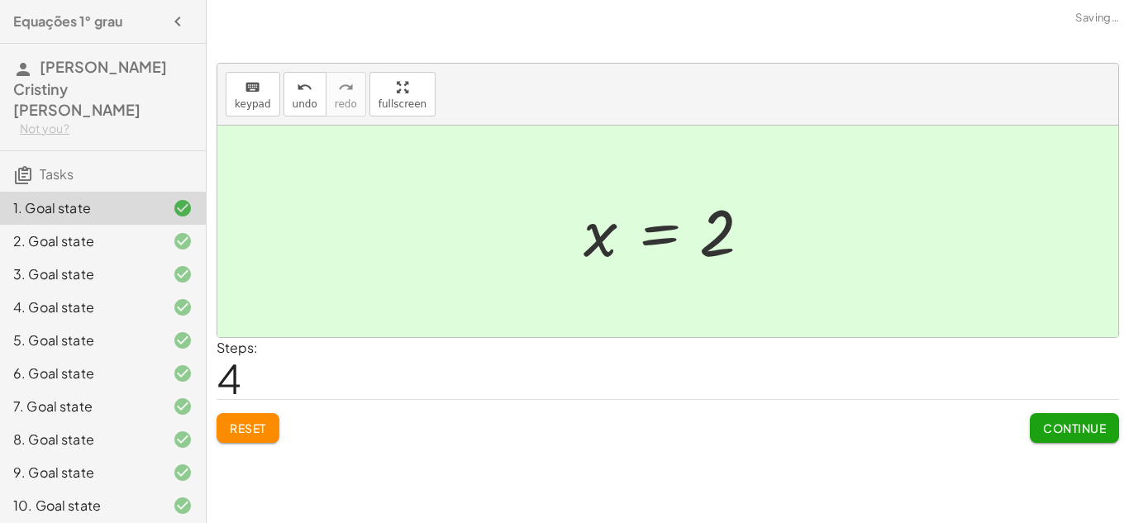
click at [244, 435] on span "Reset" at bounding box center [248, 428] width 36 height 15
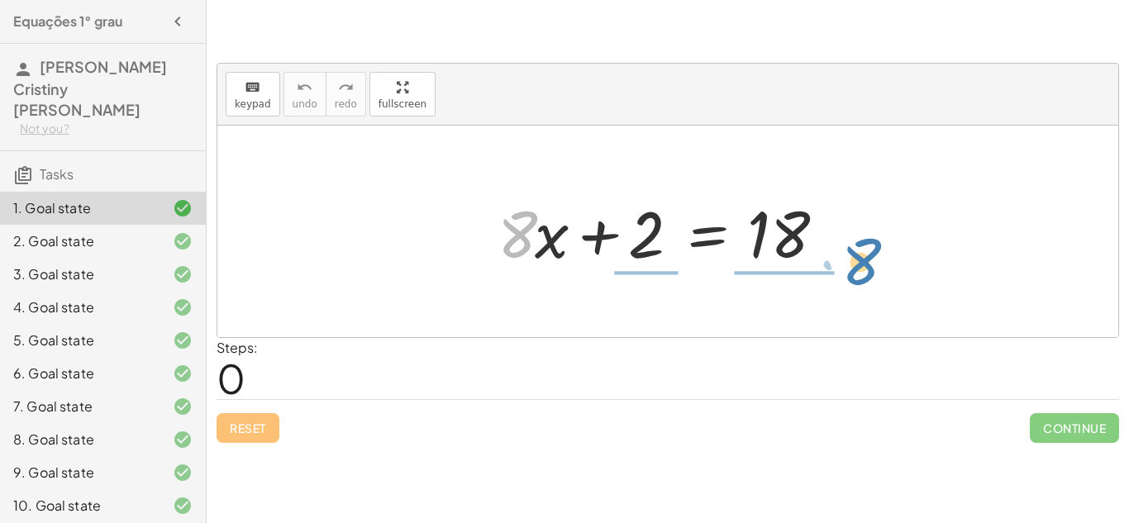
drag, startPoint x: 528, startPoint y: 228, endPoint x: 868, endPoint y: 250, distance: 341.2
click at [868, 250] on div "· 8 + · x + · 8 · x + 2 = 18" at bounding box center [667, 232] width 901 height 212
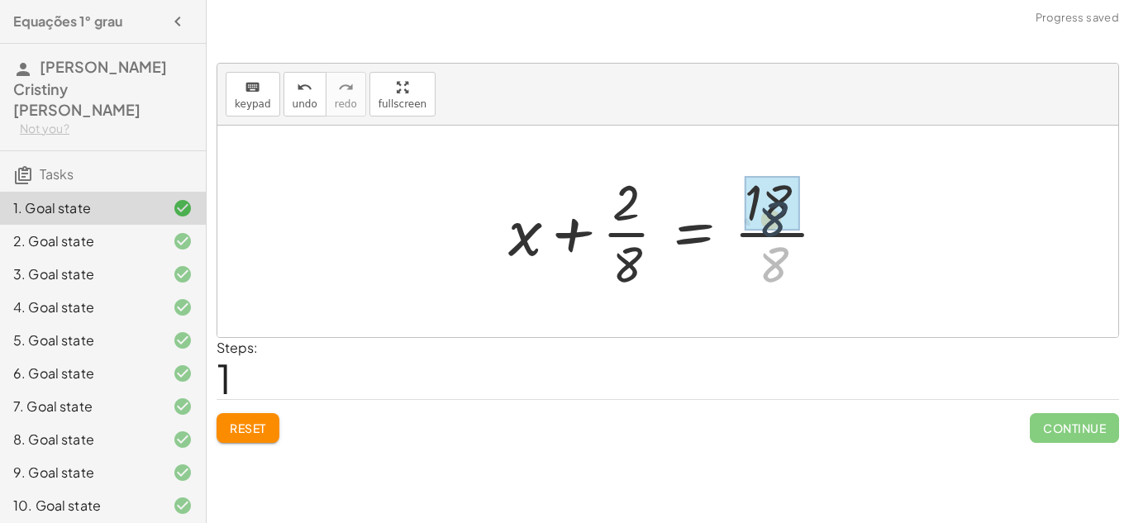
drag, startPoint x: 781, startPoint y: 260, endPoint x: 780, endPoint y: 210, distance: 50.4
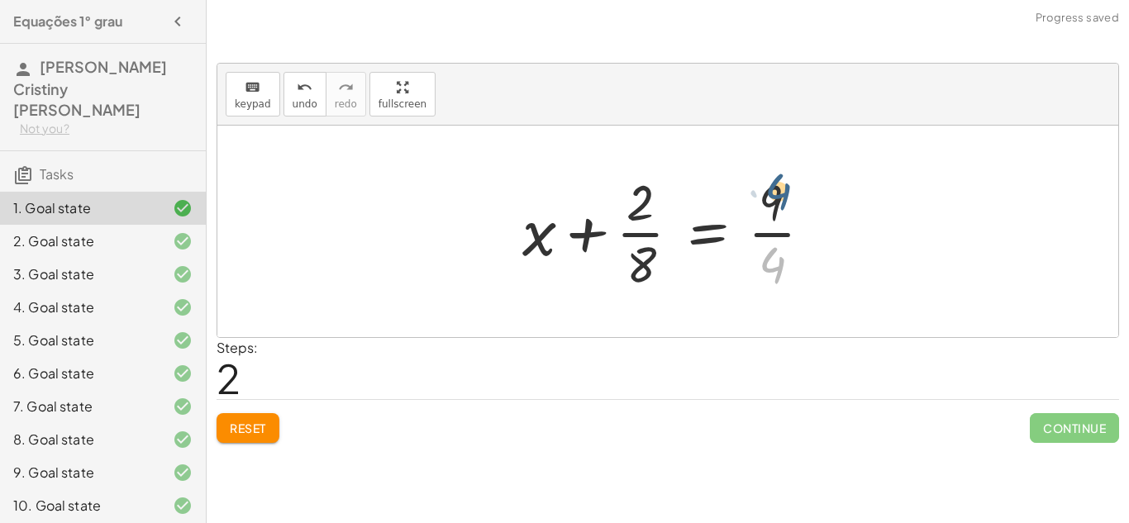
drag, startPoint x: 752, startPoint y: 284, endPoint x: 553, endPoint y: 126, distance: 254.1
click at [754, 210] on div at bounding box center [674, 231] width 320 height 127
click at [259, 431] on span "Reset" at bounding box center [248, 428] width 36 height 15
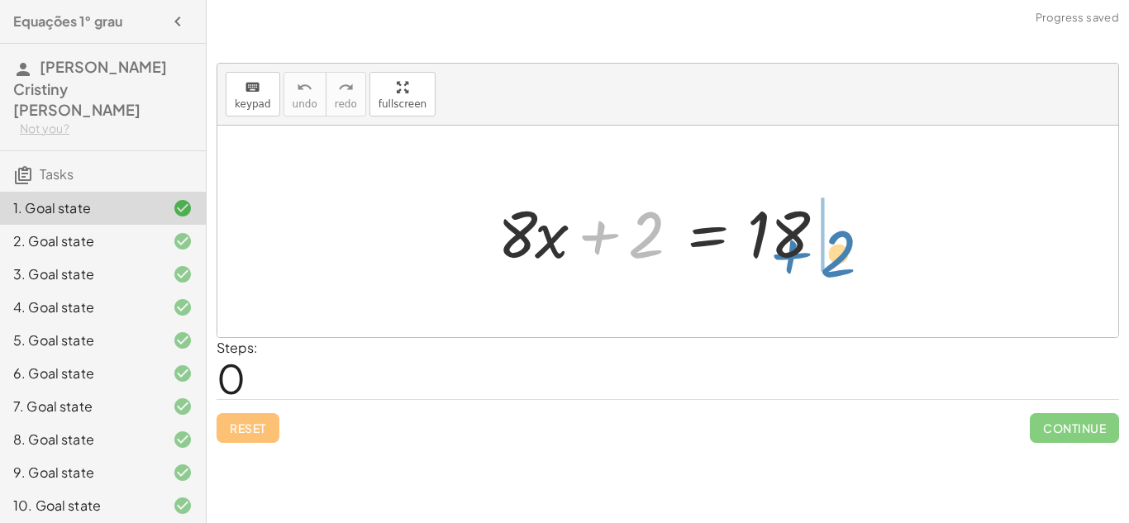
drag, startPoint x: 651, startPoint y: 233, endPoint x: 845, endPoint y: 252, distance: 195.1
click at [845, 252] on div at bounding box center [673, 231] width 369 height 85
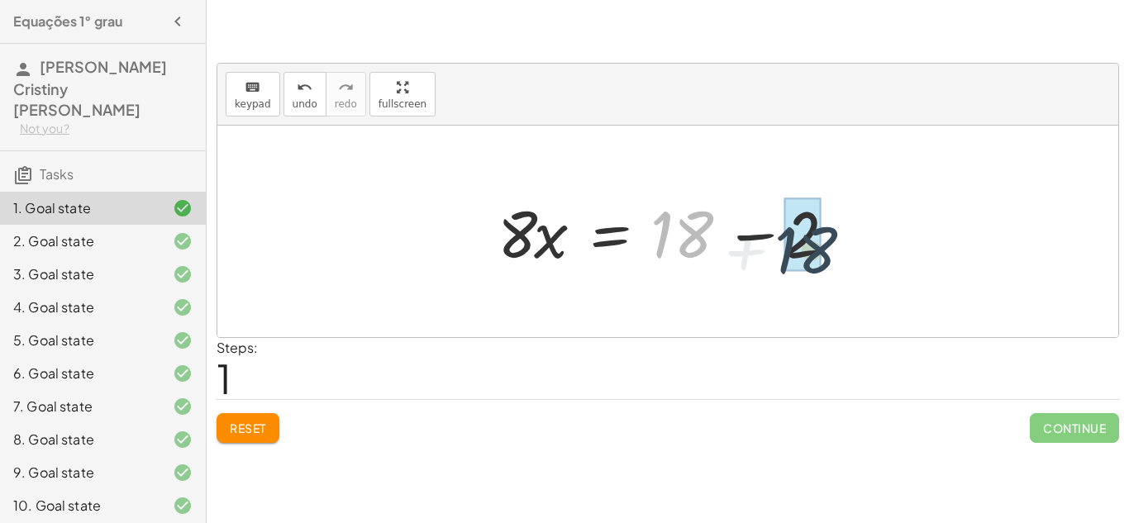
drag, startPoint x: 671, startPoint y: 249, endPoint x: 797, endPoint y: 264, distance: 126.6
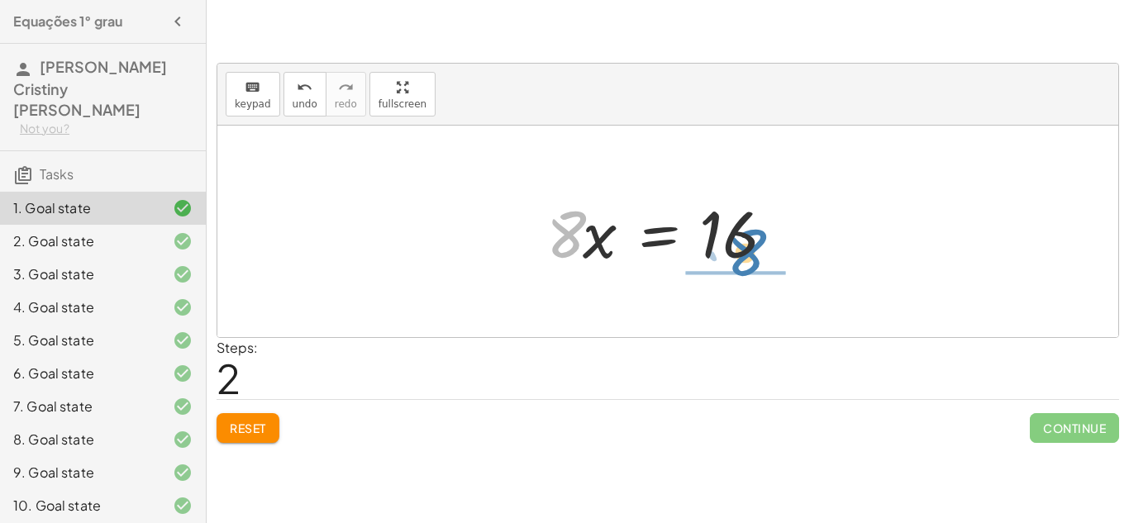
drag, startPoint x: 553, startPoint y: 242, endPoint x: 732, endPoint y: 255, distance: 179.8
click at [732, 255] on div at bounding box center [674, 231] width 272 height 85
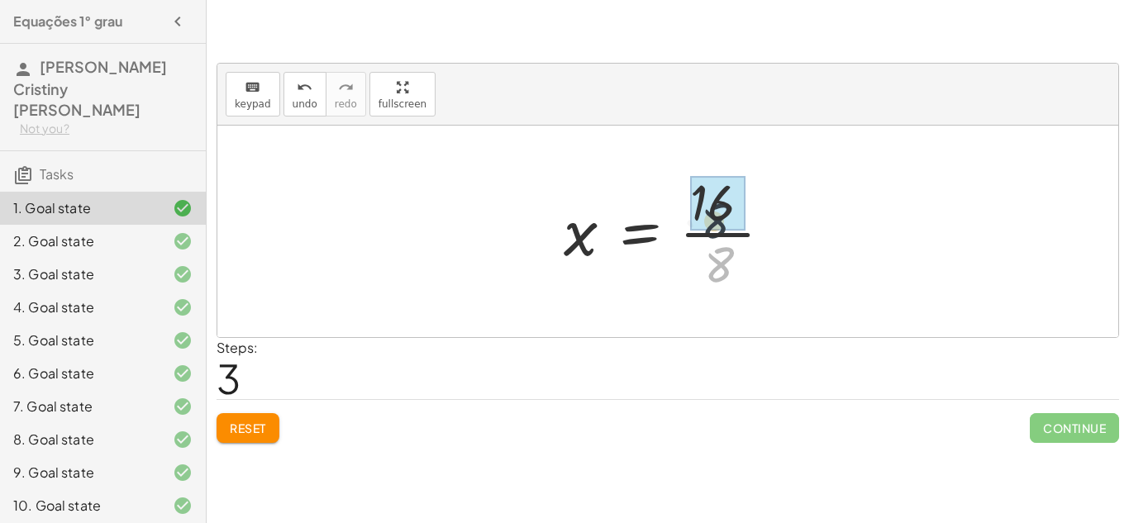
drag, startPoint x: 720, startPoint y: 265, endPoint x: 716, endPoint y: 218, distance: 47.2
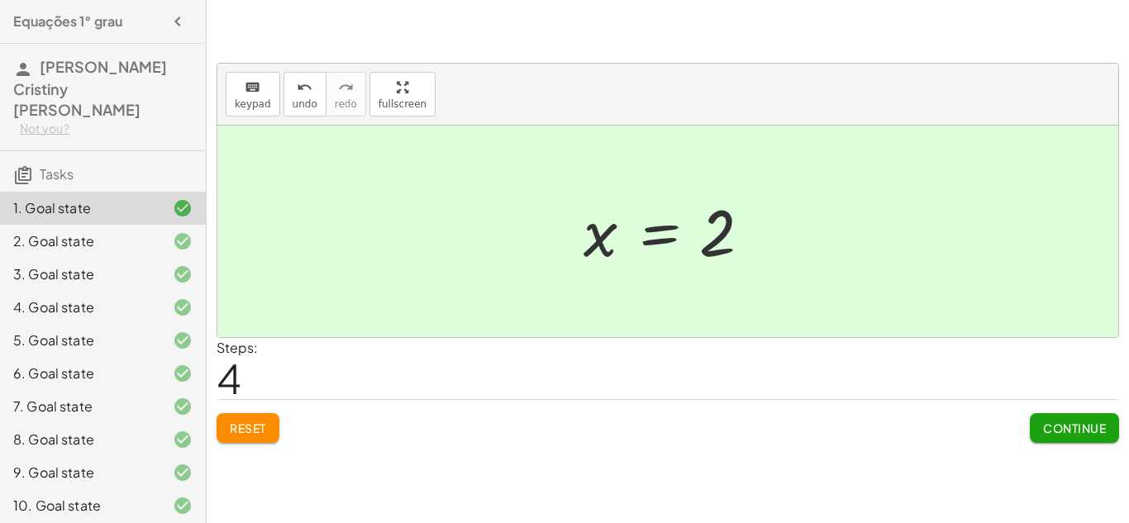
click at [144, 237] on div "2. Goal state" at bounding box center [79, 241] width 133 height 20
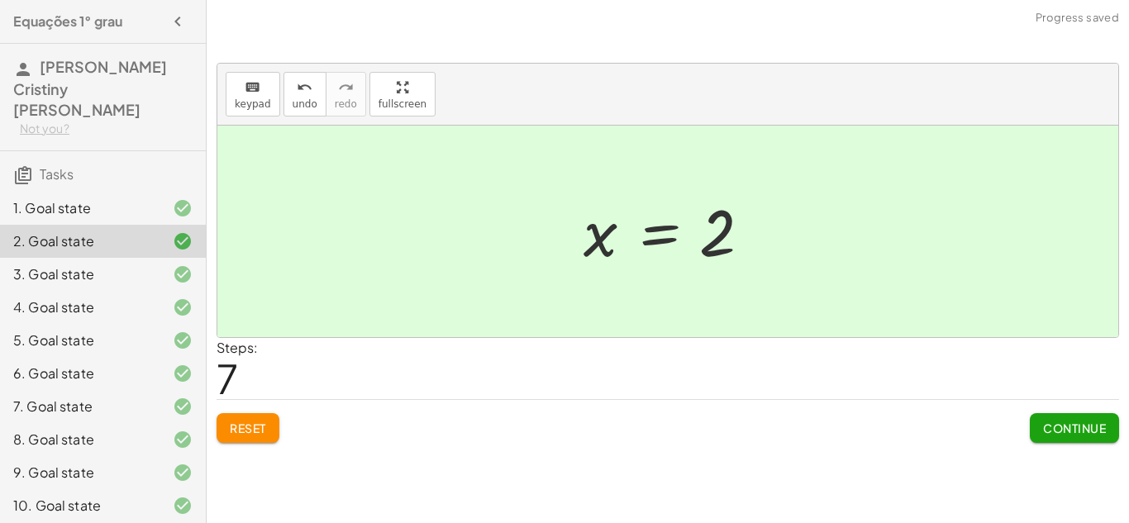
click at [248, 425] on button "Reset" at bounding box center [248, 428] width 63 height 30
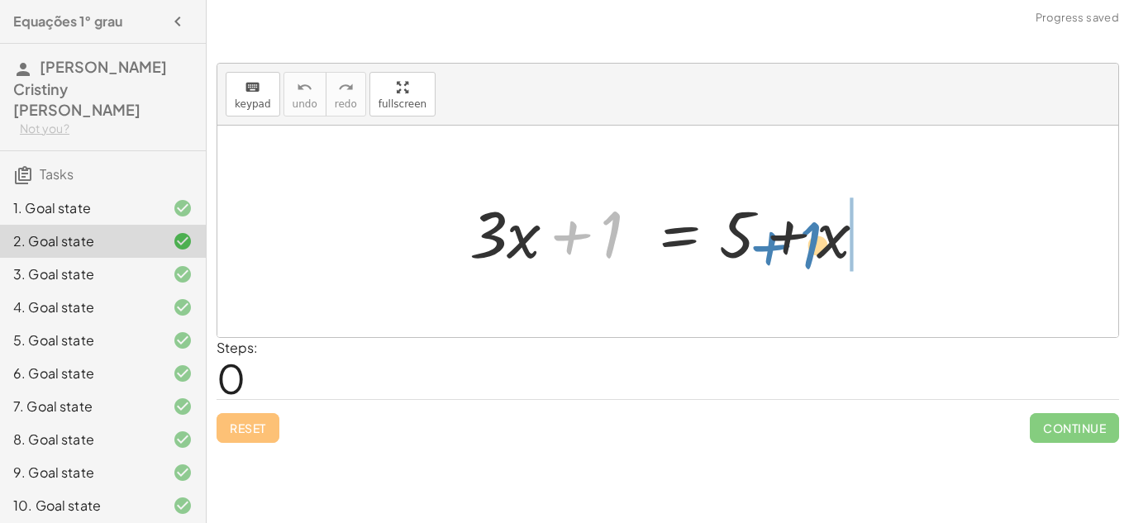
drag, startPoint x: 612, startPoint y: 241, endPoint x: 812, endPoint y: 251, distance: 200.2
click at [812, 251] on div at bounding box center [674, 231] width 426 height 85
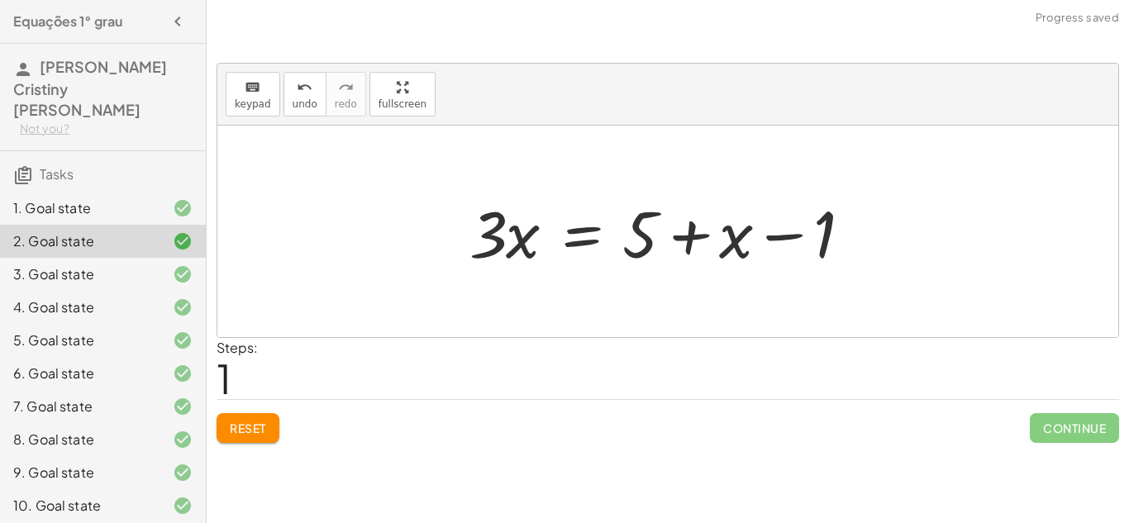
click at [245, 434] on span "Reset" at bounding box center [248, 428] width 36 height 15
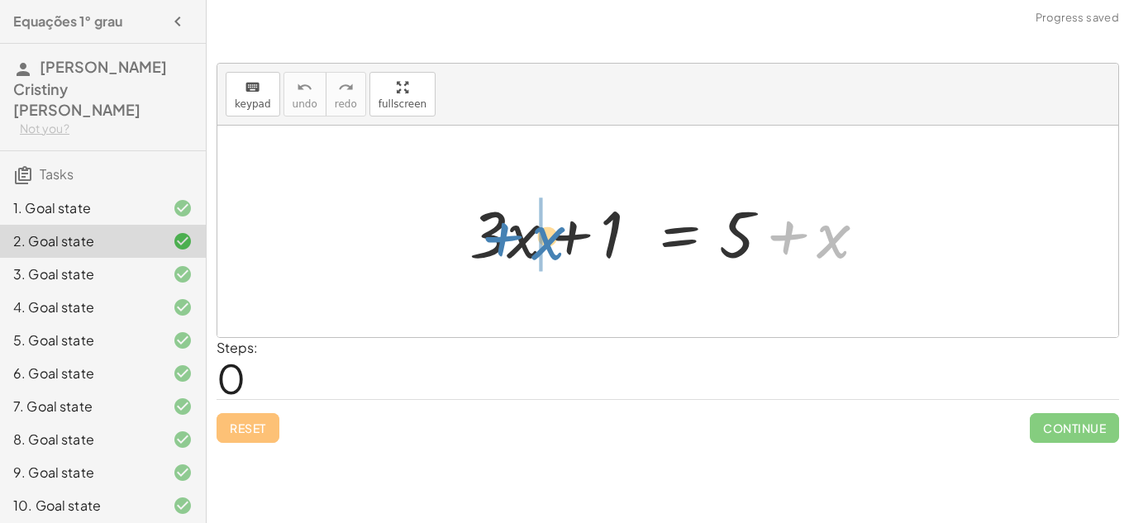
drag, startPoint x: 819, startPoint y: 250, endPoint x: 534, endPoint y: 252, distance: 285.1
click at [534, 252] on div at bounding box center [674, 231] width 426 height 85
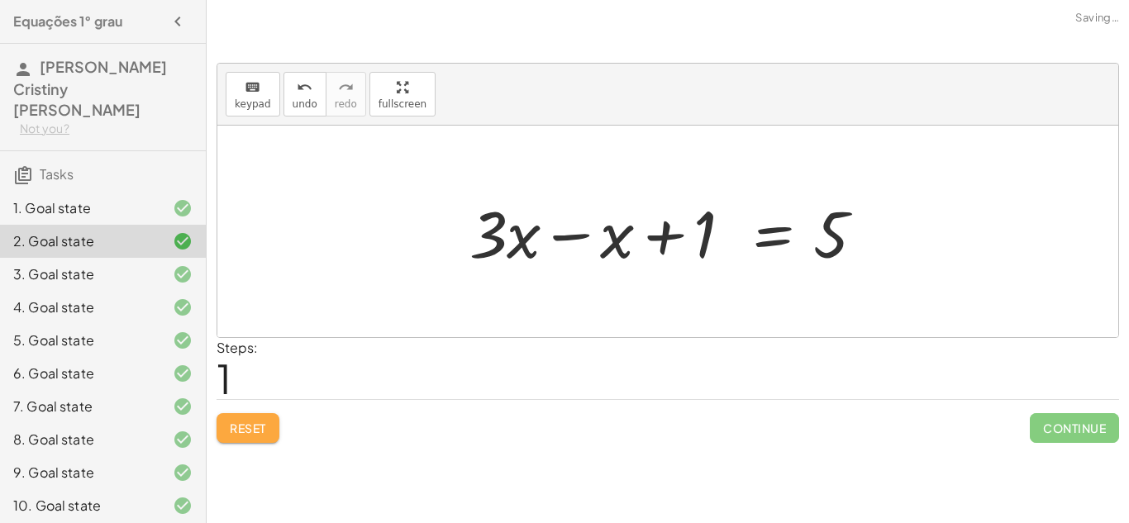
click at [264, 431] on span "Reset" at bounding box center [248, 428] width 36 height 15
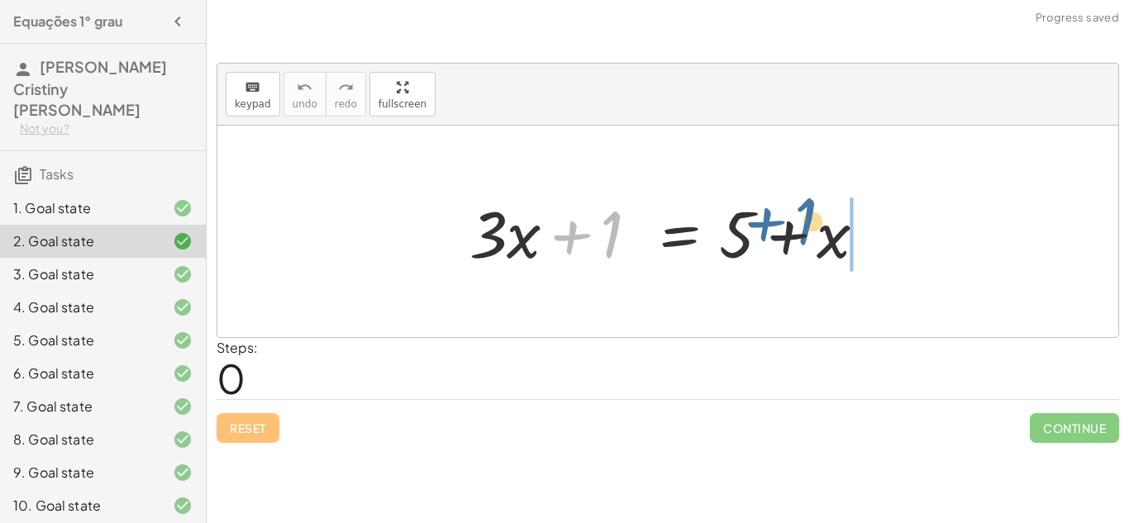
drag, startPoint x: 621, startPoint y: 252, endPoint x: 816, endPoint y: 240, distance: 195.4
click at [816, 240] on div at bounding box center [674, 231] width 426 height 85
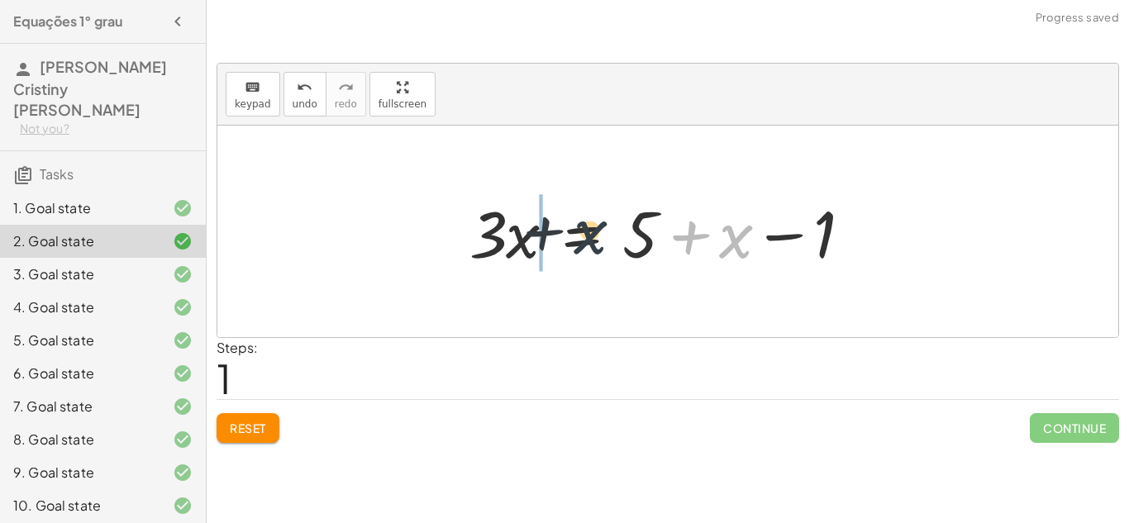
drag, startPoint x: 722, startPoint y: 254, endPoint x: 526, endPoint y: 255, distance: 196.7
click at [526, 255] on div at bounding box center [674, 231] width 426 height 85
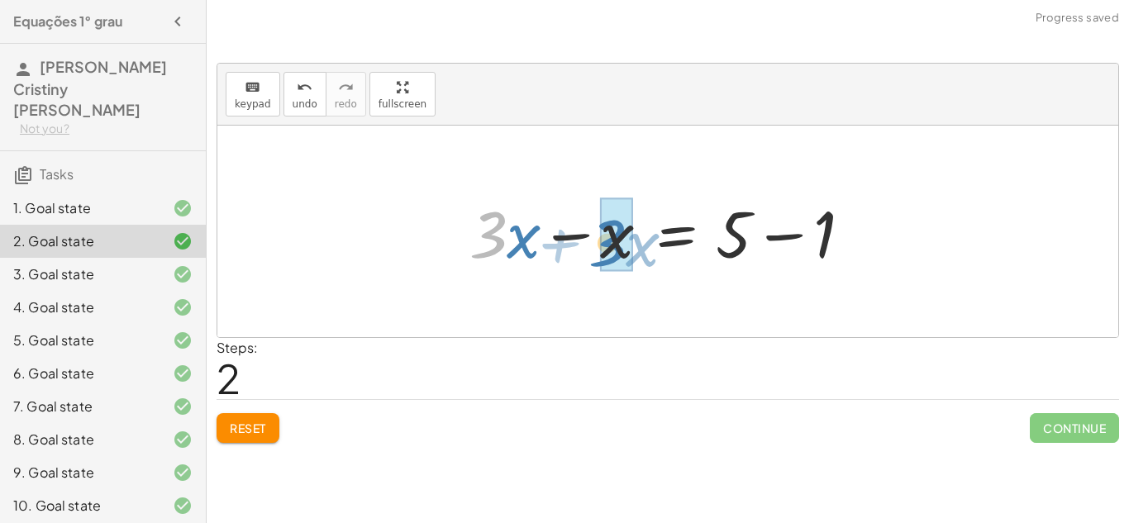
drag, startPoint x: 487, startPoint y: 247, endPoint x: 608, endPoint y: 256, distance: 121.8
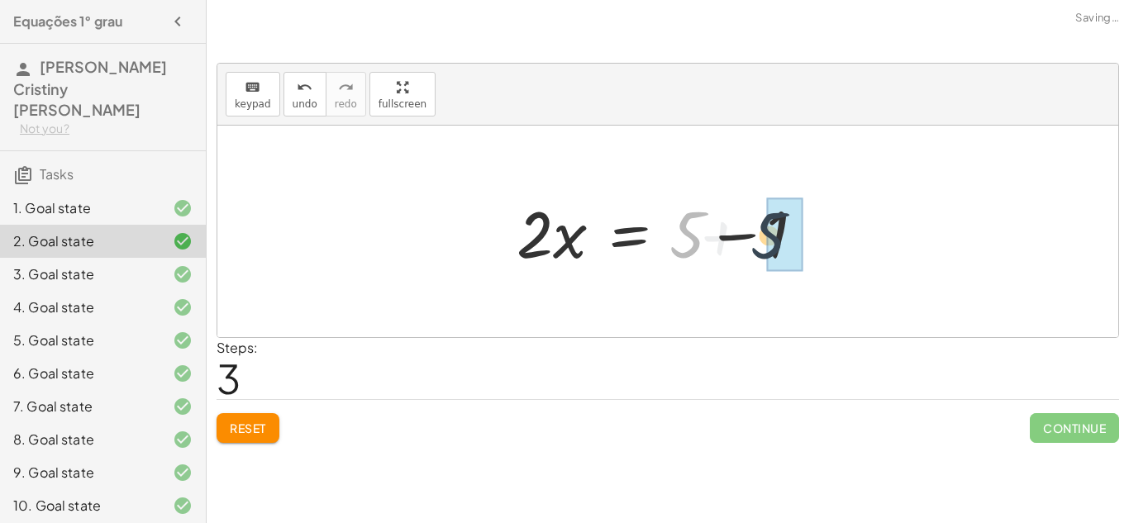
drag, startPoint x: 692, startPoint y: 246, endPoint x: 797, endPoint y: 249, distance: 104.1
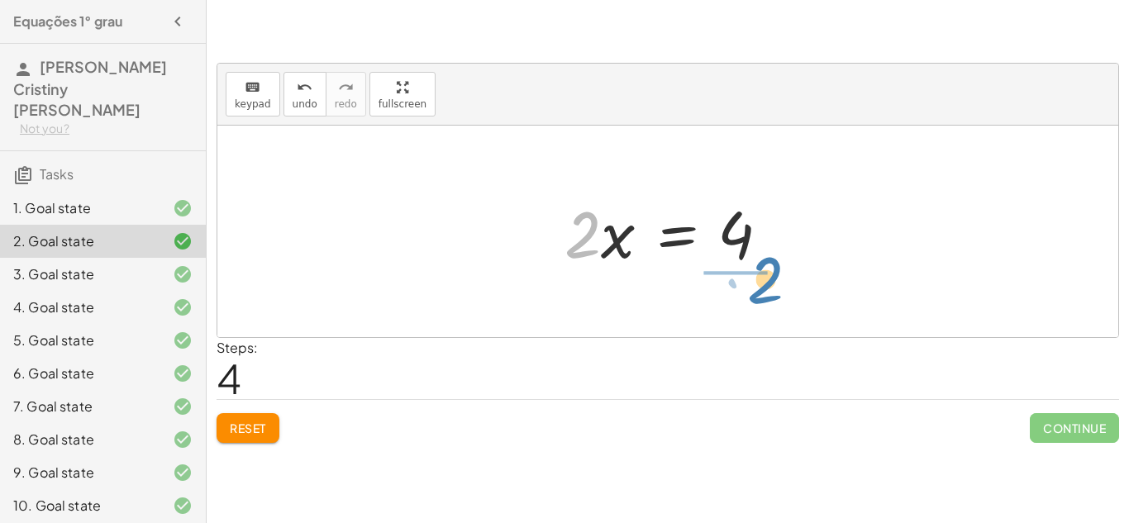
drag, startPoint x: 588, startPoint y: 242, endPoint x: 761, endPoint y: 281, distance: 177.8
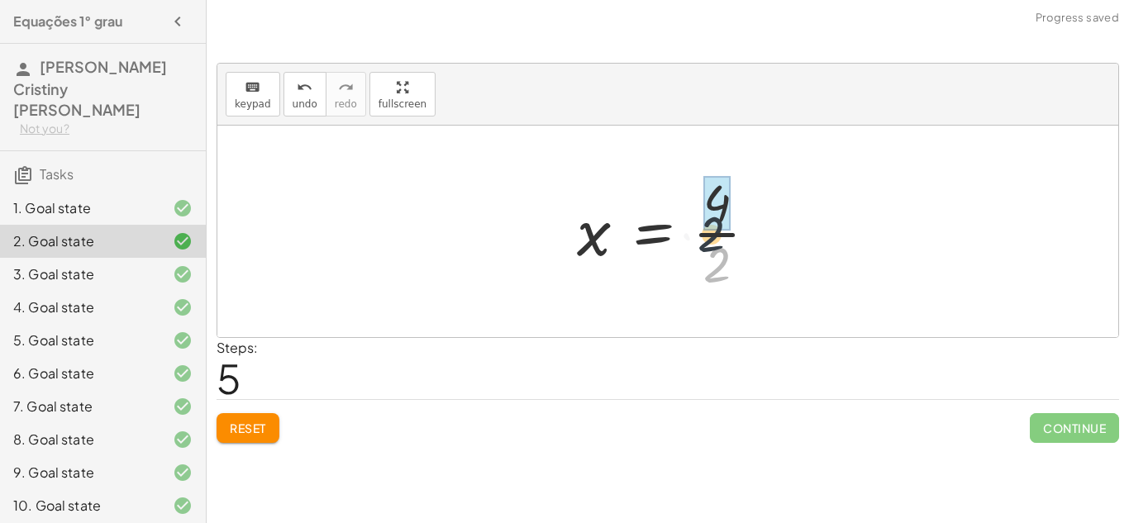
drag, startPoint x: 749, startPoint y: 277, endPoint x: 740, endPoint y: 235, distance: 43.1
click at [740, 235] on div at bounding box center [674, 231] width 210 height 127
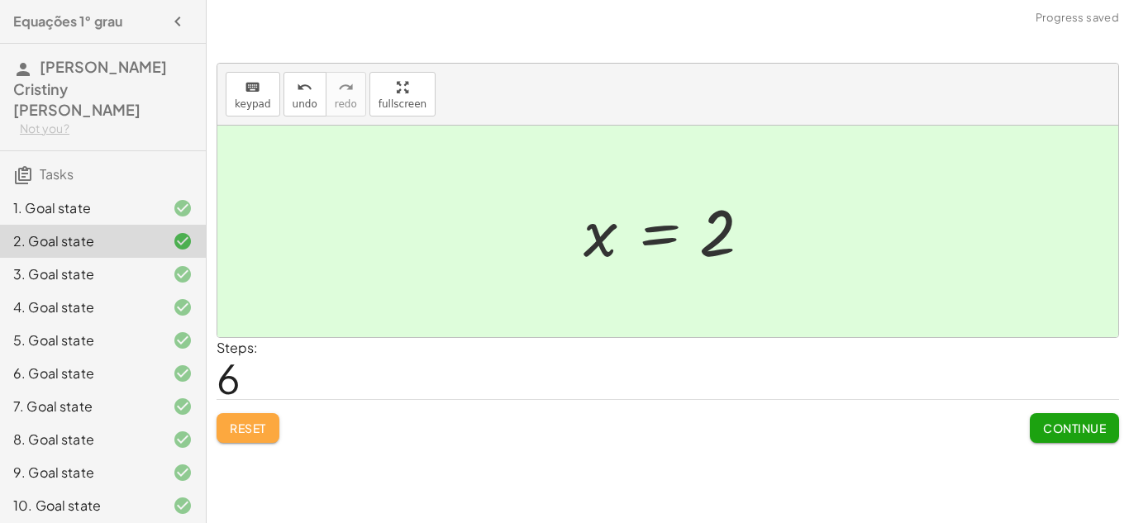
click at [258, 435] on span "Reset" at bounding box center [248, 428] width 36 height 15
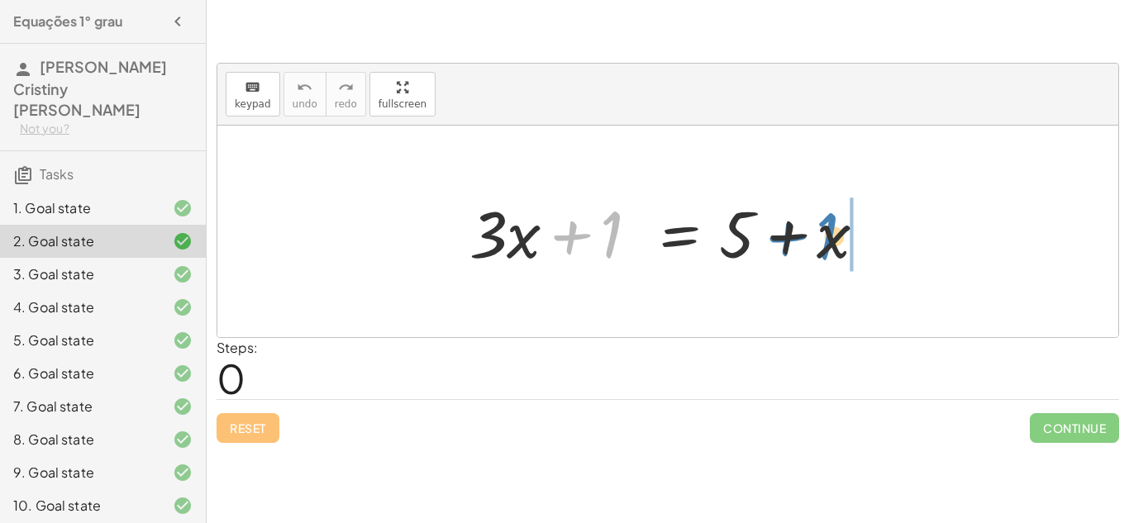
drag, startPoint x: 616, startPoint y: 240, endPoint x: 832, endPoint y: 242, distance: 216.5
click at [832, 242] on div at bounding box center [674, 231] width 426 height 85
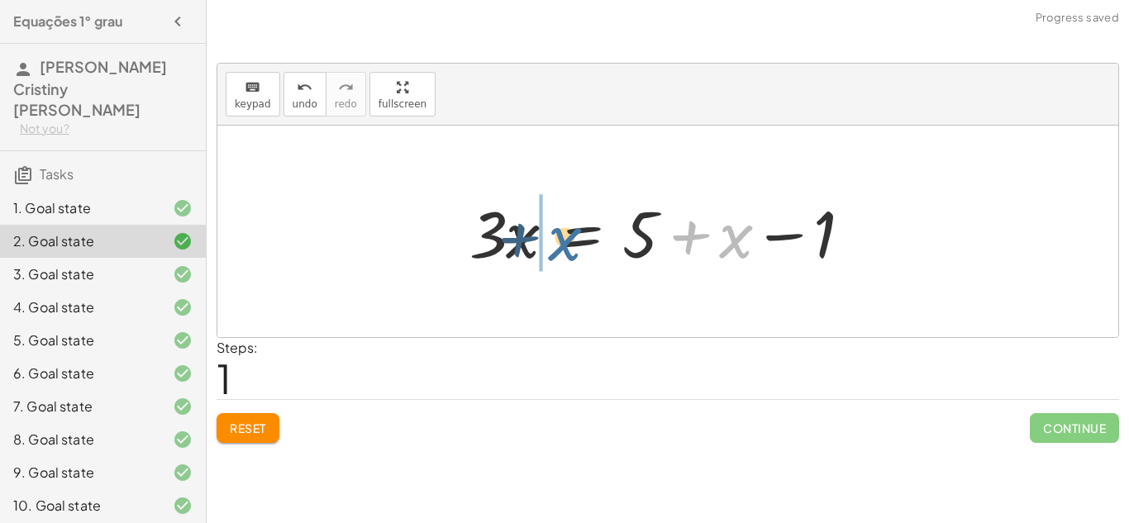
drag, startPoint x: 741, startPoint y: 245, endPoint x: 568, endPoint y: 247, distance: 173.6
click at [568, 247] on div at bounding box center [674, 231] width 426 height 85
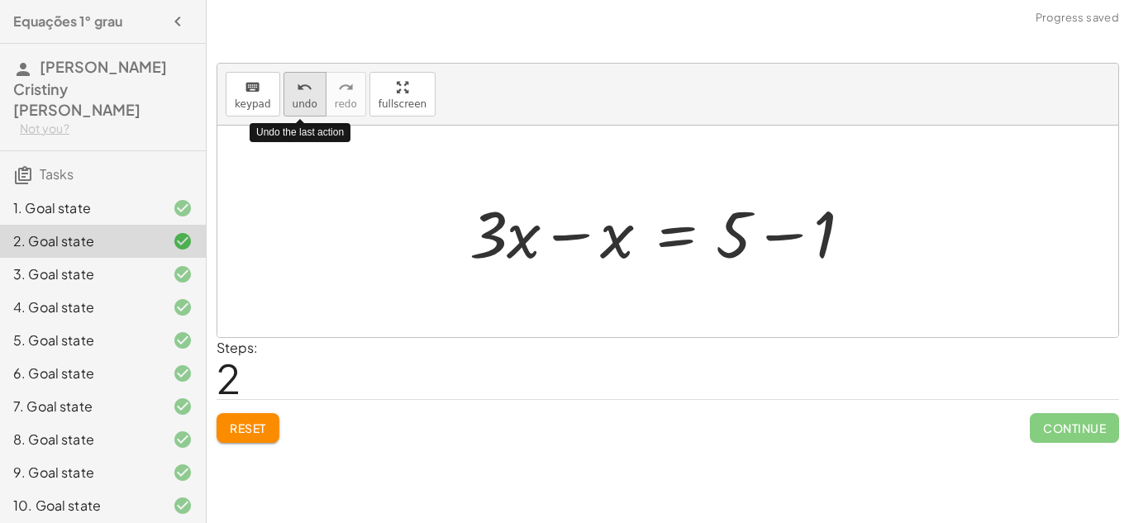
click at [297, 96] on icon "undo" at bounding box center [305, 88] width 16 height 20
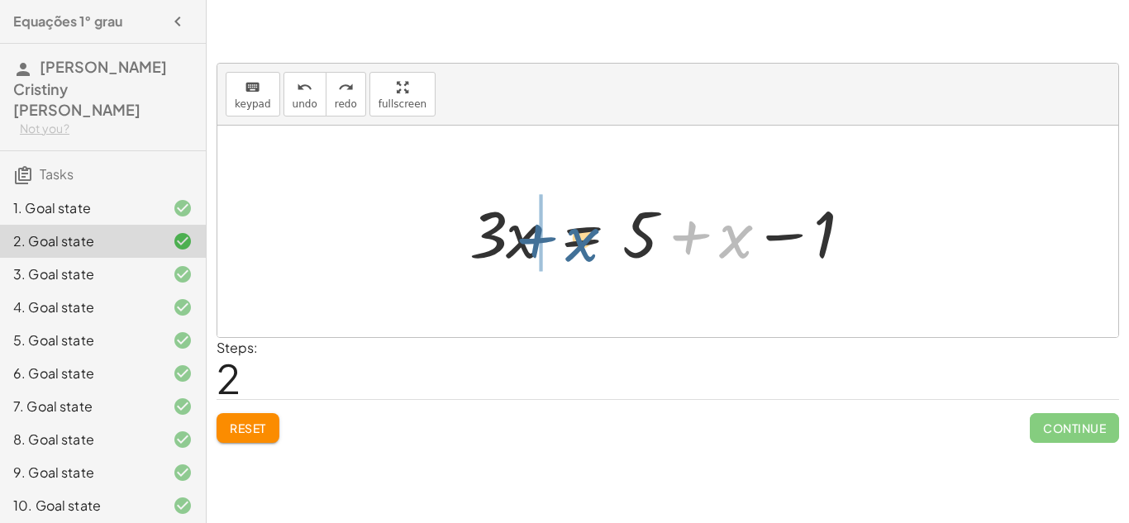
drag, startPoint x: 735, startPoint y: 261, endPoint x: 545, endPoint y: 265, distance: 190.1
click at [545, 265] on div at bounding box center [674, 231] width 426 height 85
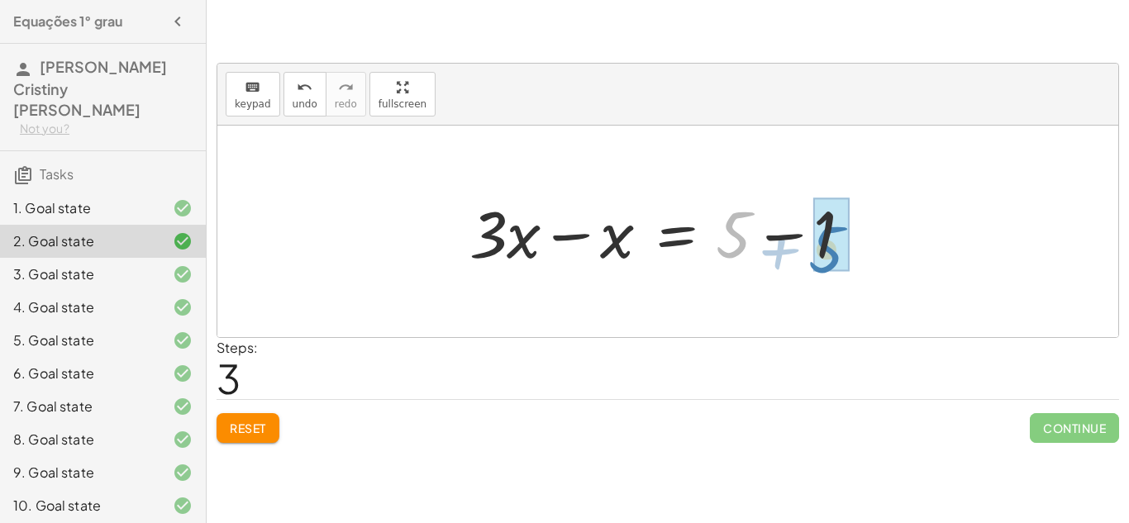
drag, startPoint x: 735, startPoint y: 223, endPoint x: 828, endPoint y: 237, distance: 94.4
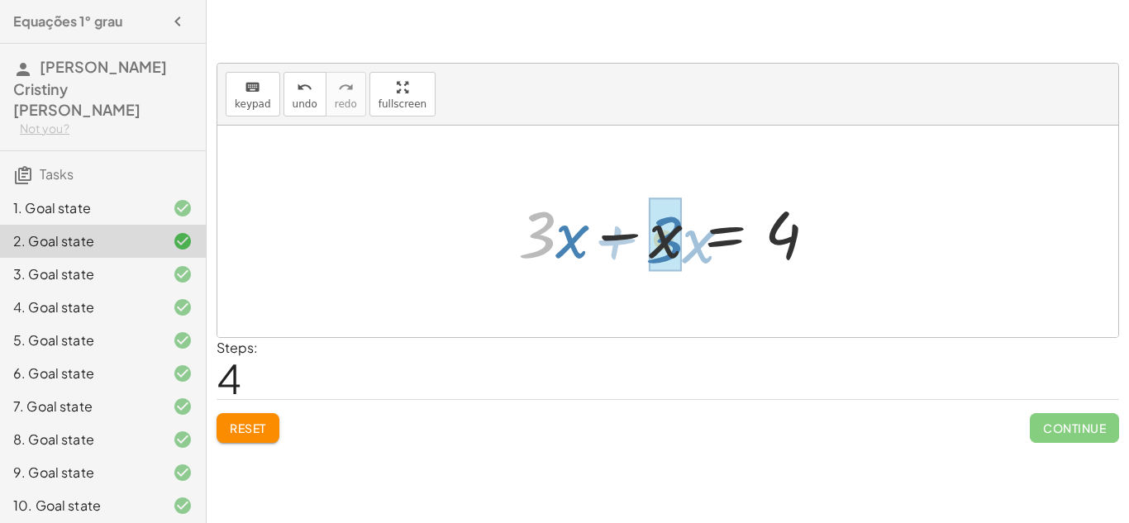
drag, startPoint x: 540, startPoint y: 236, endPoint x: 668, endPoint y: 241, distance: 127.4
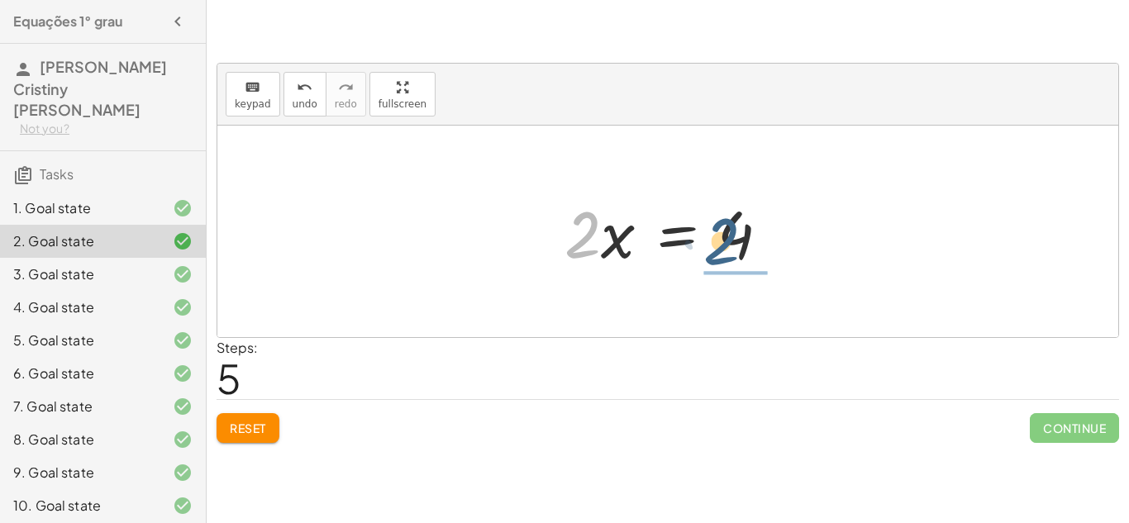
drag, startPoint x: 591, startPoint y: 239, endPoint x: 745, endPoint y: 245, distance: 153.8
click at [745, 245] on div at bounding box center [673, 231] width 235 height 85
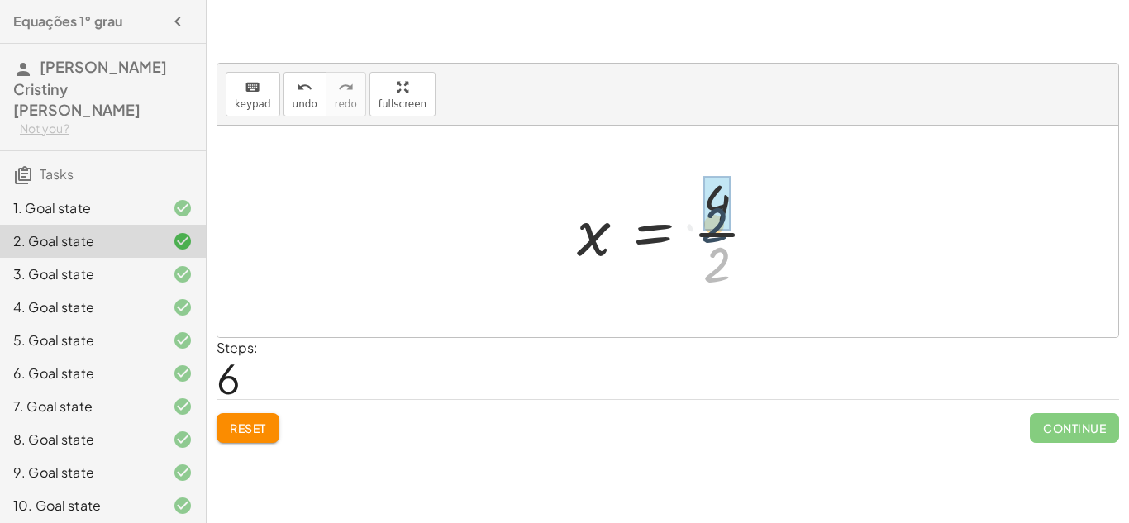
drag, startPoint x: 709, startPoint y: 280, endPoint x: 706, endPoint y: 235, distance: 45.6
click at [706, 235] on div at bounding box center [674, 231] width 210 height 127
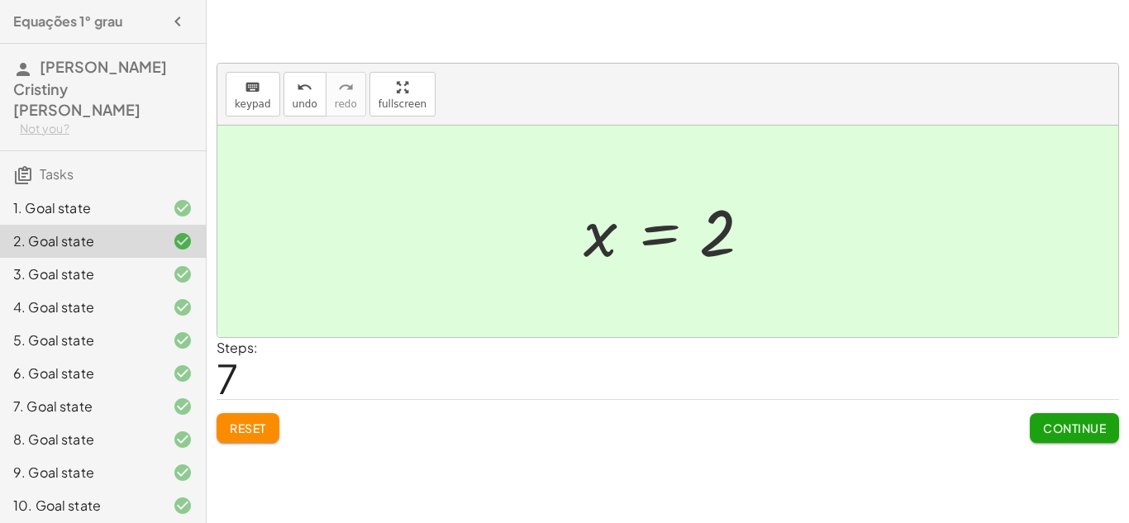
click at [168, 264] on div at bounding box center [169, 274] width 46 height 20
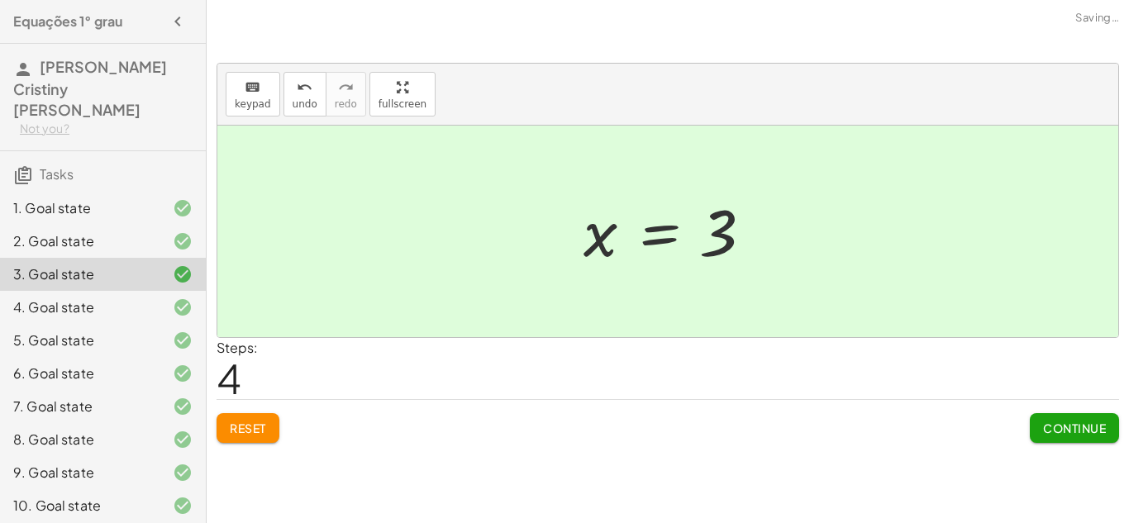
click at [168, 264] on div at bounding box center [169, 274] width 46 height 20
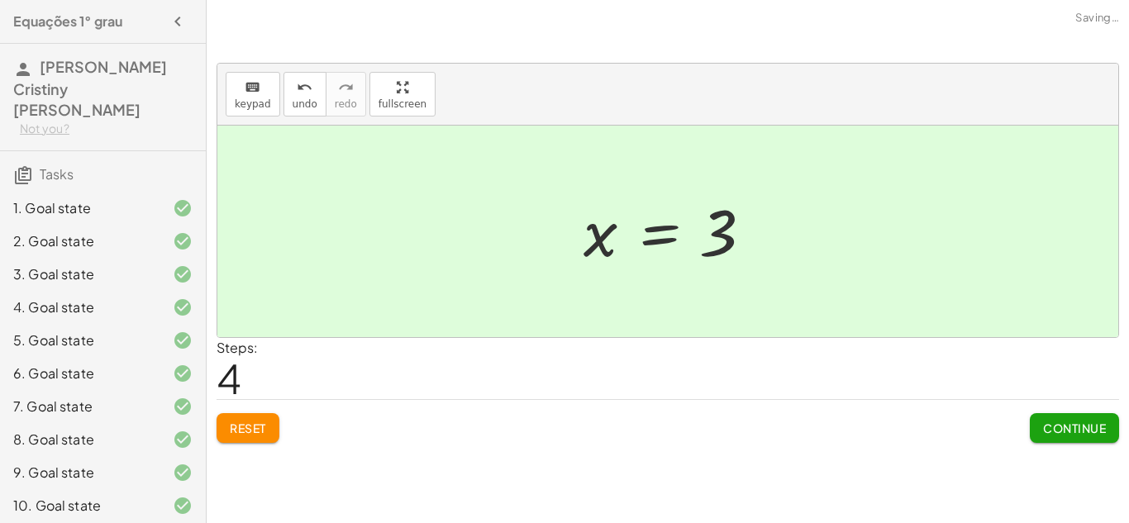
click at [169, 306] on div at bounding box center [169, 307] width 46 height 20
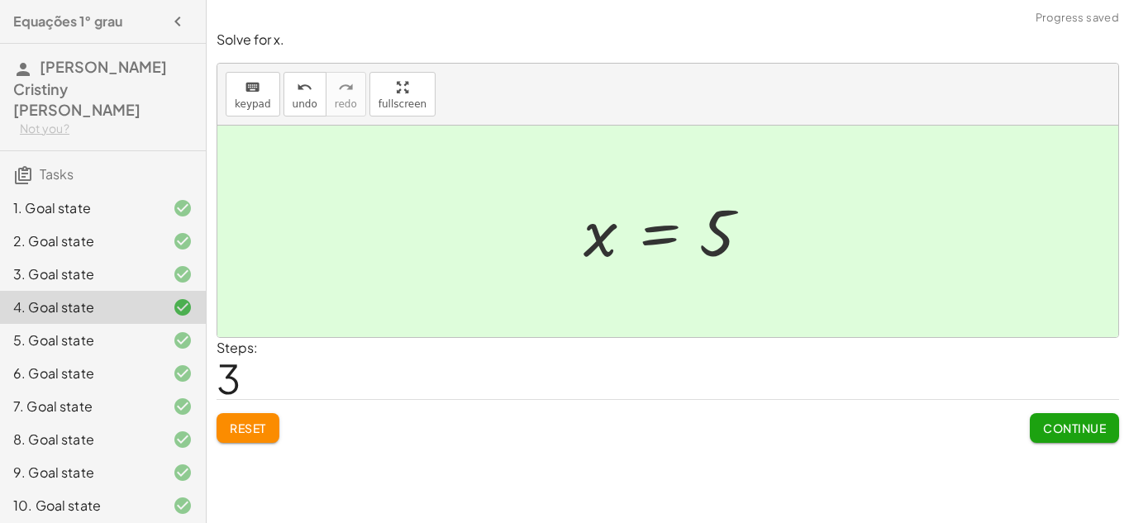
click at [247, 433] on span "Reset" at bounding box center [248, 428] width 36 height 15
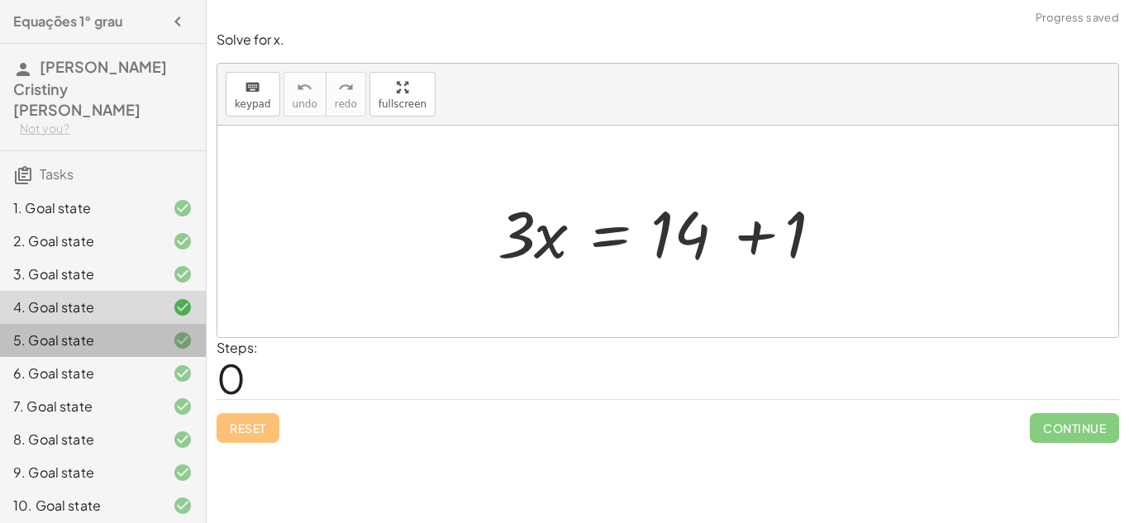
click at [107, 331] on div "5. Goal state" at bounding box center [79, 341] width 133 height 20
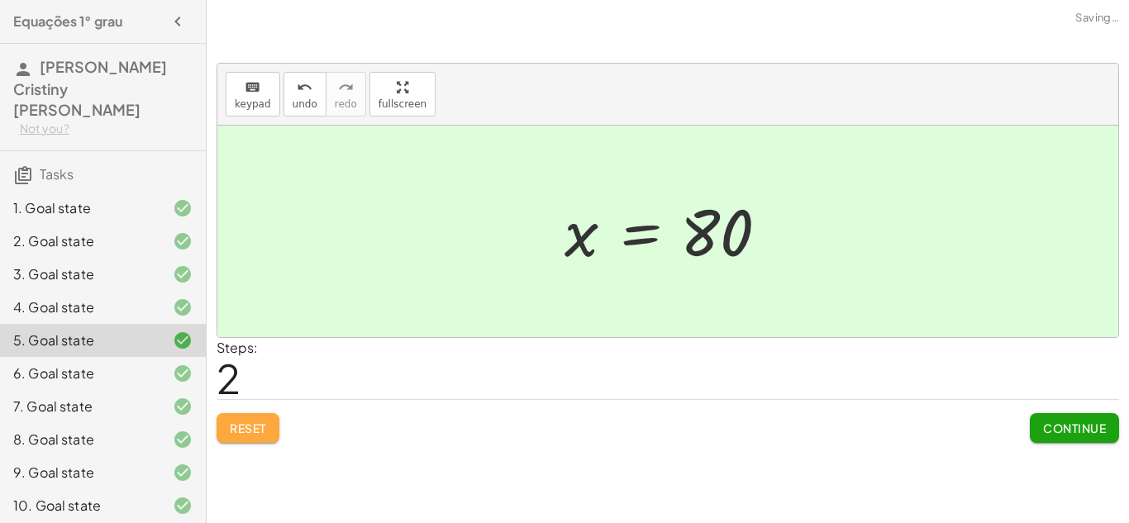
click at [254, 427] on span "Reset" at bounding box center [248, 428] width 36 height 15
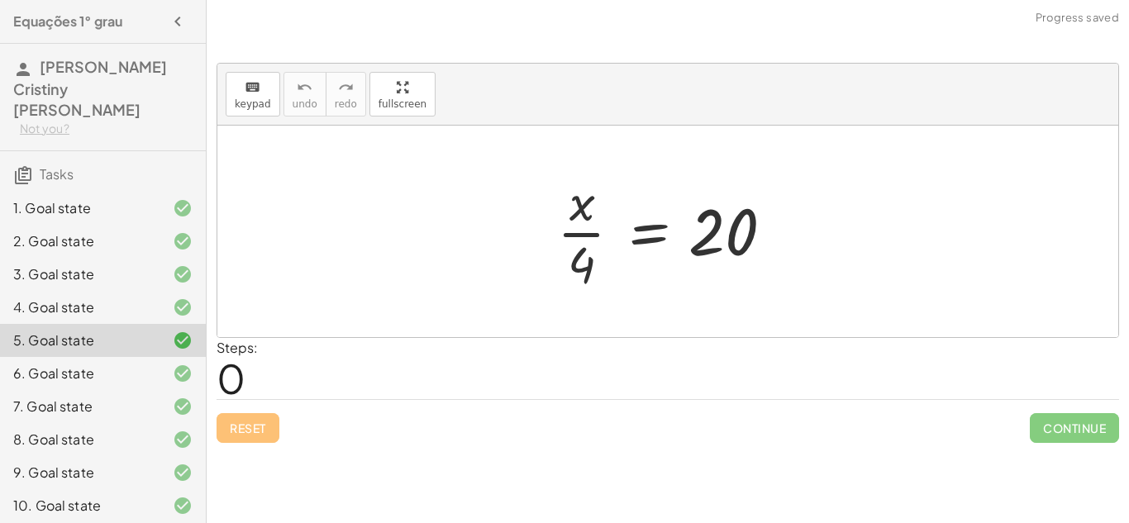
click at [88, 357] on div "4. Goal state" at bounding box center [103, 373] width 206 height 33
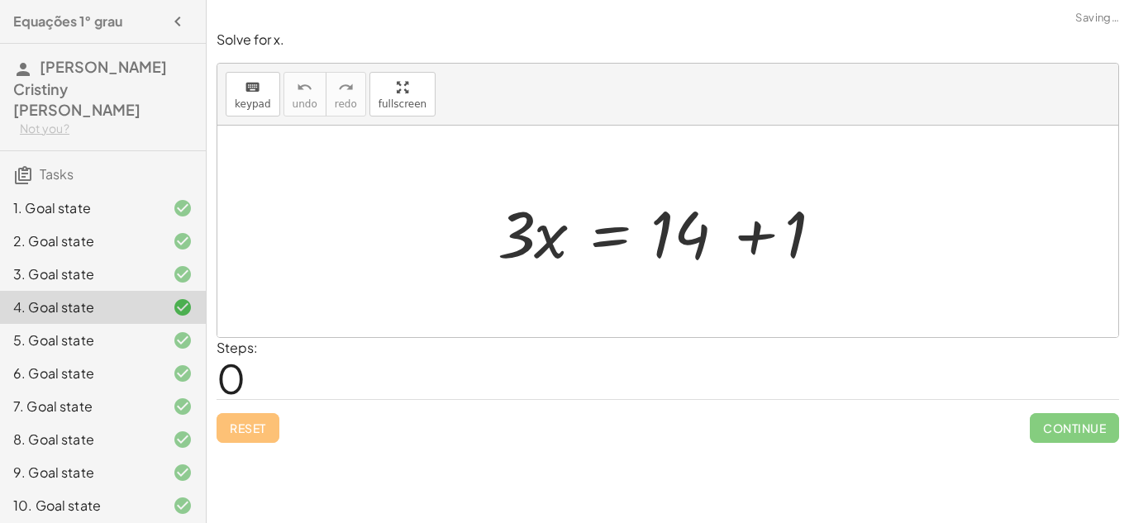
click at [111, 331] on div "5. Goal state" at bounding box center [79, 341] width 133 height 20
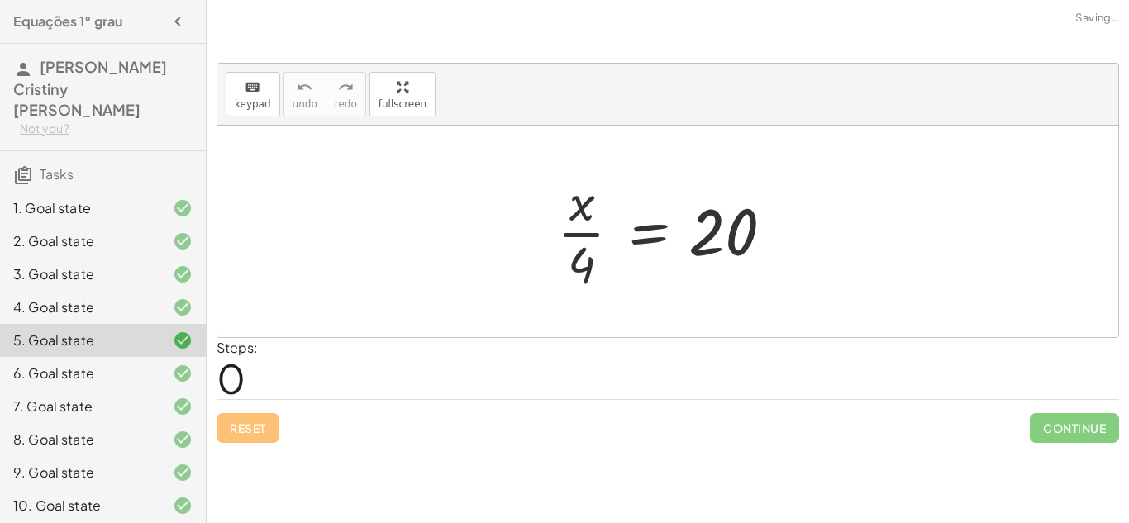
click at [126, 364] on div "6. Goal state" at bounding box center [79, 374] width 133 height 20
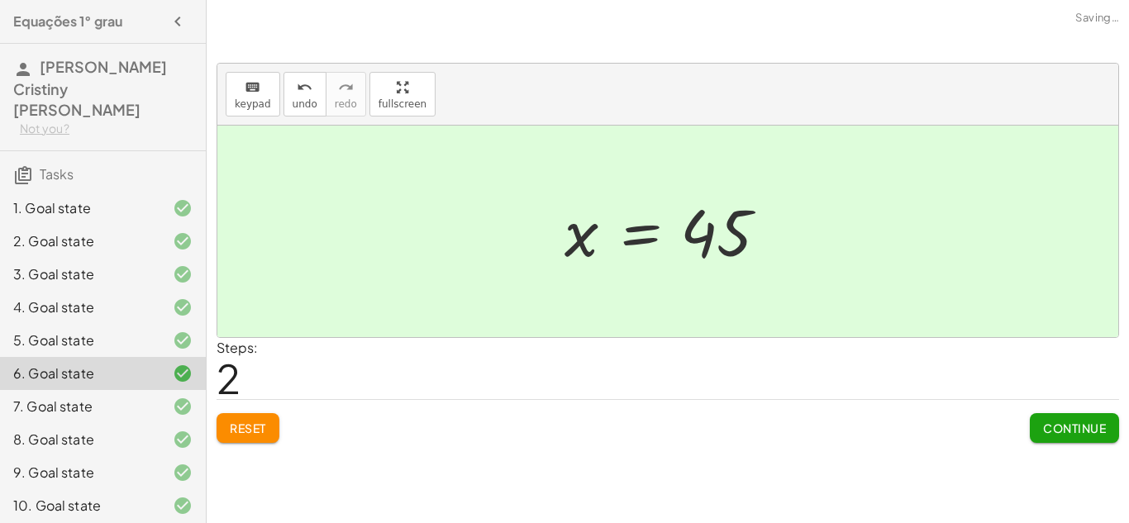
click at [260, 435] on span "Reset" at bounding box center [248, 428] width 36 height 15
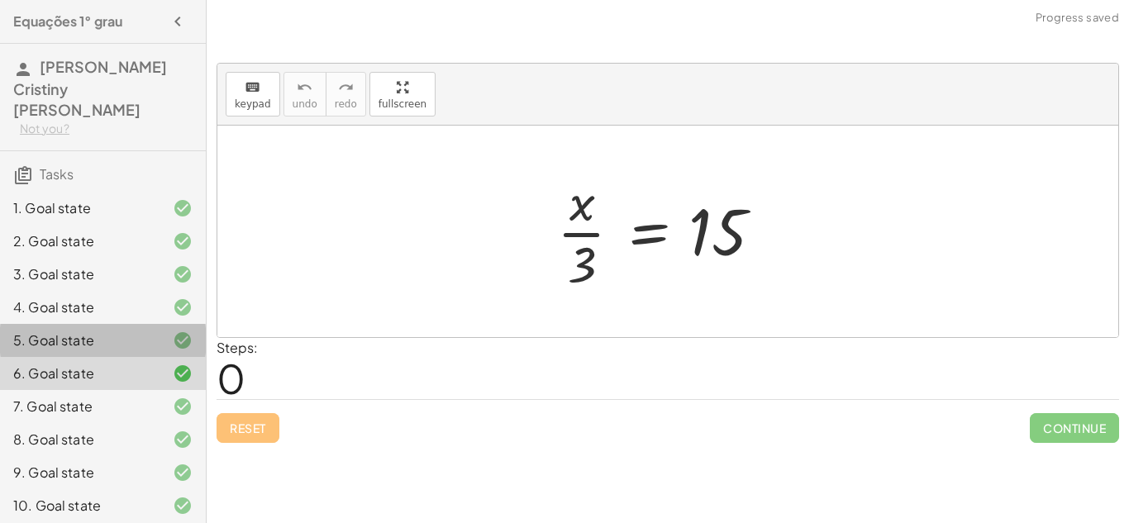
click at [97, 331] on div "5. Goal state" at bounding box center [79, 341] width 133 height 20
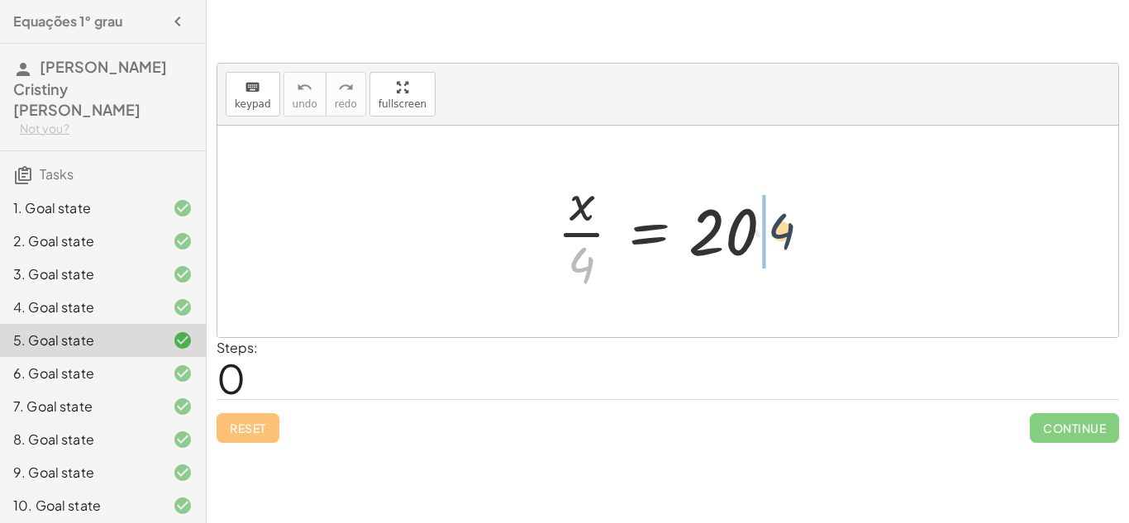
drag, startPoint x: 592, startPoint y: 268, endPoint x: 802, endPoint y: 233, distance: 211.9
click at [802, 233] on div "· 4 · x · 4 = 20" at bounding box center [667, 232] width 271 height 136
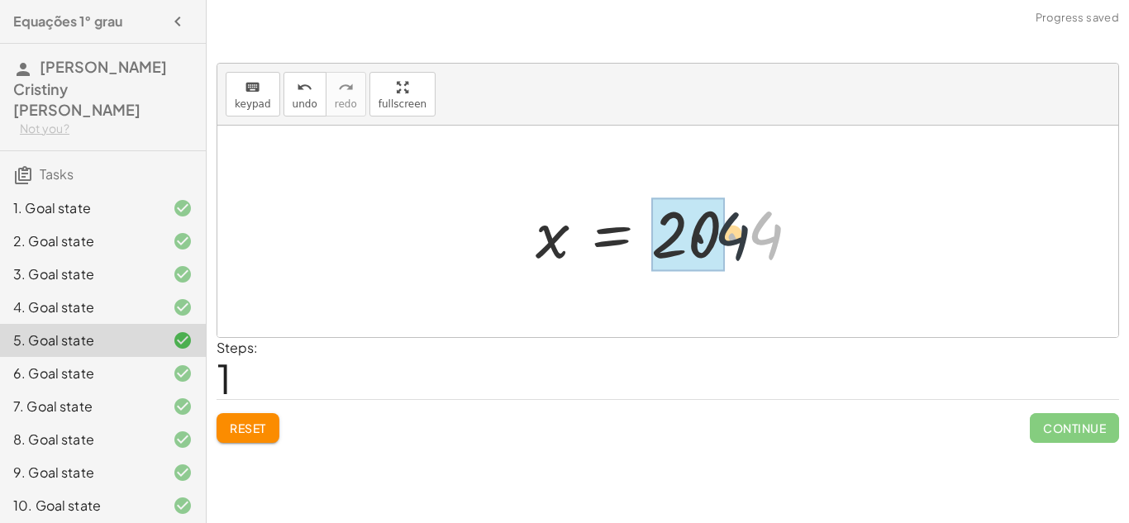
drag, startPoint x: 773, startPoint y: 243, endPoint x: 730, endPoint y: 243, distance: 42.1
click at [730, 243] on div at bounding box center [673, 231] width 293 height 85
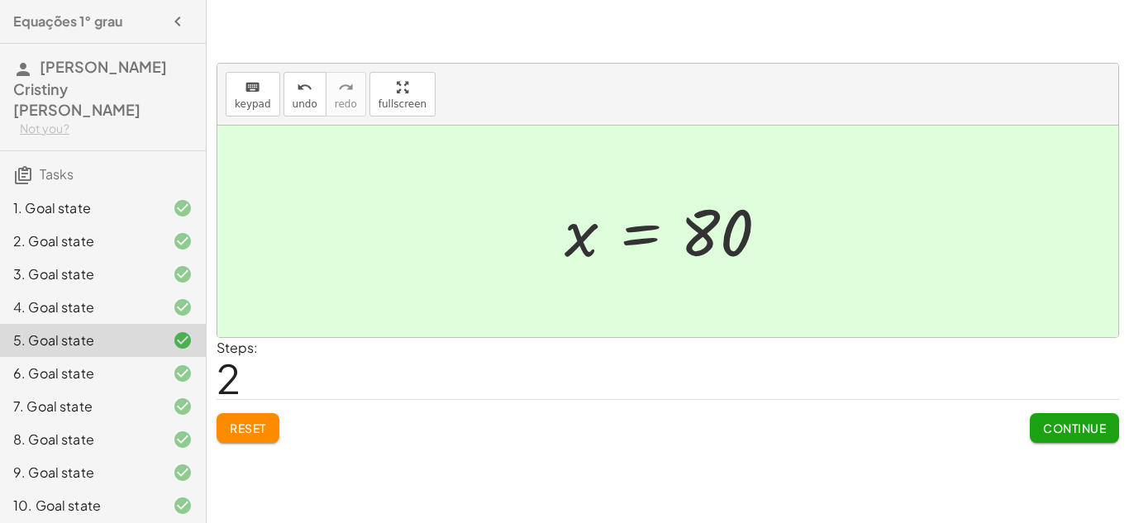
click at [0, 0] on div "keyboard keypad undo undo redo redo fullscreen · x · 4 = 20 x = · 20 · 4 x = 80…" at bounding box center [0, 0] width 0 height 0
click at [269, 442] on button "Reset" at bounding box center [248, 428] width 63 height 30
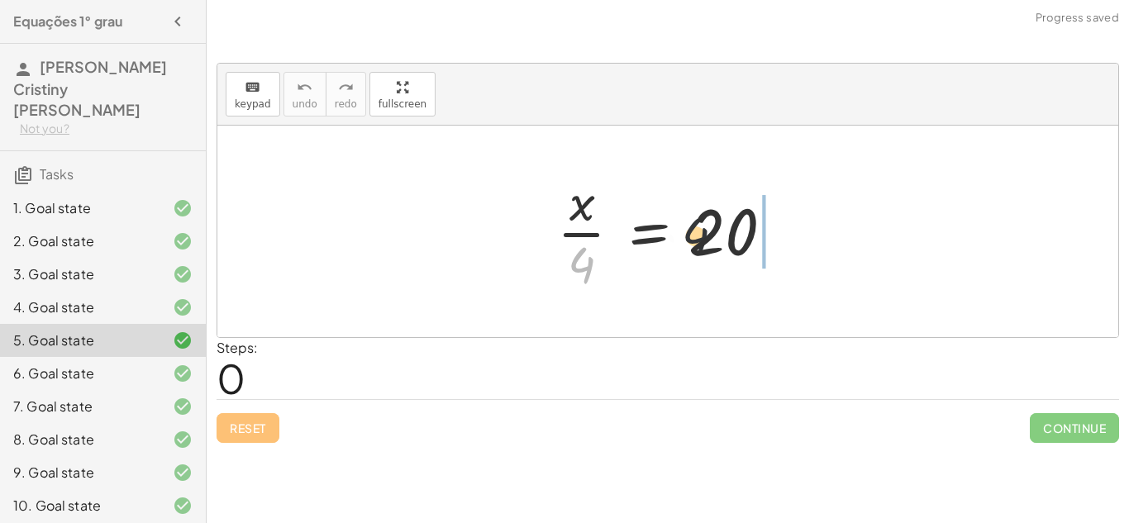
drag, startPoint x: 564, startPoint y: 275, endPoint x: 754, endPoint y: 233, distance: 194.7
click at [754, 233] on div at bounding box center [674, 231] width 250 height 127
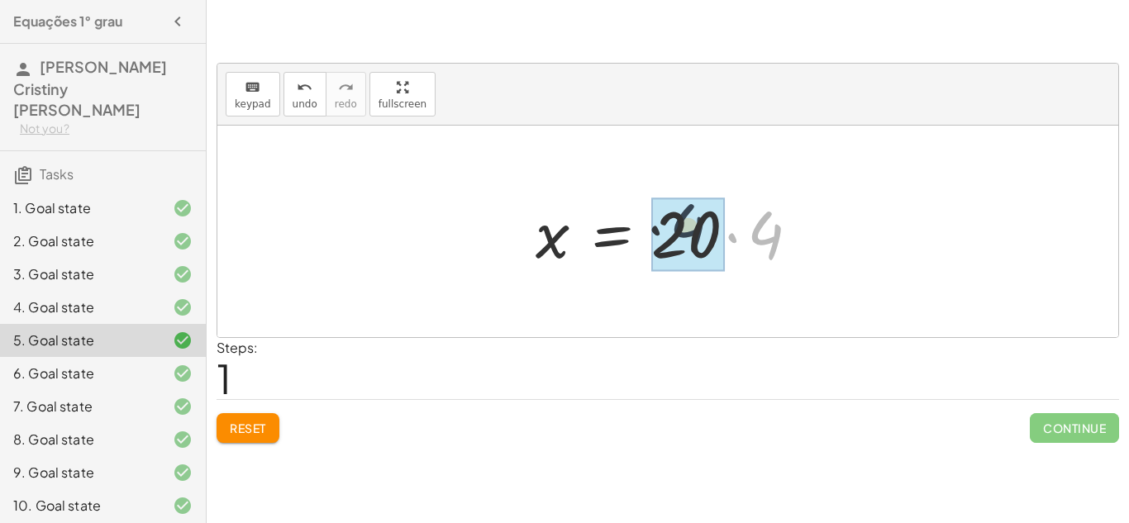
drag, startPoint x: 756, startPoint y: 236, endPoint x: 630, endPoint y: 213, distance: 128.4
click at [630, 213] on div at bounding box center [673, 231] width 293 height 85
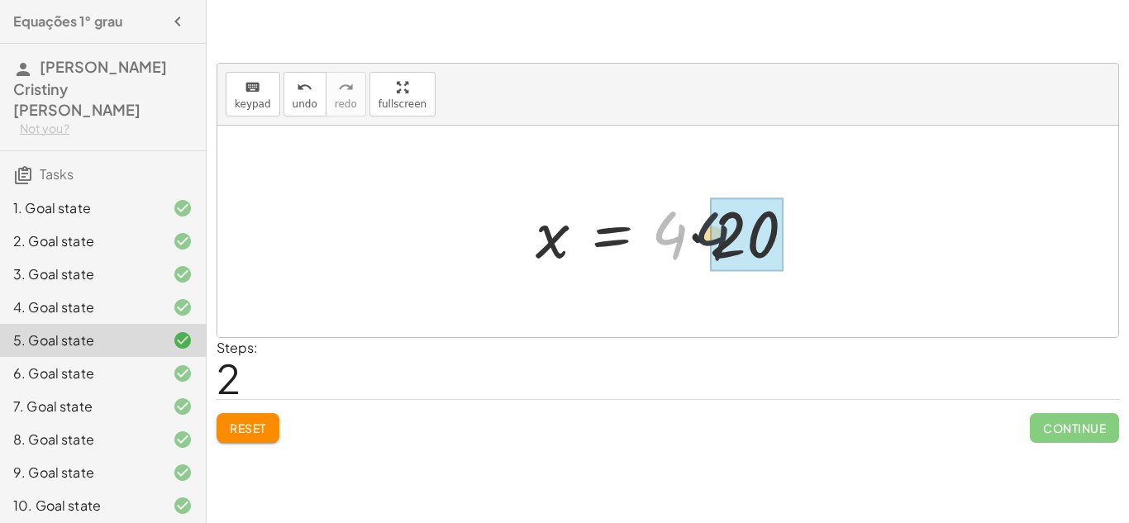
drag, startPoint x: 680, startPoint y: 245, endPoint x: 725, endPoint y: 246, distance: 44.6
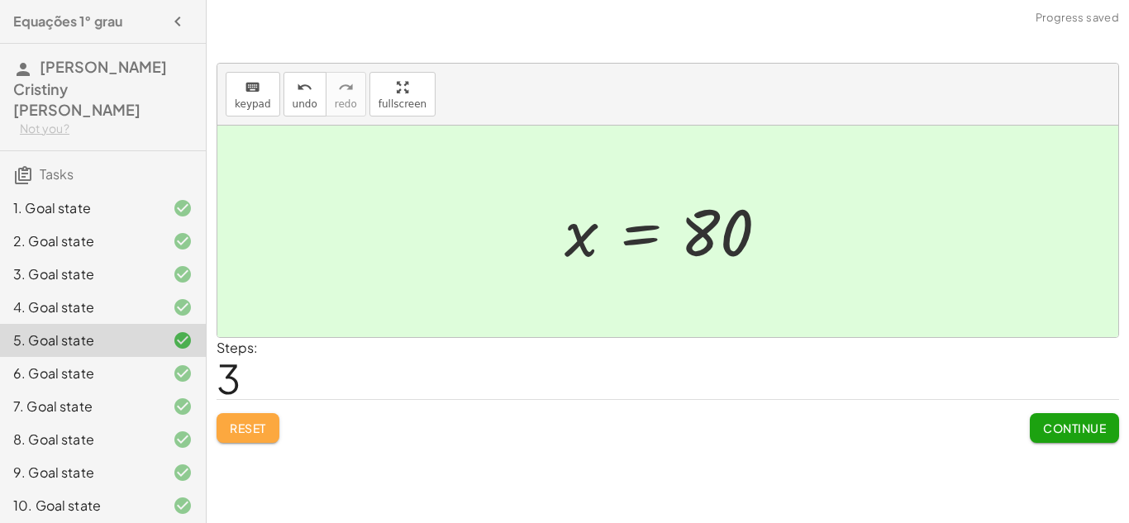
click at [265, 435] on span "Reset" at bounding box center [248, 428] width 36 height 15
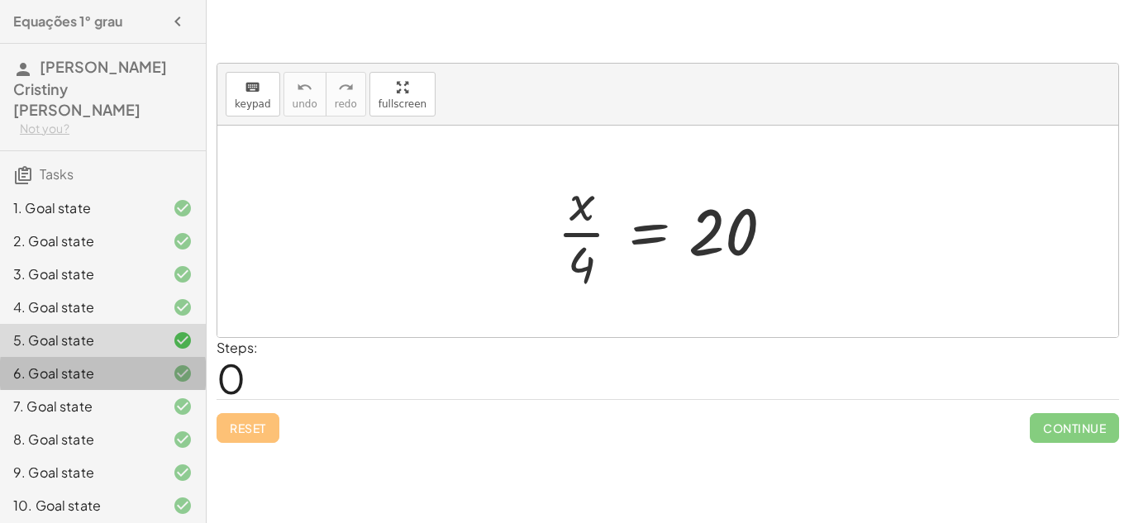
click at [182, 364] on icon at bounding box center [183, 374] width 20 height 20
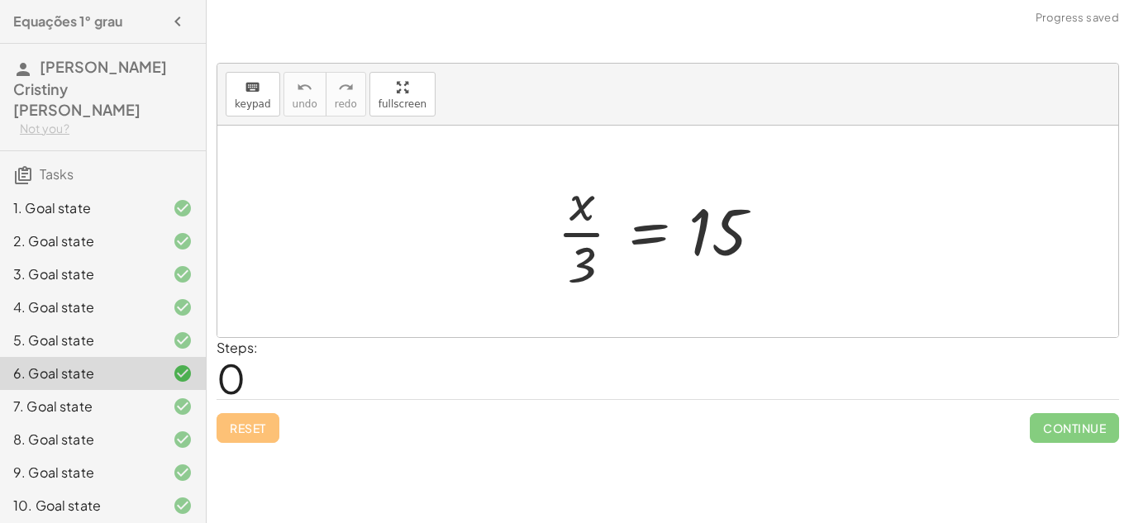
click at [165, 331] on div at bounding box center [169, 341] width 46 height 20
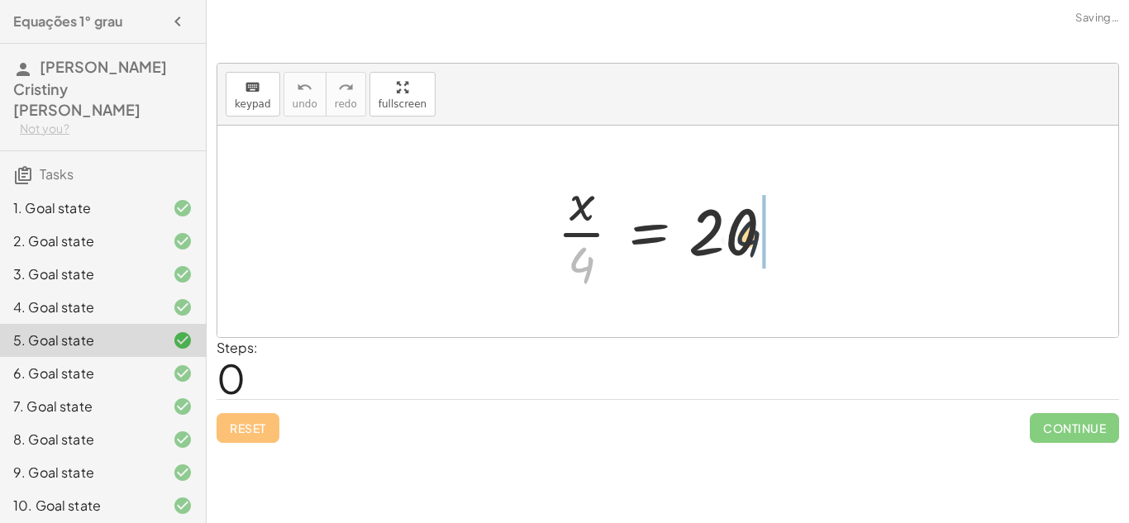
drag, startPoint x: 576, startPoint y: 276, endPoint x: 753, endPoint y: 248, distance: 179.1
click at [753, 248] on div at bounding box center [674, 231] width 250 height 127
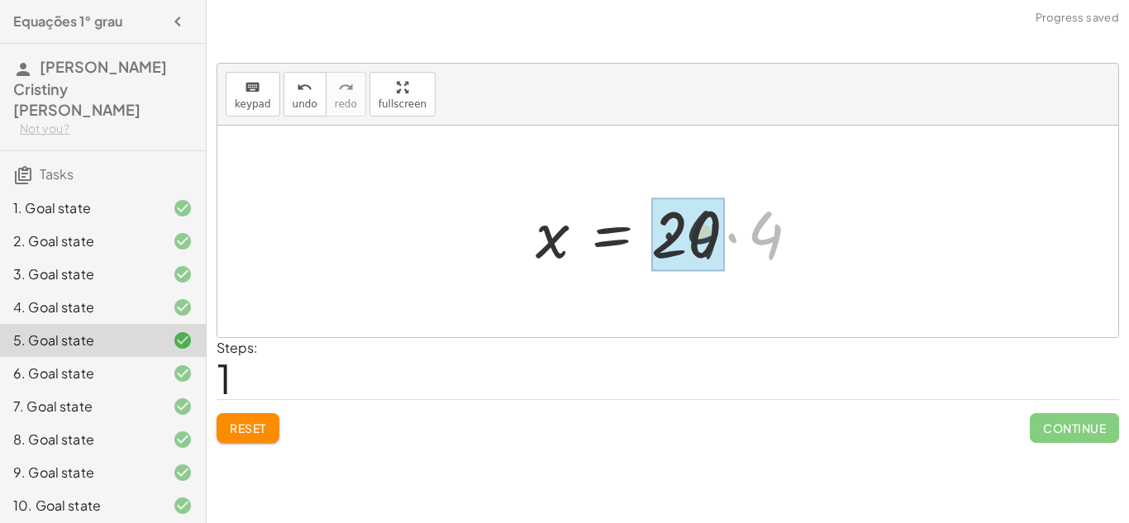
drag, startPoint x: 808, startPoint y: 250, endPoint x: 740, endPoint y: 250, distance: 67.8
click at [740, 250] on div at bounding box center [673, 231] width 293 height 85
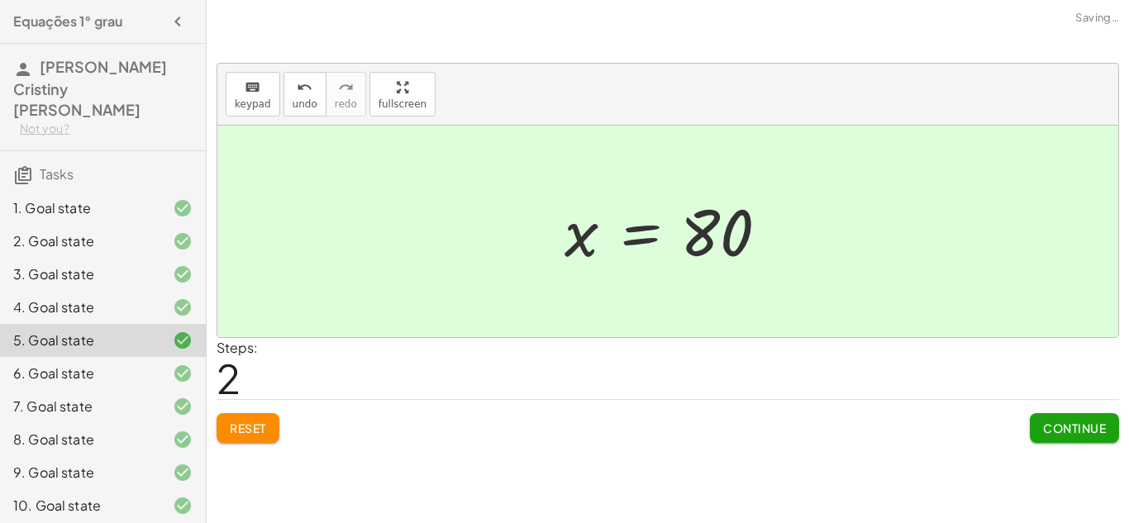
click at [132, 297] on div "4. Goal state" at bounding box center [79, 307] width 133 height 20
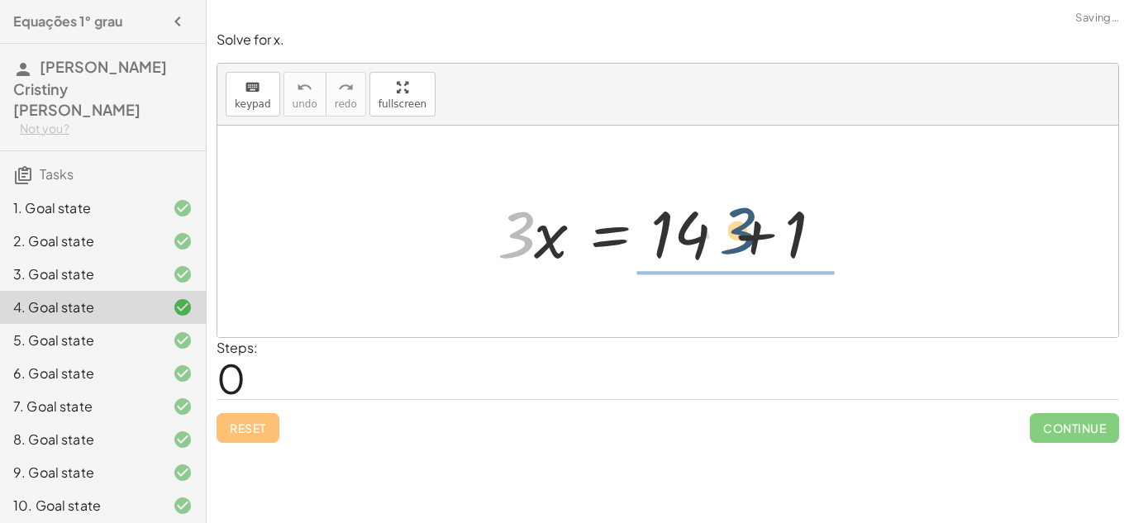
drag, startPoint x: 531, startPoint y: 250, endPoint x: 762, endPoint y: 246, distance: 231.4
click at [762, 246] on div at bounding box center [673, 231] width 369 height 85
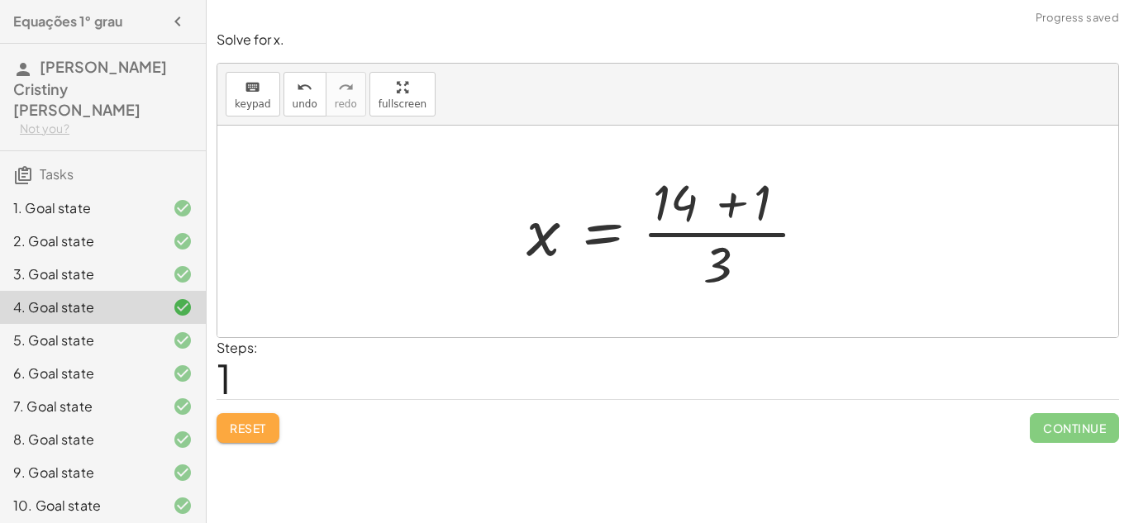
click at [252, 443] on button "Reset" at bounding box center [248, 428] width 63 height 30
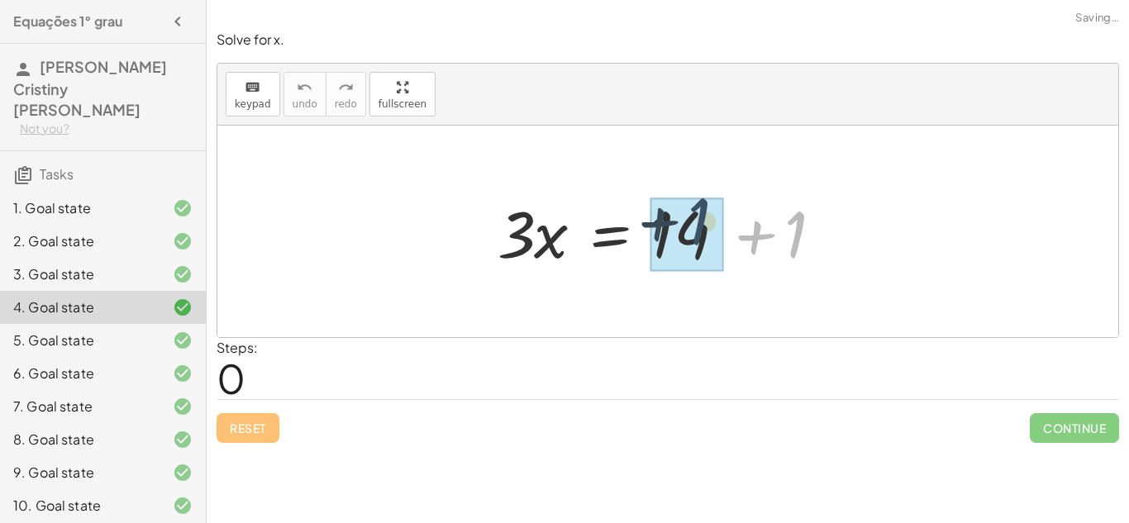
drag, startPoint x: 805, startPoint y: 262, endPoint x: 730, endPoint y: 252, distance: 75.8
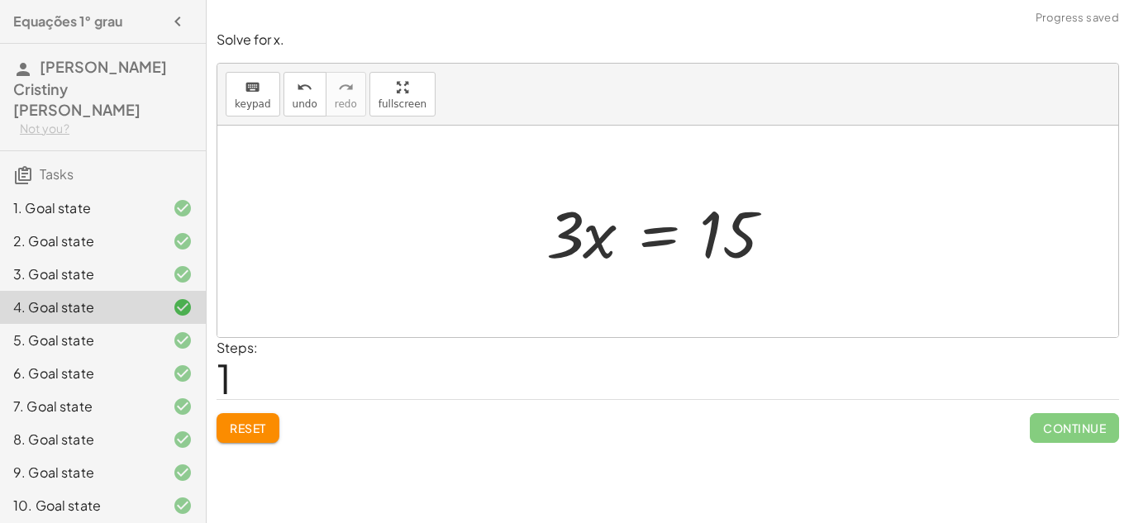
click at [512, 231] on div at bounding box center [667, 232] width 901 height 212
drag, startPoint x: 549, startPoint y: 245, endPoint x: 751, endPoint y: 251, distance: 202.5
click at [751, 251] on div at bounding box center [674, 231] width 272 height 85
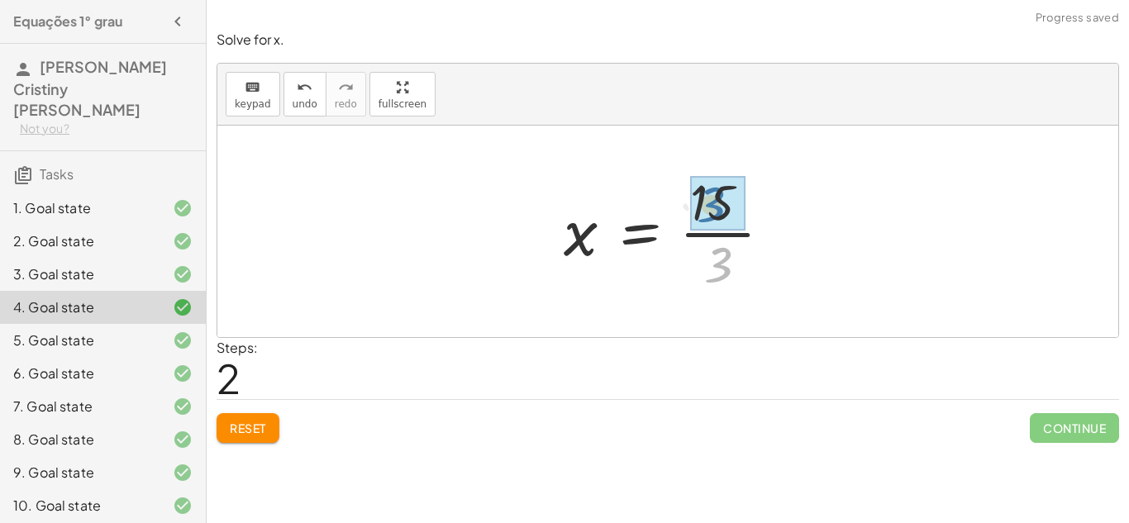
drag, startPoint x: 741, startPoint y: 260, endPoint x: 734, endPoint y: 198, distance: 62.4
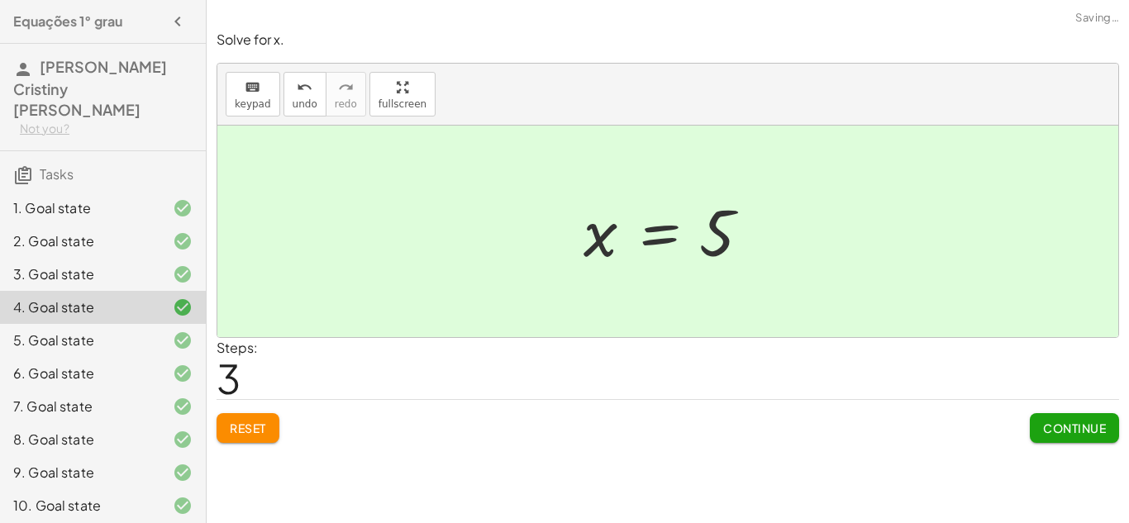
click at [184, 390] on div "5. Goal state" at bounding box center [103, 406] width 206 height 33
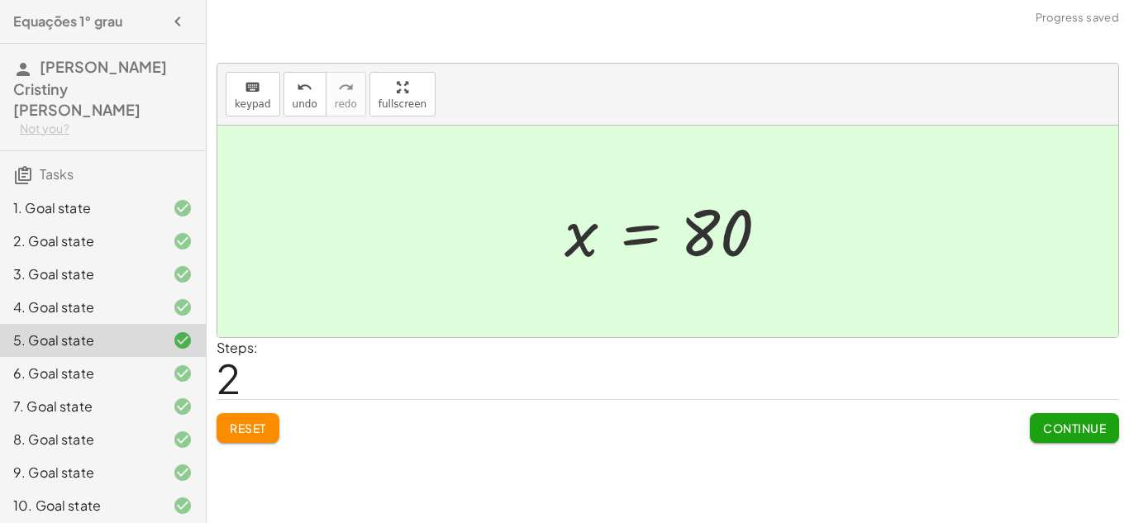
click at [179, 364] on icon at bounding box center [183, 374] width 20 height 20
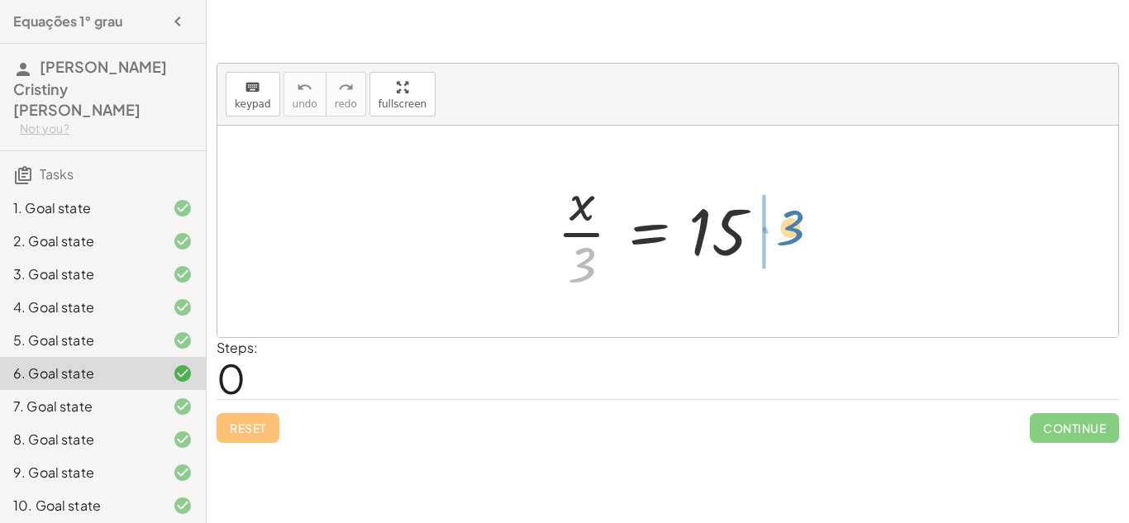
drag, startPoint x: 591, startPoint y: 267, endPoint x: 788, endPoint y: 231, distance: 199.9
click at [788, 231] on div at bounding box center [674, 231] width 250 height 127
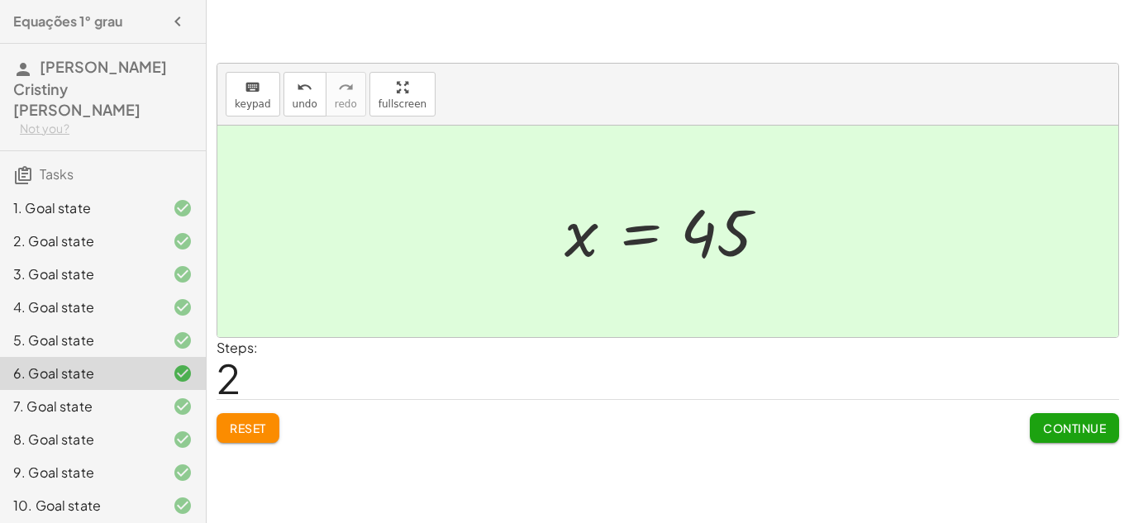
click at [250, 422] on button "Reset" at bounding box center [248, 428] width 63 height 30
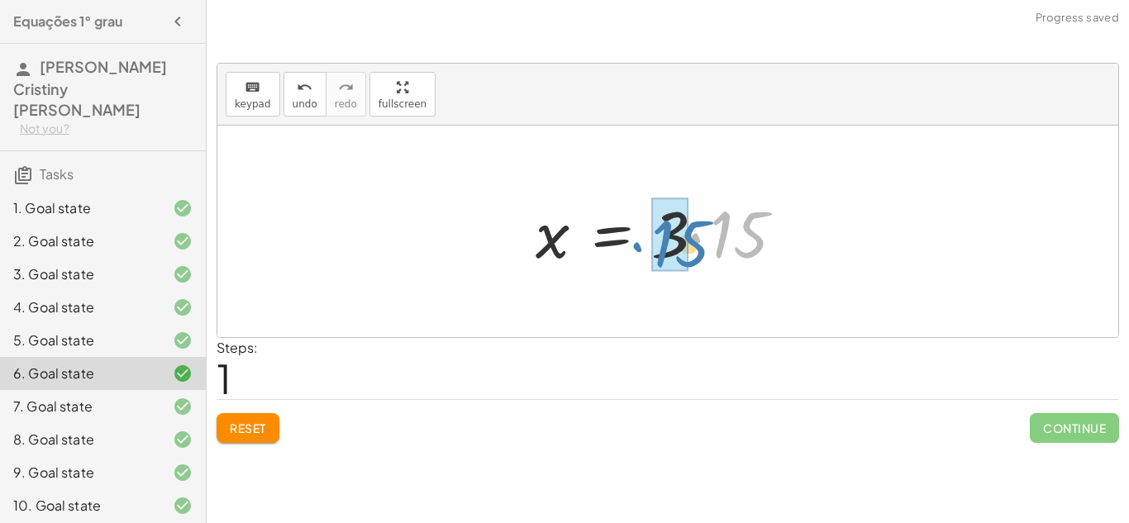
drag, startPoint x: 774, startPoint y: 240, endPoint x: 716, endPoint y: 249, distance: 59.2
click at [716, 249] on div at bounding box center [673, 231] width 293 height 85
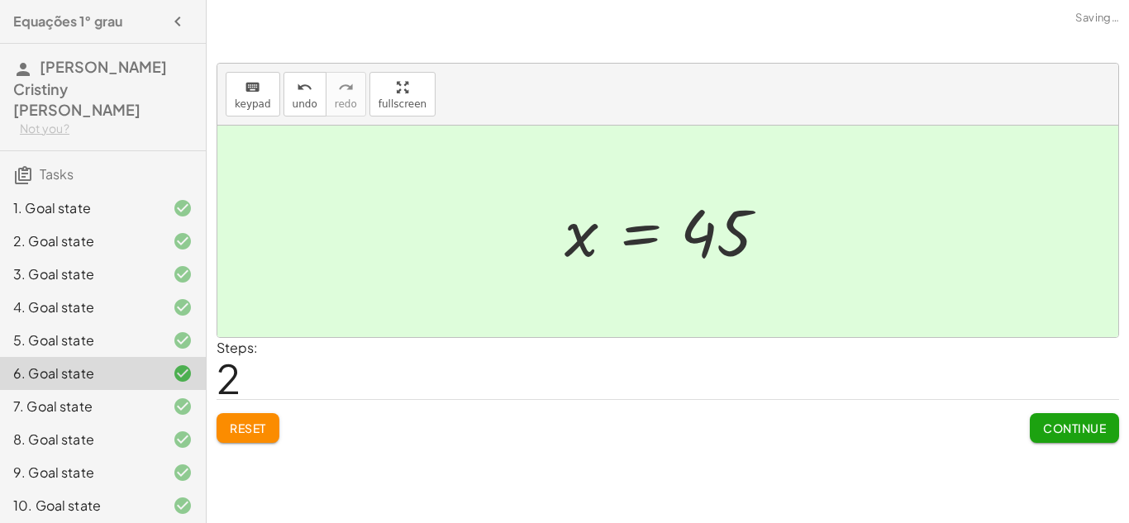
click at [284, 434] on div "Reset Continue" at bounding box center [668, 421] width 902 height 44
click at [275, 434] on button "Reset" at bounding box center [248, 428] width 63 height 30
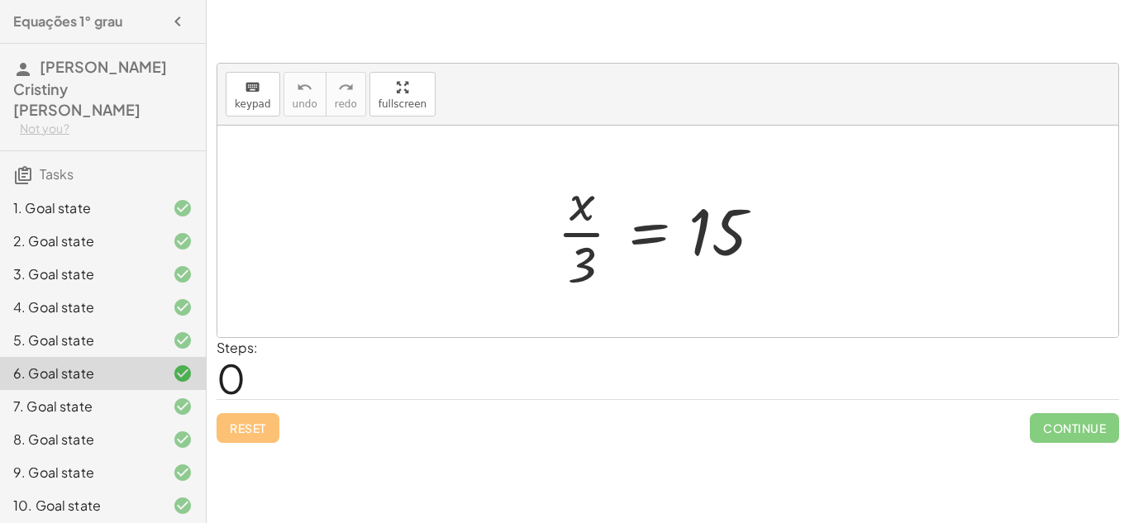
click at [142, 405] on div "7. Goal state" at bounding box center [79, 407] width 133 height 20
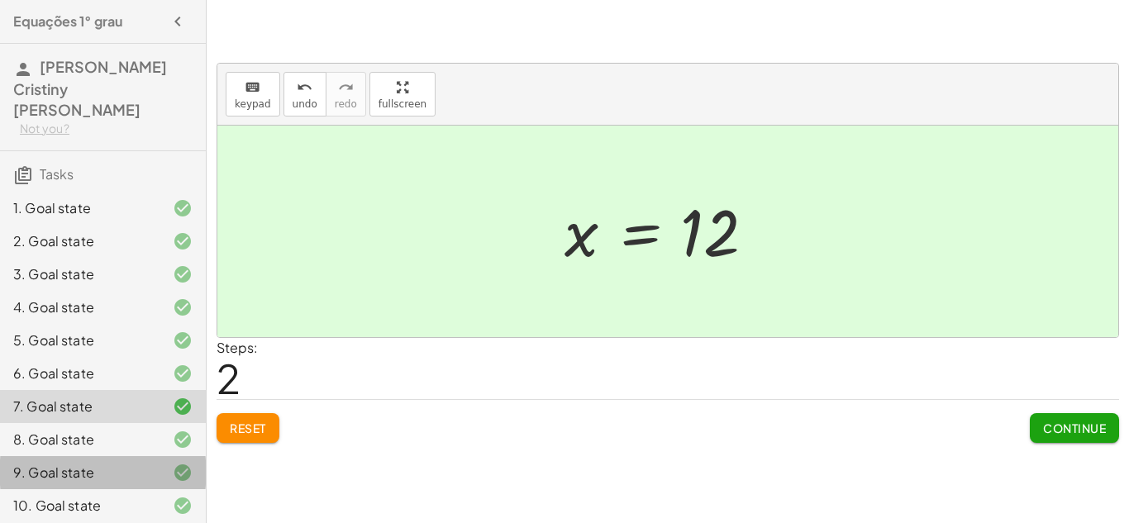
click at [152, 463] on div at bounding box center [169, 473] width 46 height 20
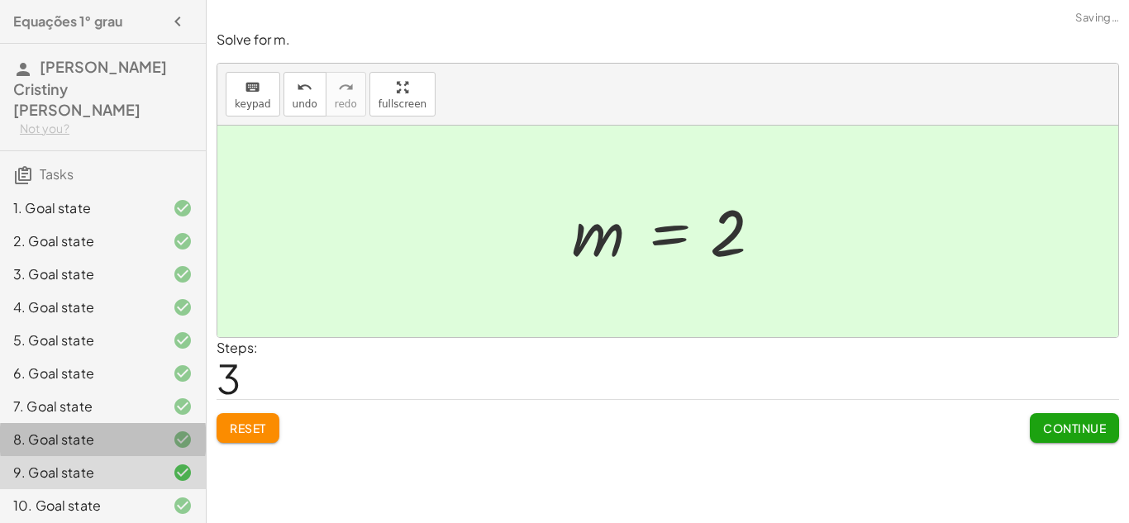
click at [159, 439] on div at bounding box center [169, 440] width 46 height 20
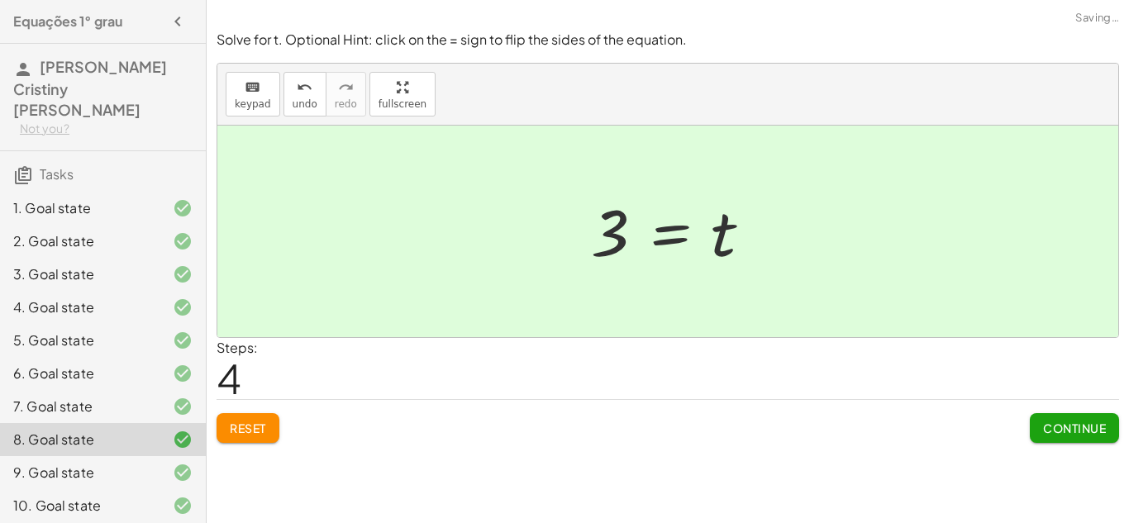
click at [262, 430] on span "Reset" at bounding box center [248, 428] width 36 height 15
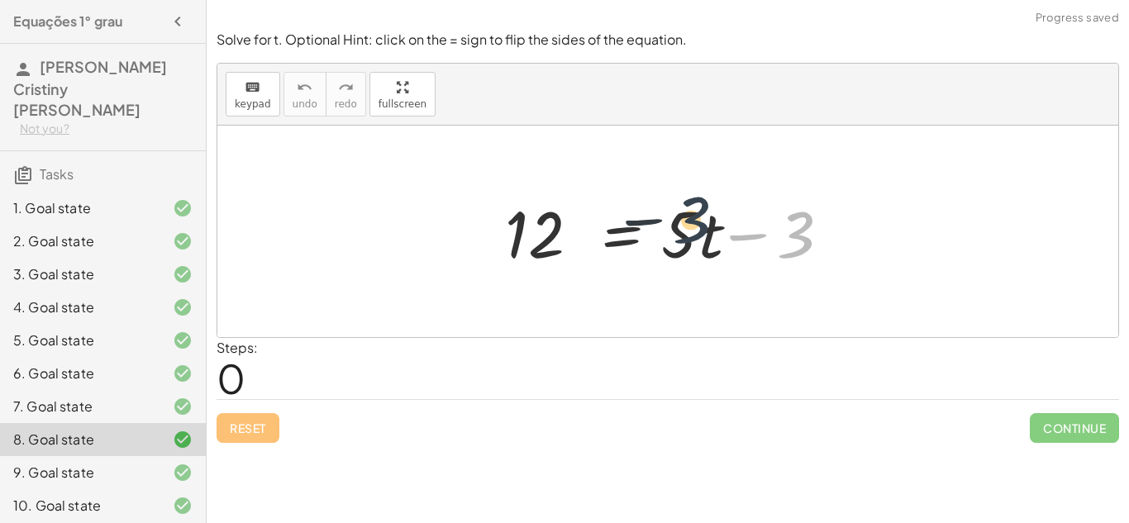
drag, startPoint x: 793, startPoint y: 234, endPoint x: 682, endPoint y: 219, distance: 112.5
click at [682, 219] on div at bounding box center [674, 231] width 355 height 85
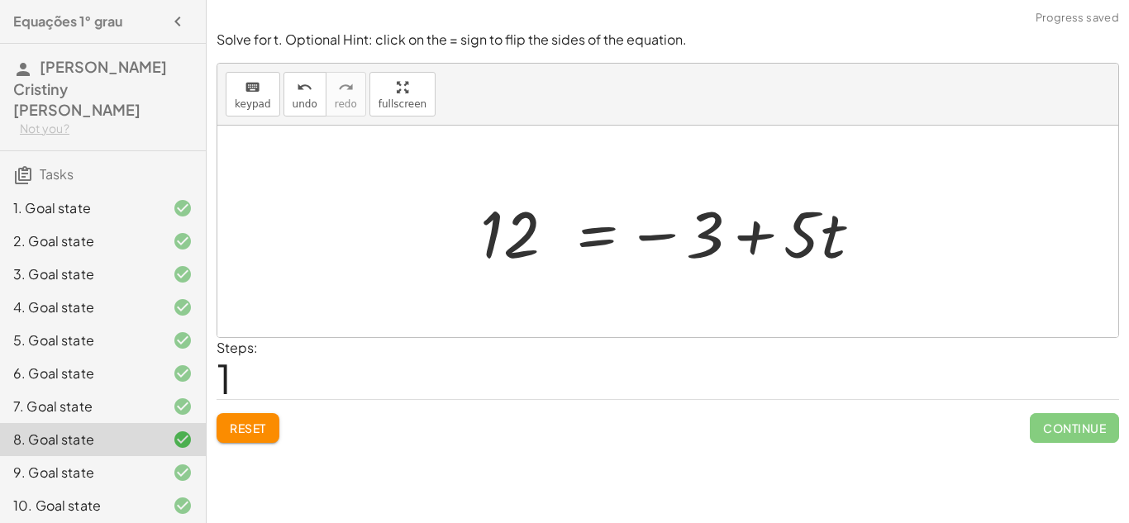
click at [0, 0] on div "Solve for t. Optional Hint: click on the = sign to flip the sides of the equati…" at bounding box center [0, 0] width 0 height 0
click at [269, 443] on button "Reset" at bounding box center [248, 428] width 63 height 30
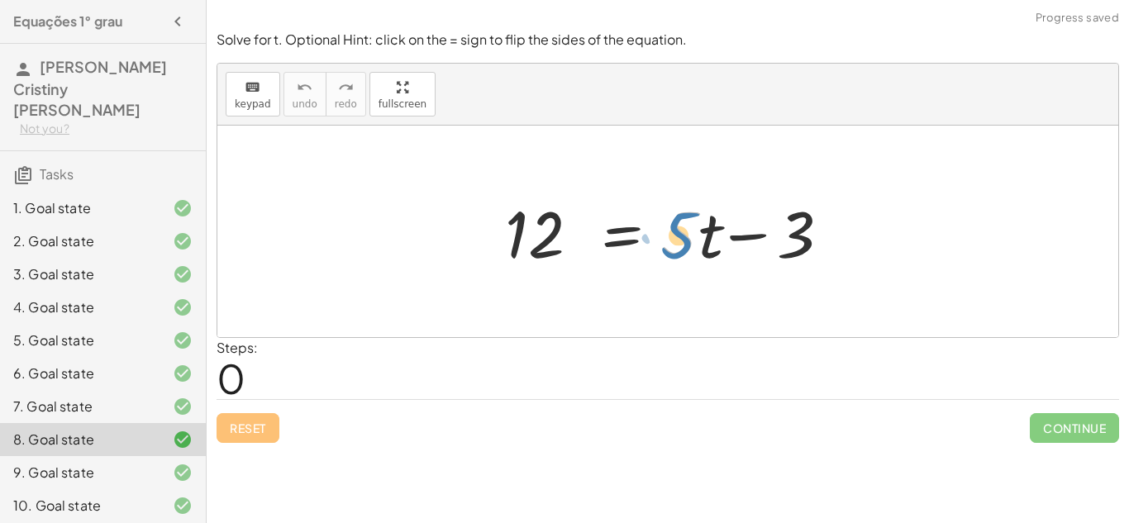
click at [688, 240] on div at bounding box center [674, 231] width 355 height 85
drag, startPoint x: 715, startPoint y: 247, endPoint x: 576, endPoint y: 236, distance: 139.3
click at [576, 236] on div at bounding box center [674, 231] width 355 height 85
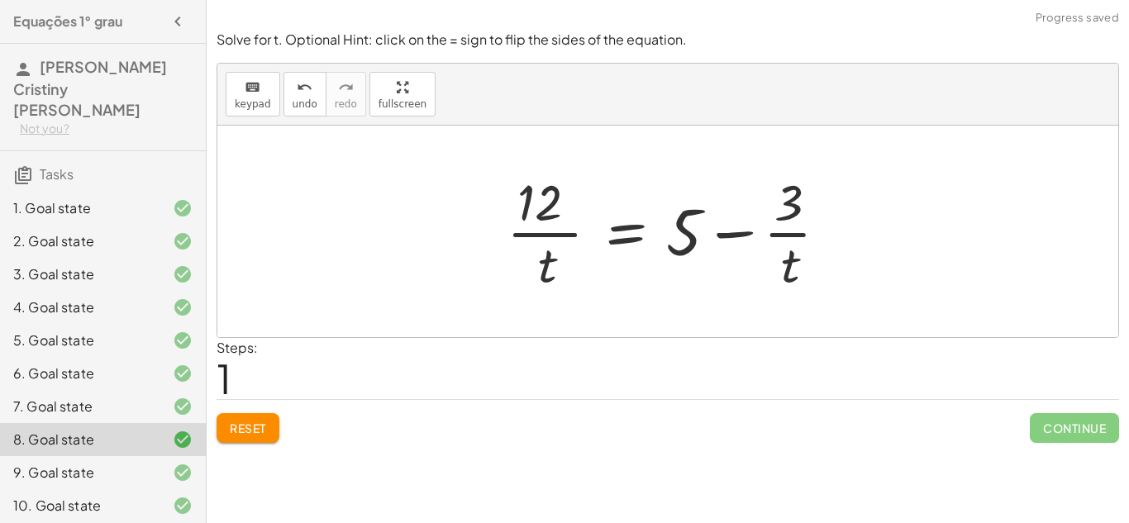
click at [264, 426] on button "Reset" at bounding box center [248, 428] width 63 height 30
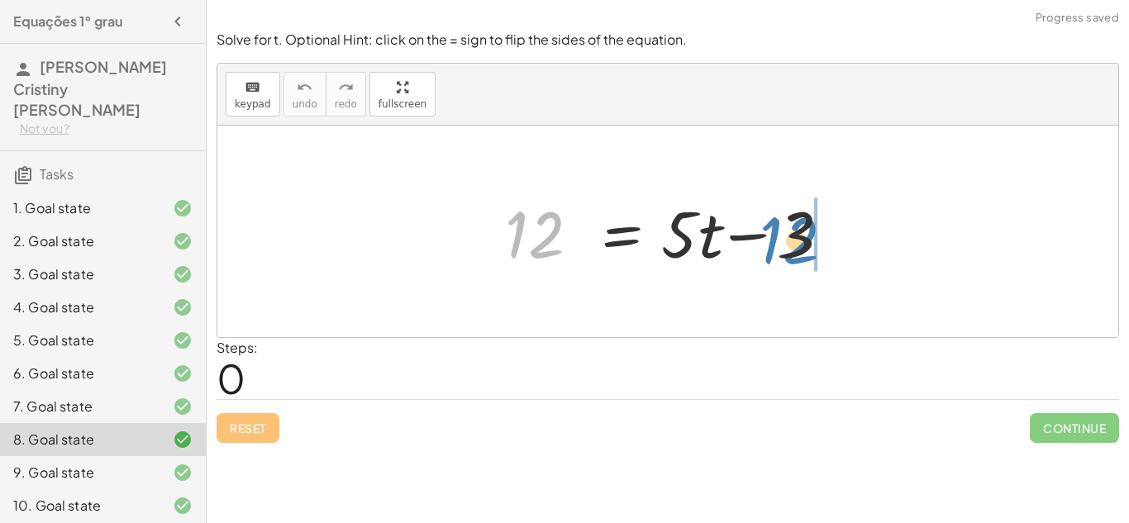
drag, startPoint x: 538, startPoint y: 247, endPoint x: 790, endPoint y: 253, distance: 252.1
click at [790, 253] on div at bounding box center [674, 231] width 355 height 85
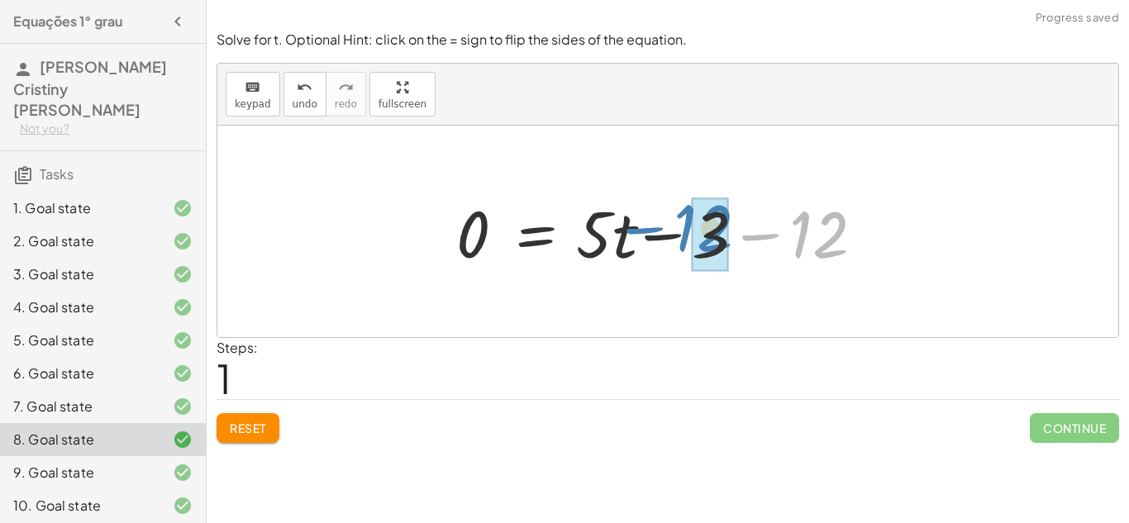
drag, startPoint x: 802, startPoint y: 254, endPoint x: 687, endPoint y: 247, distance: 115.9
click at [687, 247] on div at bounding box center [674, 231] width 452 height 85
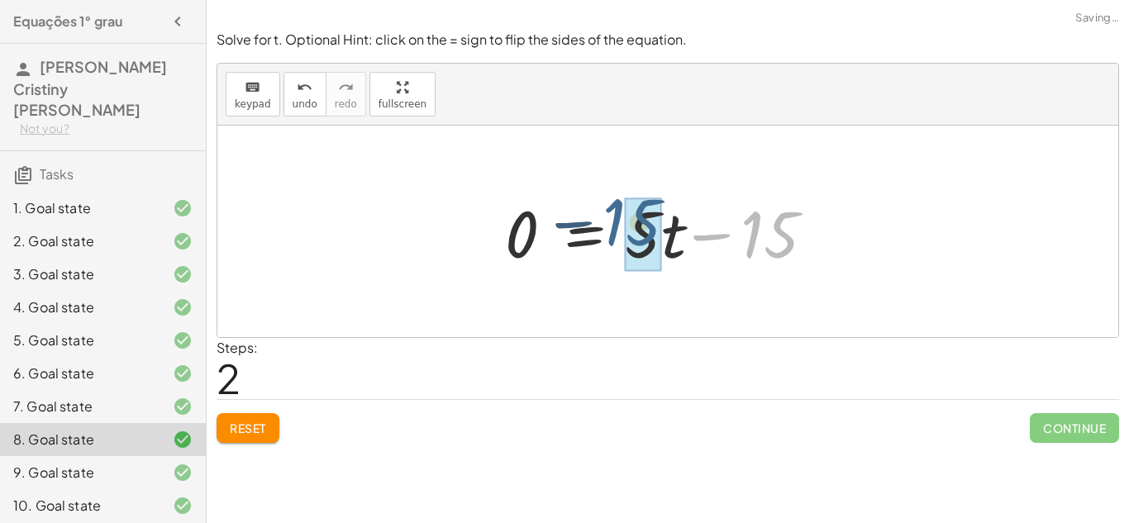
drag, startPoint x: 739, startPoint y: 255, endPoint x: 597, endPoint y: 242, distance: 142.7
click at [597, 242] on div at bounding box center [674, 231] width 355 height 85
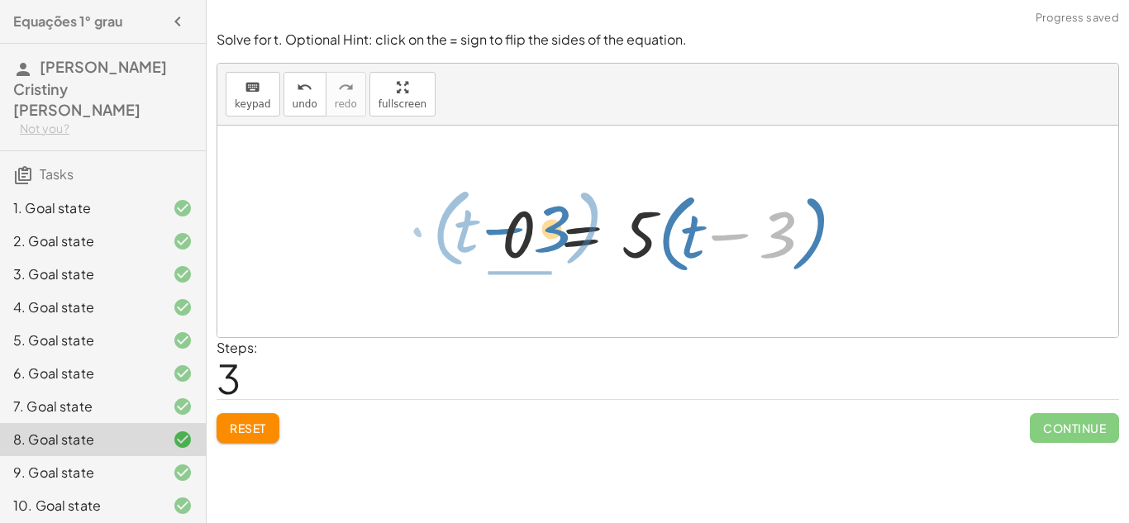
drag, startPoint x: 701, startPoint y: 253, endPoint x: 384, endPoint y: 235, distance: 317.0
click at [384, 235] on div "12 = + · 5 · t − 3 0 = + · 5 · t − 3 − 12 0 = + · 5 · t − 15 0 = + · 5 · t − · …" at bounding box center [667, 232] width 901 height 212
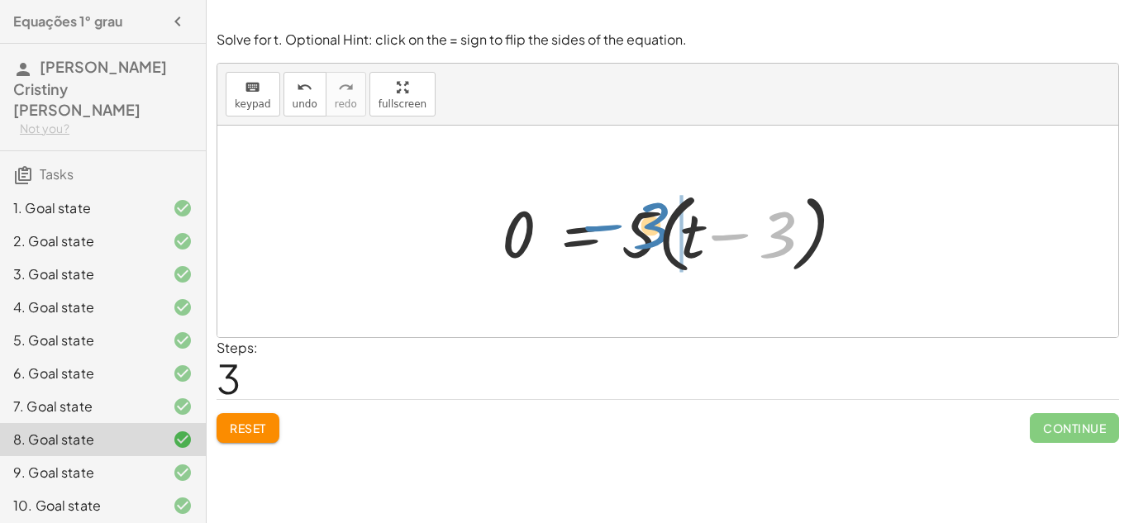
drag, startPoint x: 765, startPoint y: 253, endPoint x: 645, endPoint y: 244, distance: 120.2
click at [645, 244] on div at bounding box center [673, 231] width 361 height 95
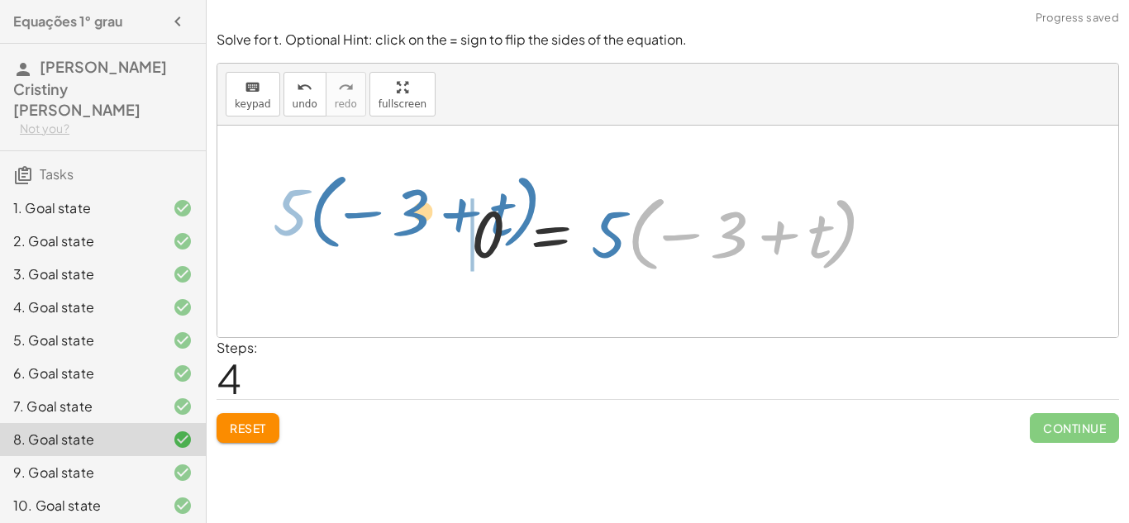
drag, startPoint x: 827, startPoint y: 248, endPoint x: 500, endPoint y: 224, distance: 328.1
click at [500, 224] on div at bounding box center [674, 232] width 422 height 92
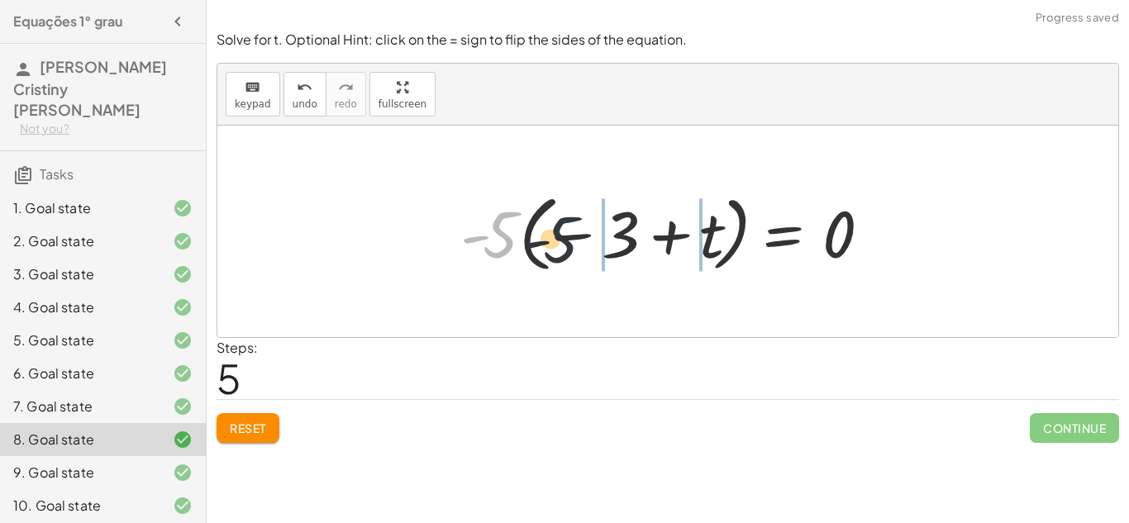
drag, startPoint x: 512, startPoint y: 250, endPoint x: 603, endPoint y: 257, distance: 92.0
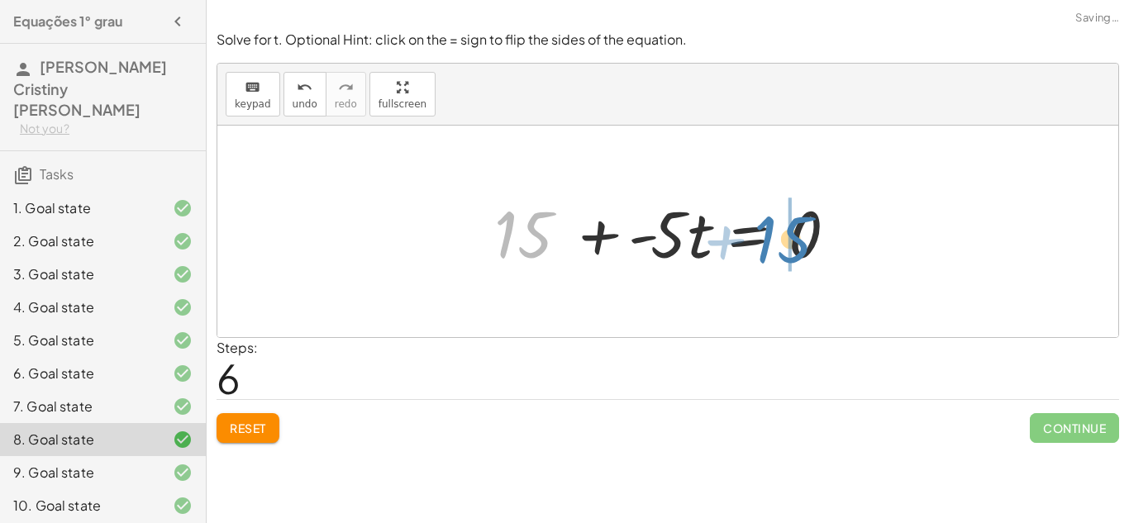
drag, startPoint x: 550, startPoint y: 240, endPoint x: 822, endPoint y: 245, distance: 271.9
click at [822, 245] on div at bounding box center [674, 231] width 376 height 85
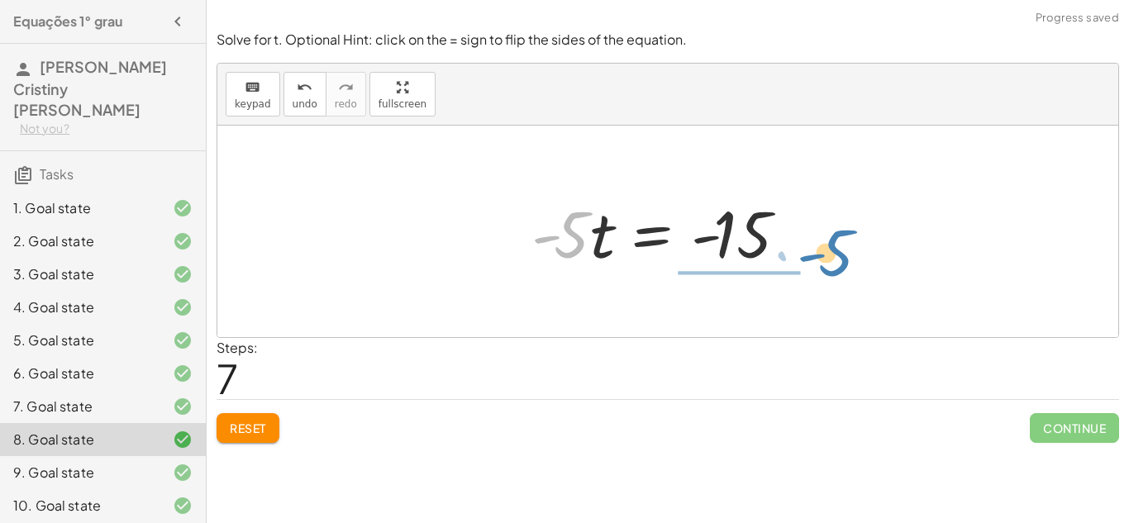
drag, startPoint x: 582, startPoint y: 245, endPoint x: 842, endPoint y: 259, distance: 260.7
click at [842, 259] on div "12 = + · 5 · t − 3 0 = + · 5 · t − 3 − 12 0 = + · 5 · t − 15 0 = + · 5 · t − · …" at bounding box center [667, 232] width 901 height 212
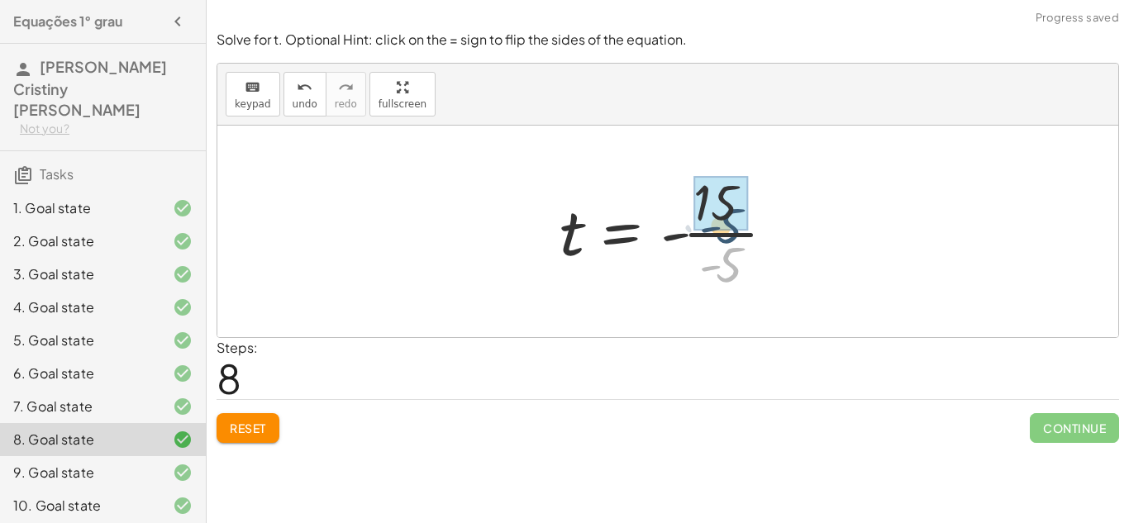
drag, startPoint x: 727, startPoint y: 264, endPoint x: 727, endPoint y: 234, distance: 29.7
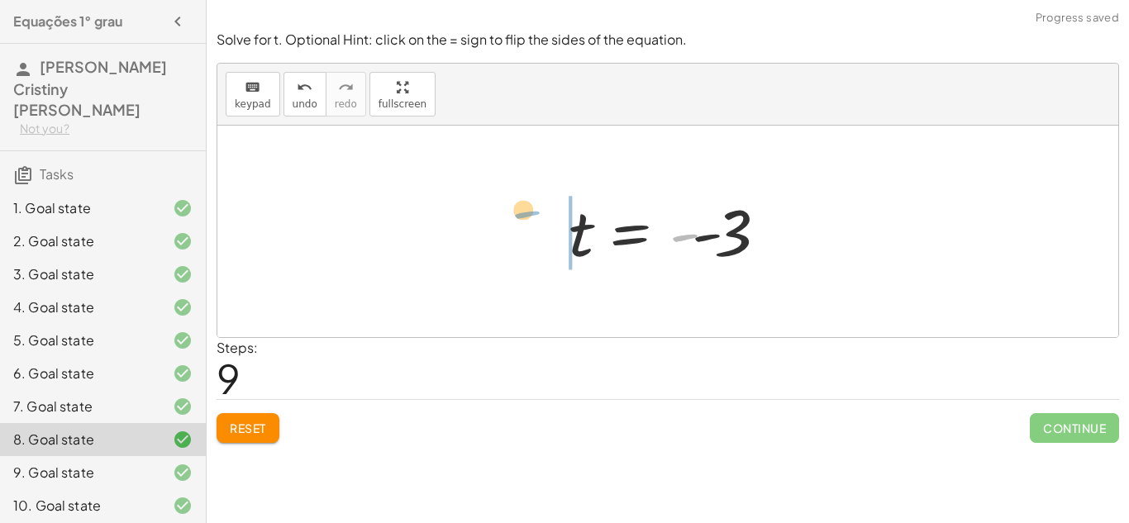
drag, startPoint x: 677, startPoint y: 252, endPoint x: 515, endPoint y: 227, distance: 163.9
click at [515, 227] on div "12 = + · 5 · t − 3 0 = + · 5 · t − 3 − 12 0 = + · 5 · t − 15 0 = + · 5 · t − · …" at bounding box center [667, 232] width 901 height 212
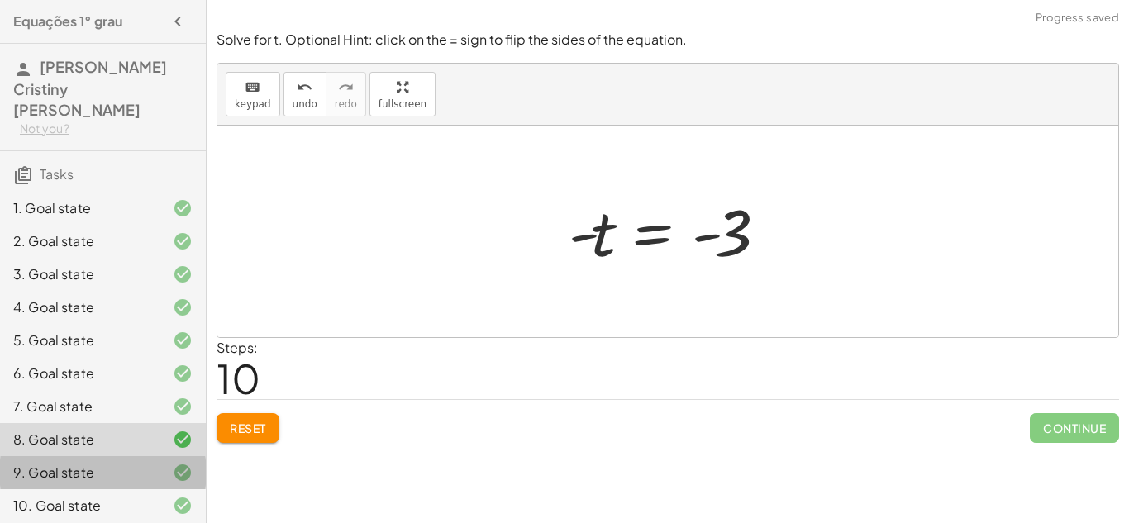
click at [153, 463] on div at bounding box center [169, 473] width 46 height 20
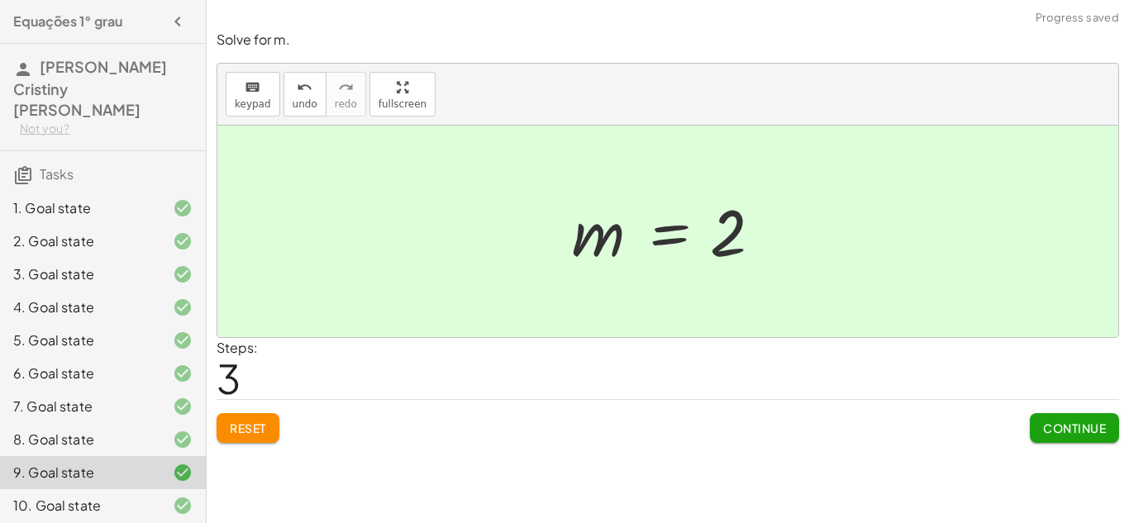
click at [221, 443] on button "Reset" at bounding box center [248, 428] width 63 height 30
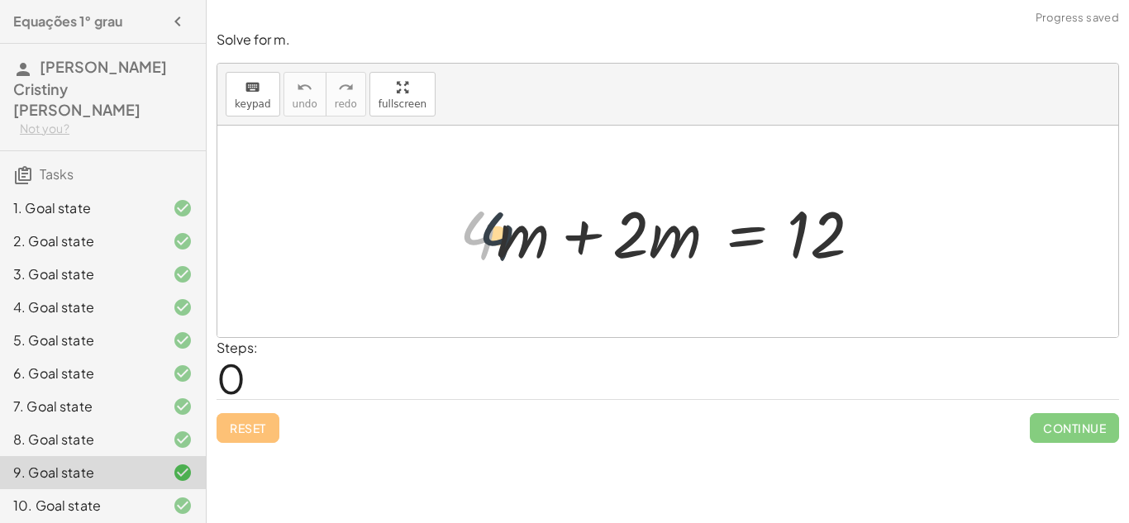
drag, startPoint x: 485, startPoint y: 251, endPoint x: 606, endPoint y: 257, distance: 120.8
click at [606, 257] on div at bounding box center [674, 231] width 446 height 85
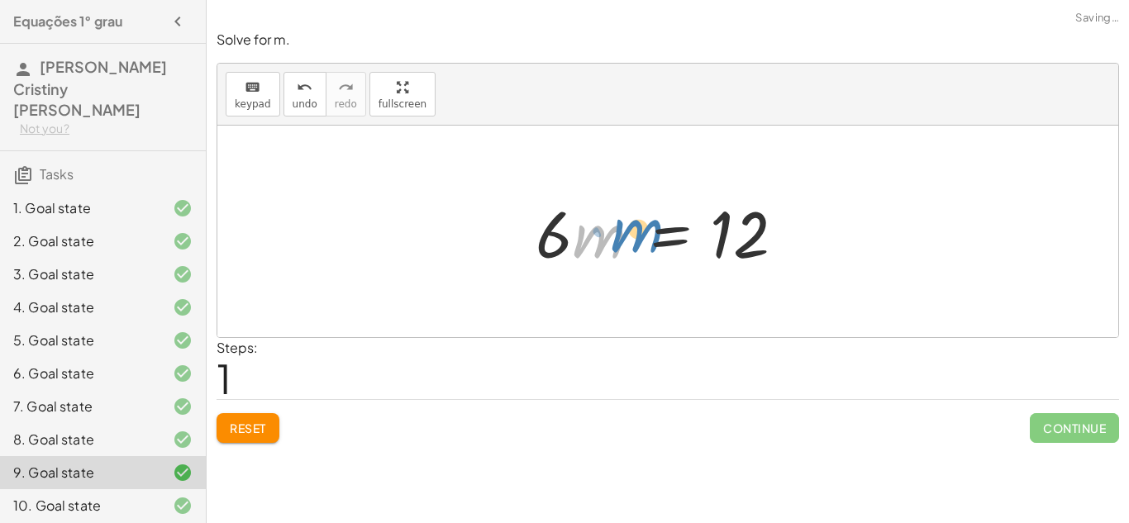
drag, startPoint x: 576, startPoint y: 243, endPoint x: 604, endPoint y: 236, distance: 28.9
click at [604, 236] on div at bounding box center [673, 231] width 293 height 85
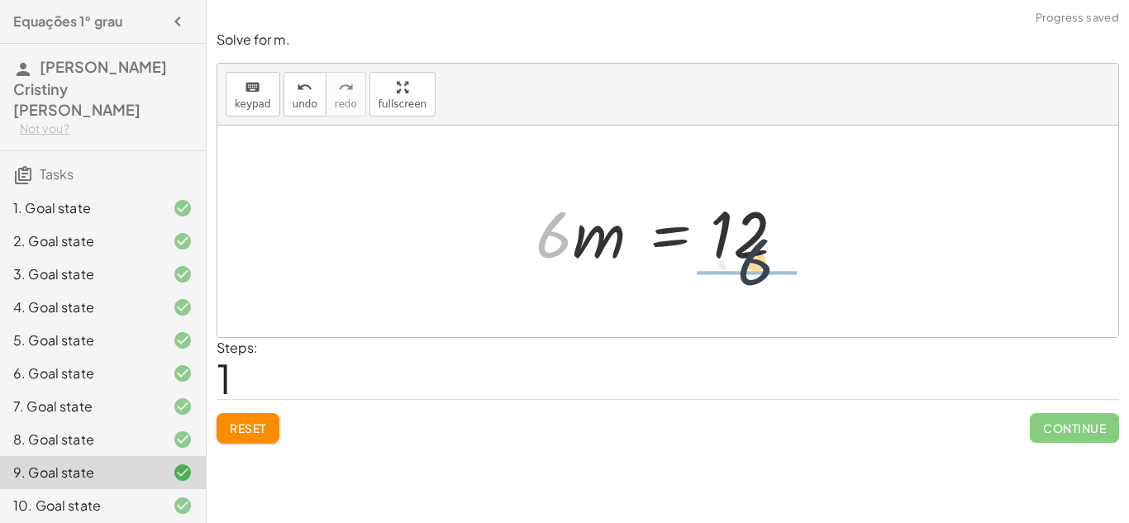
drag, startPoint x: 557, startPoint y: 232, endPoint x: 763, endPoint y: 259, distance: 207.5
click at [763, 259] on div at bounding box center [673, 231] width 293 height 85
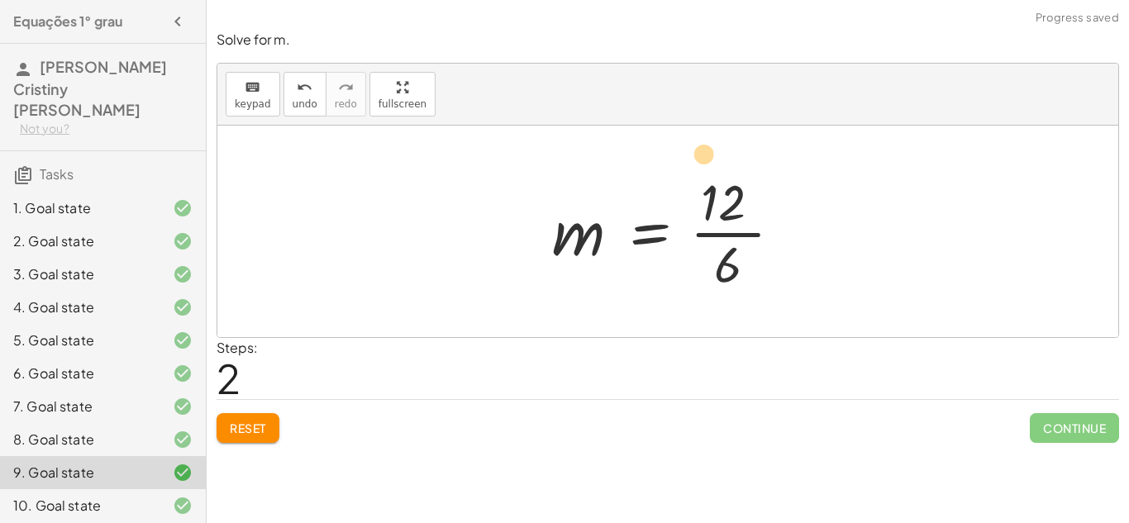
drag, startPoint x: 732, startPoint y: 270, endPoint x: 707, endPoint y: 159, distance: 114.3
drag, startPoint x: 716, startPoint y: 204, endPoint x: 725, endPoint y: 272, distance: 68.3
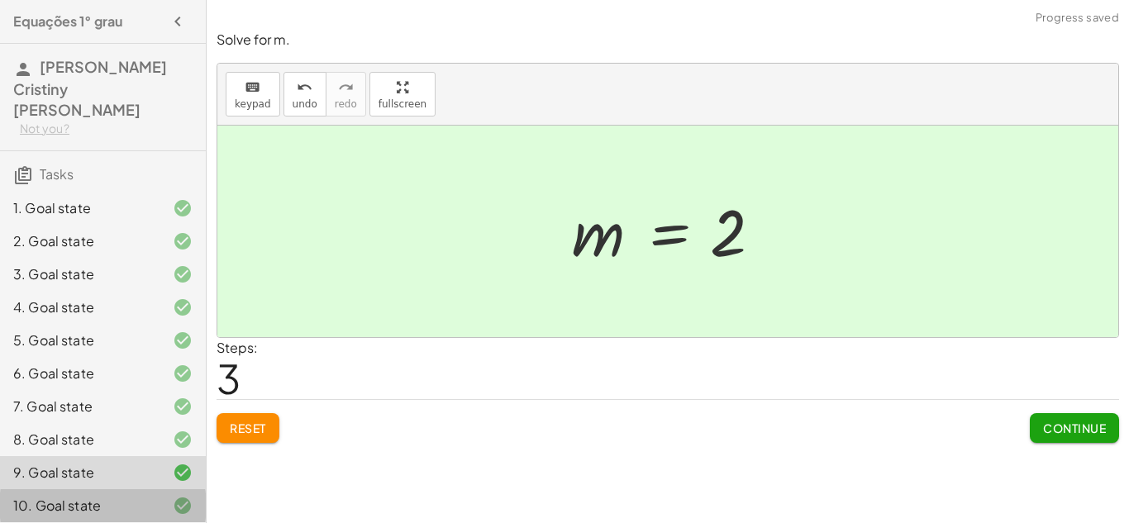
click at [91, 505] on div "10. Goal state" at bounding box center [79, 506] width 133 height 20
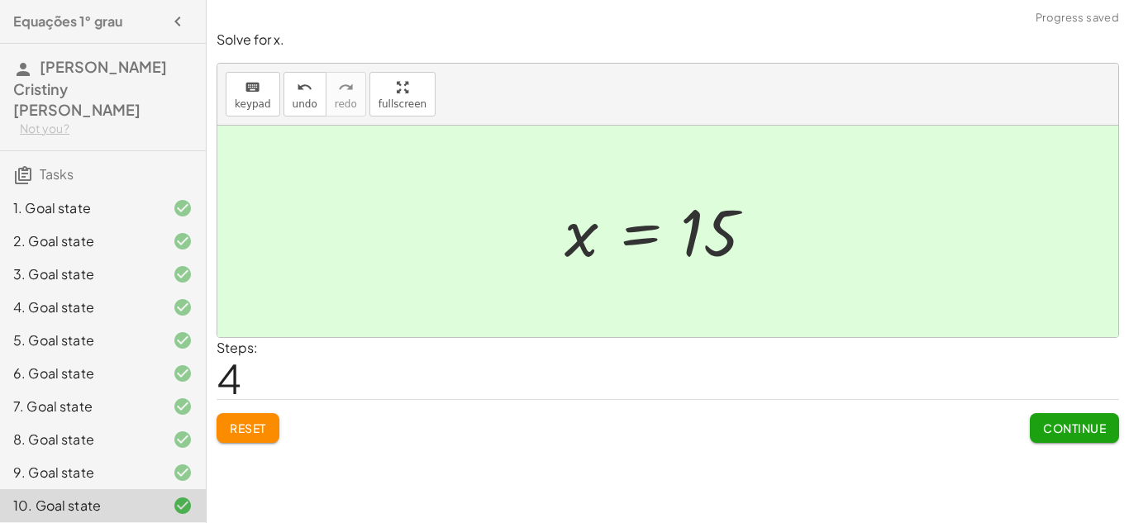
click at [244, 435] on span "Reset" at bounding box center [248, 428] width 36 height 15
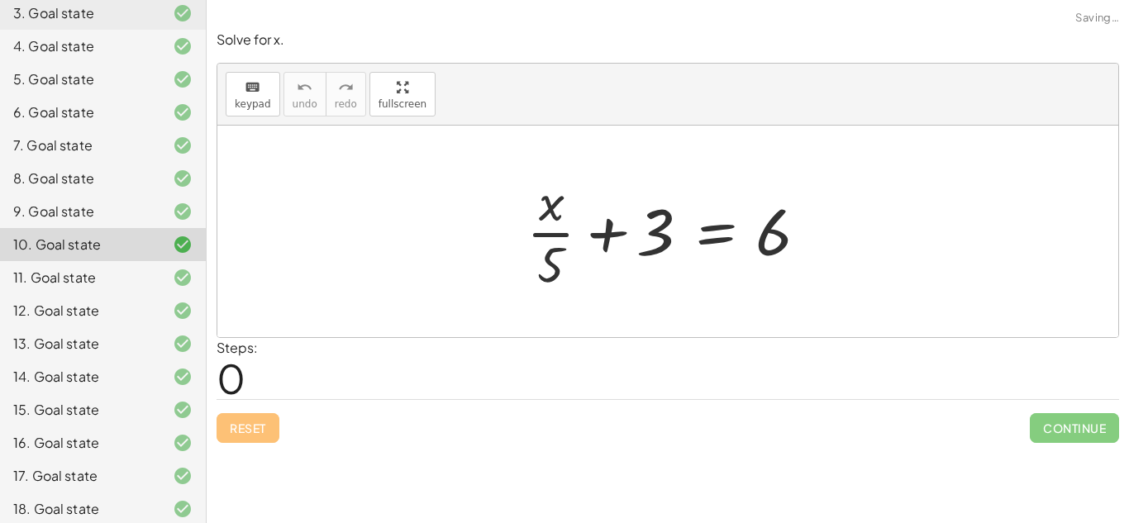
scroll to position [299, 0]
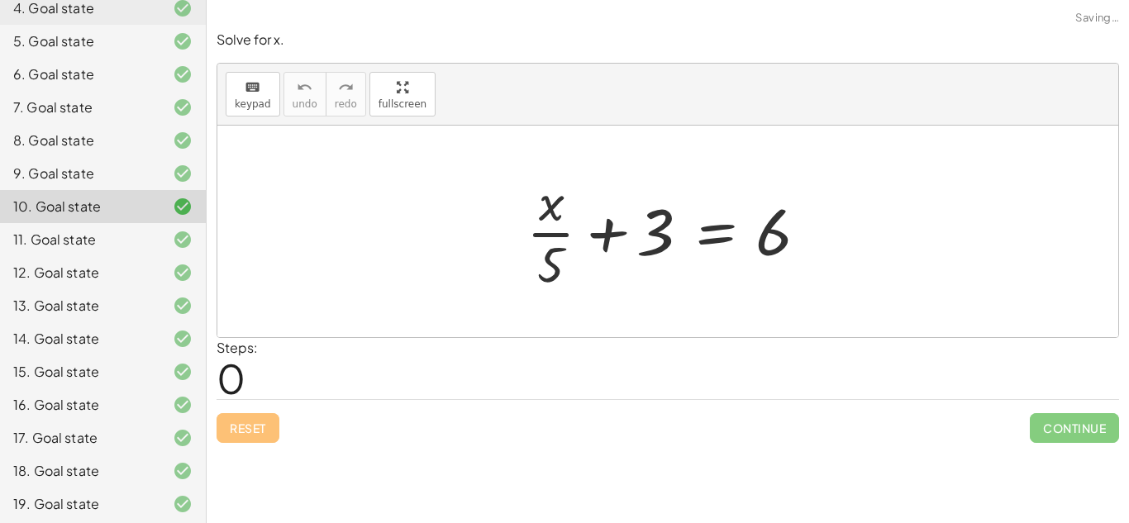
click at [173, 230] on icon at bounding box center [183, 240] width 20 height 20
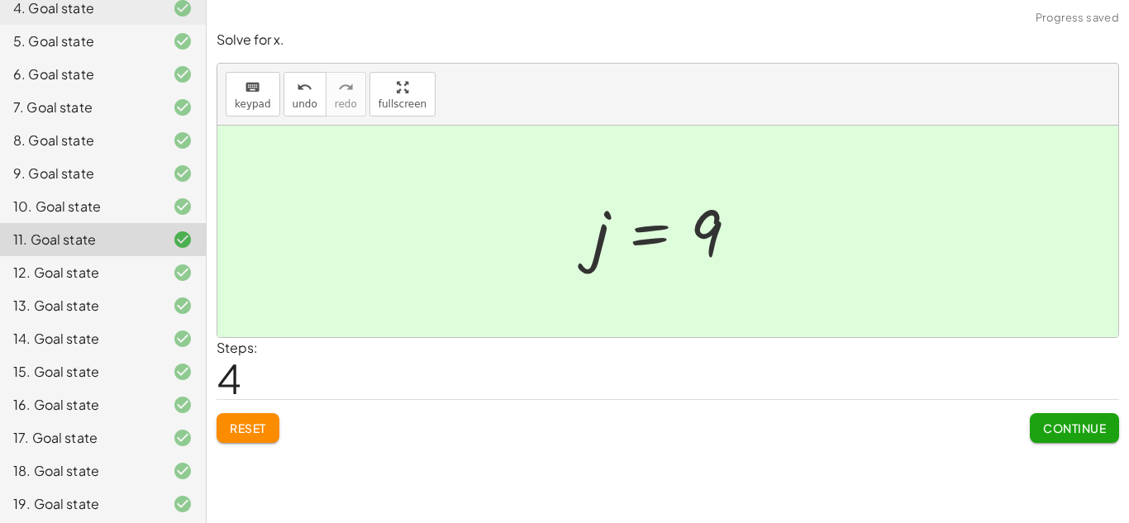
click at [269, 426] on button "Reset" at bounding box center [248, 428] width 63 height 30
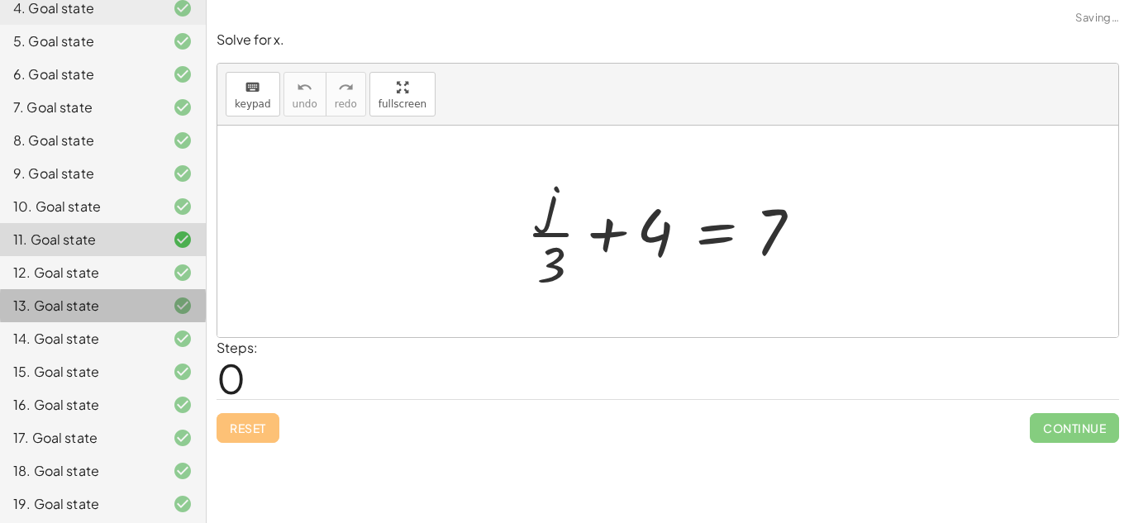
click at [85, 355] on div "13. Goal state" at bounding box center [103, 371] width 206 height 33
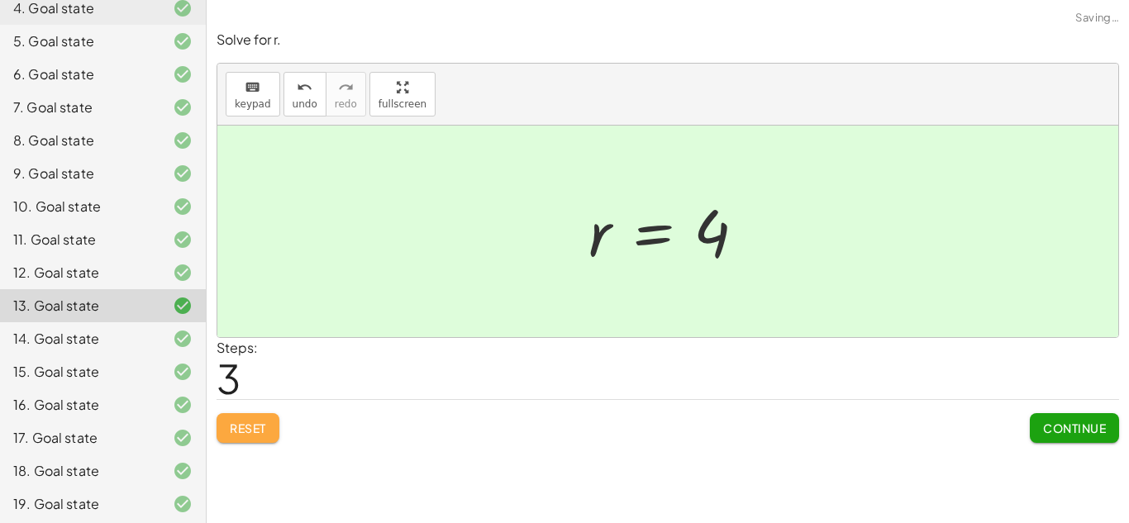
click at [264, 443] on button "Reset" at bounding box center [248, 428] width 63 height 30
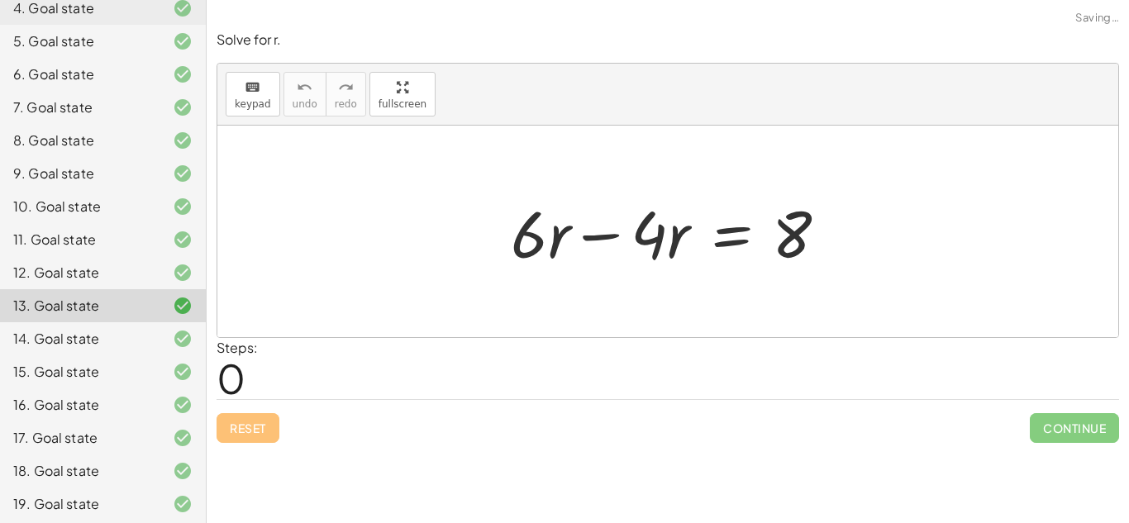
click at [98, 329] on div "14. Goal state" at bounding box center [79, 339] width 133 height 20
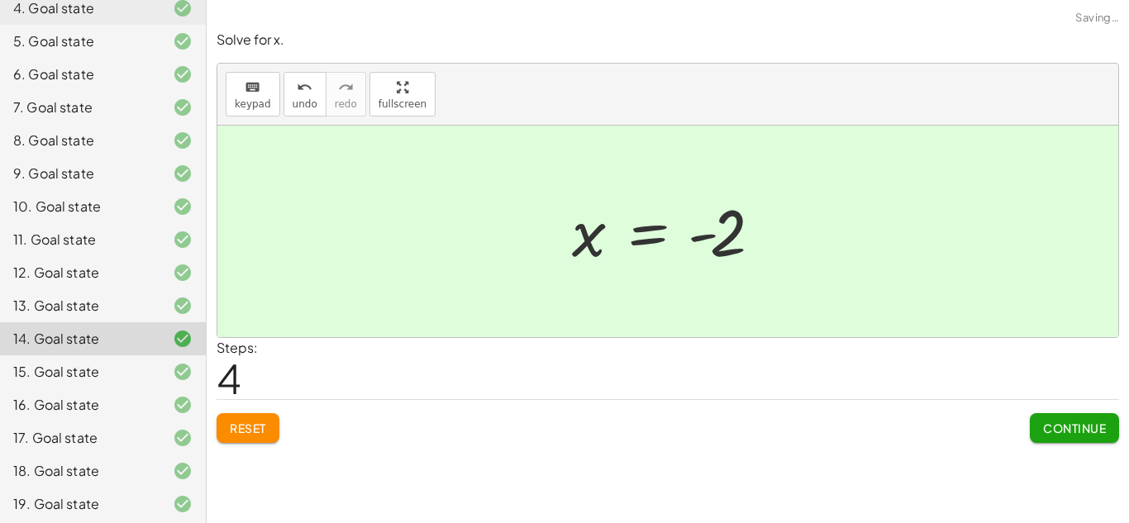
click at [253, 430] on span "Reset" at bounding box center [248, 428] width 36 height 15
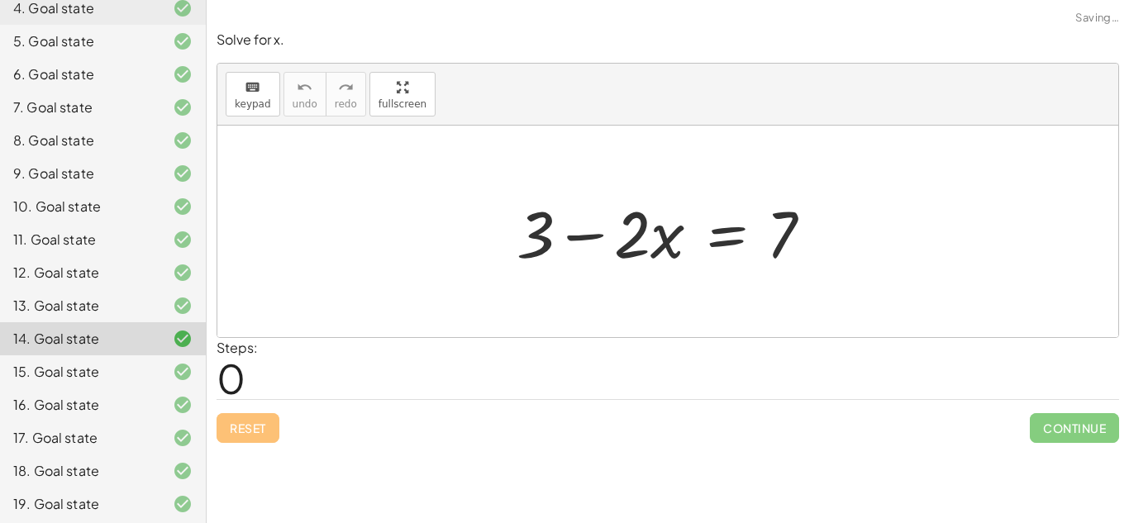
click at [95, 421] on div "15. Goal state" at bounding box center [103, 437] width 206 height 33
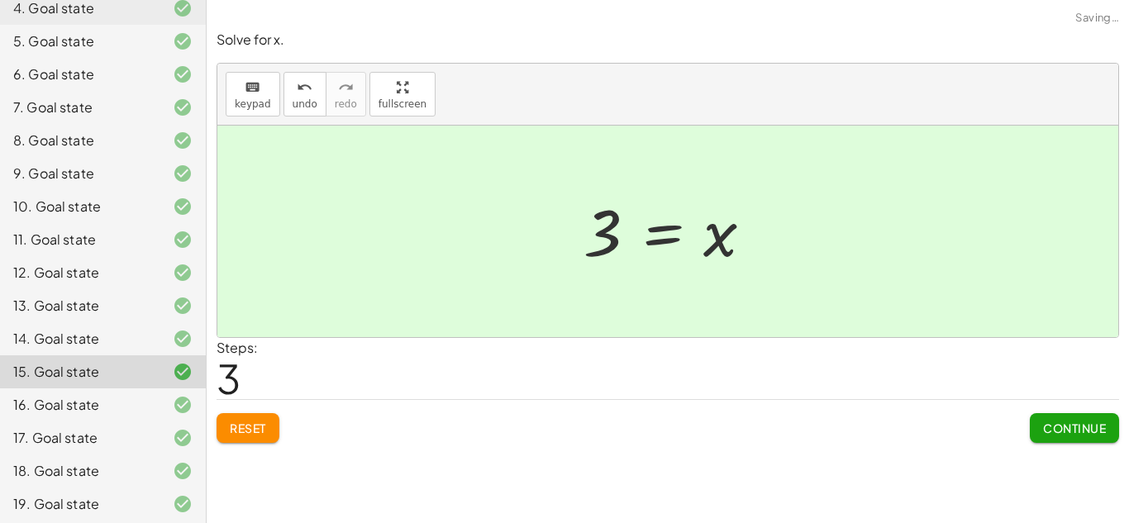
click at [246, 419] on div "Reset Continue" at bounding box center [668, 421] width 902 height 44
click at [252, 435] on span "Reset" at bounding box center [248, 428] width 36 height 15
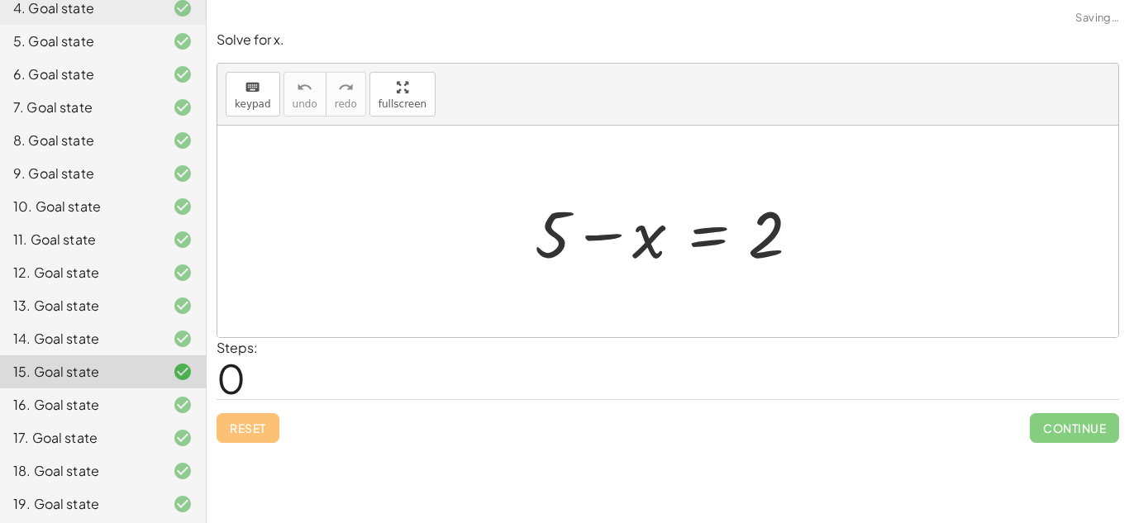
scroll to position [326, 0]
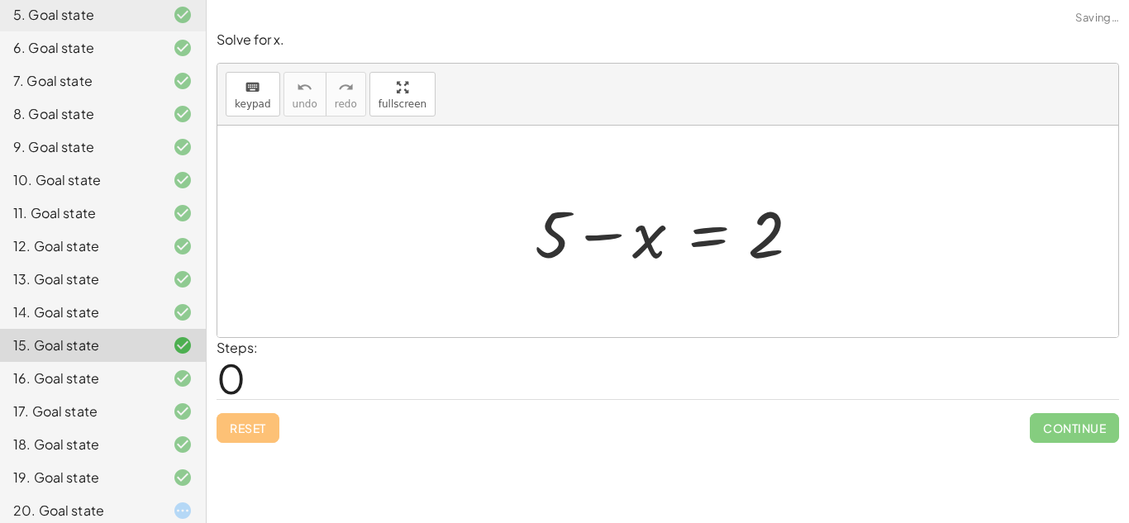
click at [80, 369] on div "16. Goal state" at bounding box center [79, 379] width 133 height 20
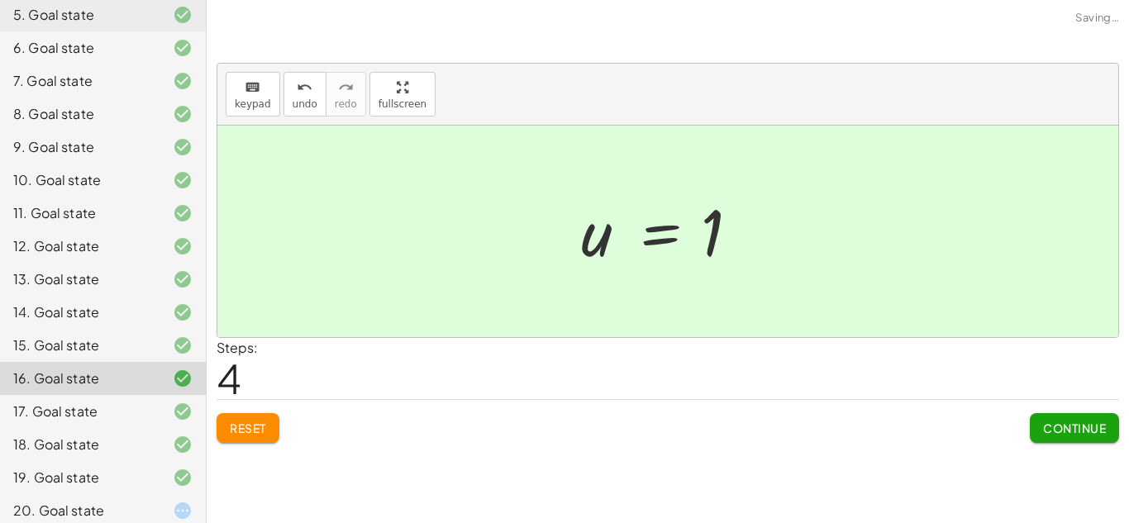
click at [228, 423] on button "Reset" at bounding box center [248, 428] width 63 height 30
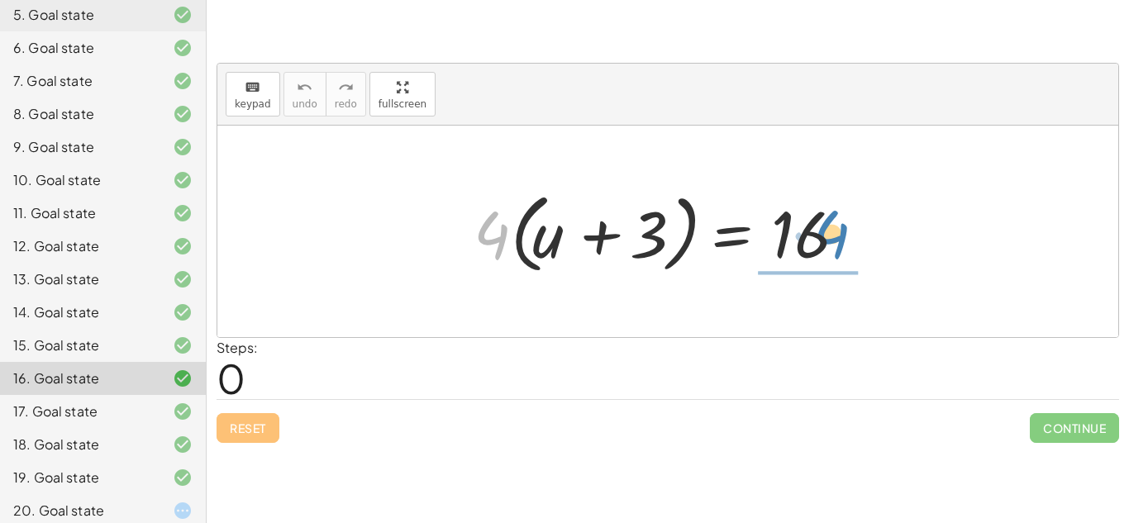
drag, startPoint x: 492, startPoint y: 243, endPoint x: 833, endPoint y: 238, distance: 341.3
click at [833, 238] on div at bounding box center [673, 231] width 416 height 95
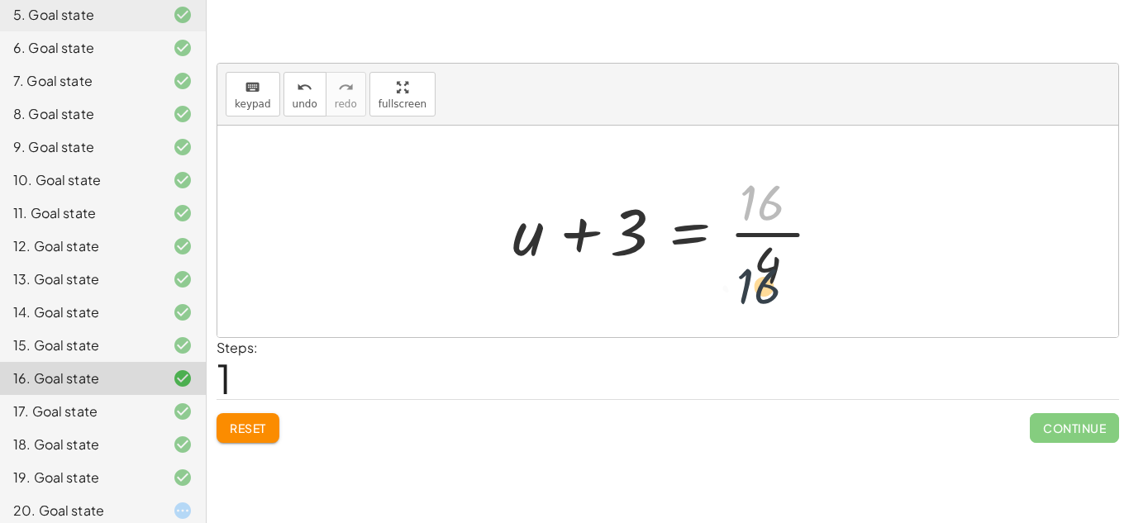
drag, startPoint x: 768, startPoint y: 205, endPoint x: 761, endPoint y: 303, distance: 98.6
drag, startPoint x: 765, startPoint y: 221, endPoint x: 763, endPoint y: 248, distance: 26.6
click at [763, 248] on div at bounding box center [673, 231] width 339 height 127
drag, startPoint x: 518, startPoint y: 231, endPoint x: 511, endPoint y: 217, distance: 16.6
click at [511, 217] on div at bounding box center [673, 231] width 339 height 127
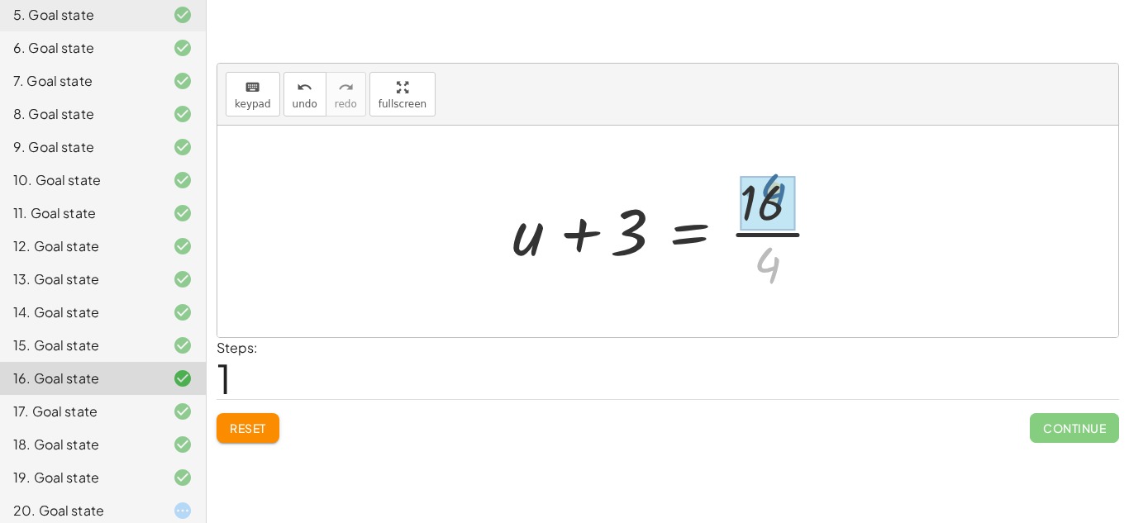
drag, startPoint x: 762, startPoint y: 274, endPoint x: 767, endPoint y: 197, distance: 77.0
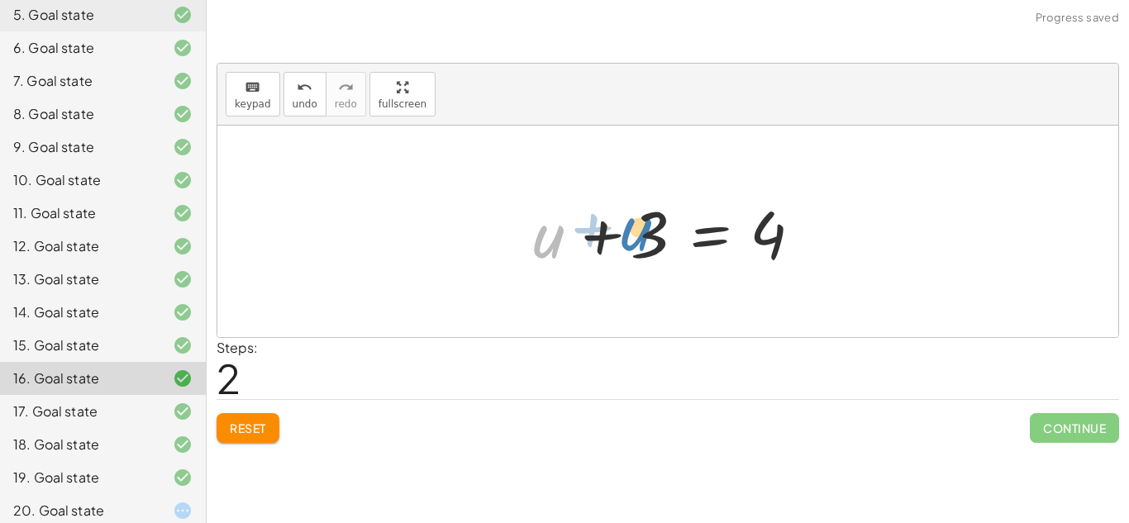
drag, startPoint x: 560, startPoint y: 244, endPoint x: 646, endPoint y: 236, distance: 86.3
click at [646, 236] on div at bounding box center [674, 231] width 299 height 85
click at [277, 431] on button "Reset" at bounding box center [248, 428] width 63 height 30
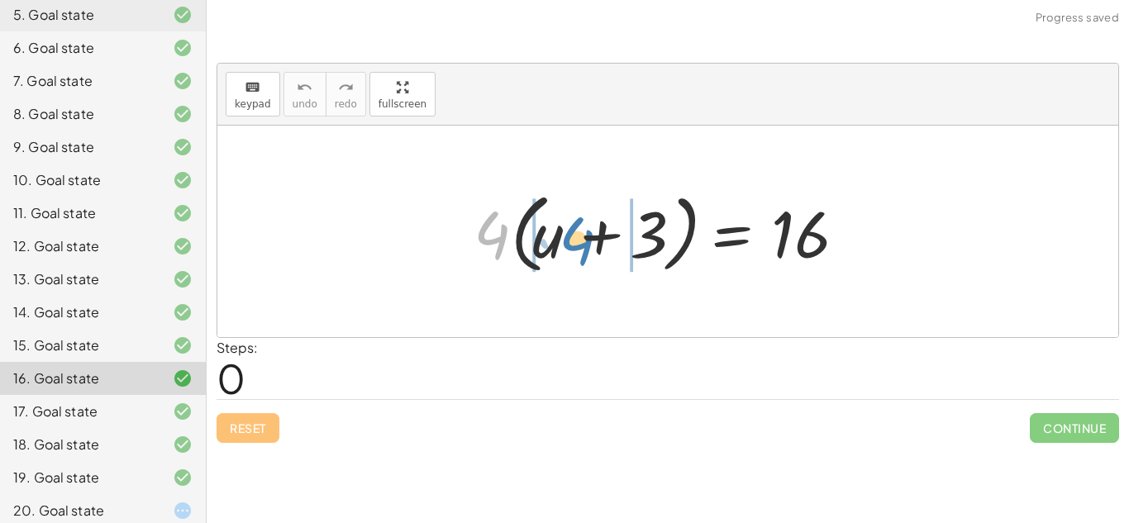
drag, startPoint x: 481, startPoint y: 246, endPoint x: 556, endPoint y: 250, distance: 75.3
click at [556, 250] on div at bounding box center [673, 231] width 416 height 95
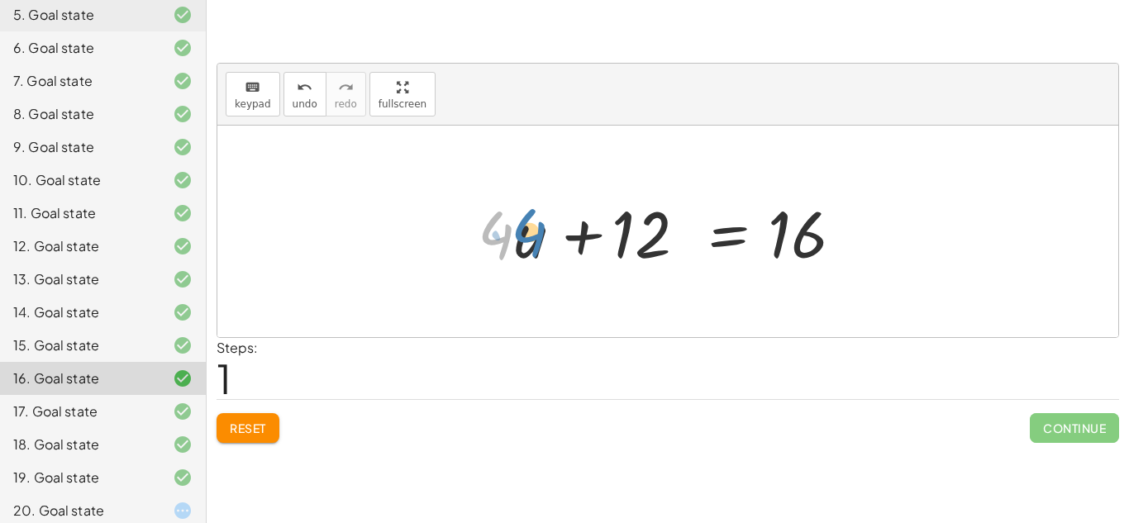
drag, startPoint x: 493, startPoint y: 261, endPoint x: 517, endPoint y: 258, distance: 24.2
click at [517, 258] on div at bounding box center [673, 231] width 409 height 85
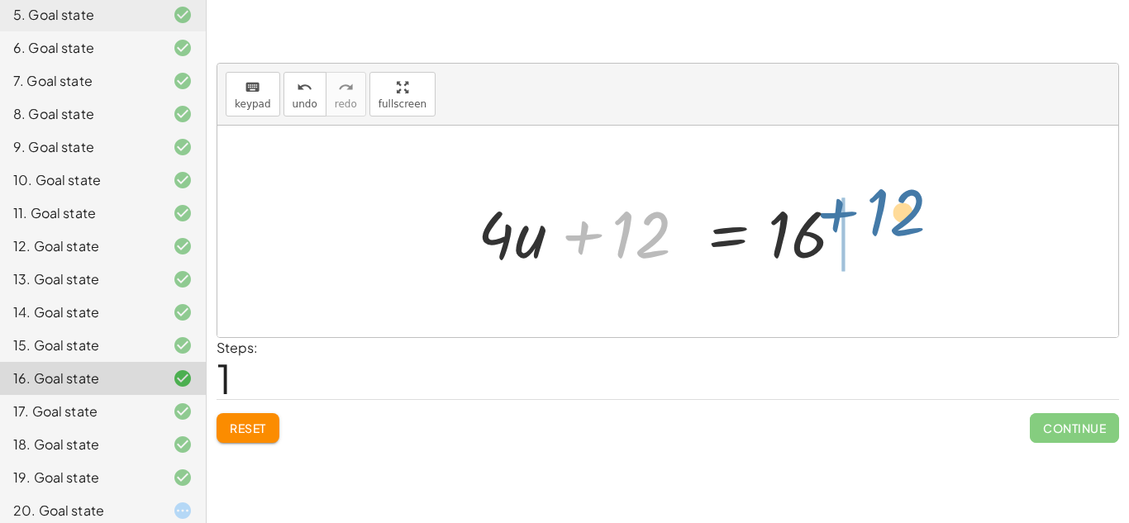
drag, startPoint x: 629, startPoint y: 236, endPoint x: 878, endPoint y: 218, distance: 249.3
click at [878, 218] on div at bounding box center [673, 231] width 409 height 85
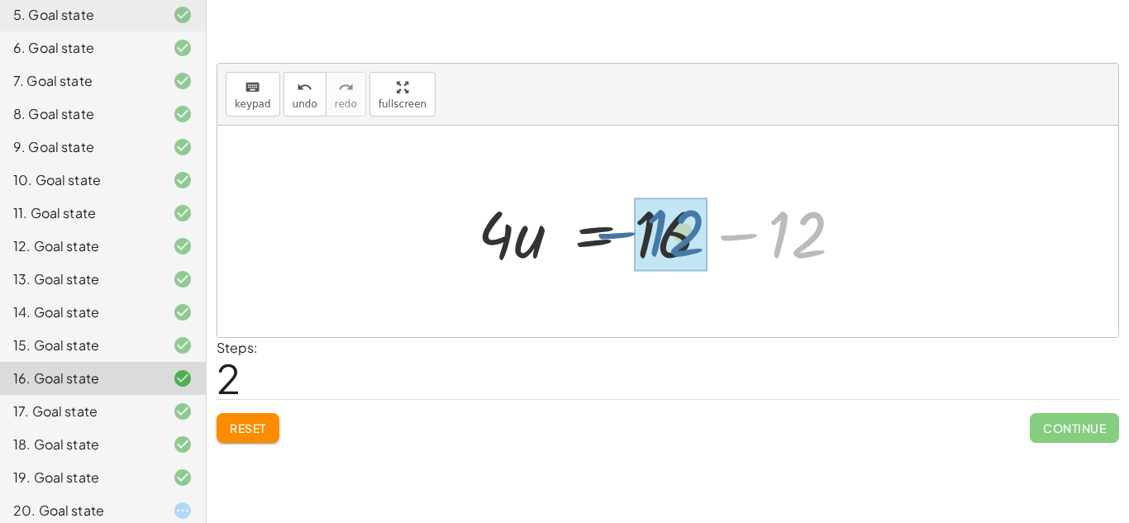
drag, startPoint x: 822, startPoint y: 239, endPoint x: 699, endPoint y: 237, distance: 123.1
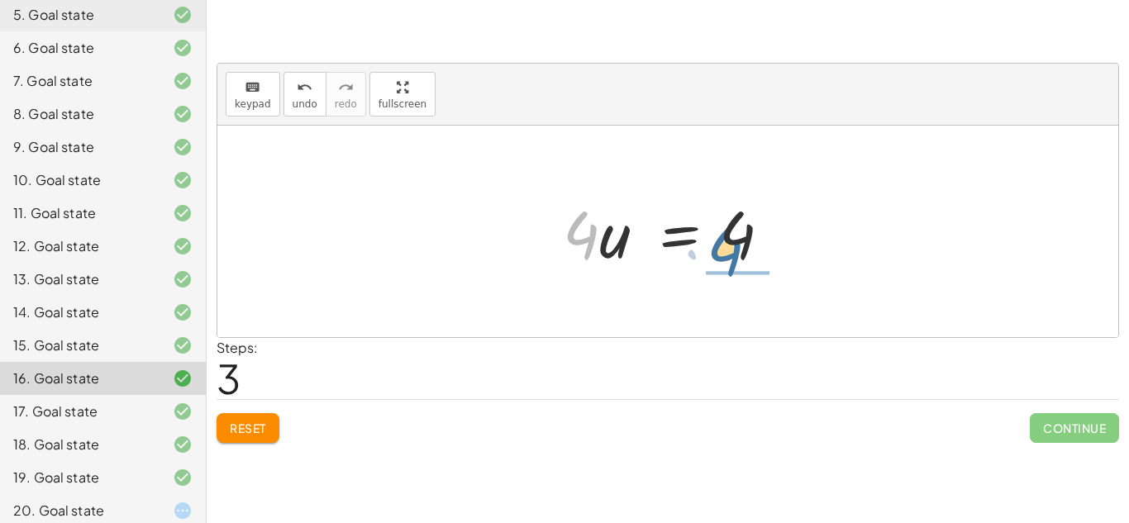
drag, startPoint x: 588, startPoint y: 240, endPoint x: 733, endPoint y: 257, distance: 145.6
click at [733, 257] on div at bounding box center [673, 231] width 239 height 85
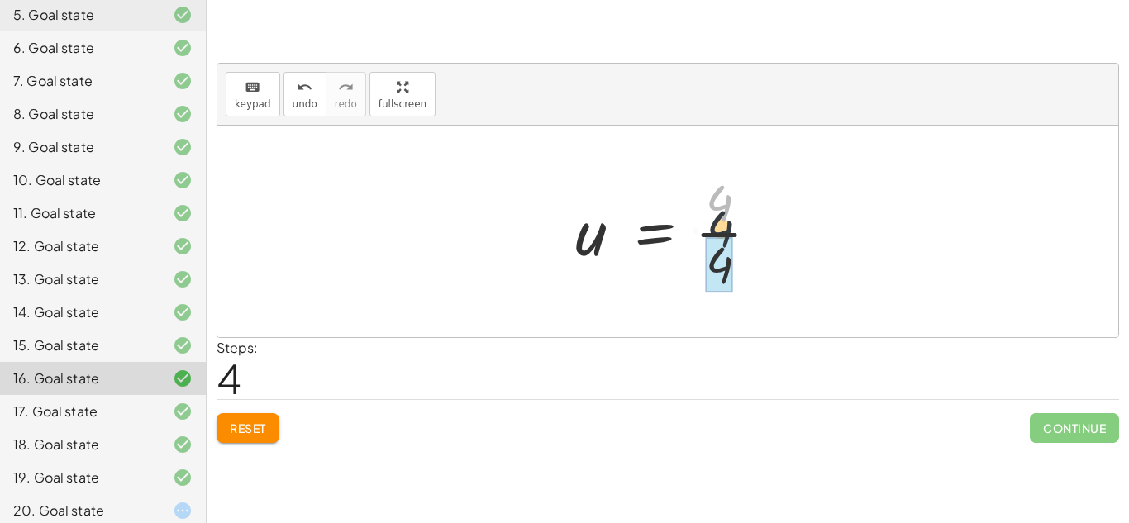
drag, startPoint x: 711, startPoint y: 205, endPoint x: 723, endPoint y: 276, distance: 72.1
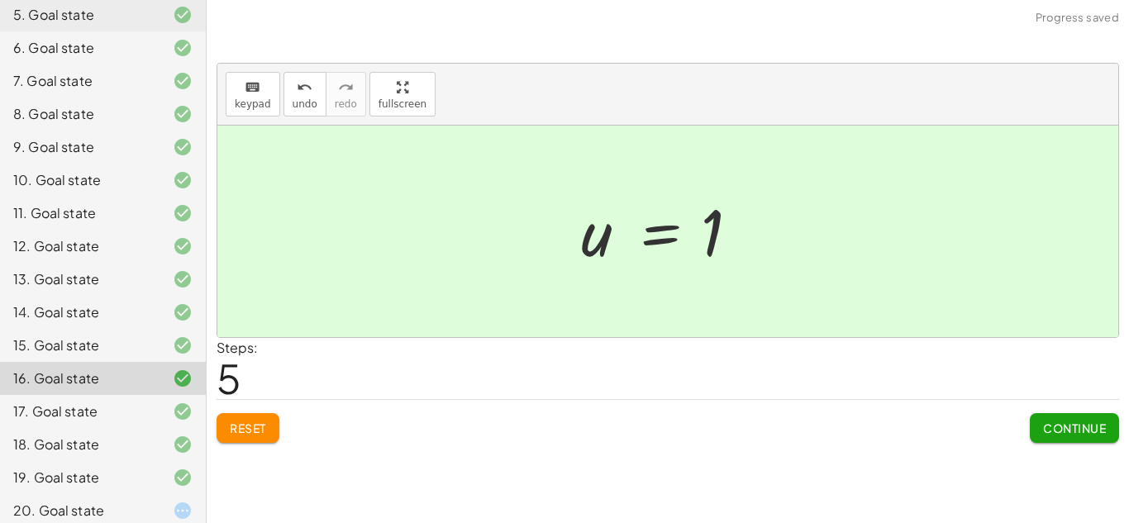
click at [131, 402] on div "17. Goal state" at bounding box center [79, 412] width 133 height 20
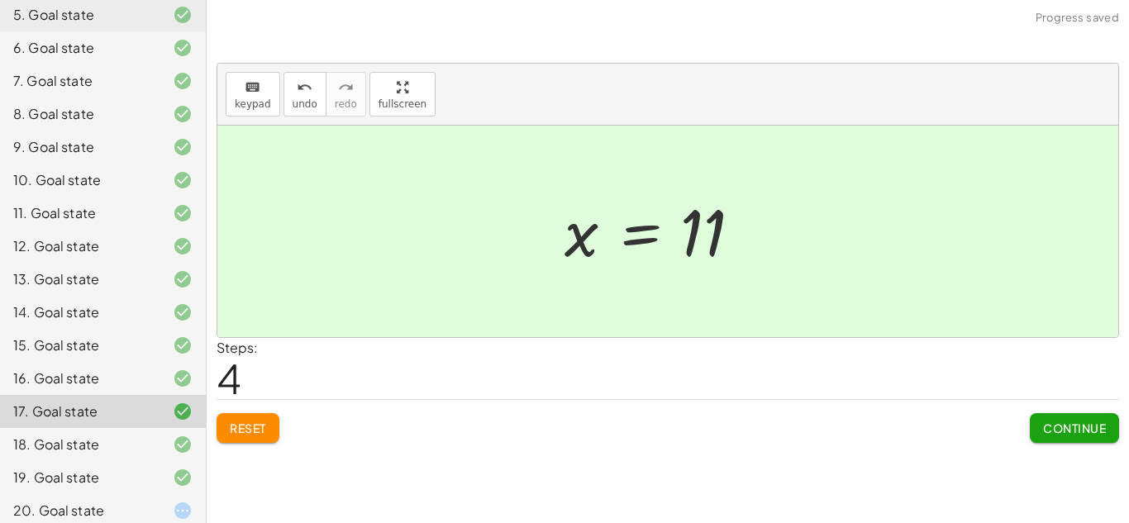
click at [243, 407] on div "Reset Continue" at bounding box center [668, 421] width 902 height 44
click at [254, 424] on button "Reset" at bounding box center [248, 428] width 63 height 30
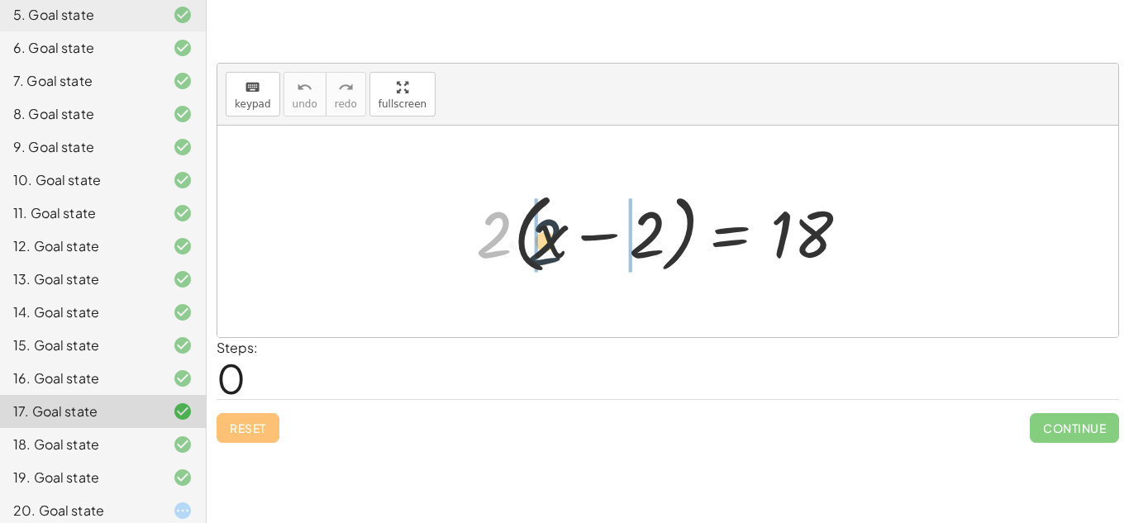
drag, startPoint x: 505, startPoint y: 253, endPoint x: 559, endPoint y: 260, distance: 54.2
click at [559, 260] on div at bounding box center [674, 231] width 413 height 95
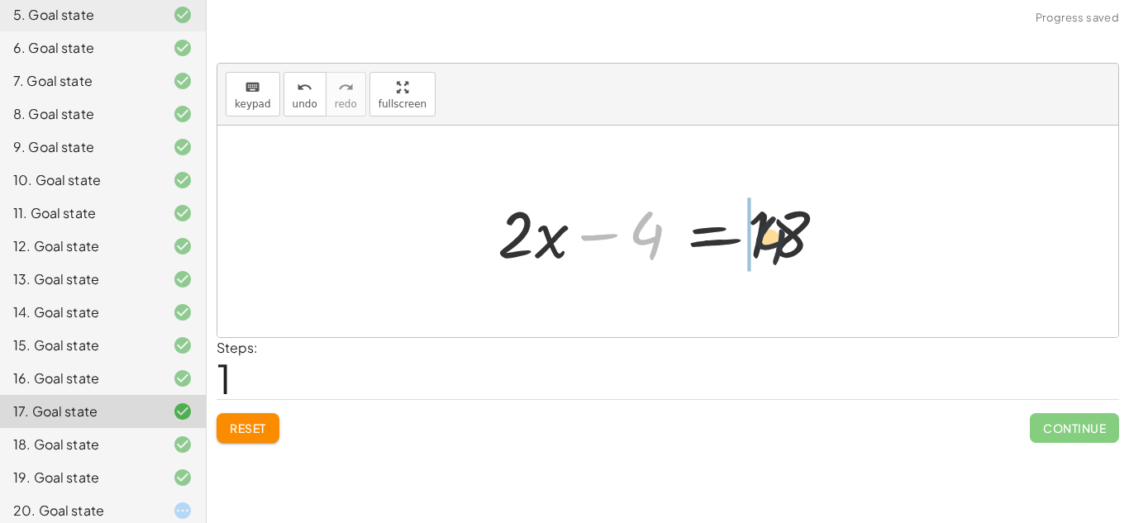
drag, startPoint x: 647, startPoint y: 236, endPoint x: 801, endPoint y: 247, distance: 154.1
click at [801, 247] on div at bounding box center [673, 231] width 369 height 85
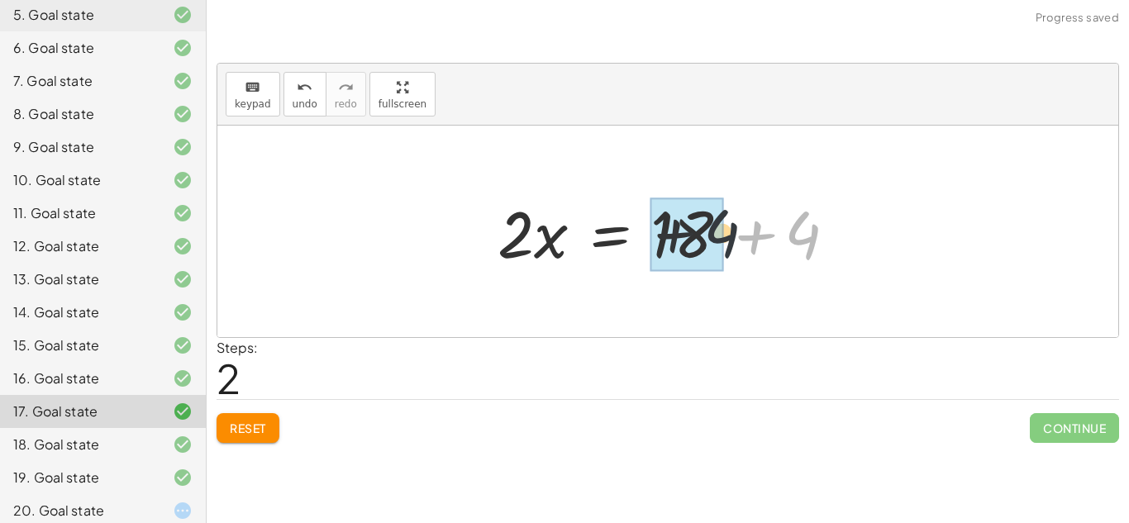
drag, startPoint x: 807, startPoint y: 246, endPoint x: 662, endPoint y: 238, distance: 144.8
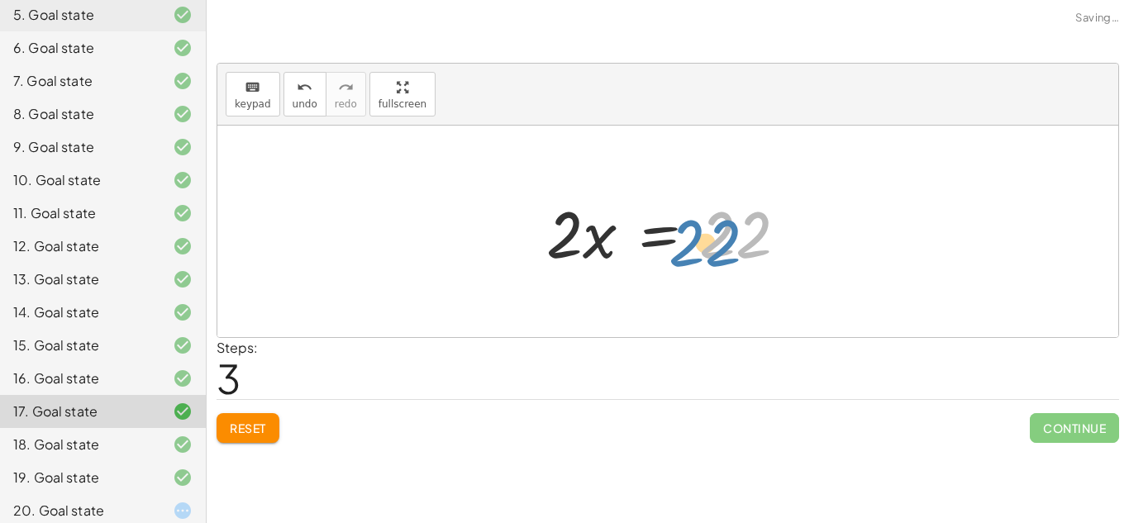
drag, startPoint x: 700, startPoint y: 248, endPoint x: 670, endPoint y: 256, distance: 30.9
click at [670, 256] on div at bounding box center [674, 231] width 272 height 85
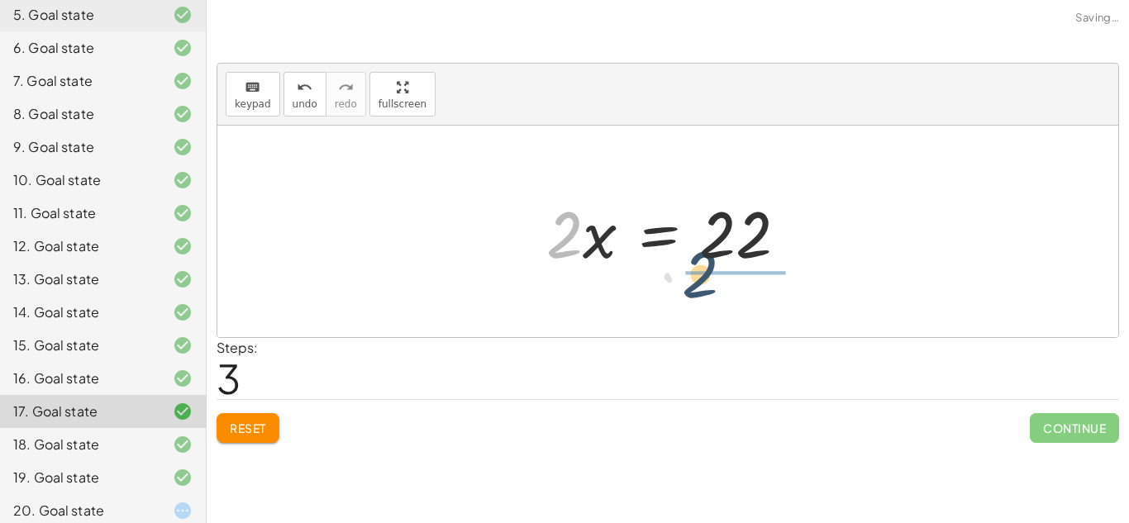
drag, startPoint x: 564, startPoint y: 246, endPoint x: 716, endPoint y: 279, distance: 154.8
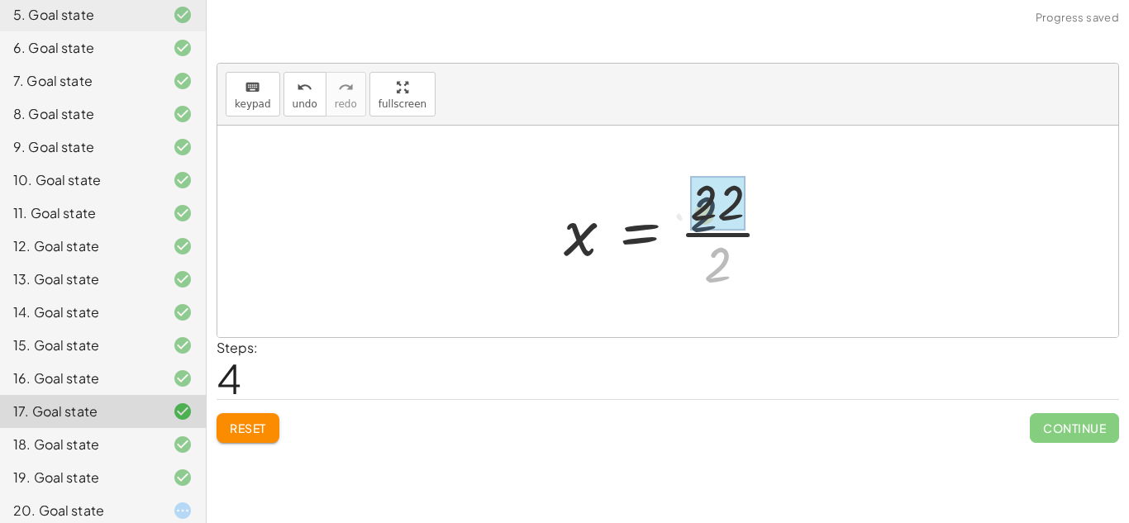
drag, startPoint x: 737, startPoint y: 274, endPoint x: 722, endPoint y: 220, distance: 55.7
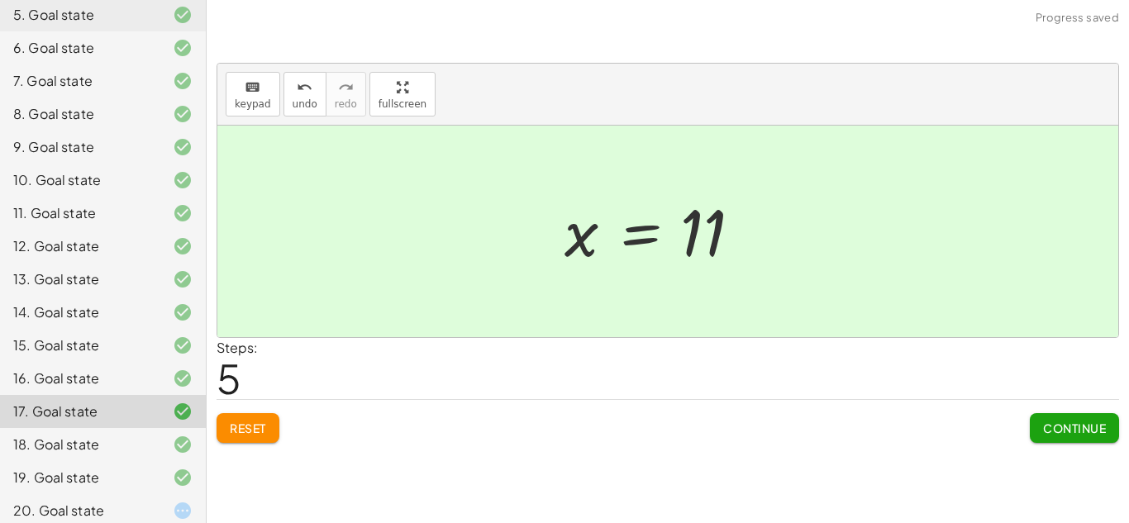
click at [269, 436] on button "Reset" at bounding box center [248, 428] width 63 height 30
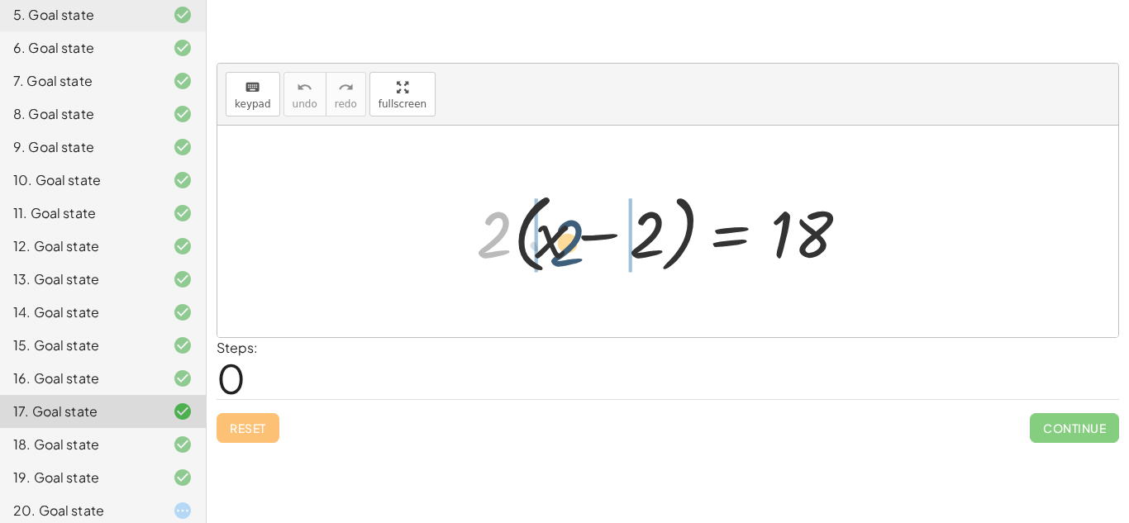
drag, startPoint x: 483, startPoint y: 258, endPoint x: 558, endPoint y: 266, distance: 75.7
click at [558, 266] on div at bounding box center [674, 231] width 413 height 95
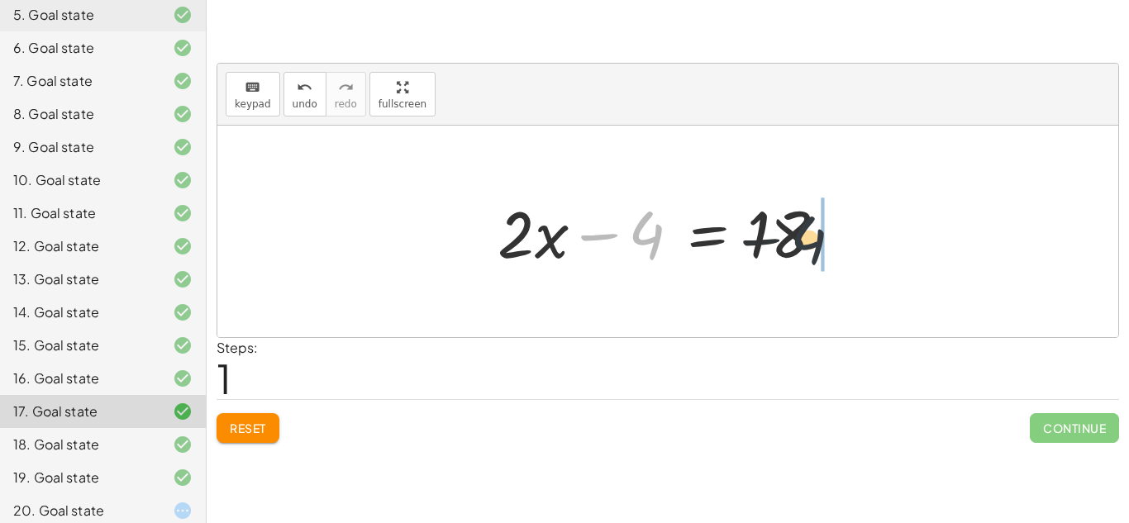
drag, startPoint x: 643, startPoint y: 246, endPoint x: 839, endPoint y: 251, distance: 195.9
click at [839, 251] on div at bounding box center [673, 231] width 369 height 85
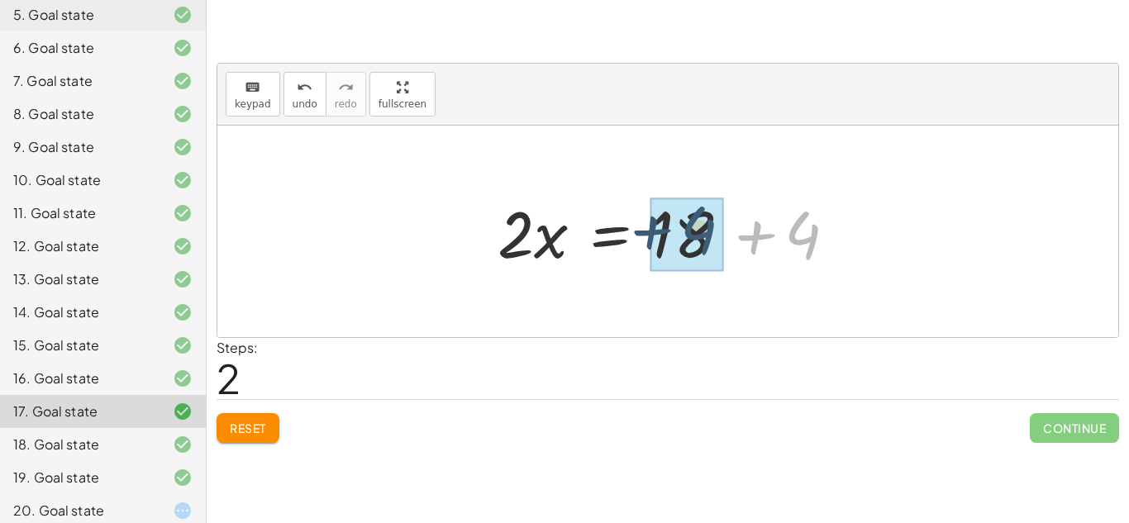
drag, startPoint x: 819, startPoint y: 254, endPoint x: 711, endPoint y: 249, distance: 108.4
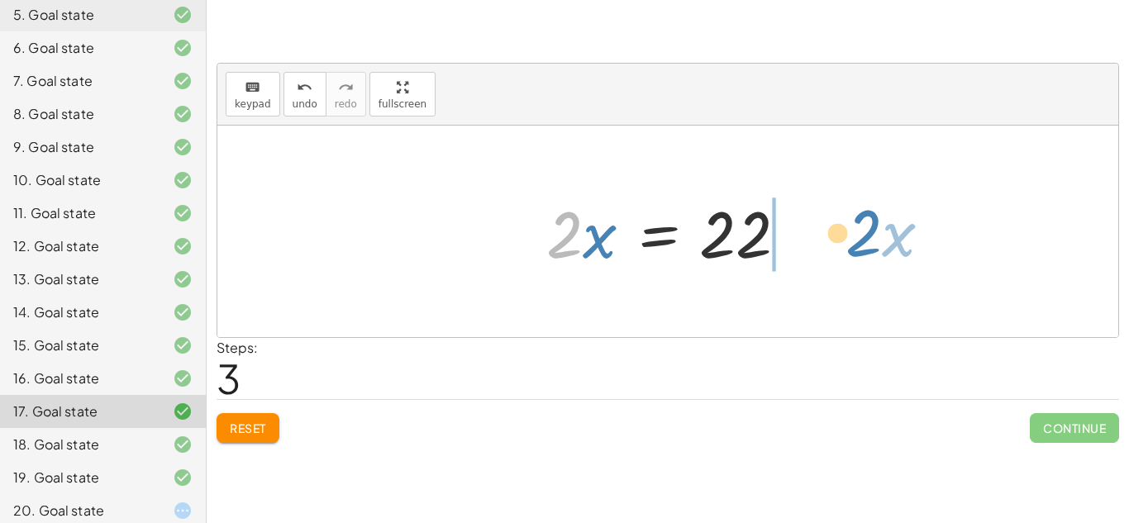
drag, startPoint x: 570, startPoint y: 231, endPoint x: 883, endPoint y: 229, distance: 313.2
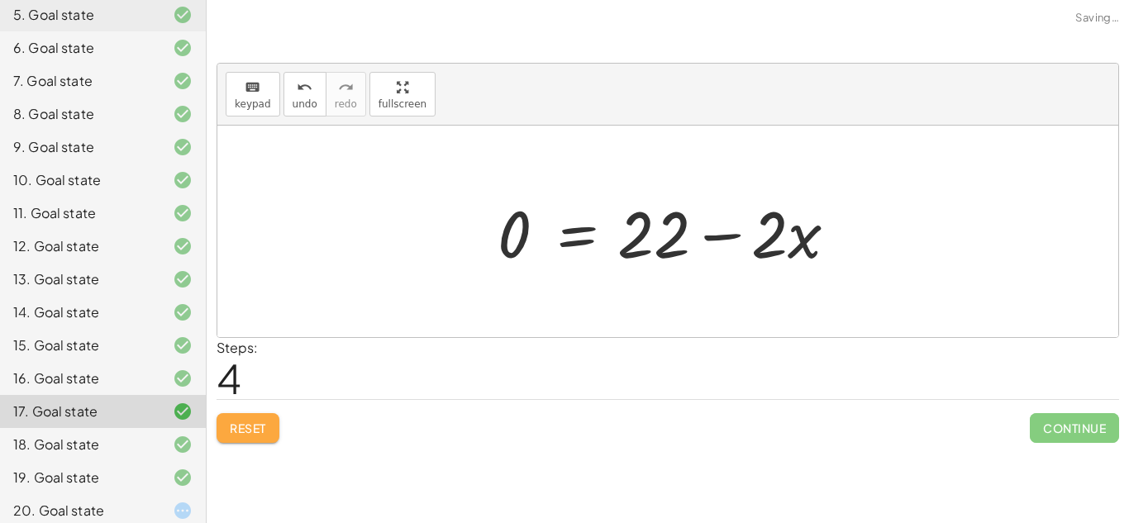
click at [270, 427] on button "Reset" at bounding box center [248, 428] width 63 height 30
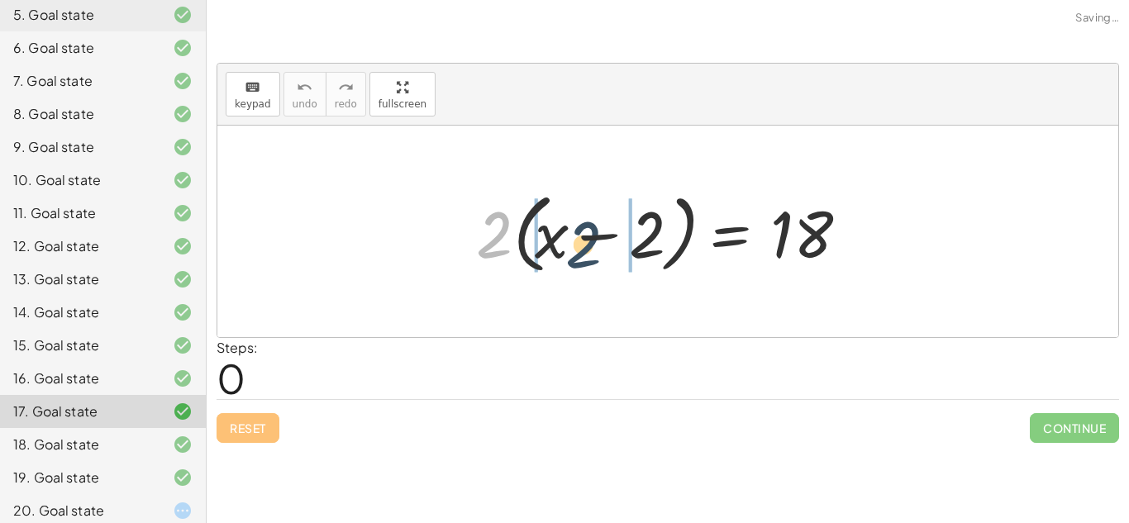
drag, startPoint x: 493, startPoint y: 252, endPoint x: 600, endPoint y: 260, distance: 106.9
click at [600, 260] on div at bounding box center [674, 231] width 413 height 95
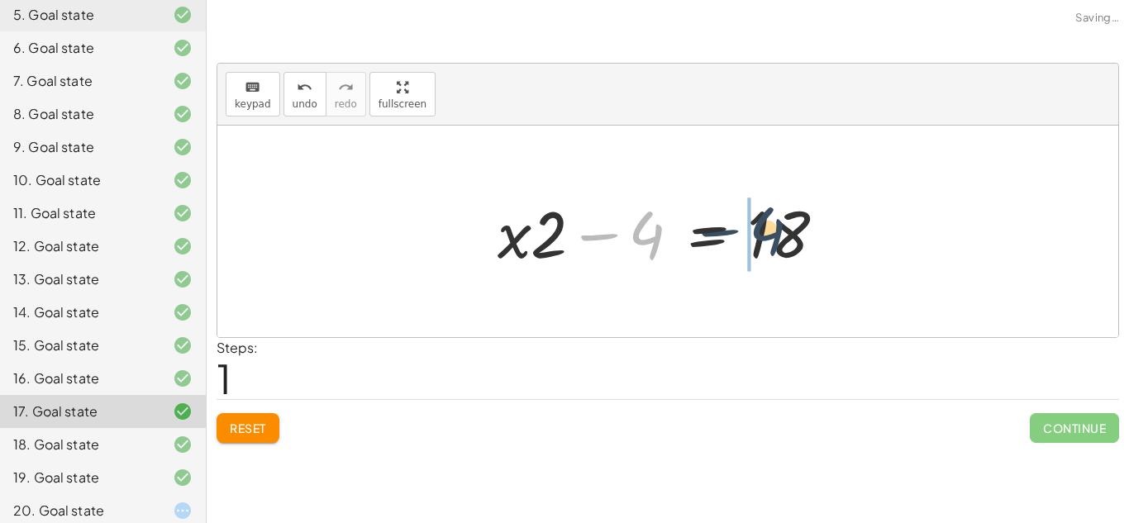
drag, startPoint x: 652, startPoint y: 241, endPoint x: 801, endPoint y: 236, distance: 148.8
click at [801, 236] on div at bounding box center [673, 231] width 369 height 85
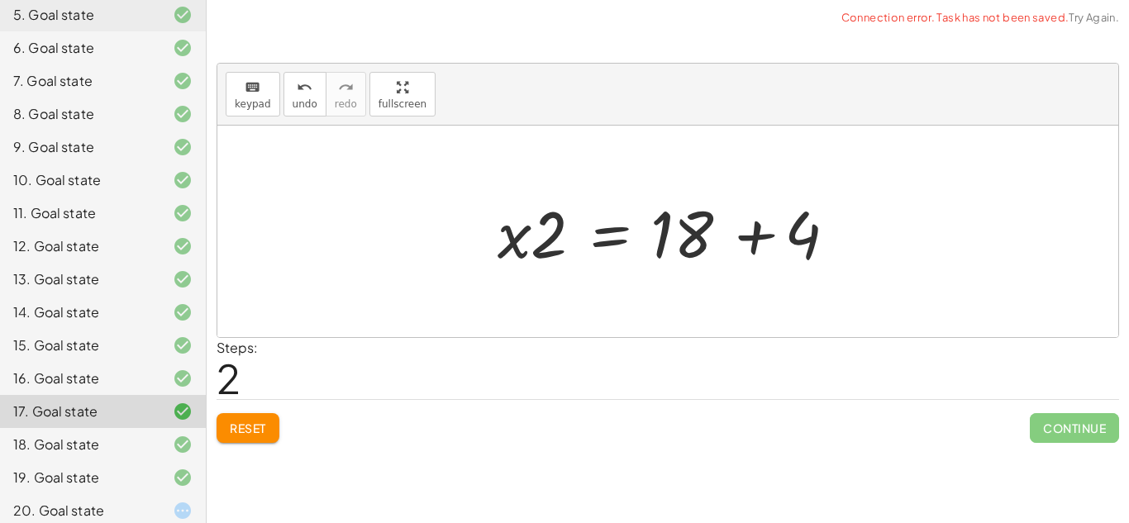
click at [885, 247] on div at bounding box center [667, 232] width 901 height 212
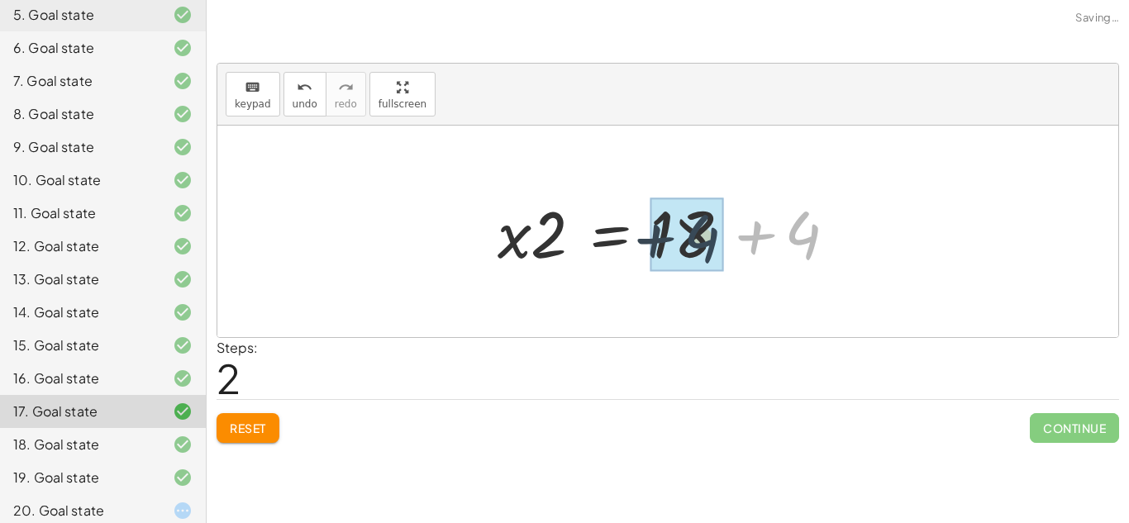
drag, startPoint x: 808, startPoint y: 246, endPoint x: 702, endPoint y: 250, distance: 105.8
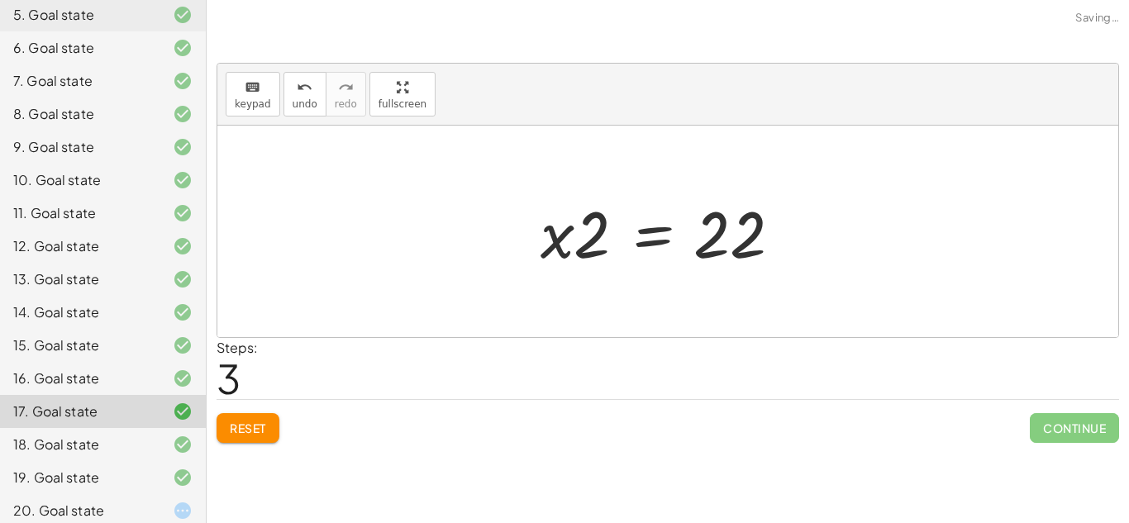
drag, startPoint x: 558, startPoint y: 231, endPoint x: 608, endPoint y: 241, distance: 51.5
click at [608, 241] on div at bounding box center [668, 231] width 272 height 85
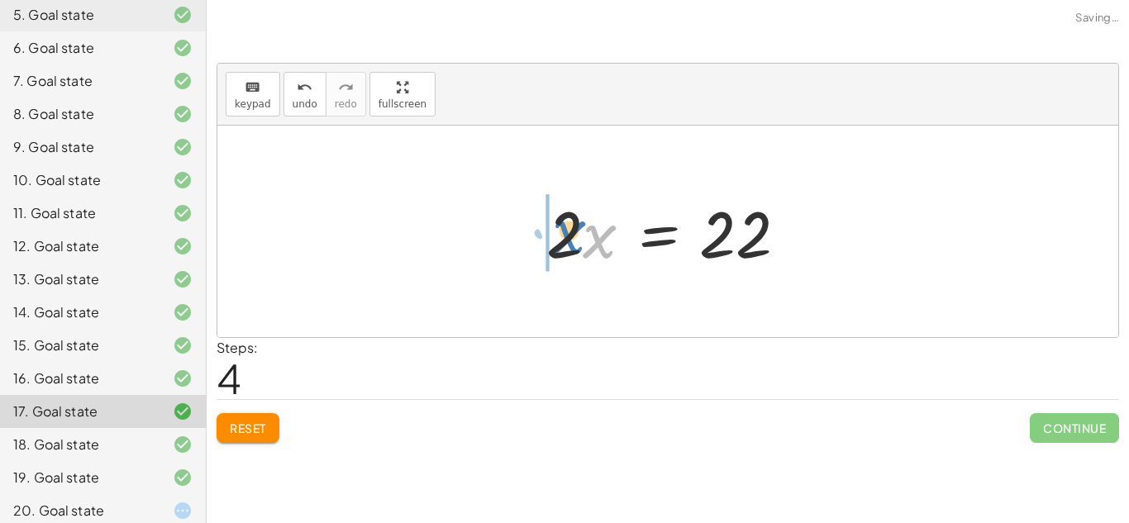
drag, startPoint x: 608, startPoint y: 241, endPoint x: 569, endPoint y: 233, distance: 40.5
click at [569, 233] on div at bounding box center [674, 231] width 272 height 85
drag, startPoint x: 597, startPoint y: 235, endPoint x: 738, endPoint y: 280, distance: 148.4
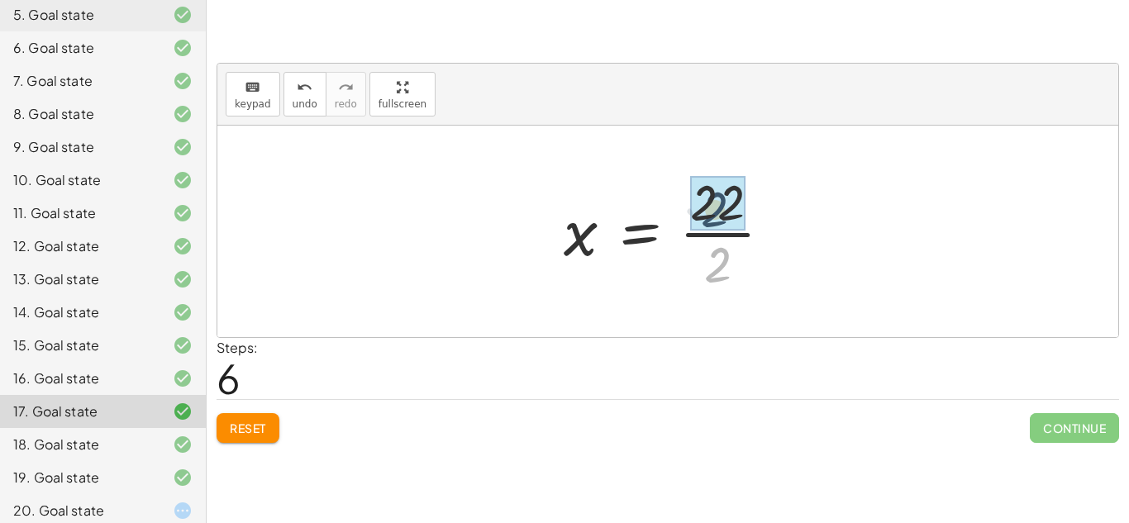
drag, startPoint x: 730, startPoint y: 281, endPoint x: 726, endPoint y: 224, distance: 57.1
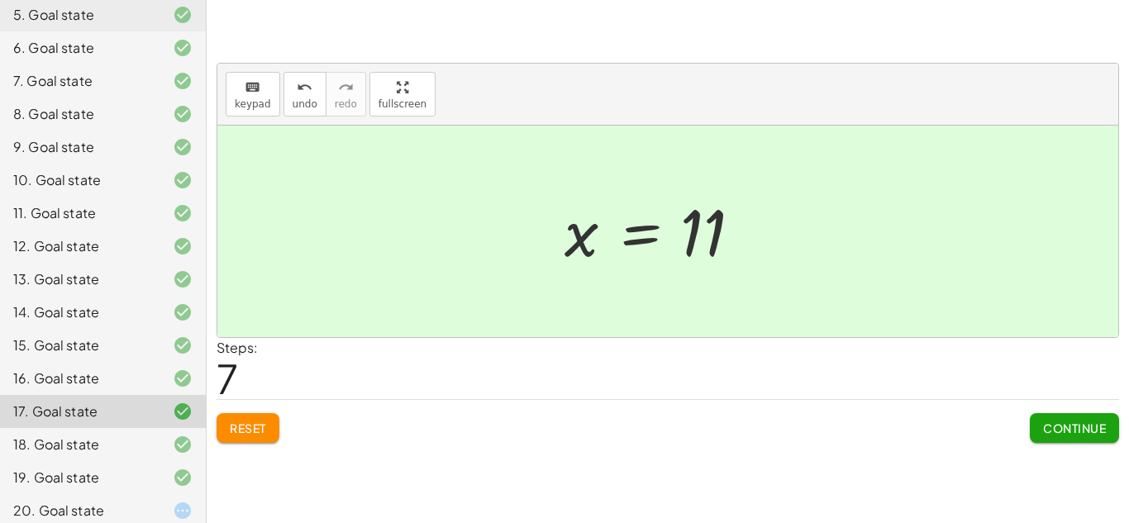
click at [1078, 434] on span "Continue" at bounding box center [1074, 428] width 63 height 15
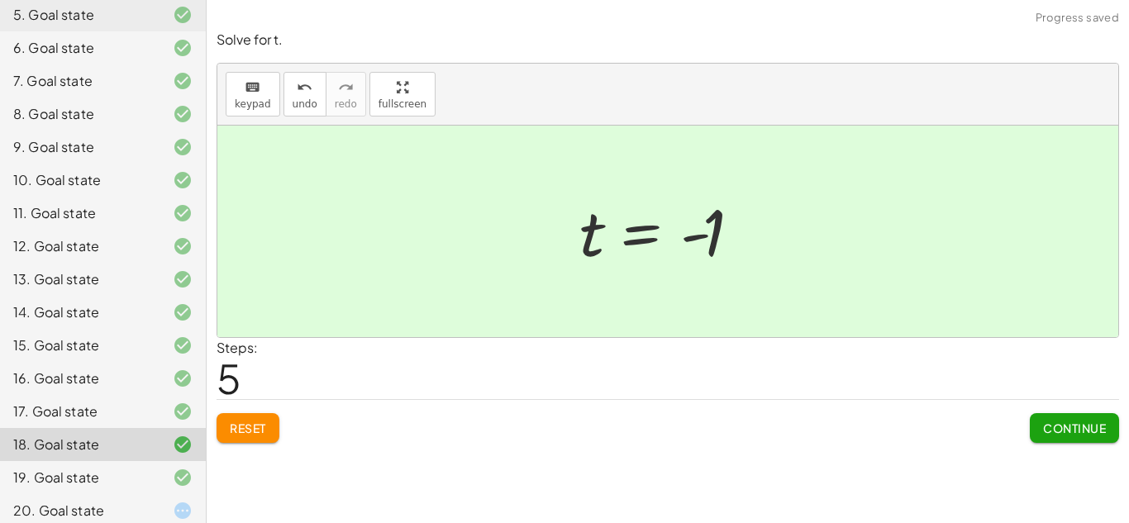
click at [101, 369] on div "16. Goal state" at bounding box center [79, 379] width 133 height 20
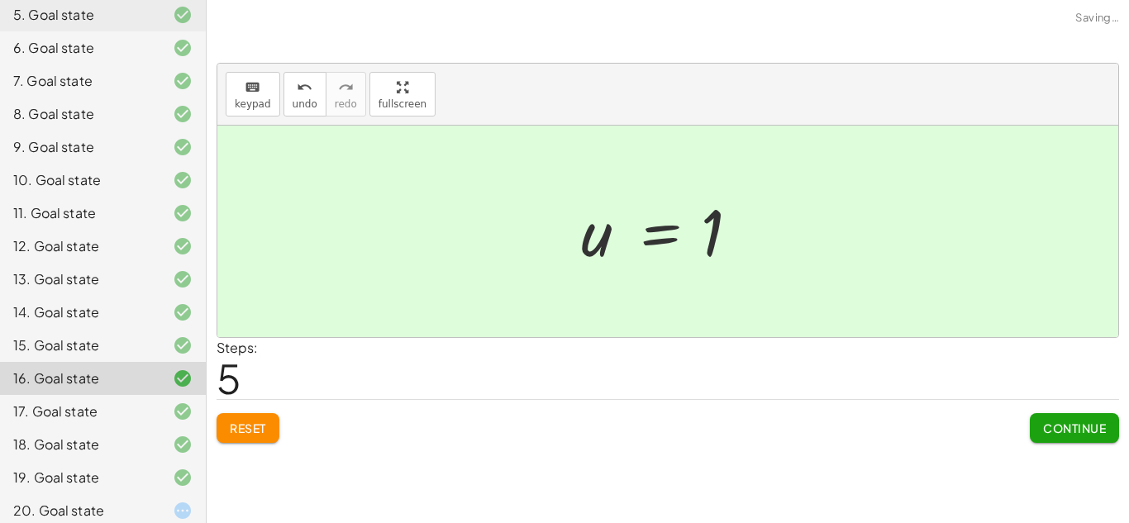
click at [146, 504] on div at bounding box center [169, 511] width 46 height 20
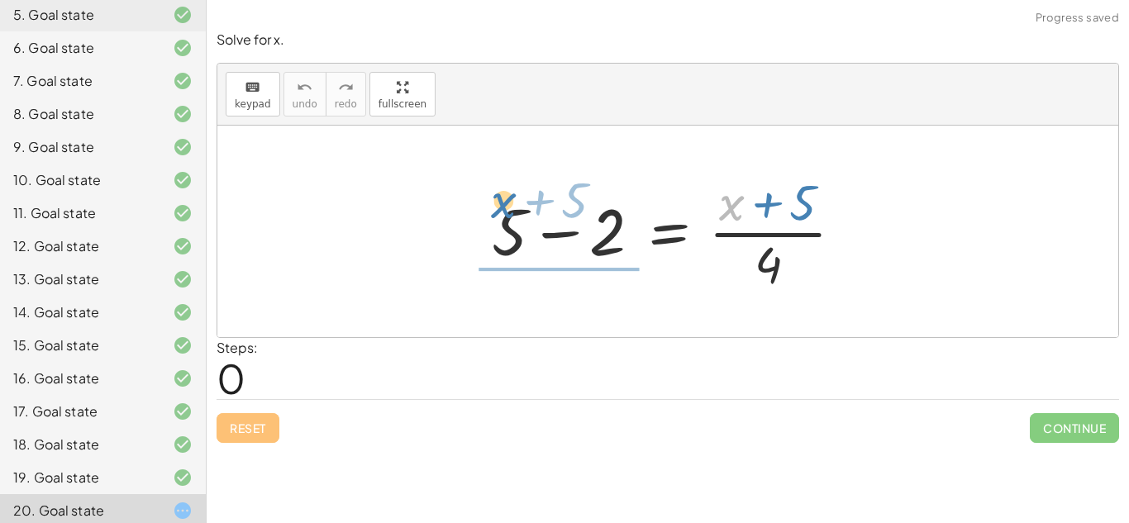
drag, startPoint x: 726, startPoint y: 212, endPoint x: 493, endPoint y: 212, distance: 232.2
click at [493, 212] on div at bounding box center [674, 231] width 382 height 127
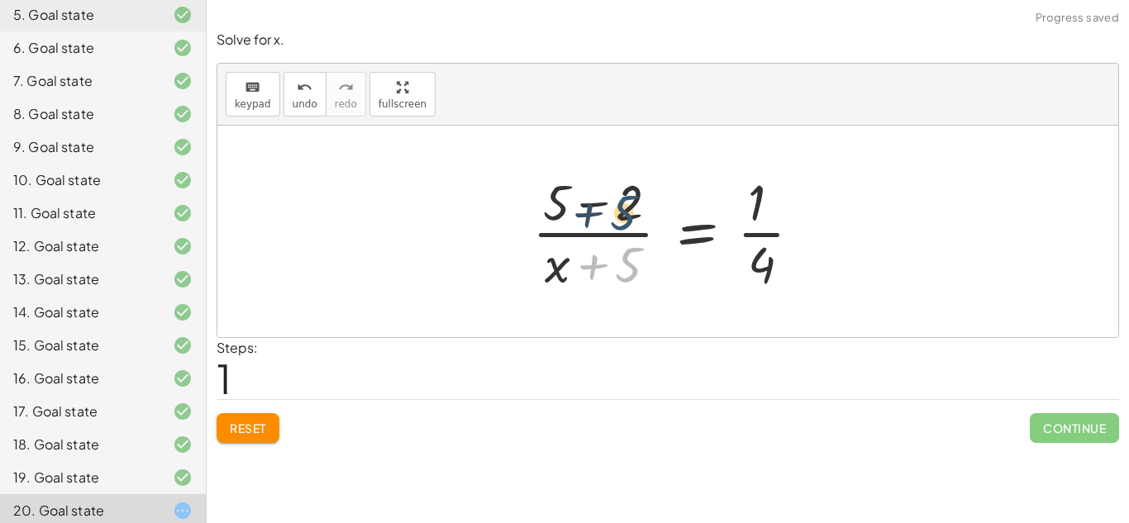
drag, startPoint x: 635, startPoint y: 281, endPoint x: 630, endPoint y: 222, distance: 58.9
click at [630, 222] on div at bounding box center [673, 231] width 299 height 127
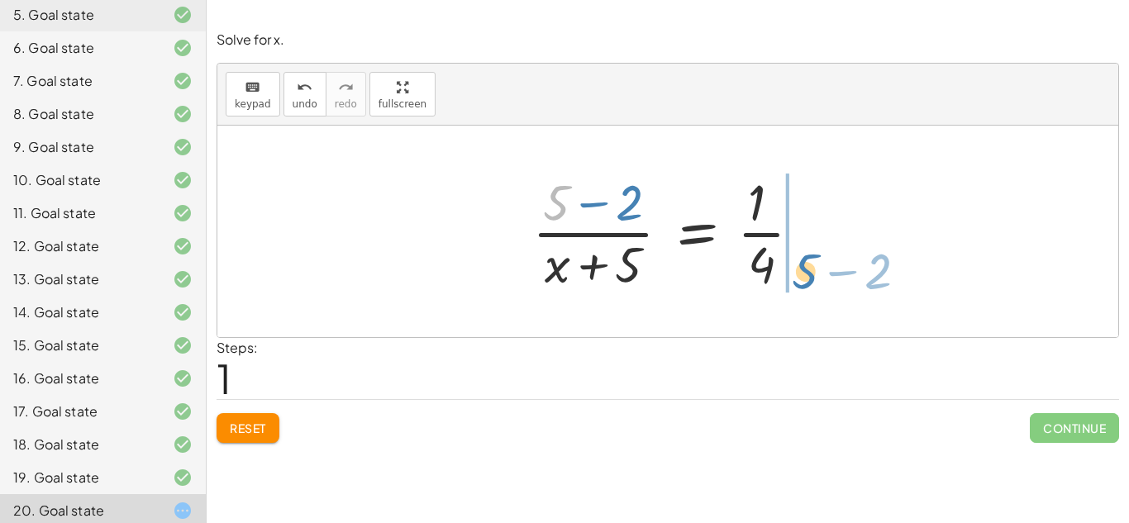
drag, startPoint x: 564, startPoint y: 217, endPoint x: 813, endPoint y: 285, distance: 258.0
click at [813, 285] on div at bounding box center [673, 231] width 299 height 127
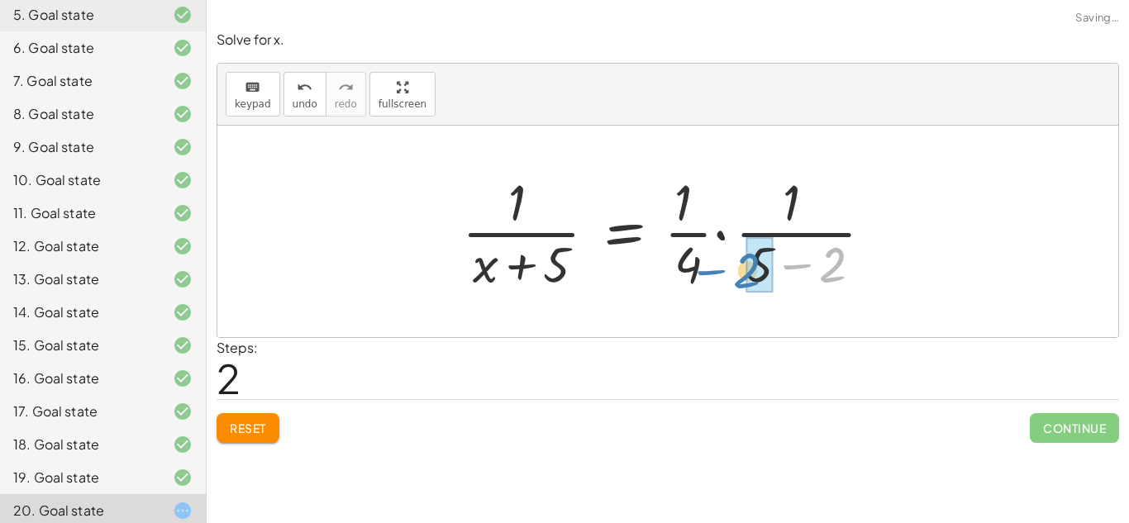
drag, startPoint x: 841, startPoint y: 281, endPoint x: 773, endPoint y: 288, distance: 69.0
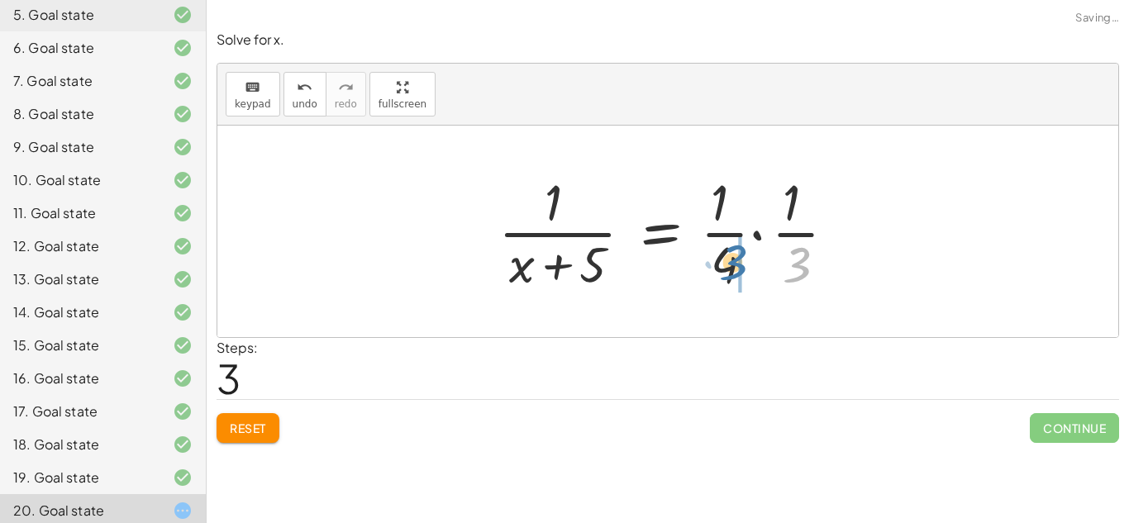
drag, startPoint x: 763, startPoint y: 274, endPoint x: 692, endPoint y: 271, distance: 70.3
click at [692, 271] on div at bounding box center [674, 231] width 368 height 127
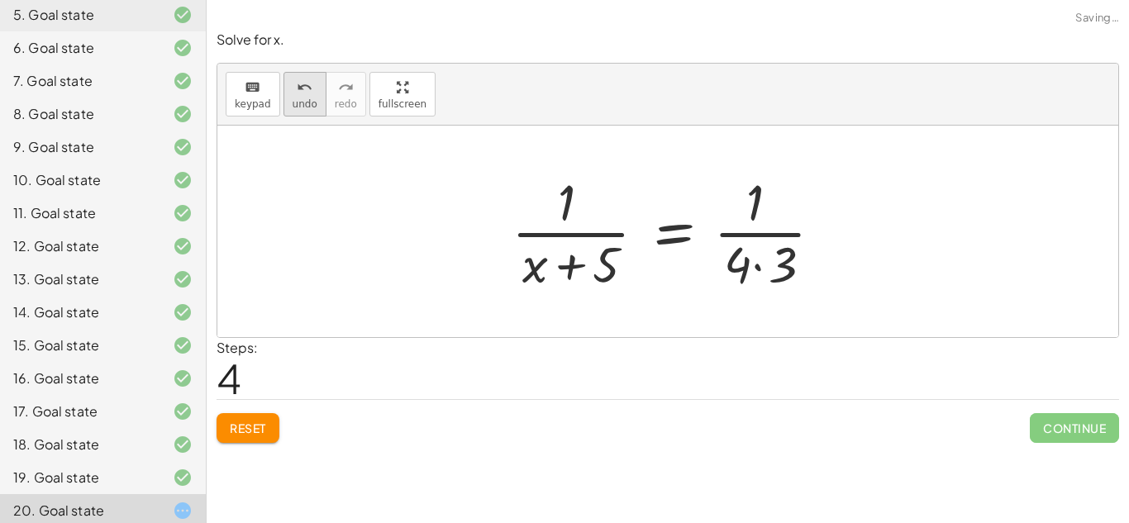
click at [295, 99] on span "undo" at bounding box center [305, 104] width 25 height 12
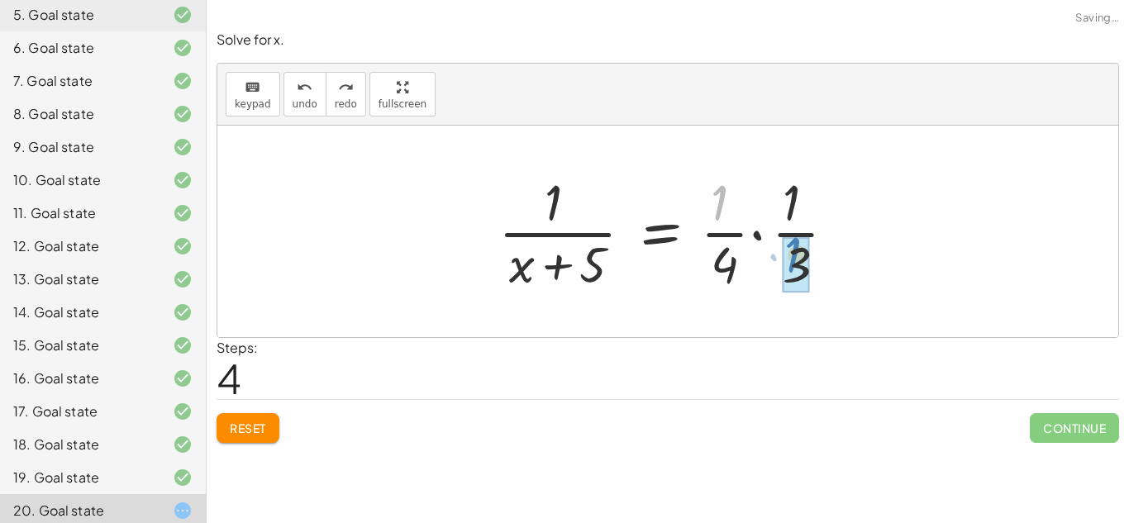
drag, startPoint x: 725, startPoint y: 204, endPoint x: 796, endPoint y: 254, distance: 86.7
drag, startPoint x: 803, startPoint y: 269, endPoint x: 811, endPoint y: 279, distance: 13.6
click at [811, 279] on div at bounding box center [674, 231] width 368 height 127
drag, startPoint x: 795, startPoint y: 218, endPoint x: 718, endPoint y: 264, distance: 89.3
drag, startPoint x: 588, startPoint y: 264, endPoint x: 595, endPoint y: 269, distance: 8.9
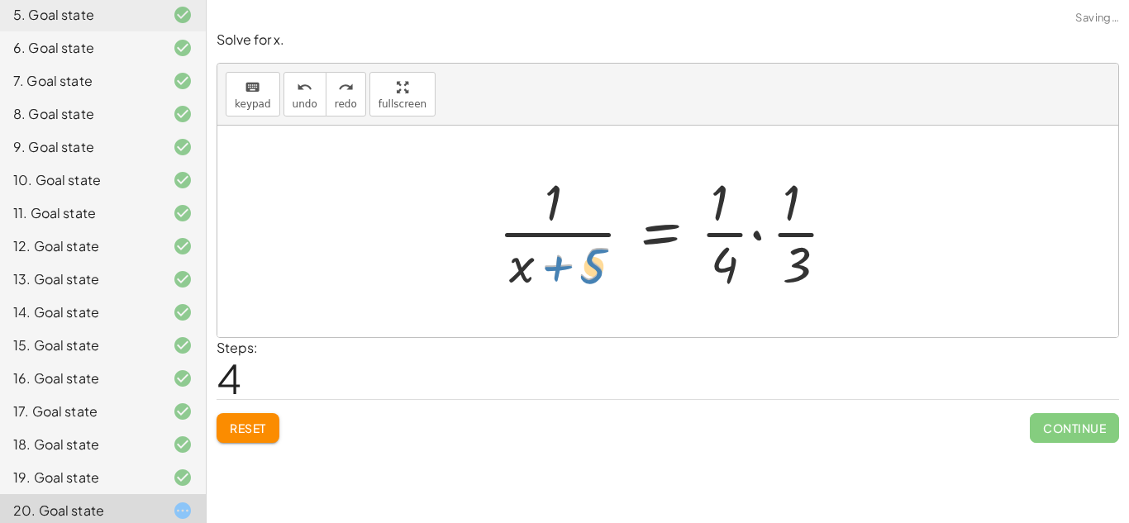
click at [595, 269] on div at bounding box center [674, 231] width 368 height 127
drag, startPoint x: 564, startPoint y: 208, endPoint x: 578, endPoint y: 224, distance: 21.1
click at [578, 224] on div at bounding box center [674, 231] width 368 height 127
click at [533, 275] on div at bounding box center [674, 231] width 368 height 127
drag, startPoint x: 531, startPoint y: 276, endPoint x: 575, endPoint y: 370, distance: 104.2
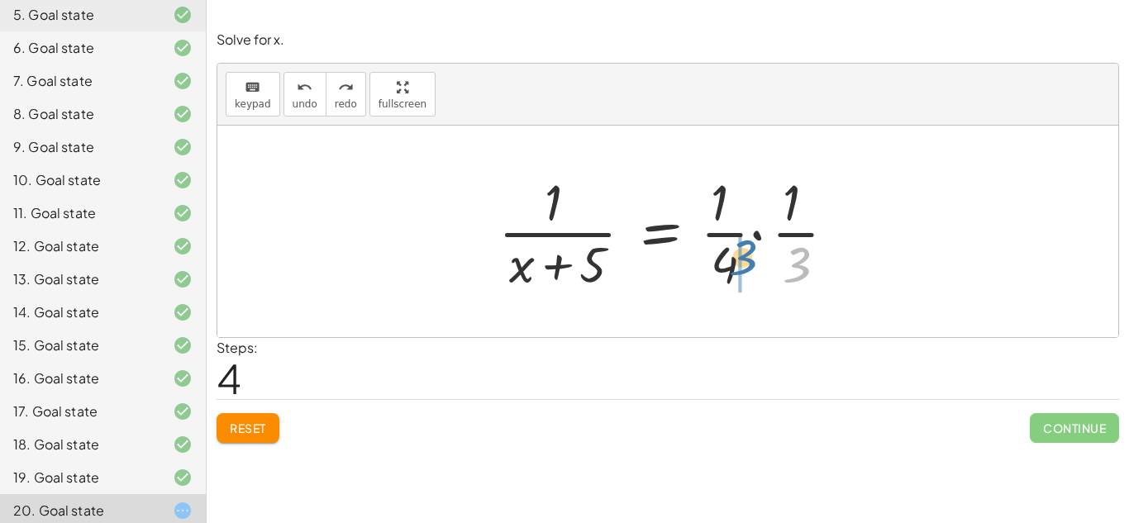
drag, startPoint x: 790, startPoint y: 277, endPoint x: 722, endPoint y: 271, distance: 68.0
click at [722, 271] on div at bounding box center [674, 231] width 368 height 127
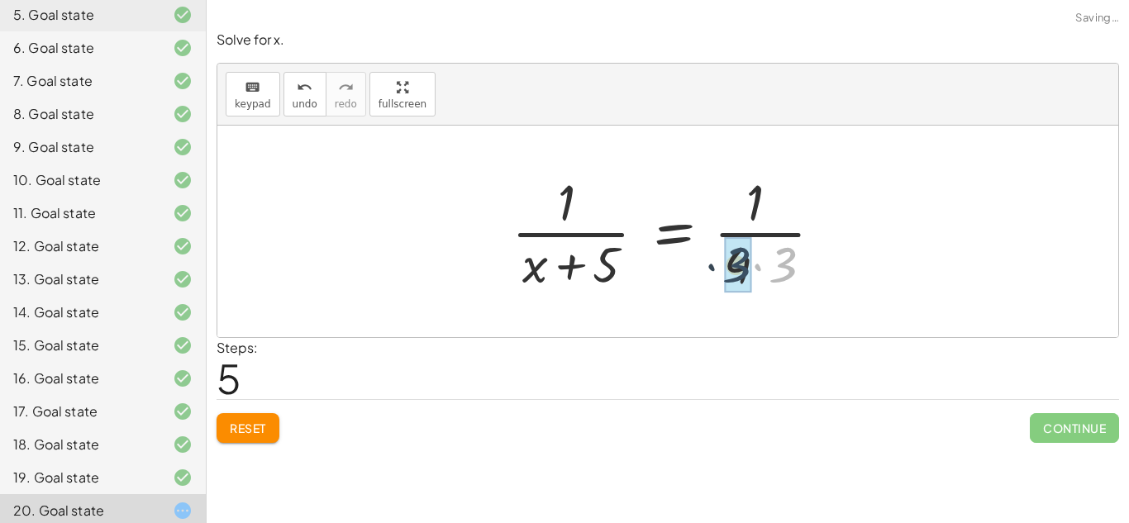
drag, startPoint x: 778, startPoint y: 274, endPoint x: 730, endPoint y: 274, distance: 47.1
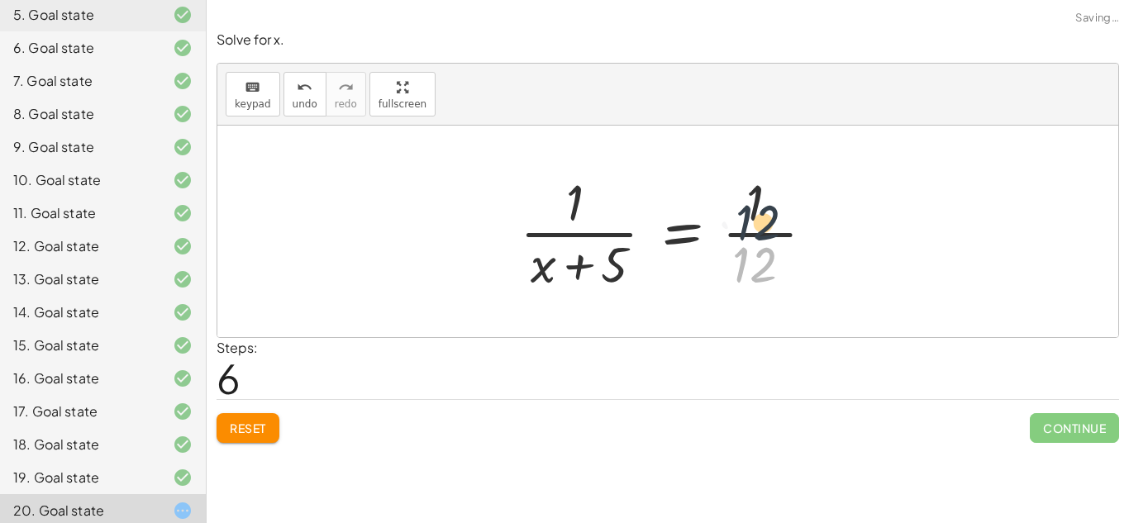
drag, startPoint x: 745, startPoint y: 274, endPoint x: 751, endPoint y: 212, distance: 63.1
click at [751, 212] on div at bounding box center [674, 231] width 324 height 127
drag, startPoint x: 607, startPoint y: 265, endPoint x: 610, endPoint y: 212, distance: 52.9
click at [610, 212] on div at bounding box center [674, 231] width 324 height 127
drag, startPoint x: 597, startPoint y: 272, endPoint x: 524, endPoint y: 274, distance: 72.8
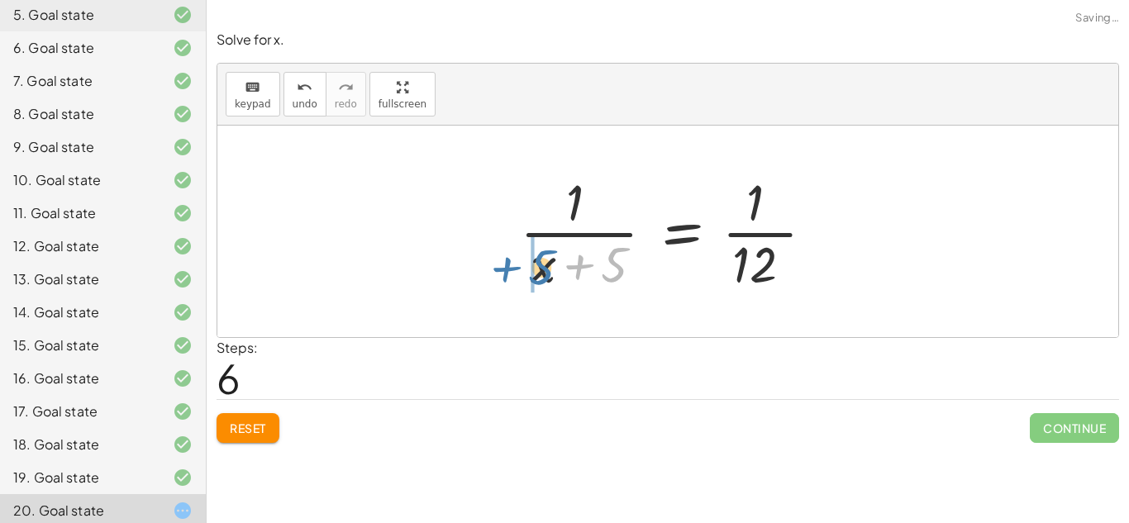
click at [524, 274] on div at bounding box center [674, 231] width 324 height 127
drag, startPoint x: 613, startPoint y: 280, endPoint x: 733, endPoint y: 259, distance: 121.6
click at [733, 259] on div at bounding box center [674, 231] width 324 height 127
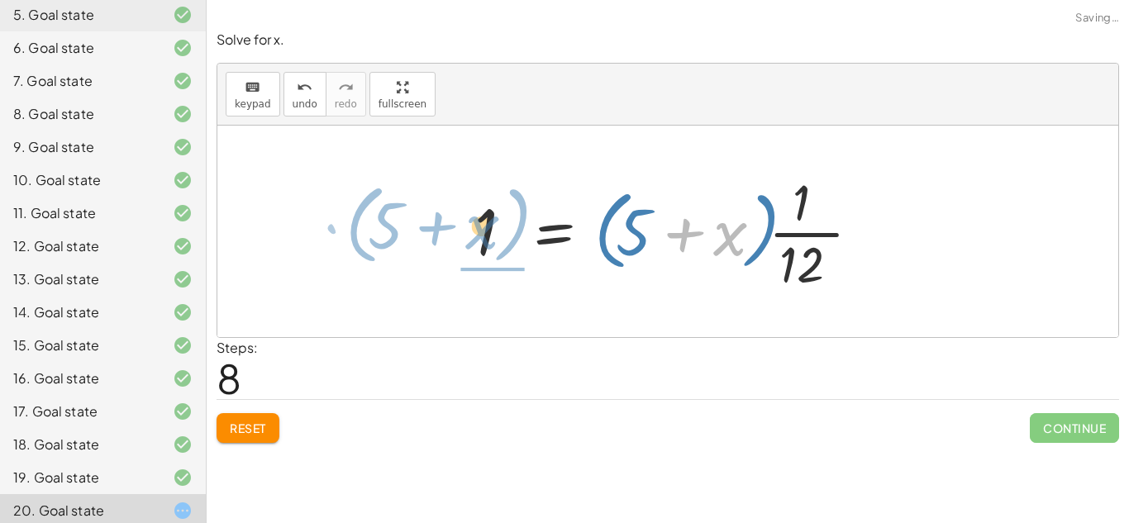
drag, startPoint x: 732, startPoint y: 245, endPoint x: 481, endPoint y: 240, distance: 251.3
click at [481, 240] on div at bounding box center [674, 231] width 416 height 127
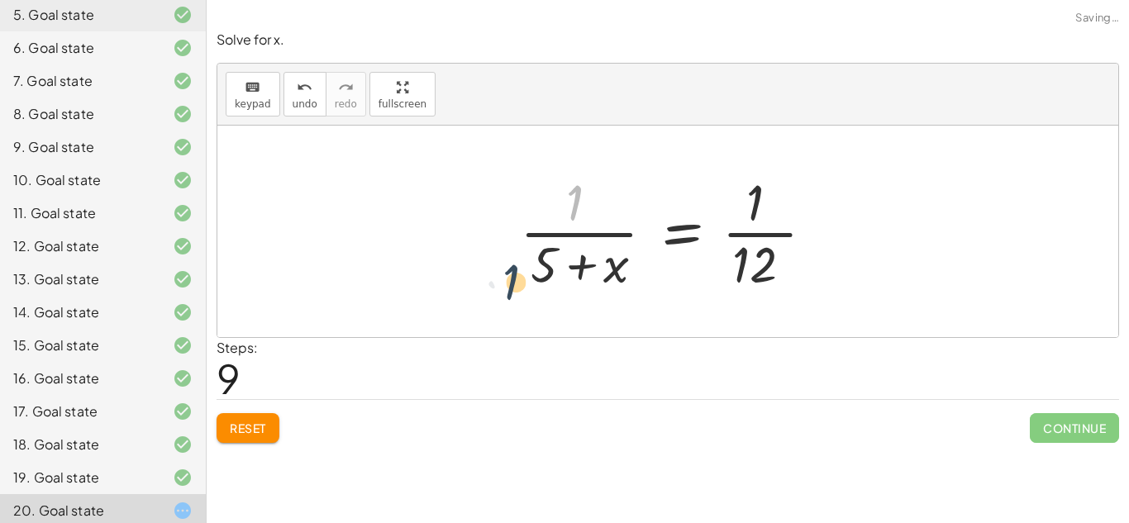
drag, startPoint x: 583, startPoint y: 203, endPoint x: 514, endPoint y: 288, distance: 109.2
click at [514, 288] on div at bounding box center [674, 231] width 324 height 127
click at [261, 429] on span "Reset" at bounding box center [248, 428] width 36 height 15
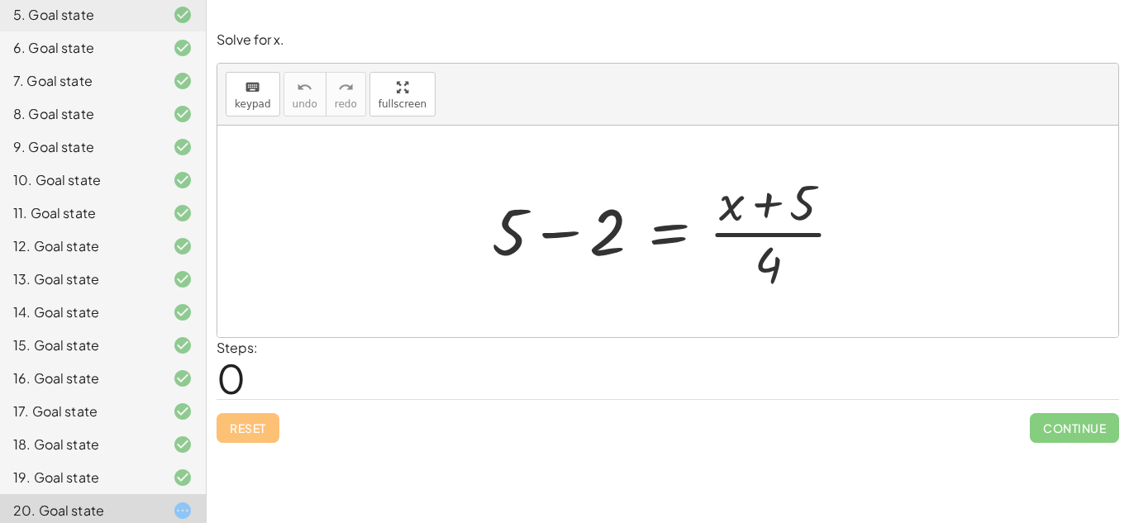
scroll to position [0, 0]
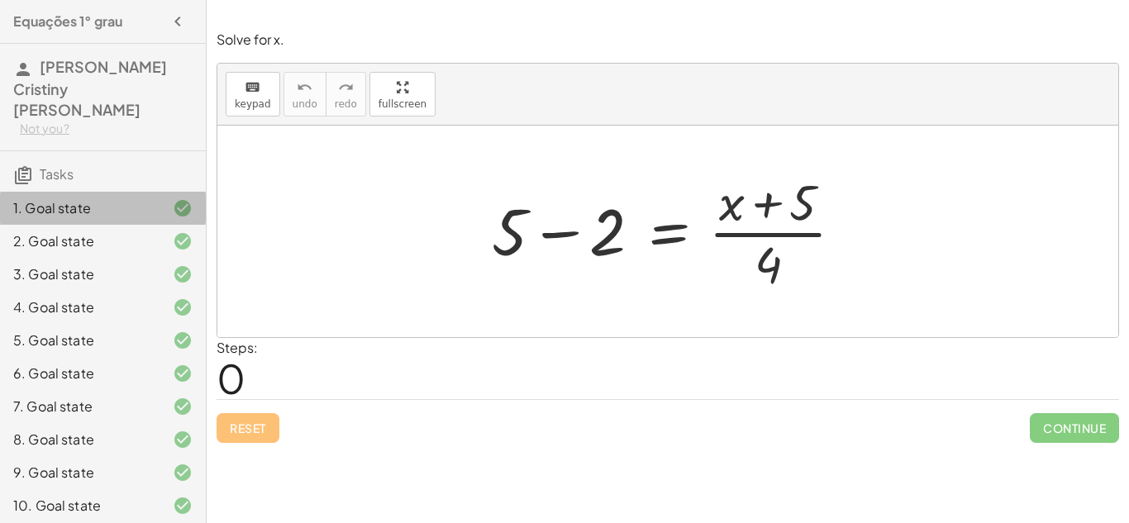
click at [94, 258] on div "1. Goal state" at bounding box center [103, 274] width 206 height 33
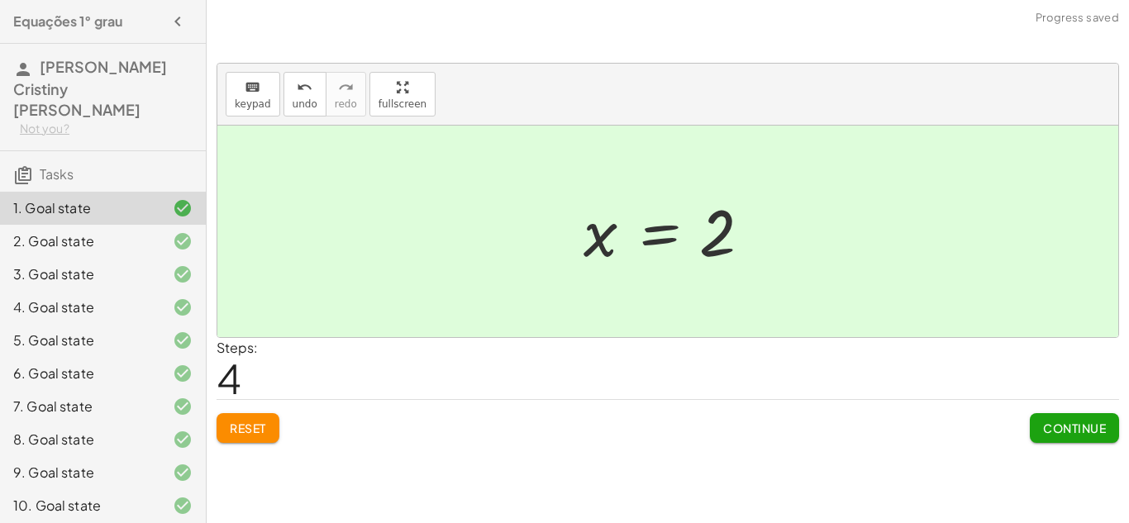
click at [107, 234] on div "2. Goal state" at bounding box center [79, 241] width 133 height 20
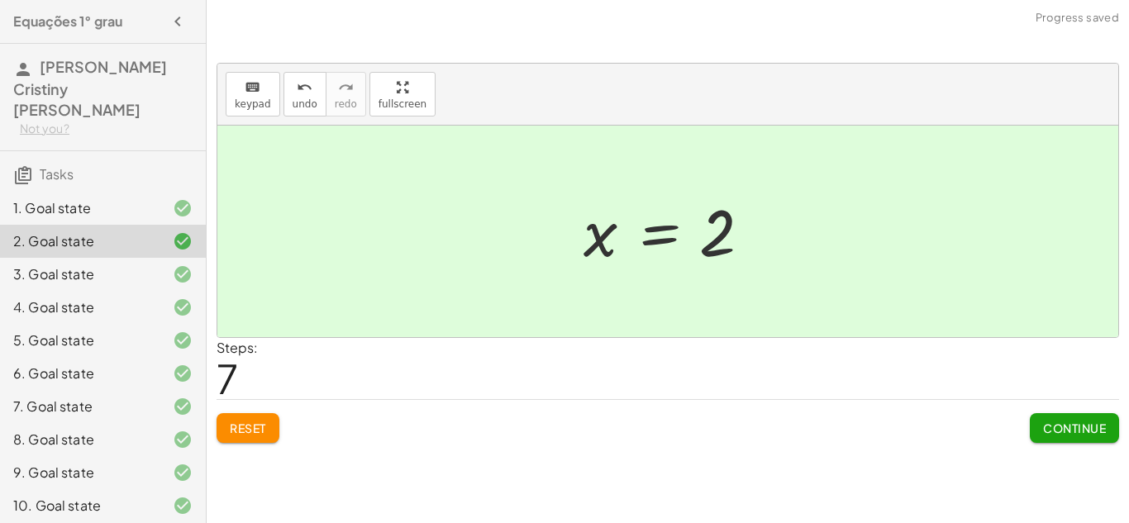
click at [271, 438] on button "Reset" at bounding box center [248, 428] width 63 height 30
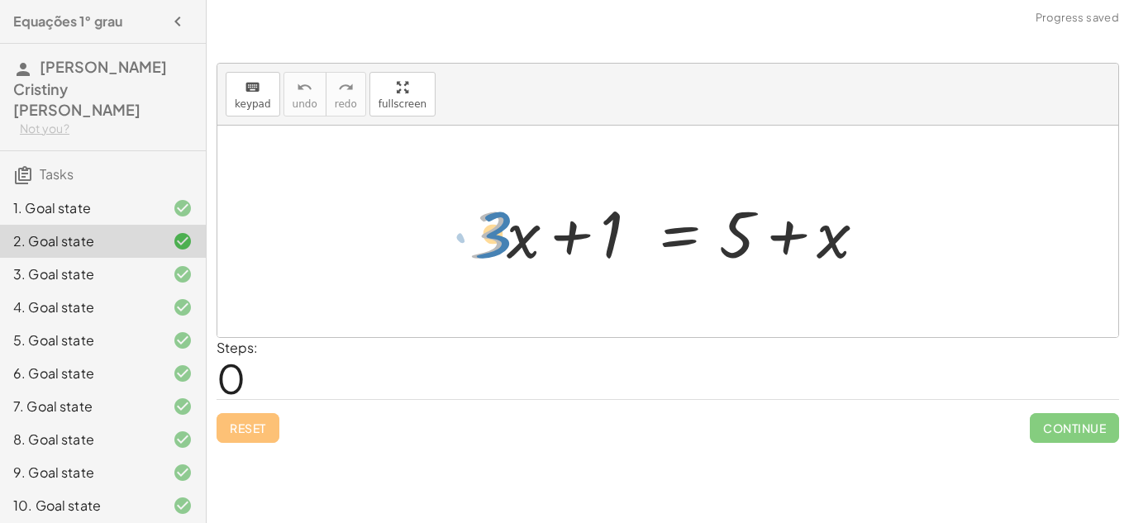
click at [493, 247] on div at bounding box center [674, 231] width 426 height 85
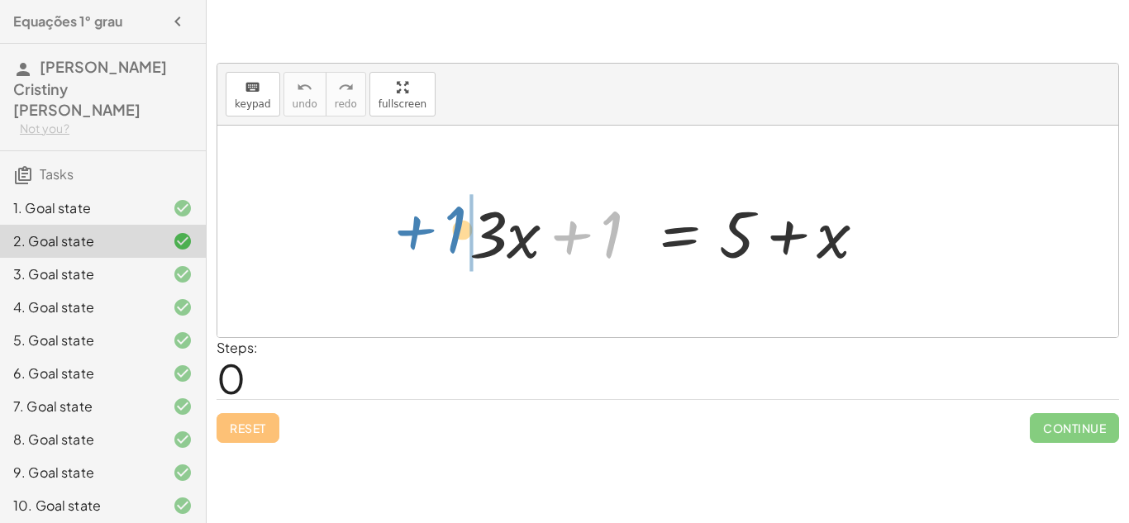
drag, startPoint x: 611, startPoint y: 246, endPoint x: 473, endPoint y: 240, distance: 138.2
click at [473, 240] on div at bounding box center [674, 231] width 426 height 85
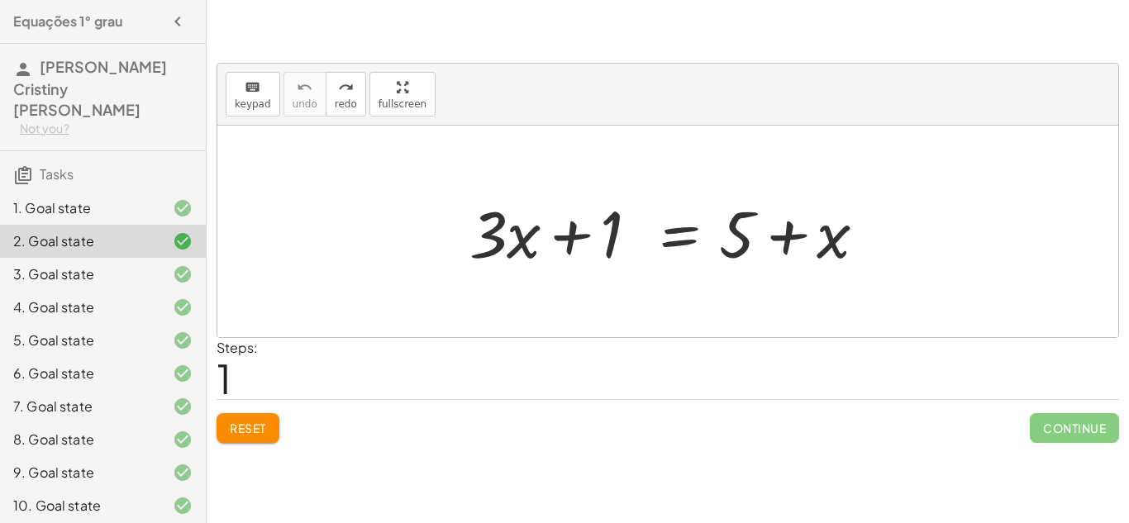
scroll to position [326, 0]
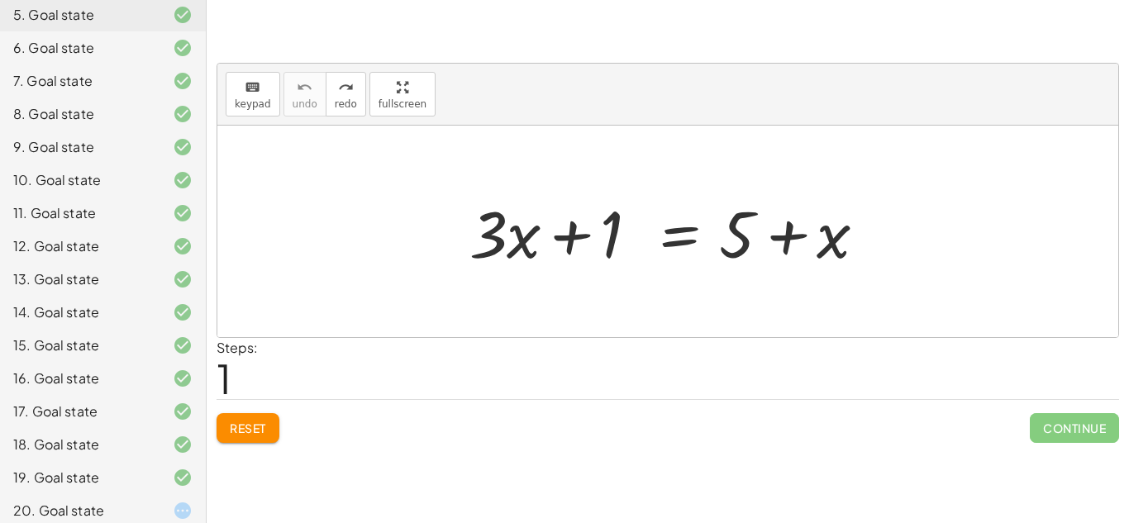
click at [103, 501] on div "20. Goal state" at bounding box center [79, 511] width 133 height 20
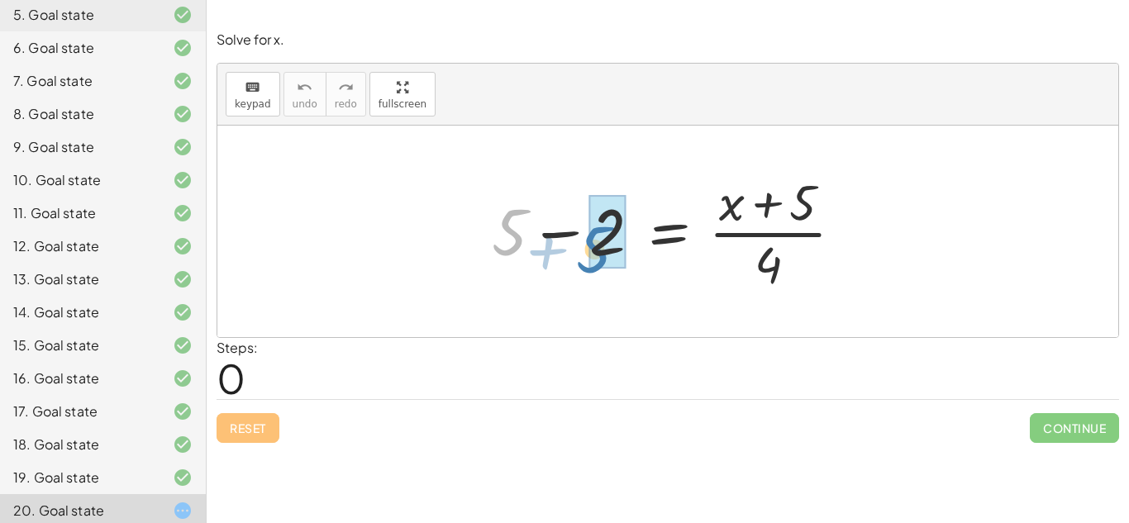
drag, startPoint x: 506, startPoint y: 216, endPoint x: 592, endPoint y: 232, distance: 88.3
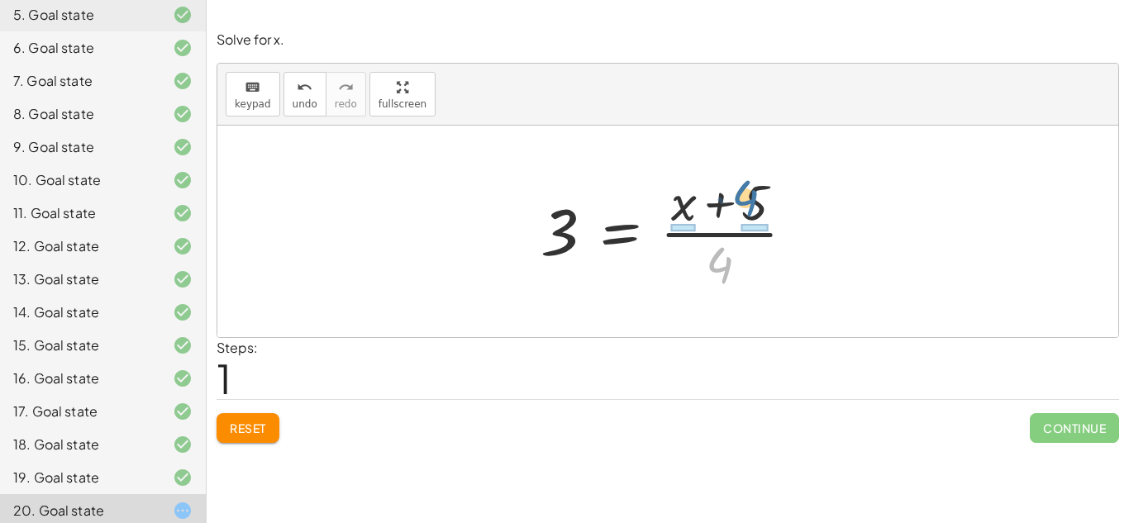
drag, startPoint x: 730, startPoint y: 269, endPoint x: 754, endPoint y: 203, distance: 69.5
click at [754, 203] on div at bounding box center [674, 231] width 284 height 127
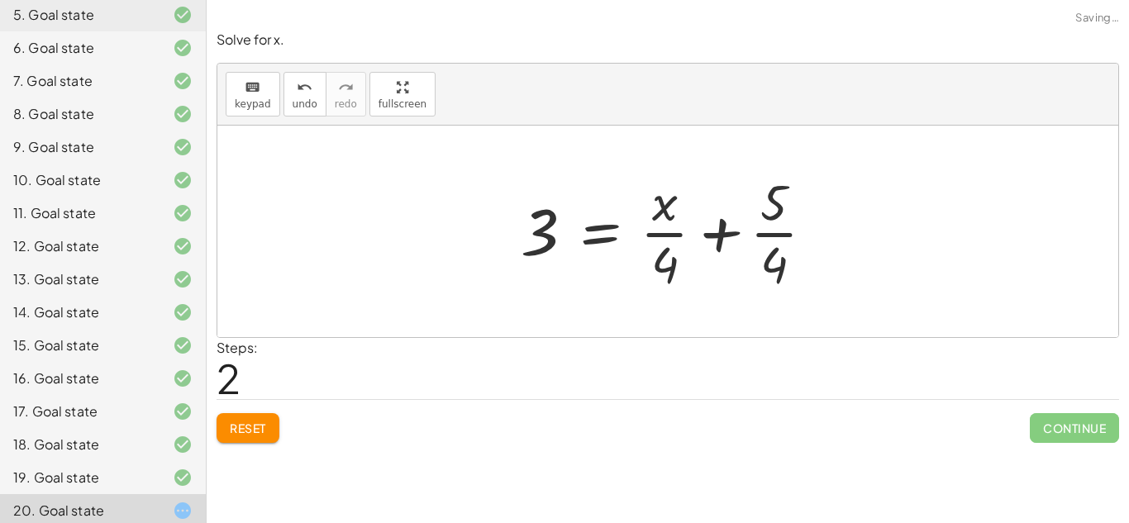
click at [259, 443] on button "Reset" at bounding box center [248, 428] width 63 height 30
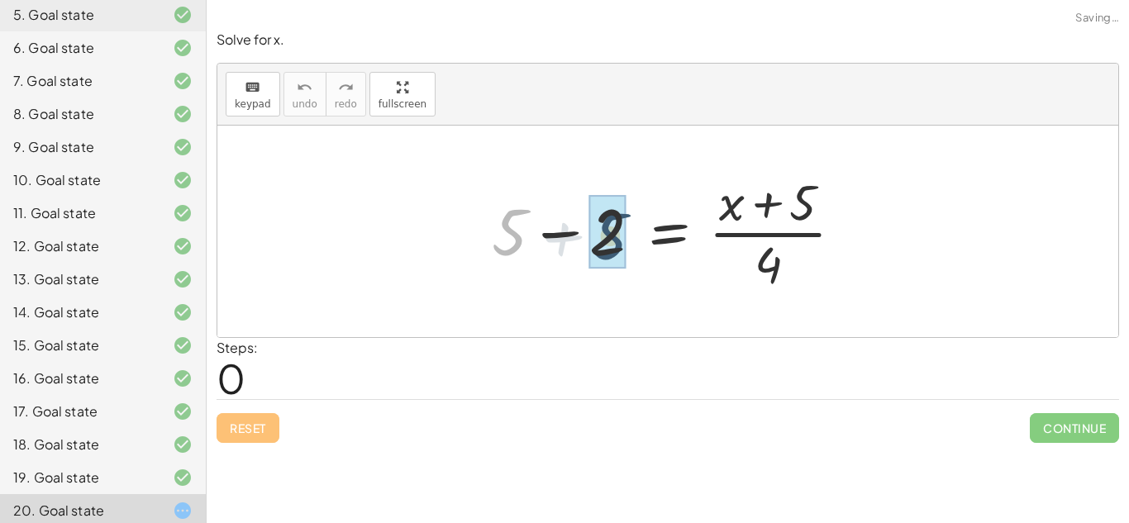
drag, startPoint x: 511, startPoint y: 249, endPoint x: 616, endPoint y: 251, distance: 105.0
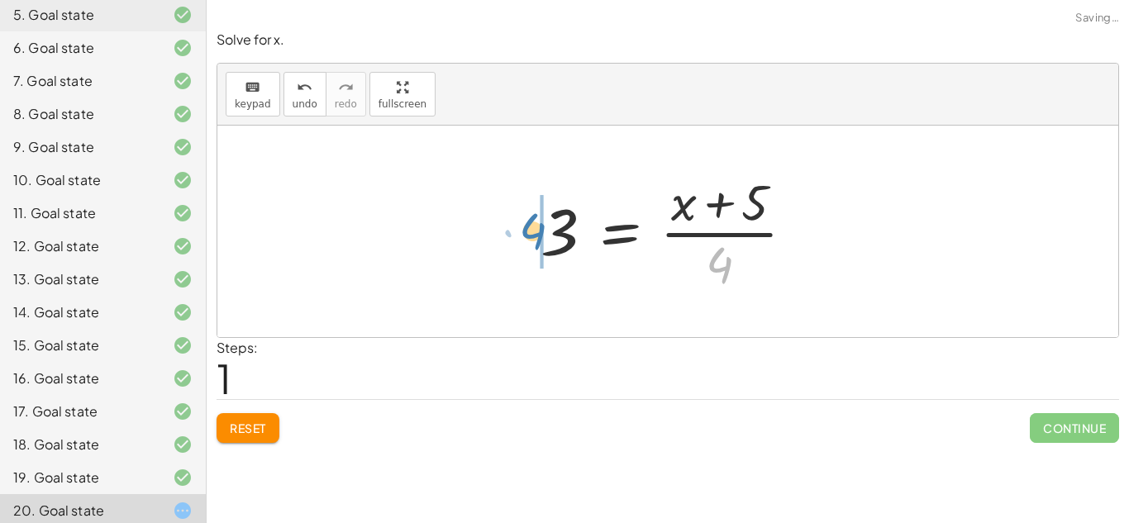
drag, startPoint x: 715, startPoint y: 278, endPoint x: 528, endPoint y: 244, distance: 189.8
click at [528, 244] on div "+ 5 − 2 = · ( + x + 5 ) · 4 · 4 = · ( + x + 5 ) · 4 3" at bounding box center [668, 232] width 305 height 136
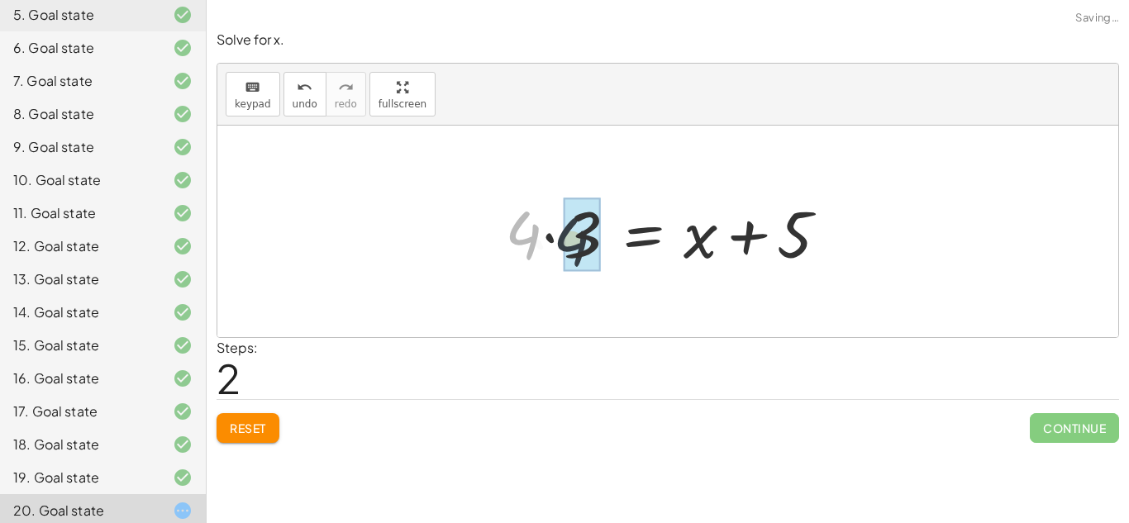
drag, startPoint x: 523, startPoint y: 242, endPoint x: 578, endPoint y: 250, distance: 55.9
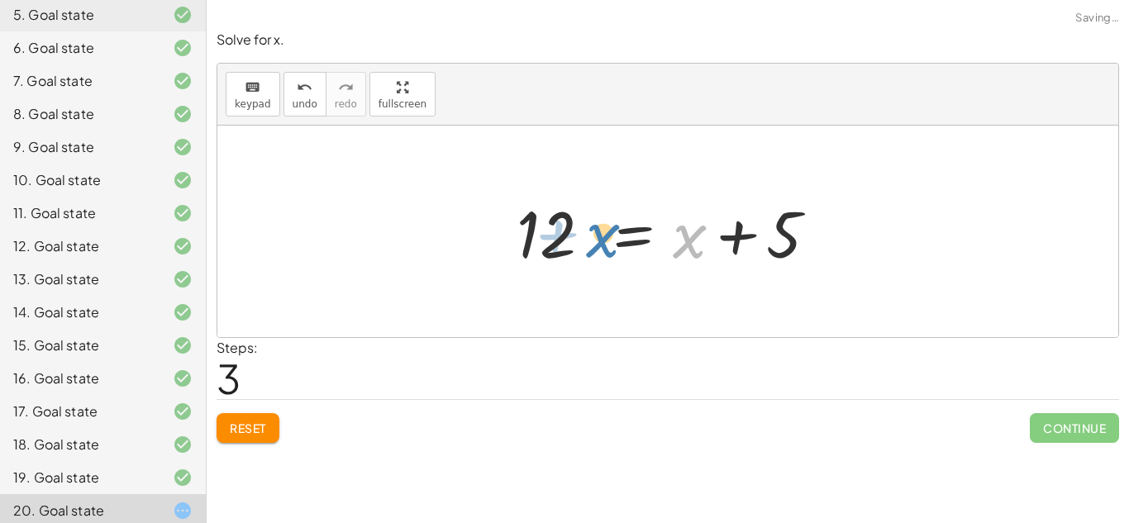
drag, startPoint x: 684, startPoint y: 242, endPoint x: 664, endPoint y: 241, distance: 20.7
click at [665, 241] on div at bounding box center [674, 231] width 332 height 85
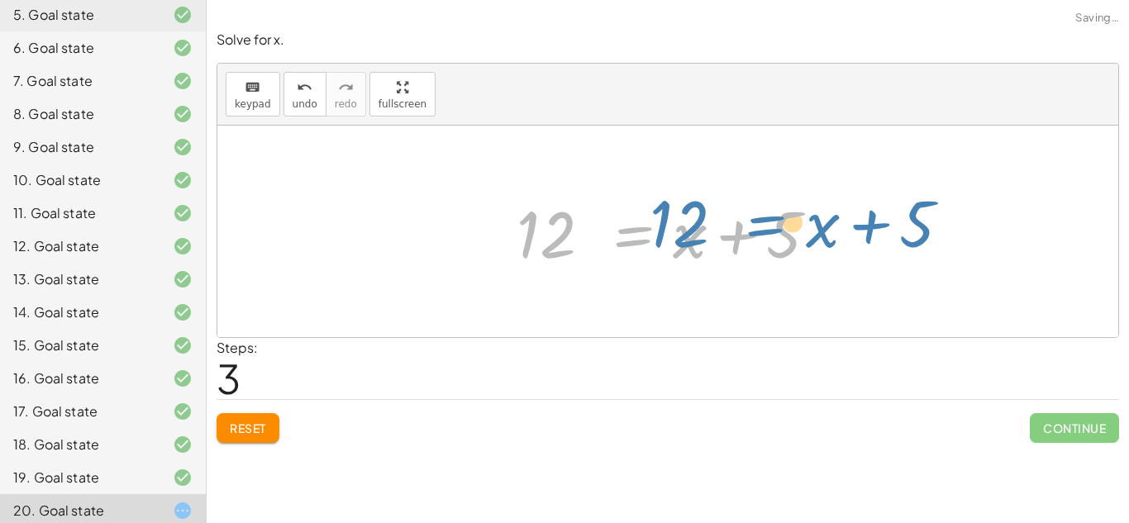
drag, startPoint x: 592, startPoint y: 250, endPoint x: 719, endPoint y: 239, distance: 126.9
click at [719, 239] on div at bounding box center [674, 231] width 332 height 85
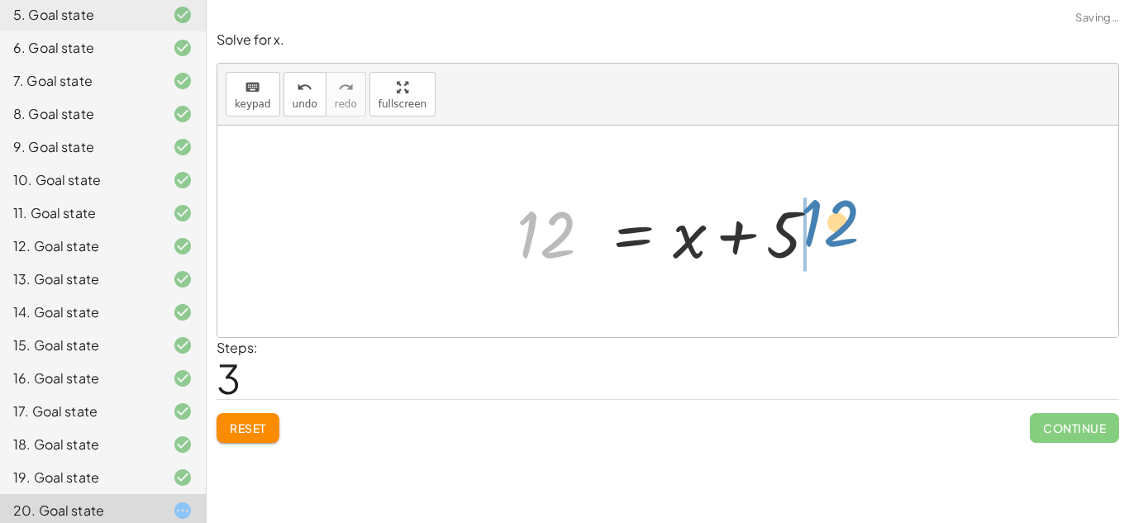
drag, startPoint x: 559, startPoint y: 256, endPoint x: 840, endPoint y: 242, distance: 282.1
click at [840, 242] on div "+ 5 − 2 = · ( + x + 5 ) · 4 3 = · ( + x + 5 ) · 4 · 4 · 3 = + x + 5 12 = + x + …" at bounding box center [668, 231] width 353 height 93
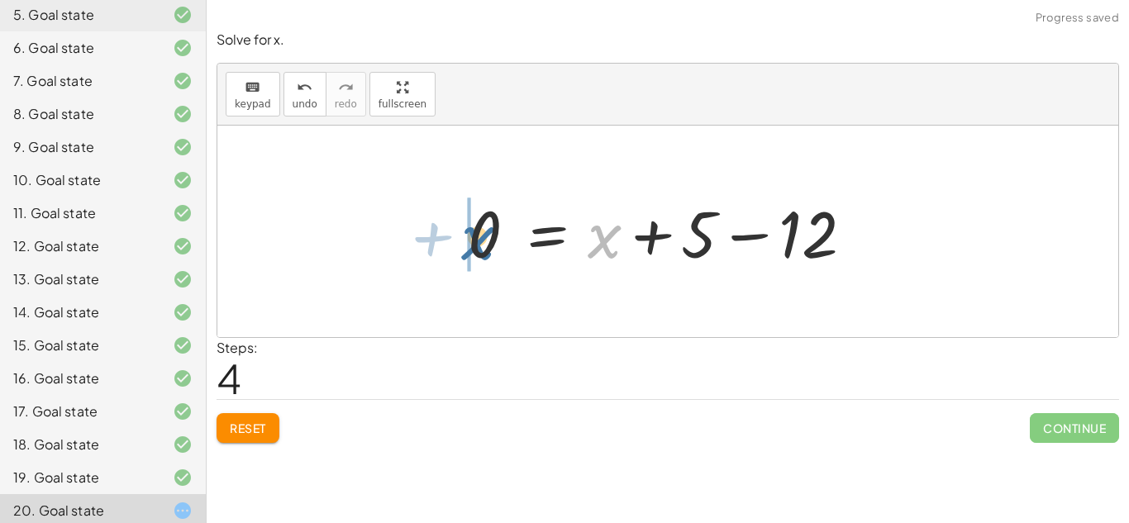
drag, startPoint x: 597, startPoint y: 243, endPoint x: 470, endPoint y: 245, distance: 126.4
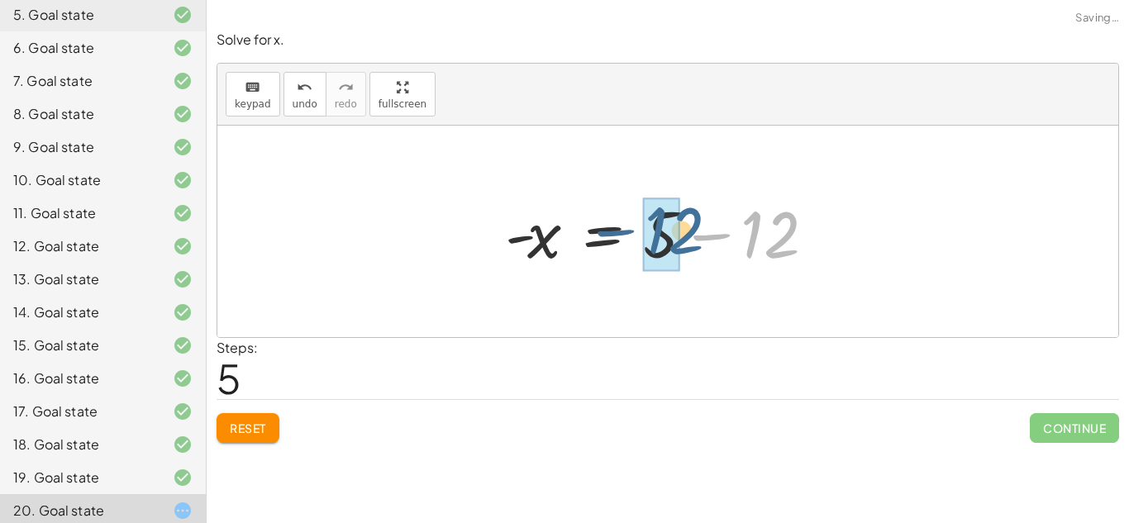
drag, startPoint x: 769, startPoint y: 244, endPoint x: 655, endPoint y: 236, distance: 113.5
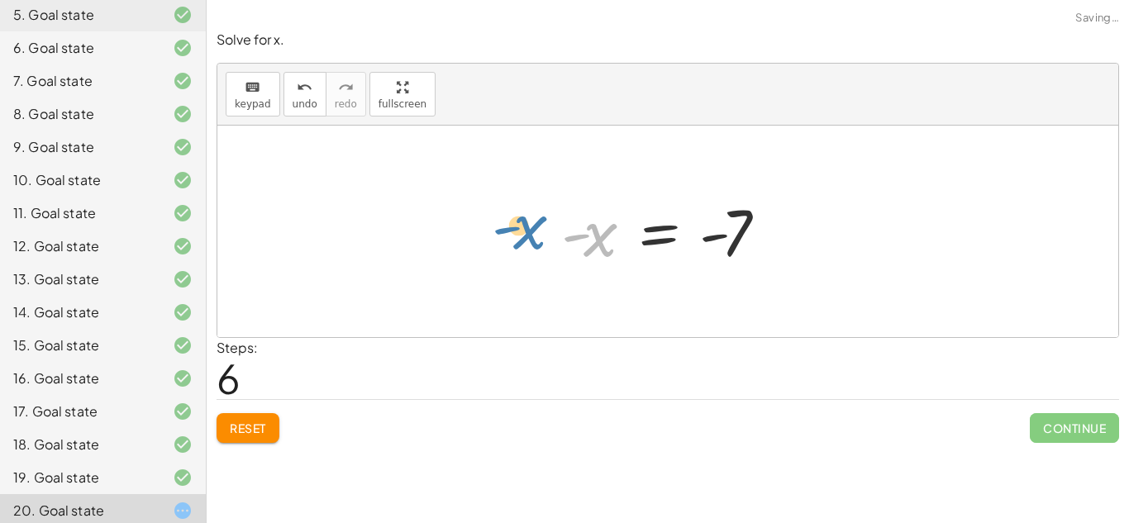
drag, startPoint x: 609, startPoint y: 257, endPoint x: 565, endPoint y: 248, distance: 44.7
click at [565, 248] on div at bounding box center [674, 232] width 242 height 82
click at [308, 99] on span "undo" at bounding box center [305, 104] width 25 height 12
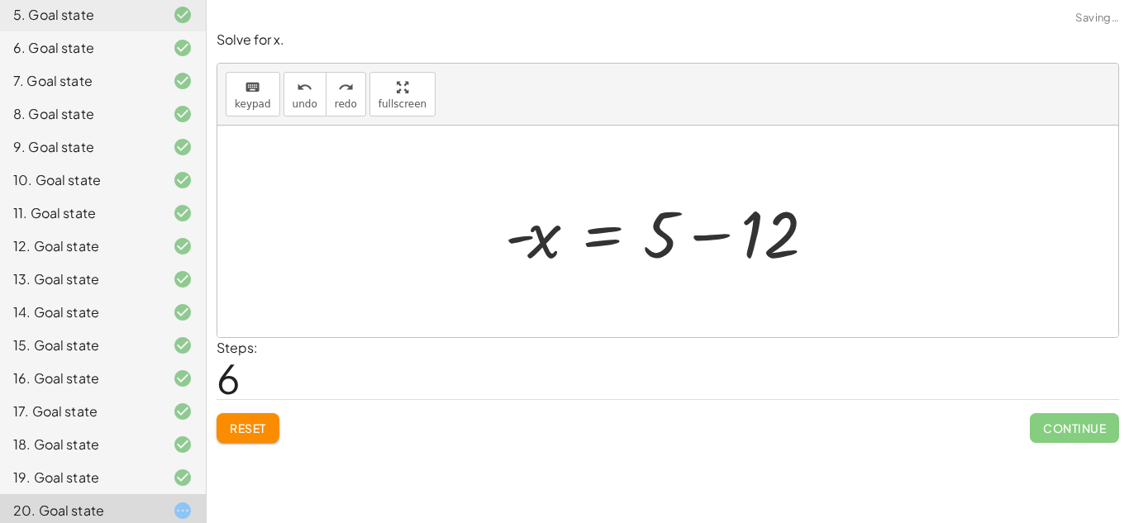
click at [278, 426] on button "Reset" at bounding box center [248, 428] width 63 height 30
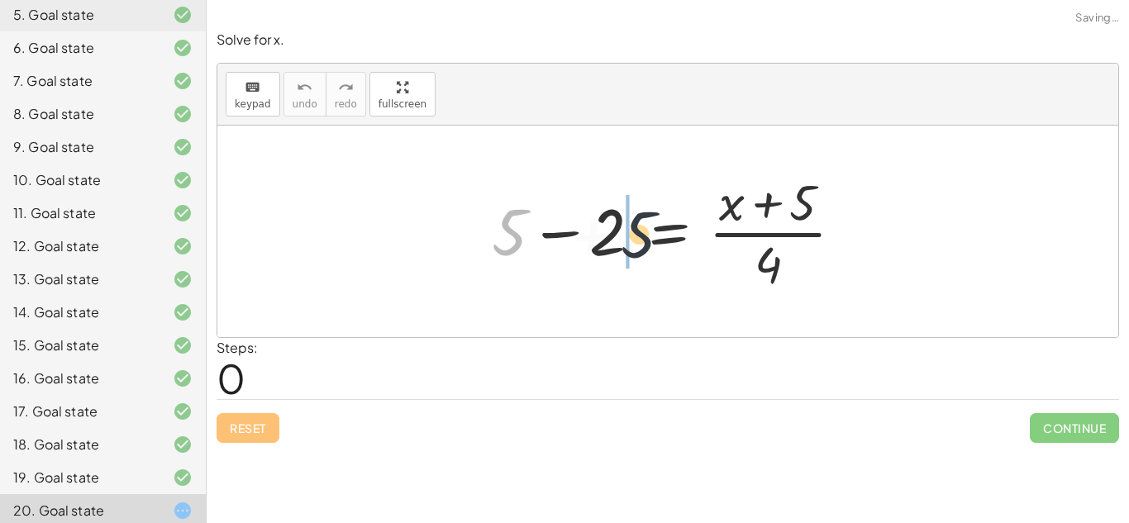
drag, startPoint x: 499, startPoint y: 254, endPoint x: 640, endPoint y: 259, distance: 141.4
click at [640, 259] on div at bounding box center [674, 231] width 382 height 127
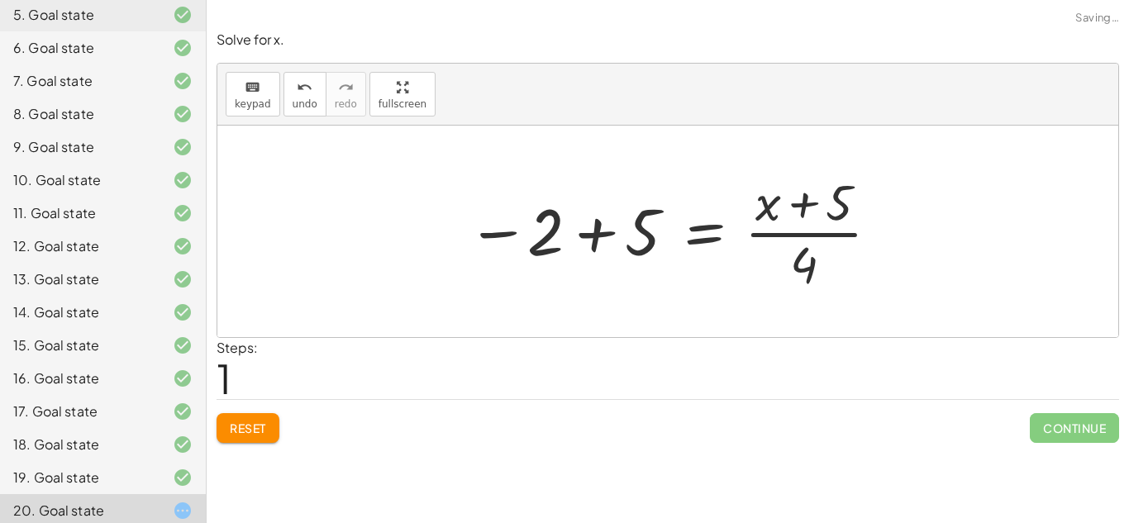
click at [264, 427] on span "Reset" at bounding box center [248, 428] width 36 height 15
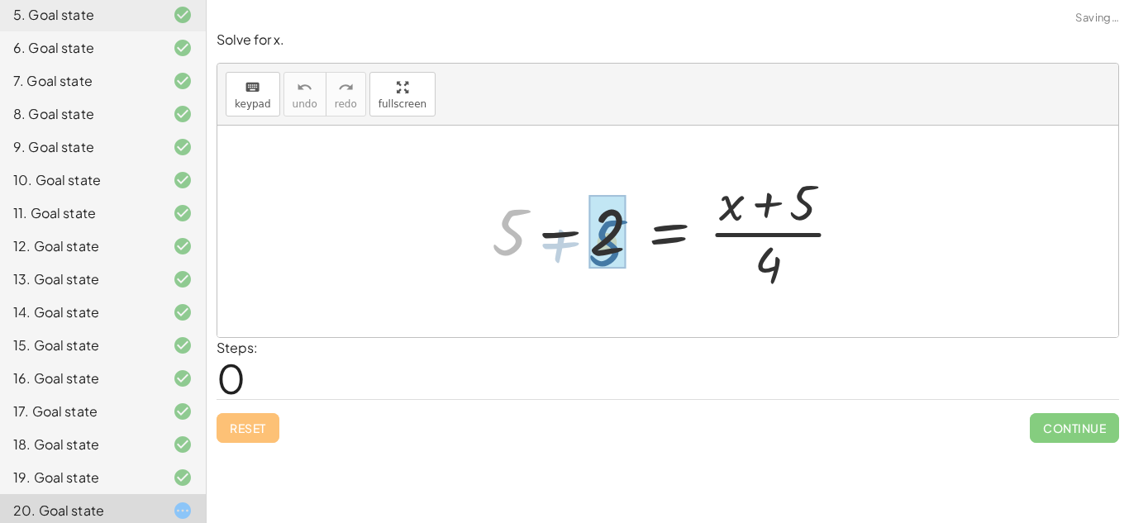
drag, startPoint x: 520, startPoint y: 228, endPoint x: 617, endPoint y: 236, distance: 97.9
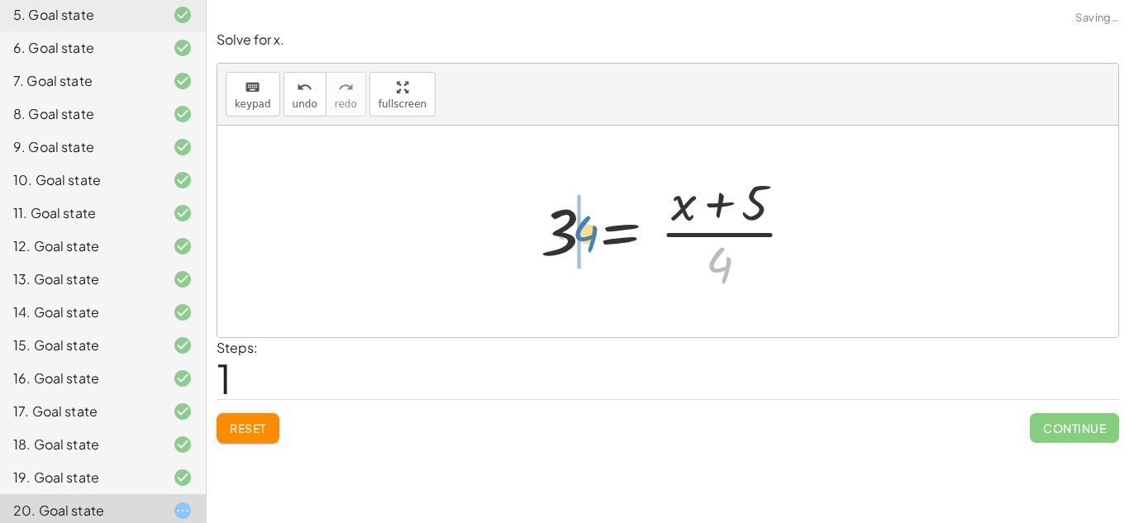
drag, startPoint x: 733, startPoint y: 268, endPoint x: 599, endPoint y: 236, distance: 137.5
click at [599, 236] on div at bounding box center [674, 231] width 284 height 127
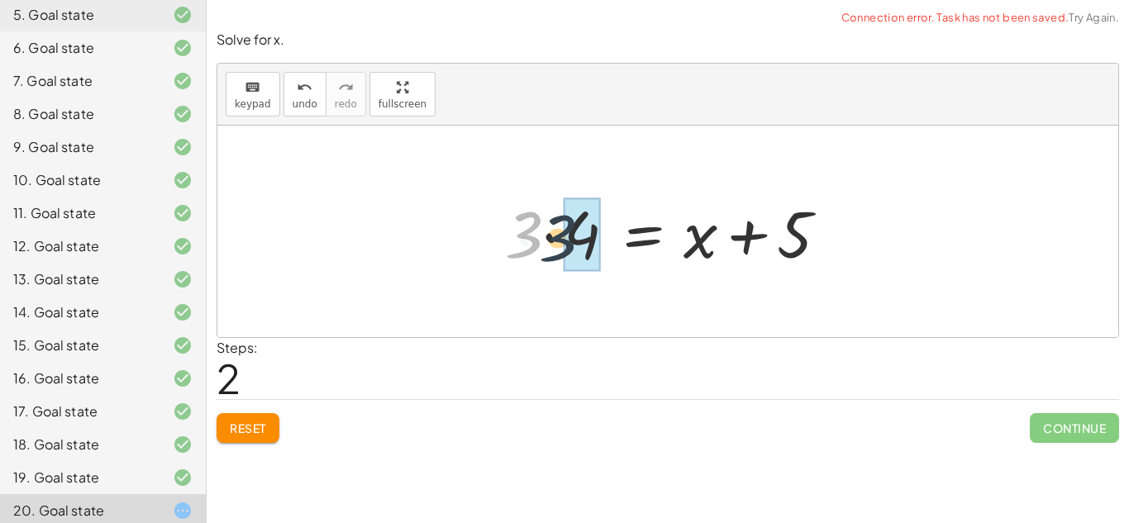
drag, startPoint x: 532, startPoint y: 238, endPoint x: 589, endPoint y: 243, distance: 57.2
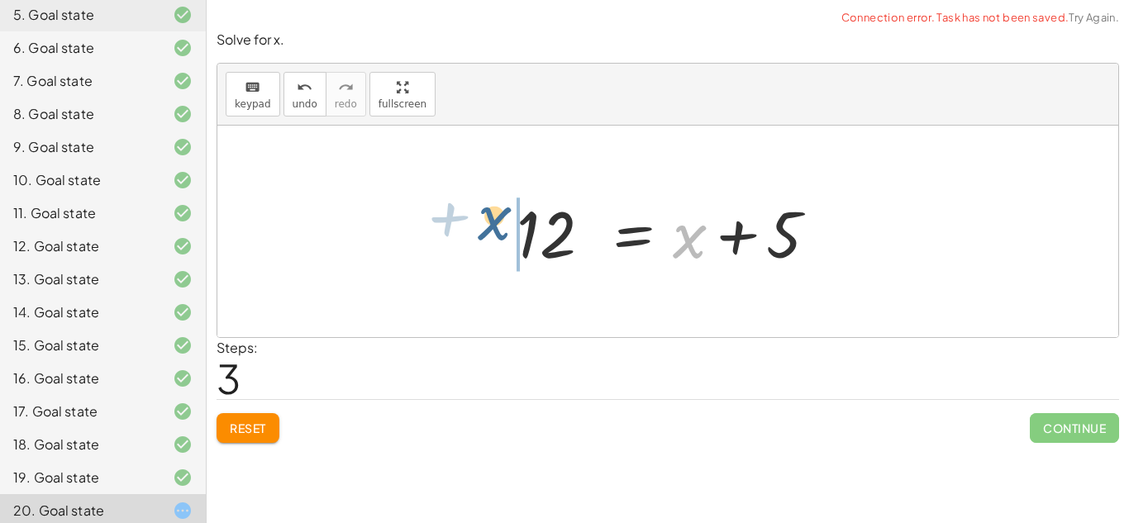
drag, startPoint x: 683, startPoint y: 255, endPoint x: 489, endPoint y: 238, distance: 194.1
click at [489, 238] on div "+ 5 − 2 = · ( + x + 5 ) · 4 3 = · ( + x + 5 ) · 4 · 3 · 4 = + x + 5 + x = + x +…" at bounding box center [667, 232] width 901 height 212
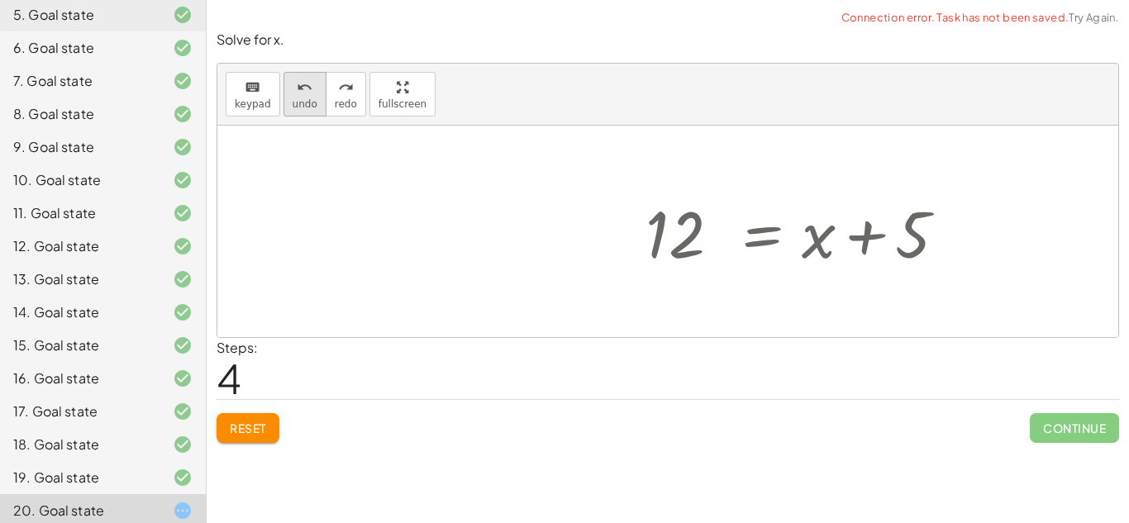
click at [312, 106] on button "undo undo" at bounding box center [304, 94] width 43 height 45
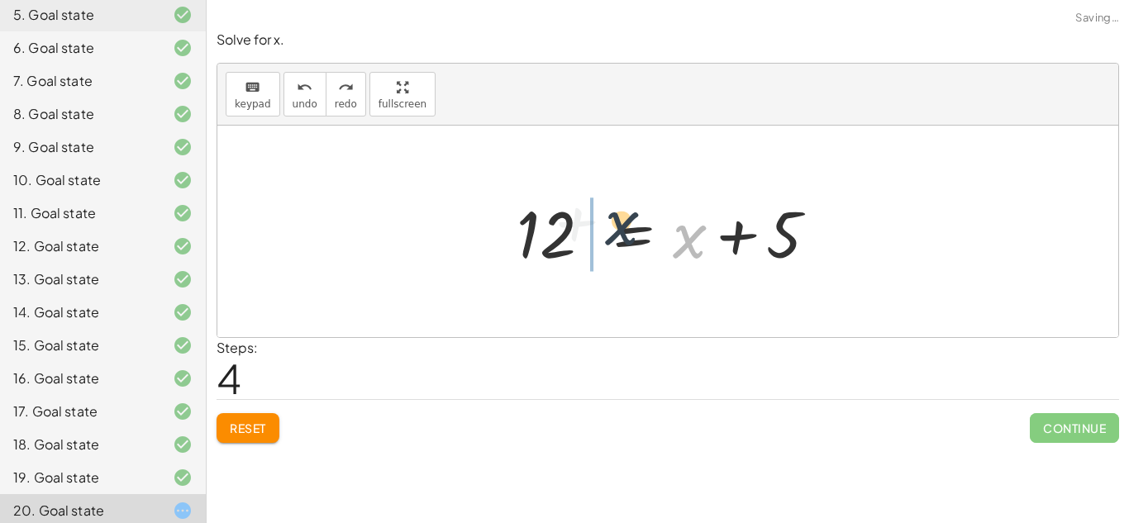
drag, startPoint x: 697, startPoint y: 247, endPoint x: 608, endPoint y: 232, distance: 90.5
click at [608, 232] on div at bounding box center [674, 231] width 332 height 85
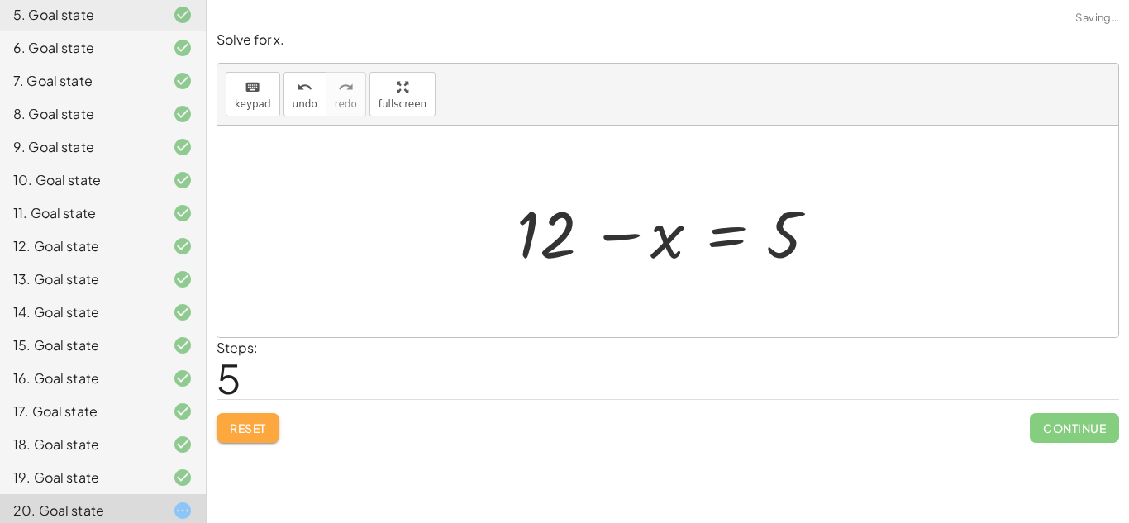
click at [269, 423] on button "Reset" at bounding box center [248, 428] width 63 height 30
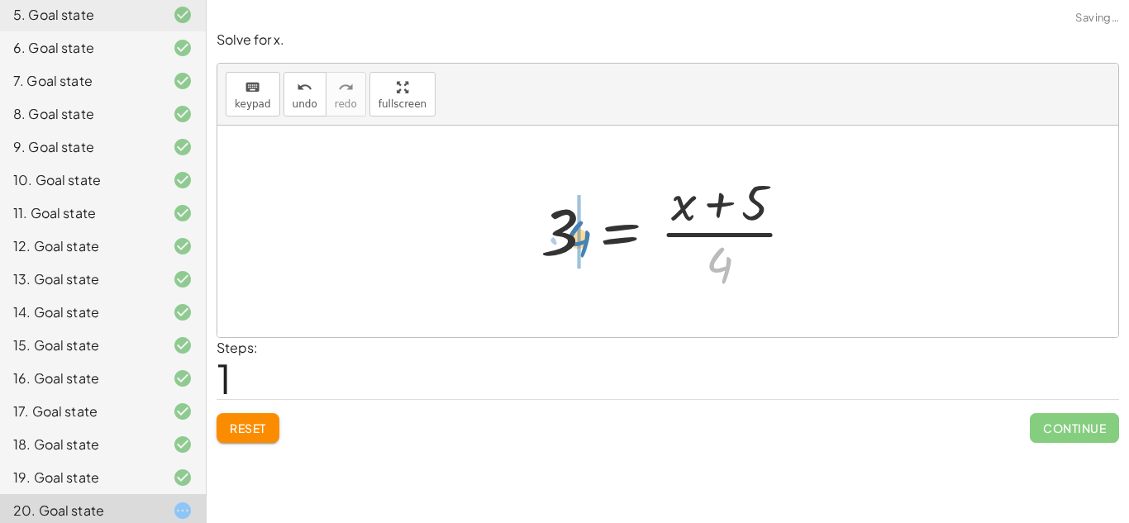
drag, startPoint x: 771, startPoint y: 274, endPoint x: 631, endPoint y: 250, distance: 141.8
click at [631, 250] on div at bounding box center [674, 231] width 284 height 127
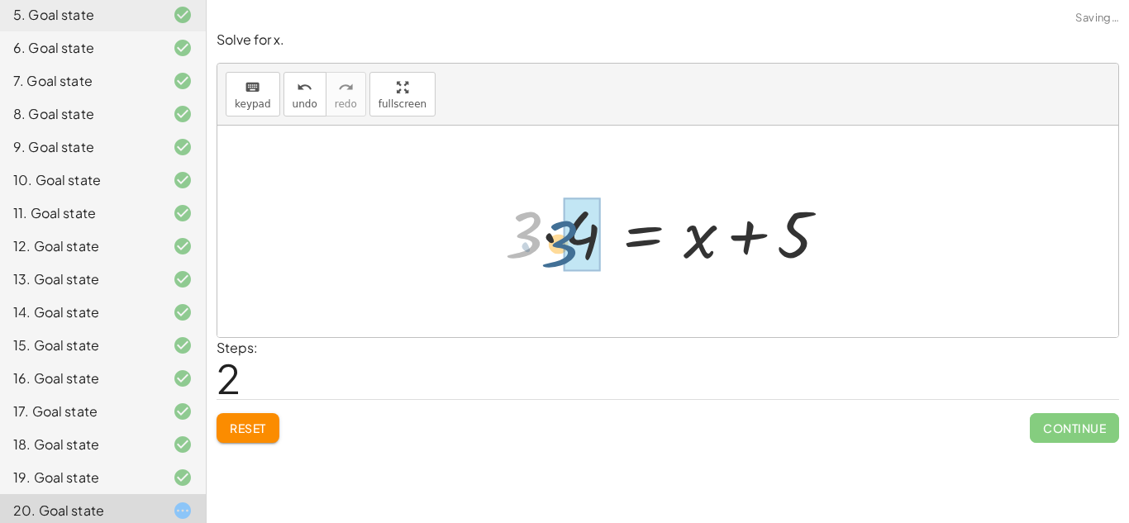
drag, startPoint x: 515, startPoint y: 235, endPoint x: 558, endPoint y: 249, distance: 45.2
click at [558, 249] on div at bounding box center [674, 231] width 355 height 85
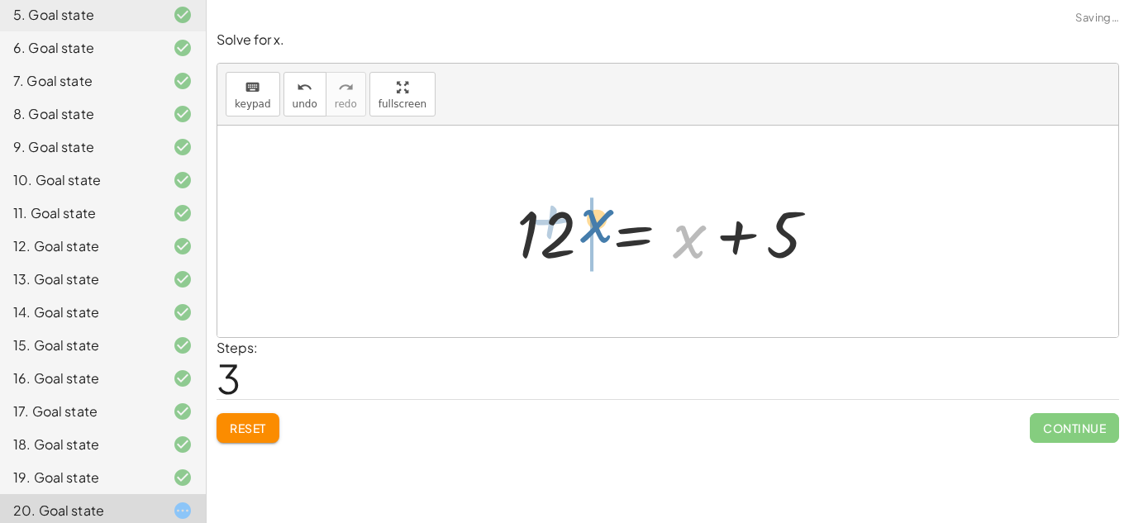
drag, startPoint x: 702, startPoint y: 255, endPoint x: 609, endPoint y: 240, distance: 93.7
click at [609, 240] on div at bounding box center [674, 231] width 332 height 85
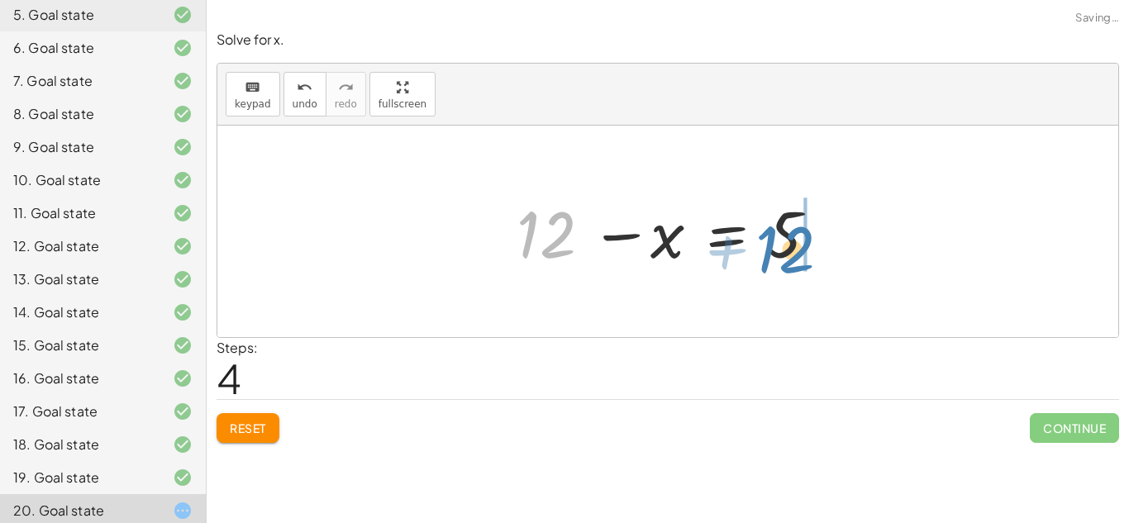
drag, startPoint x: 521, startPoint y: 228, endPoint x: 760, endPoint y: 242, distance: 239.2
click at [760, 242] on div at bounding box center [674, 231] width 332 height 85
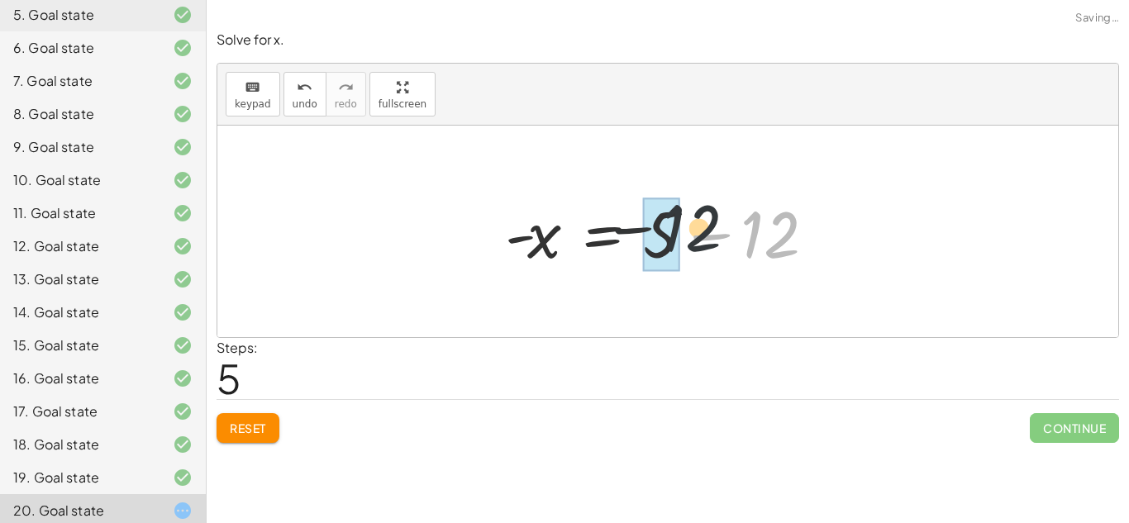
drag, startPoint x: 772, startPoint y: 251, endPoint x: 669, endPoint y: 240, distance: 103.0
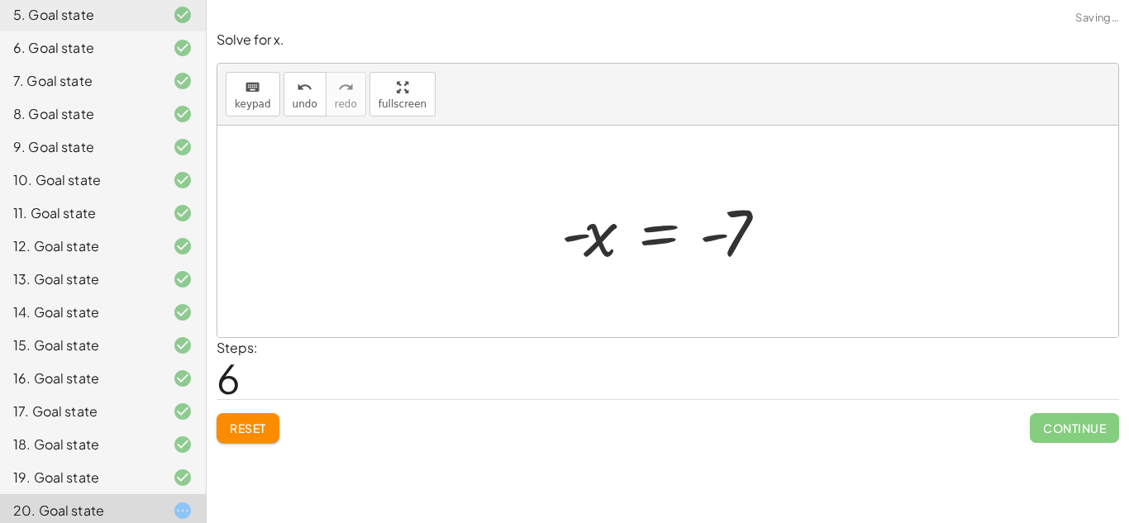
click at [232, 429] on span "Reset" at bounding box center [248, 428] width 36 height 15
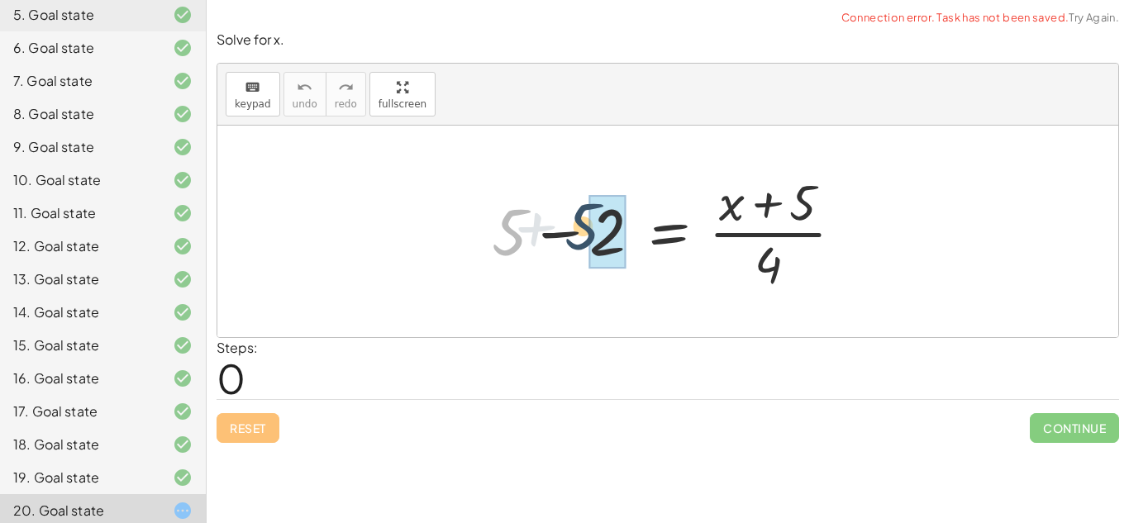
drag, startPoint x: 507, startPoint y: 257, endPoint x: 592, endPoint y: 255, distance: 86.0
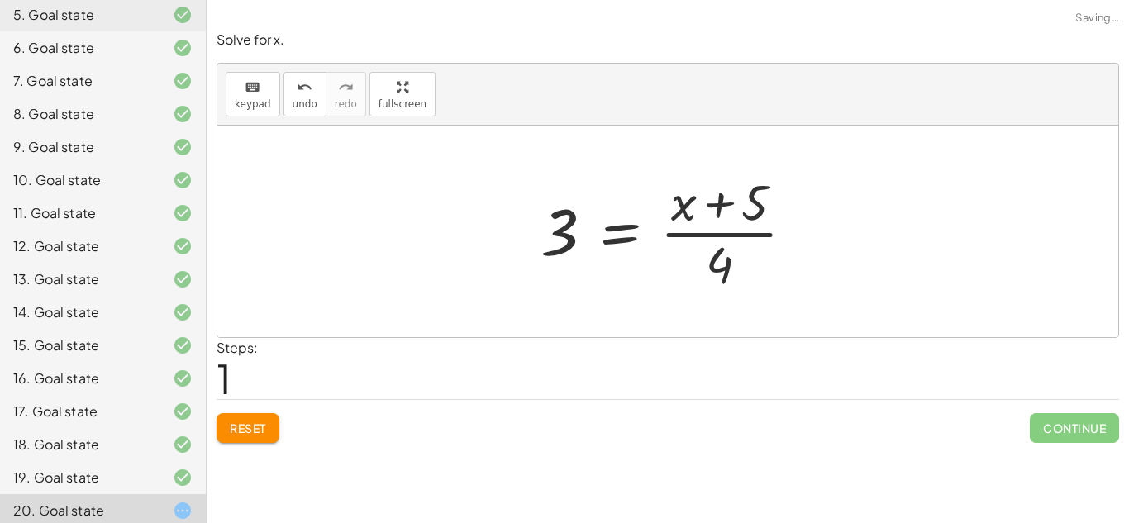
drag, startPoint x: 757, startPoint y: 278, endPoint x: 667, endPoint y: 244, distance: 96.2
click at [667, 244] on div at bounding box center [674, 231] width 284 height 127
drag, startPoint x: 719, startPoint y: 277, endPoint x: 584, endPoint y: 240, distance: 139.7
click at [584, 240] on div at bounding box center [674, 231] width 284 height 127
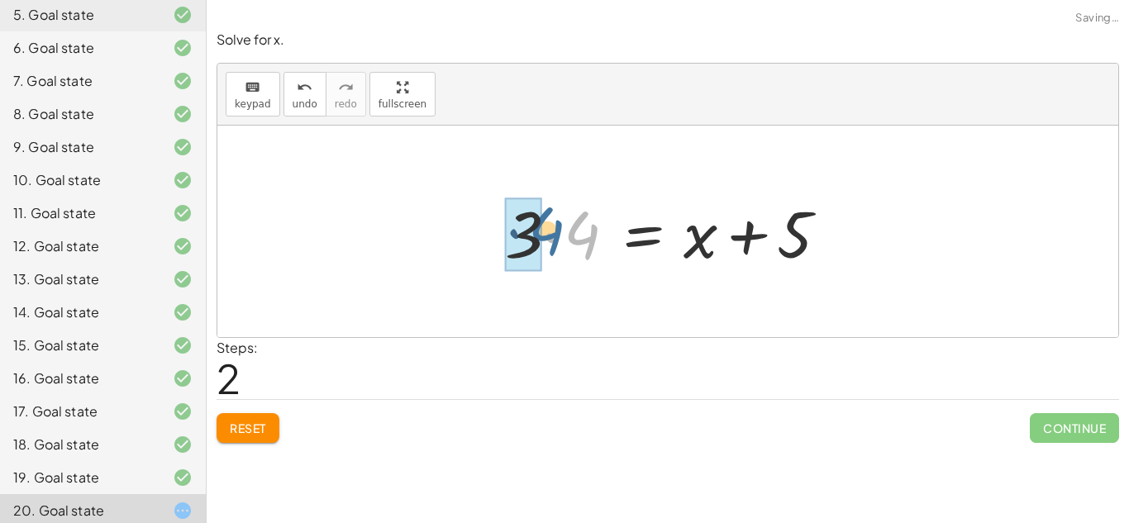
drag, startPoint x: 565, startPoint y: 245, endPoint x: 523, endPoint y: 241, distance: 42.3
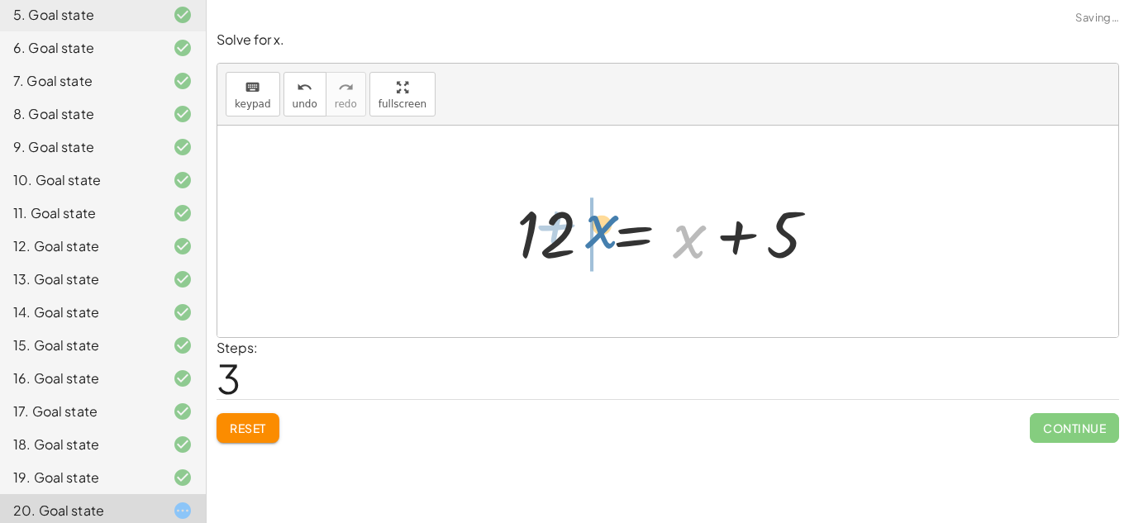
drag, startPoint x: 702, startPoint y: 253, endPoint x: 612, endPoint y: 243, distance: 89.8
click at [612, 243] on div at bounding box center [674, 231] width 332 height 85
drag, startPoint x: 483, startPoint y: 240, endPoint x: 493, endPoint y: 245, distance: 11.1
click at [493, 245] on div "+ 5 − 2 = · ( + x + 5 ) · 4 3 = · ( + x + 5 ) · 4 · 3 · 4 = + x + 5 12 = + x + …" at bounding box center [667, 232] width 901 height 212
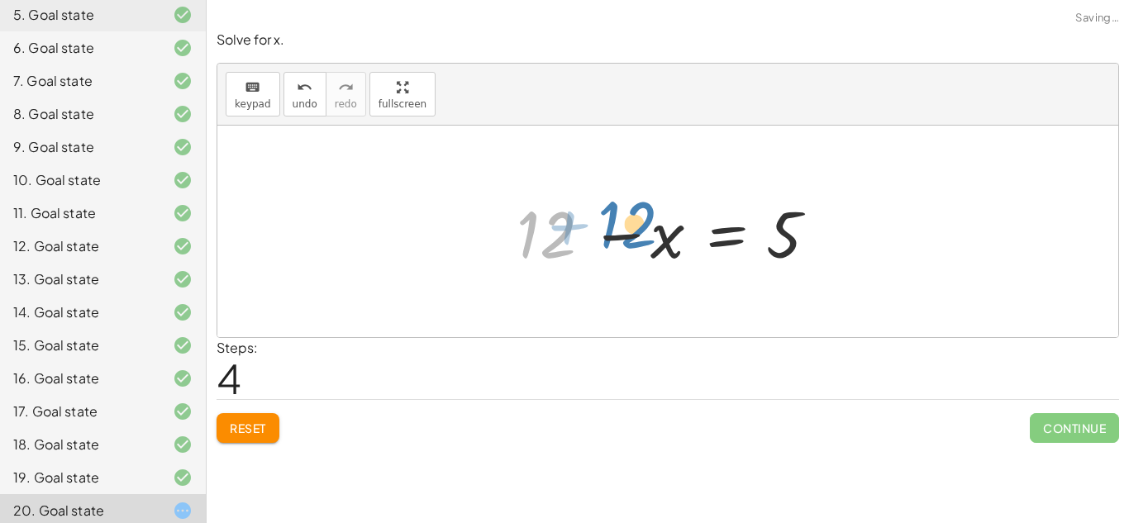
drag, startPoint x: 564, startPoint y: 250, endPoint x: 640, endPoint y: 242, distance: 77.2
click at [640, 242] on div at bounding box center [674, 231] width 332 height 85
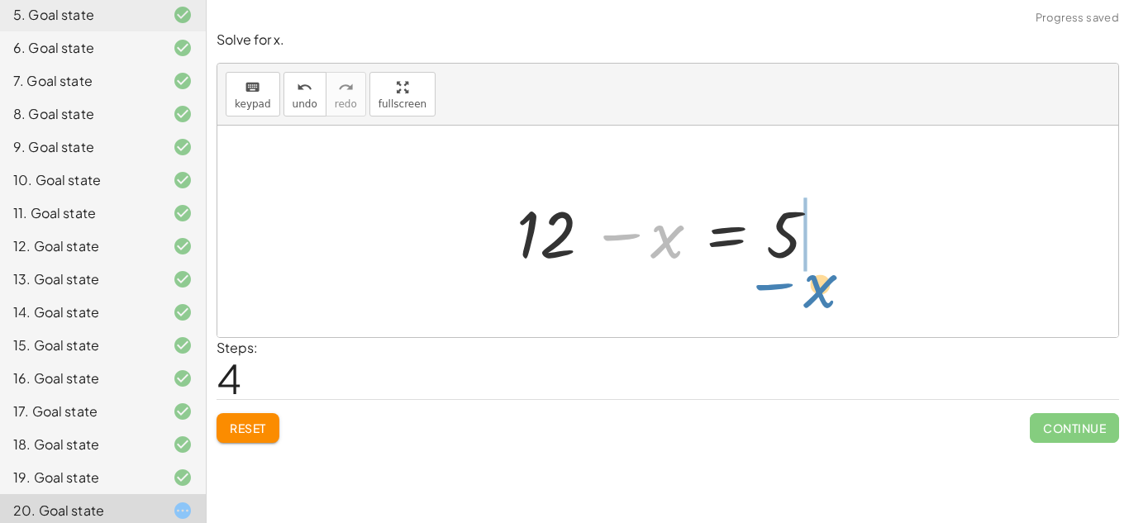
drag, startPoint x: 645, startPoint y: 245, endPoint x: 797, endPoint y: 292, distance: 159.7
click at [797, 292] on div "+ 5 − 2 = · ( + x + 5 ) · 4 3 = · ( + x + 5 ) · 4 · 3 · 4 = + x + 5 12 = + x + …" at bounding box center [667, 232] width 901 height 212
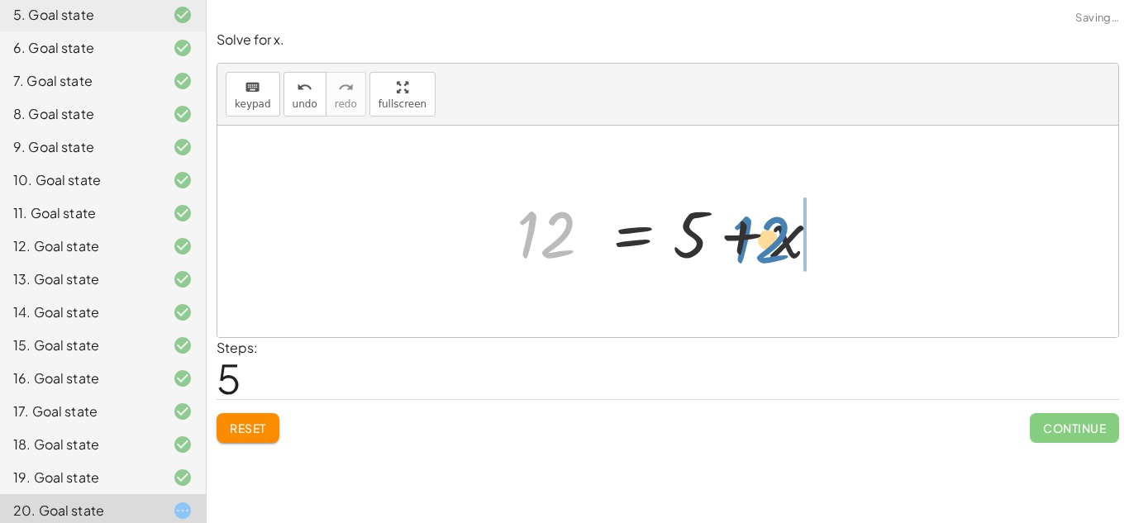
drag, startPoint x: 583, startPoint y: 241, endPoint x: 788, endPoint y: 244, distance: 205.8
click at [788, 244] on div at bounding box center [674, 231] width 332 height 85
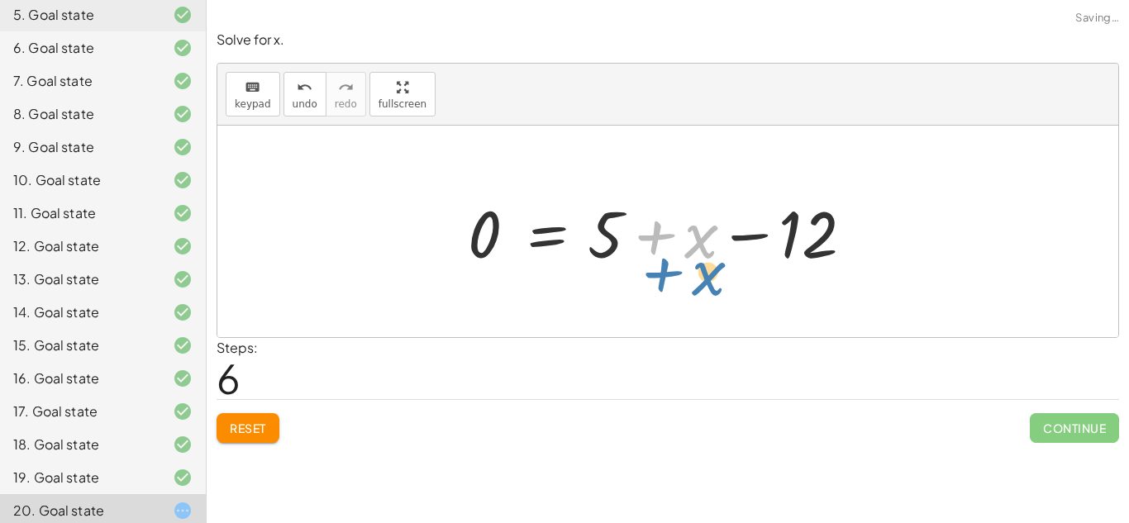
drag, startPoint x: 691, startPoint y: 246, endPoint x: 697, endPoint y: 278, distance: 31.9
click at [697, 278] on div "+ 5 − 2 = · ( + x + 5 ) · 4 3 = · ( + x + 5 ) · 4 · 3 · 4 = + x + 5 12 = + x + …" at bounding box center [668, 231] width 450 height 93
drag, startPoint x: 684, startPoint y: 251, endPoint x: 836, endPoint y: 259, distance: 152.3
click at [836, 259] on div at bounding box center [674, 231] width 430 height 85
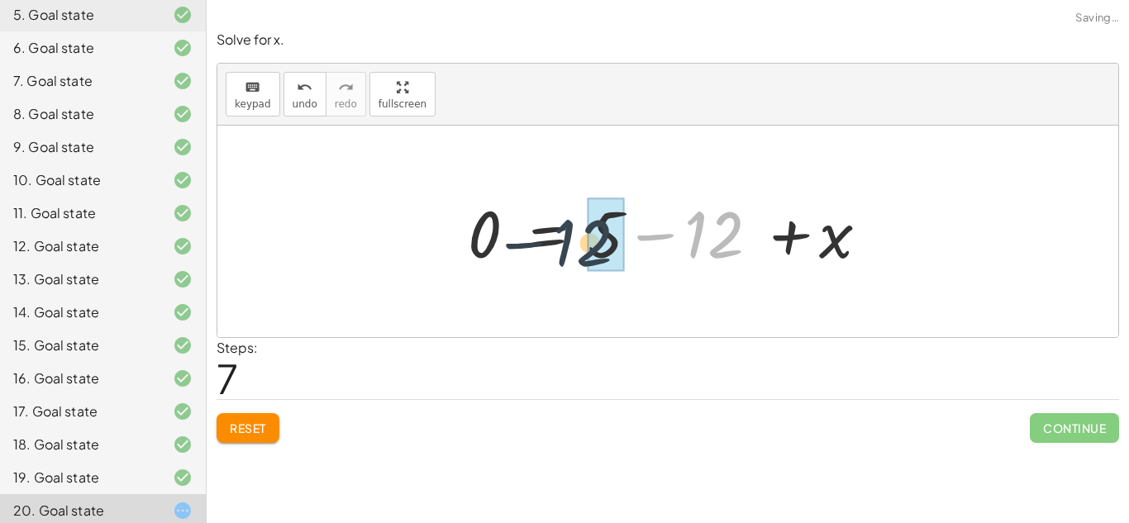
drag, startPoint x: 743, startPoint y: 241, endPoint x: 611, endPoint y: 248, distance: 131.6
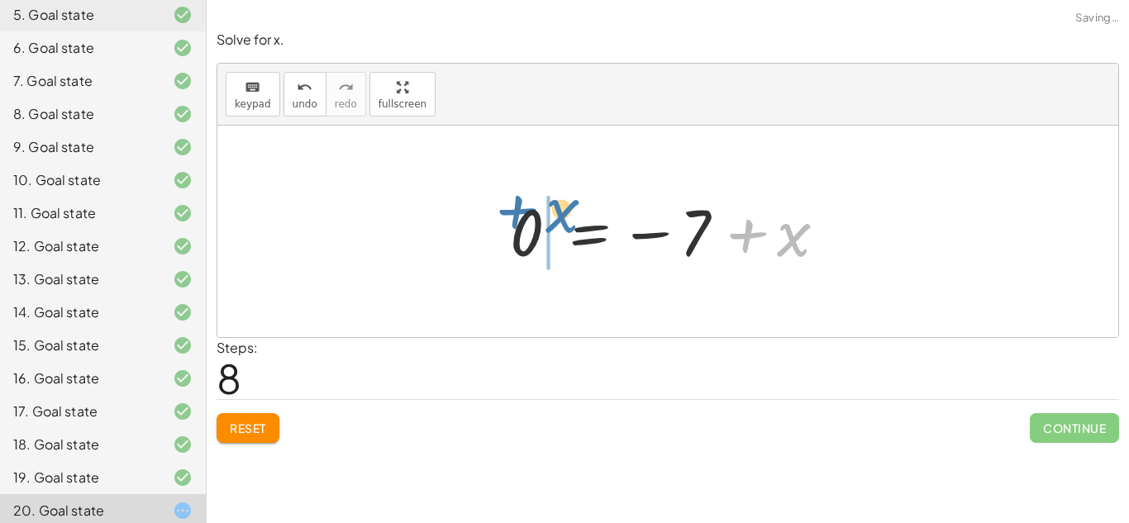
drag, startPoint x: 781, startPoint y: 249, endPoint x: 550, endPoint y: 228, distance: 231.5
click at [550, 228] on div at bounding box center [674, 232] width 345 height 82
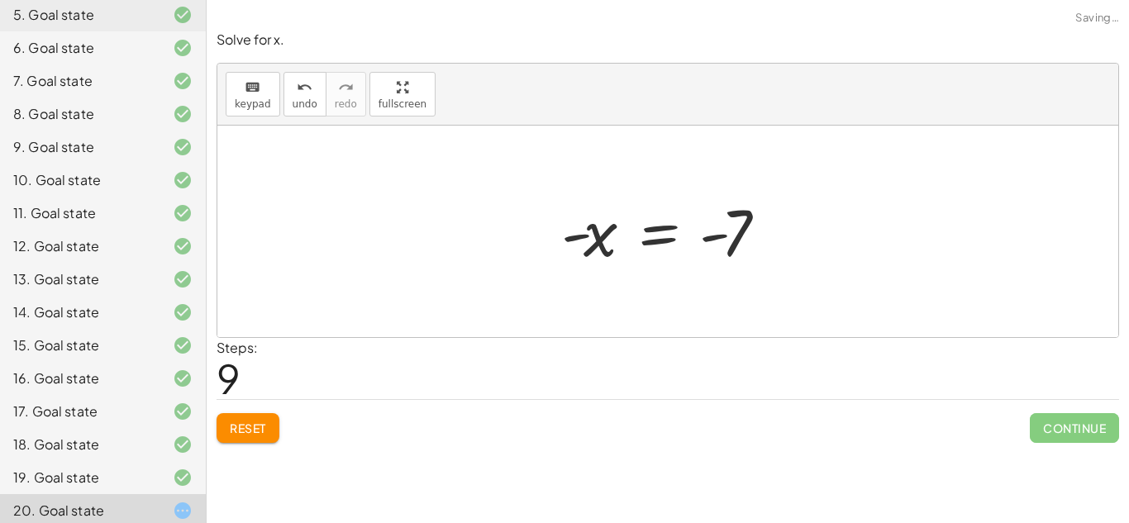
click at [273, 425] on button "Reset" at bounding box center [248, 428] width 63 height 30
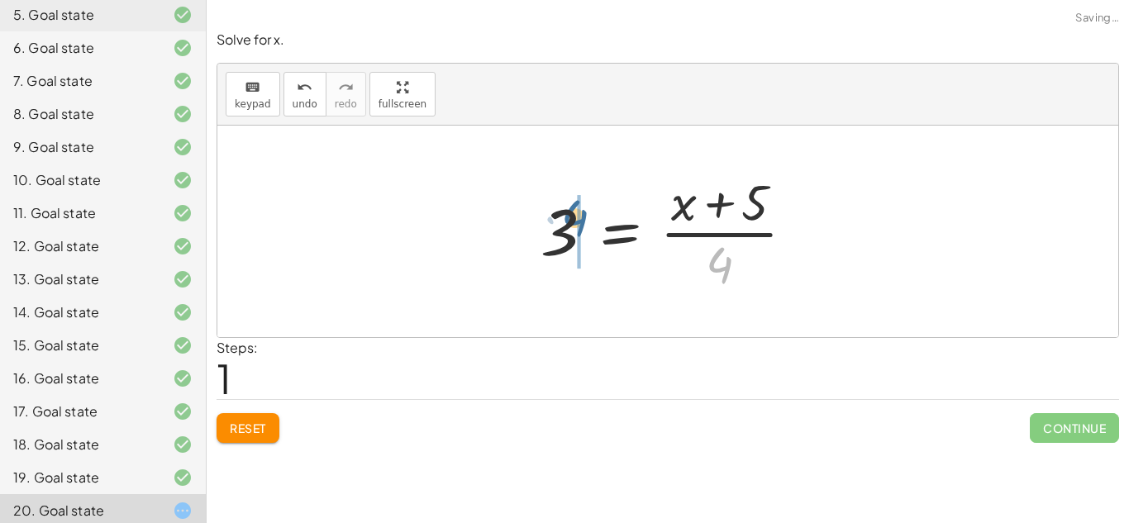
drag, startPoint x: 724, startPoint y: 279, endPoint x: 578, endPoint y: 235, distance: 152.9
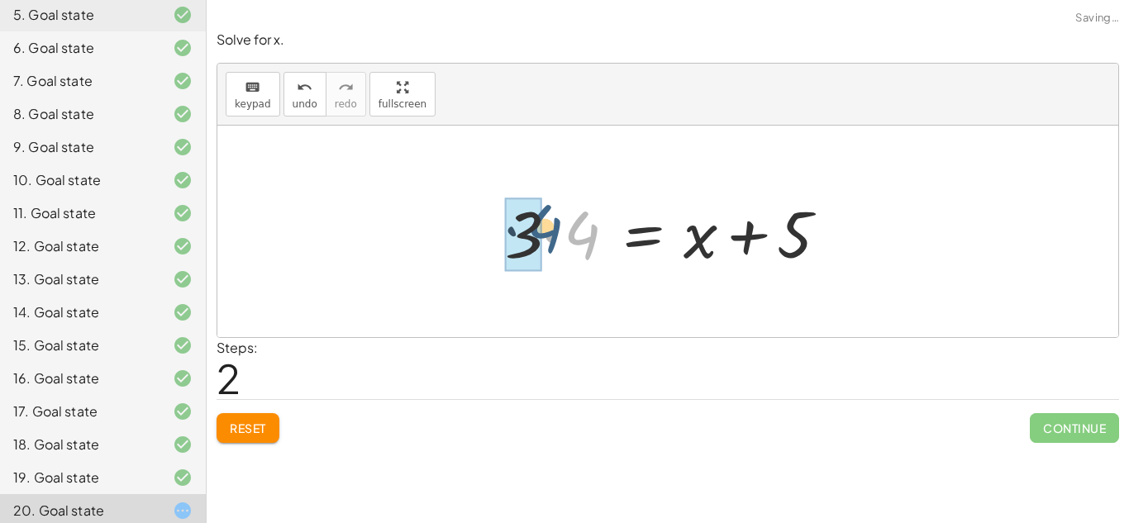
drag, startPoint x: 564, startPoint y: 243, endPoint x: 524, endPoint y: 236, distance: 41.0
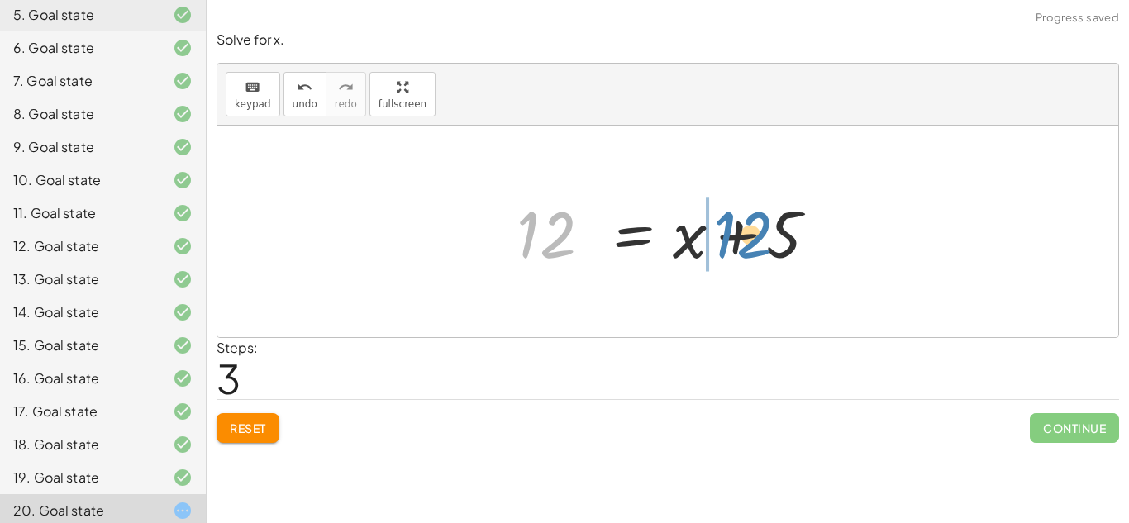
drag, startPoint x: 544, startPoint y: 244, endPoint x: 741, endPoint y: 243, distance: 197.5
click at [741, 243] on div at bounding box center [674, 231] width 332 height 85
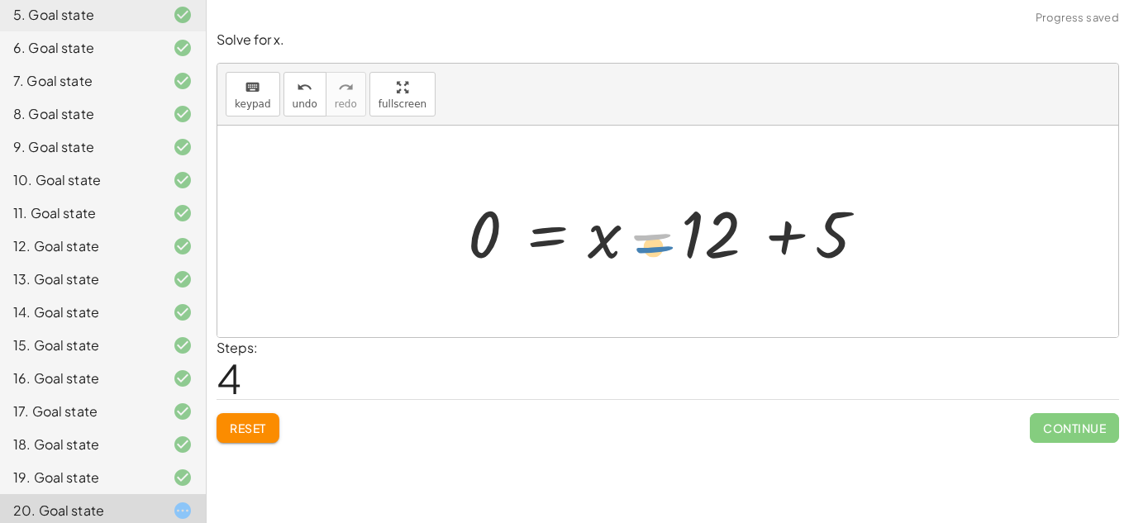
drag, startPoint x: 634, startPoint y: 240, endPoint x: 639, endPoint y: 253, distance: 14.1
click at [639, 253] on div at bounding box center [674, 231] width 430 height 85
drag, startPoint x: 600, startPoint y: 255, endPoint x: 521, endPoint y: 242, distance: 79.6
click at [521, 242] on div at bounding box center [674, 231] width 430 height 85
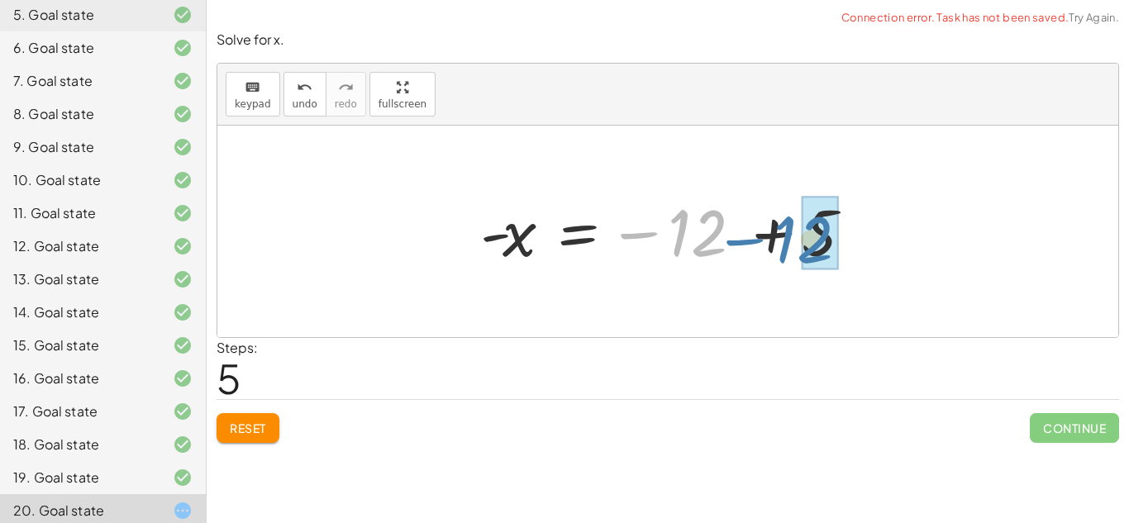
drag, startPoint x: 707, startPoint y: 250, endPoint x: 815, endPoint y: 256, distance: 107.6
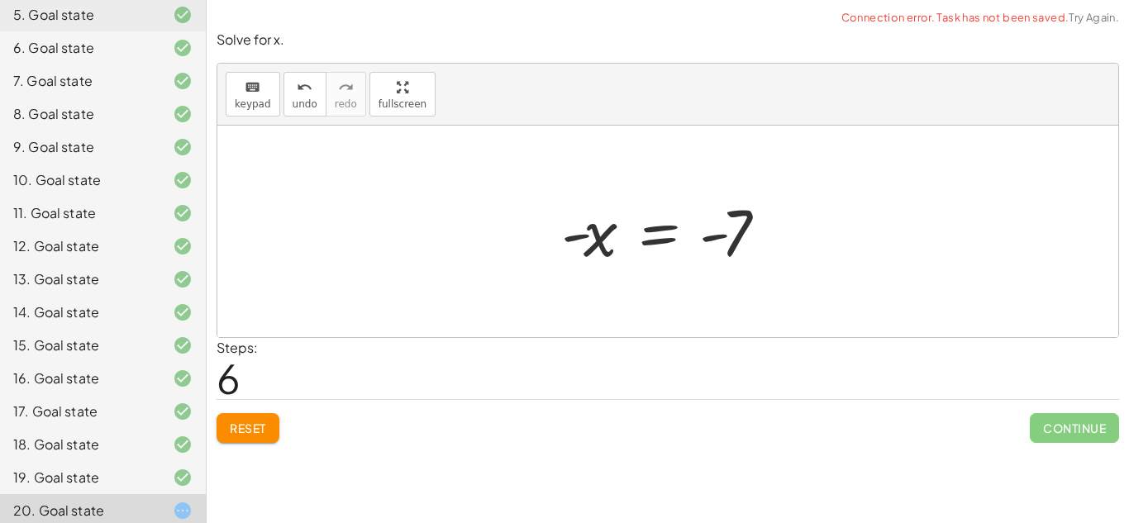
click at [240, 443] on button "Reset" at bounding box center [248, 428] width 63 height 30
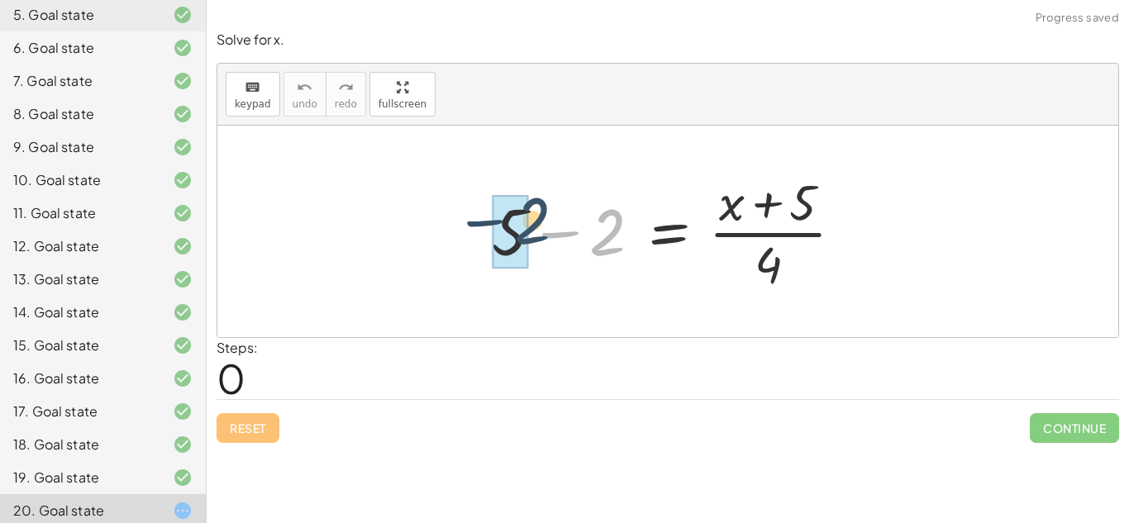
drag, startPoint x: 610, startPoint y: 247, endPoint x: 534, endPoint y: 238, distance: 76.6
click at [534, 238] on div at bounding box center [674, 231] width 382 height 127
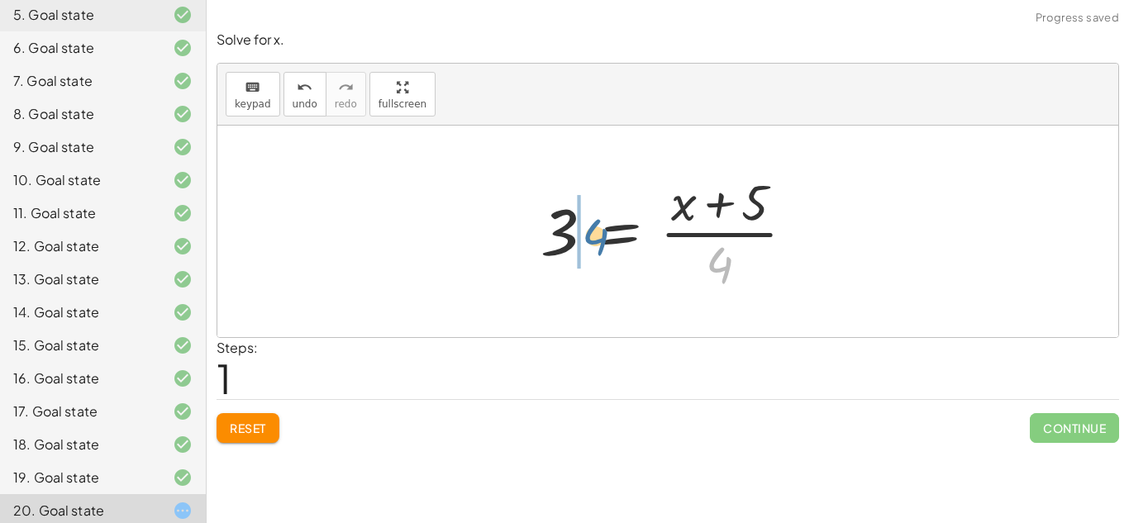
drag, startPoint x: 762, startPoint y: 280, endPoint x: 637, endPoint y: 251, distance: 128.1
click at [637, 251] on div at bounding box center [674, 231] width 284 height 127
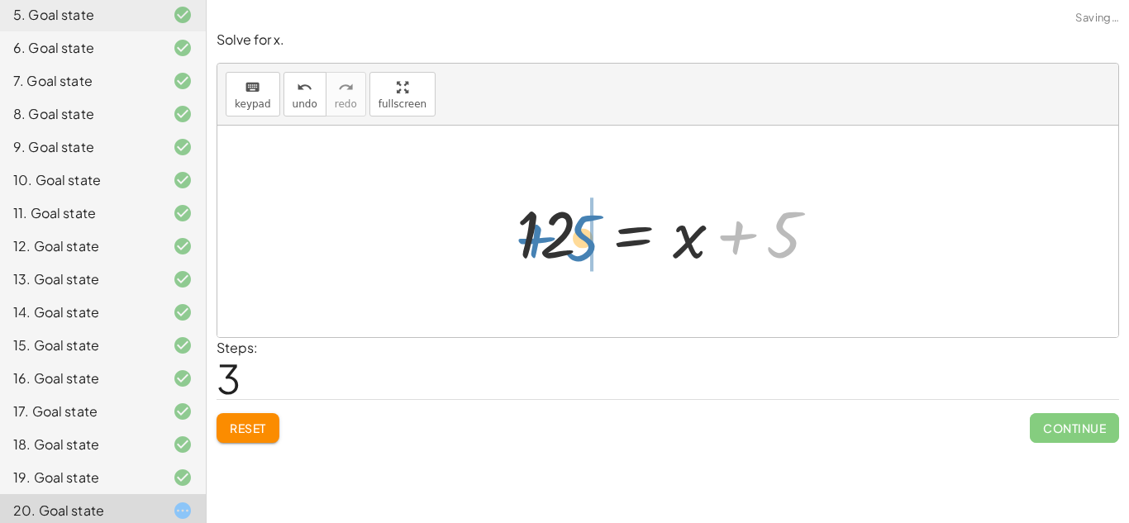
drag, startPoint x: 791, startPoint y: 265, endPoint x: 589, endPoint y: 269, distance: 201.7
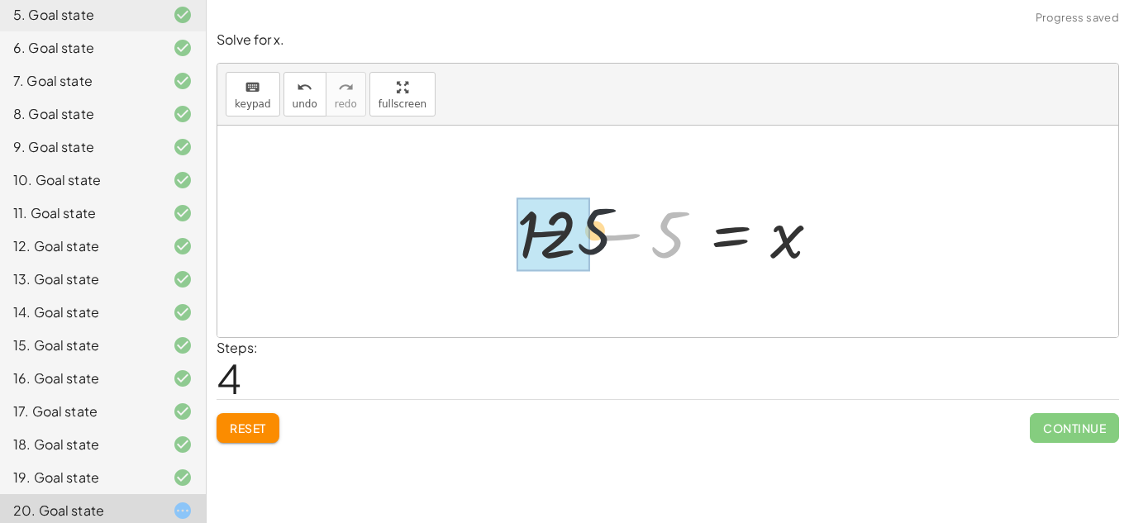
drag, startPoint x: 659, startPoint y: 250, endPoint x: 559, endPoint y: 244, distance: 100.2
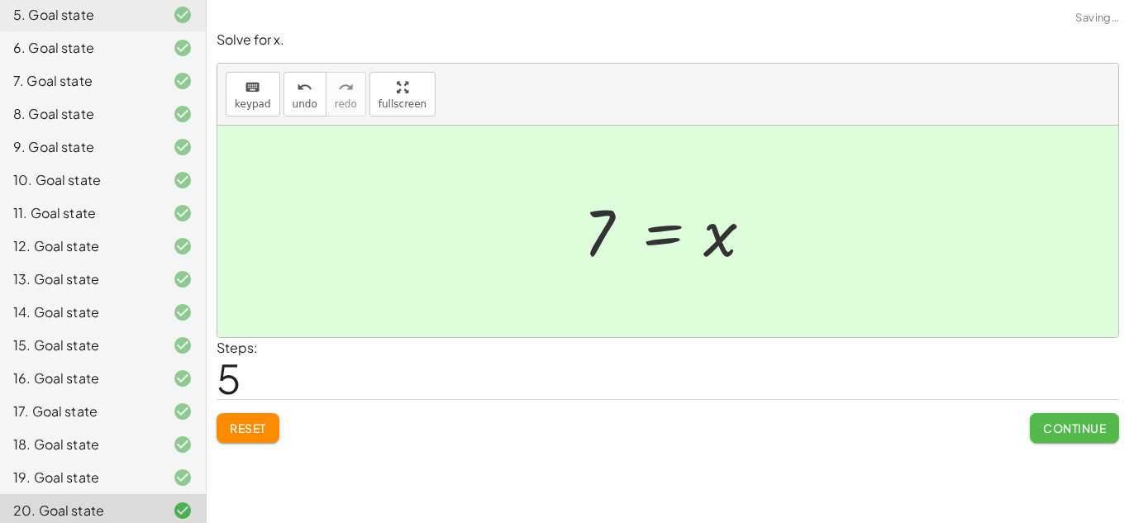
click at [1082, 425] on button "Continue" at bounding box center [1074, 428] width 89 height 30
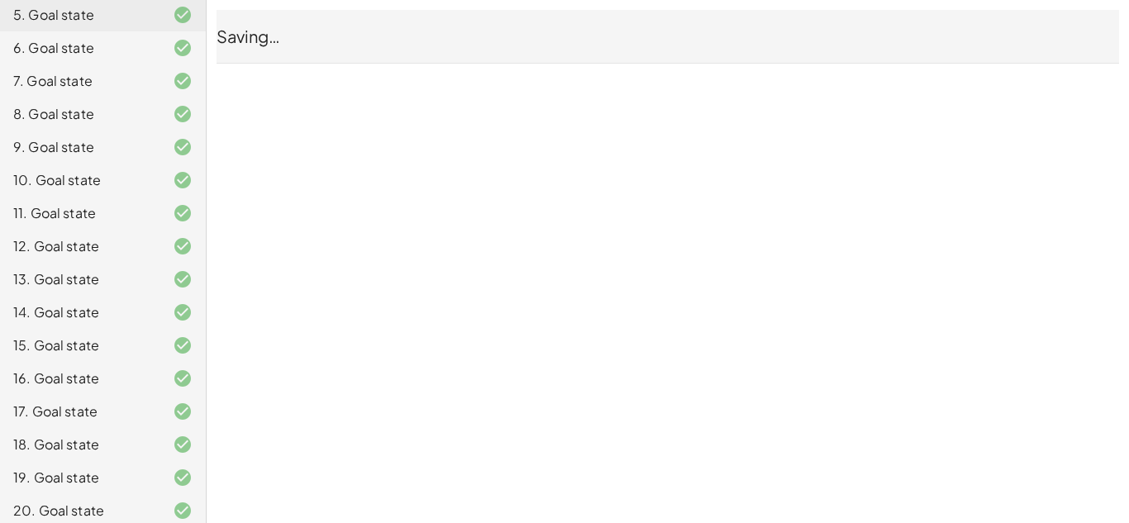
click at [140, 468] on div "19. Goal state" at bounding box center [79, 478] width 133 height 20
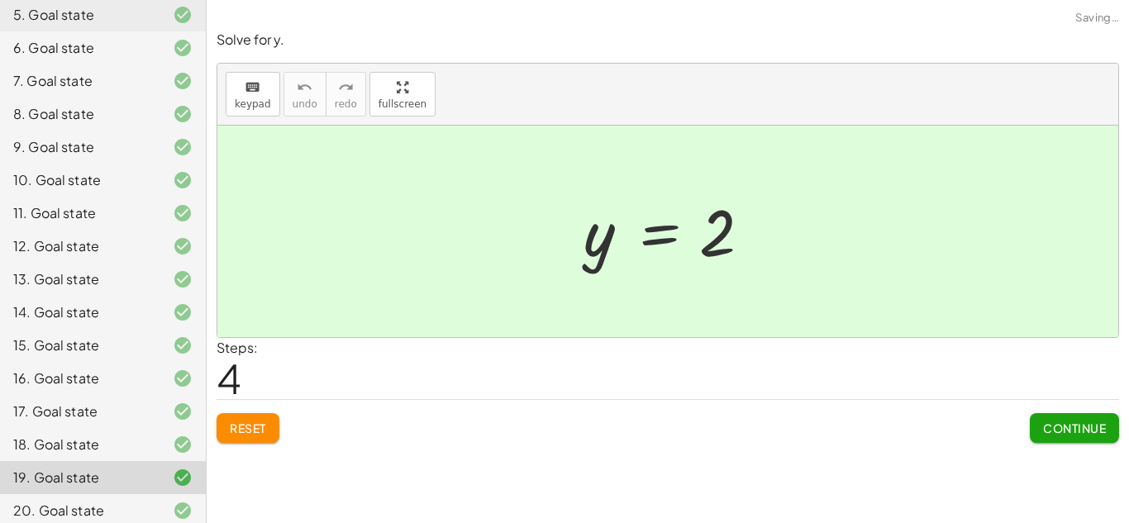
click at [127, 435] on div "18. Goal state" at bounding box center [79, 445] width 133 height 20
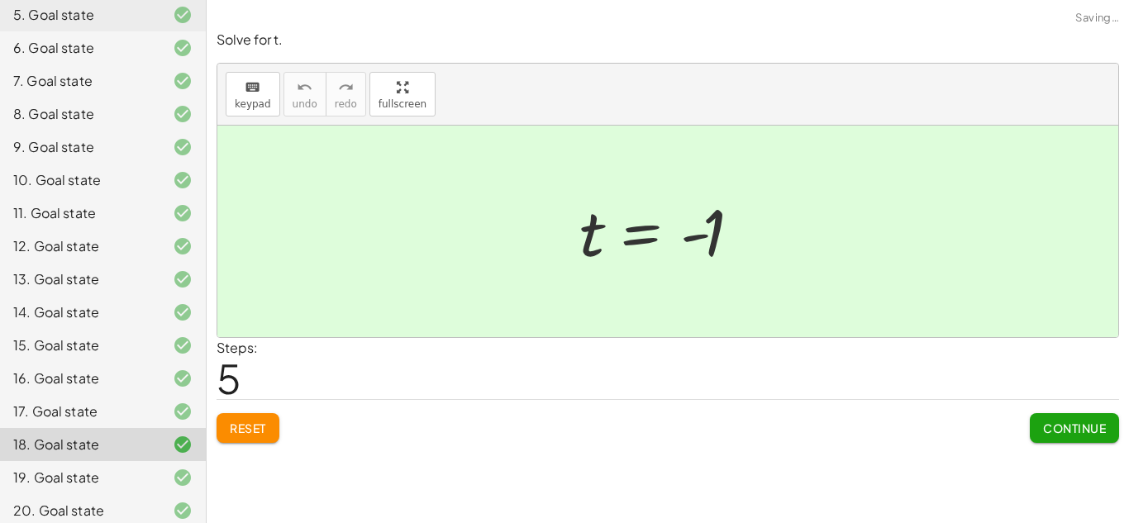
click at [131, 428] on div "16. Goal state" at bounding box center [103, 444] width 206 height 33
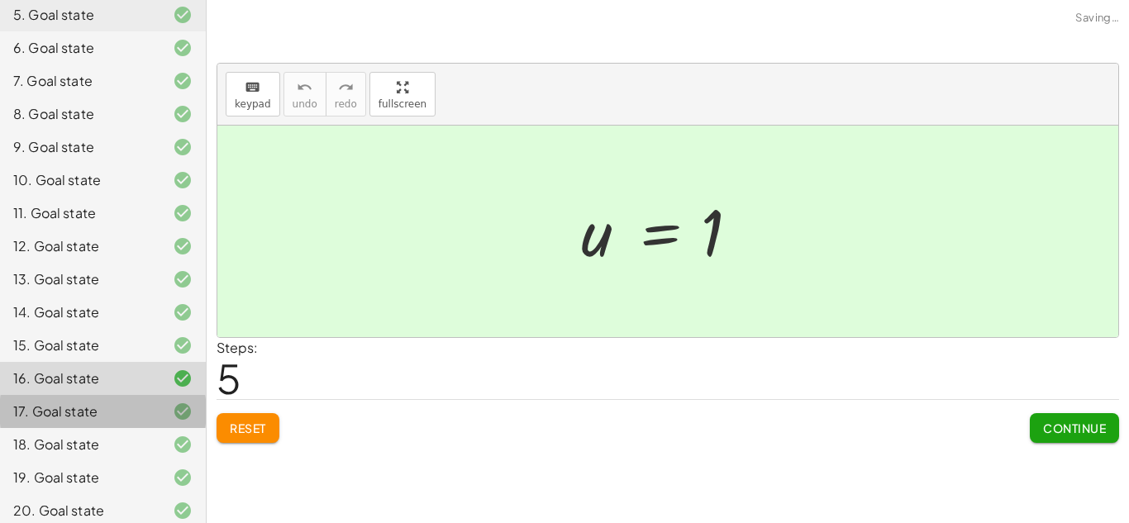
click at [137, 402] on div "17. Goal state" at bounding box center [79, 412] width 133 height 20
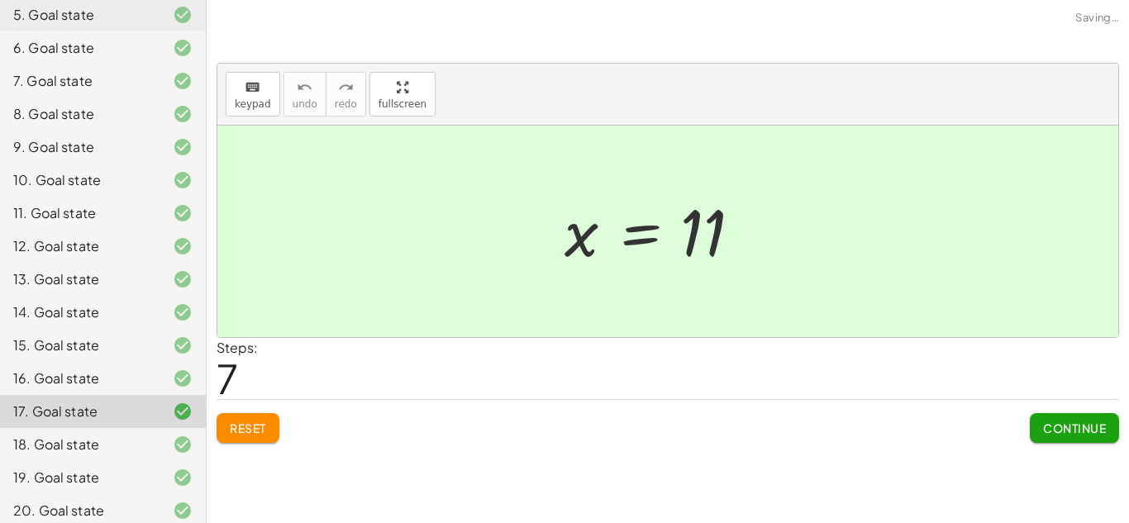
click at [134, 335] on div "15. Goal state" at bounding box center [79, 345] width 133 height 20
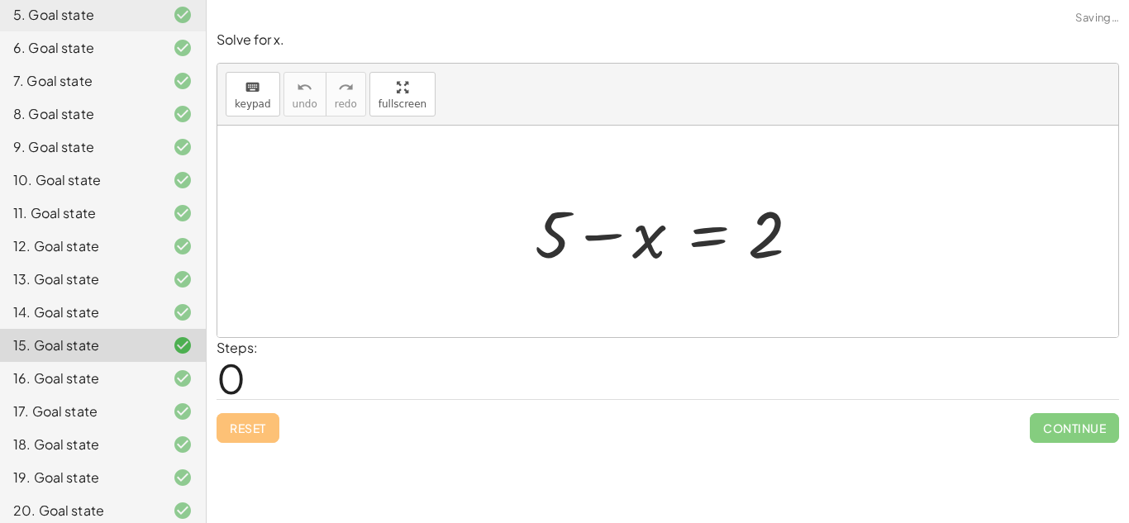
click at [135, 302] on div "14. Goal state" at bounding box center [79, 312] width 133 height 20
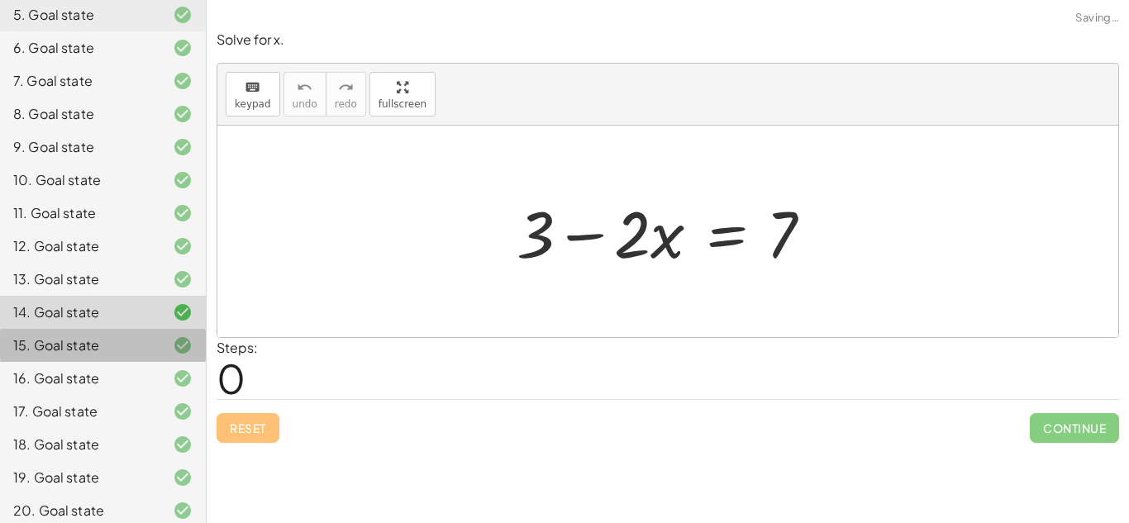
click at [133, 335] on div "15. Goal state" at bounding box center [79, 345] width 133 height 20
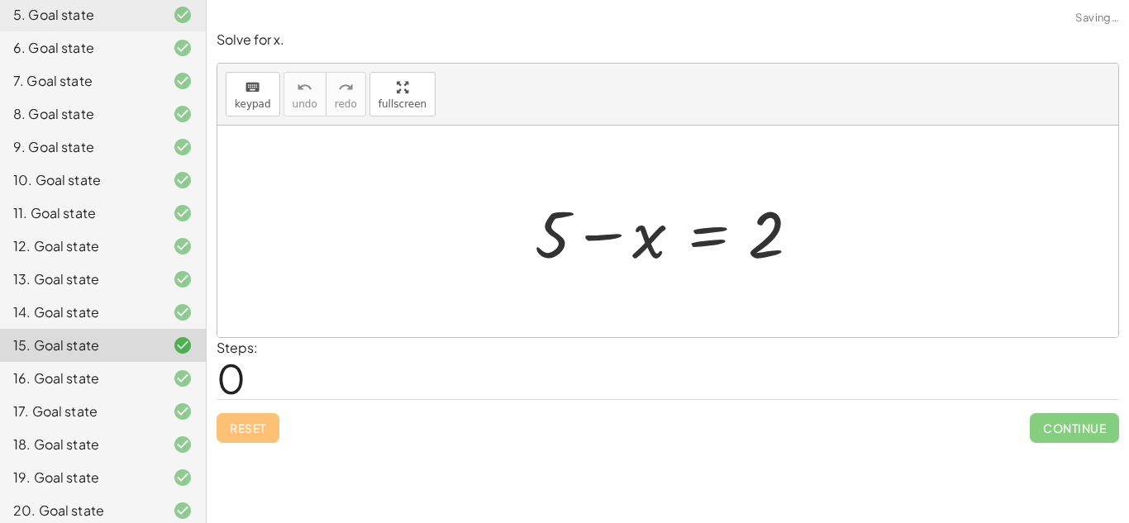
click at [150, 371] on div at bounding box center [169, 379] width 46 height 20
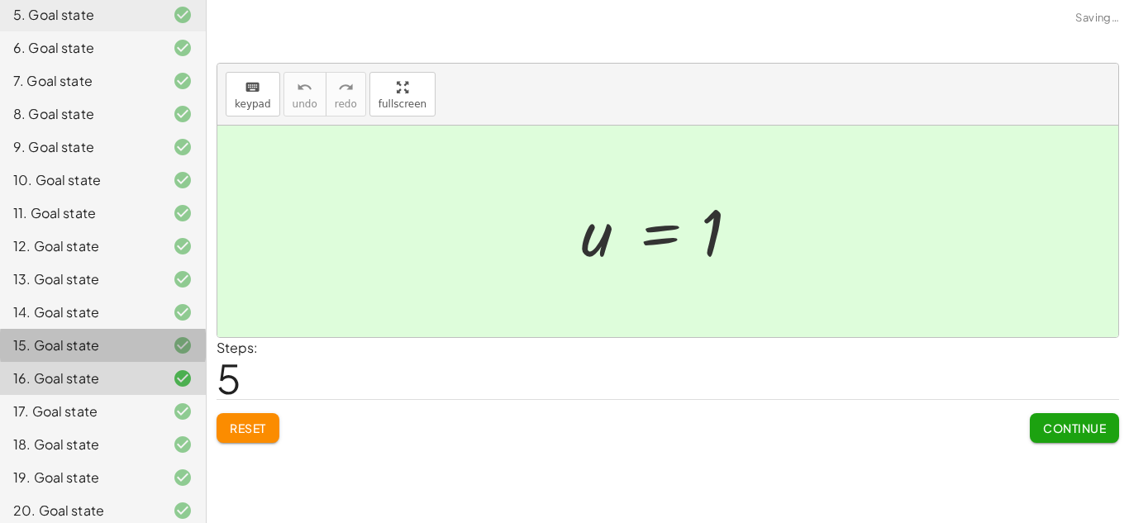
click at [149, 395] on div "15. Goal state" at bounding box center [103, 411] width 206 height 33
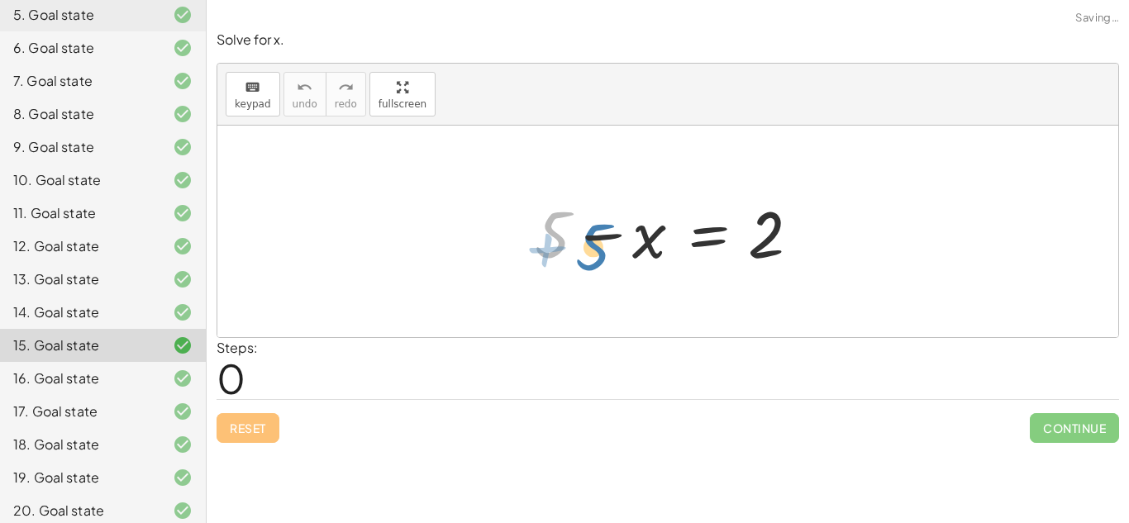
drag, startPoint x: 554, startPoint y: 250, endPoint x: 578, endPoint y: 255, distance: 23.8
click at [578, 255] on div at bounding box center [673, 231] width 295 height 85
drag, startPoint x: 764, startPoint y: 251, endPoint x: 596, endPoint y: 240, distance: 168.1
click at [596, 240] on div at bounding box center [673, 231] width 295 height 85
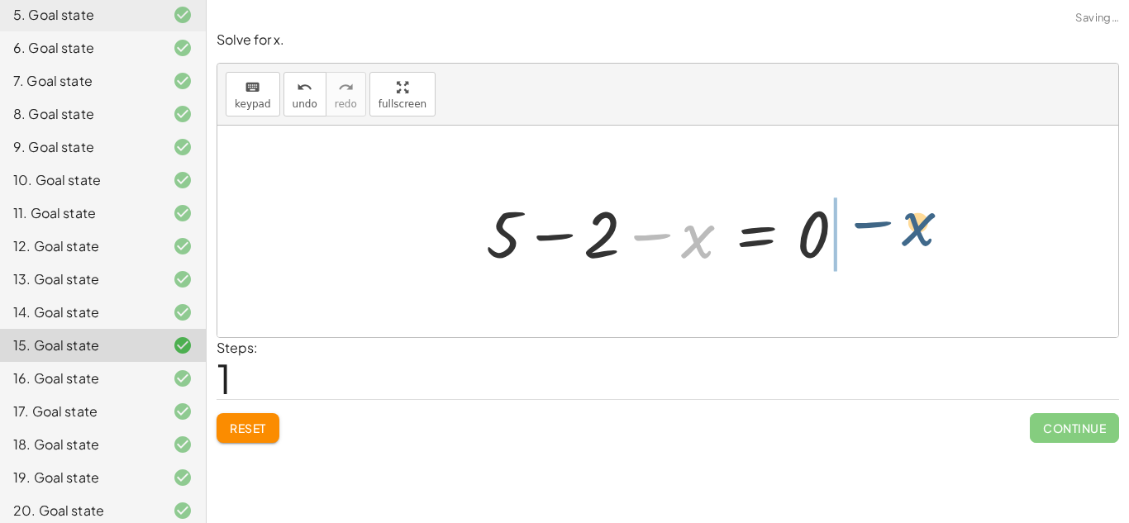
drag, startPoint x: 656, startPoint y: 250, endPoint x: 848, endPoint y: 234, distance: 192.4
click at [848, 234] on div at bounding box center [674, 231] width 393 height 85
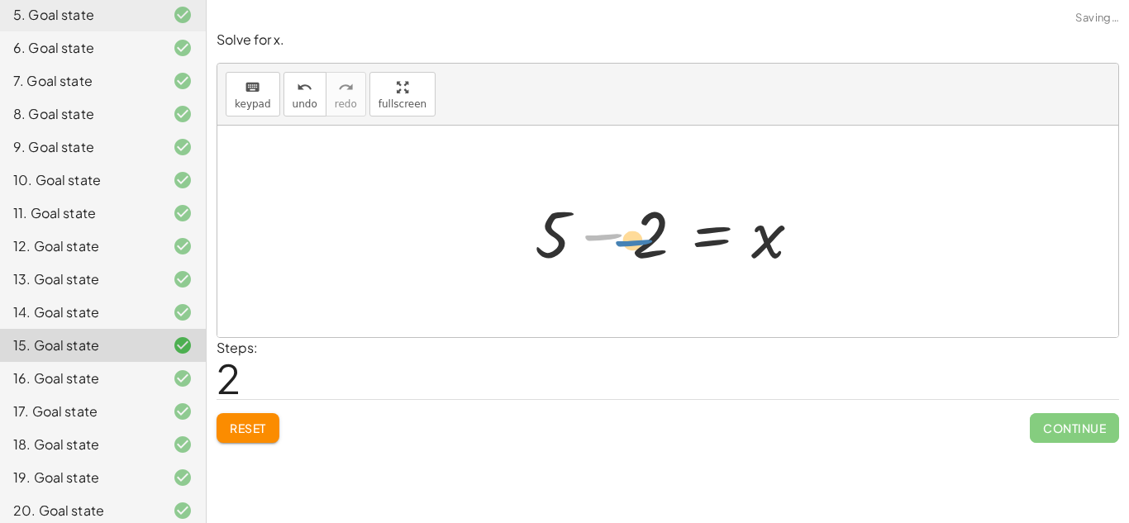
drag, startPoint x: 580, startPoint y: 253, endPoint x: 607, endPoint y: 260, distance: 28.3
click at [607, 260] on div at bounding box center [673, 231] width 295 height 85
drag, startPoint x: 568, startPoint y: 245, endPoint x: 658, endPoint y: 259, distance: 91.2
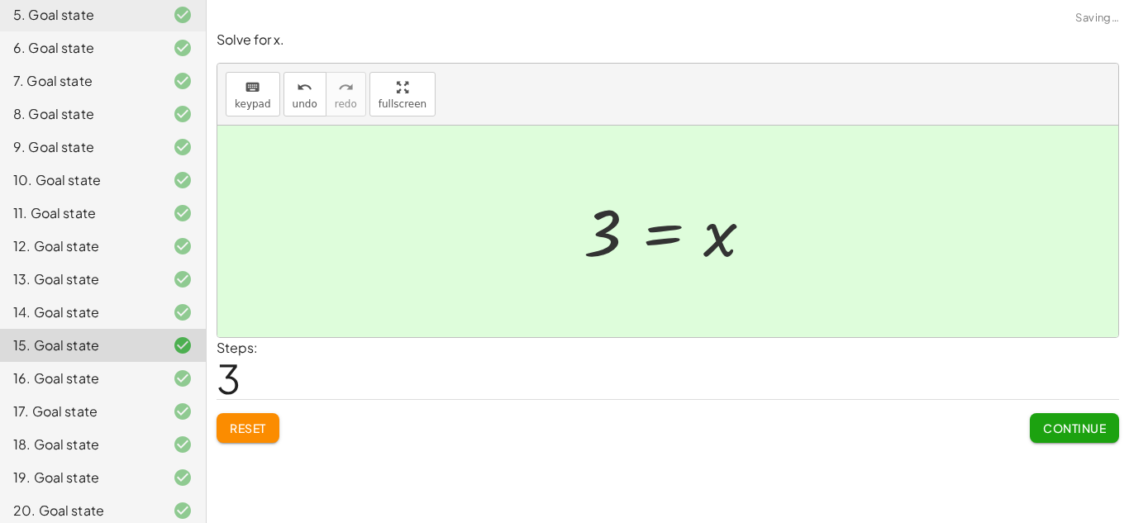
click at [119, 302] on div "14. Goal state" at bounding box center [79, 312] width 133 height 20
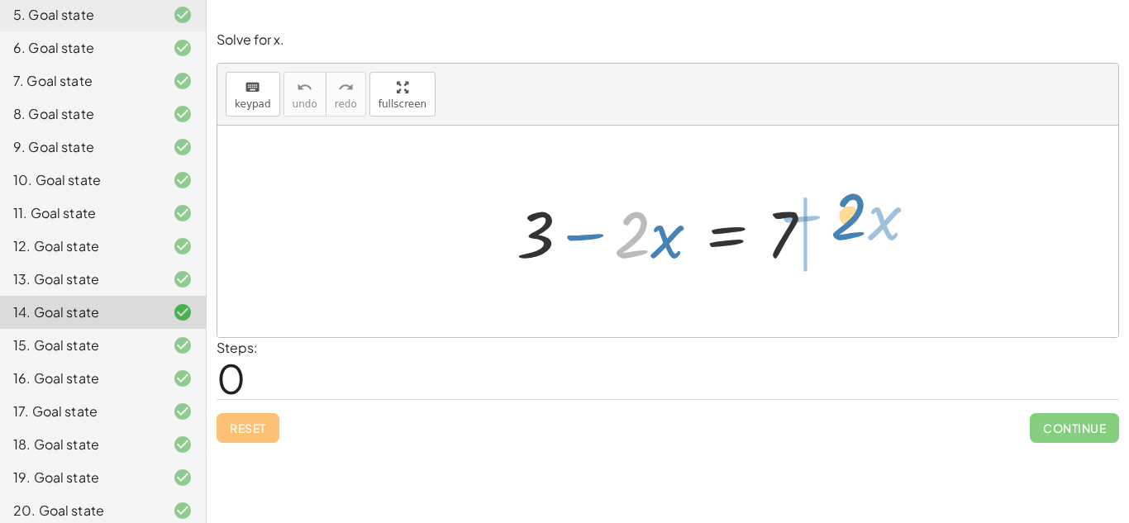
drag, startPoint x: 634, startPoint y: 250, endPoint x: 849, endPoint y: 233, distance: 215.5
click at [849, 233] on div "· 2 − · x + 3 − · 2 · x = 7" at bounding box center [667, 232] width 901 height 212
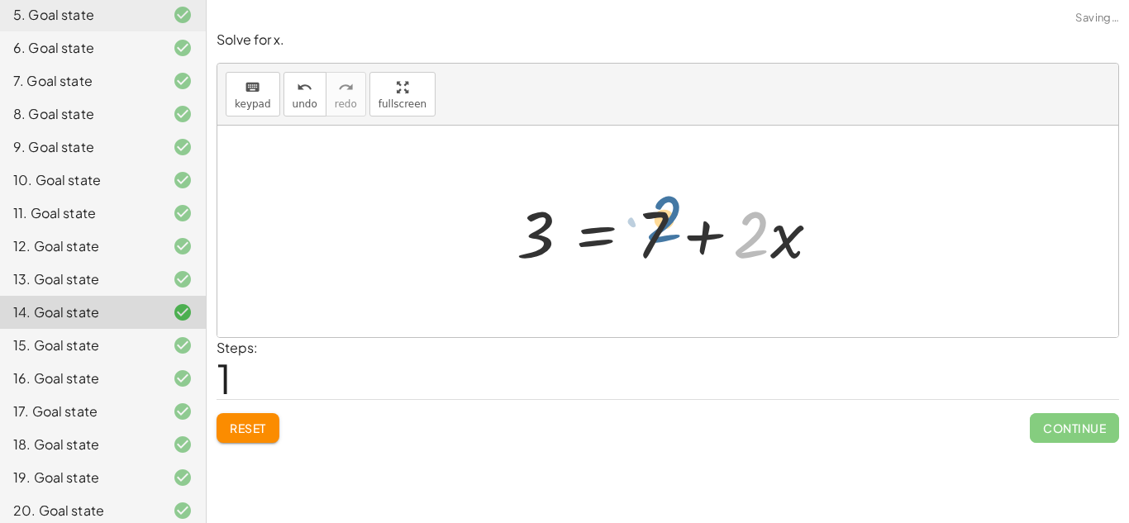
drag, startPoint x: 769, startPoint y: 246, endPoint x: 679, endPoint y: 232, distance: 91.2
click at [679, 232] on div at bounding box center [674, 231] width 332 height 85
drag, startPoint x: 540, startPoint y: 253, endPoint x: 556, endPoint y: 248, distance: 16.5
click at [556, 248] on div at bounding box center [674, 231] width 332 height 85
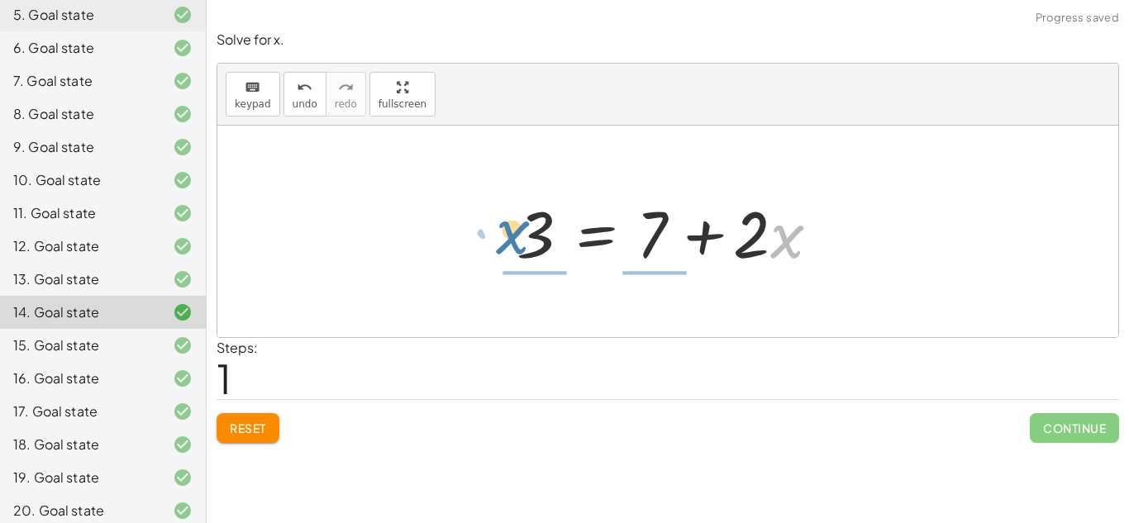
drag, startPoint x: 783, startPoint y: 258, endPoint x: 508, endPoint y: 253, distance: 275.2
click at [508, 253] on div at bounding box center [674, 231] width 332 height 85
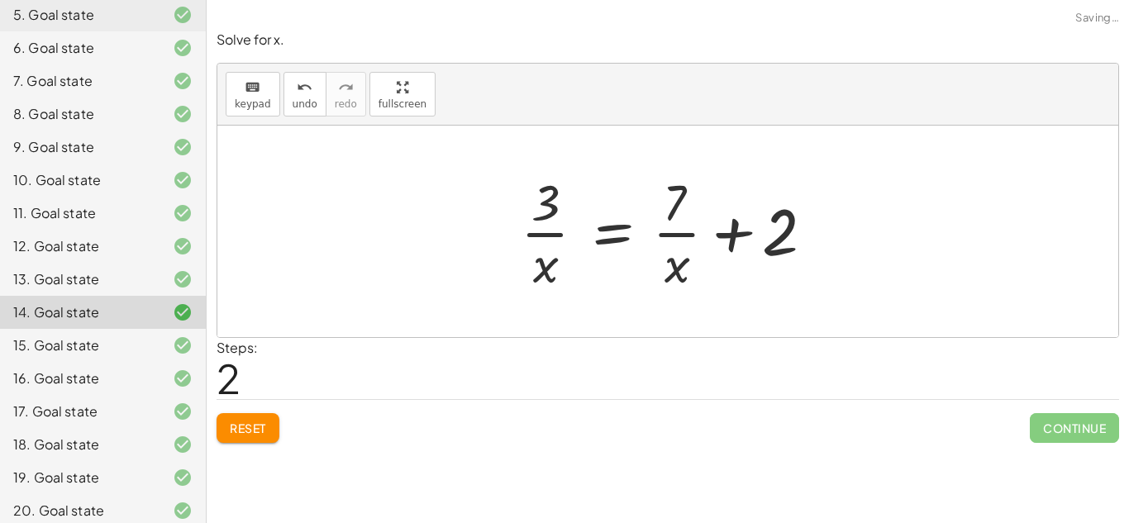
click at [158, 302] on div at bounding box center [169, 312] width 46 height 20
click at [246, 443] on button "Reset" at bounding box center [248, 428] width 63 height 30
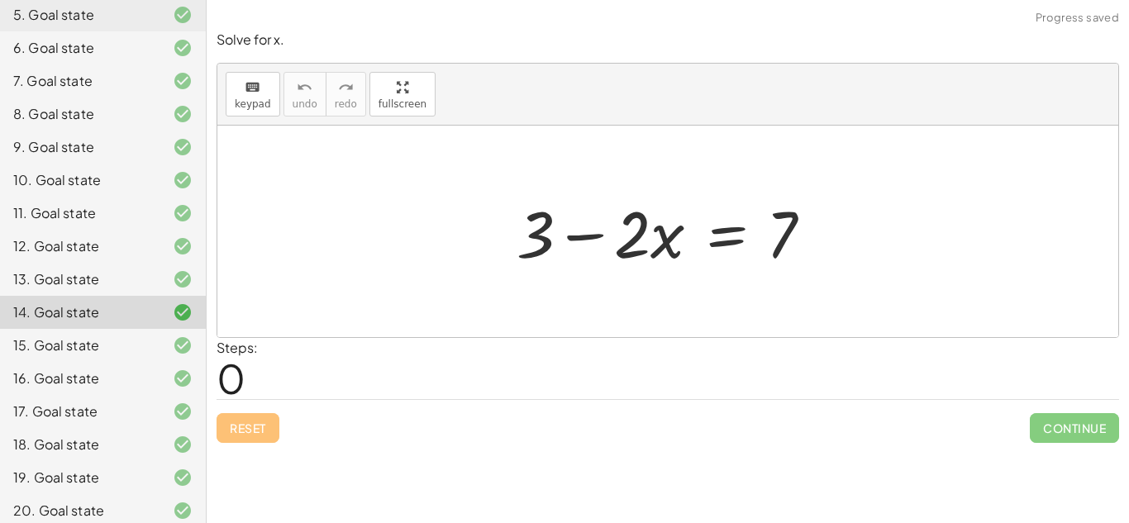
click at [131, 329] on div "13. Goal state" at bounding box center [103, 345] width 206 height 33
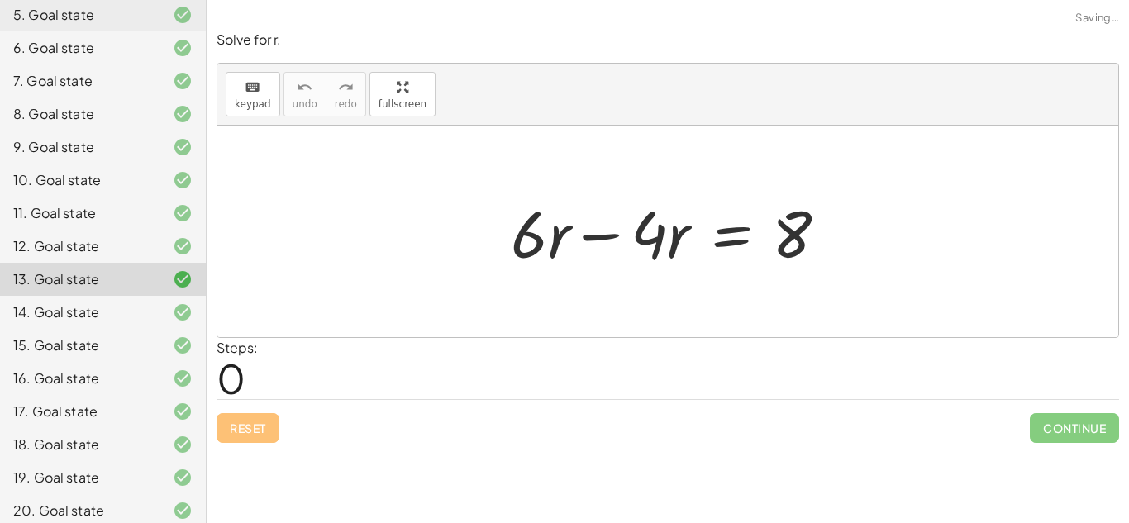
click at [146, 236] on div at bounding box center [169, 246] width 46 height 20
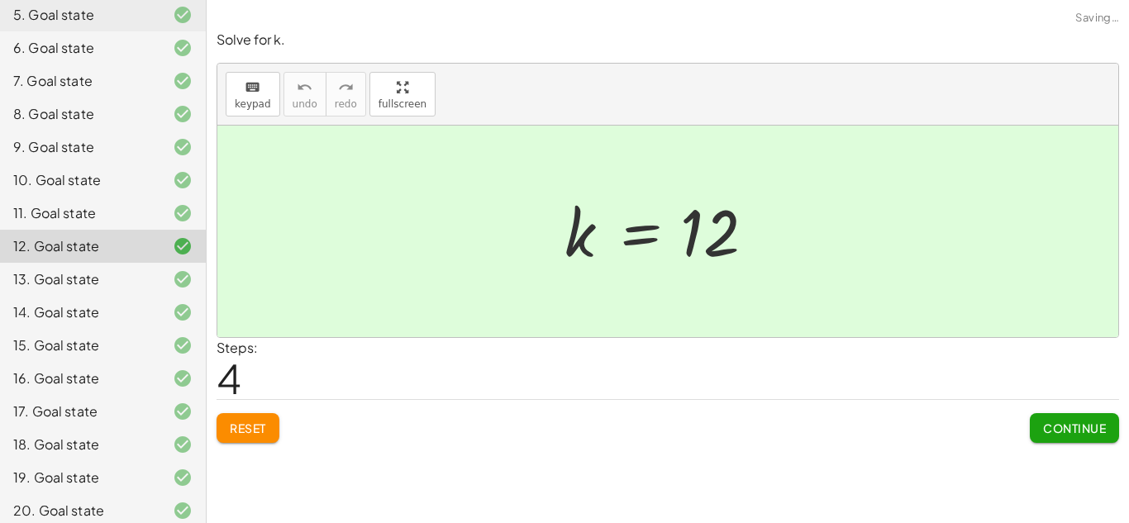
click at [160, 263] on div "11. Goal state" at bounding box center [103, 279] width 206 height 33
